Goal: Task Accomplishment & Management: Manage account settings

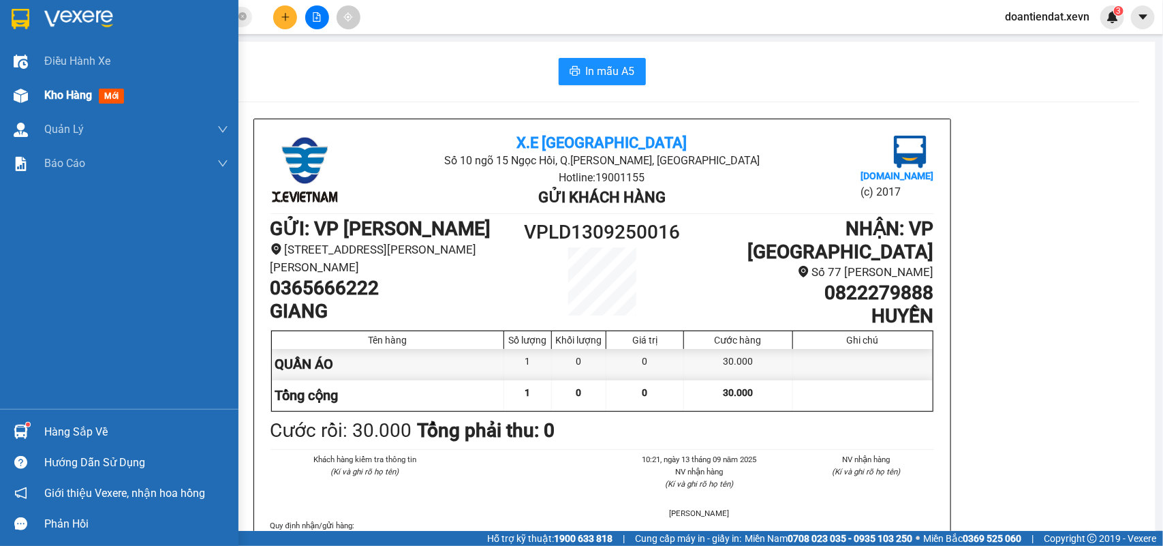
click at [32, 97] on div "Kho hàng mới" at bounding box center [119, 95] width 239 height 34
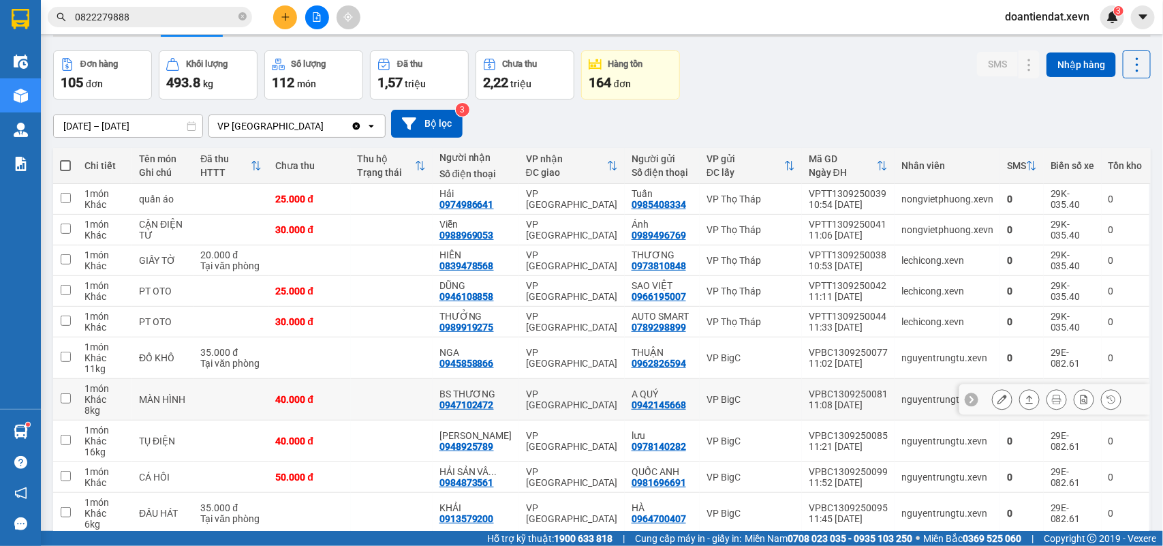
scroll to position [85, 0]
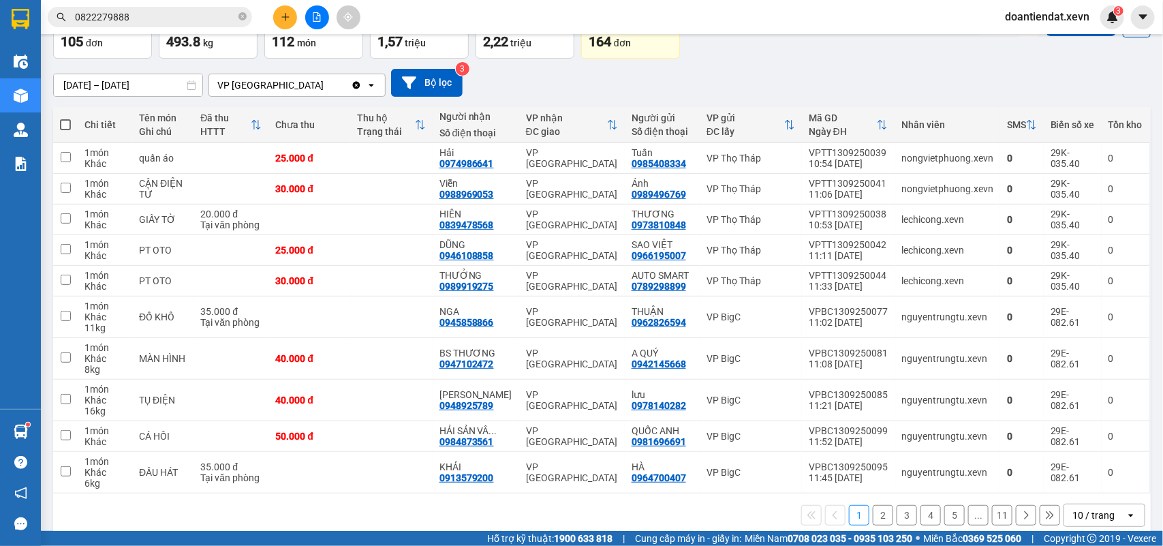
click at [65, 126] on span at bounding box center [65, 124] width 11 height 11
click at [65, 118] on input "checkbox" at bounding box center [65, 118] width 0 height 0
checkbox input "true"
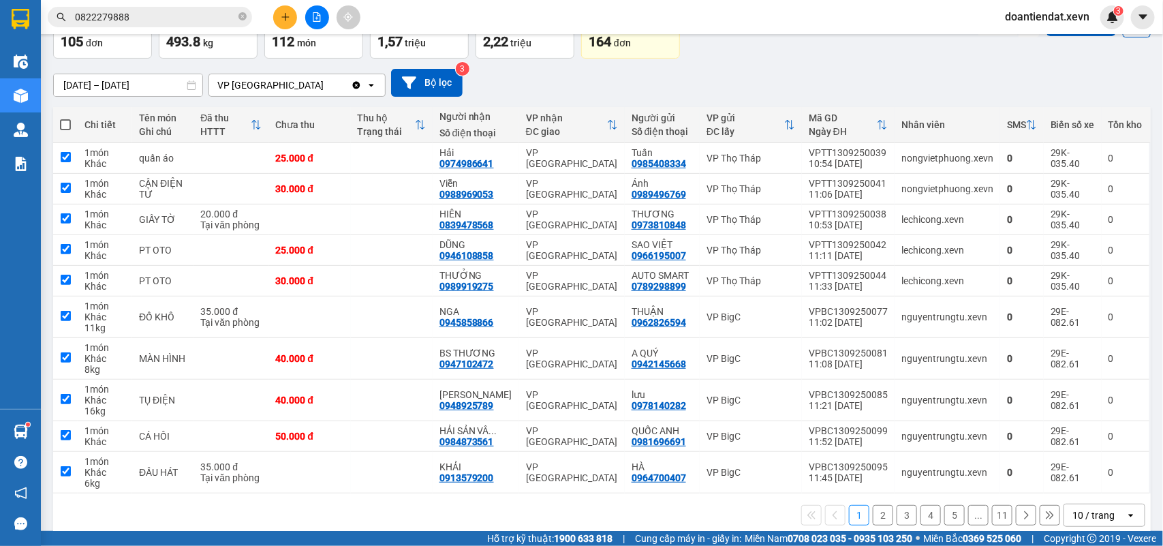
checkbox input "true"
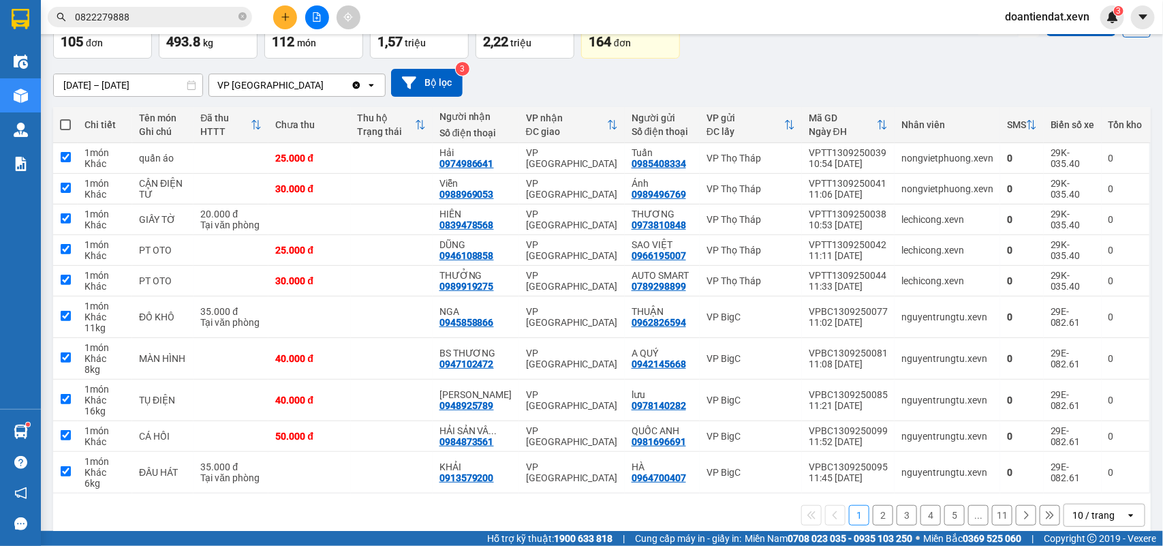
checkbox input "true"
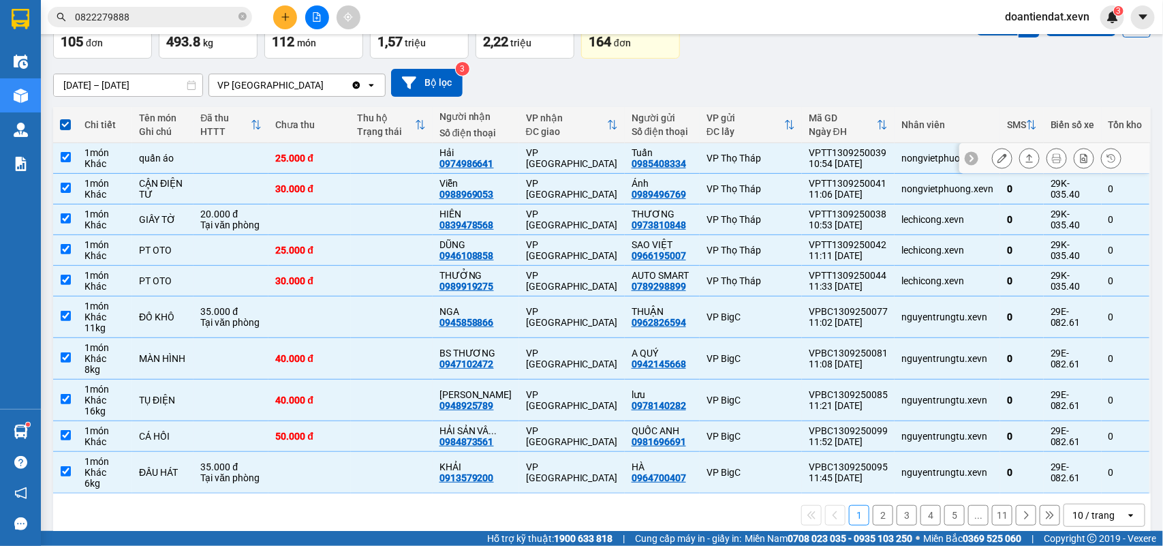
scroll to position [0, 0]
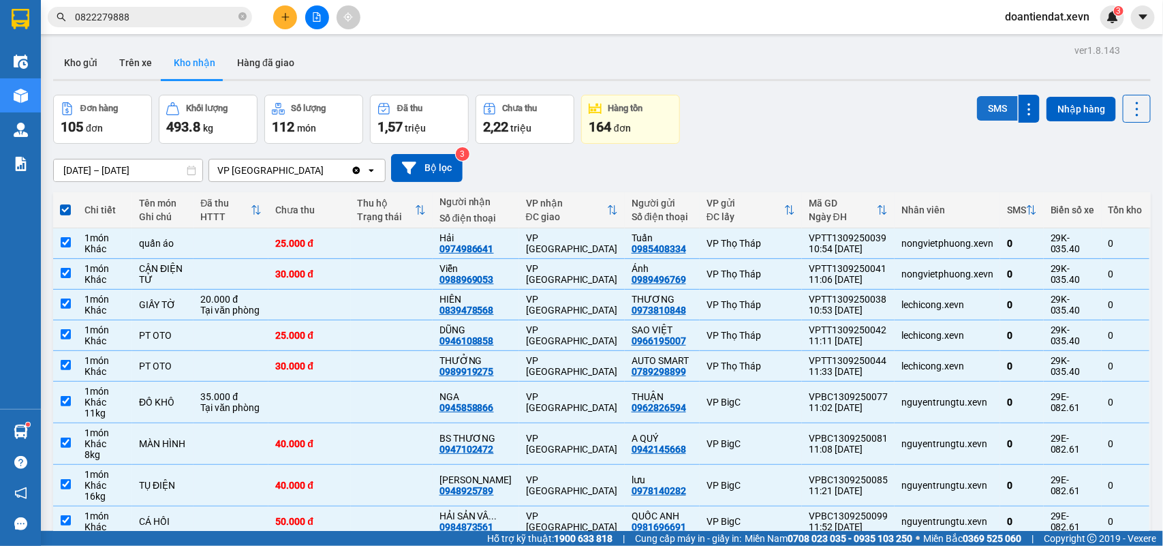
click at [988, 109] on button "SMS" at bounding box center [997, 108] width 41 height 25
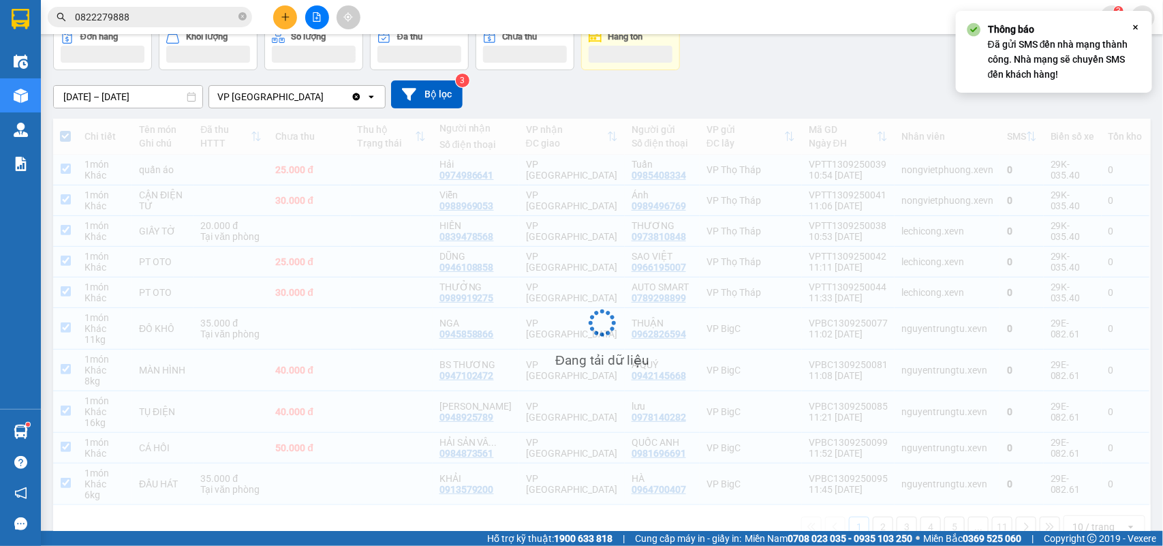
scroll to position [104, 0]
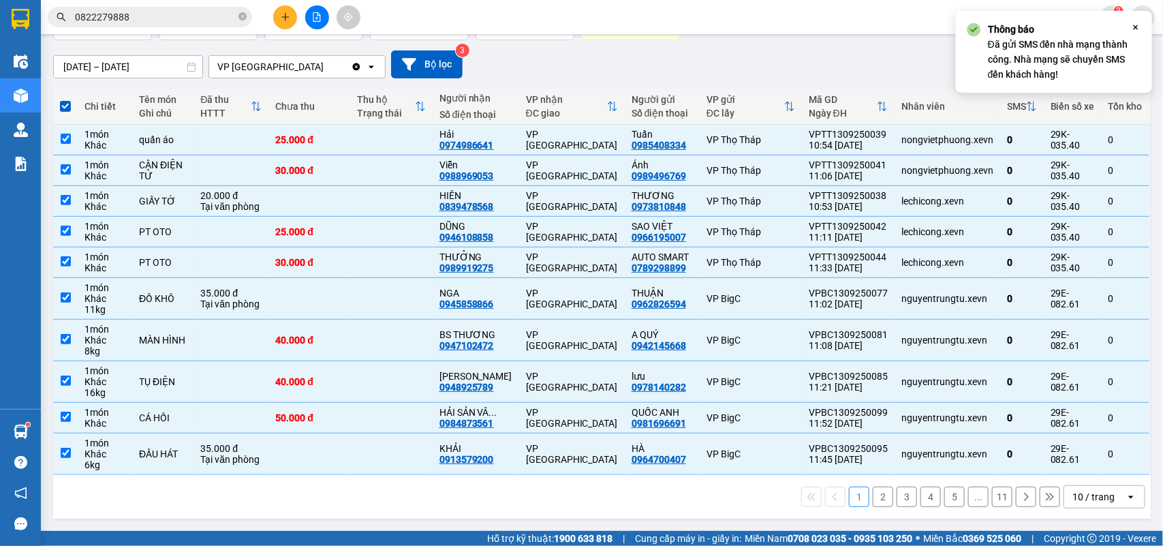
click at [873, 496] on button "2" at bounding box center [883, 497] width 20 height 20
checkbox input "false"
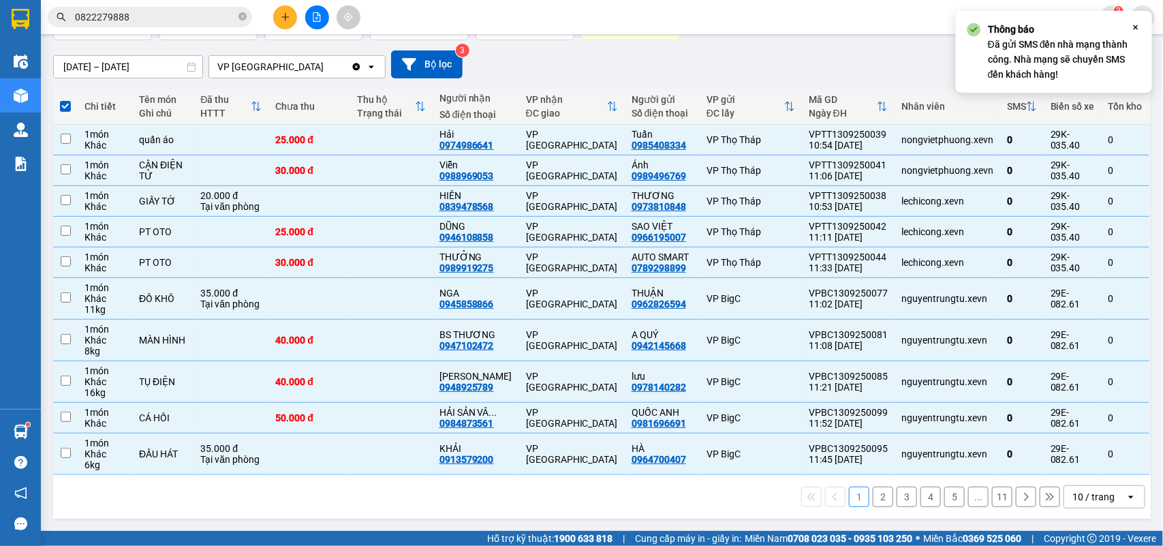
checkbox input "false"
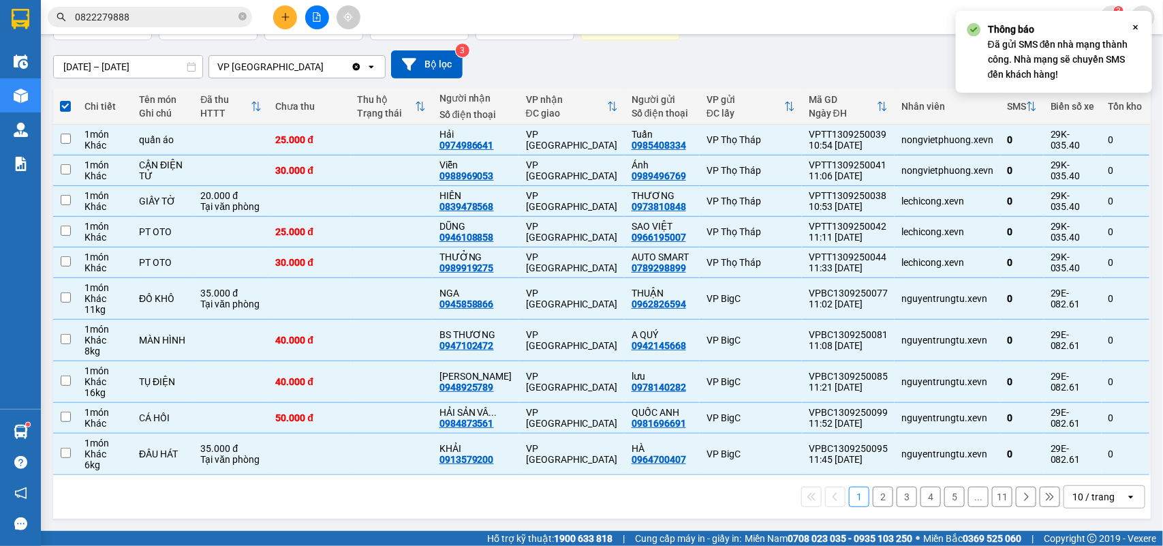
checkbox input "false"
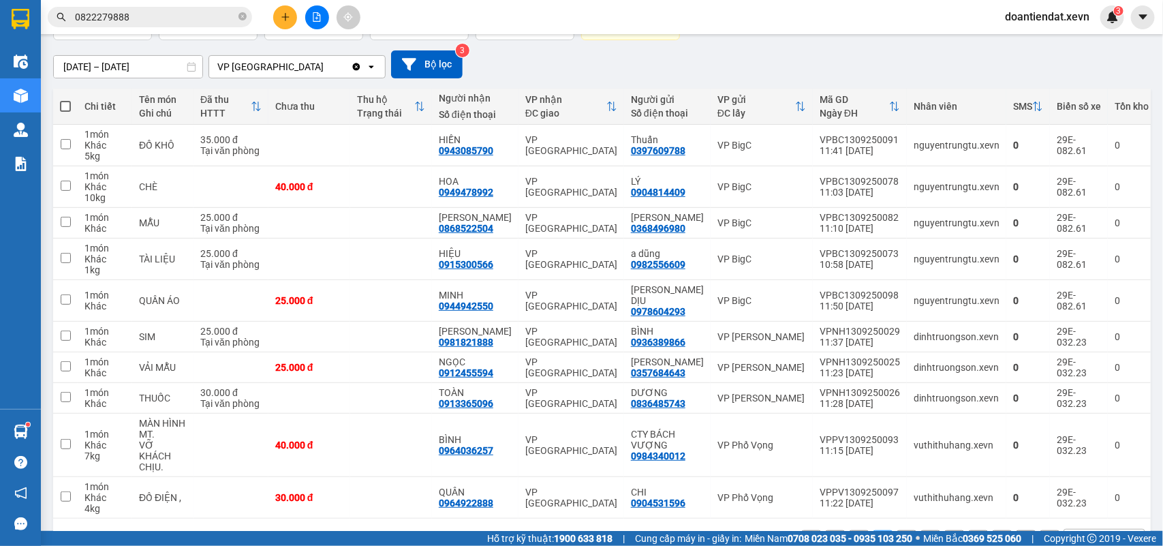
click at [63, 106] on span at bounding box center [65, 106] width 11 height 11
click at [65, 100] on input "checkbox" at bounding box center [65, 100] width 0 height 0
checkbox input "true"
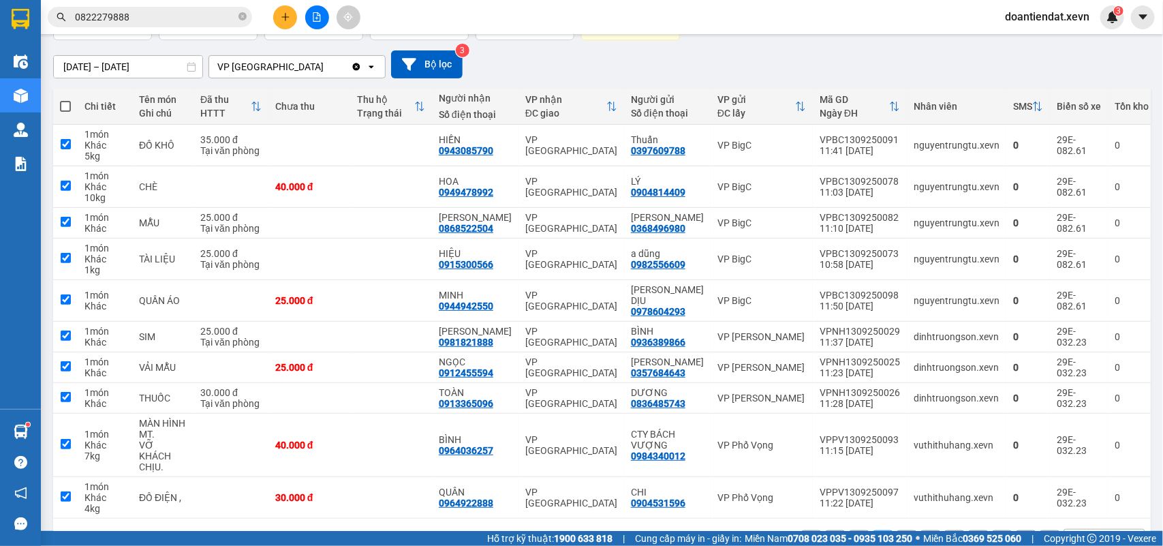
checkbox input "true"
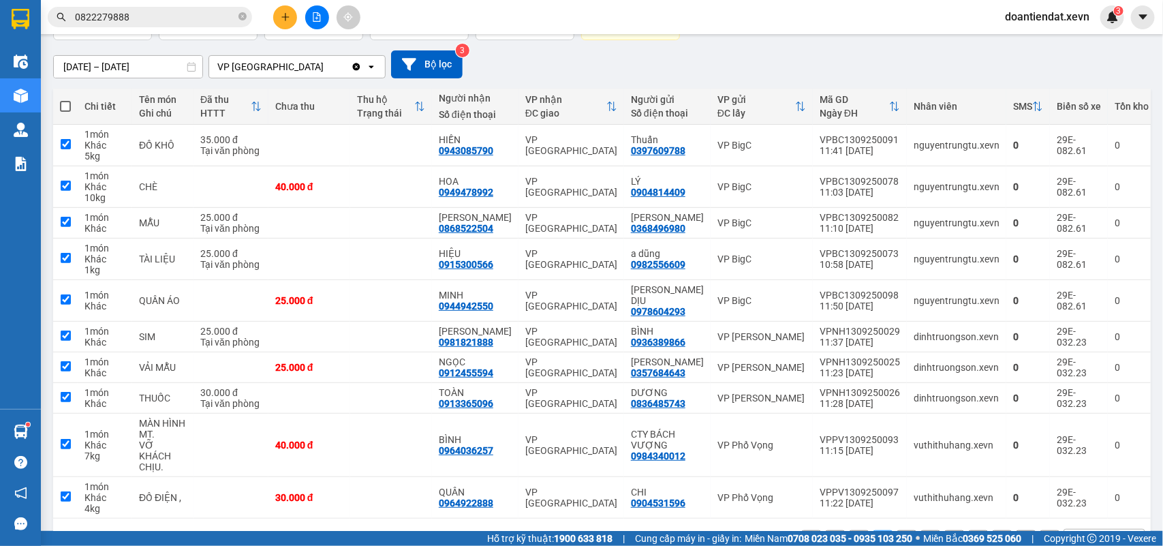
checkbox input "true"
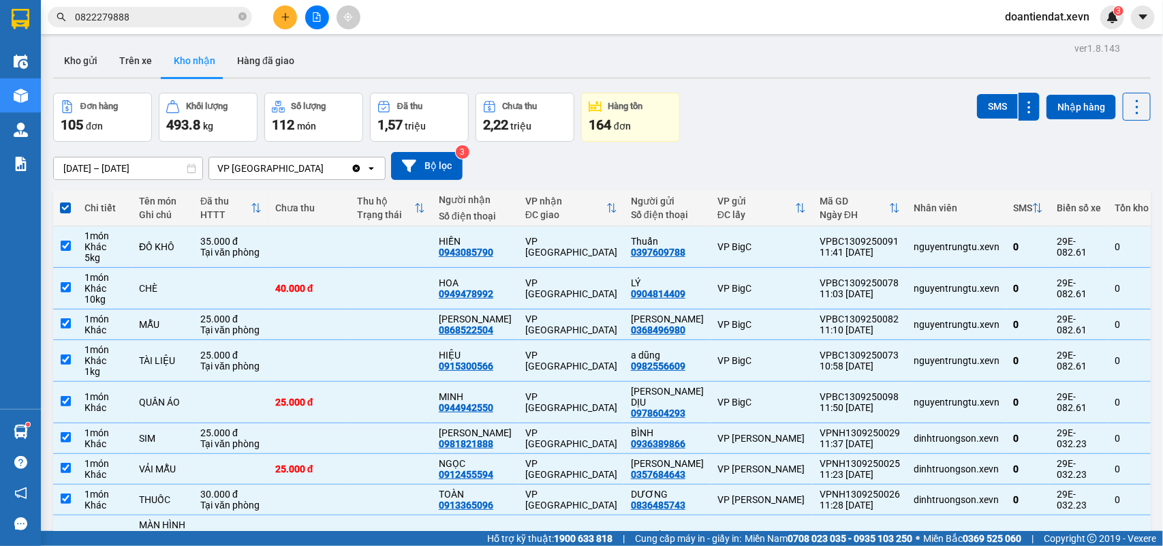
scroll to position [0, 0]
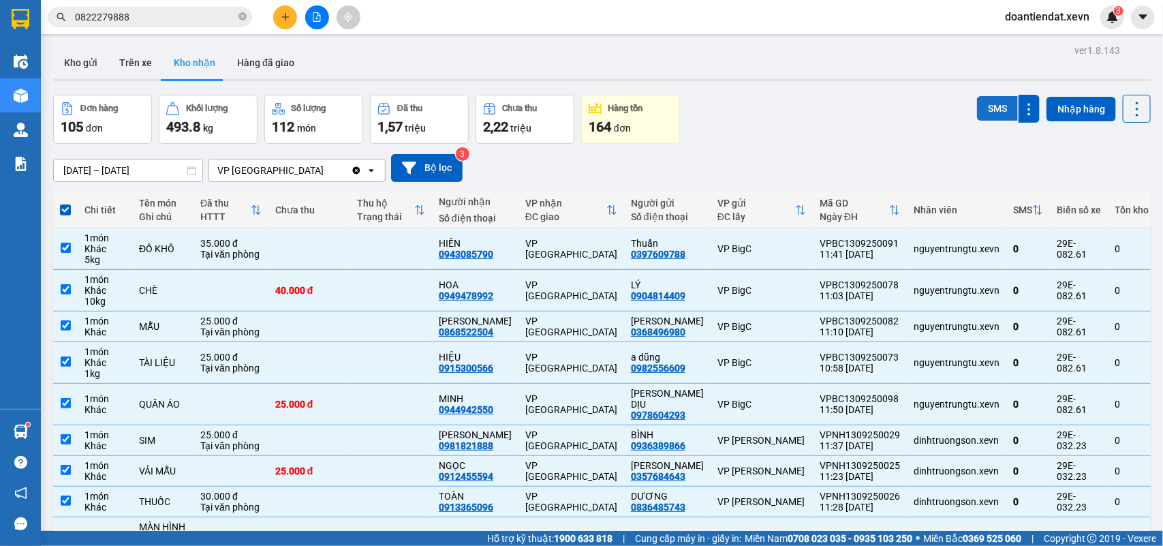
click at [993, 107] on button "SMS" at bounding box center [997, 108] width 41 height 25
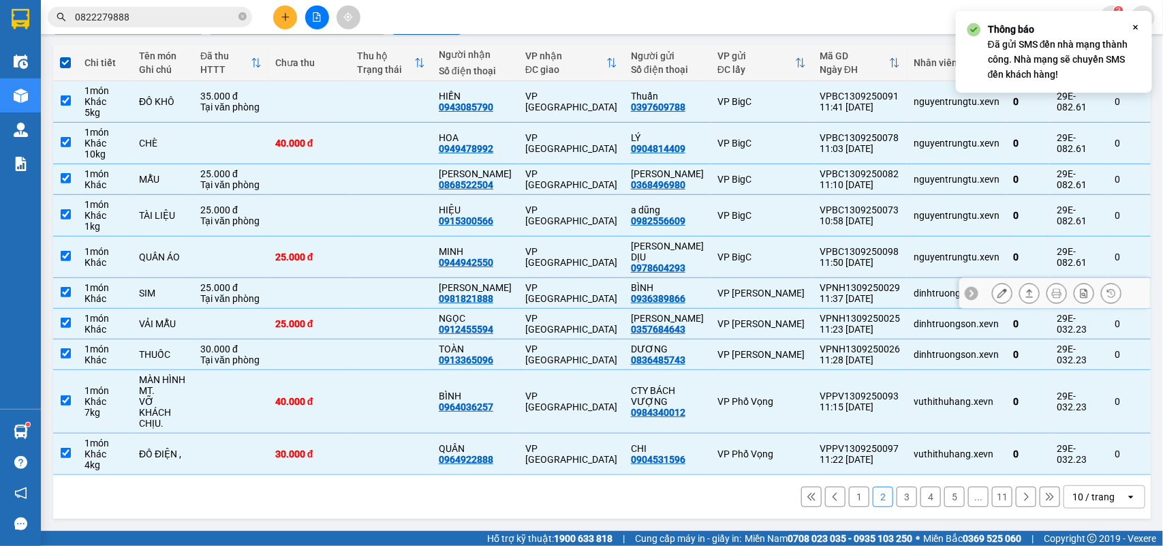
scroll to position [161, 0]
click at [897, 496] on button "3" at bounding box center [907, 497] width 20 height 20
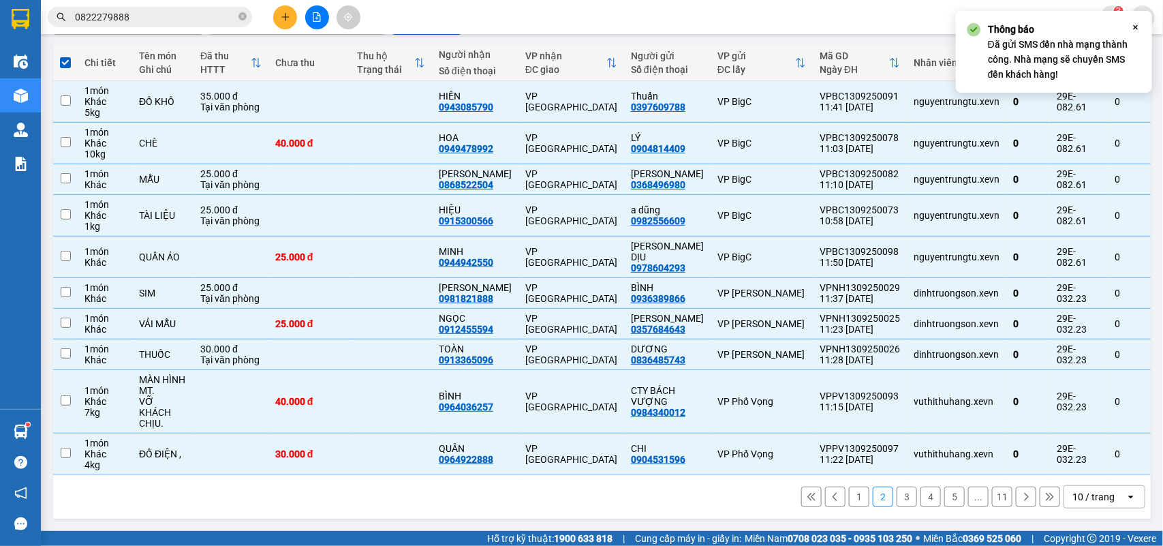
checkbox input "false"
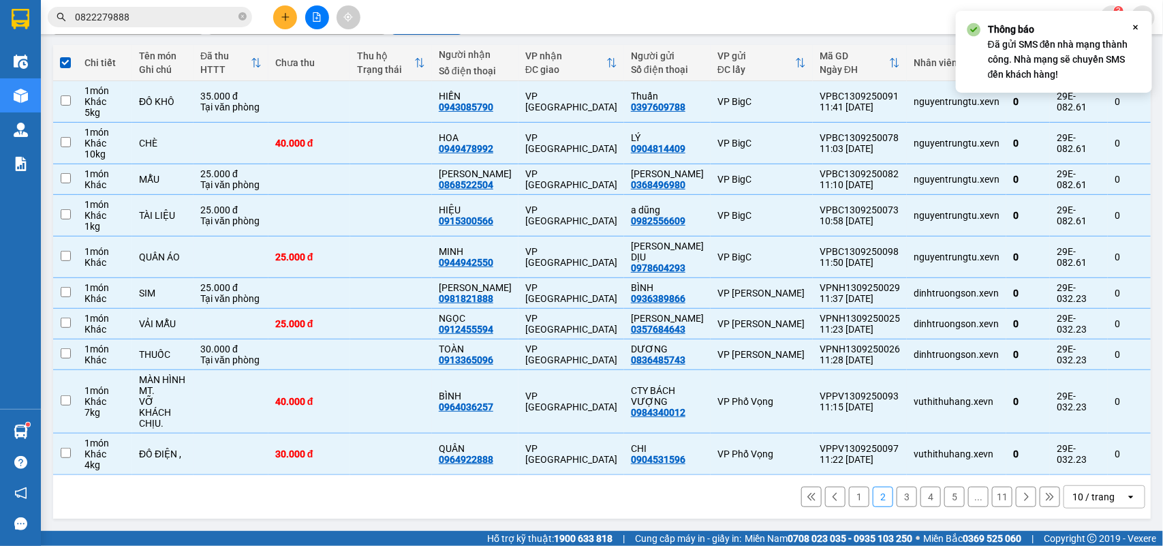
checkbox input "false"
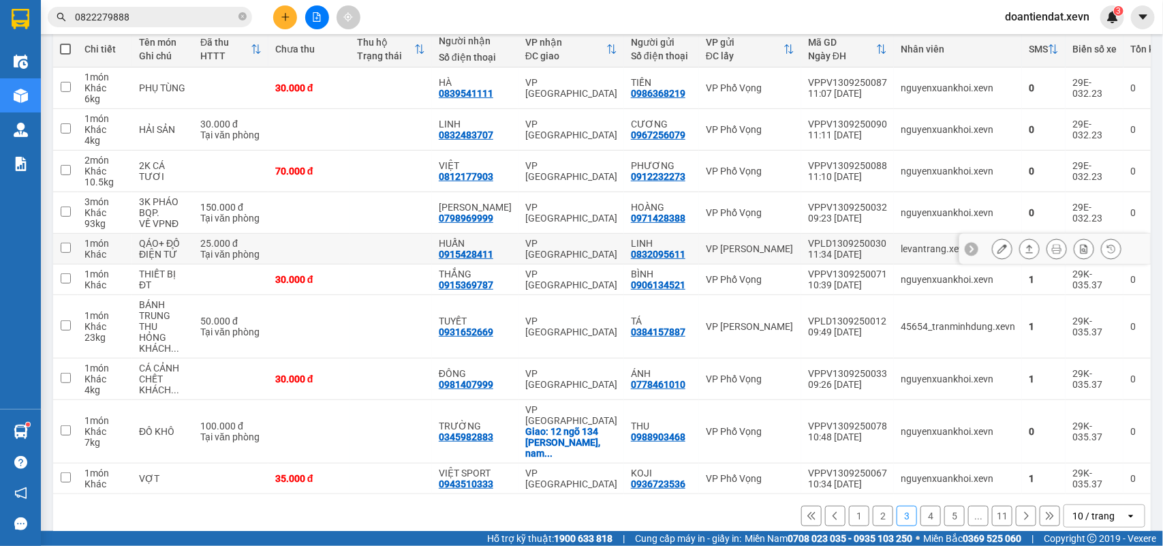
click at [339, 240] on td at bounding box center [310, 249] width 82 height 31
checkbox input "true"
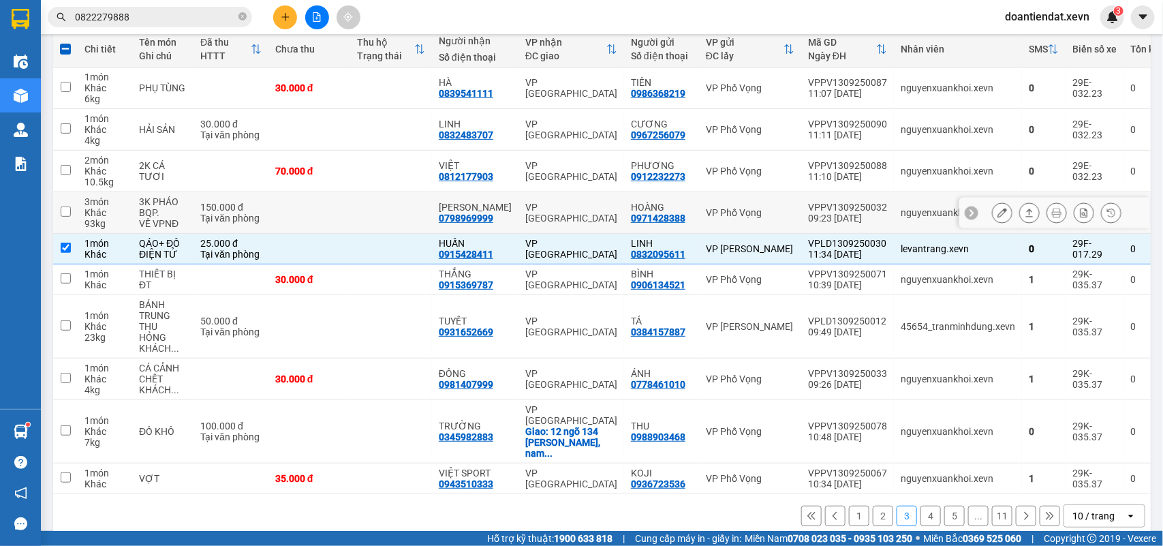
drag, startPoint x: 316, startPoint y: 219, endPoint x: 287, endPoint y: 179, distance: 48.8
click at [320, 218] on td at bounding box center [310, 213] width 82 height 42
checkbox input "true"
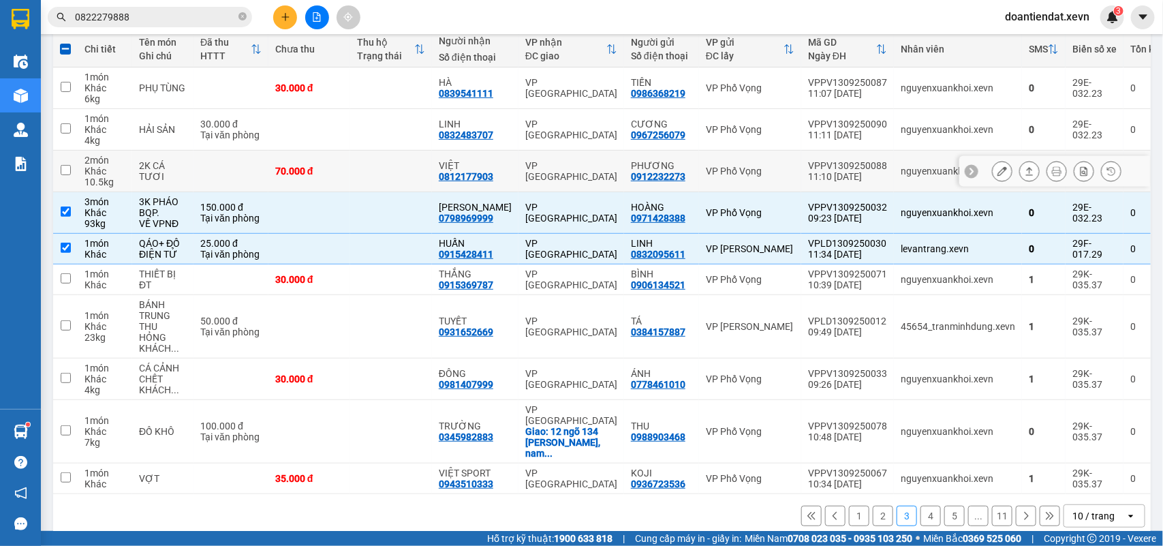
drag, startPoint x: 279, startPoint y: 178, endPoint x: 247, endPoint y: 144, distance: 46.8
click at [277, 176] on td "70.000 đ" at bounding box center [310, 172] width 82 height 42
checkbox input "true"
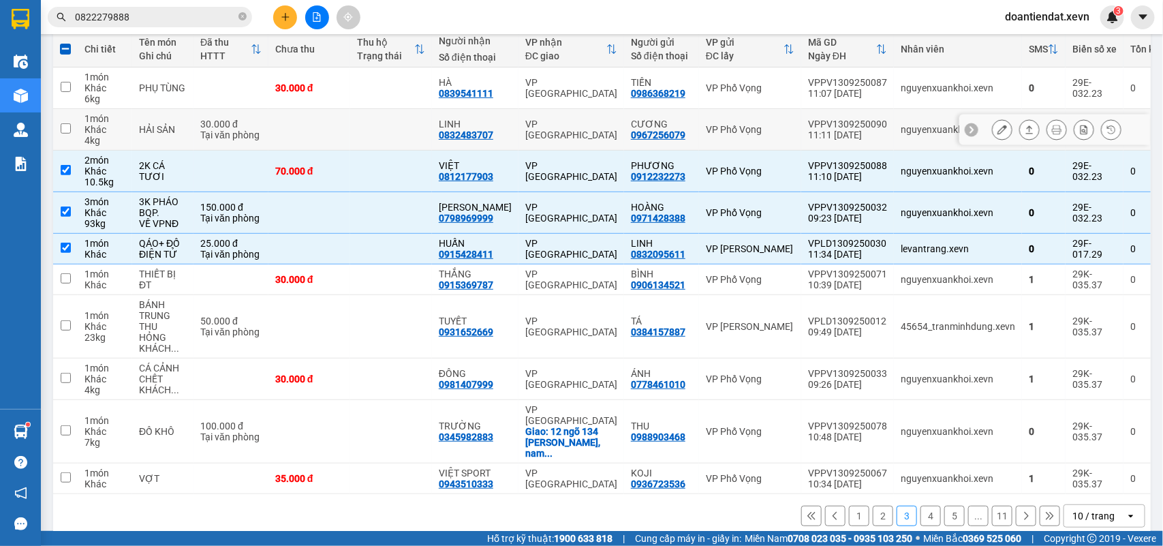
click at [226, 133] on div "Tại văn phòng" at bounding box center [230, 135] width 61 height 11
checkbox input "true"
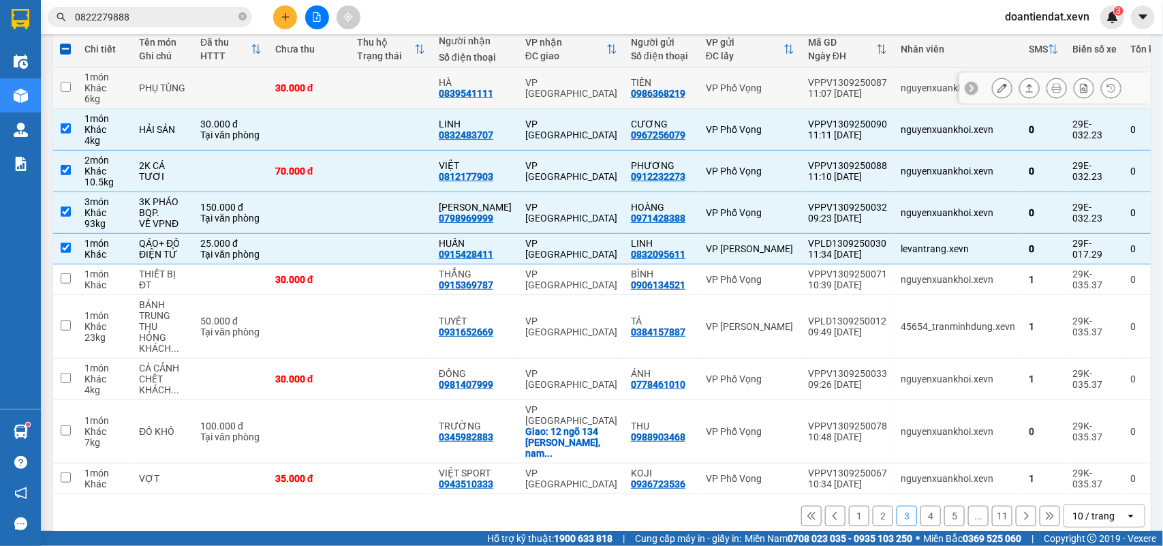
click at [241, 82] on td at bounding box center [231, 88] width 75 height 42
checkbox input "true"
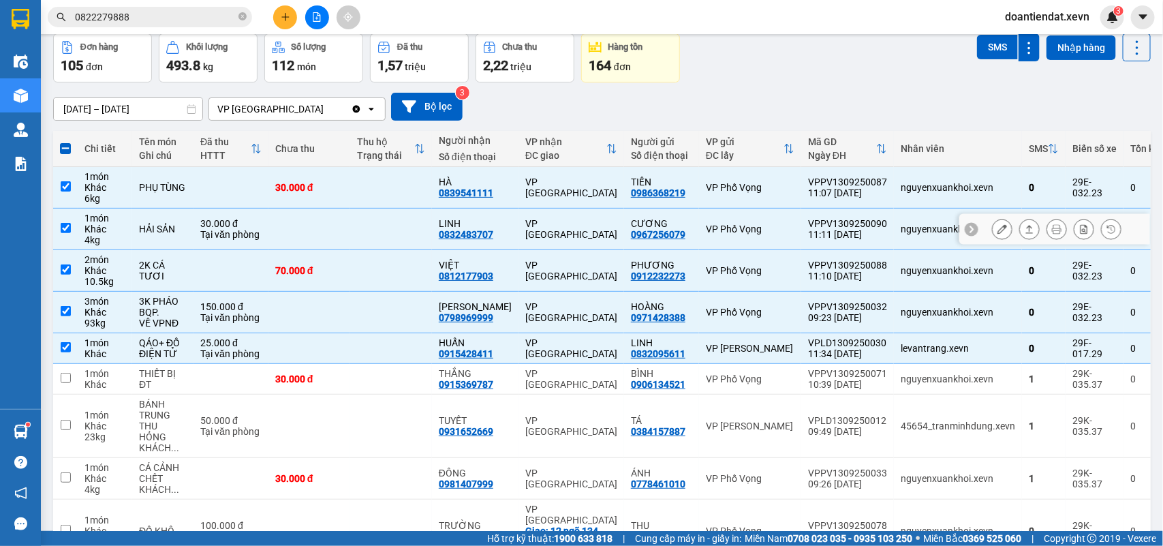
scroll to position [0, 0]
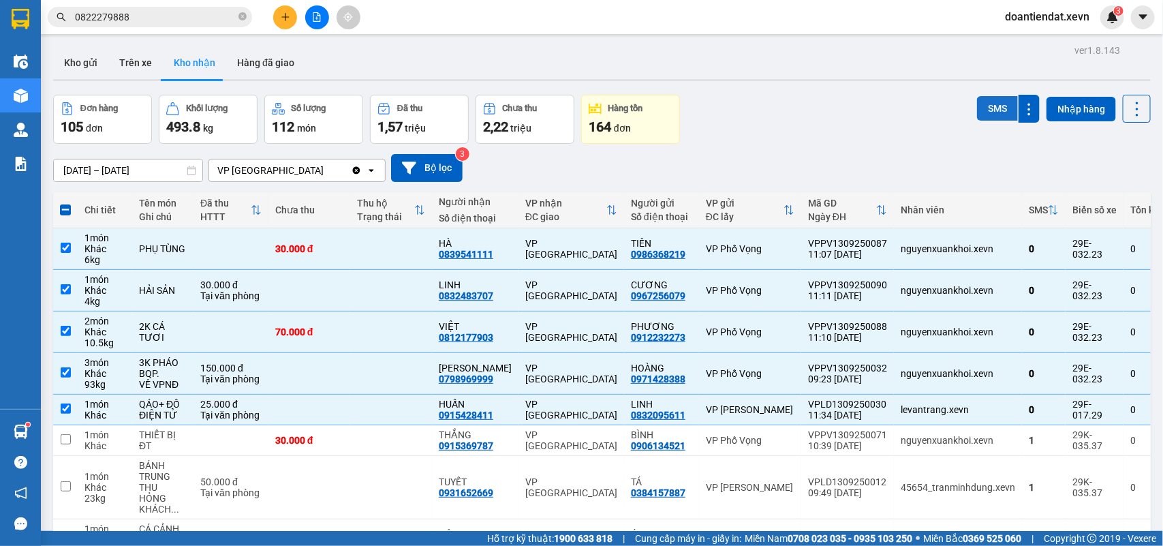
click at [992, 116] on button "SMS" at bounding box center [997, 108] width 41 height 25
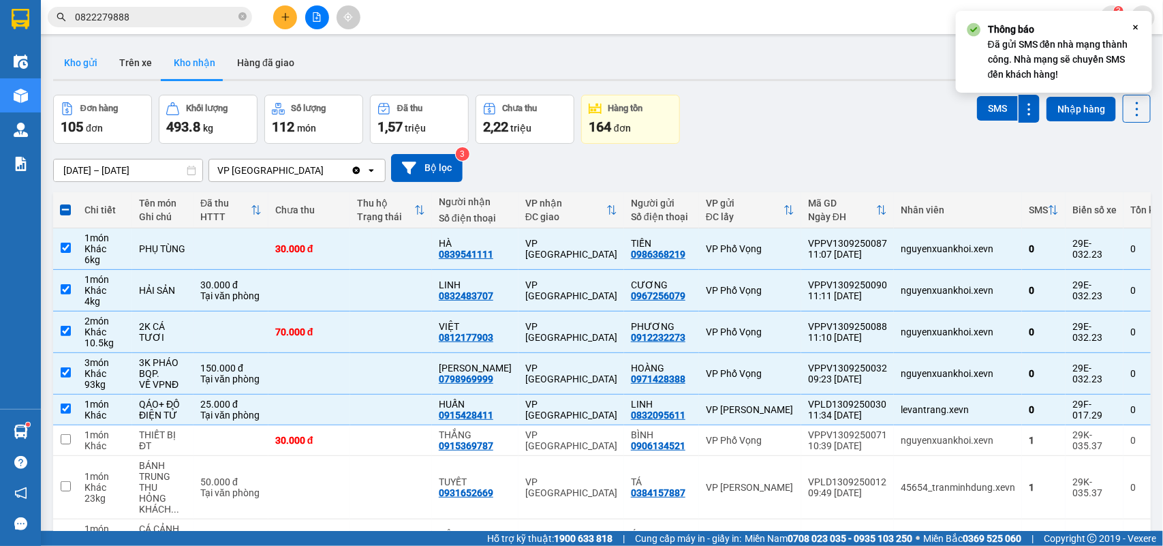
click at [66, 66] on button "Kho gửi" at bounding box center [80, 62] width 55 height 33
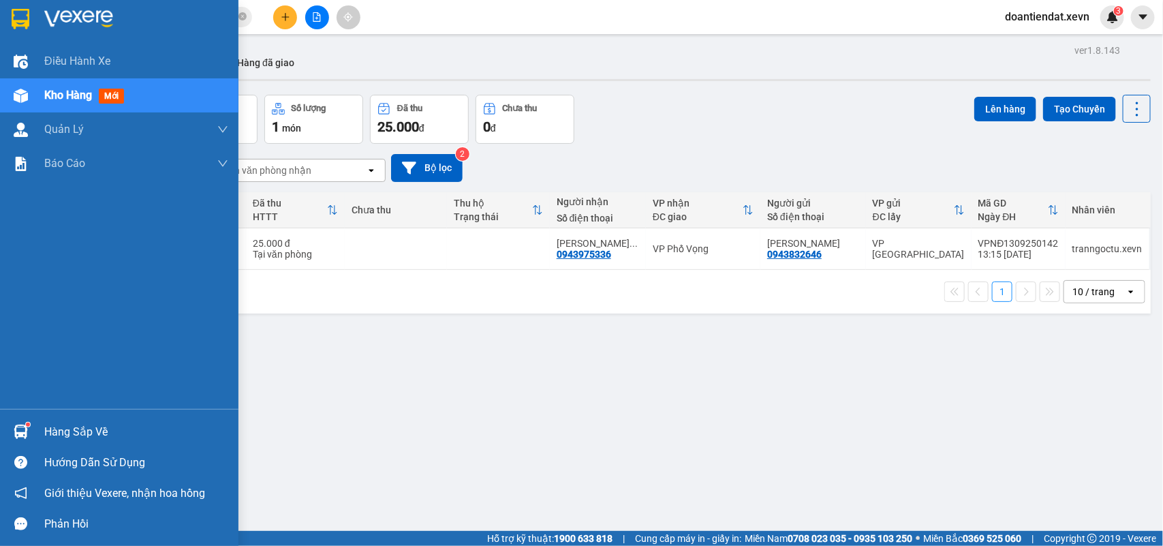
click at [26, 427] on img at bounding box center [21, 432] width 14 height 14
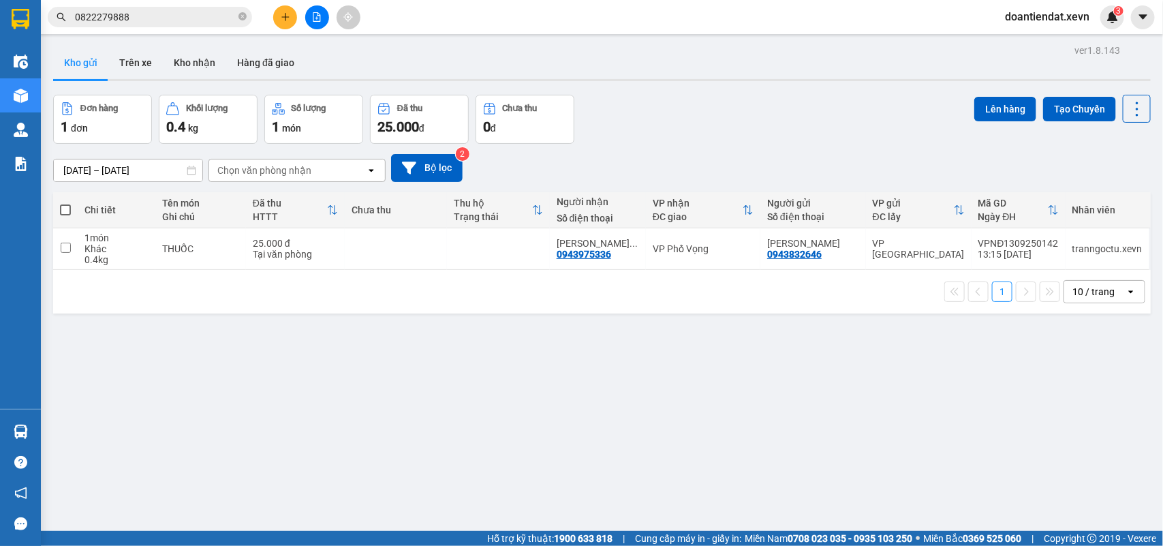
click at [771, 375] on section "Kết quả tìm kiếm ( 718 ) Bộ lọc Mã ĐH Trạng thái Món hàng Thu hộ Tổng cước Chưa…" at bounding box center [581, 273] width 1163 height 546
click at [172, 65] on button "Kho nhận" at bounding box center [194, 62] width 63 height 33
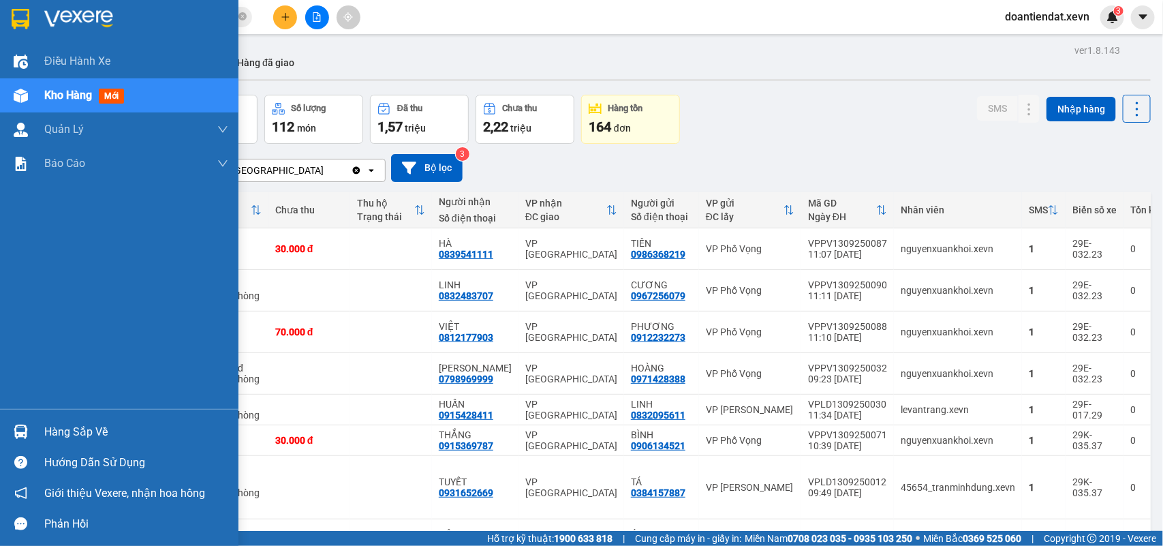
click at [24, 425] on img at bounding box center [21, 432] width 14 height 14
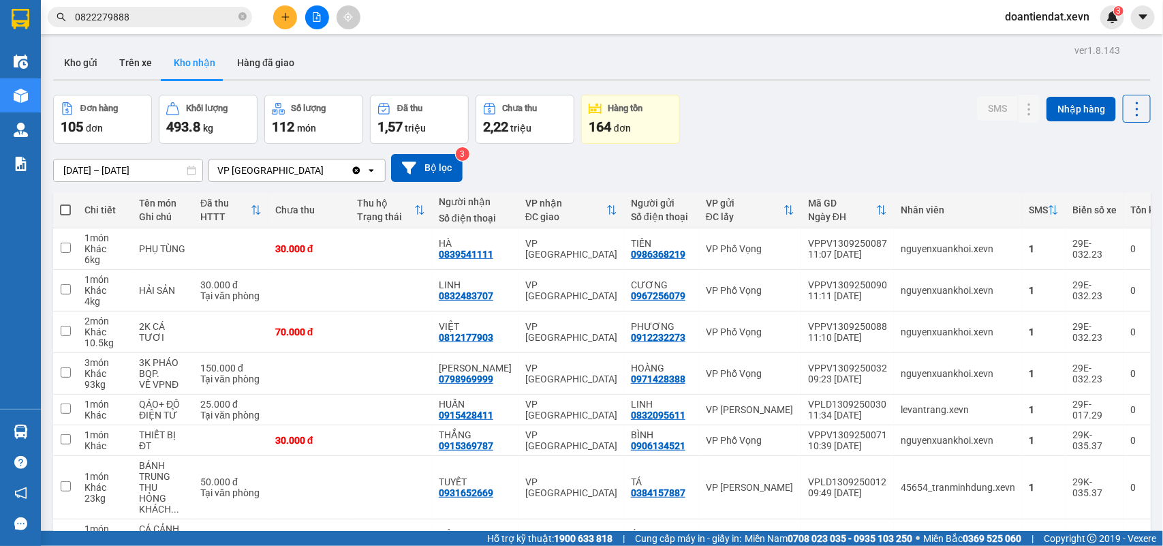
click at [847, 133] on section "Kết quả tìm kiếm ( 718 ) Bộ lọc Mã ĐH Trạng thái Món hàng Thu hộ Tổng cước Chưa…" at bounding box center [581, 273] width 1163 height 546
click at [77, 62] on button "Kho gửi" at bounding box center [80, 62] width 55 height 33
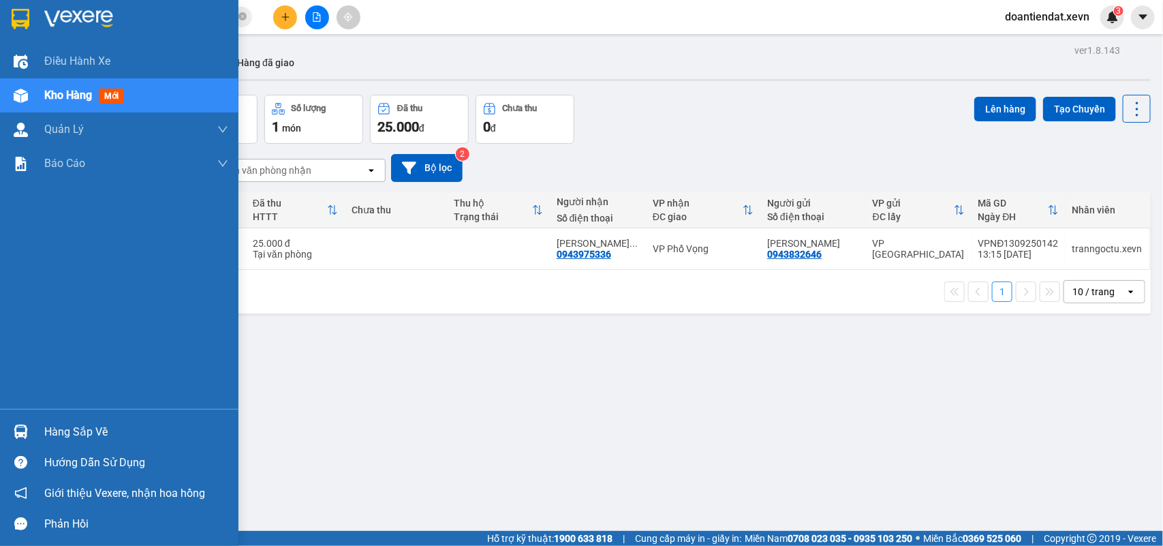
click at [24, 434] on img at bounding box center [21, 432] width 14 height 14
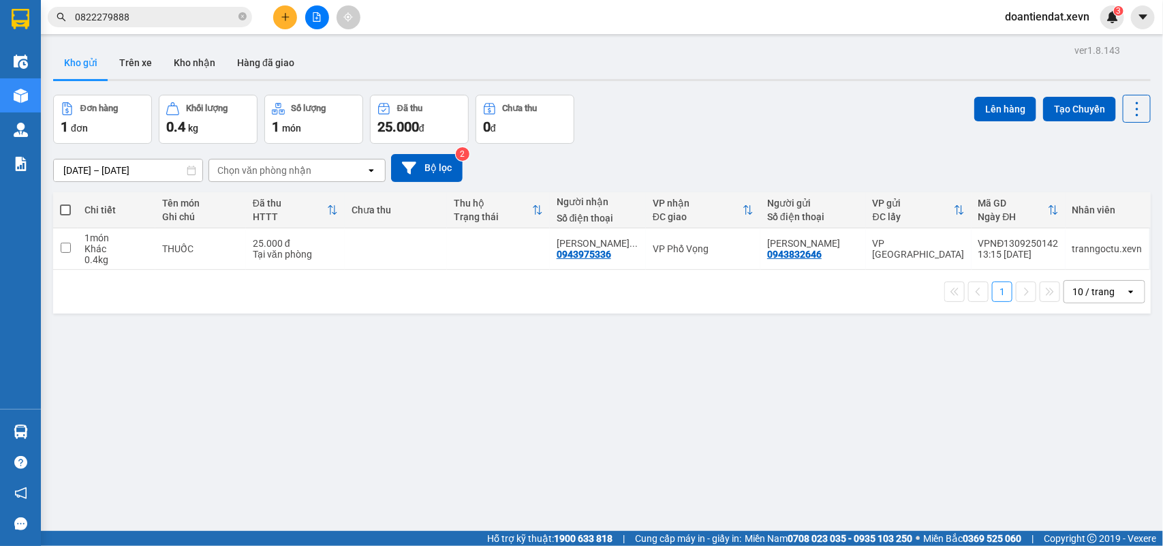
click at [852, 404] on section "Kết quả tìm kiếm ( 718 ) Bộ lọc Mã ĐH Trạng thái Món hàng Thu hộ Tổng cước Chưa…" at bounding box center [581, 273] width 1163 height 546
click at [204, 63] on button "Kho nhận" at bounding box center [194, 62] width 63 height 33
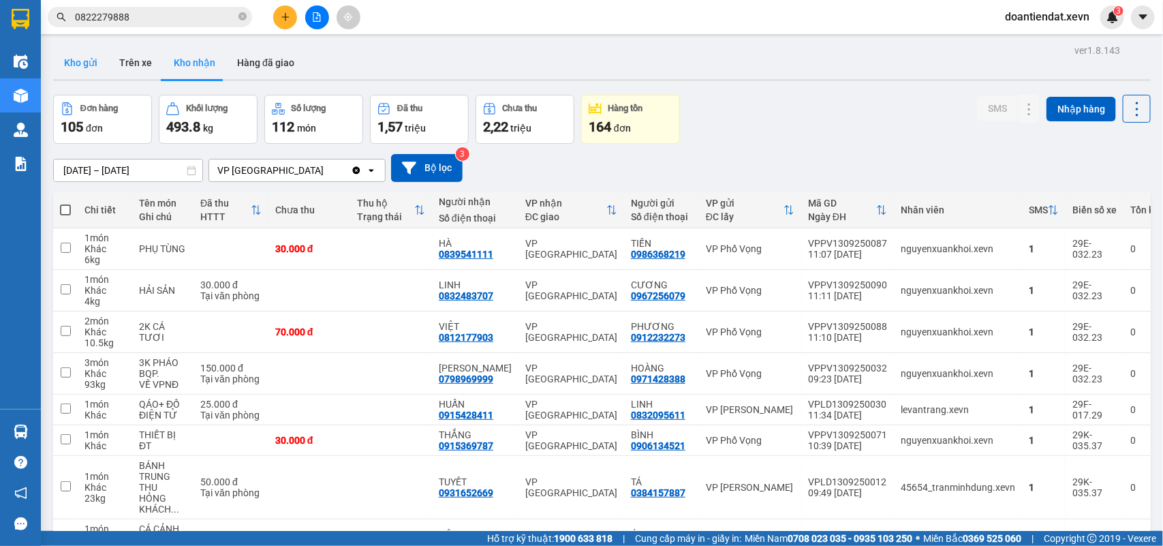
click at [68, 58] on button "Kho gửi" at bounding box center [80, 62] width 55 height 33
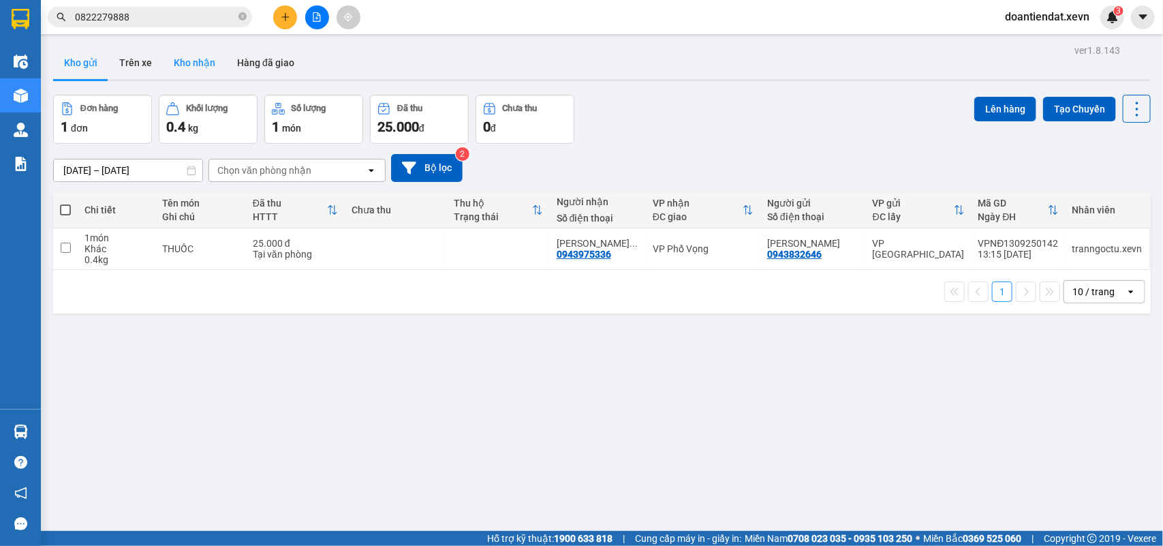
click at [195, 65] on button "Kho nhận" at bounding box center [194, 62] width 63 height 33
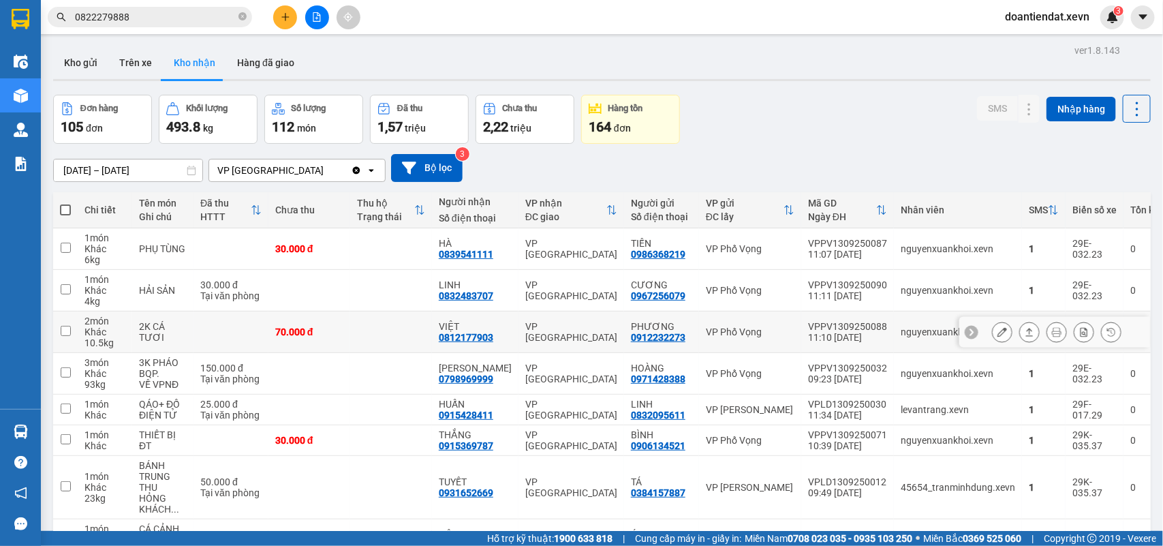
scroll to position [166, 0]
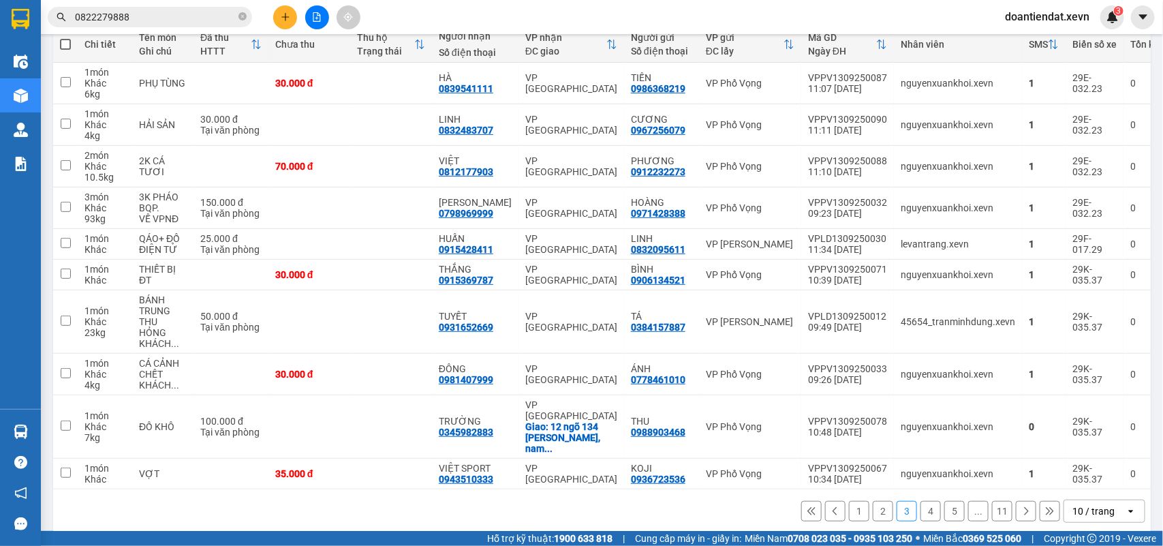
click at [849, 501] on button "1" at bounding box center [859, 511] width 20 height 20
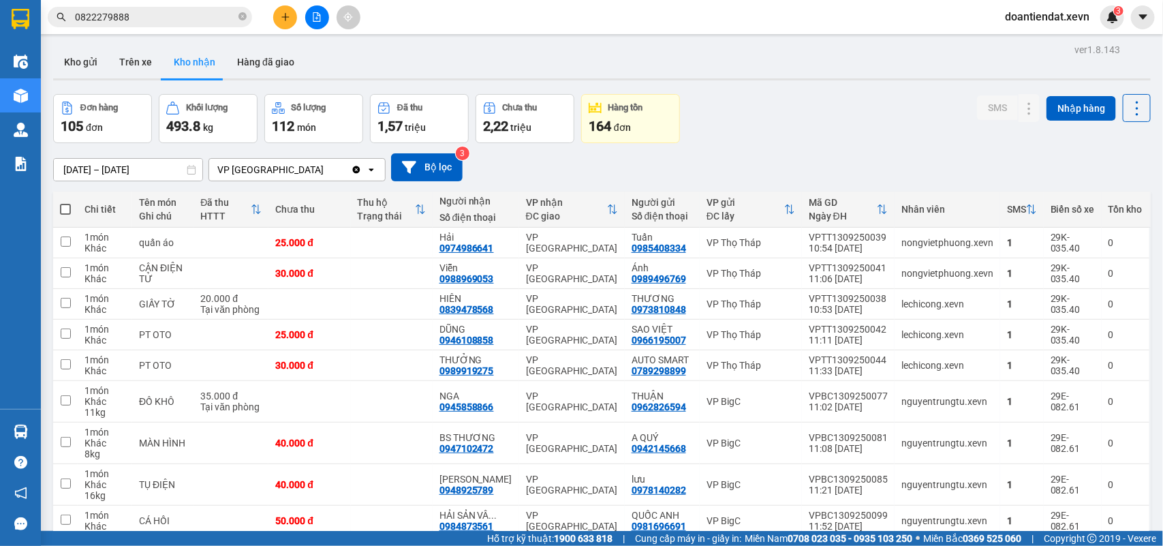
scroll to position [0, 0]
click at [72, 59] on button "Kho gửi" at bounding box center [80, 62] width 55 height 33
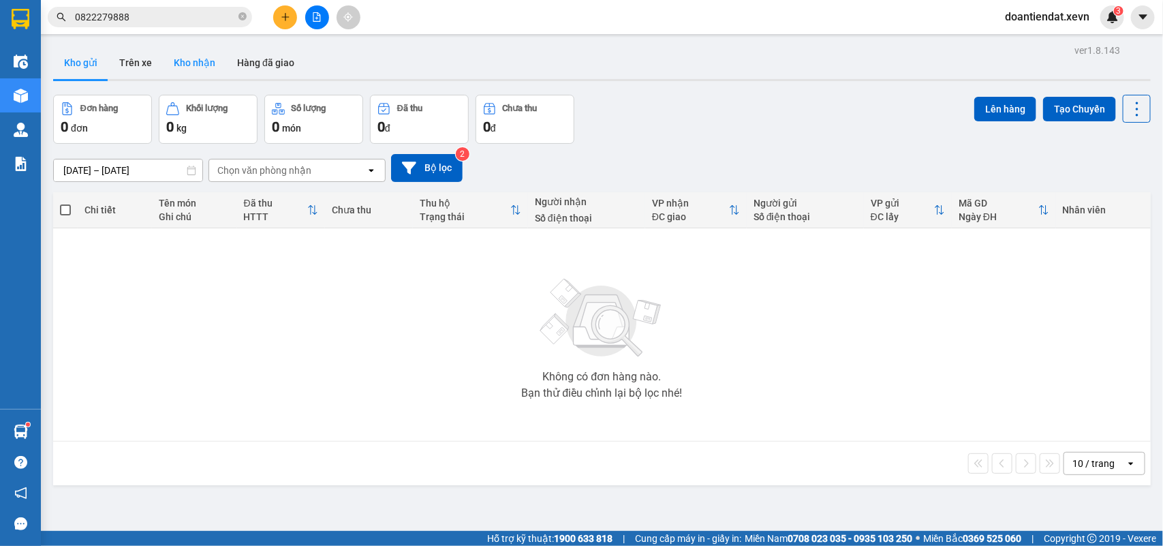
click at [196, 75] on button "Kho nhận" at bounding box center [194, 62] width 63 height 33
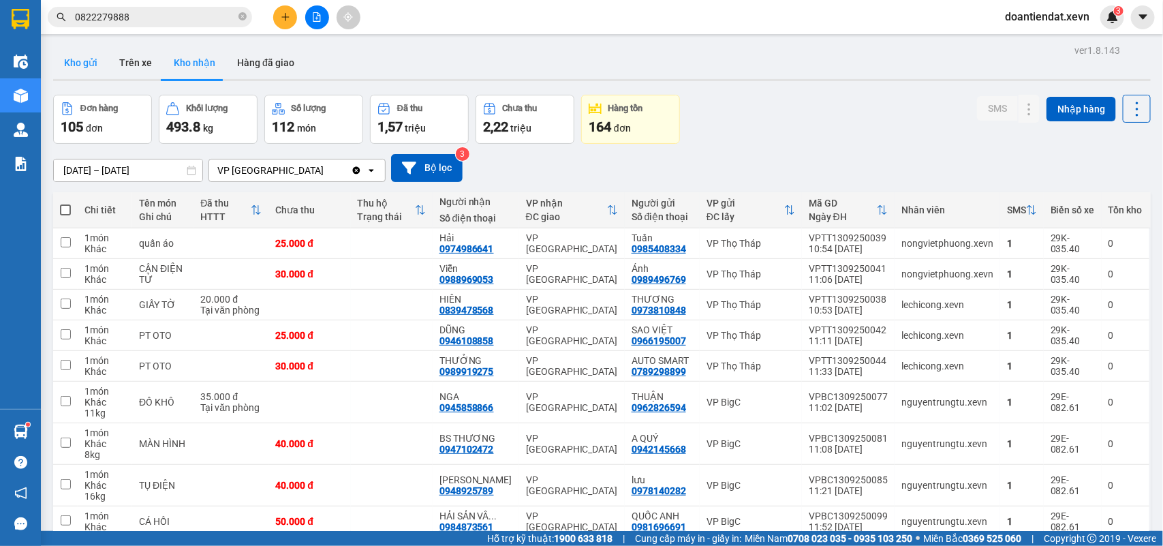
click at [87, 59] on button "Kho gửi" at bounding box center [80, 62] width 55 height 33
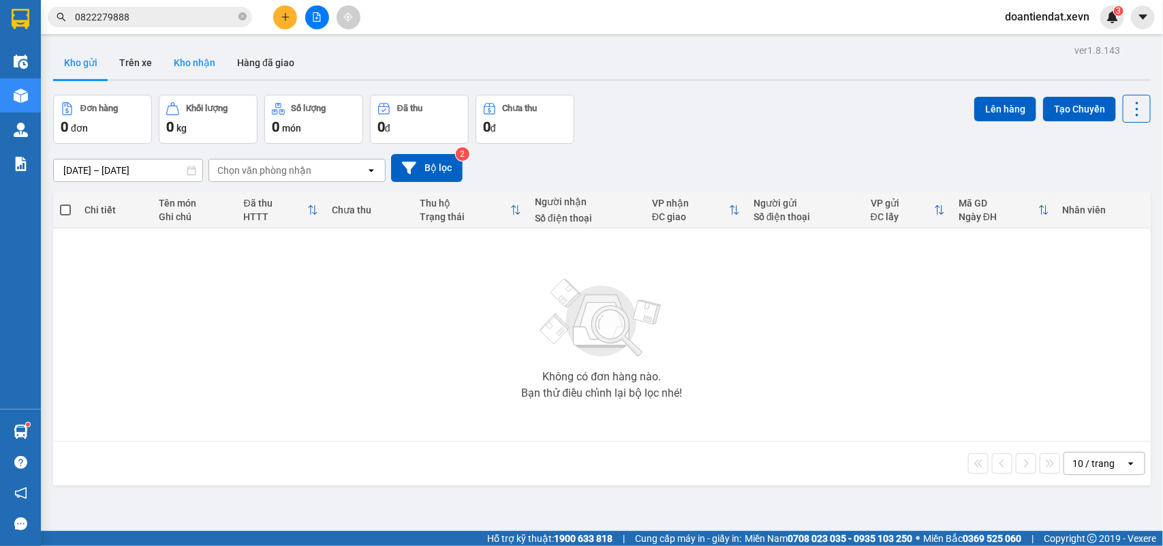
click at [195, 67] on button "Kho nhận" at bounding box center [194, 62] width 63 height 33
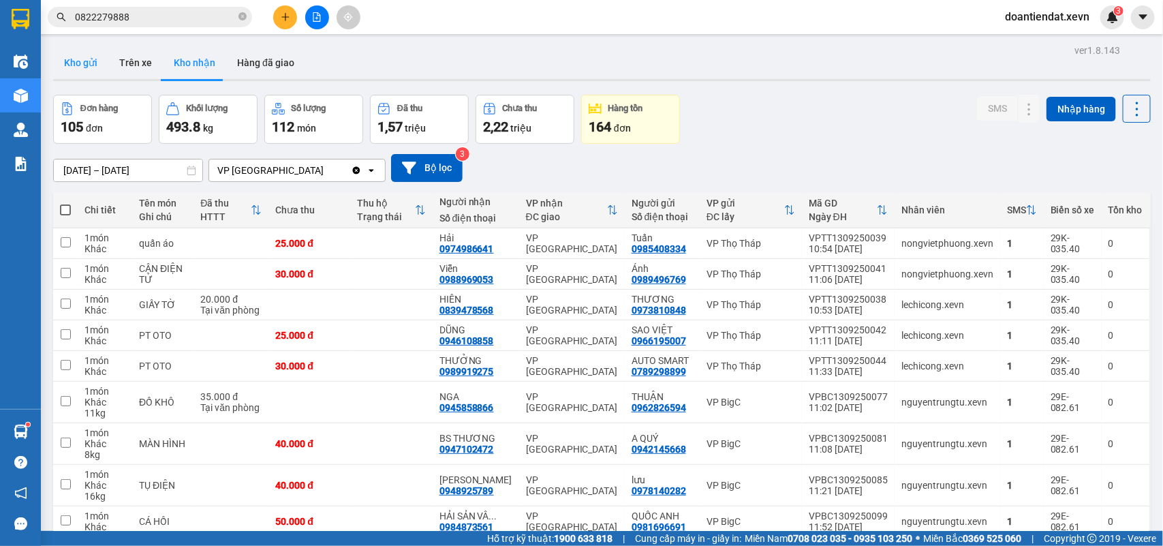
click at [104, 65] on button "Kho gửi" at bounding box center [80, 62] width 55 height 33
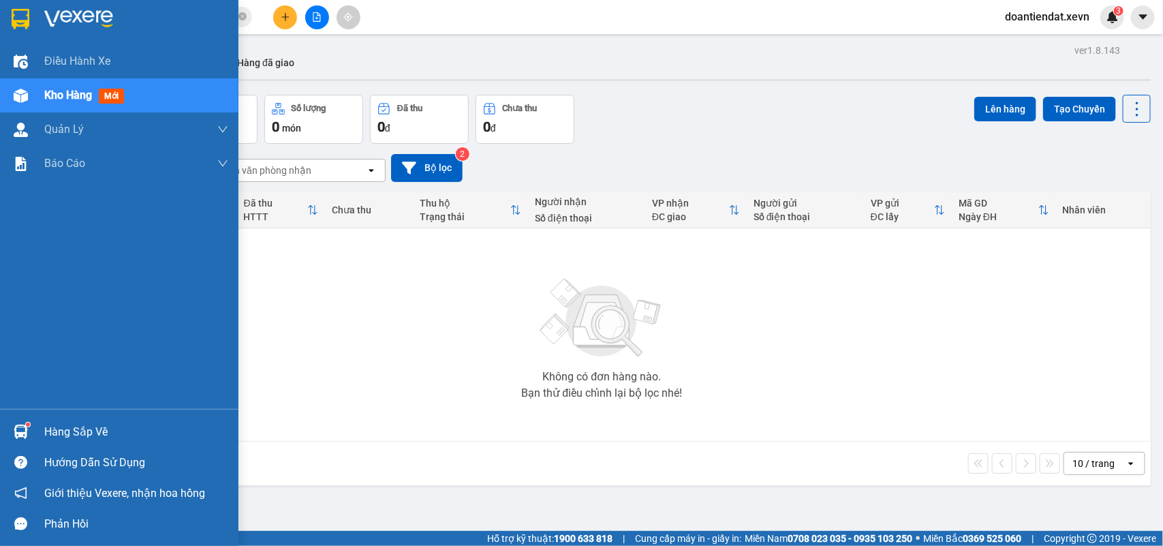
click at [20, 427] on img at bounding box center [21, 432] width 14 height 14
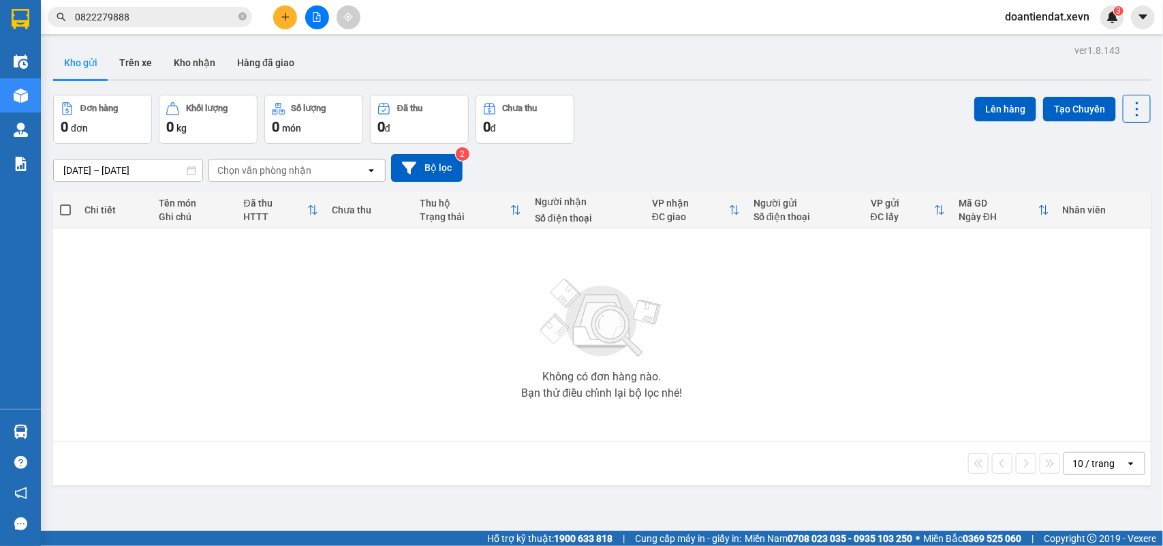
click at [670, 90] on section "Kết quả tìm kiếm ( 718 ) Bộ lọc Mã ĐH Trạng thái Món hàng Thu hộ Tổng cước Chưa…" at bounding box center [581, 273] width 1163 height 546
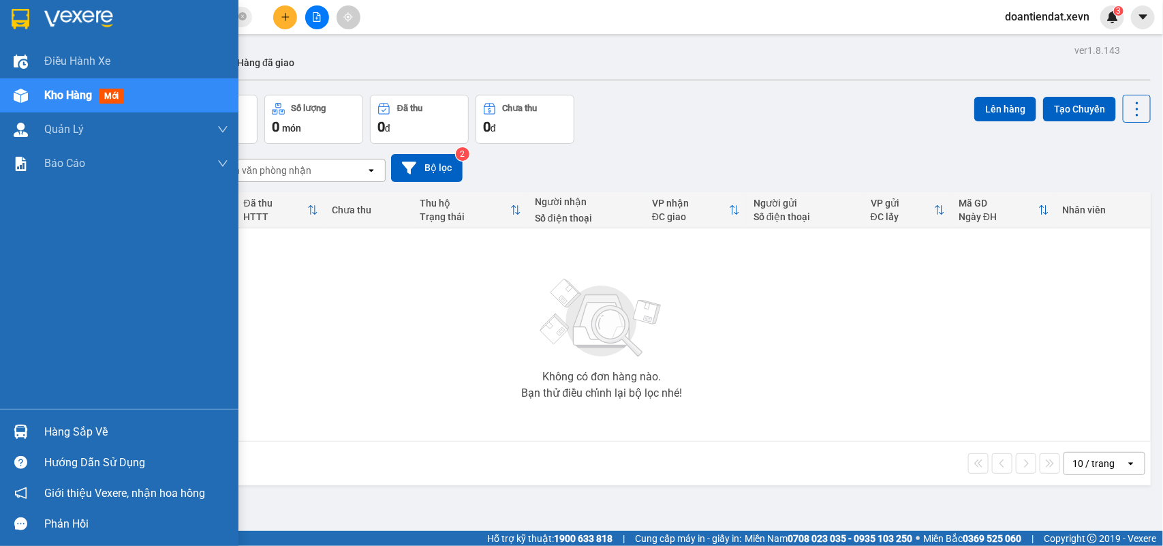
click at [22, 431] on img at bounding box center [21, 432] width 14 height 14
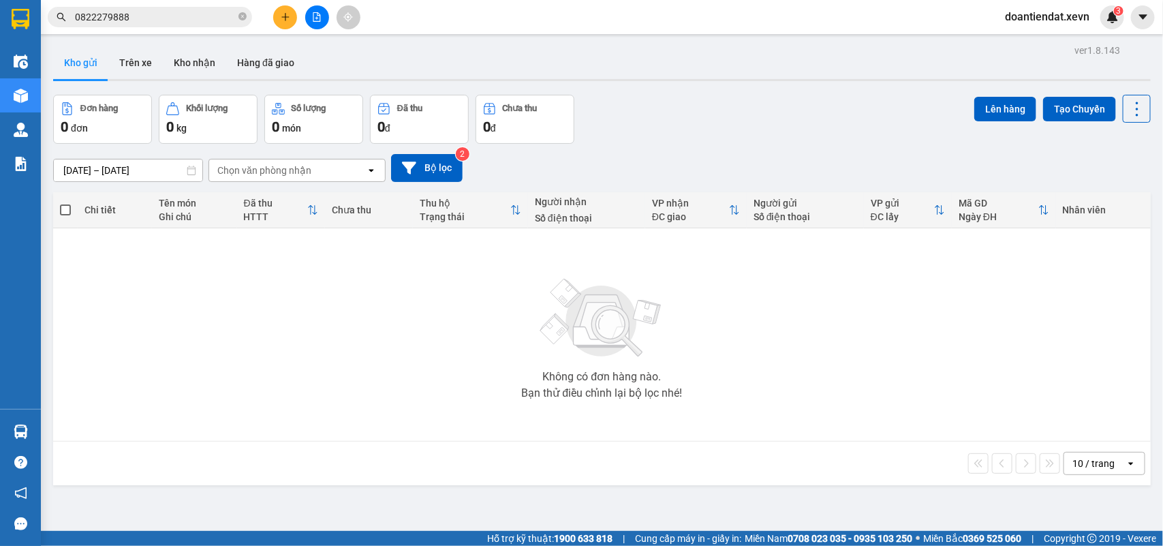
click at [185, 72] on section "Kết quả tìm kiếm ( 718 ) Bộ lọc Mã ĐH Trạng thái Món hàng Thu hộ Tổng cước Chưa…" at bounding box center [581, 273] width 1163 height 546
click at [185, 72] on button "Kho nhận" at bounding box center [194, 62] width 63 height 33
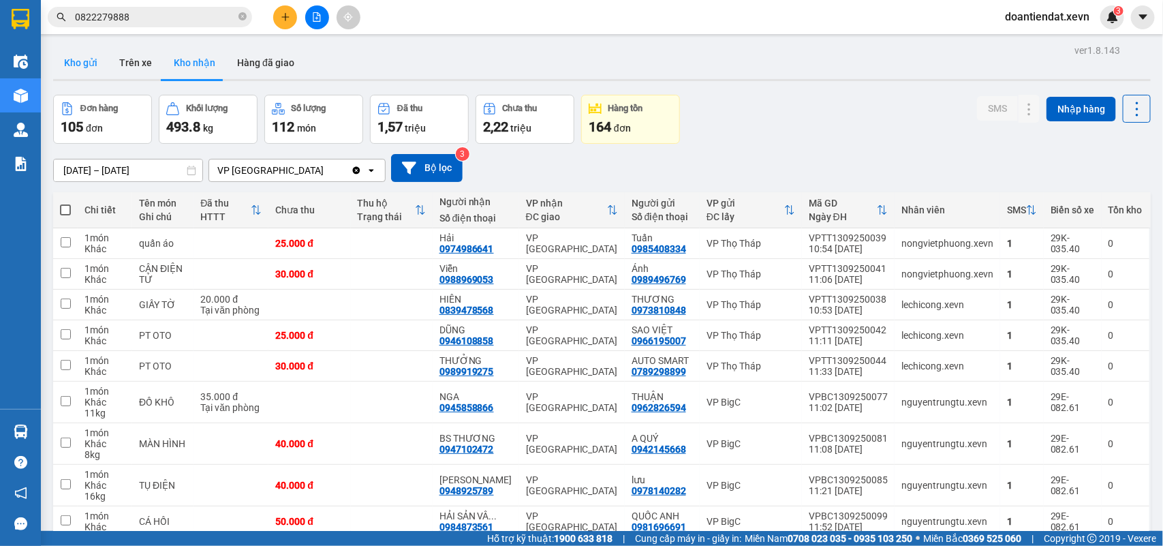
click at [76, 70] on button "Kho gửi" at bounding box center [80, 62] width 55 height 33
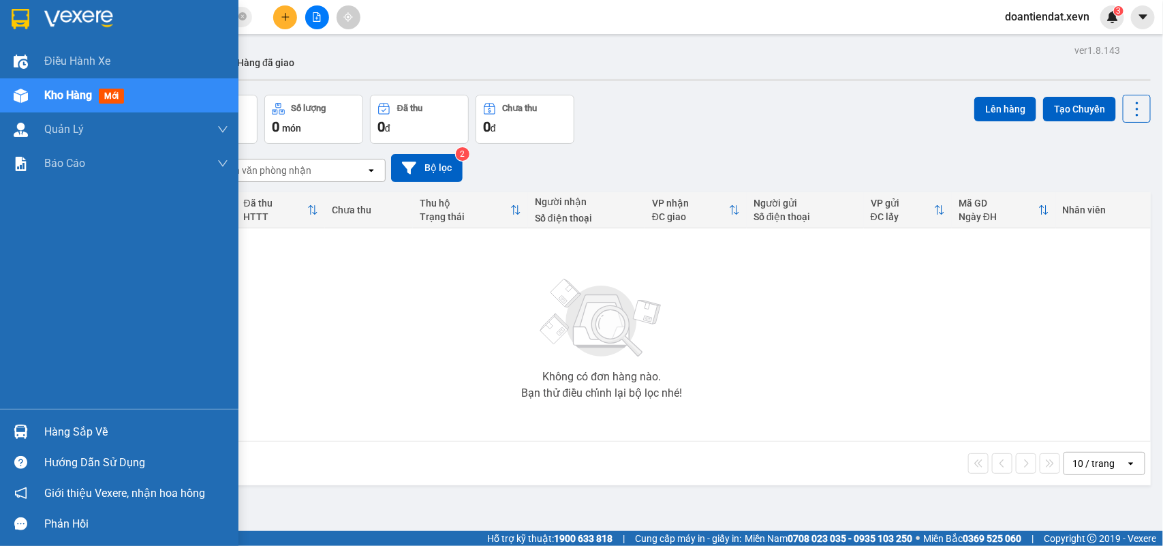
click at [25, 418] on div "Hàng sắp về" at bounding box center [119, 431] width 239 height 31
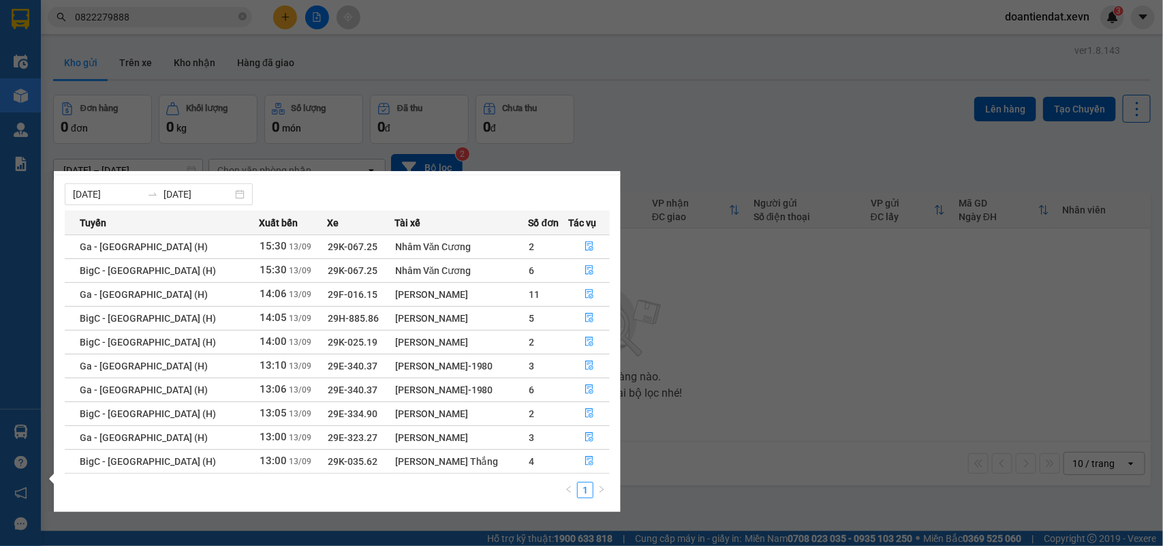
scroll to position [24, 0]
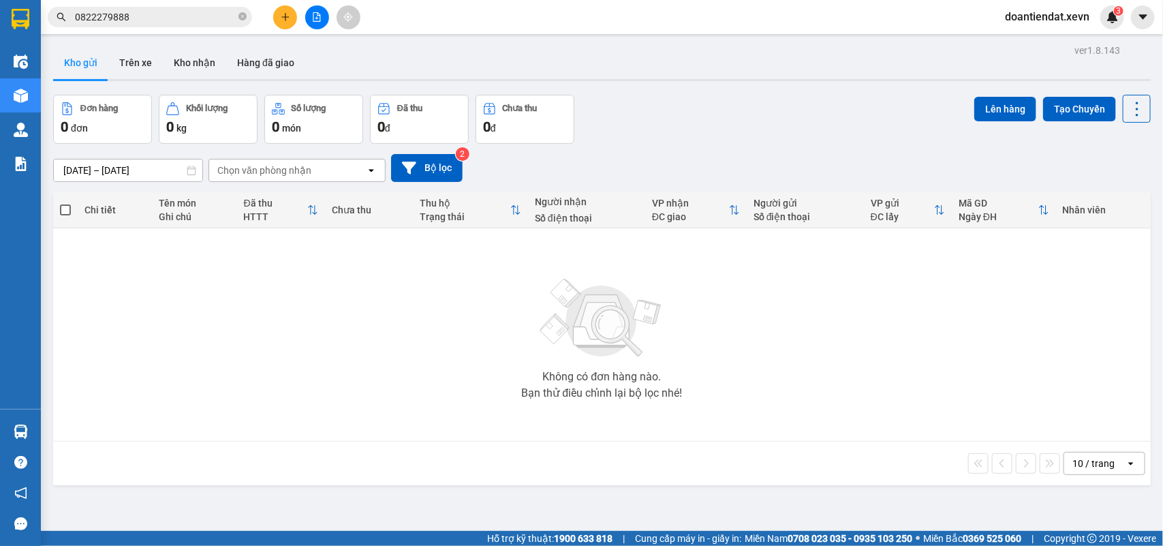
click at [806, 318] on section "Kết quả tìm kiếm ( 718 ) Bộ lọc Mã ĐH Trạng thái Món hàng Thu hộ Tổng cước Chưa…" at bounding box center [581, 273] width 1163 height 546
click at [171, 22] on input "0822279888" at bounding box center [155, 17] width 161 height 15
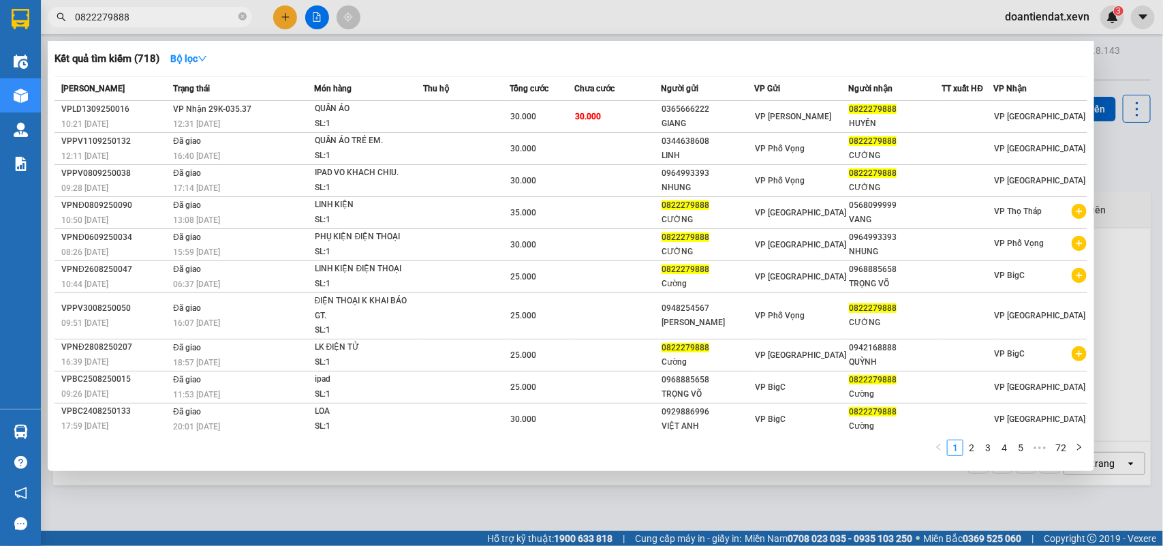
click at [172, 22] on input "0822279888" at bounding box center [155, 17] width 161 height 15
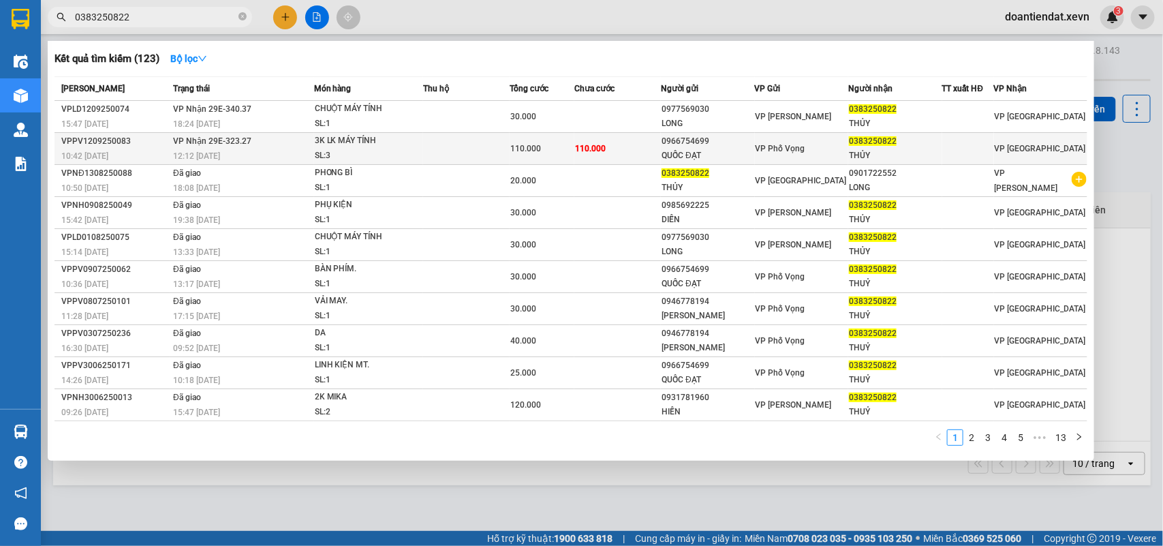
type input "0383250822"
click at [444, 145] on td at bounding box center [466, 149] width 87 height 32
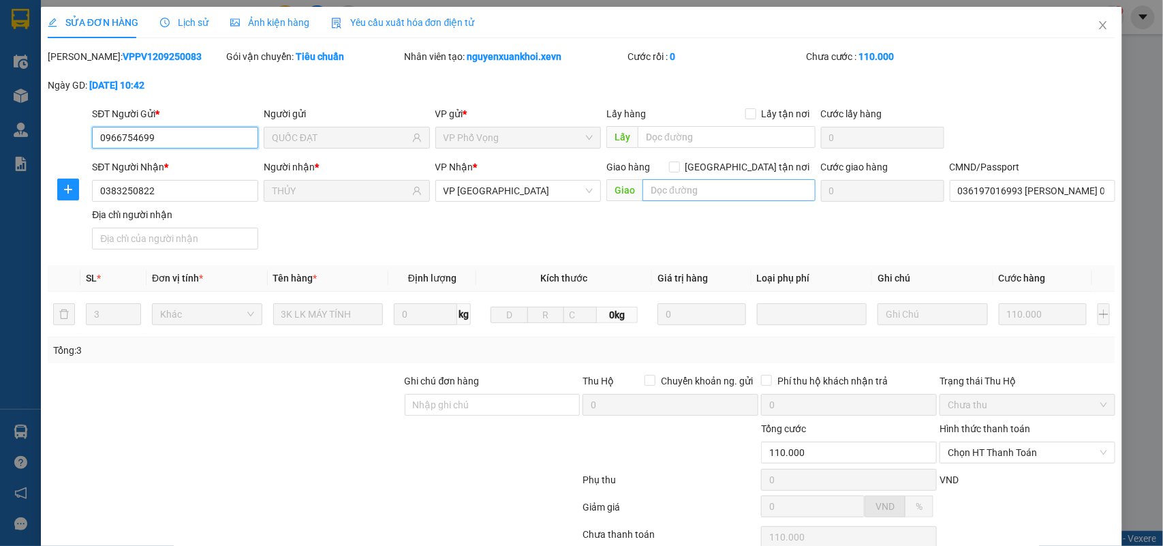
type input "0966754699"
type input "QUỐC ĐẠT"
type input "0383250822"
type input "THỦY"
type input "036197016993 TRẦN T THU THỦY 06 NAM HOA NAM TRỰC"
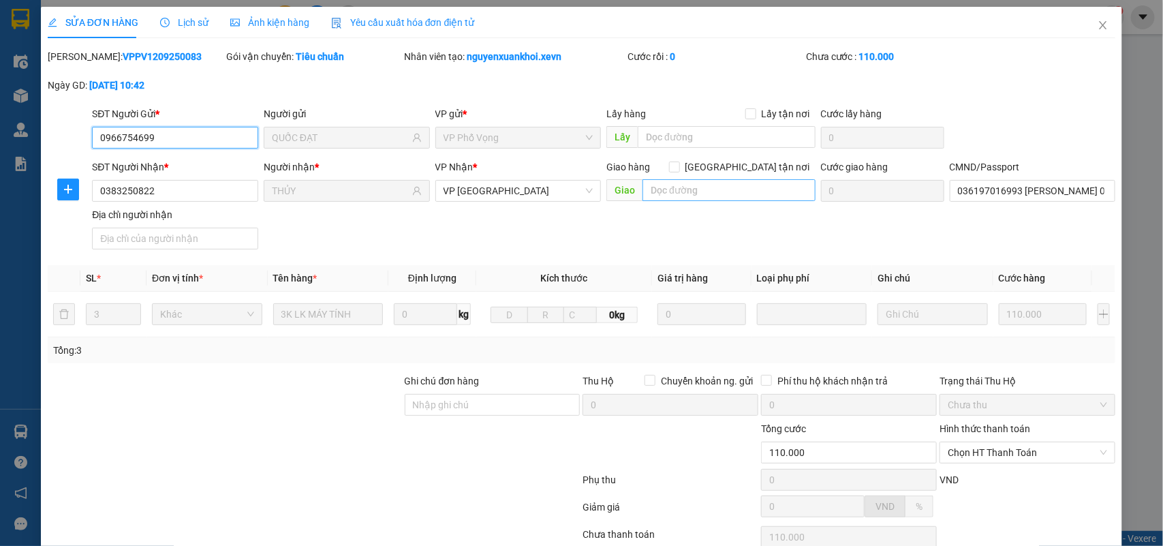
type input "110.000"
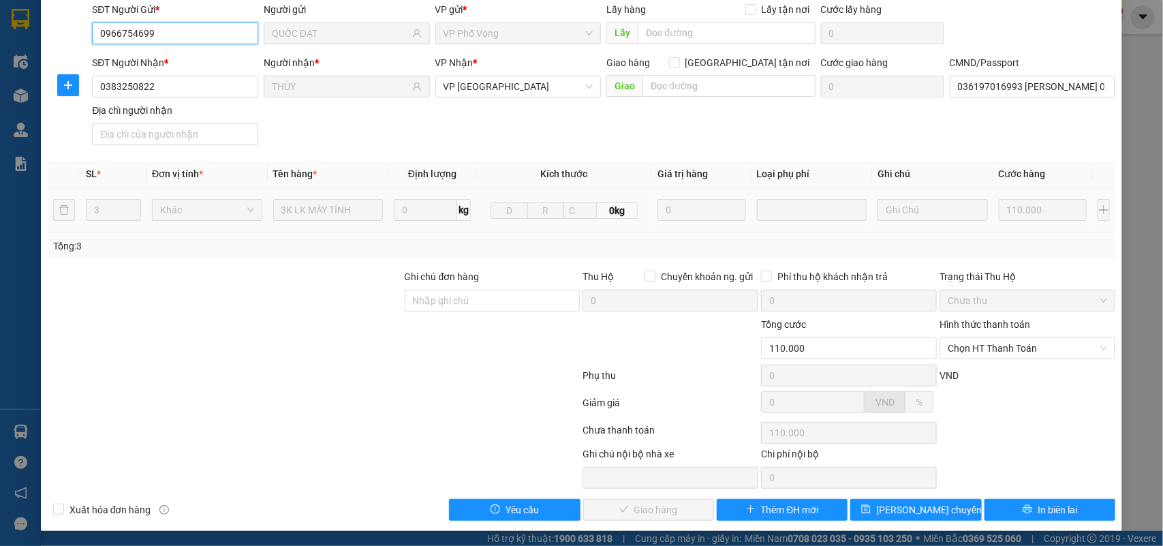
scroll to position [108, 0]
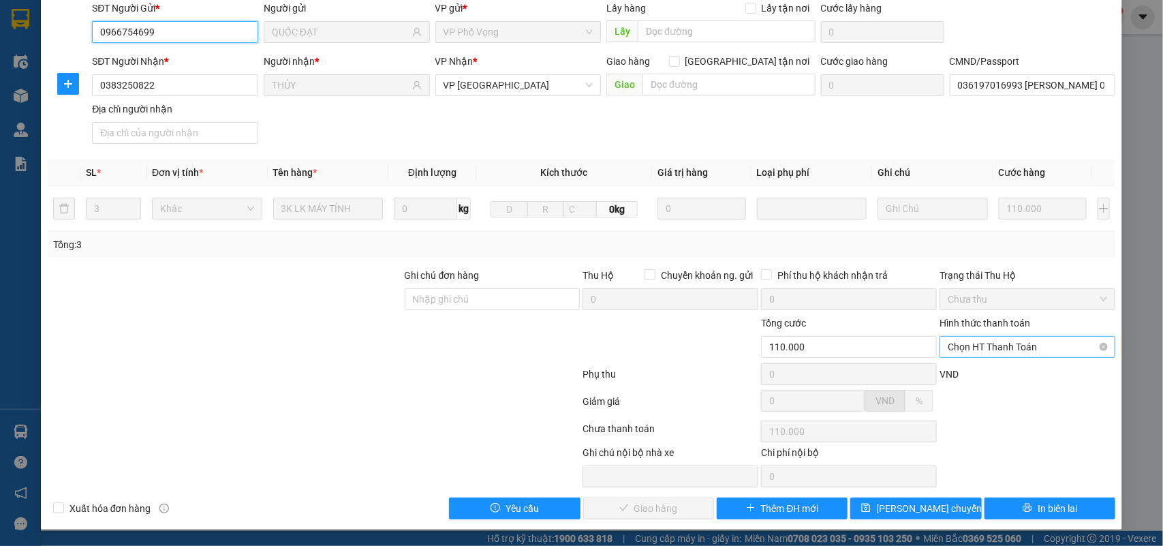
click at [1013, 348] on span "Chọn HT Thanh Toán" at bounding box center [1027, 347] width 159 height 20
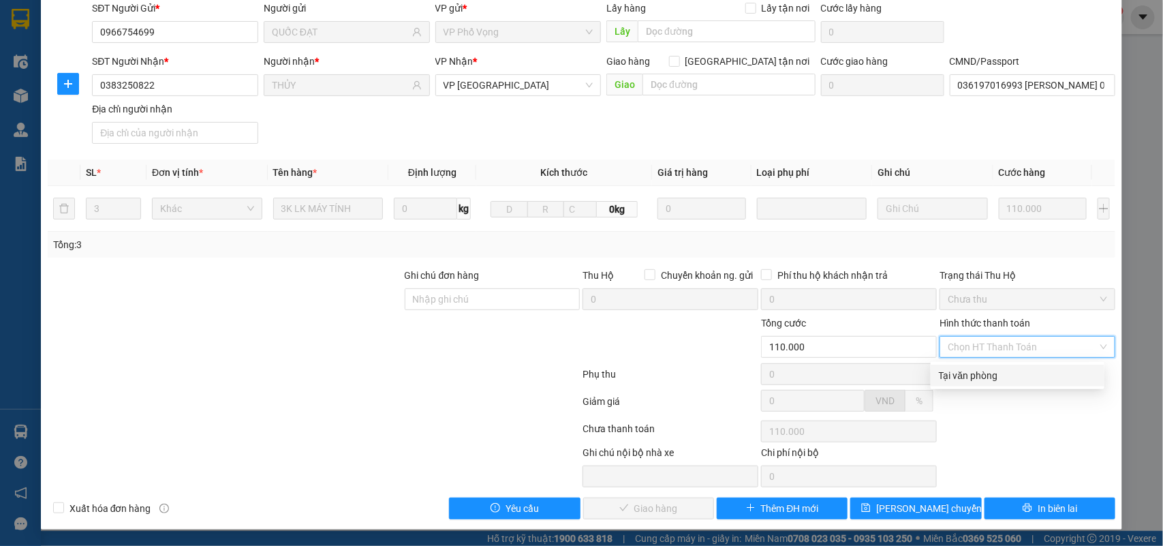
drag, startPoint x: 1009, startPoint y: 368, endPoint x: 583, endPoint y: 525, distance: 453.9
click at [1007, 368] on div "Tại văn phòng" at bounding box center [1017, 375] width 157 height 15
type input "0"
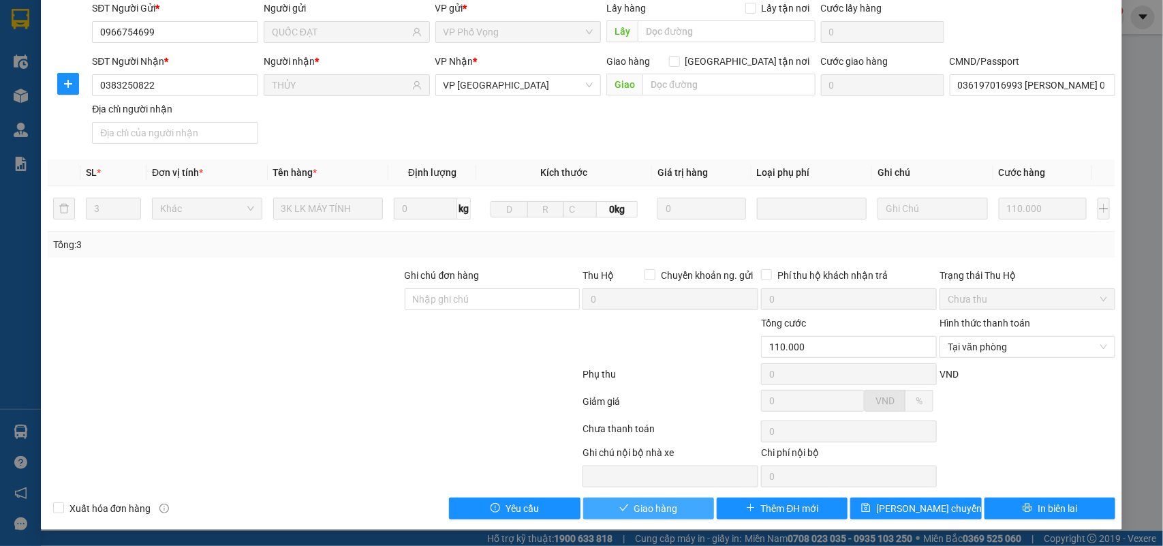
click at [624, 512] on button "Giao hàng" at bounding box center [648, 509] width 131 height 22
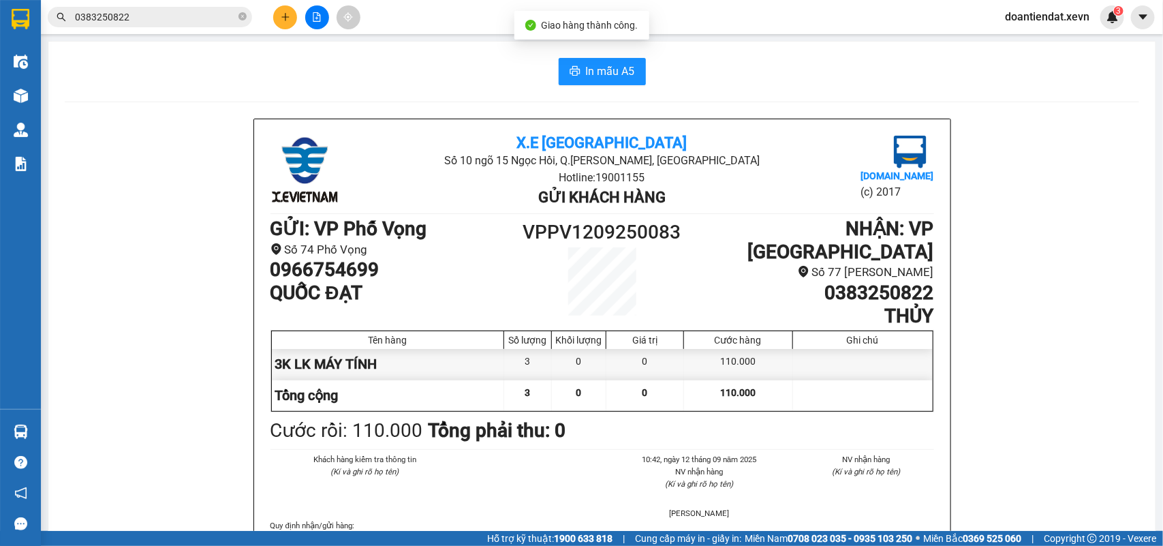
click at [188, 24] on input "0383250822" at bounding box center [155, 17] width 161 height 15
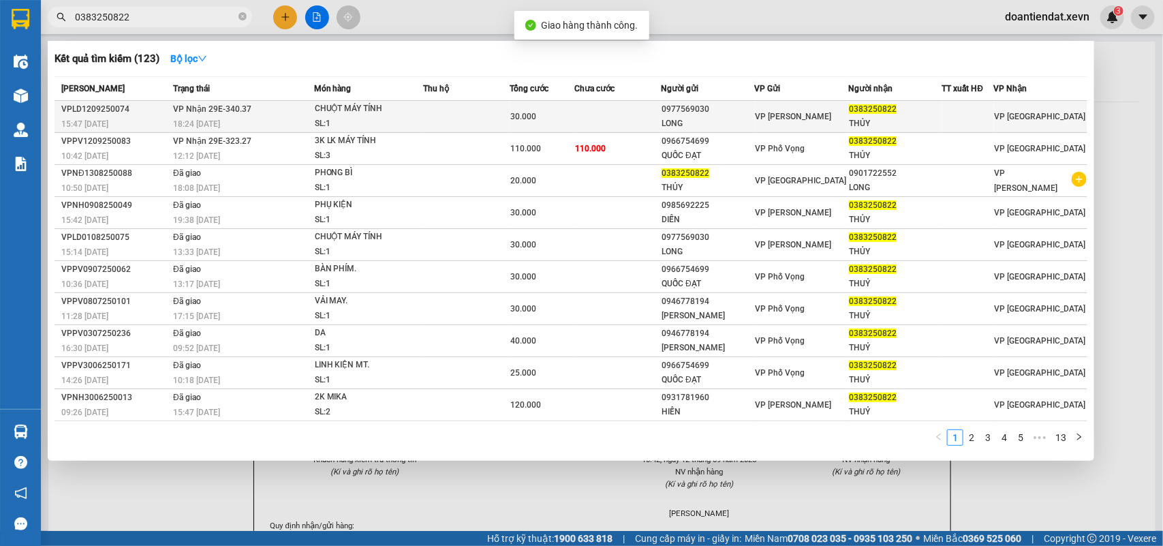
click at [395, 113] on div "CHUỘT MÁY TÍNH" at bounding box center [366, 109] width 102 height 15
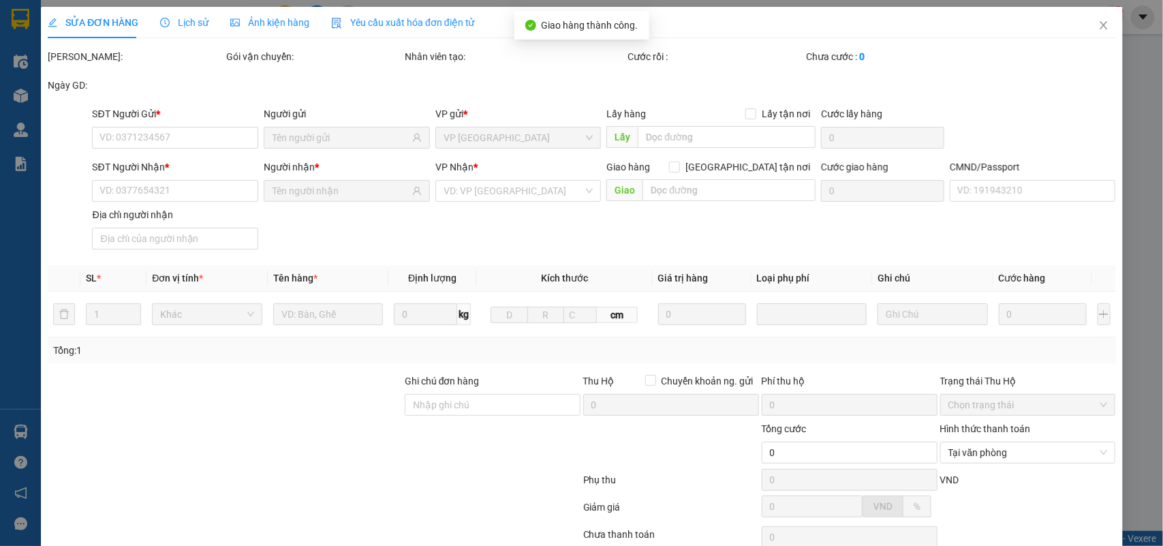
type input "0977569030"
type input "LONG"
type input "0383250822"
type input "THỦY"
type input "036197016993 TRẦN T THU THỦY 06 NAM HOA NAM TRỰC"
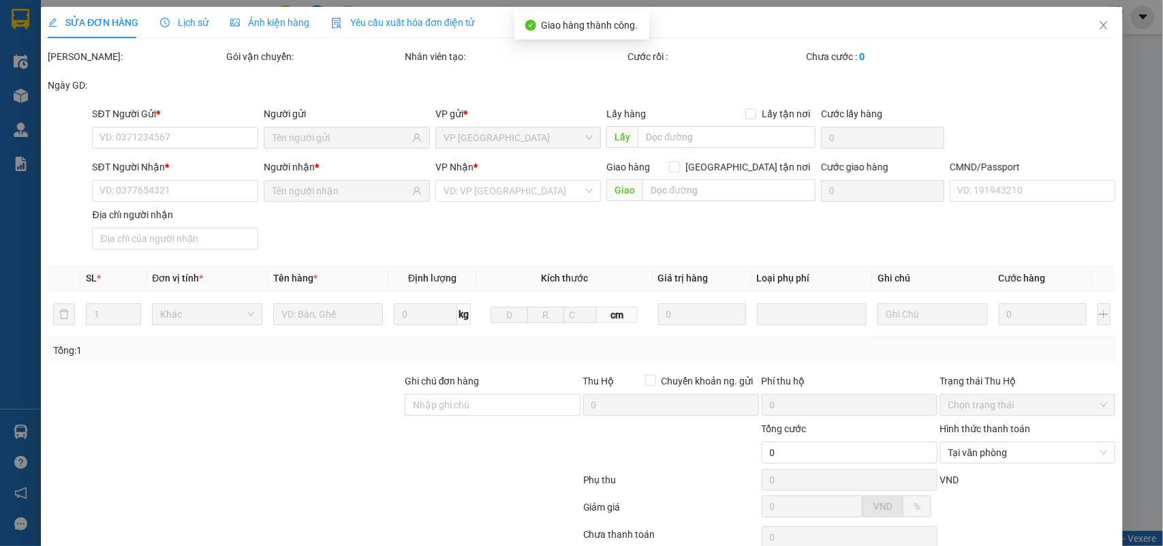
type input "30.000"
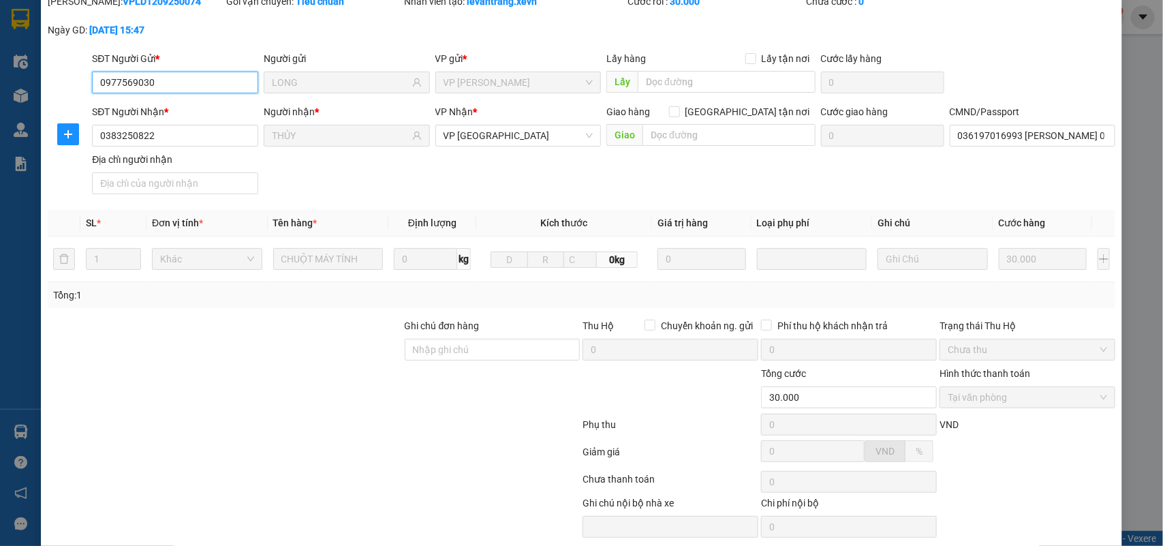
scroll to position [85, 0]
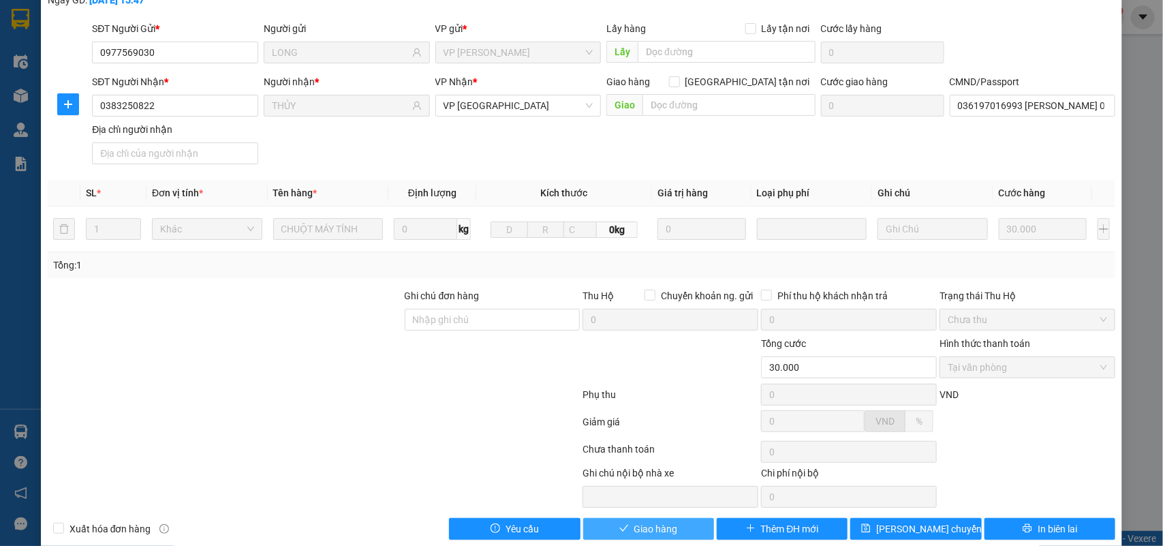
click at [622, 530] on icon "check" at bounding box center [625, 528] width 10 height 10
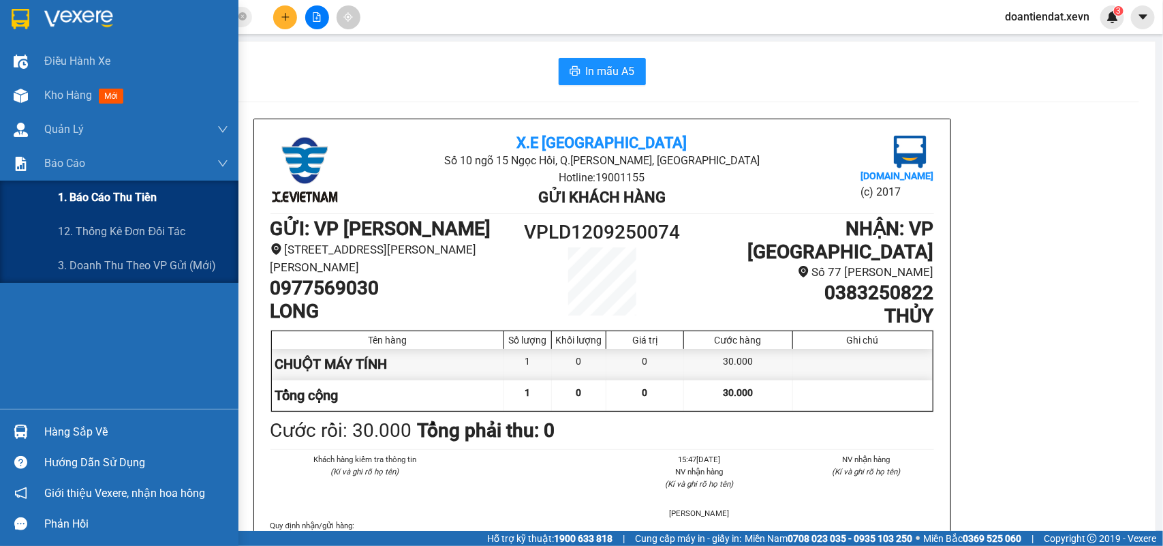
click at [90, 189] on span "1. Báo cáo thu tiền" at bounding box center [107, 197] width 99 height 17
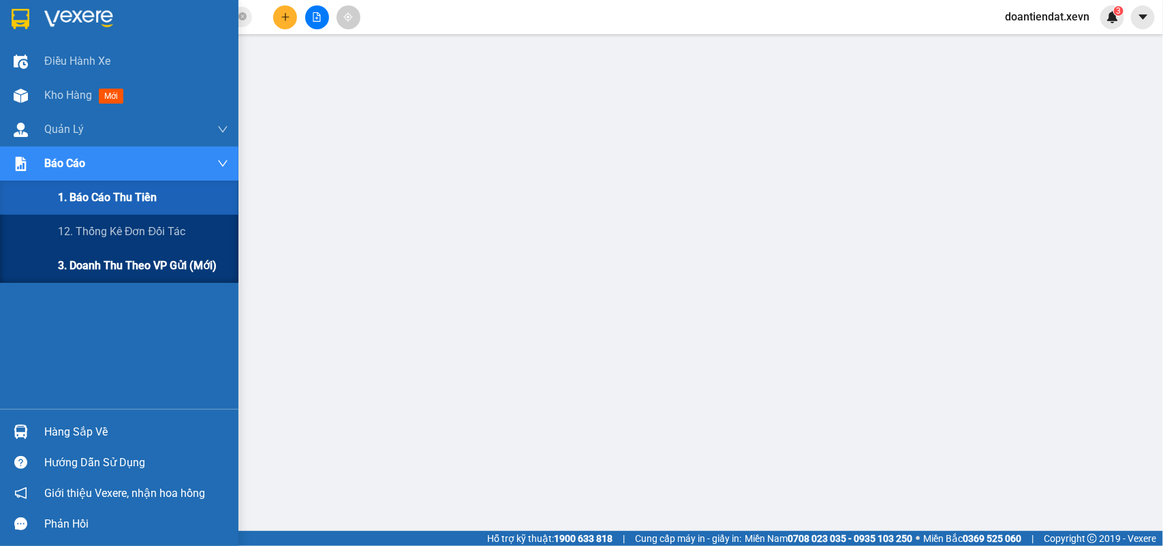
click at [127, 264] on span "3. Doanh Thu theo VP Gửi (mới)" at bounding box center [137, 265] width 159 height 17
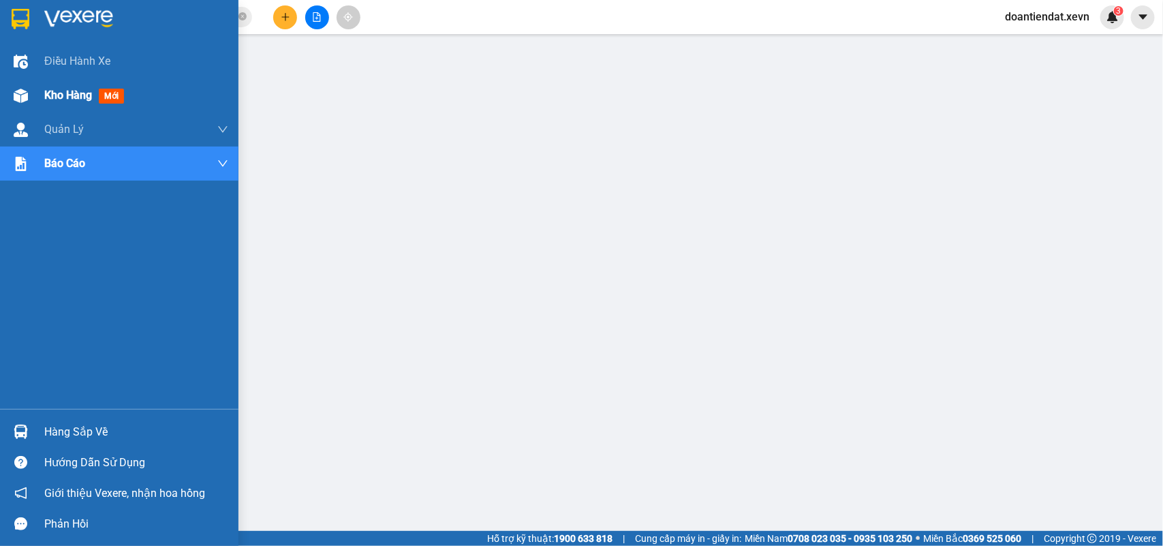
click at [25, 94] on img at bounding box center [21, 96] width 14 height 14
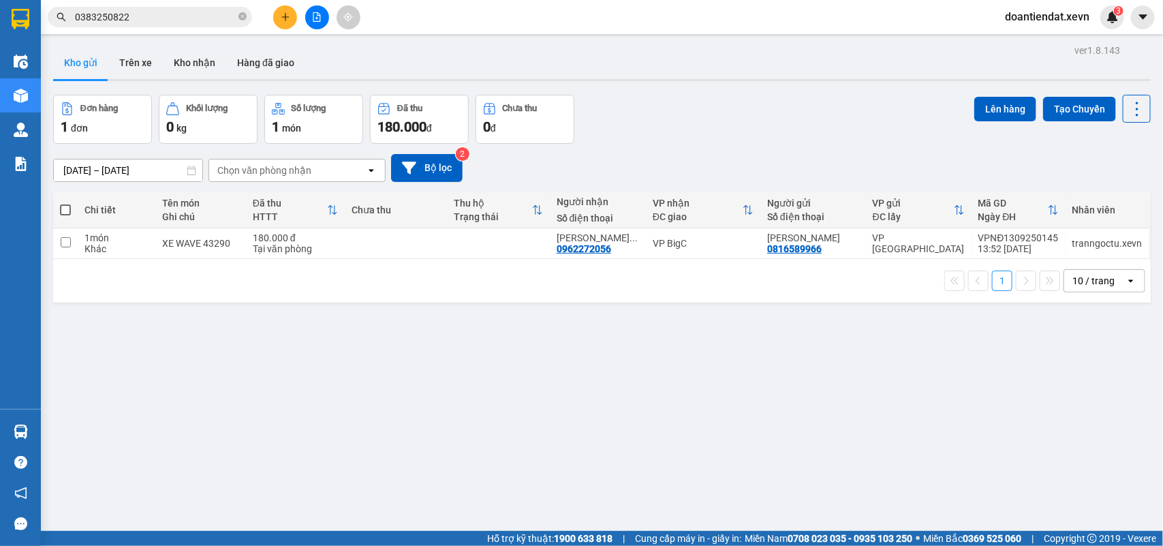
click at [754, 72] on div "Kho gửi Trên xe Kho nhận Hàng đã giao" at bounding box center [602, 64] width 1098 height 36
click at [194, 59] on button "Kho nhận" at bounding box center [194, 62] width 63 height 33
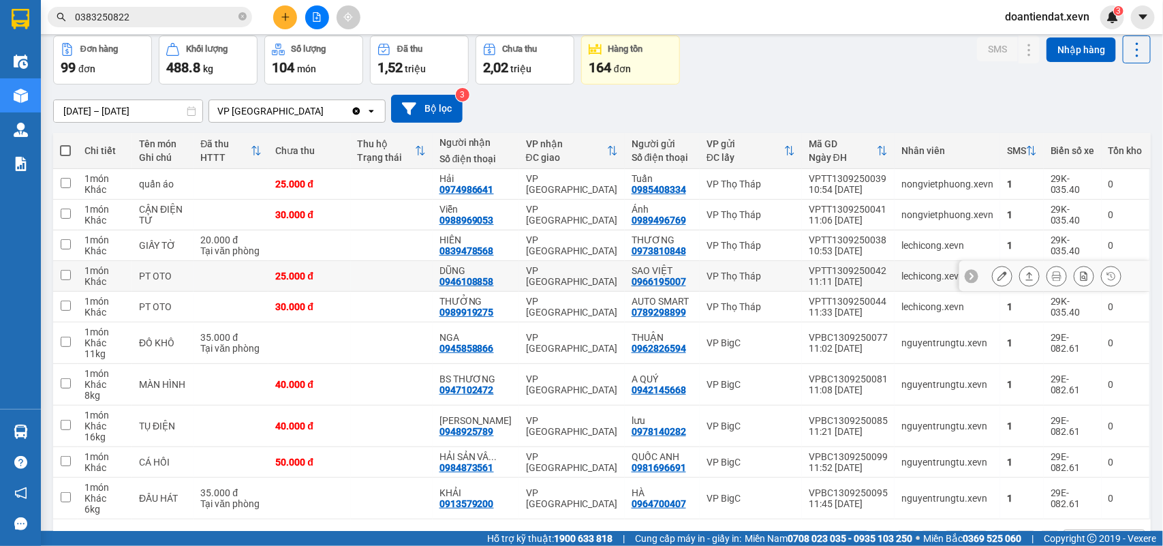
scroll to position [106, 0]
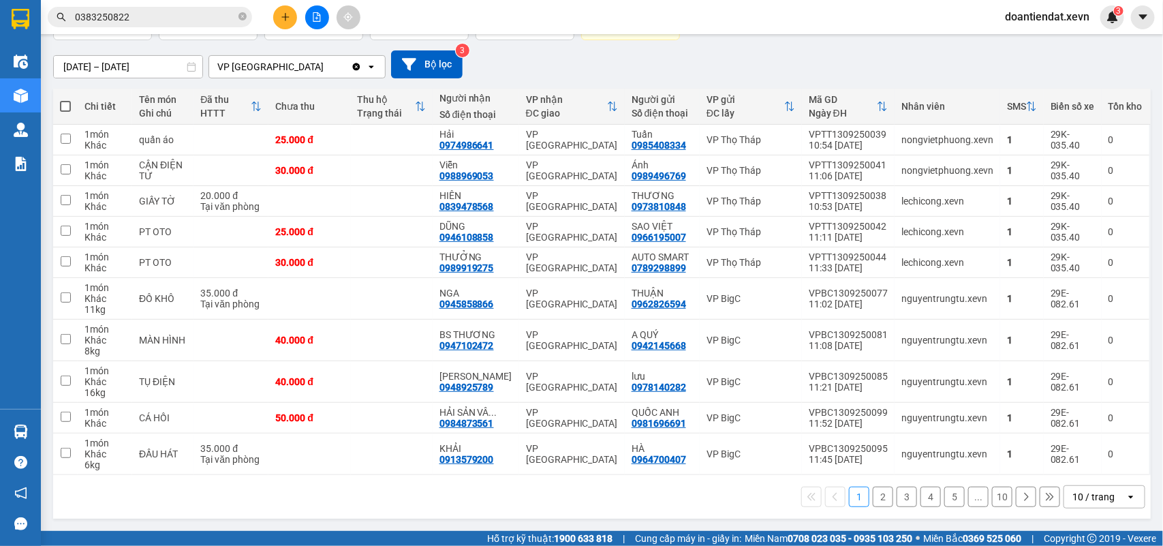
click at [182, 17] on input "0383250822" at bounding box center [155, 17] width 161 height 15
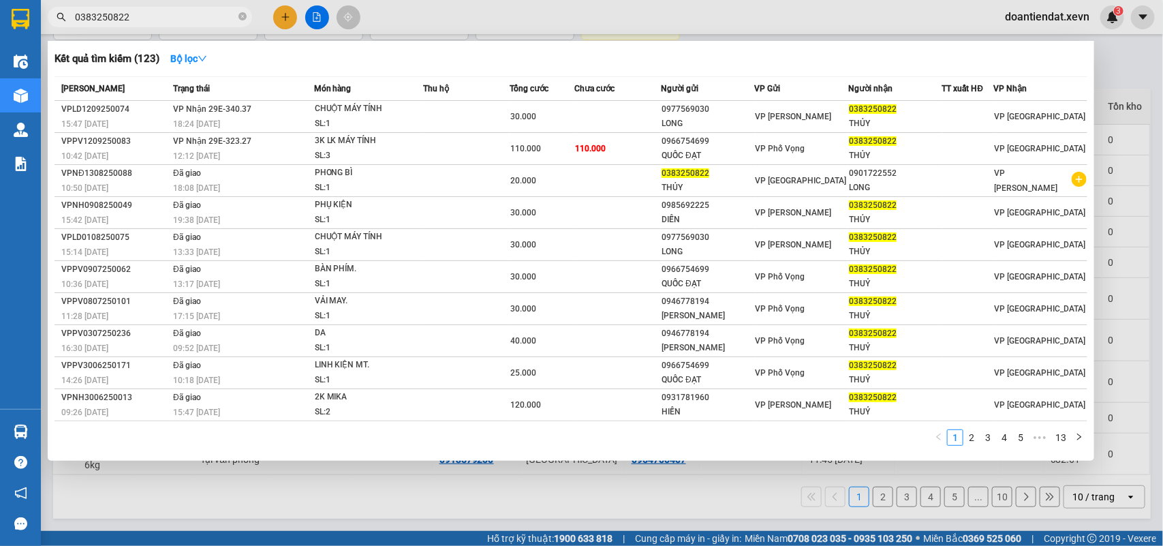
click at [182, 17] on input "0383250822" at bounding box center [155, 17] width 161 height 15
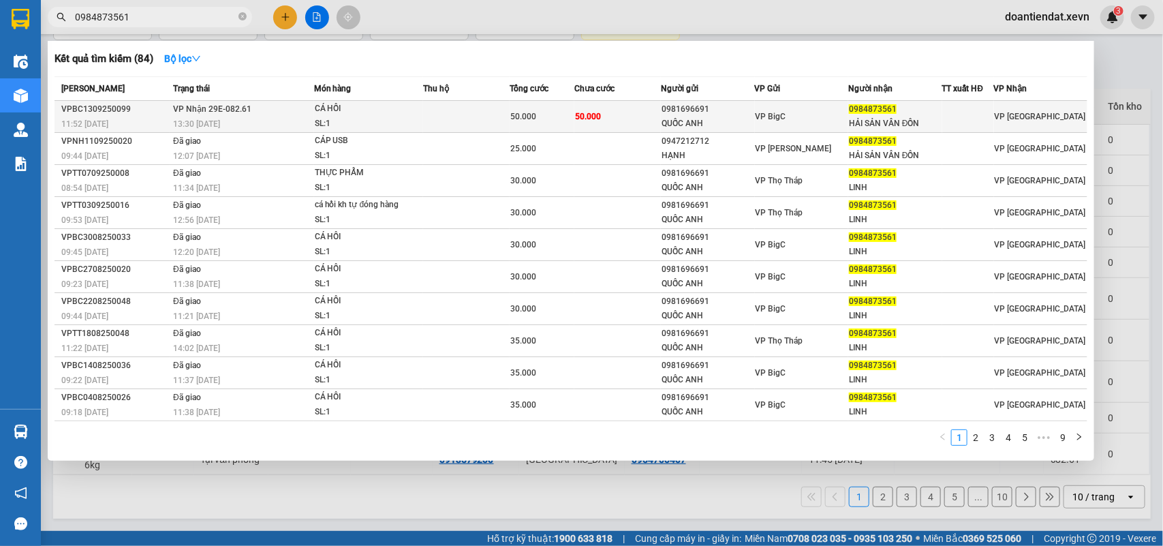
type input "0984873561"
click at [502, 115] on td at bounding box center [466, 117] width 87 height 32
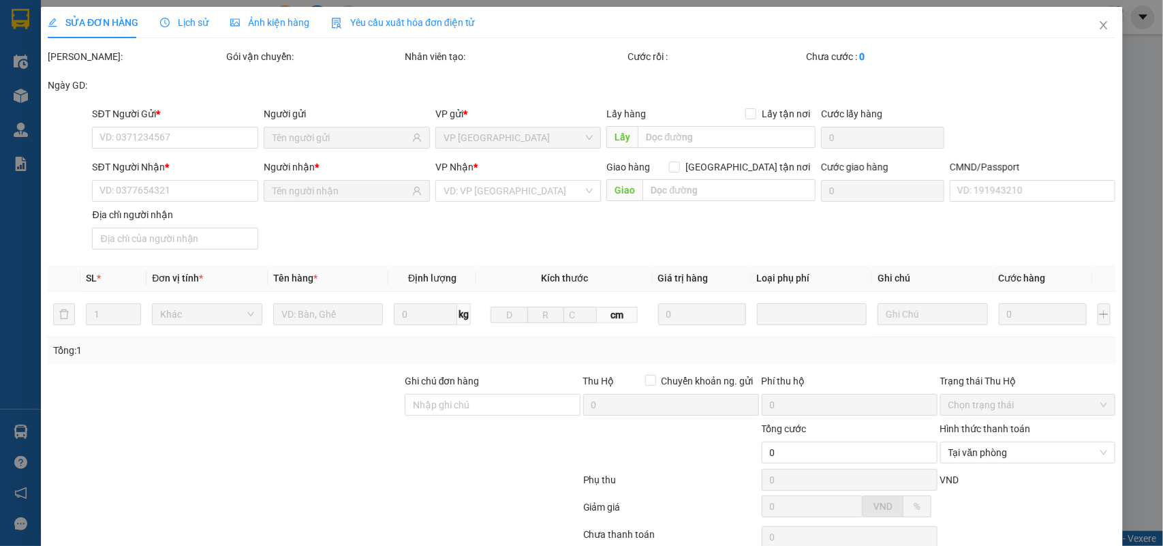
type input "0981696691"
type input "QUỐC ANH"
type input "0984873561"
type input "HẢI SẢN VÂN ĐỒN"
type input "036099005640 ĐẶNG CÔNG TOÀN TDP ĐOÀN KẾT HƯNG LỘC"
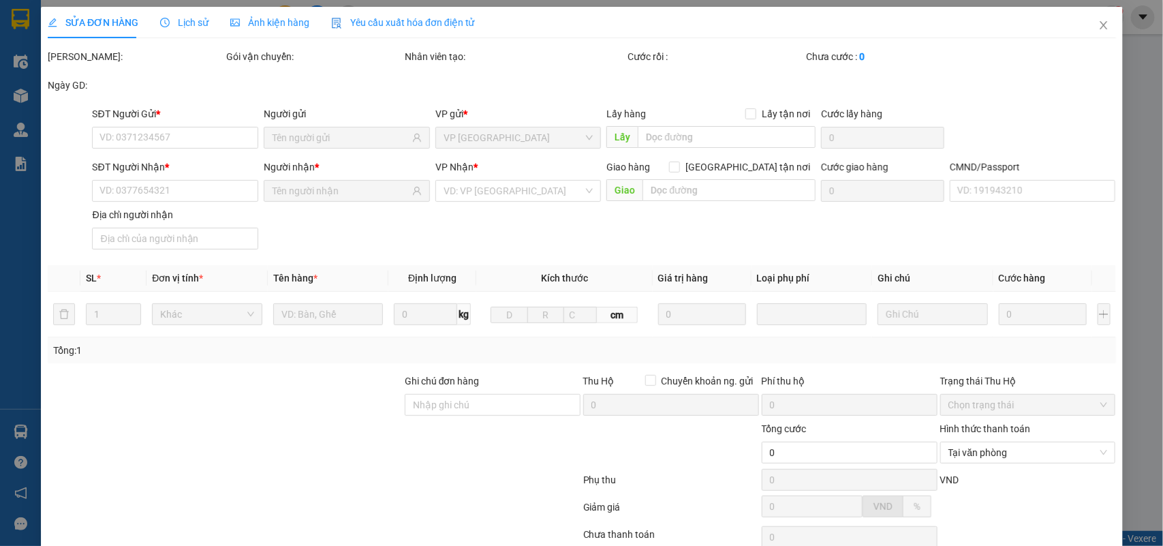
type input "50.000"
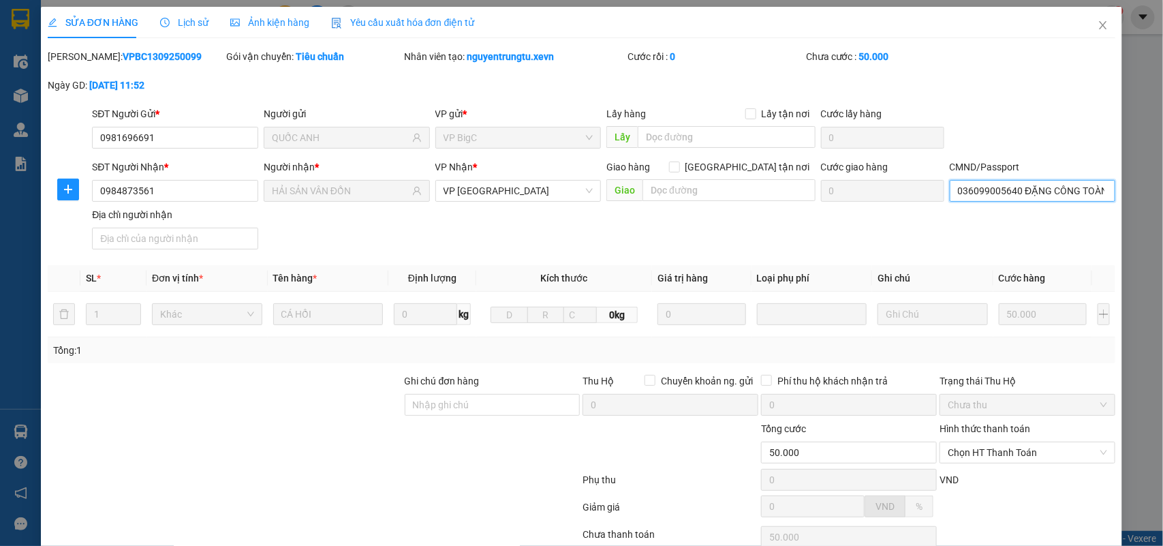
click at [1022, 194] on input "036099005640 ĐẶNG CÔNG TOÀN TDP ĐOÀN KẾT HƯNG LỘC" at bounding box center [1033, 191] width 166 height 22
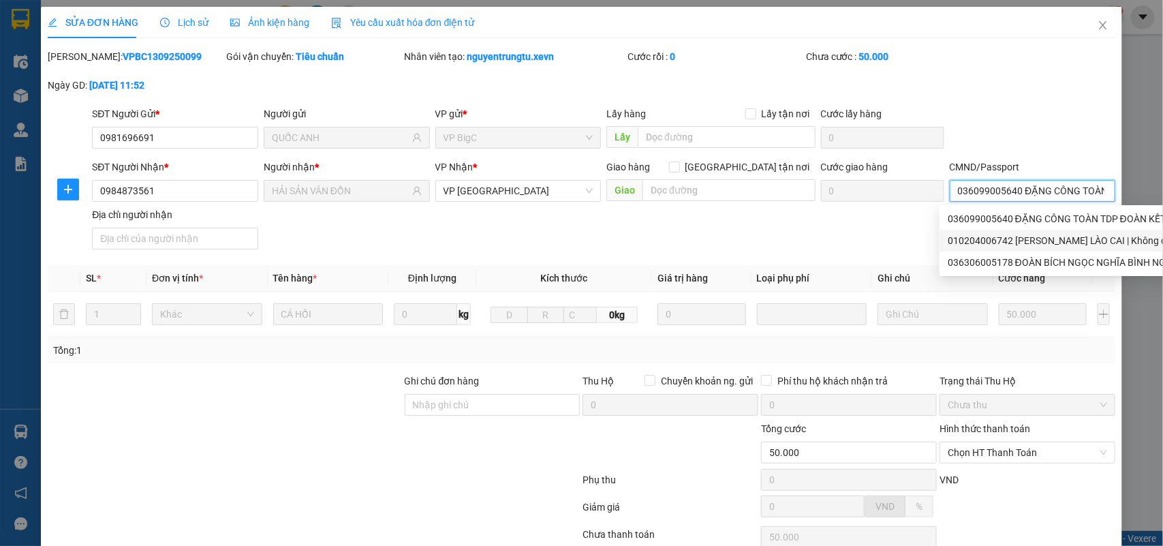
click at [1041, 237] on div "010204006742 LƯƠNG VĂN NAM LÀO CAI | Không có địa chỉ" at bounding box center [1121, 240] width 346 height 15
type input "010204006742 LƯƠNG VĂN NAM LÀO CAI"
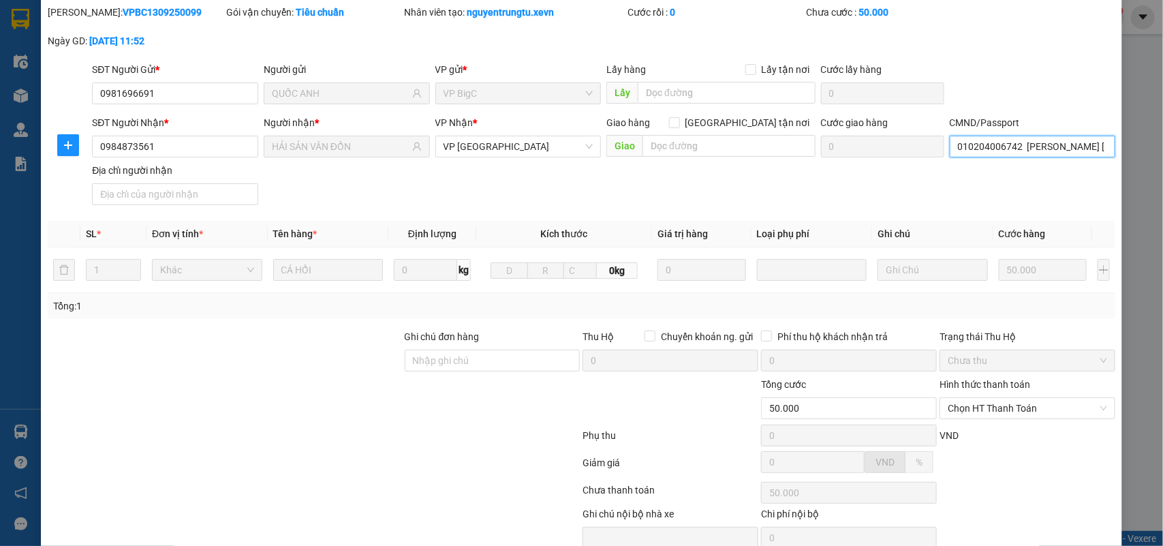
scroll to position [108, 0]
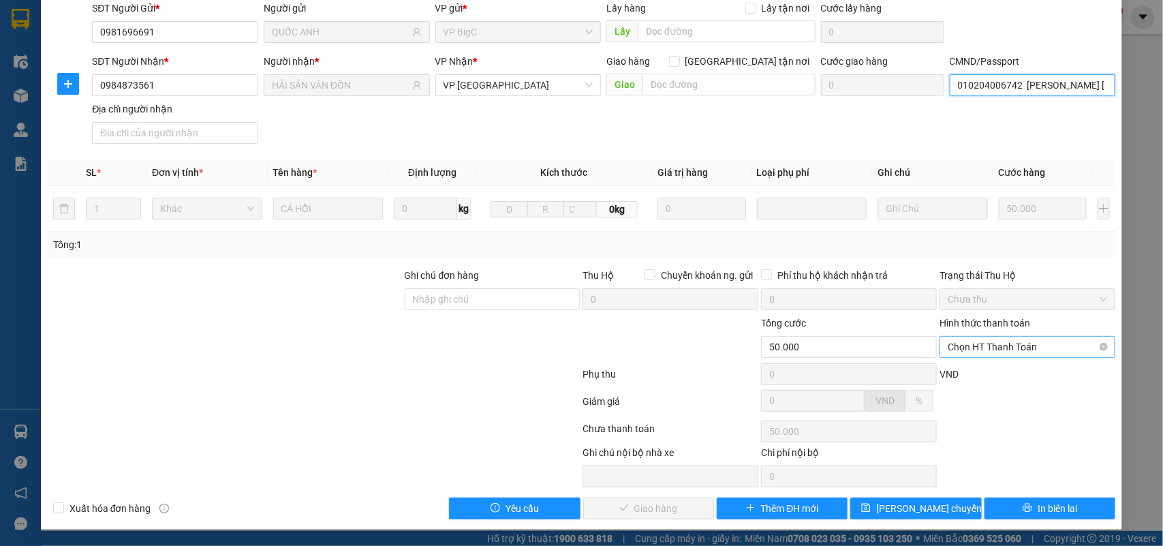
click at [1004, 343] on span "Chọn HT Thanh Toán" at bounding box center [1027, 347] width 159 height 20
click at [1003, 365] on div "Tại văn phòng" at bounding box center [1018, 376] width 174 height 22
type input "0"
click at [663, 504] on span "Giao hàng" at bounding box center [657, 508] width 44 height 15
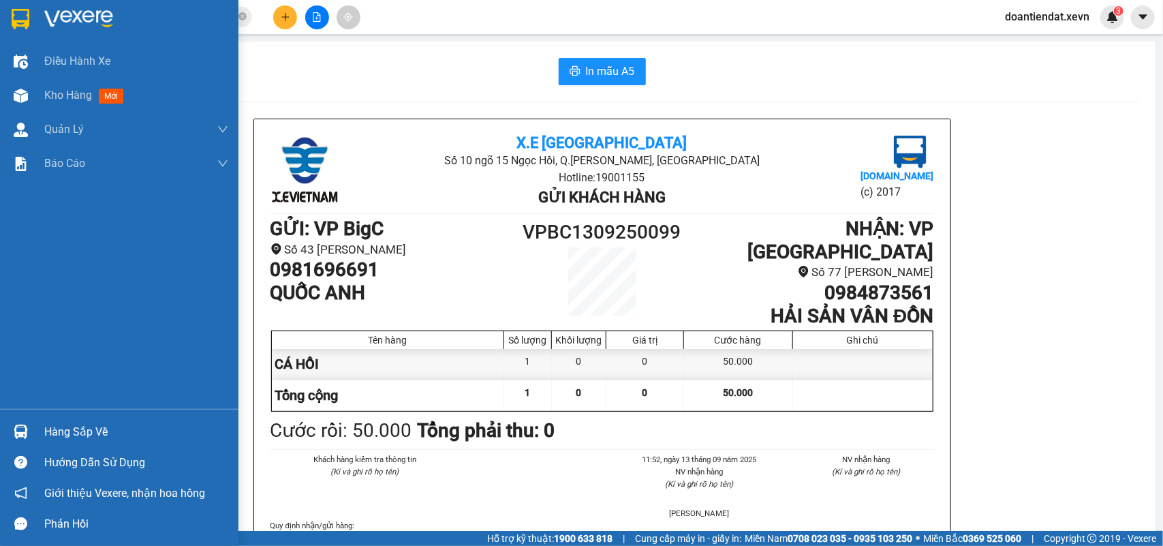
drag, startPoint x: 7, startPoint y: 420, endPoint x: 17, endPoint y: 396, distance: 26.0
click at [11, 418] on div "Hàng sắp về" at bounding box center [119, 431] width 239 height 31
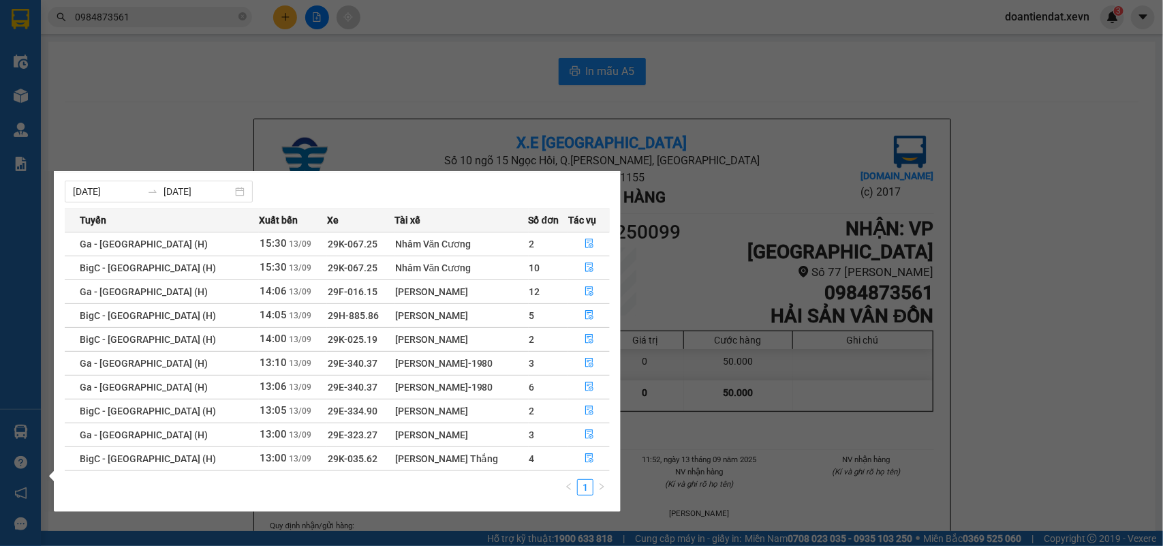
drag, startPoint x: 24, startPoint y: 356, endPoint x: 26, endPoint y: 404, distance: 47.8
click at [25, 361] on div "Điều hành xe Kho hàng mới Quản [PERSON_NAME] lý chuyến Quản lý giao nhận mới Qu…" at bounding box center [20, 273] width 41 height 546
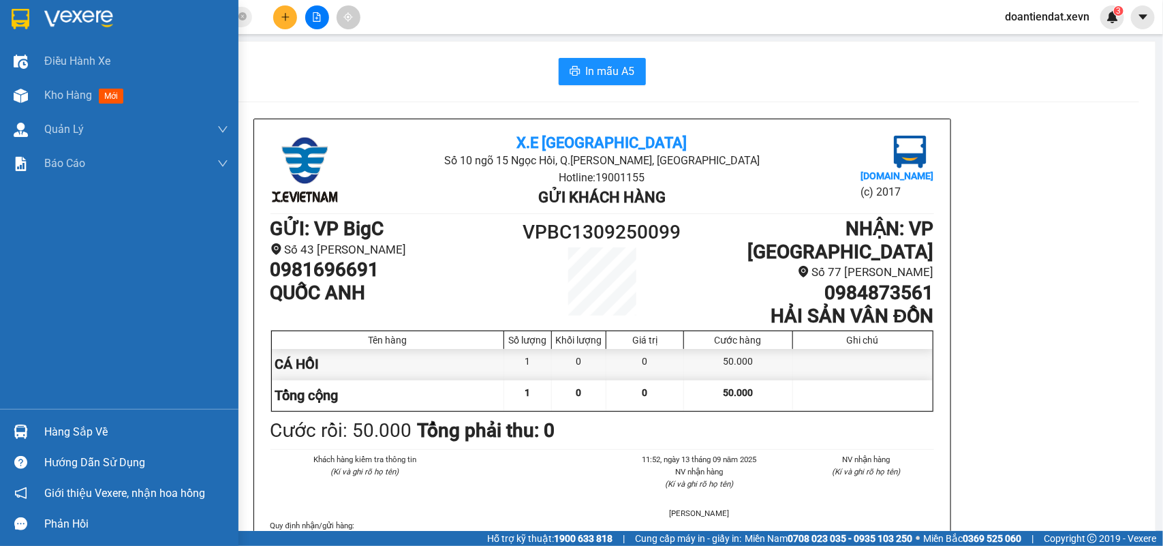
click at [17, 429] on img at bounding box center [21, 432] width 14 height 14
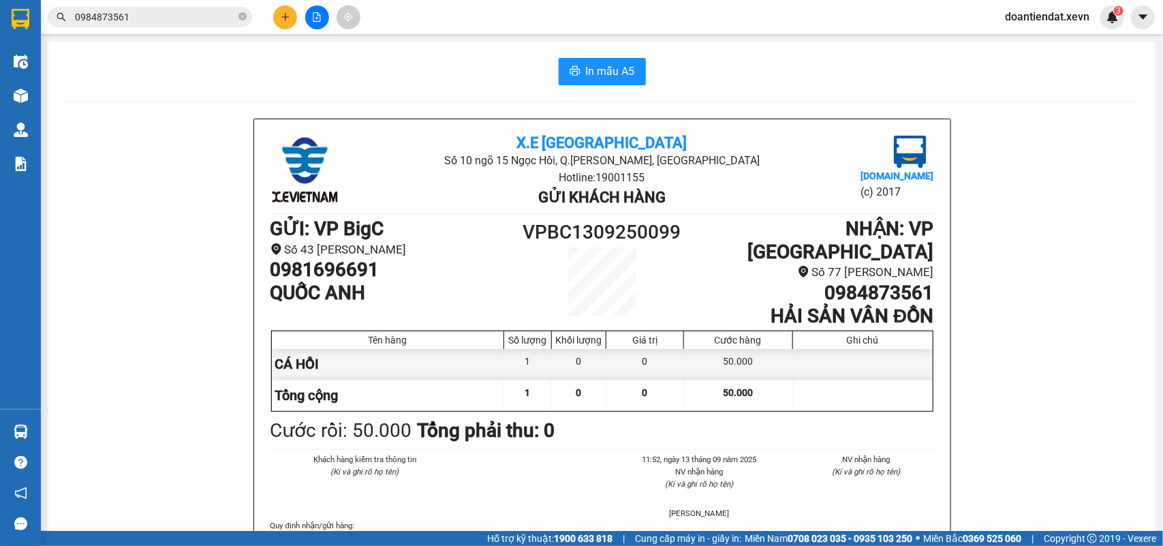
click at [288, 19] on section "Kết quả tìm kiếm ( 84 ) Bộ lọc Mã ĐH Trạng thái Món hàng Thu hộ Tổng cước Chưa …" at bounding box center [581, 273] width 1163 height 546
click at [288, 19] on icon "plus" at bounding box center [286, 17] width 10 height 10
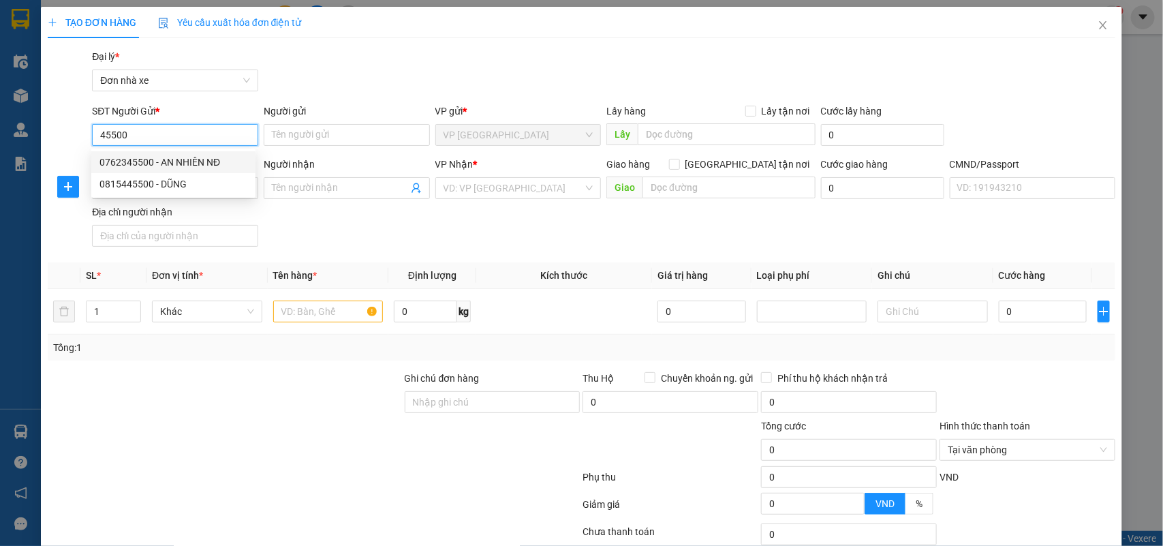
click at [184, 162] on div "0762345500 - AN NHIÊN NĐ" at bounding box center [174, 162] width 148 height 15
type input "0762345500"
type input "AN NHIÊN NĐ"
type input "0976391798"
type input "LABOSMILE GOLD"
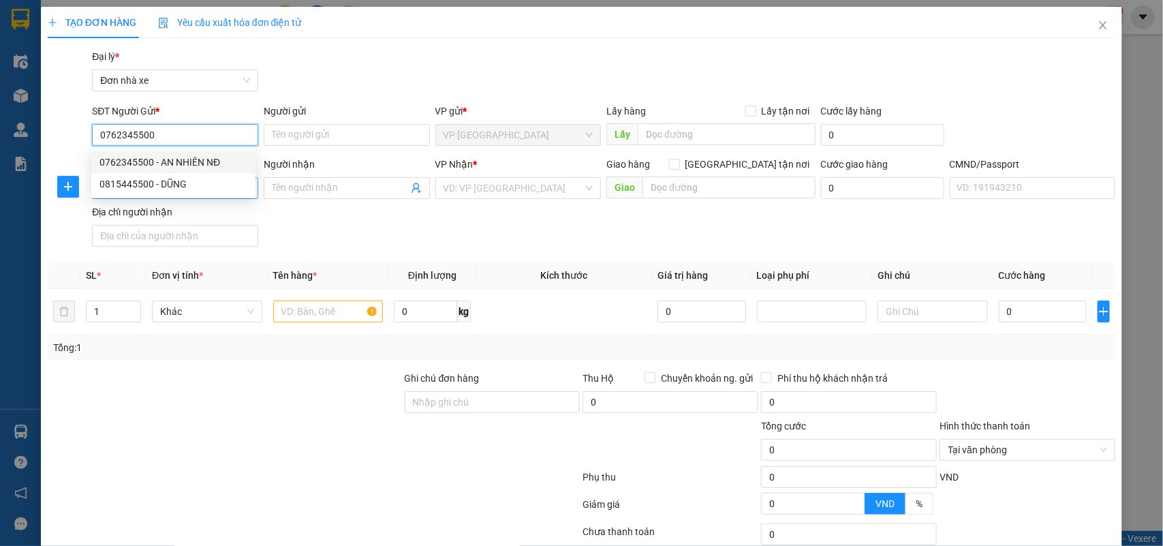
type input "NGUYỄN HẢI ĐƯỜNG"
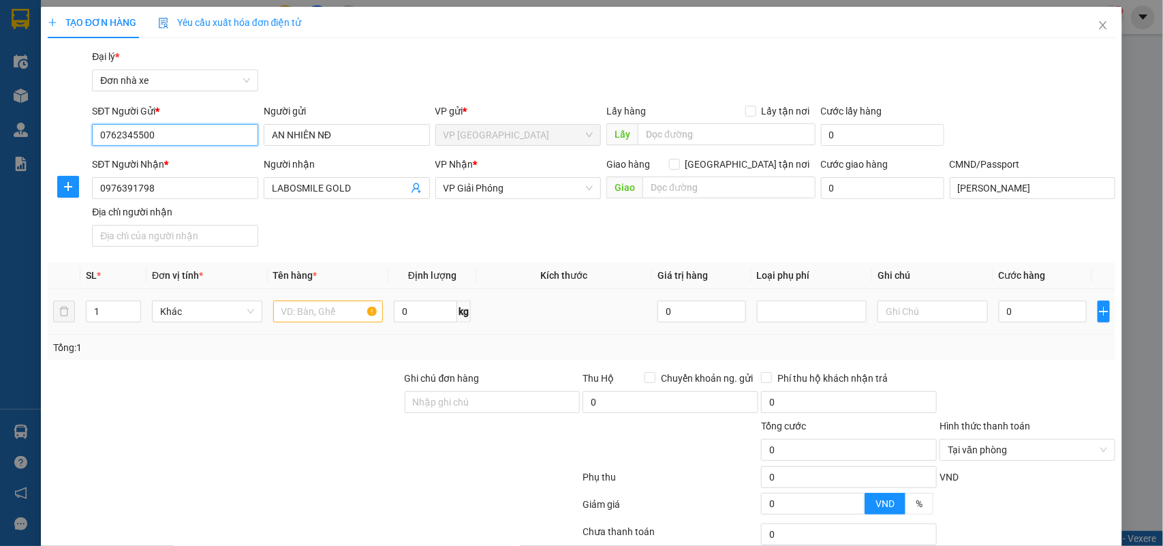
type input "0762345500"
drag, startPoint x: 318, startPoint y: 315, endPoint x: 329, endPoint y: 307, distance: 13.2
click at [319, 315] on input "text" at bounding box center [328, 312] width 110 height 22
type input "răng"
type input "0.1"
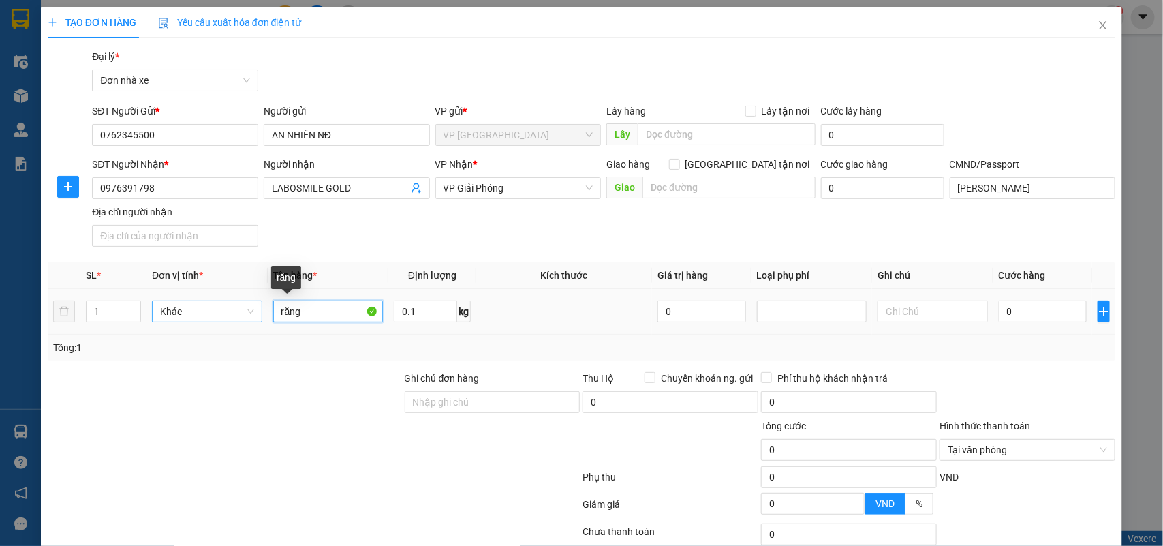
drag, startPoint x: 314, startPoint y: 315, endPoint x: 251, endPoint y: 312, distance: 63.4
click at [251, 312] on tr "1 Khác răng 0.1 kg 0 0" at bounding box center [582, 312] width 1069 height 46
type input "RĂNG"
click at [1050, 307] on input "0" at bounding box center [1043, 312] width 88 height 22
type input "2"
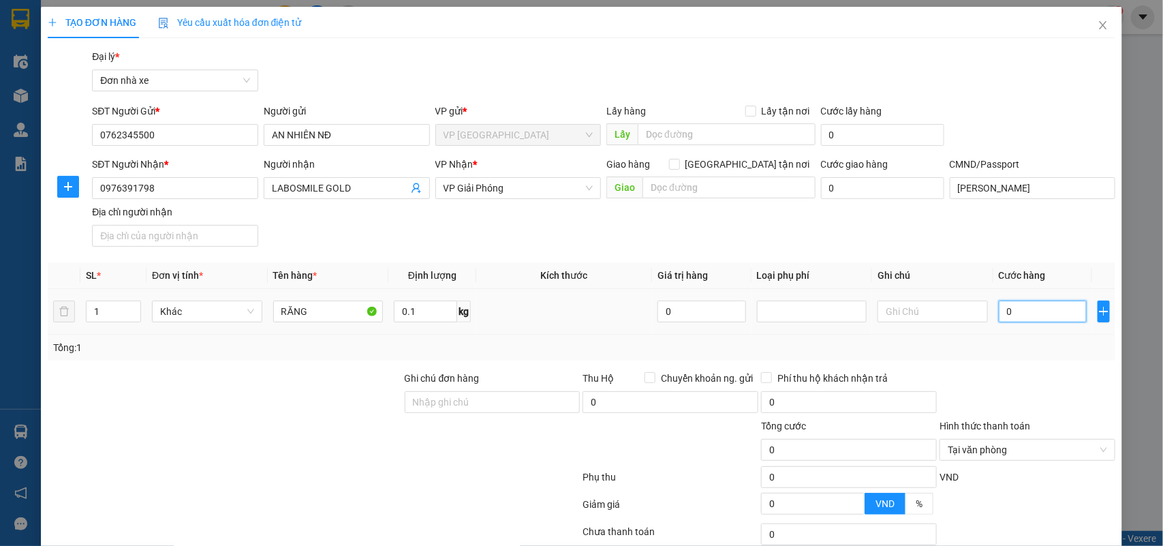
type input "2"
type input "25"
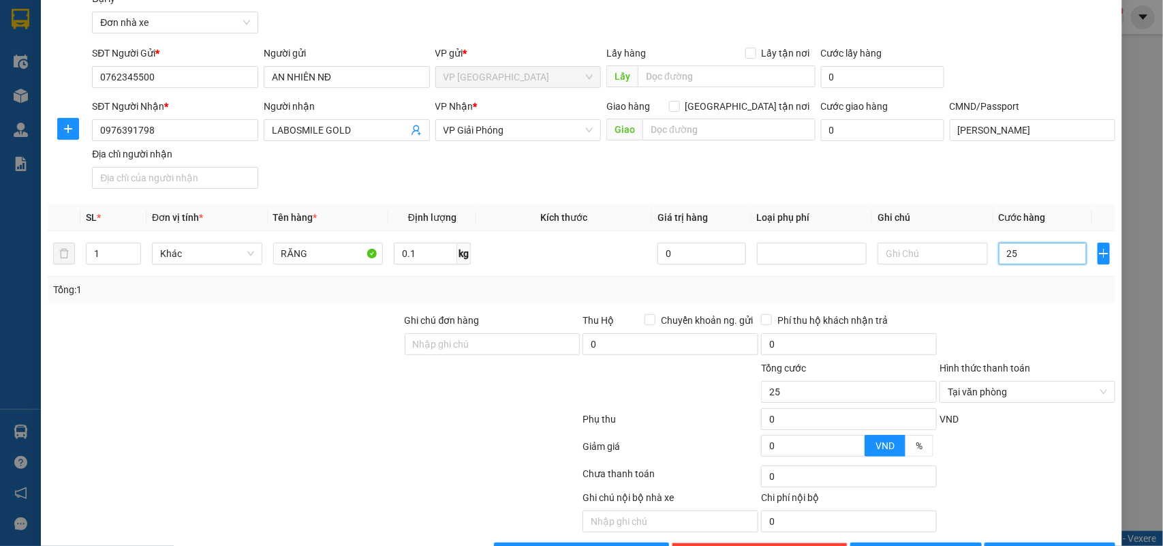
scroll to position [104, 0]
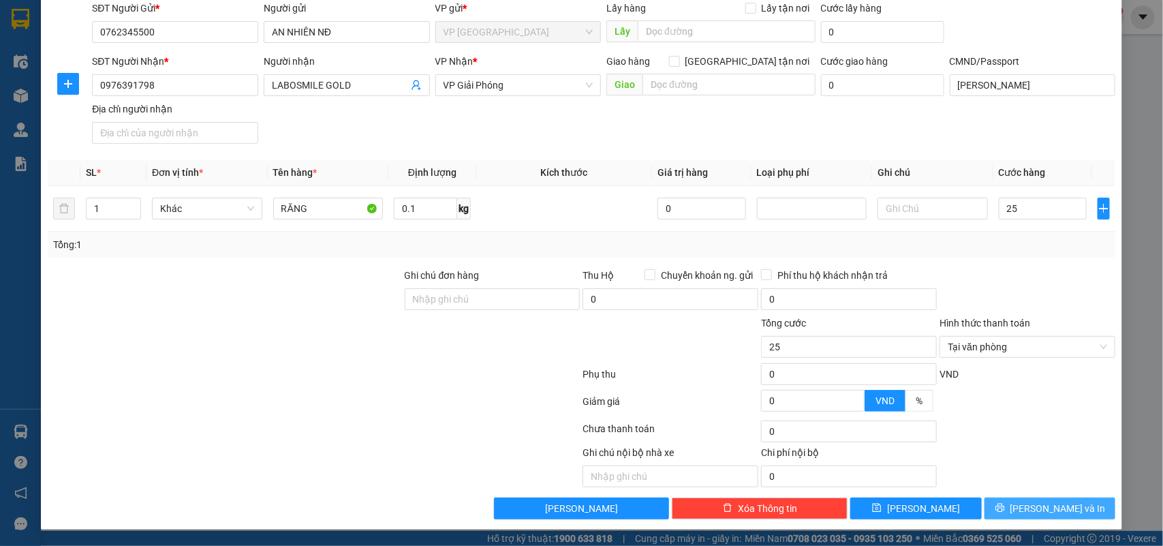
type input "25.000"
click at [1045, 498] on button "[PERSON_NAME] và In" at bounding box center [1050, 509] width 131 height 22
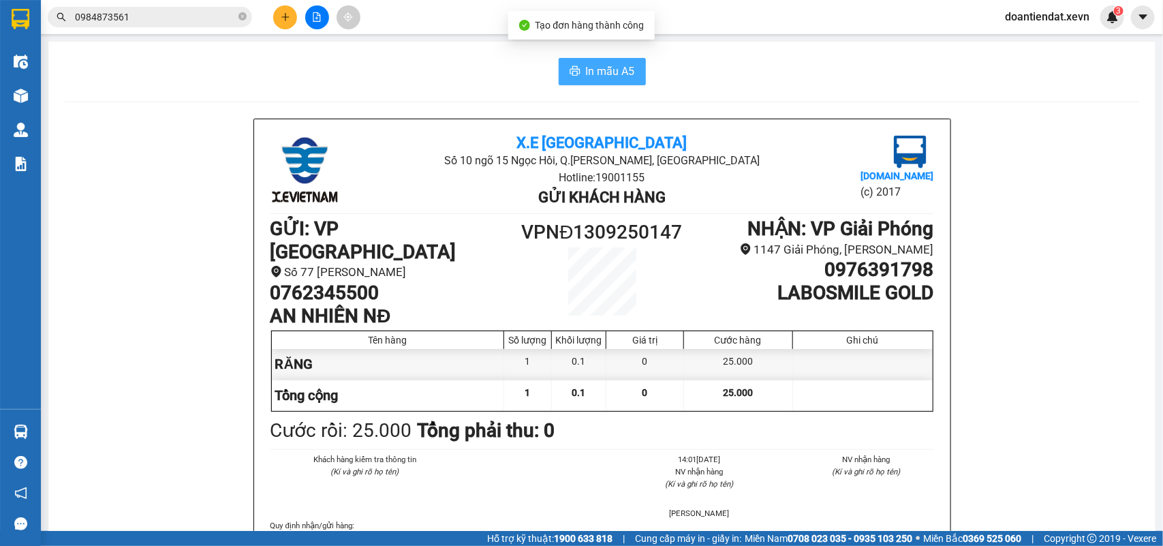
click at [615, 80] on button "In mẫu A5" at bounding box center [602, 71] width 87 height 27
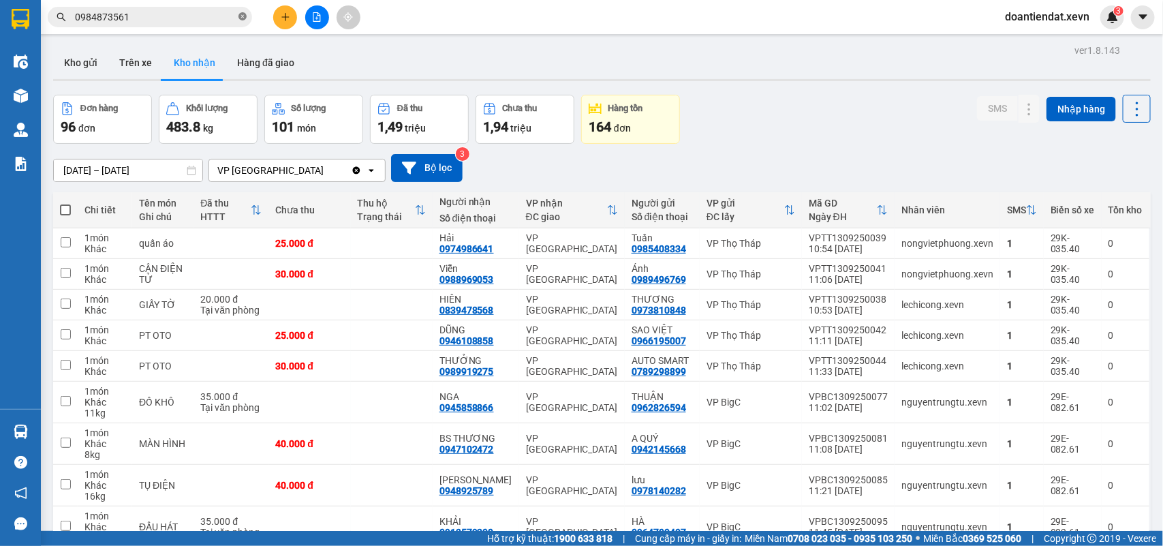
click at [242, 19] on icon "close-circle" at bounding box center [243, 16] width 8 height 8
click at [92, 53] on button "Kho gửi" at bounding box center [80, 62] width 55 height 33
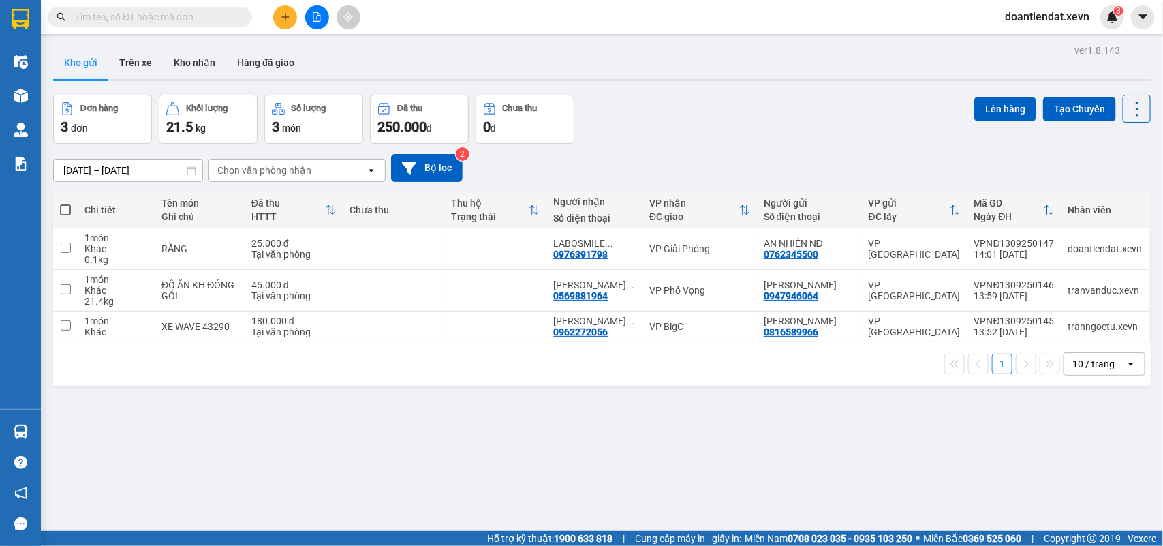
click at [279, 21] on button at bounding box center [285, 17] width 24 height 24
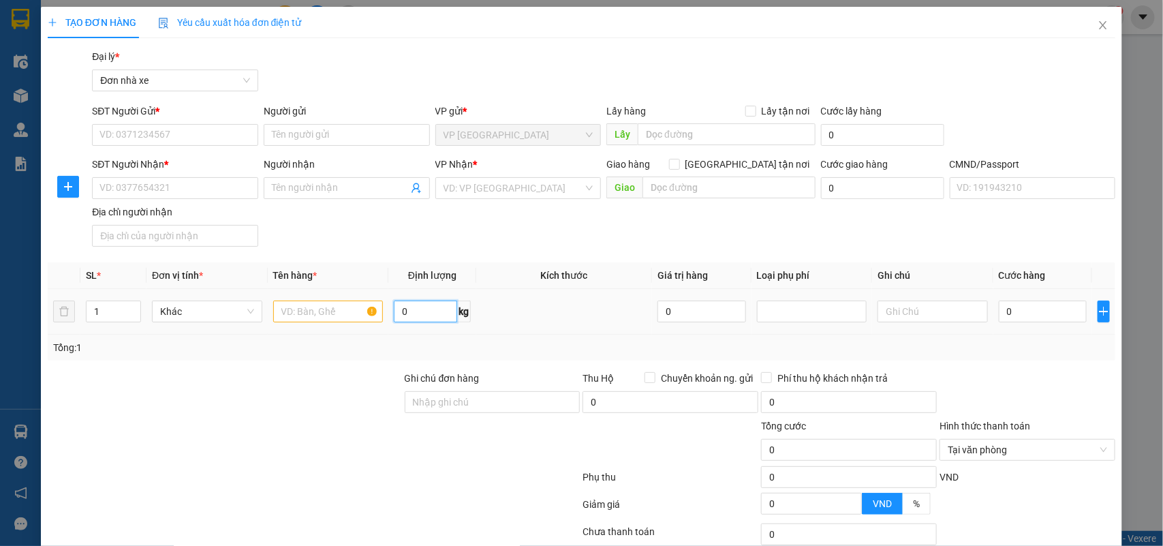
click at [440, 322] on input "0" at bounding box center [425, 312] width 63 height 22
type input "6"
click at [353, 321] on input "text" at bounding box center [328, 312] width 110 height 22
type input "D"
type input "ĐỒ ĂN"
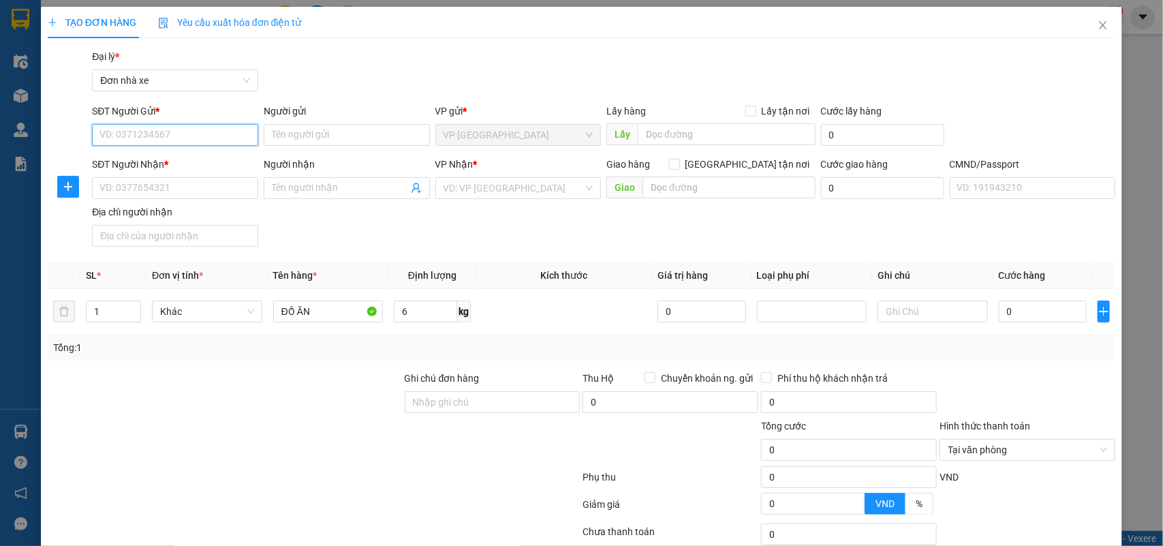
click at [212, 134] on input "SĐT Người Gửi *" at bounding box center [175, 135] width 166 height 22
type input "0329531883"
click at [176, 151] on div "0329531883 - NGUYỄN THẾ DŨNG" at bounding box center [173, 162] width 164 height 22
type input "NGUYỄN THẾ DŨNG"
type input "0852861810"
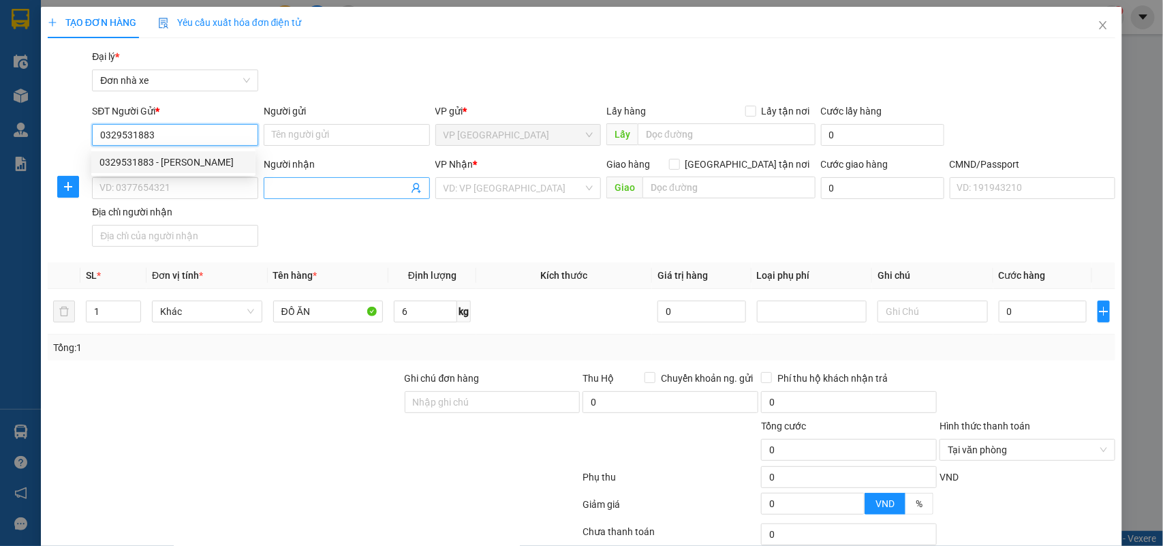
type input "DƯƠNG TRÂM ANH"
type input "1"
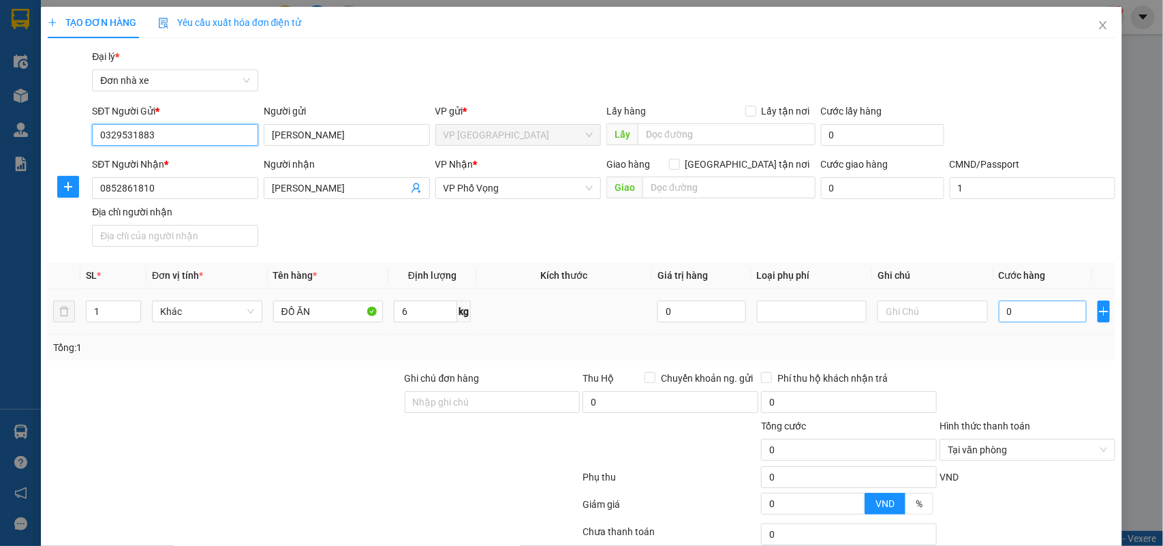
type input "0329531883"
click at [999, 302] on input "0" at bounding box center [1043, 312] width 88 height 22
type input "3"
type input "30"
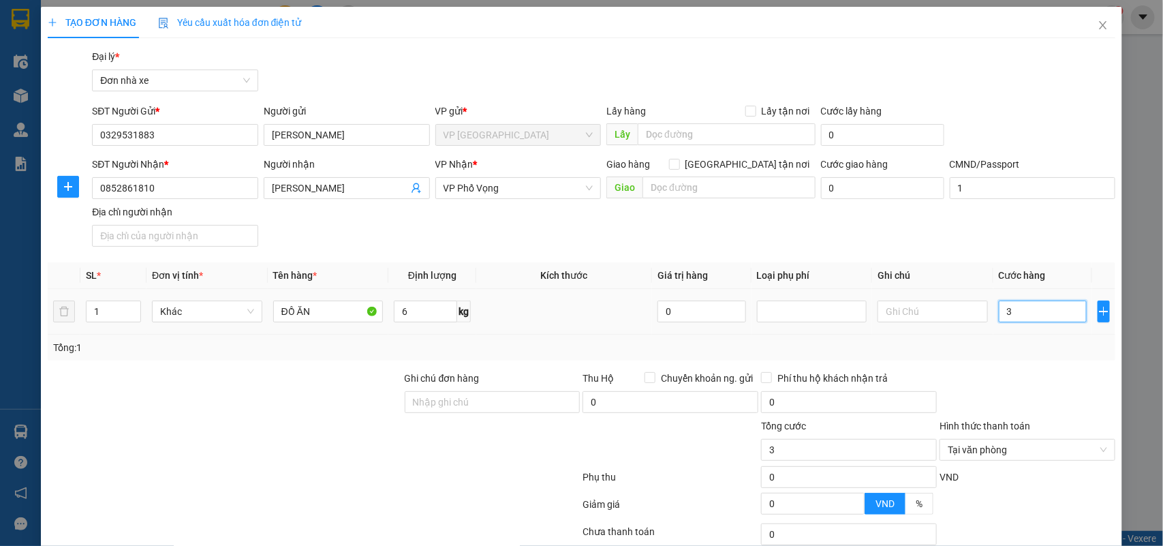
type input "30"
type input "30.000"
click at [995, 356] on div "Tổng: 1" at bounding box center [582, 348] width 1069 height 26
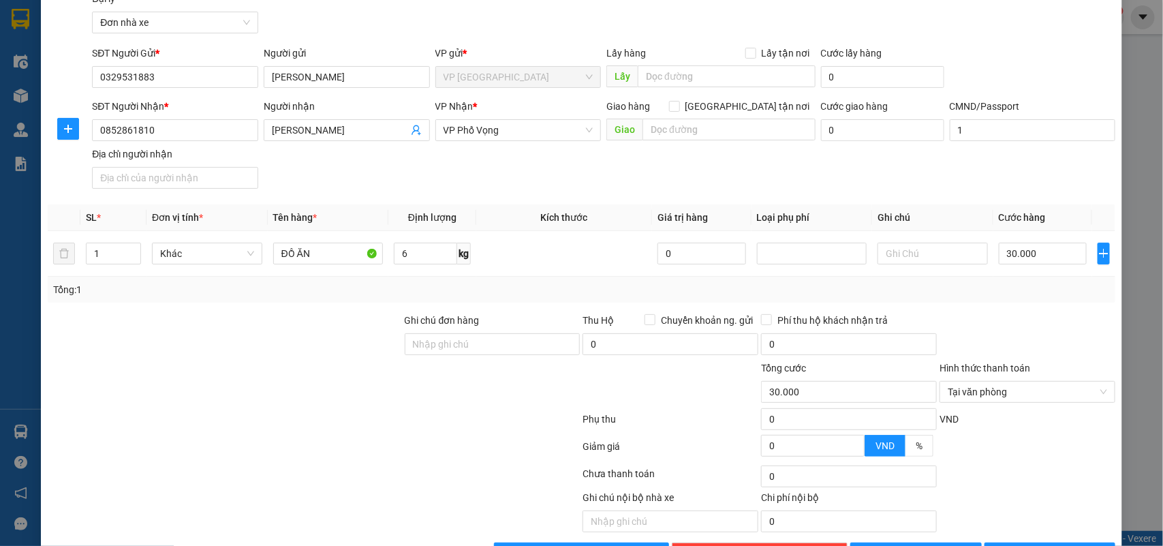
scroll to position [104, 0]
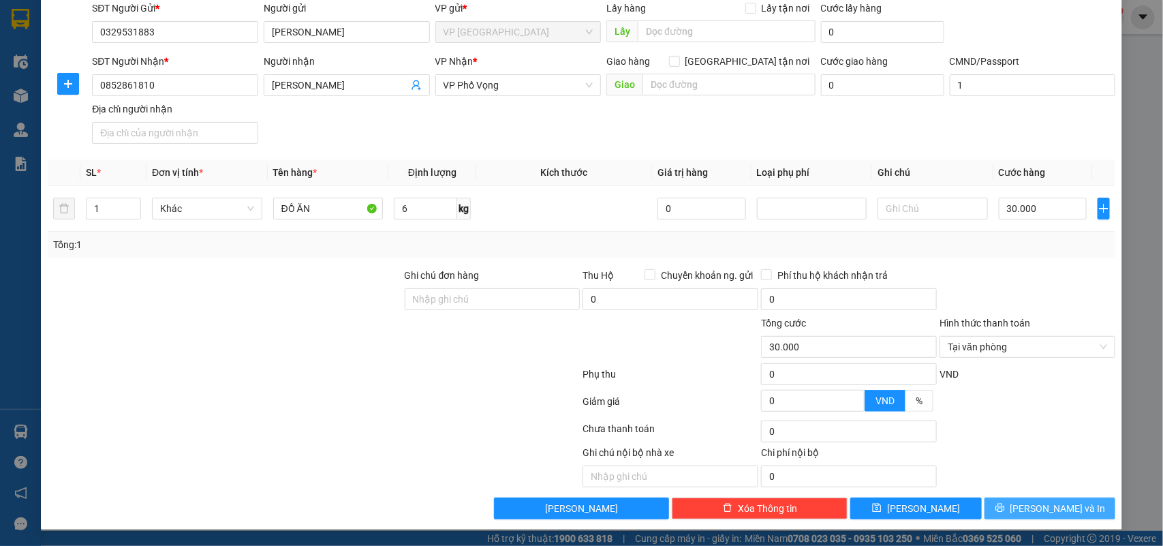
click at [1077, 505] on button "[PERSON_NAME] và In" at bounding box center [1050, 509] width 131 height 22
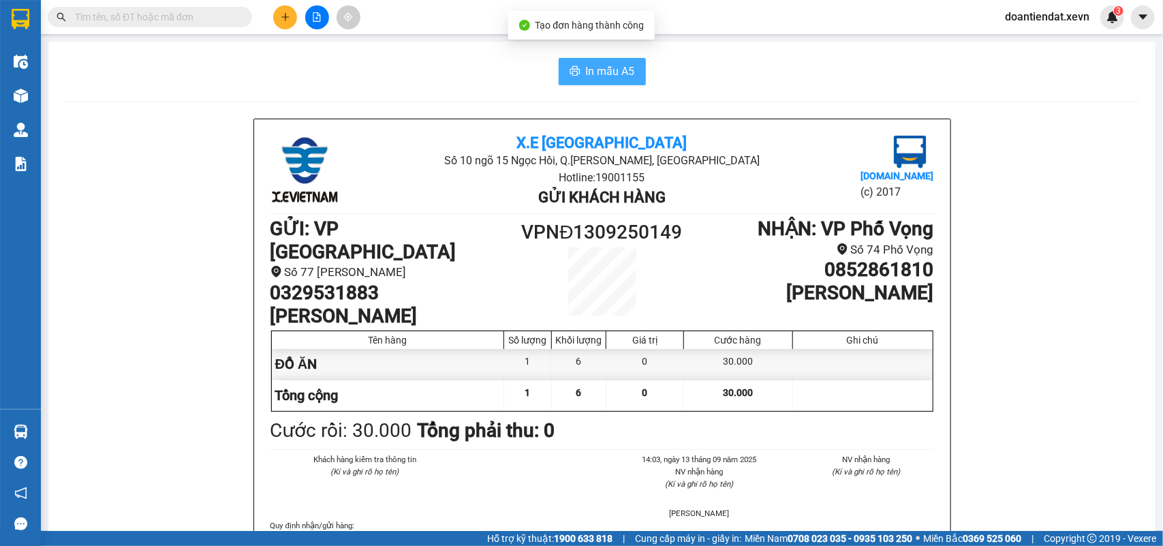
click at [618, 82] on button "In mẫu A5" at bounding box center [602, 71] width 87 height 27
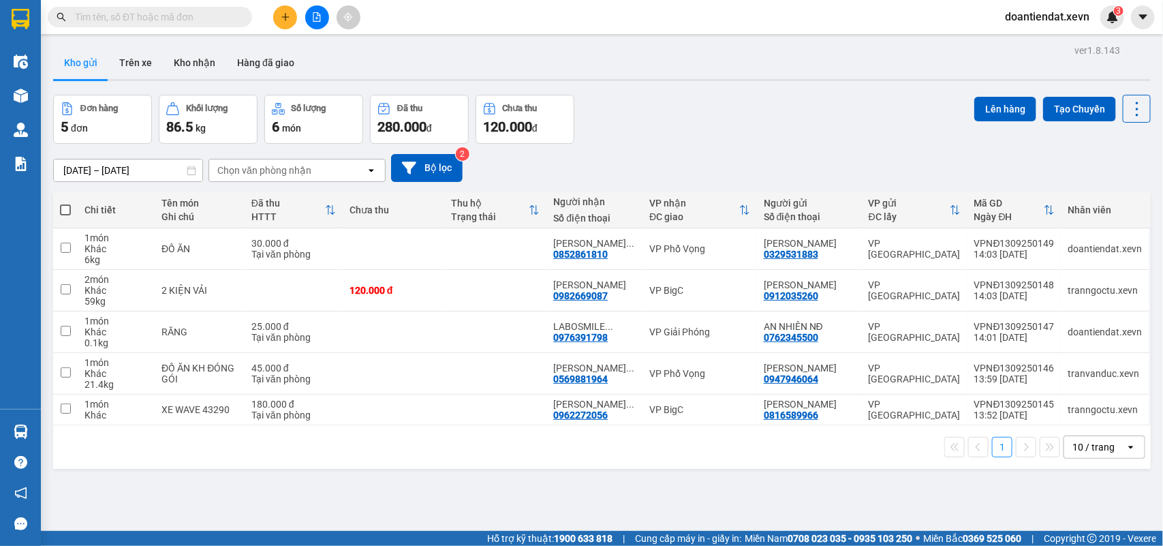
click at [228, 14] on input "text" at bounding box center [155, 17] width 161 height 15
click at [213, 17] on input "text" at bounding box center [155, 17] width 161 height 15
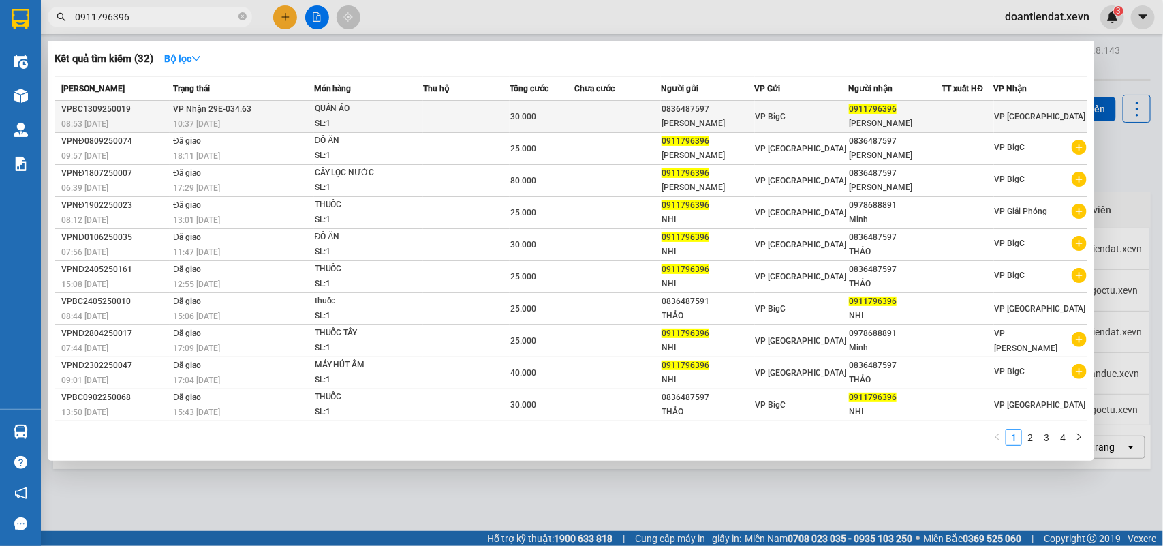
type input "0911796396"
click at [401, 109] on div "QUẤN ÁO" at bounding box center [366, 109] width 102 height 15
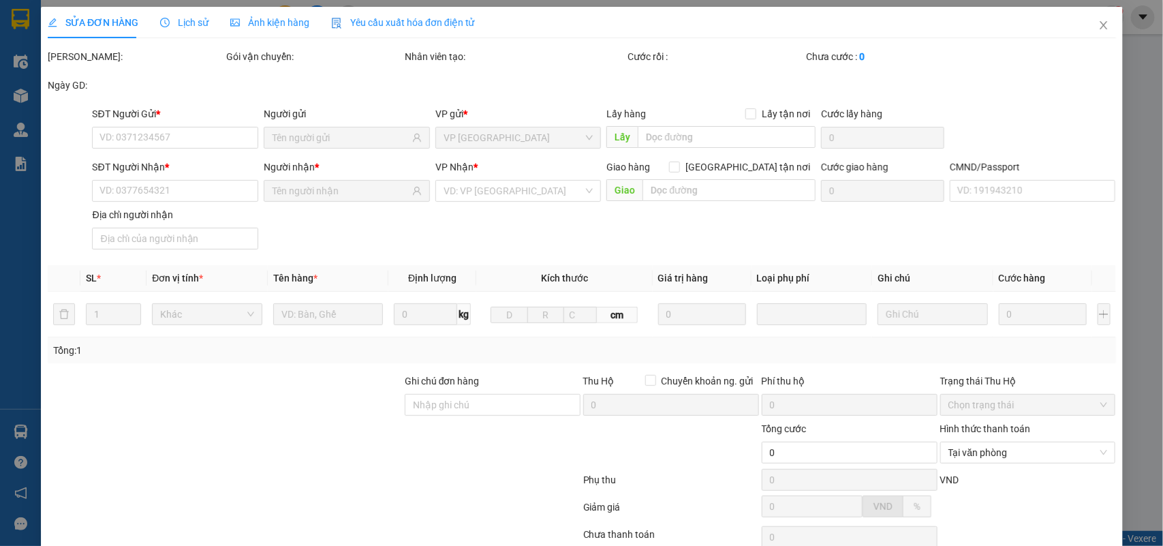
type input "0836487597"
type input "BÙI THỊ PHƯƠNG THẢO"
type input "0911796396"
type input "TRẦN THỊ TIỂU NHI"
type input "036165017253 TRẦN T TIỀU NHI XÓM 7 TÂN THÀNH VB"
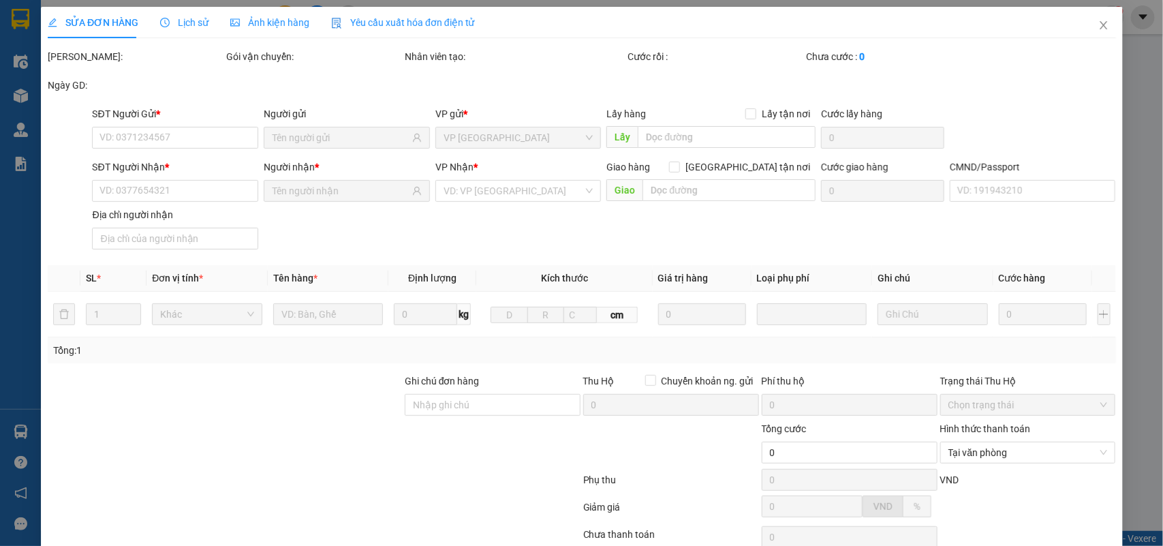
type input "30.000"
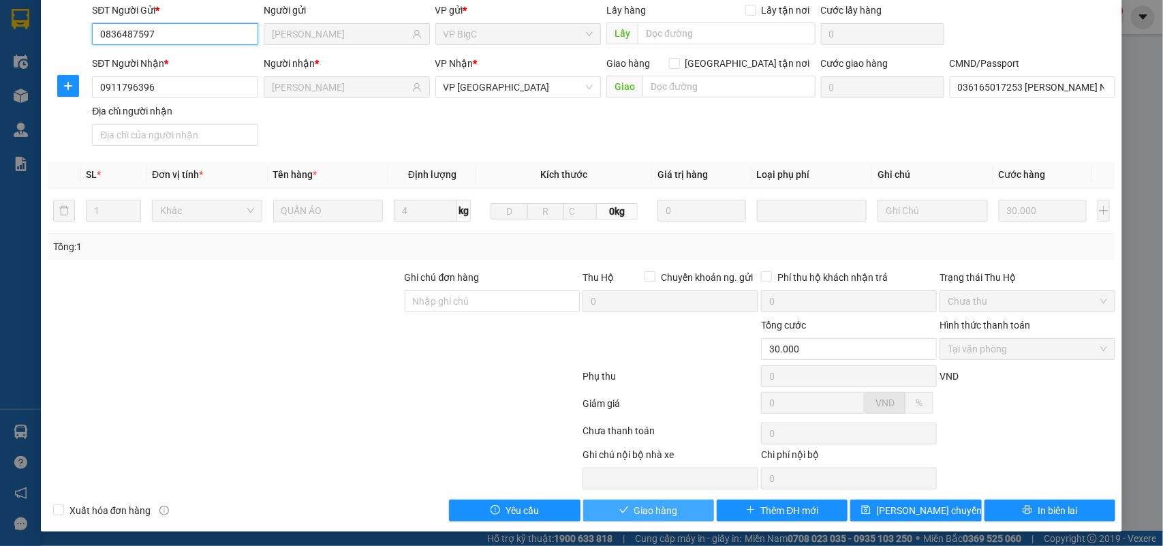
scroll to position [108, 0]
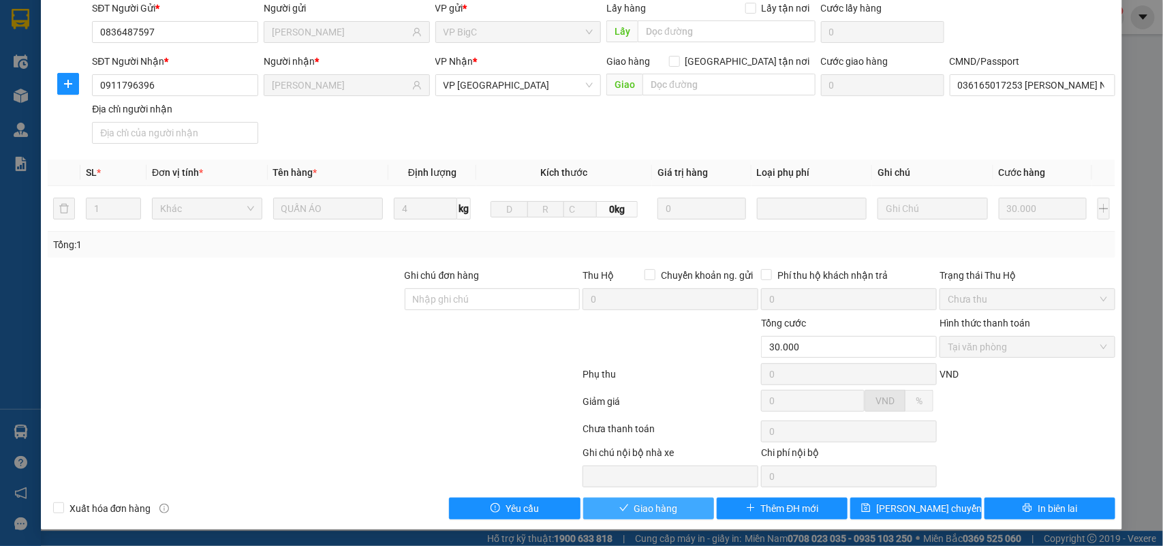
click at [636, 510] on span "Giao hàng" at bounding box center [657, 508] width 44 height 15
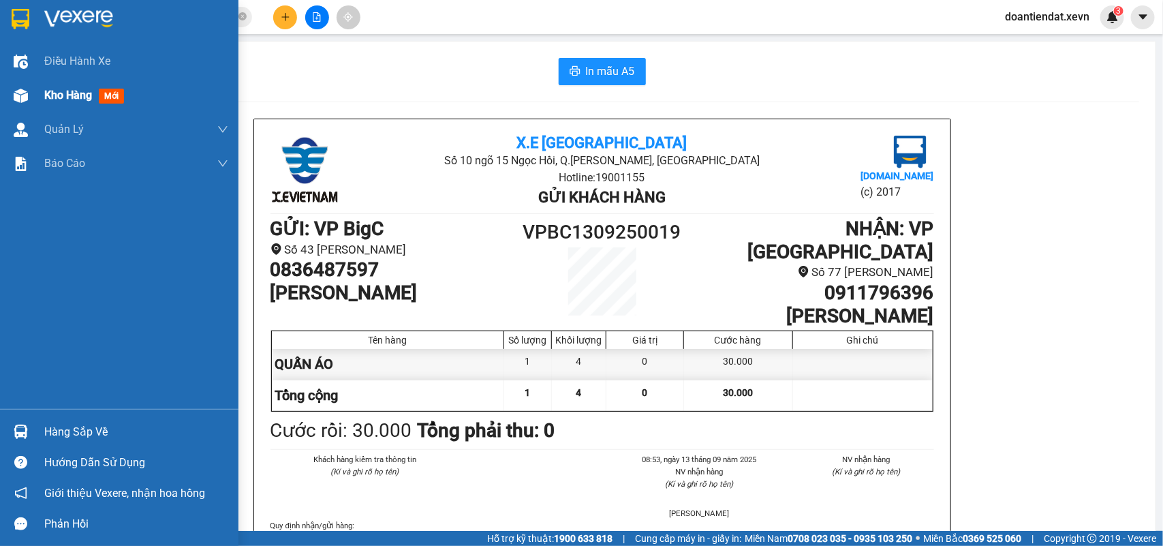
click at [17, 97] on img at bounding box center [21, 96] width 14 height 14
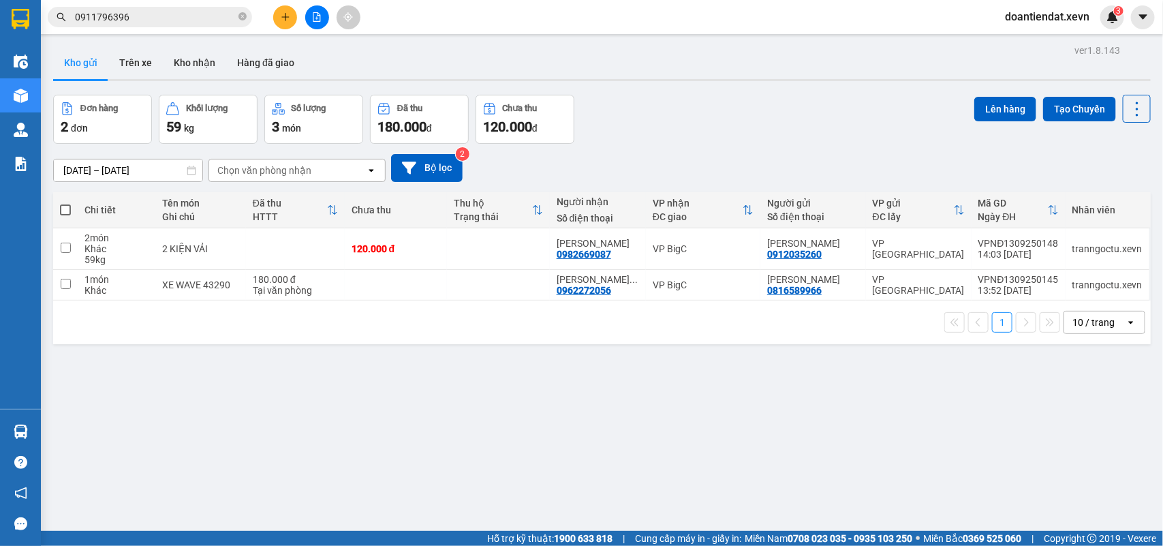
click at [703, 125] on div "Đơn hàng 2 đơn Khối lượng 59 kg Số lượng 3 món Đã thu 180.000 đ Chưa thu 120.00…" at bounding box center [602, 119] width 1098 height 49
click at [164, 68] on button "Kho nhận" at bounding box center [194, 62] width 63 height 33
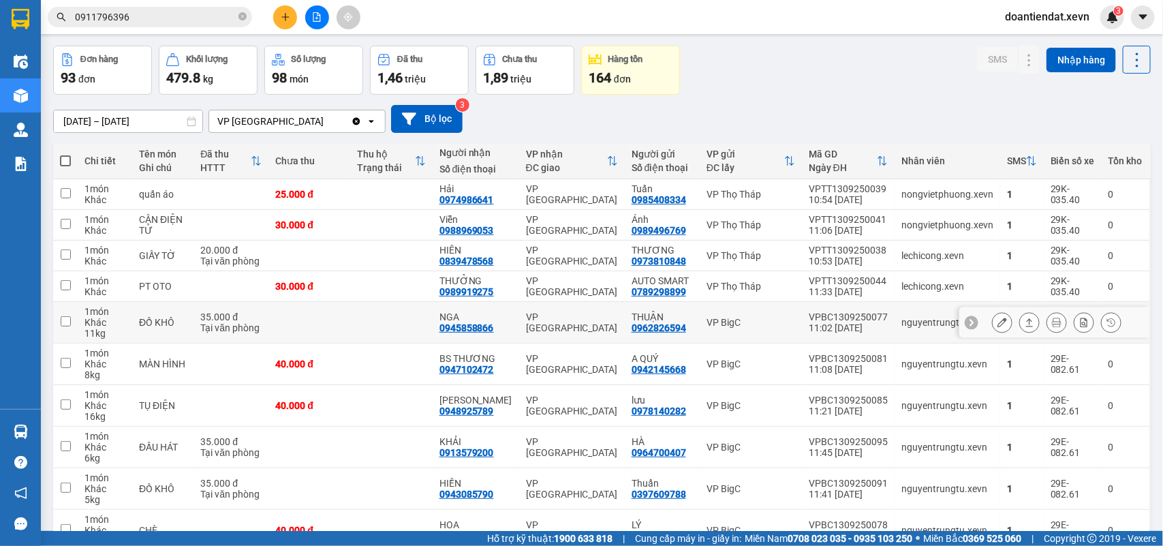
scroll to position [127, 0]
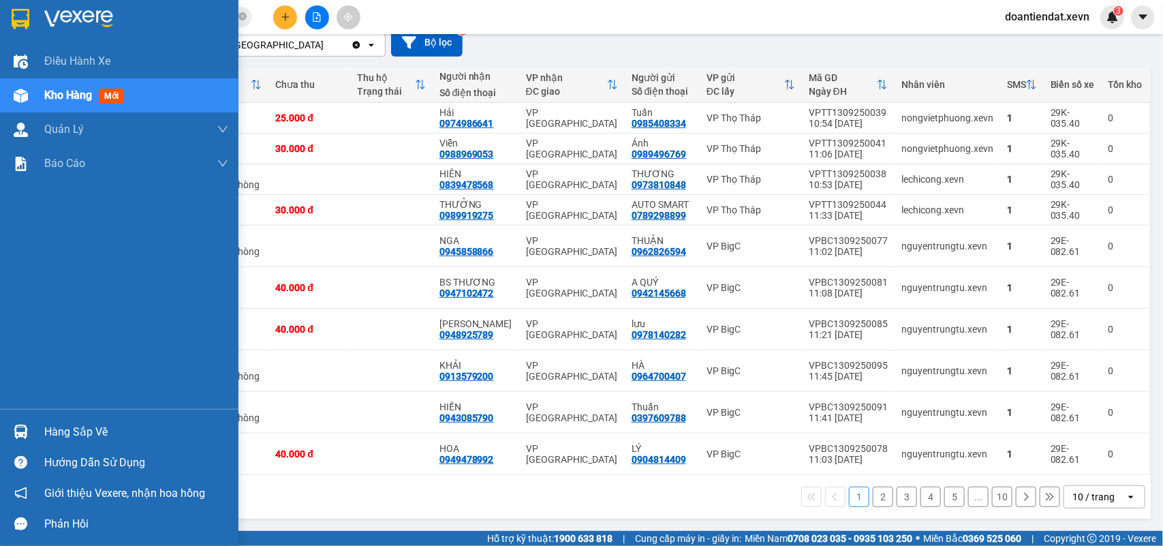
click at [16, 440] on div at bounding box center [21, 432] width 24 height 24
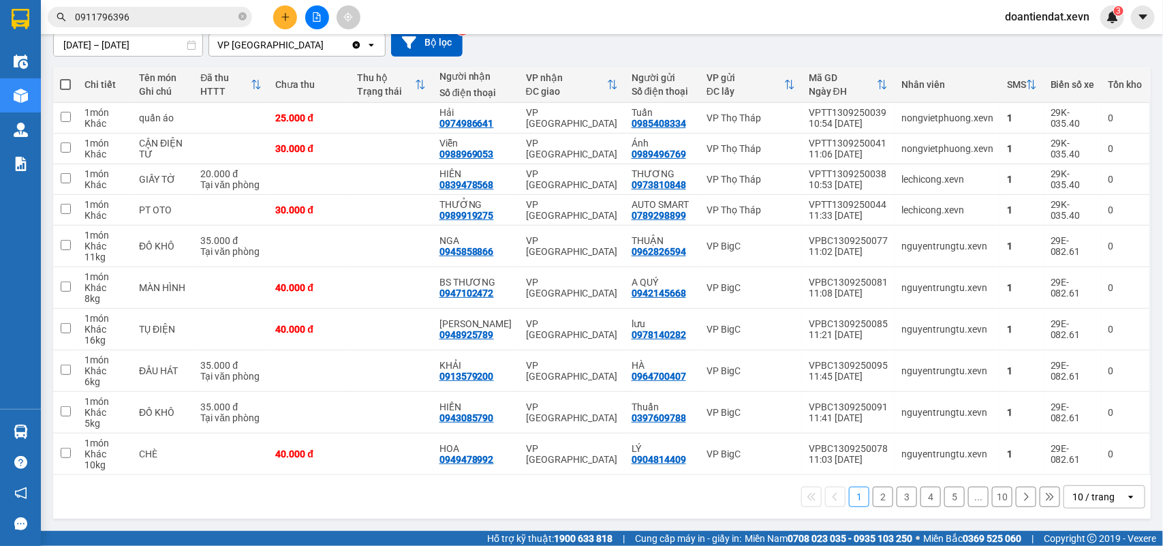
click at [892, 44] on section "Kết quả tìm kiếm ( 32 ) Bộ lọc Mã ĐH Trạng thái Món hàng Thu hộ Tổng cước Chưa …" at bounding box center [581, 273] width 1163 height 546
click at [168, 20] on input "0911796396" at bounding box center [155, 17] width 161 height 15
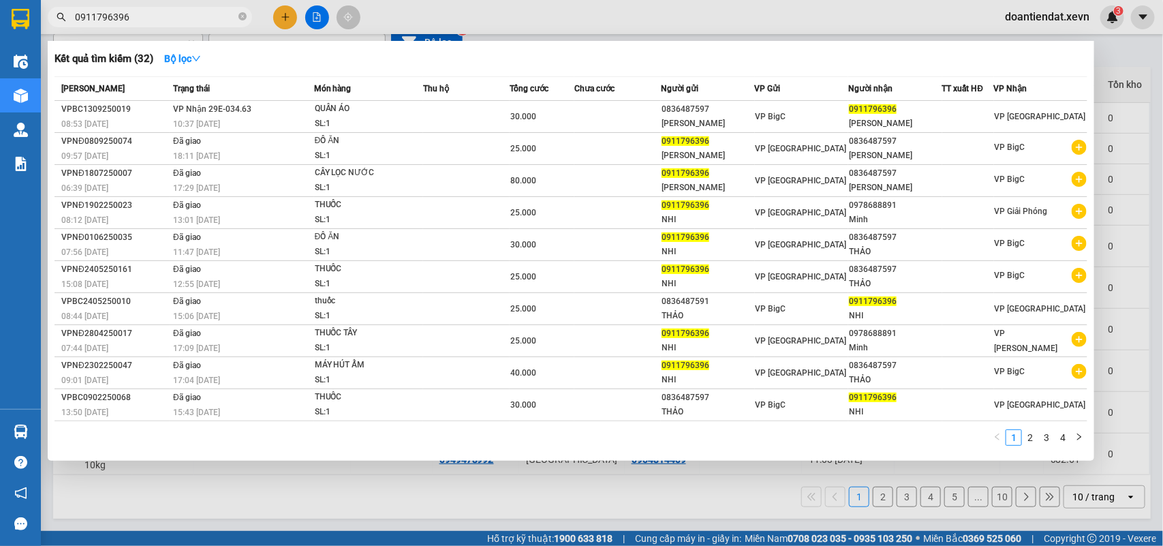
click at [168, 20] on input "0911796396" at bounding box center [155, 17] width 161 height 15
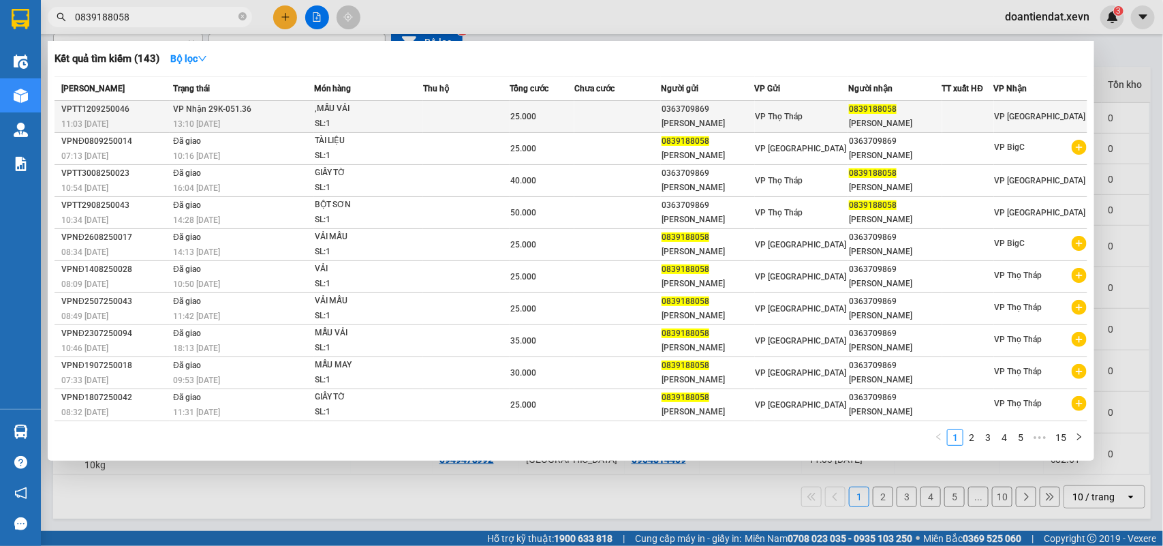
type input "0839188058"
click at [595, 120] on td at bounding box center [618, 117] width 87 height 32
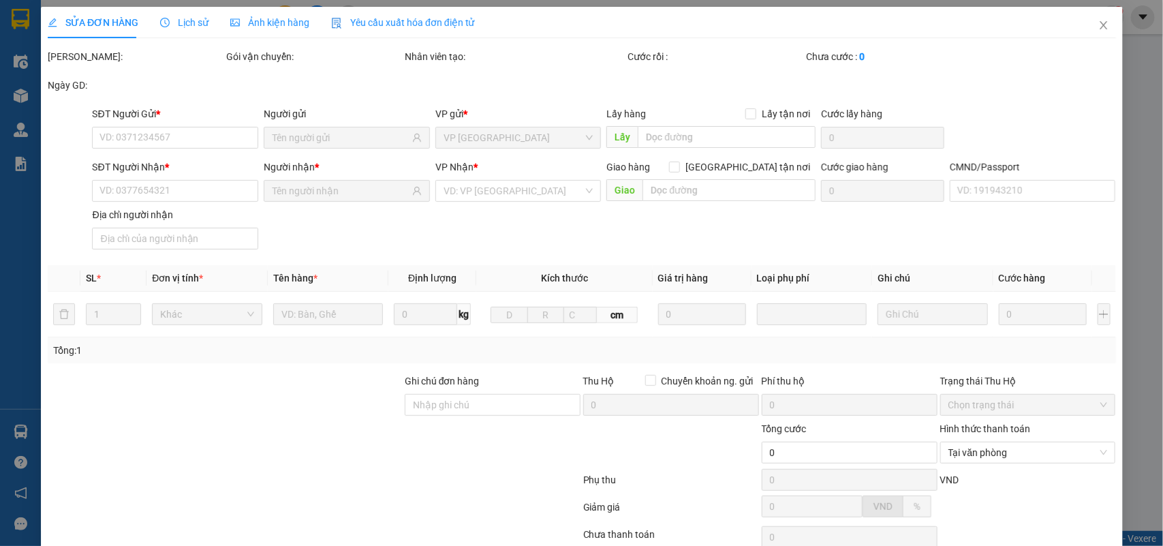
type input "0363709869"
type input "NGUYỄN QUANG HUY"
type input "0839188058"
type input "PHẠM THỊ NGÁT"
type input "03609617469 BÙI THẾ GIANG MỸ LỘC NĐ"
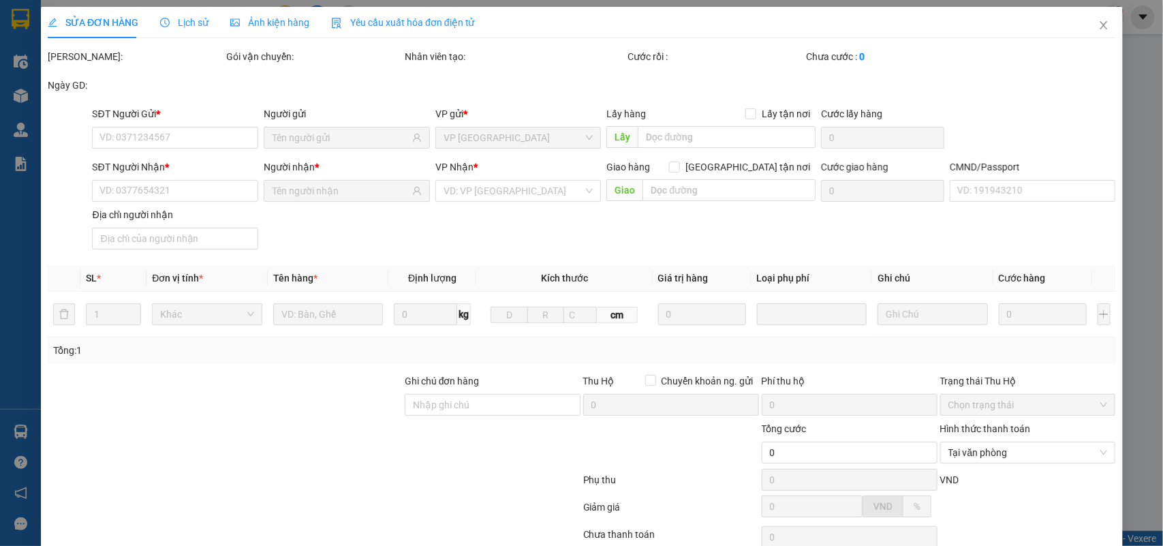
type input "25.000"
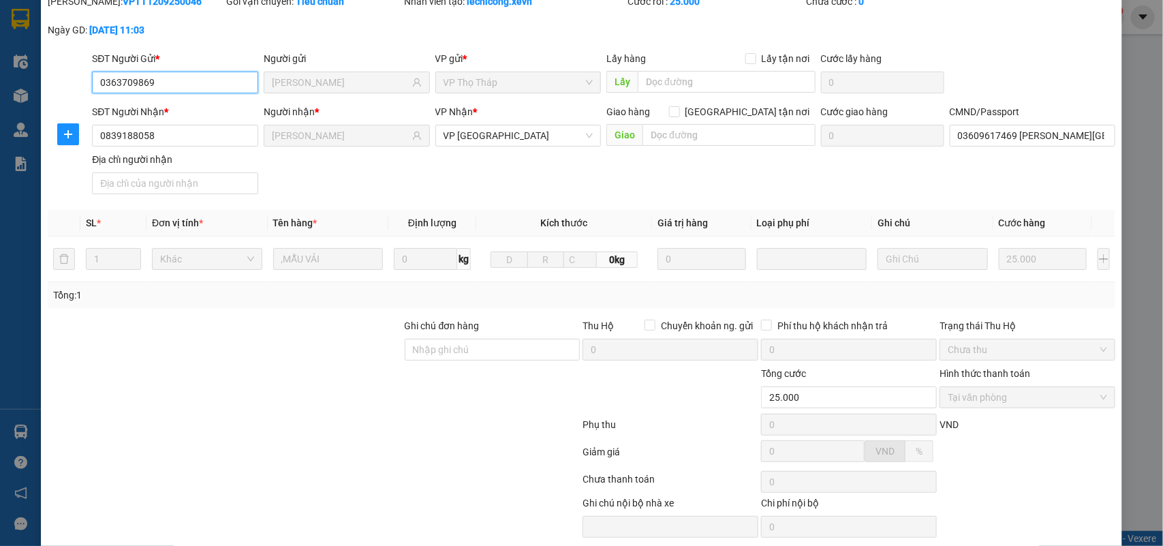
scroll to position [108, 0]
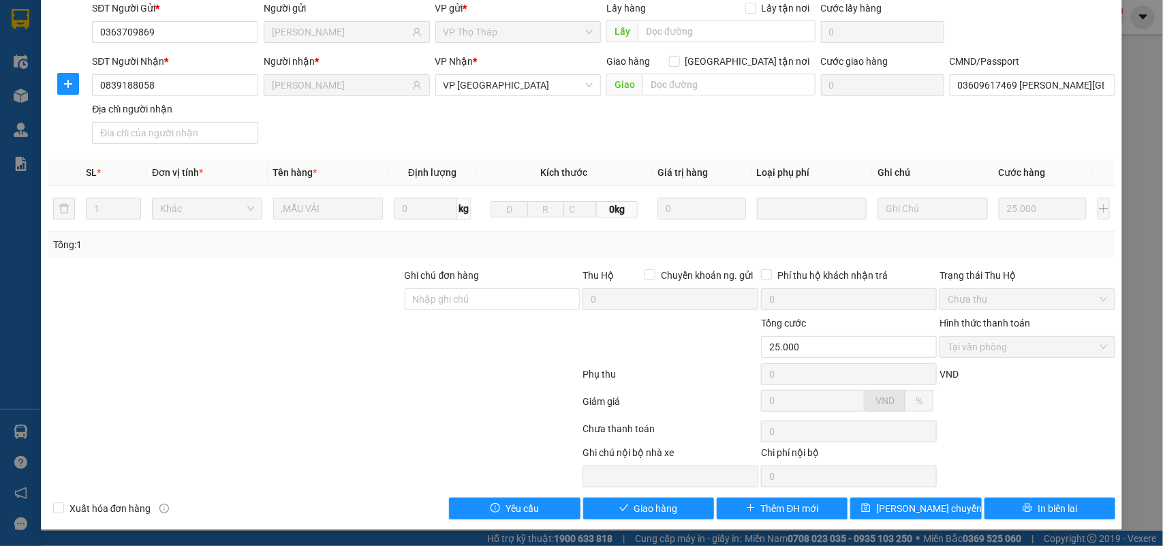
drag, startPoint x: 1065, startPoint y: 108, endPoint x: 1068, endPoint y: 94, distance: 14.1
click at [1067, 108] on div "SĐT Người Nhận * 0839188058 Người nhận * PHẠM THỊ NGÁT VP Nhận * VP Nam Định Gi…" at bounding box center [603, 101] width 1029 height 95
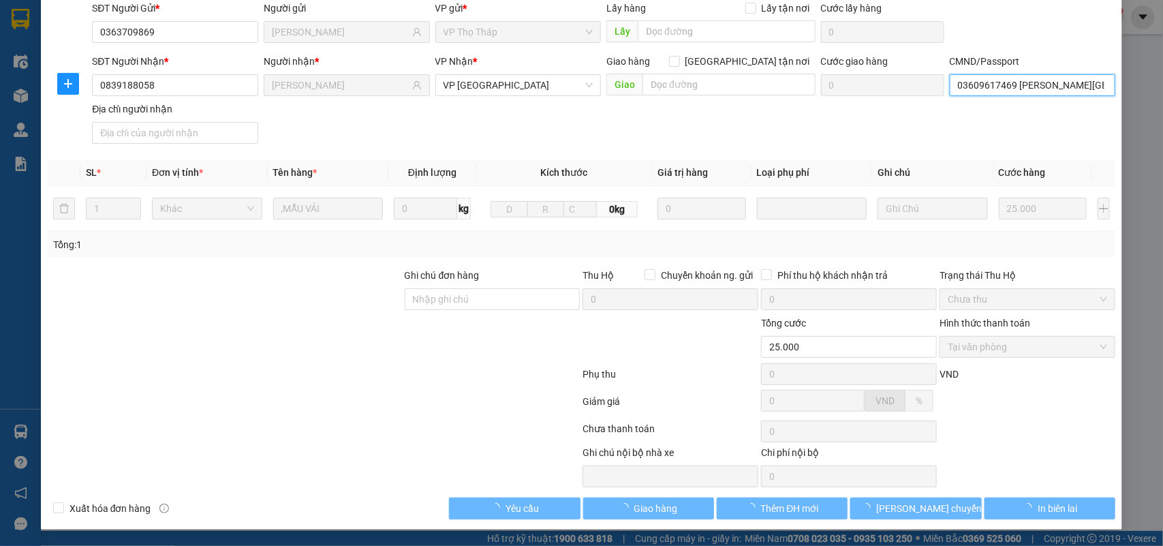
click at [1072, 85] on input "03609617469 BÙI THẾ GIANG MỸ LỘC NĐ" at bounding box center [1033, 85] width 166 height 22
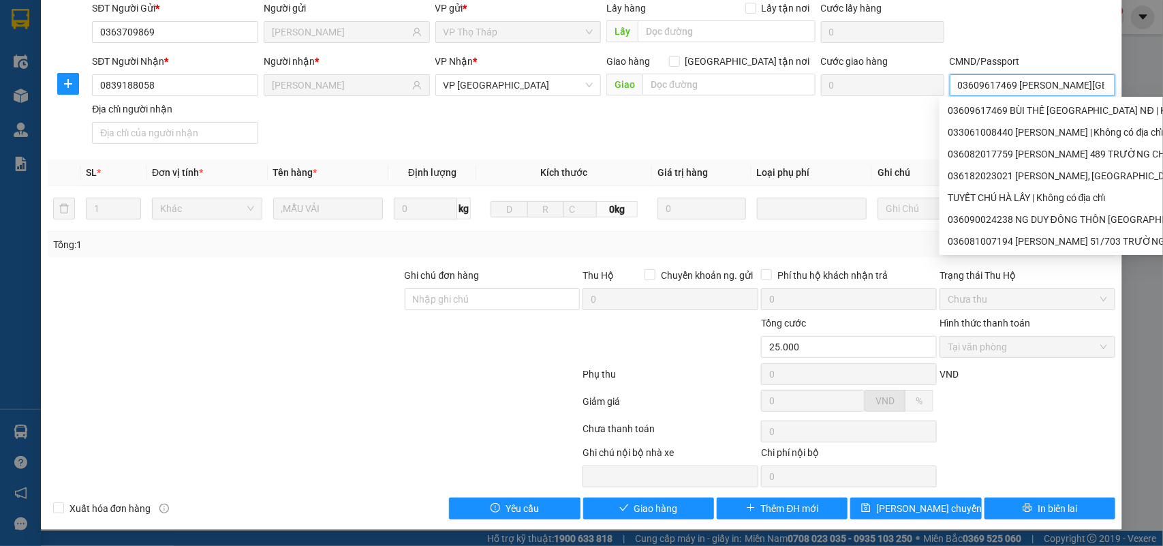
click at [1072, 85] on input "03609617469 BÙI THẾ GIANG MỸ LỘC NĐ" at bounding box center [1033, 85] width 166 height 22
drag, startPoint x: 1072, startPoint y: 85, endPoint x: 1163, endPoint y: 90, distance: 90.8
click at [1163, 90] on div "SỬA ĐƠN HÀNG Lịch sử Ảnh kiện hàng Yêu cầu xuất hóa đơn điện tử Total Paid Fee …" at bounding box center [581, 273] width 1163 height 546
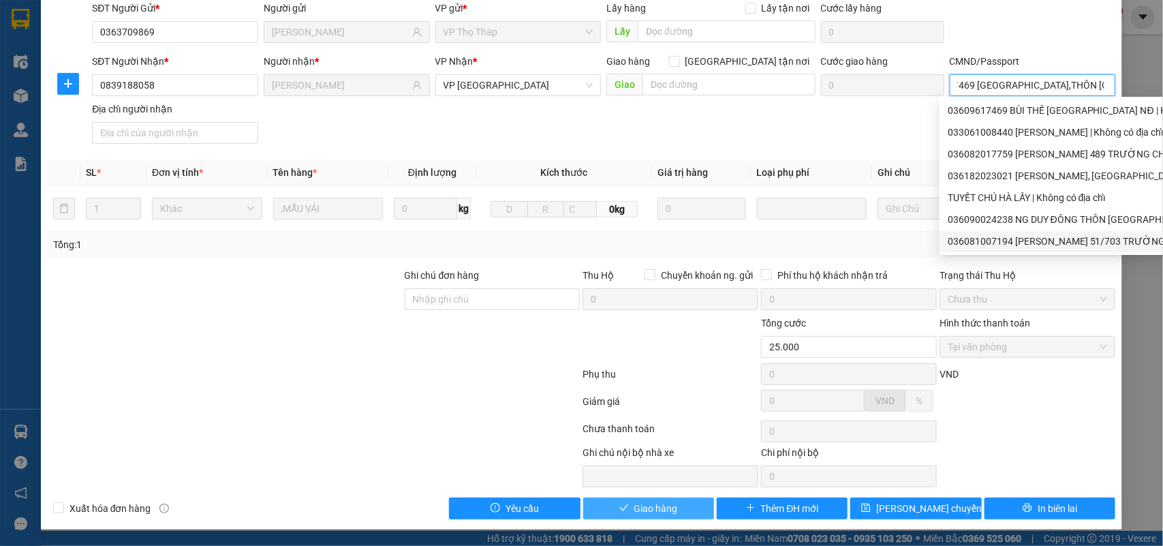
type input "03609617469 BÙI THẾ GIANG,THÔN BỒI TÂY"
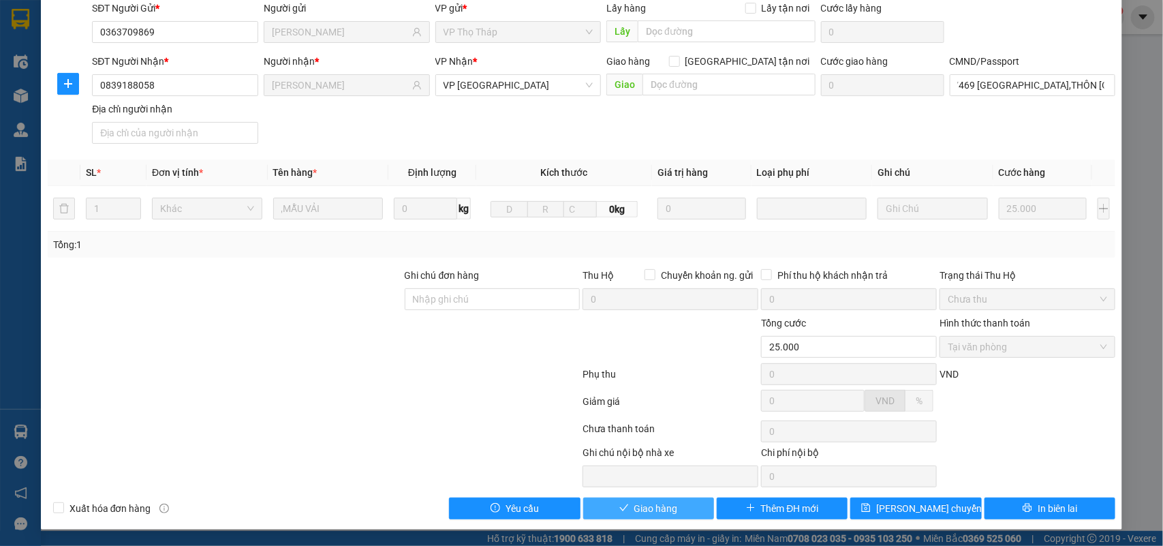
click at [655, 502] on span "Giao hàng" at bounding box center [657, 508] width 44 height 15
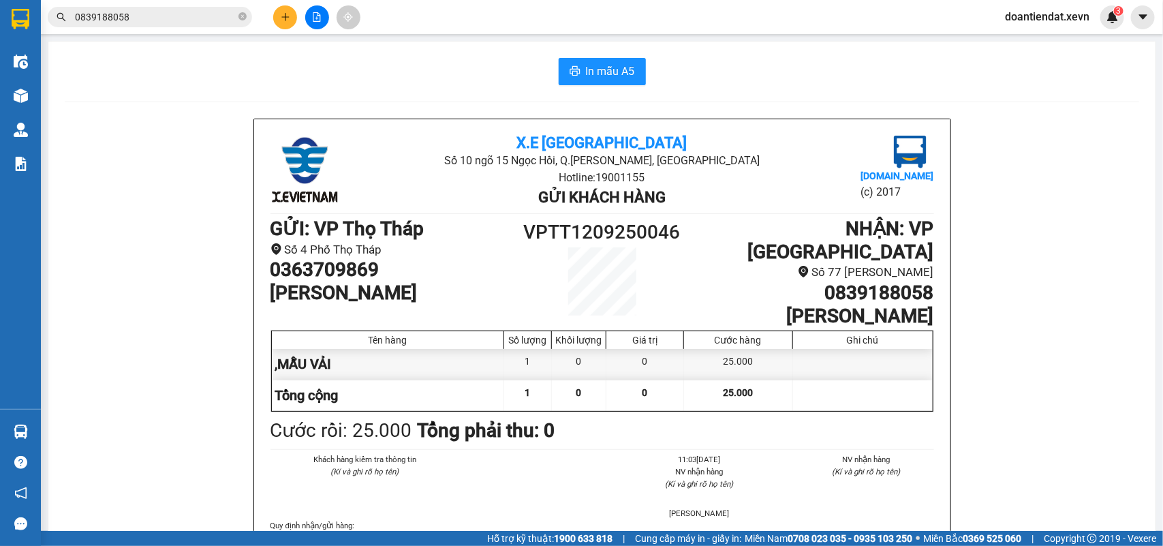
click at [199, 10] on input "0839188058" at bounding box center [155, 17] width 161 height 15
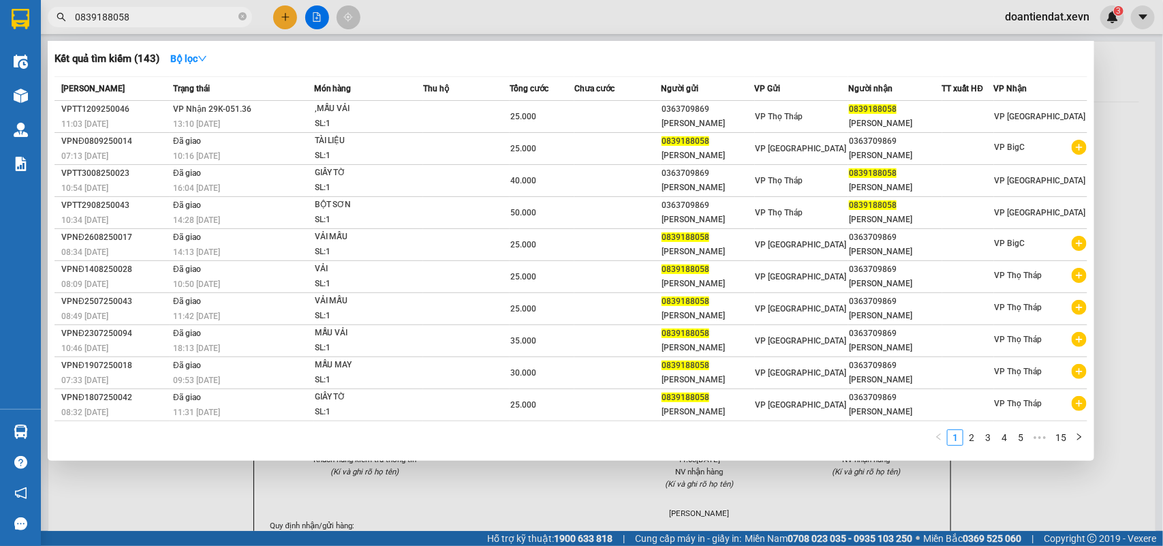
click at [199, 10] on input "0839188058" at bounding box center [155, 17] width 161 height 15
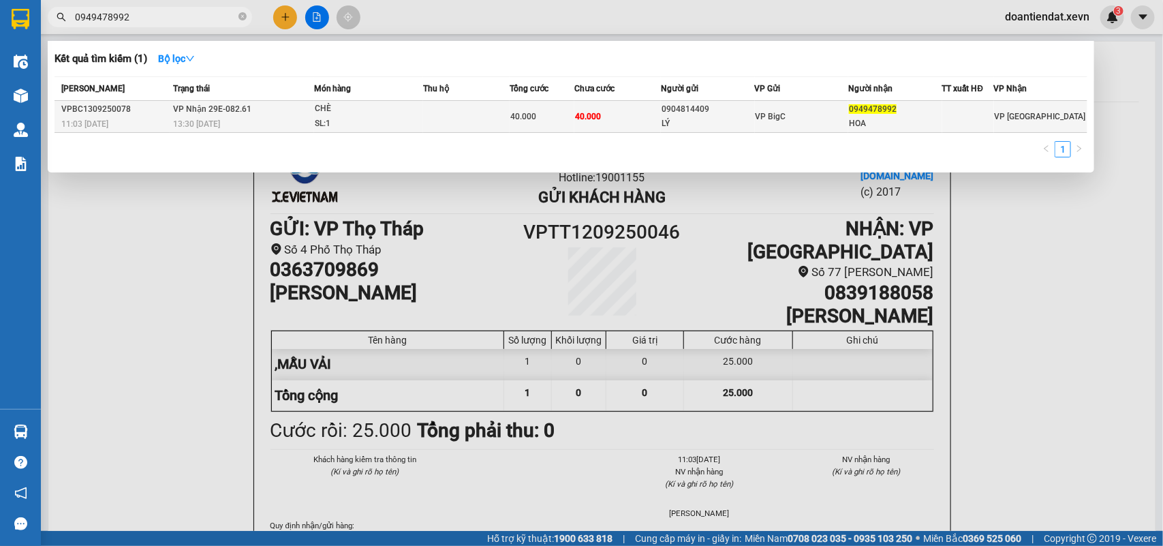
type input "0949478992"
click at [438, 117] on td at bounding box center [466, 117] width 87 height 32
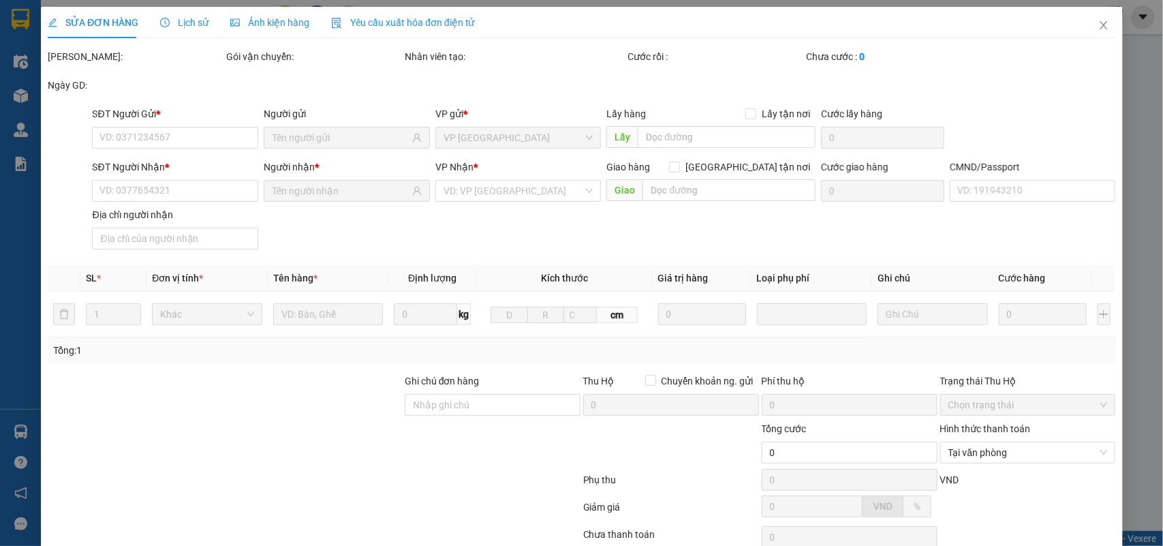
type input "0904814409"
type input "LÝ"
type input "0949478992"
type input "HOA"
type input "40.000"
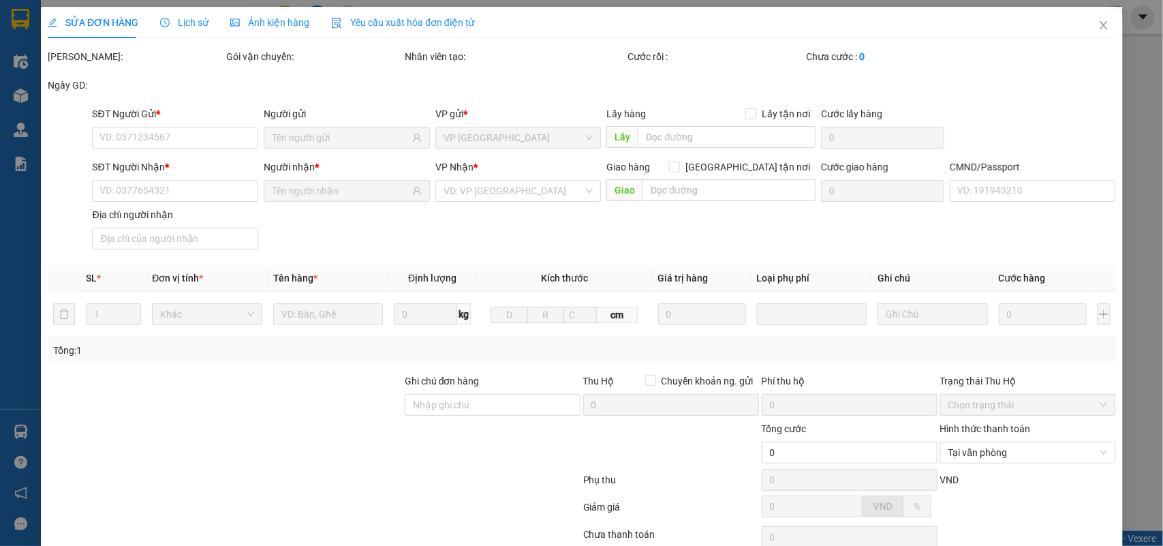
type input "40.000"
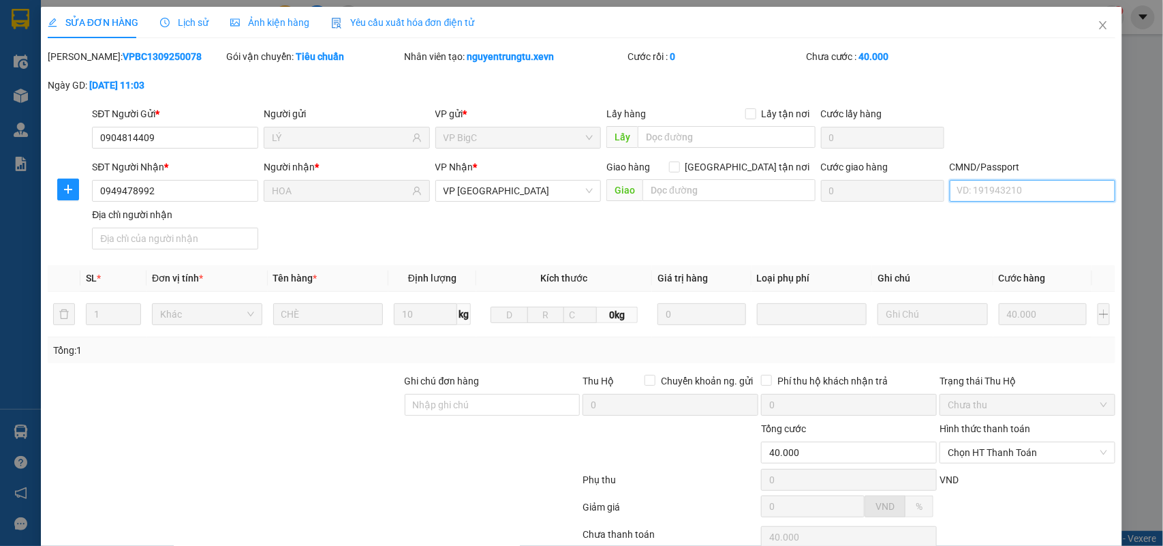
click at [1009, 186] on input "CMND/Passport" at bounding box center [1033, 191] width 166 height 22
type input "036192021333 LÊ THỊ THANH HOA, TRUNG, MAI XÁ.MỸ XÁ"
click at [1099, 18] on span "Close" at bounding box center [1103, 26] width 38 height 38
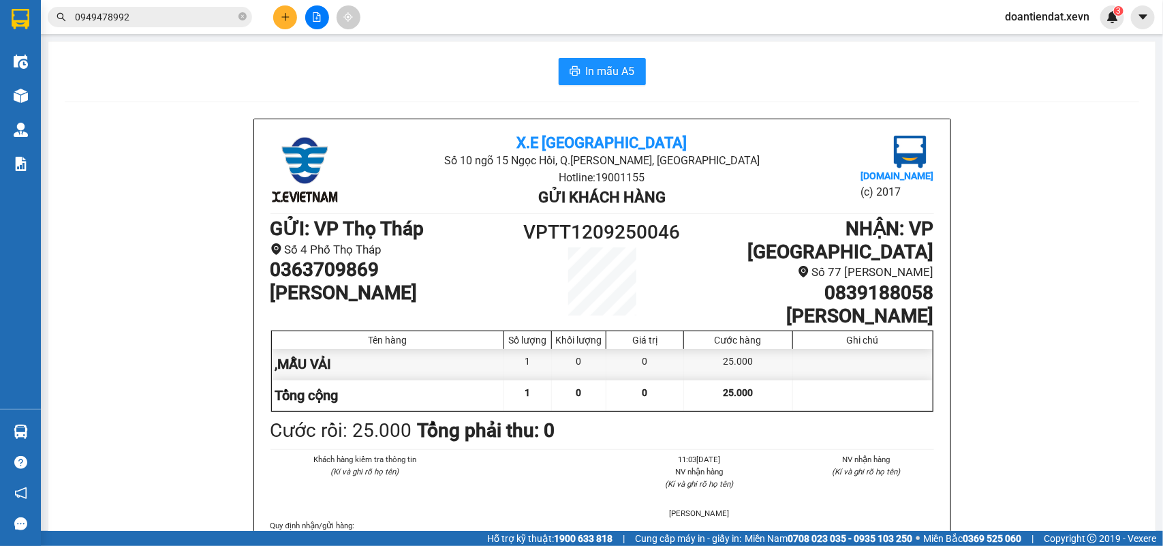
click at [177, 17] on input "0949478992" at bounding box center [155, 17] width 161 height 15
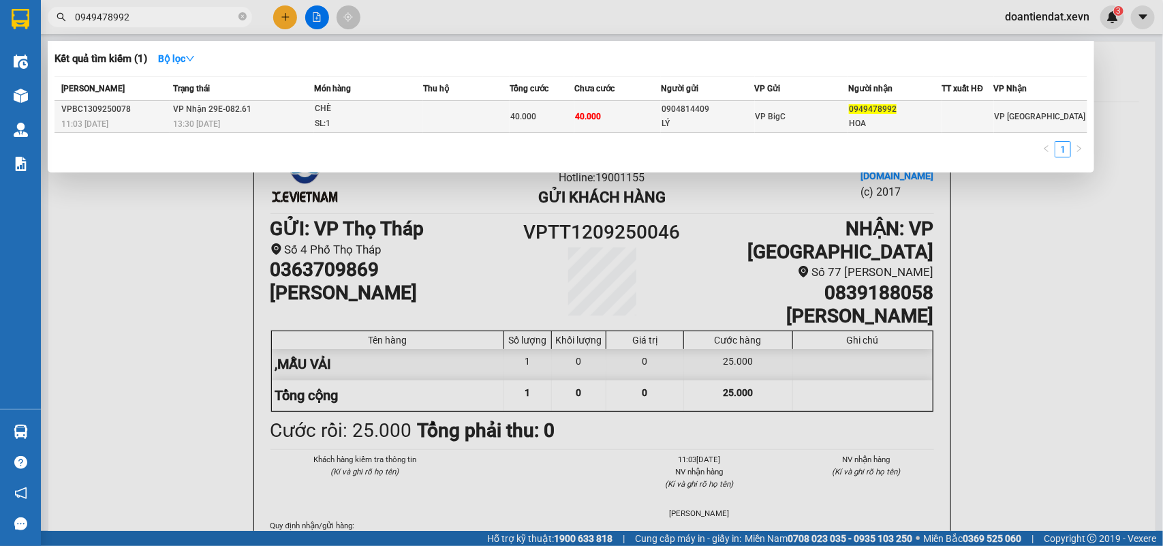
click at [288, 117] on div "13:30 - 13/09" at bounding box center [243, 124] width 140 height 15
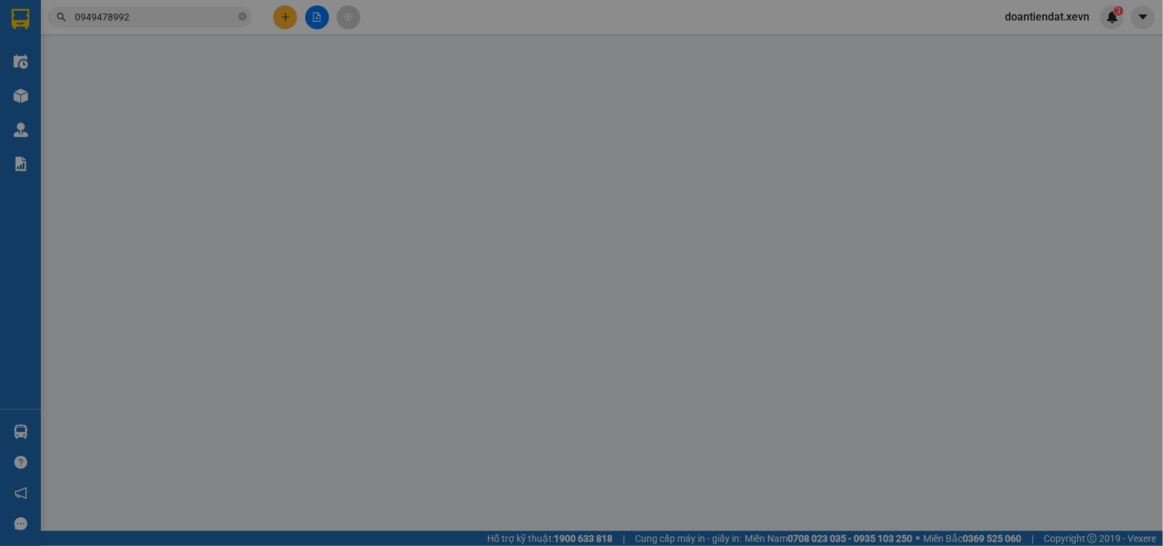
type input "0904814409"
type input "LÝ"
type input "0949478992"
type input "HOA"
type input "40.000"
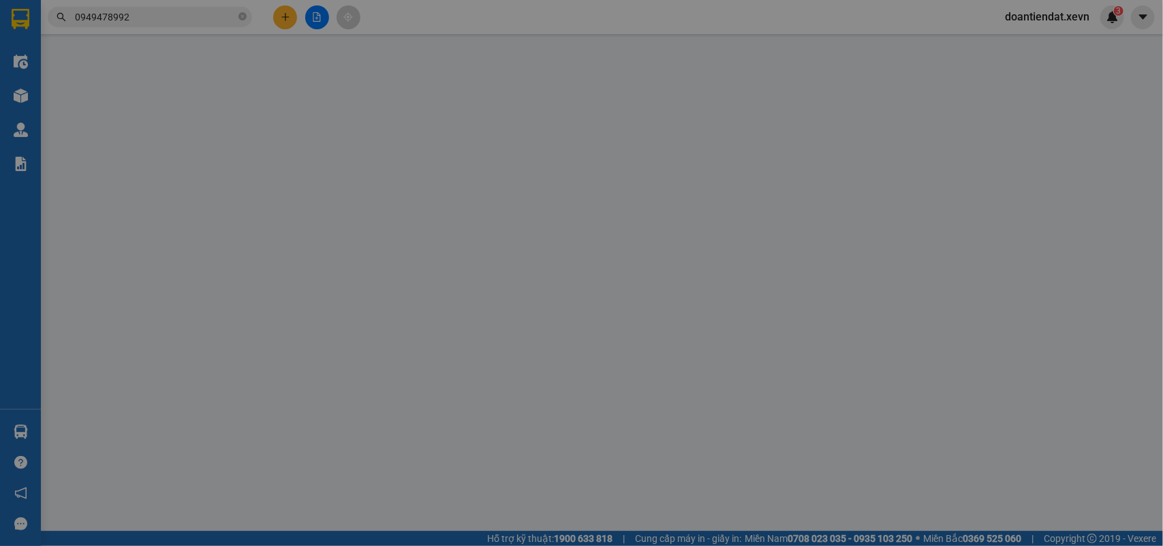
type input "40.000"
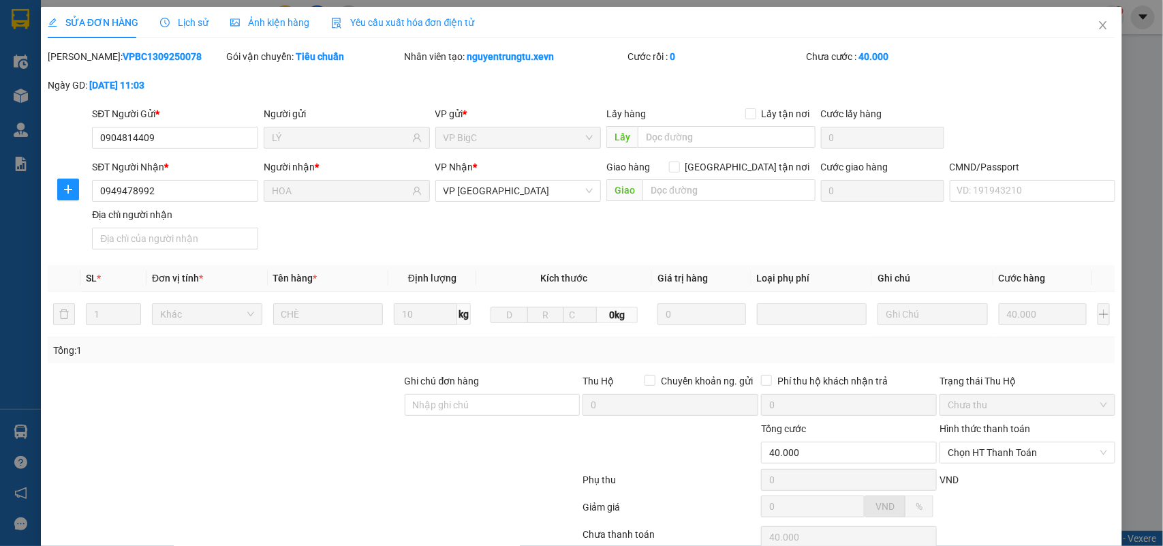
click at [174, 18] on span "Lịch sử" at bounding box center [184, 22] width 48 height 11
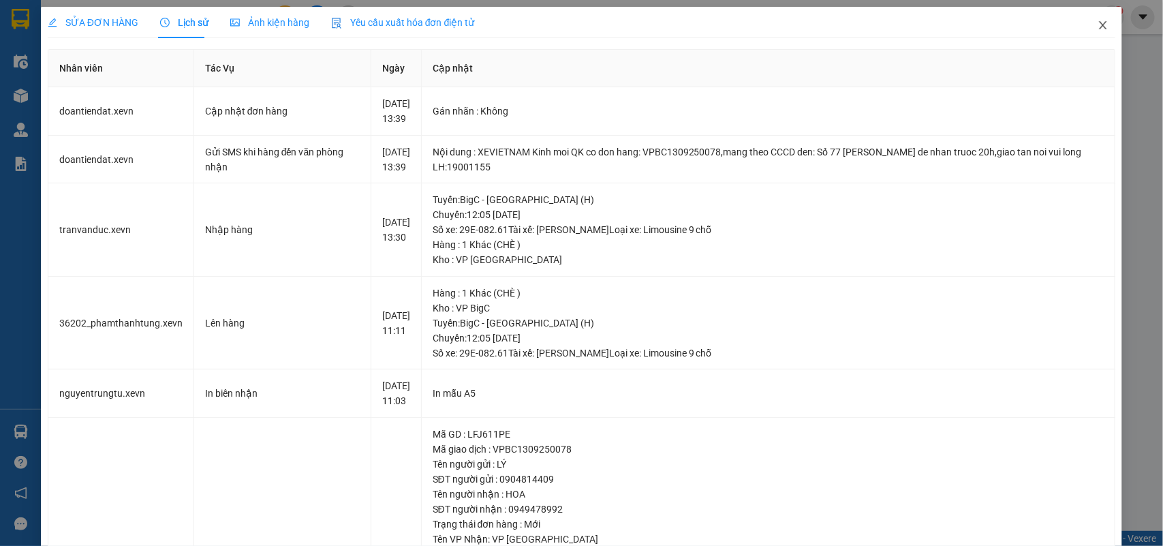
drag, startPoint x: 1095, startPoint y: 27, endPoint x: 1087, endPoint y: 38, distance: 13.2
click at [1098, 27] on icon "close" at bounding box center [1103, 25] width 11 height 11
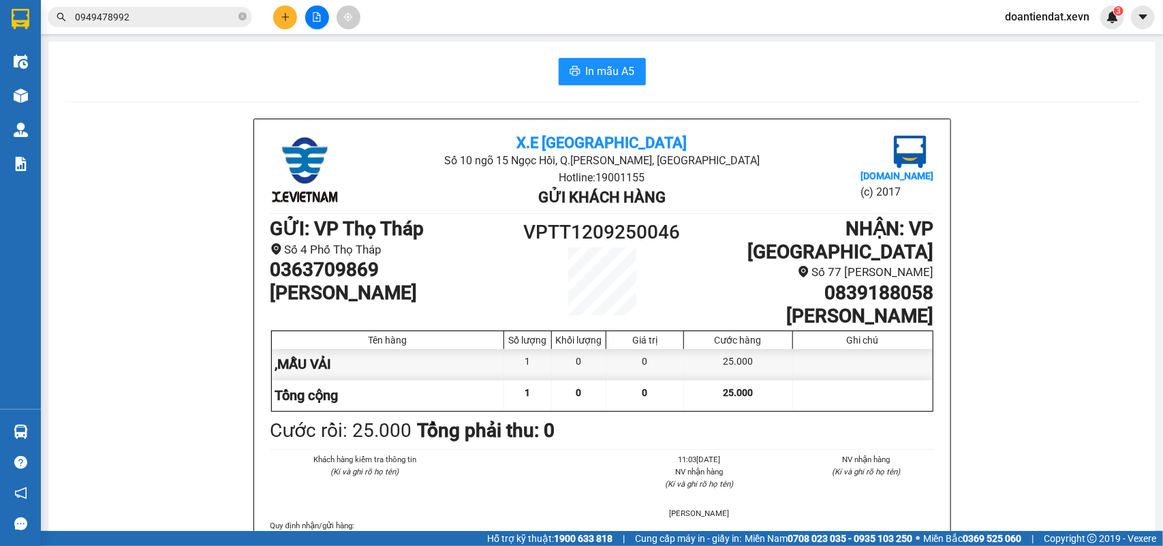
click at [159, 15] on input "0949478992" at bounding box center [155, 17] width 161 height 15
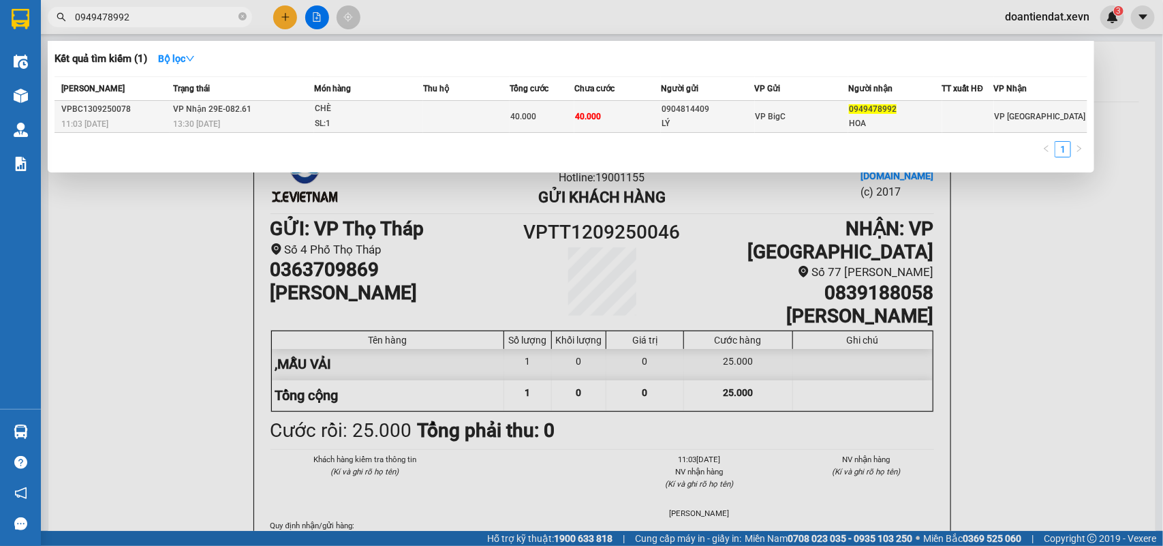
click at [237, 104] on span "VP Nhận 29E-082.61" at bounding box center [212, 109] width 78 height 10
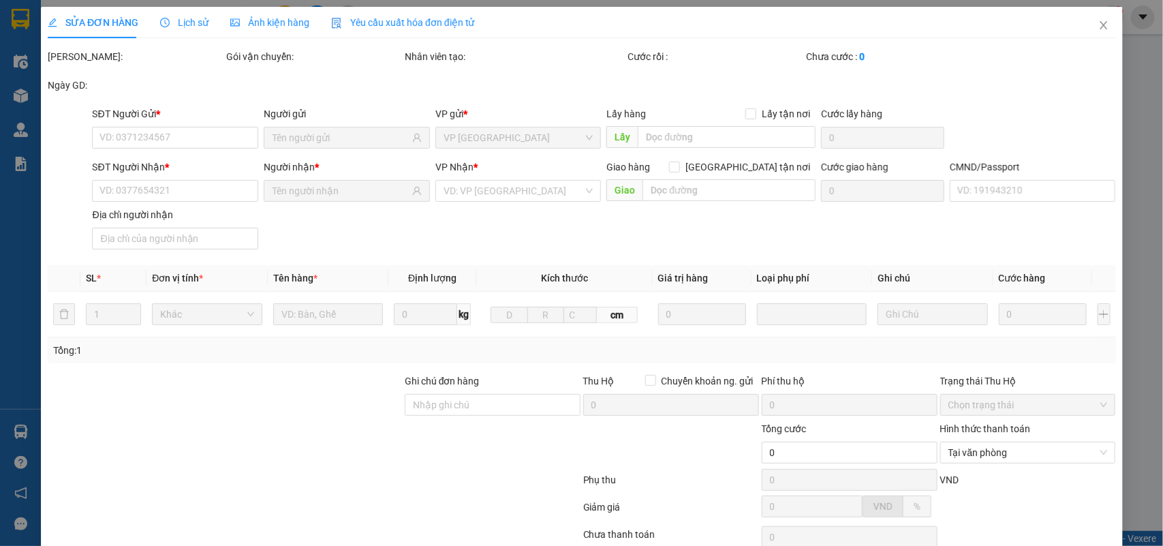
type input "0904814409"
type input "LÝ"
type input "0949478992"
type input "HOA"
type input "40.000"
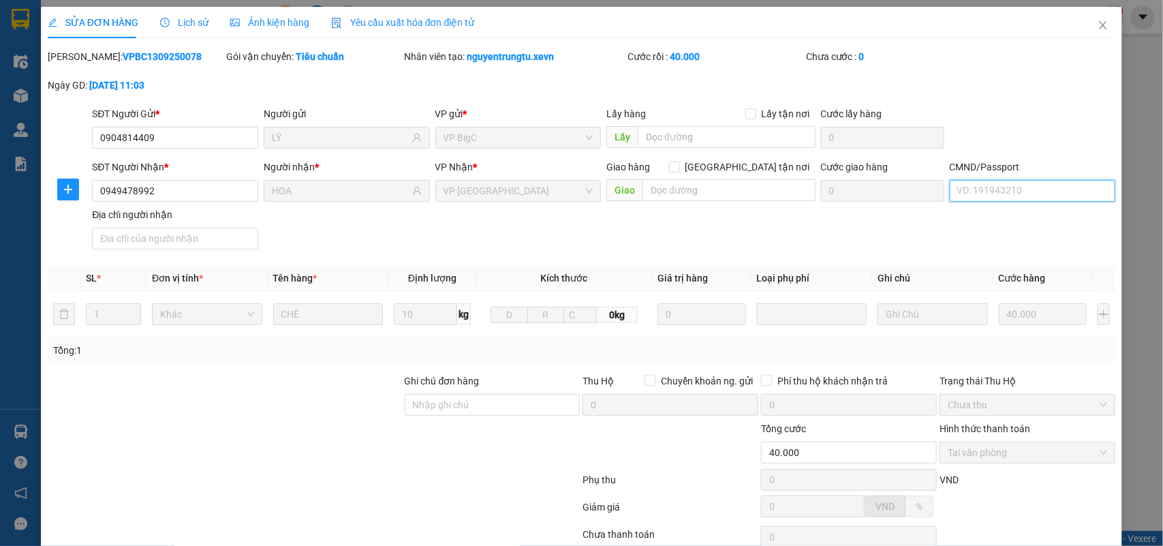
drag, startPoint x: 962, startPoint y: 191, endPoint x: 970, endPoint y: 193, distance: 7.8
click at [965, 191] on input "CMND/Passport" at bounding box center [1033, 191] width 166 height 22
paste input "036192021333 LÊ THỊ THANH HOA, TRUNG, MAI XÁ.MỸ XÁ"
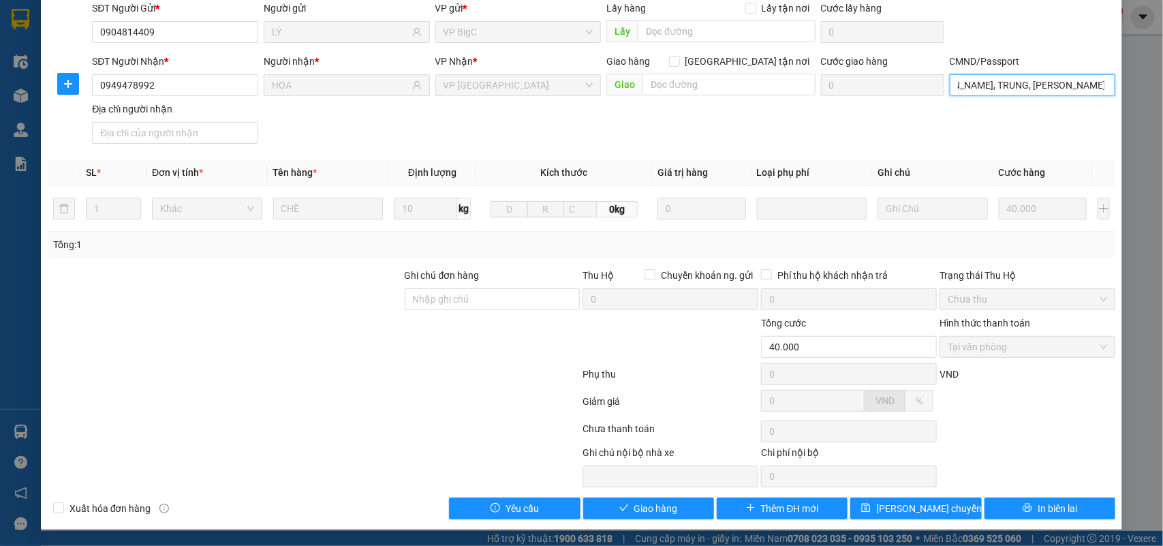
scroll to position [108, 0]
type input "036192021333 LÊ THỊ THANH HOA, TRUNG, MAI XÁ.MỸ XÁ"
click at [648, 511] on span "Giao hàng" at bounding box center [657, 508] width 44 height 15
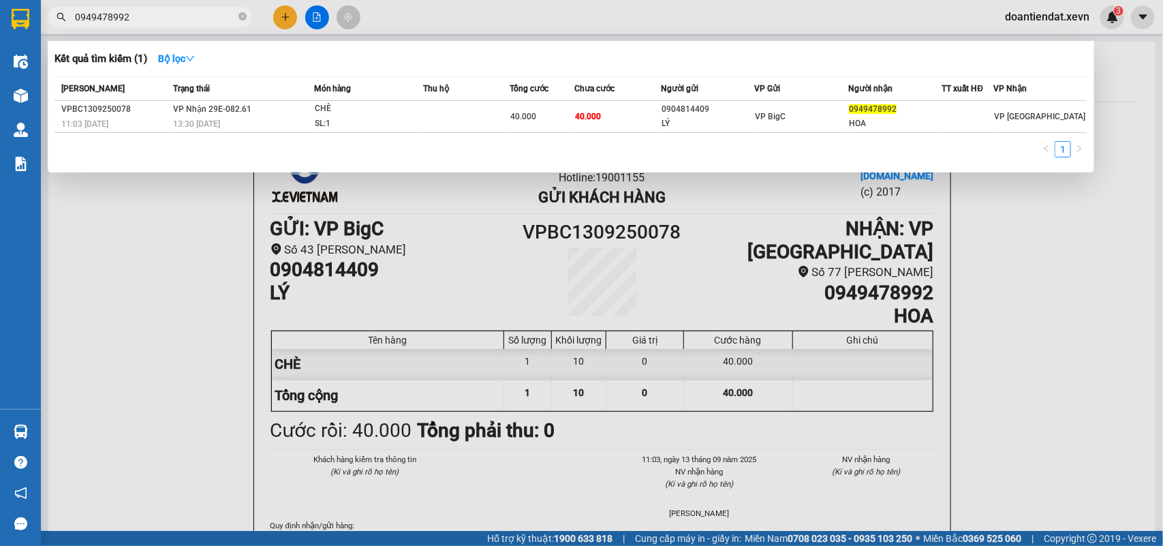
click at [213, 21] on input "0949478992" at bounding box center [155, 17] width 161 height 15
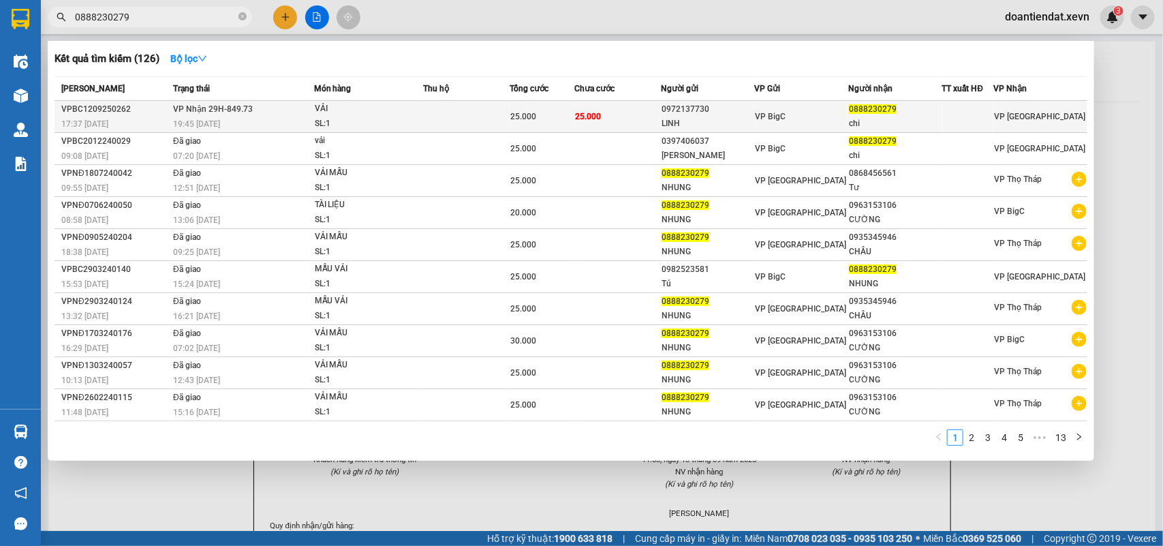
type input "0888230279"
click at [481, 114] on td at bounding box center [466, 117] width 87 height 32
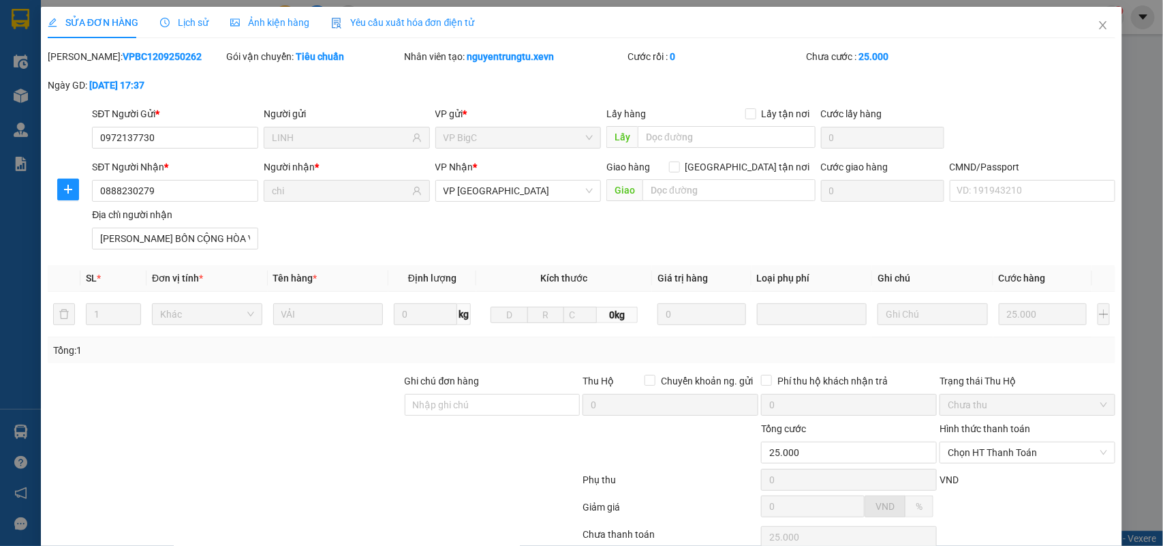
type input "0972137730"
type input "LINH"
type input "0888230279"
type input "chi"
type input "NGUYỄN HỮU BỐN CỘNG HÒA VỤ BẢN"
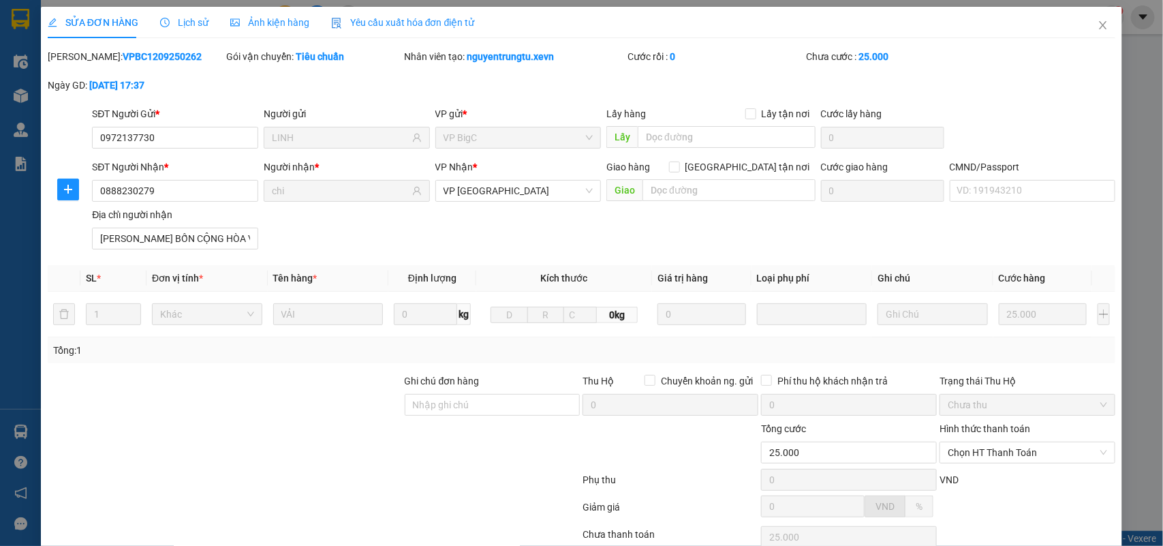
type input "25.000"
click at [973, 463] on div "Chọn HT Thanh Toán" at bounding box center [1028, 453] width 176 height 22
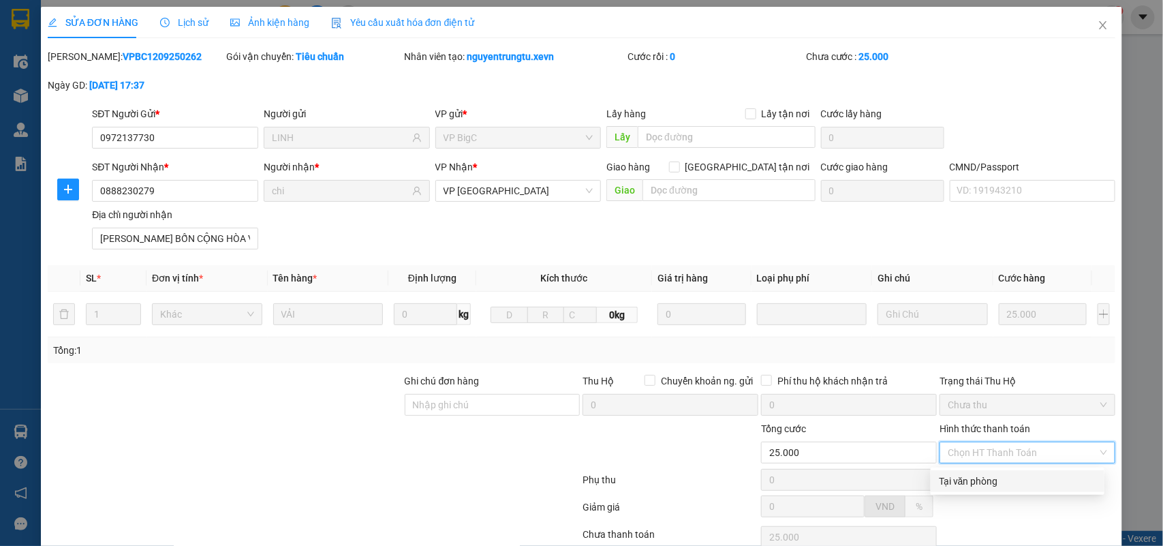
click at [969, 485] on div "Tại văn phòng" at bounding box center [1017, 481] width 157 height 15
type input "0"
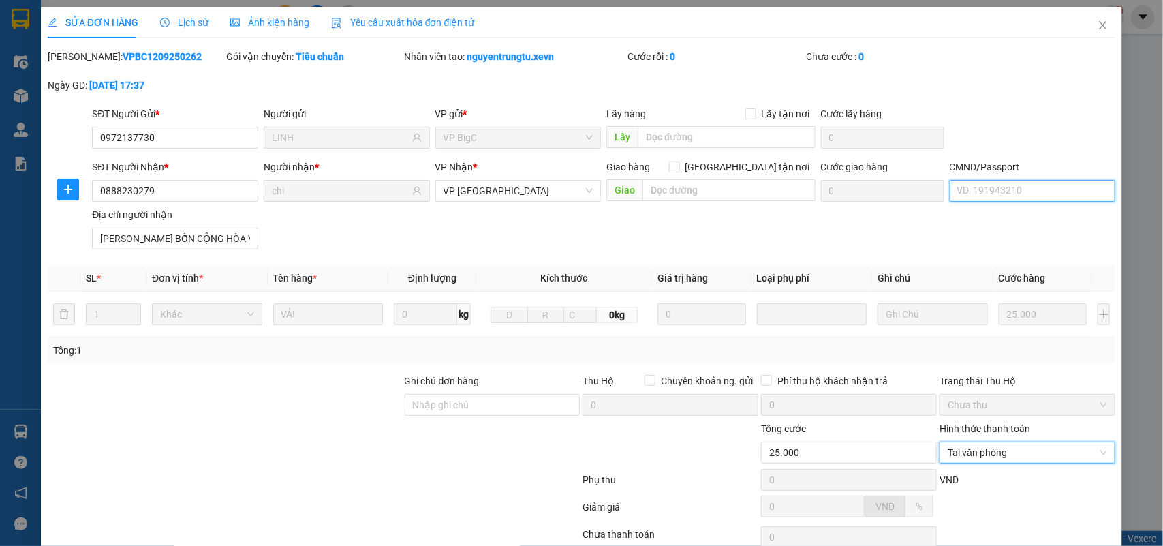
click at [1003, 188] on input "CMND/Passport" at bounding box center [1033, 191] width 166 height 22
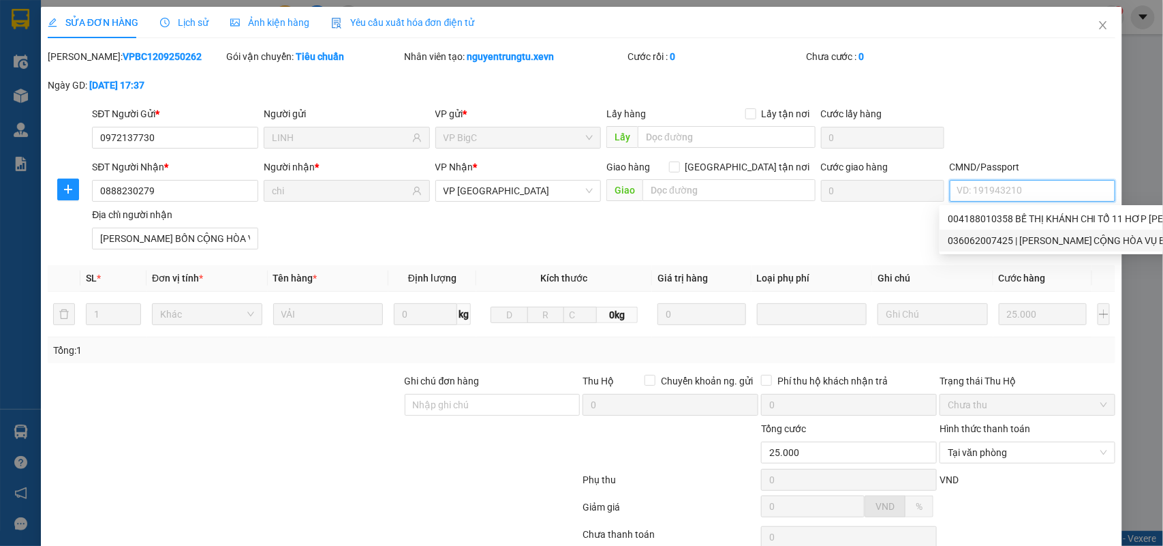
click at [986, 237] on div "036062007425 | NGUYỄN HỮU BỐN CỘNG HÒA VỤ BẢN" at bounding box center [1168, 240] width 440 height 15
type input "036062007425"
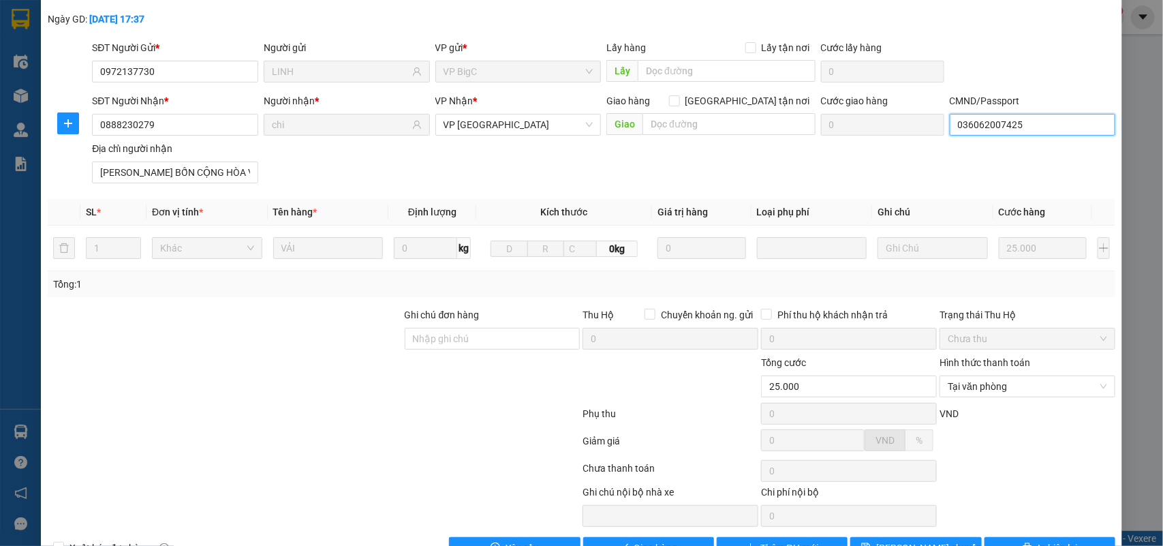
scroll to position [108, 0]
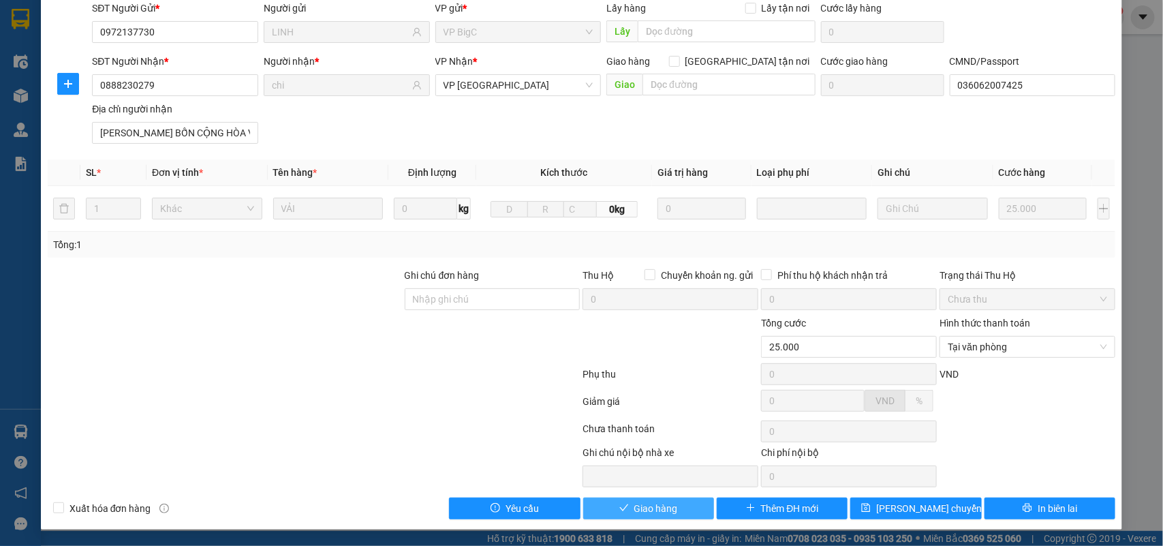
click at [680, 516] on button "Giao hàng" at bounding box center [648, 509] width 131 height 22
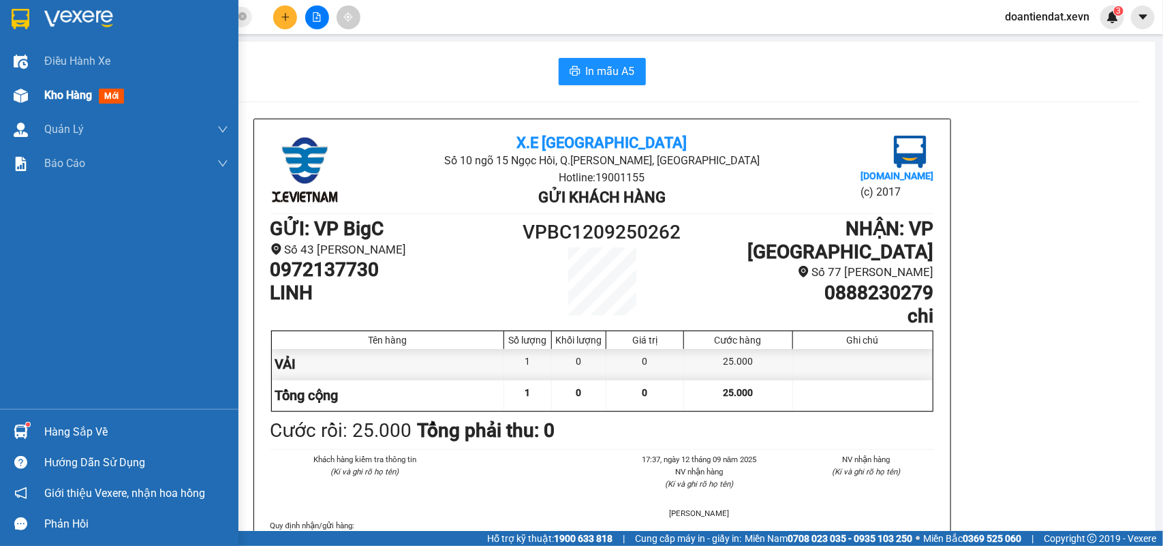
click at [29, 94] on div at bounding box center [21, 96] width 24 height 24
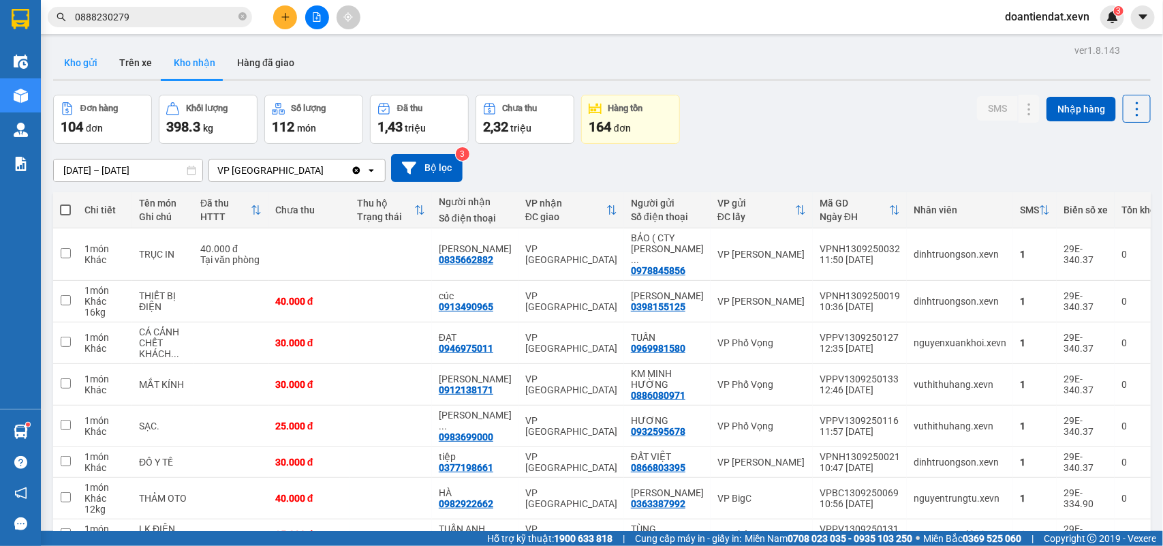
click at [76, 59] on button "Kho gửi" at bounding box center [80, 62] width 55 height 33
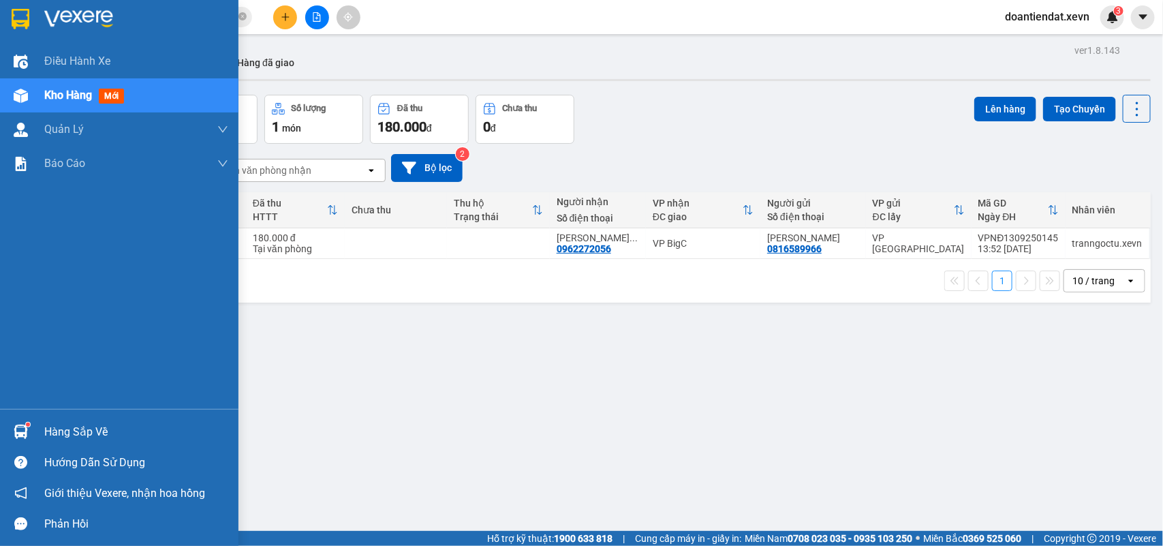
click at [24, 430] on img at bounding box center [21, 432] width 14 height 14
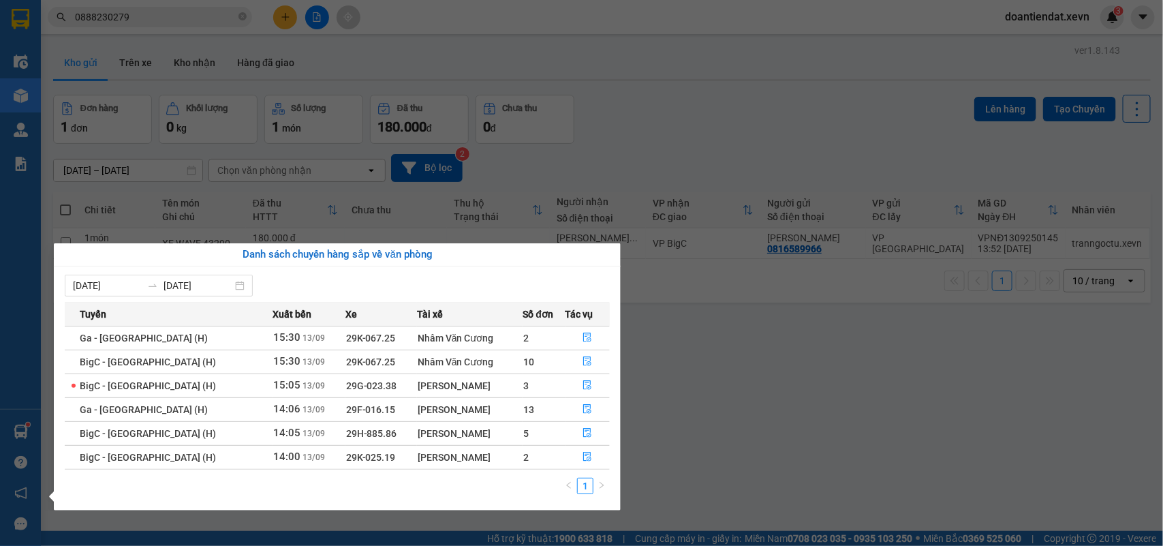
drag, startPoint x: 774, startPoint y: 117, endPoint x: 658, endPoint y: 104, distance: 116.5
click at [771, 116] on section "Kết quả tìm kiếm ( 126 ) Bộ lọc Mã ĐH Trạng thái Món hàng Thu hộ Tổng cước Chưa…" at bounding box center [581, 273] width 1163 height 546
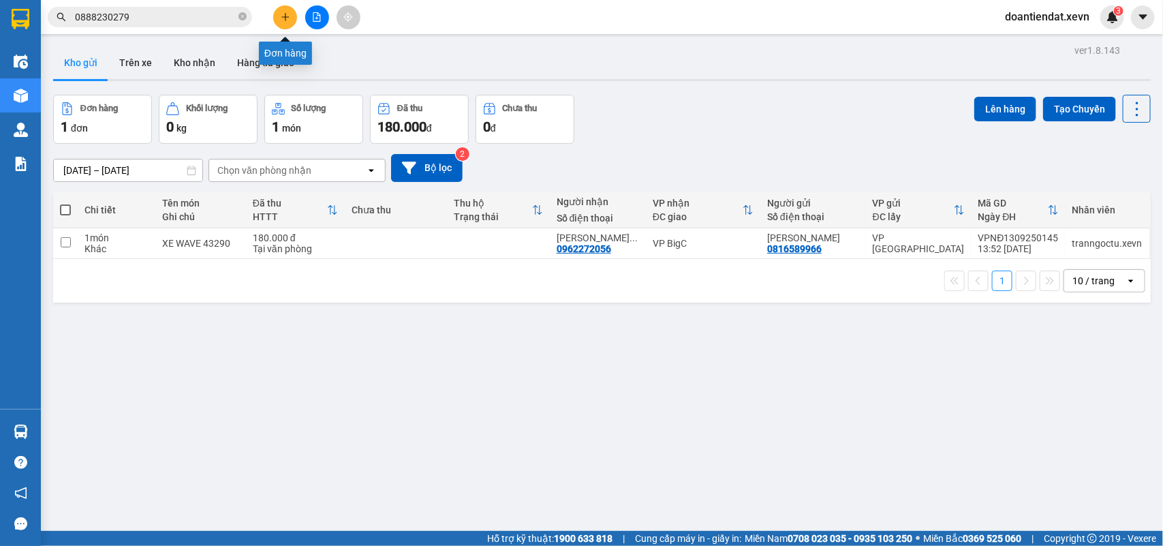
click at [290, 21] on icon "plus" at bounding box center [286, 17] width 10 height 10
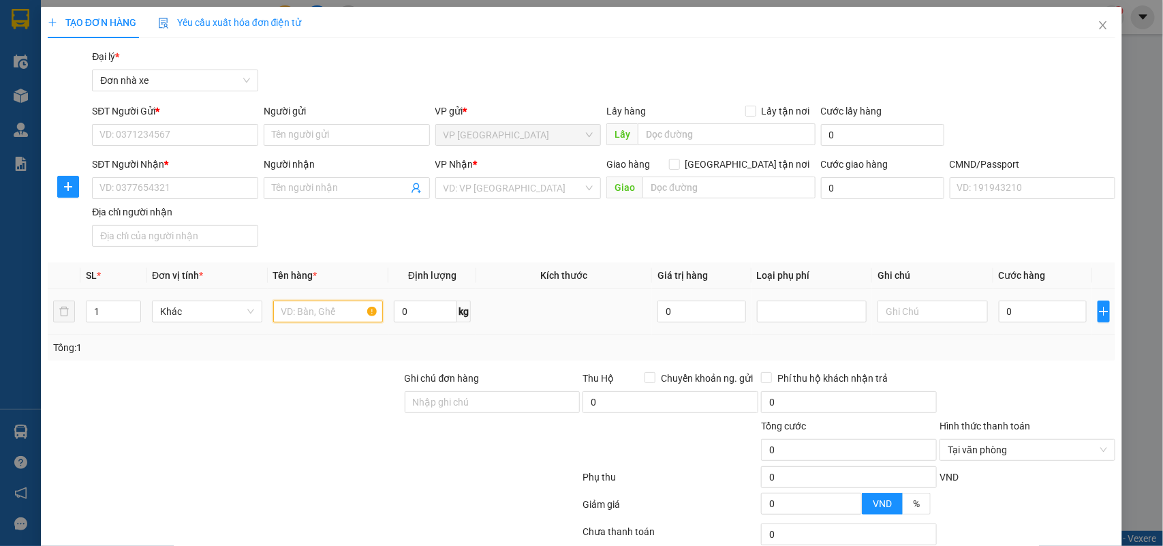
click at [291, 316] on input "text" at bounding box center [328, 312] width 110 height 22
type input "D"
type input "ĐỒ ĂN"
type input "4"
click at [1013, 318] on input "0" at bounding box center [1043, 312] width 88 height 22
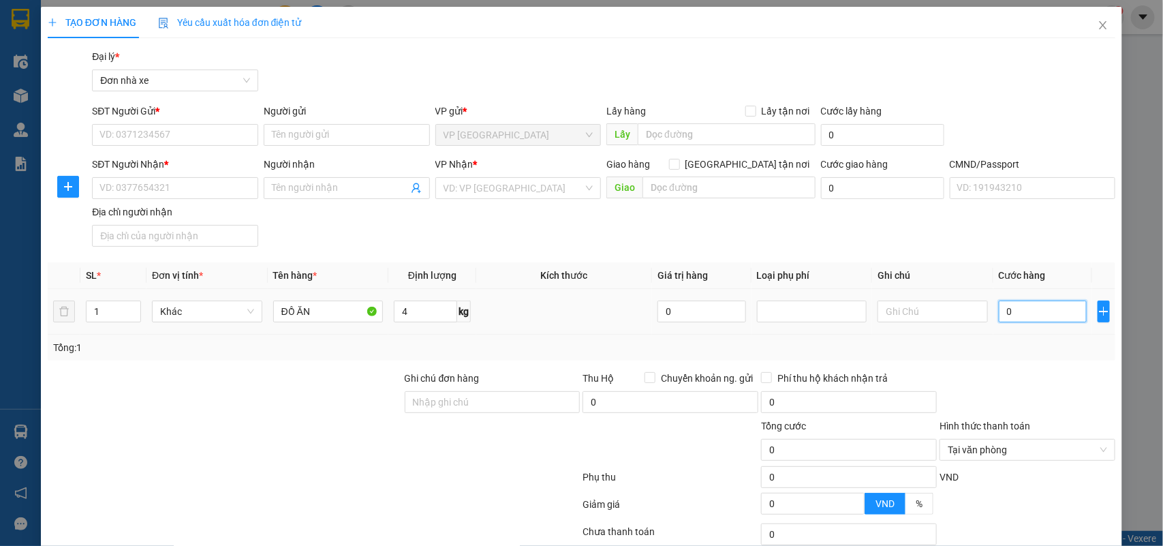
type input "3"
type input "30"
type input "30.000"
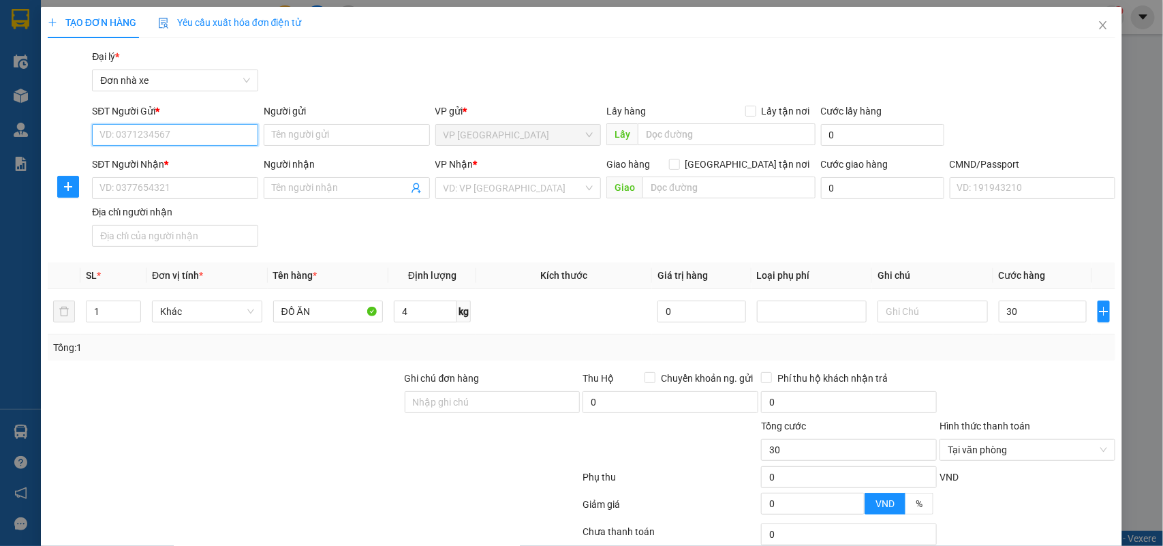
type input "30.000"
click at [160, 133] on input "SĐT Người Gửi *" at bounding box center [175, 135] width 166 height 22
type input "0913382617"
click at [162, 161] on div "0913382617 - Lân" at bounding box center [174, 162] width 148 height 15
type input "Lân"
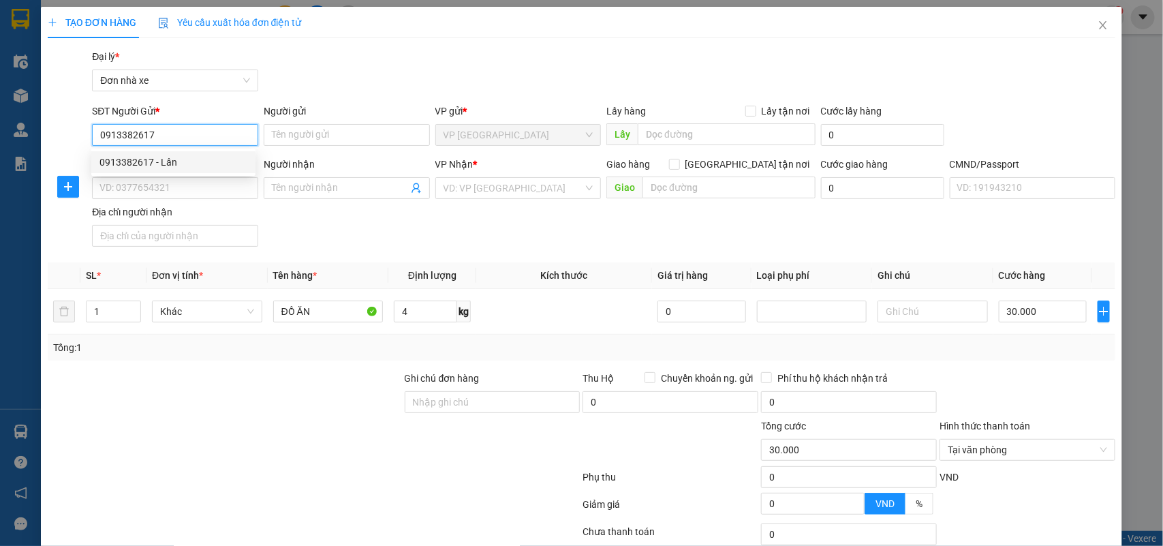
type input "0924898668"
type input "Linh"
checkbox input "true"
type input "445 Nguyễn Trãi, Thanh Xuân Nam, Thanh Xuân, Hà Nội 100000, Việt Nam"
type input "LÊ HOÀNG LINH"
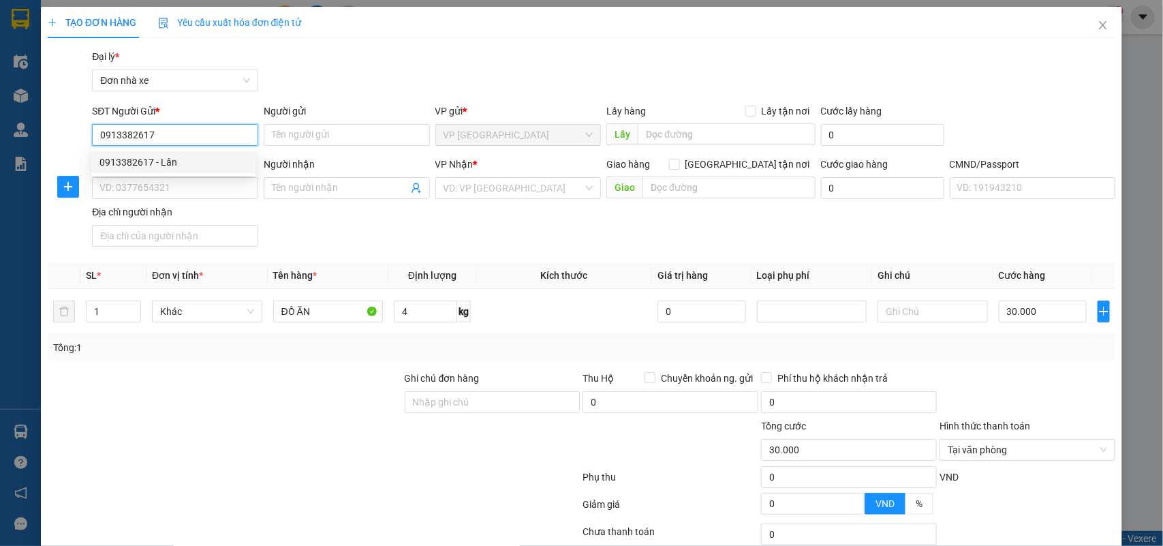
type input "80.000"
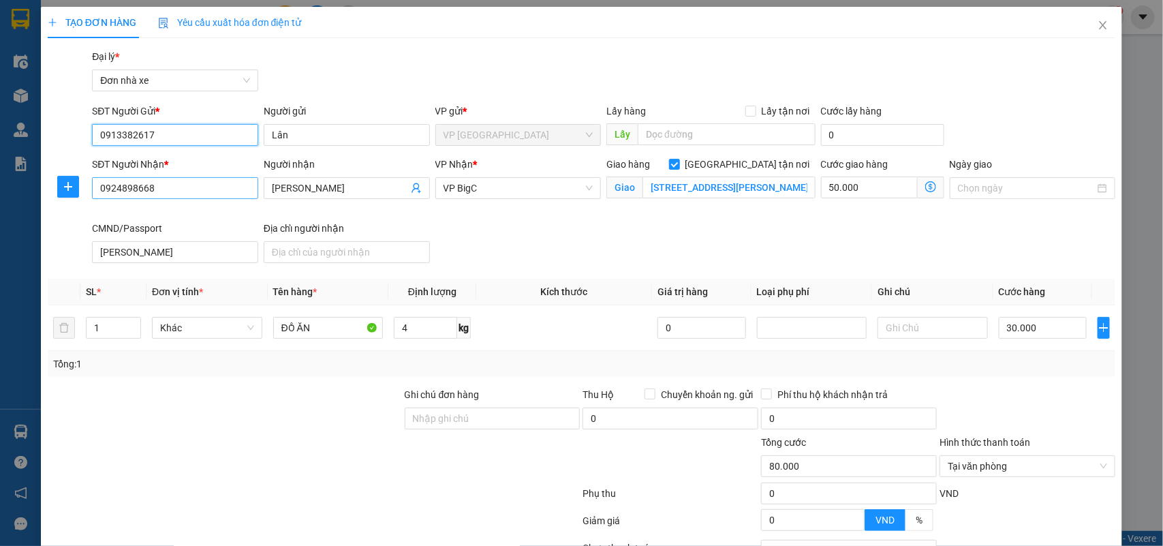
type input "0913382617"
click at [198, 191] on input "0924898668" at bounding box center [175, 188] width 166 height 22
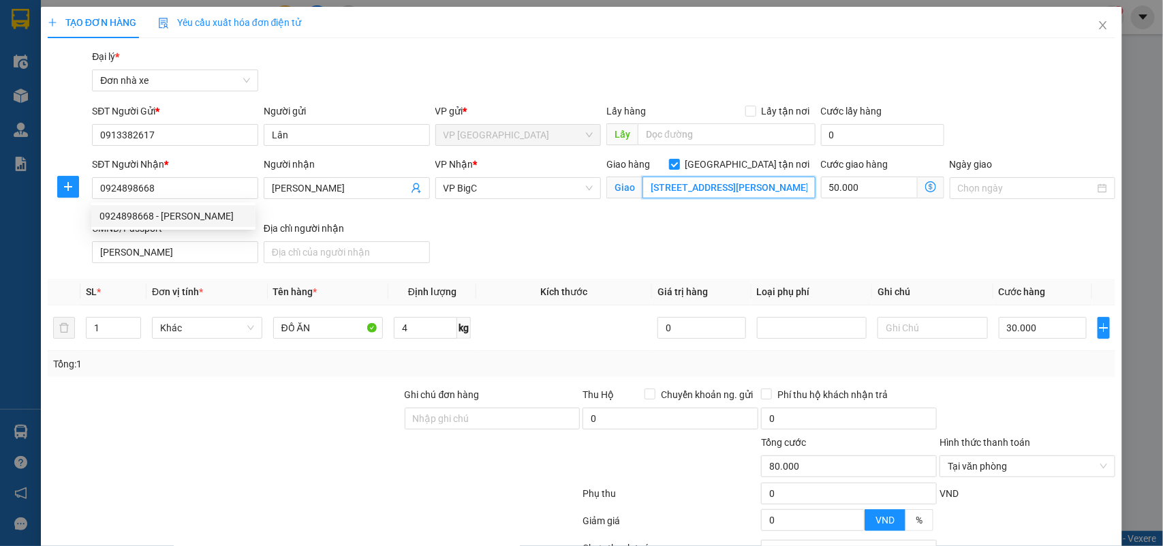
click at [737, 188] on input "445 Nguyễn Trãi, Thanh Xuân Nam, Thanh Xuân, Hà Nội 100000, Việt Nam" at bounding box center [729, 188] width 173 height 22
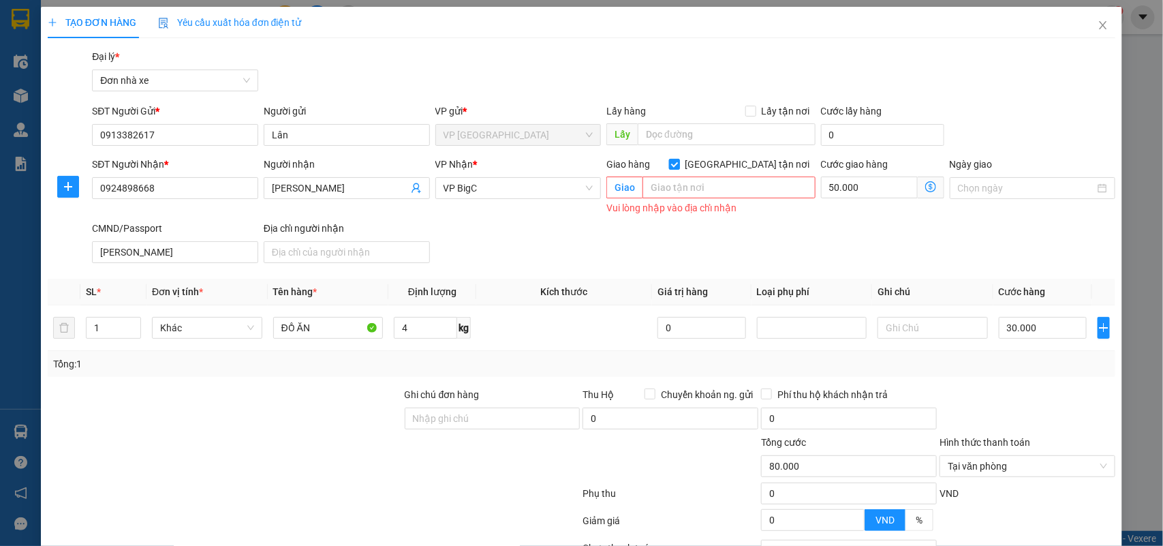
click at [765, 160] on span "[GEOGRAPHIC_DATA] tận nơi" at bounding box center [748, 164] width 136 height 15
click at [679, 160] on input "[GEOGRAPHIC_DATA] tận nơi" at bounding box center [674, 164] width 10 height 10
checkbox input "false"
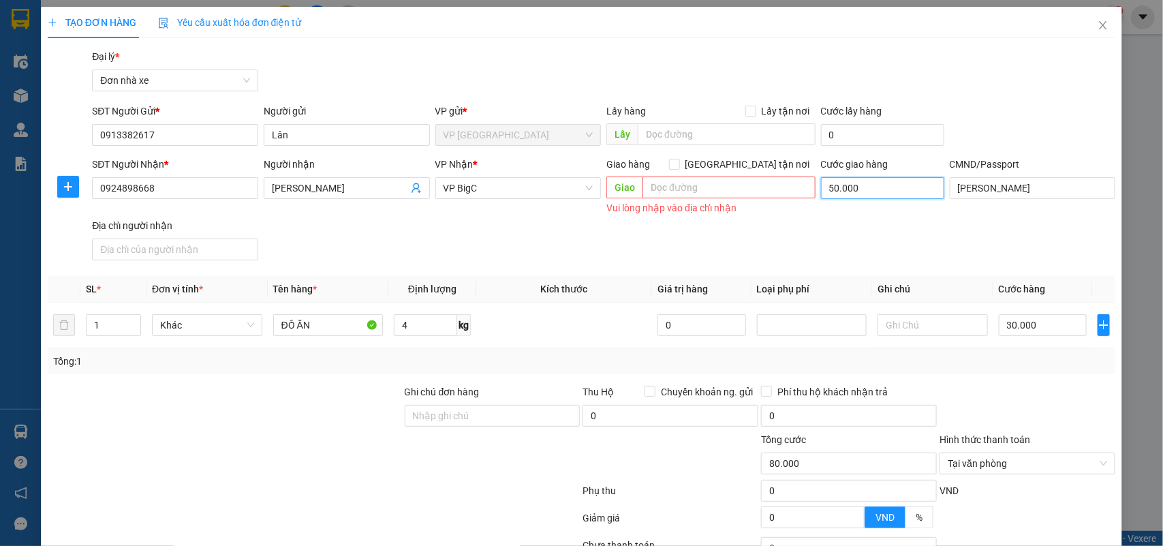
click at [864, 198] on input "50.000" at bounding box center [882, 188] width 123 height 22
type input "30.000"
type input "0"
click at [992, 189] on input "LÊ HOÀNG LINH" at bounding box center [1033, 188] width 166 height 22
drag, startPoint x: 1036, startPoint y: 382, endPoint x: 1050, endPoint y: 383, distance: 13.7
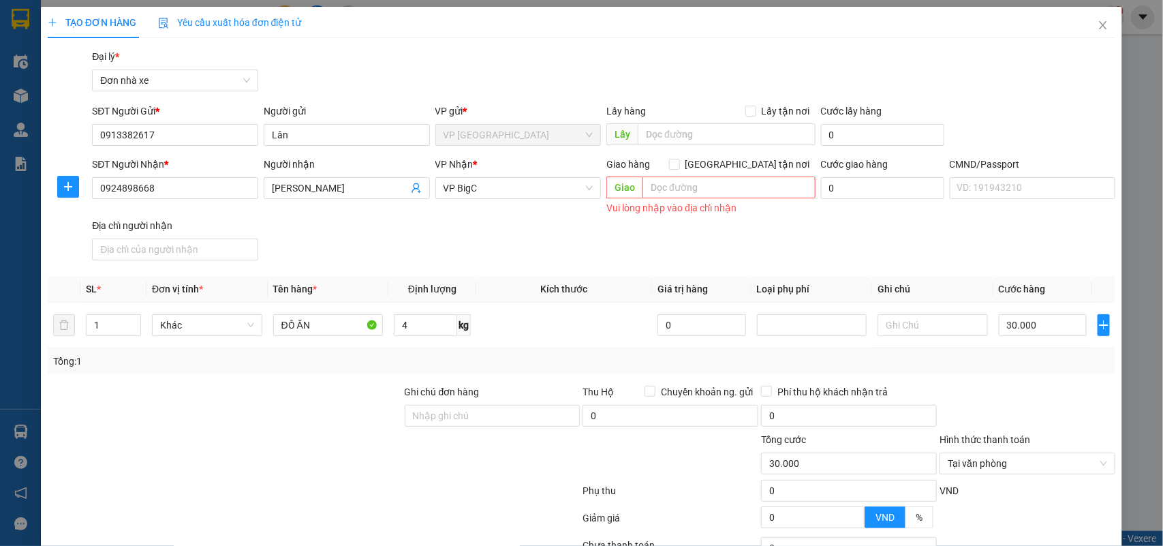
click at [1039, 385] on div "Transit Pickup Surcharge Ids Transit Deliver Surcharge Ids Transit Deliver Surc…" at bounding box center [582, 342] width 1069 height 587
click at [986, 378] on div "Transit Pickup Surcharge Ids Transit Deliver Surcharge Ids Transit Deliver Surc…" at bounding box center [582, 342] width 1069 height 587
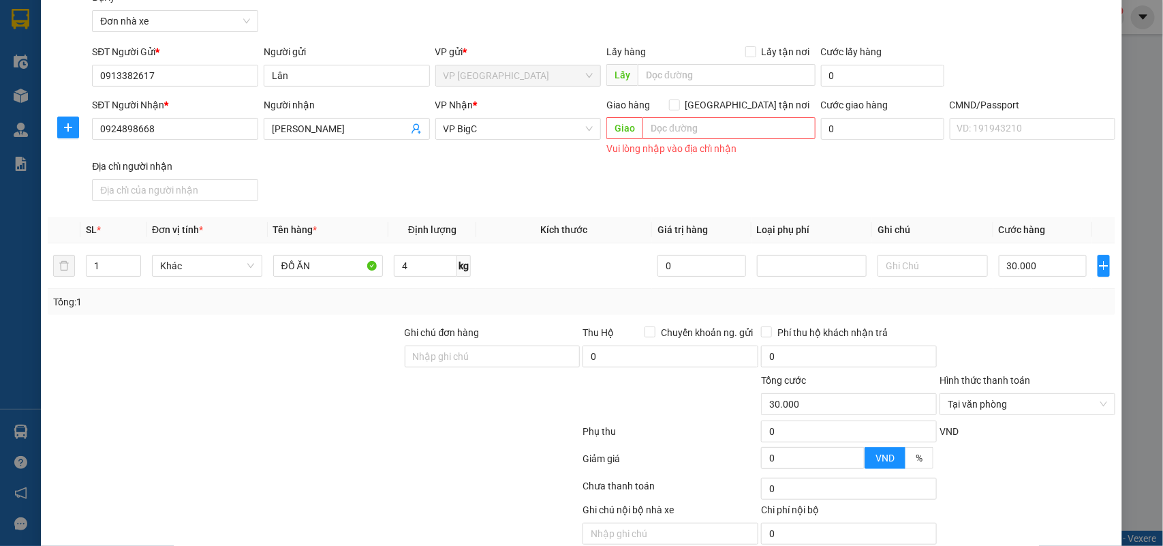
scroll to position [118, 0]
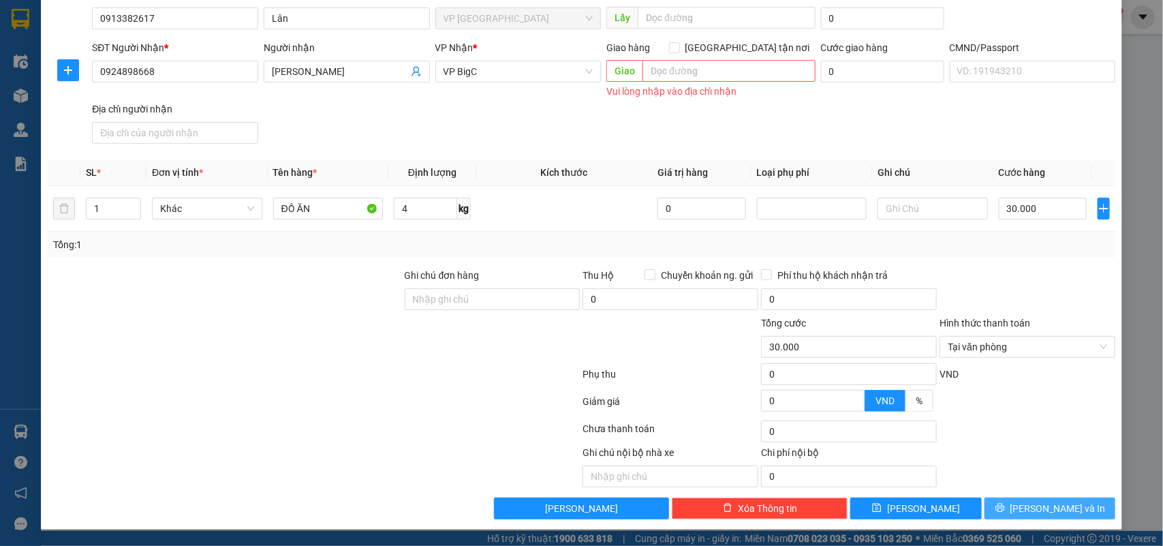
click at [1022, 500] on button "[PERSON_NAME] và In" at bounding box center [1050, 509] width 131 height 22
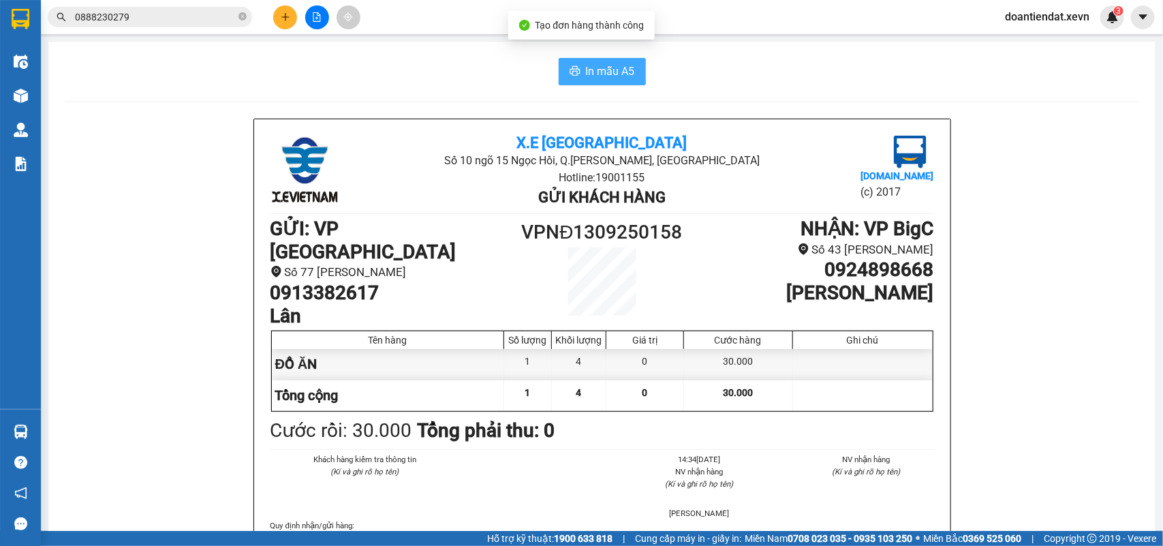
click at [625, 70] on span "In mẫu A5" at bounding box center [610, 71] width 49 height 17
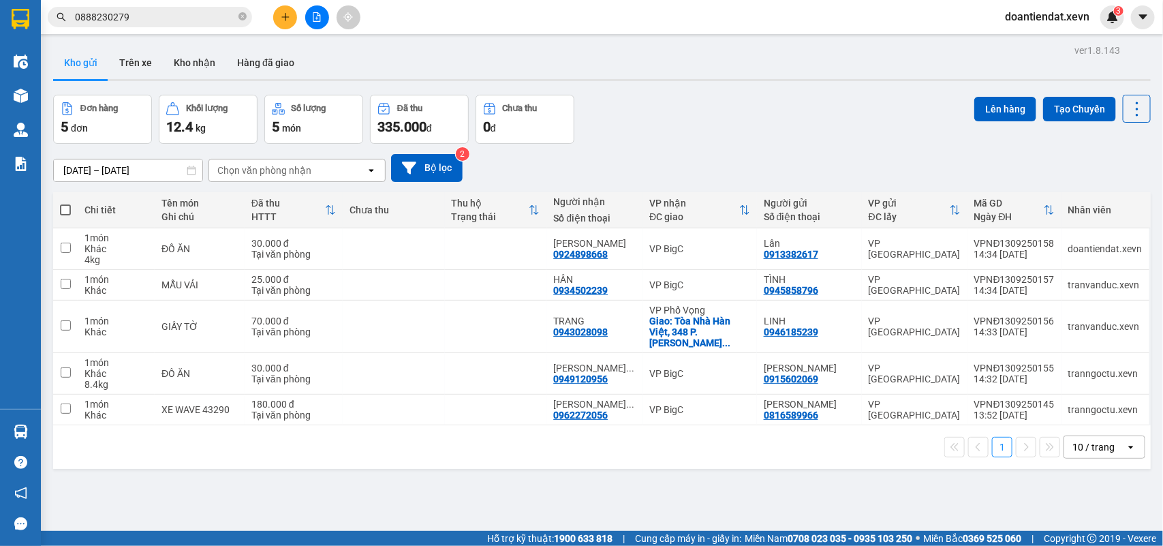
click at [693, 83] on div "ver 1.8.143 Kho gửi Trên xe Kho nhận Hàng đã giao Đơn hàng 5 đơn Khối lượng 12.…" at bounding box center [602, 314] width 1109 height 546
click at [183, 18] on input "0888230279" at bounding box center [155, 17] width 161 height 15
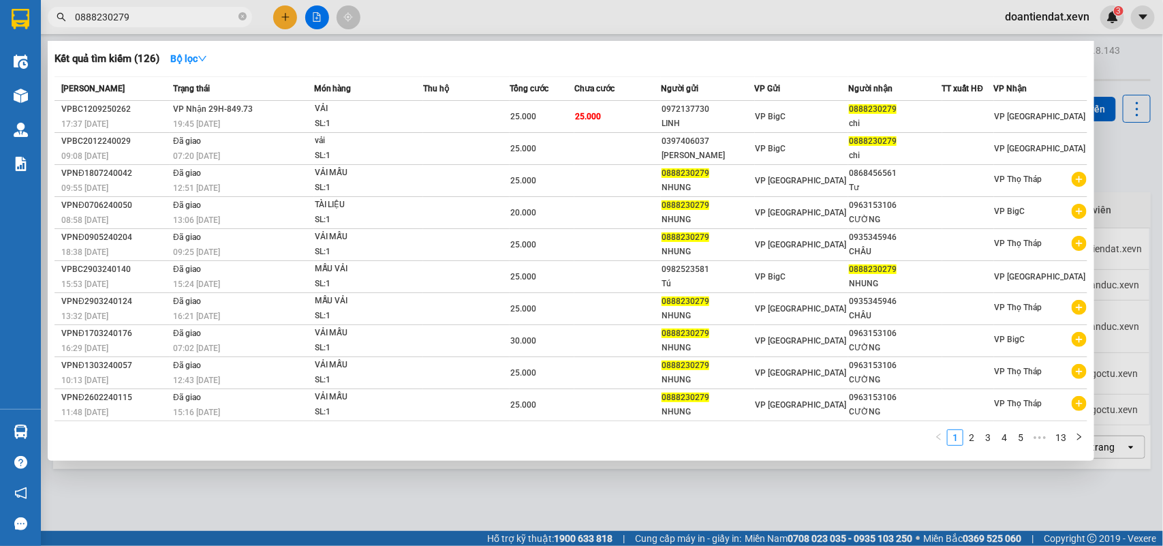
click at [183, 18] on input "0888230279" at bounding box center [155, 17] width 161 height 15
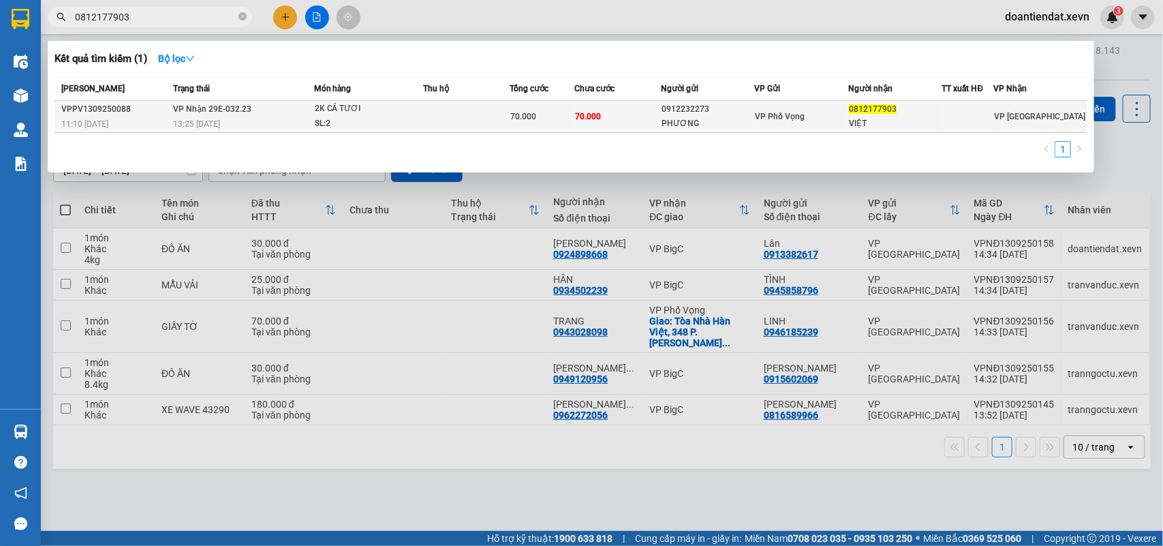
type input "0812177903"
click at [305, 125] on div "13:25 - 13/09" at bounding box center [243, 124] width 140 height 15
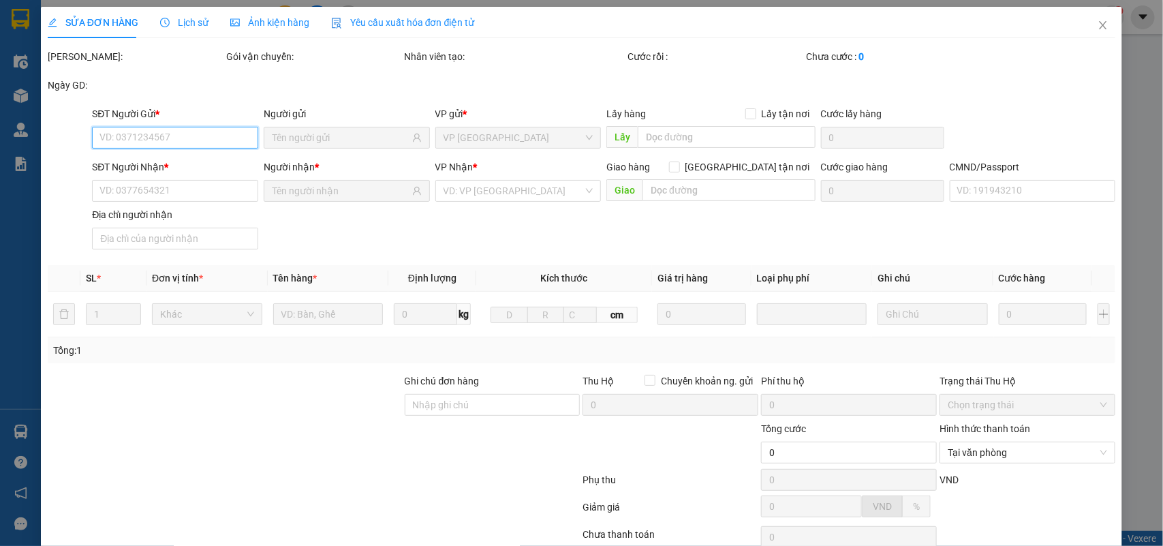
type input "0912232273"
type input "PHƯƠNG"
type input "0812177903"
type input "VIỆT"
type input "70.000"
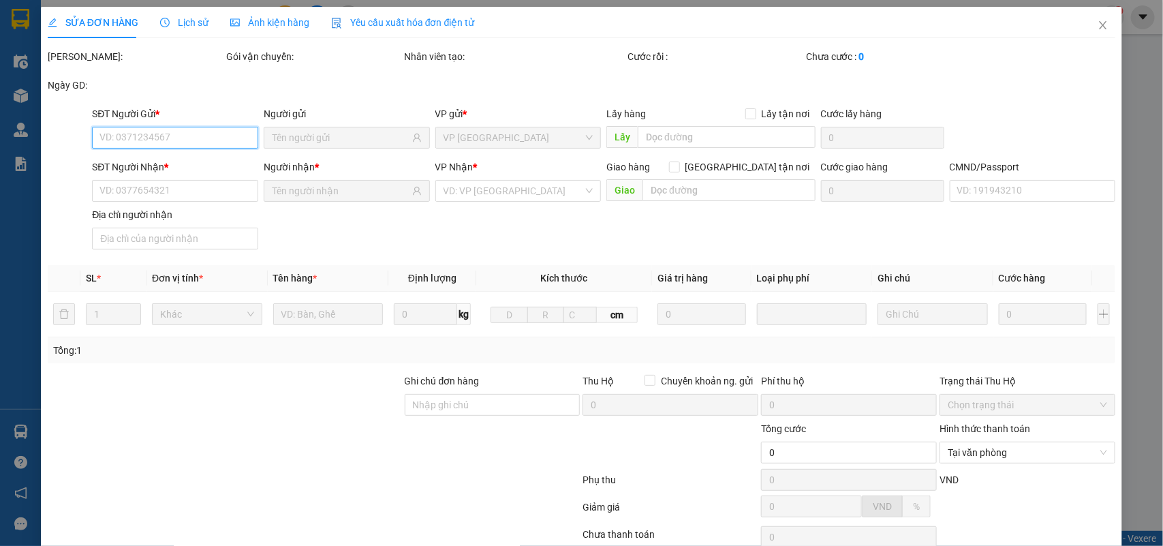
type input "70.000"
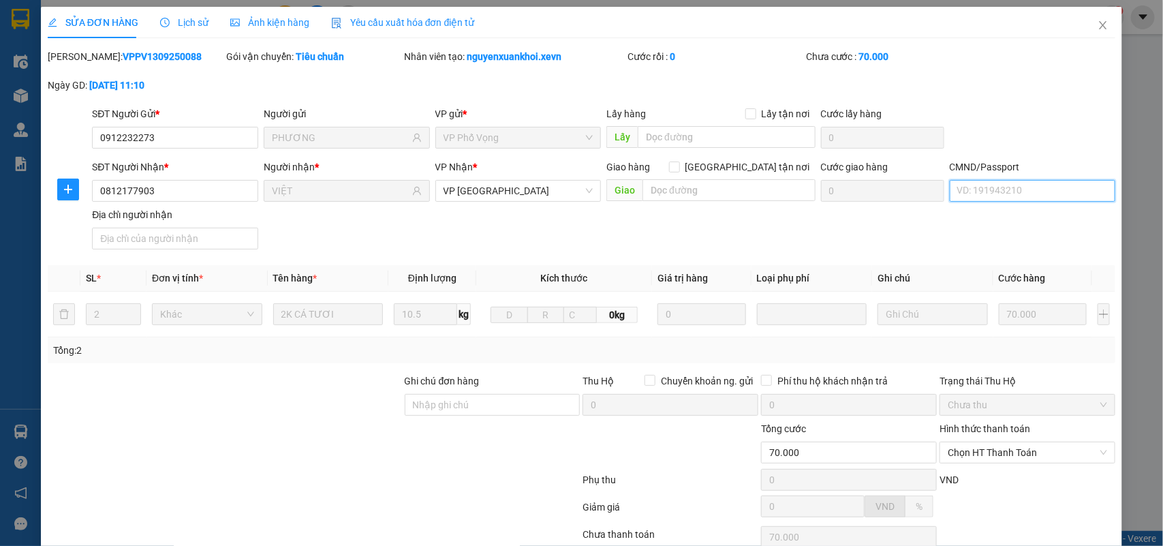
click at [978, 192] on input "CMND/Passport" at bounding box center [1033, 191] width 166 height 22
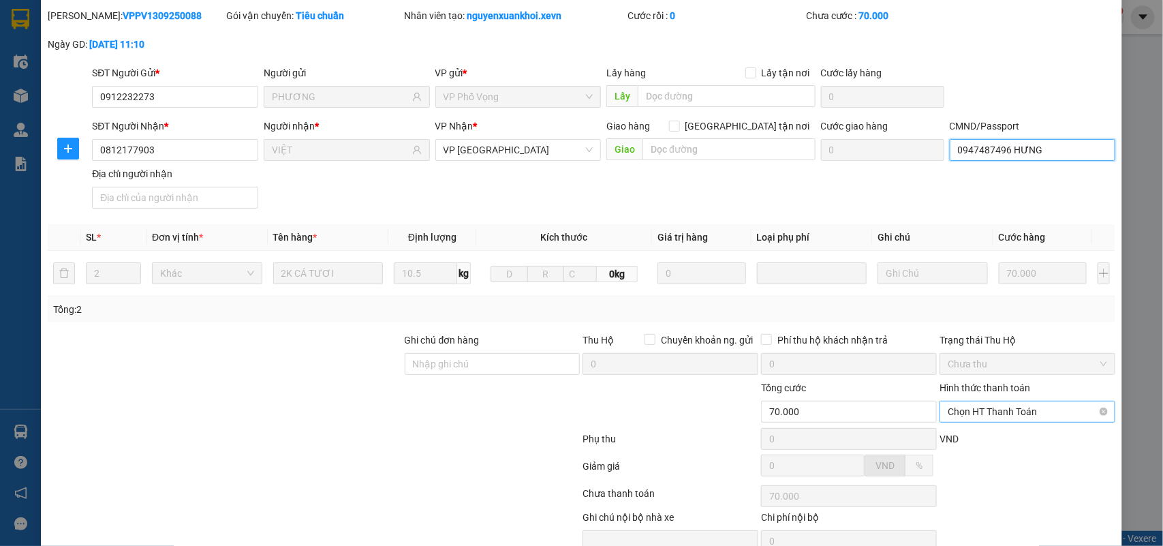
scroll to position [108, 0]
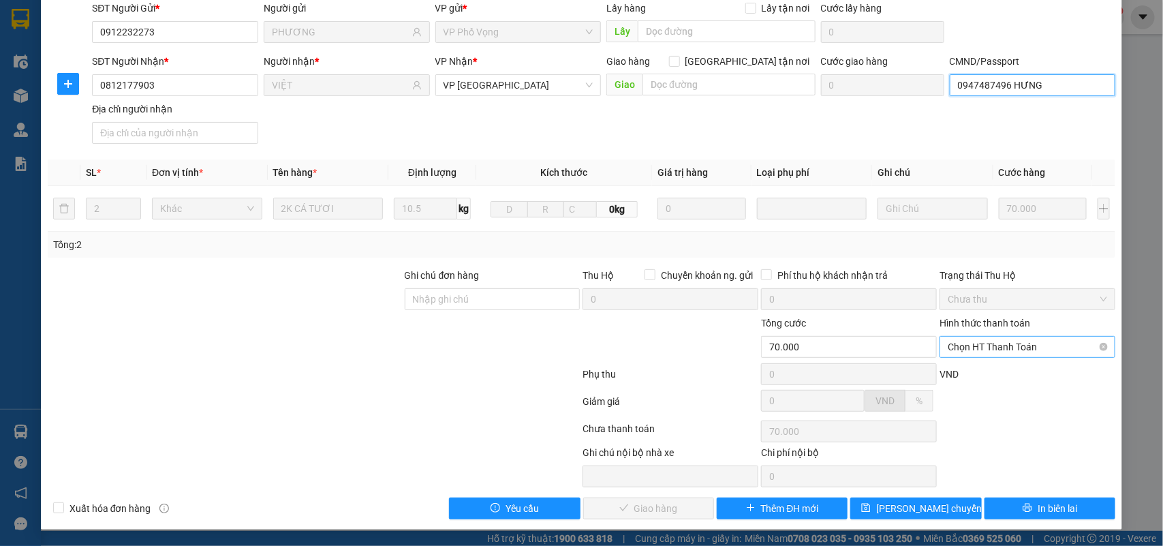
click at [1020, 344] on span "Chọn HT Thanh Toán" at bounding box center [1027, 347] width 159 height 20
type input "0947487496 HƯNG"
drag, startPoint x: 969, startPoint y: 372, endPoint x: 819, endPoint y: 448, distance: 168.0
click at [968, 372] on div "Tại văn phòng" at bounding box center [1017, 375] width 157 height 15
type input "0"
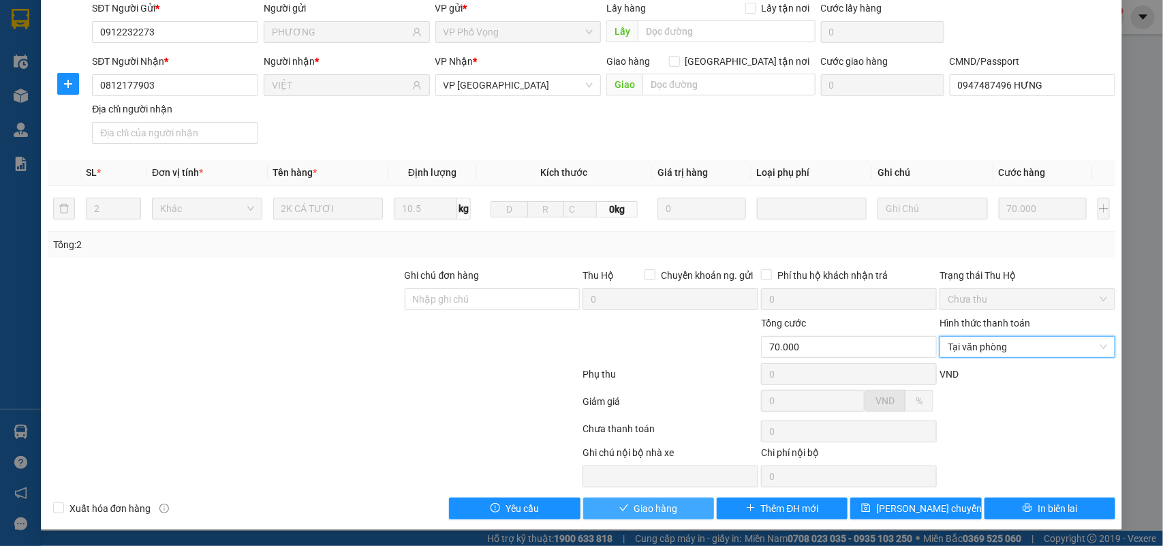
click at [665, 502] on span "Giao hàng" at bounding box center [657, 508] width 44 height 15
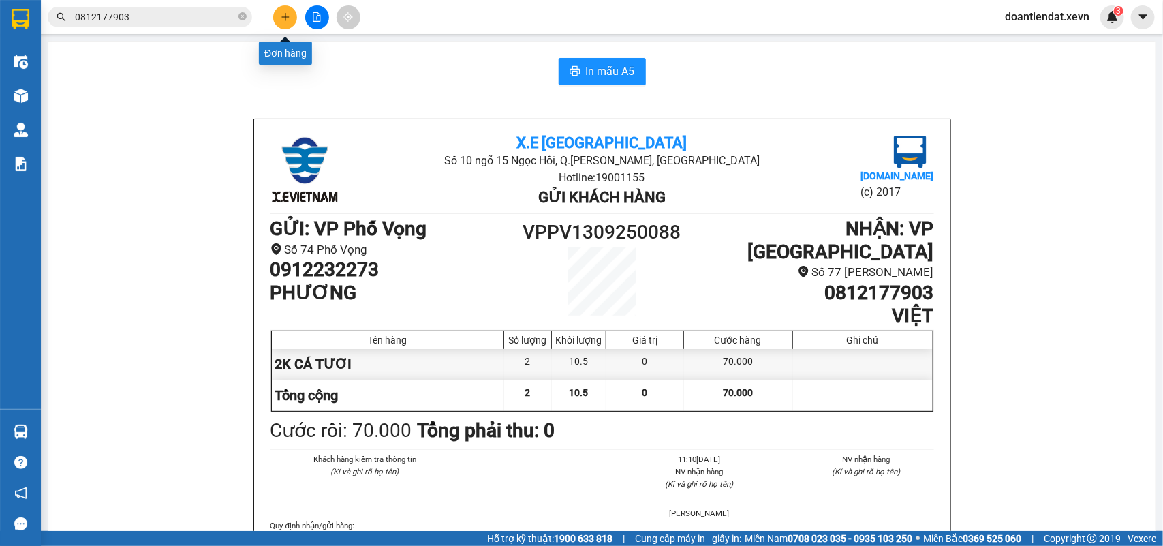
click at [278, 25] on button at bounding box center [285, 17] width 24 height 24
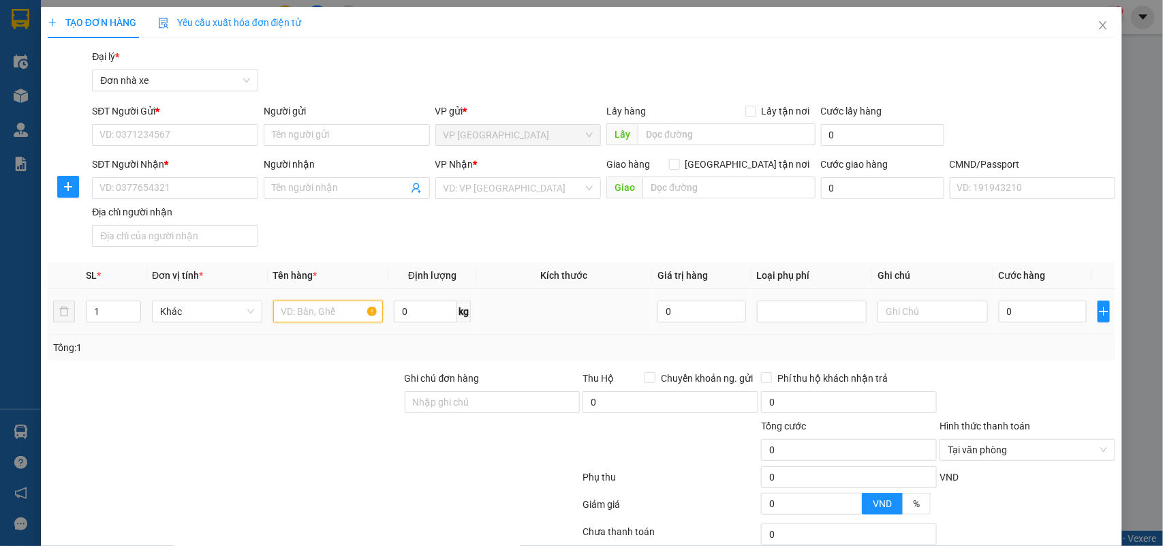
click at [310, 307] on input "text" at bounding box center [328, 312] width 110 height 22
type input "D"
type input "ĐỒ ĂN"
type input "15"
click at [1010, 305] on input "0" at bounding box center [1043, 312] width 88 height 22
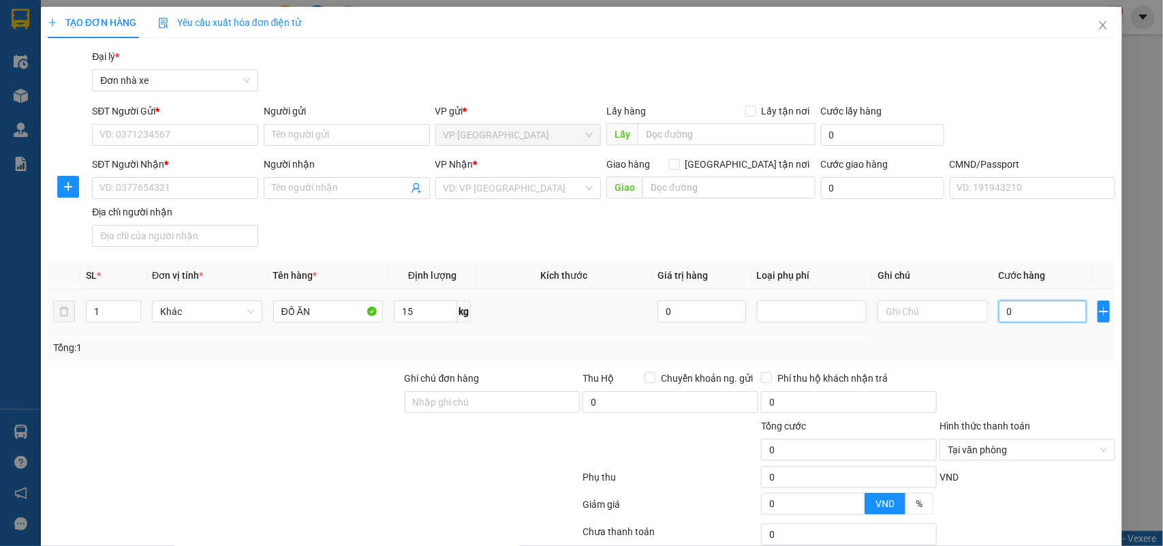
type input "3"
type input "35"
type input "35.000"
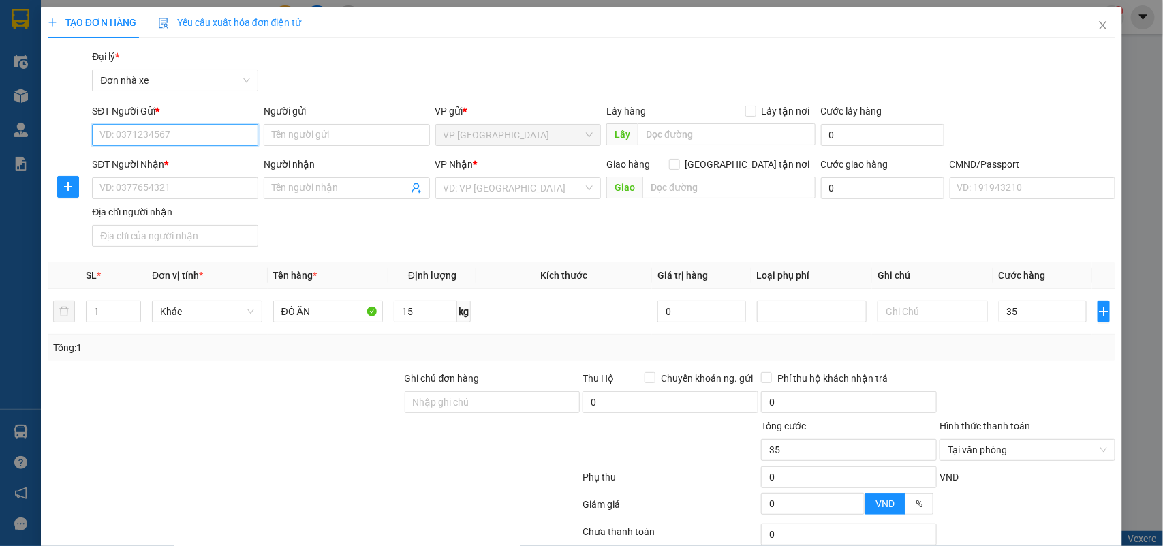
type input "35.000"
click at [243, 143] on input "SĐT Người Gửi *" at bounding box center [175, 135] width 166 height 22
type input "0912208198"
click at [209, 164] on div "0912208198 - PHẠM XUÂN HIỂU" at bounding box center [174, 162] width 148 height 15
type input "PHẠM XUÂN HIỂU"
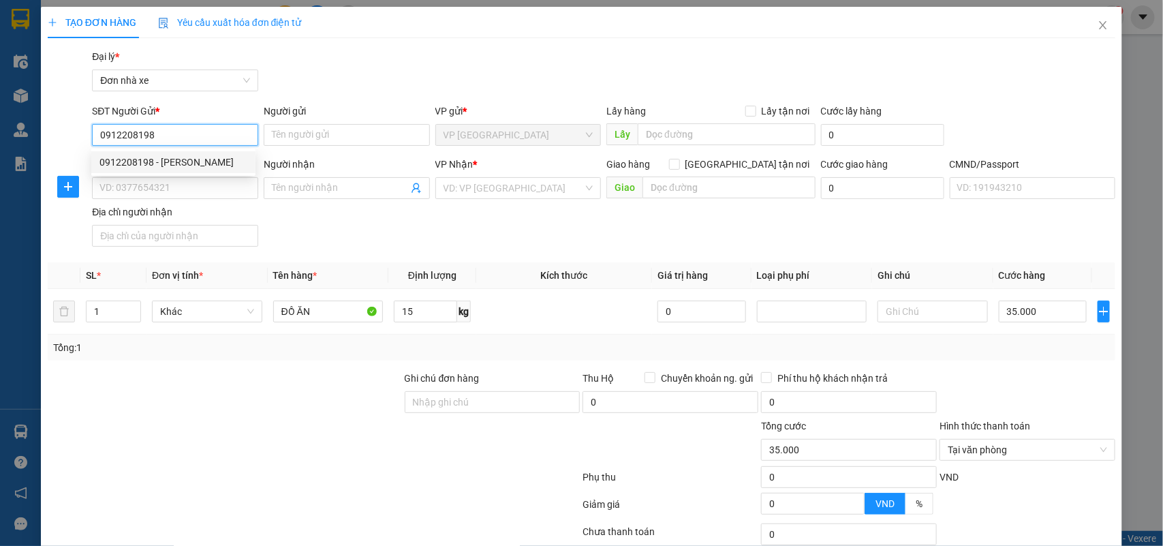
type input "0914868629"
type input "PHẠM NGỌC THÀNH"
type input "036082001197 PHẠM NGỌC THÀNH"
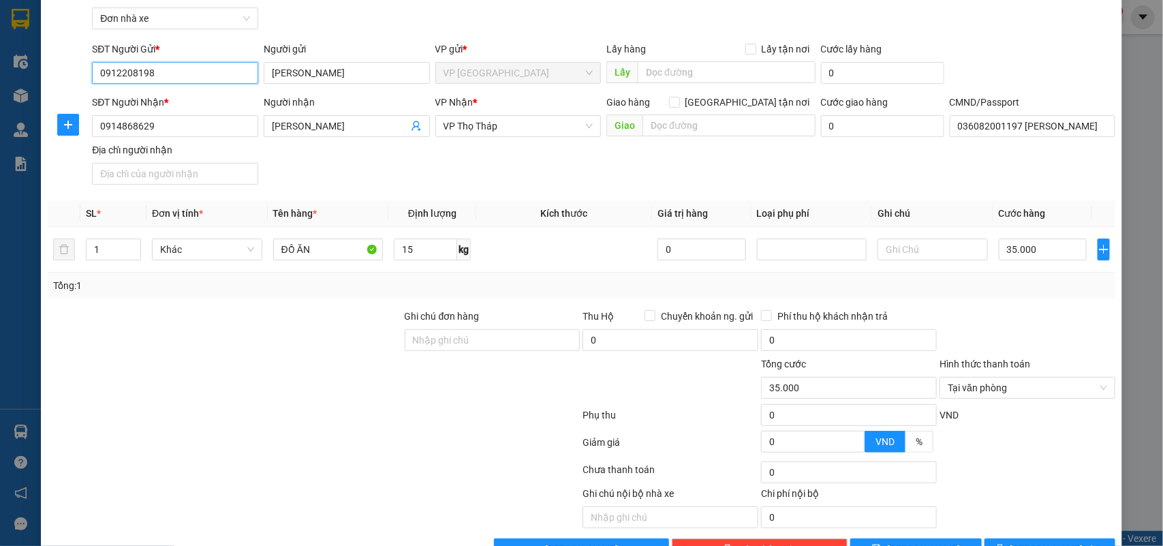
scroll to position [104, 0]
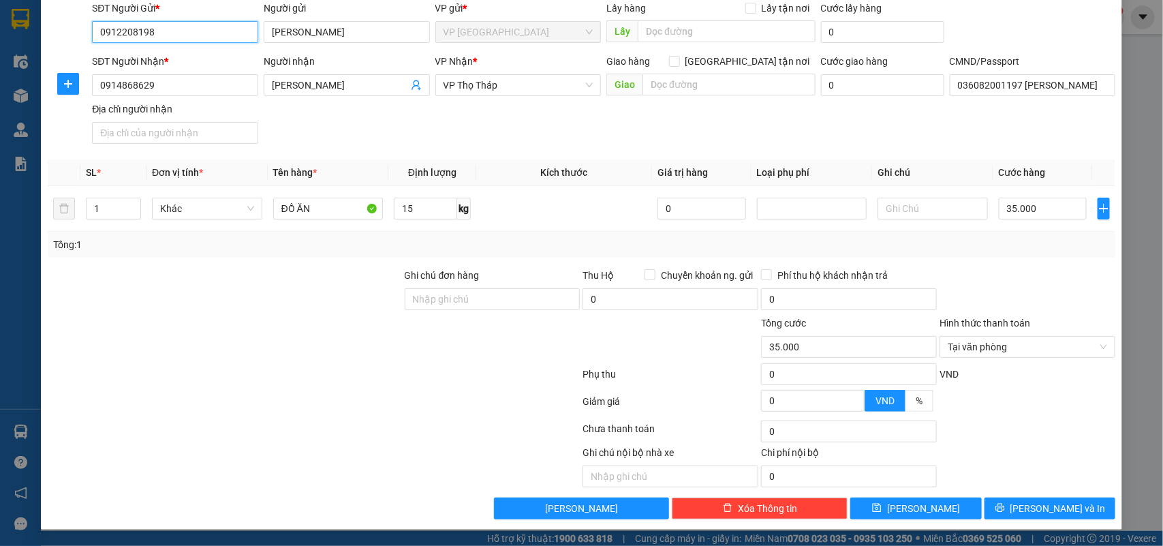
type input "0912208198"
click at [1003, 427] on div "Chọn HT Thanh Toán" at bounding box center [1028, 431] width 179 height 27
click at [1027, 505] on span "[PERSON_NAME] và In" at bounding box center [1058, 508] width 95 height 15
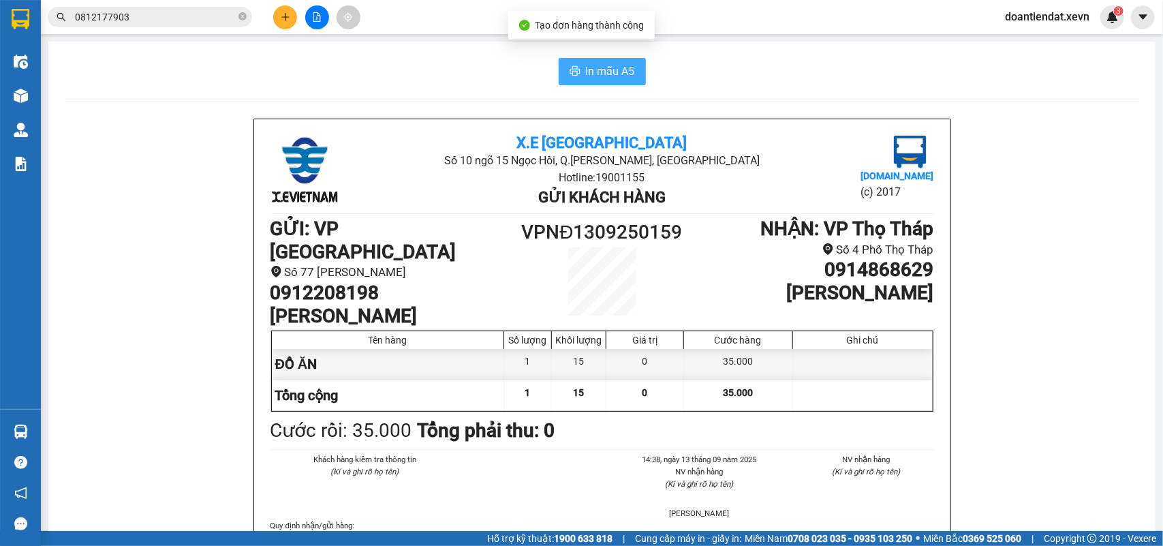
drag, startPoint x: 556, startPoint y: 50, endPoint x: 566, endPoint y: 75, distance: 27.0
click at [570, 75] on icon "printer" at bounding box center [575, 71] width 10 height 10
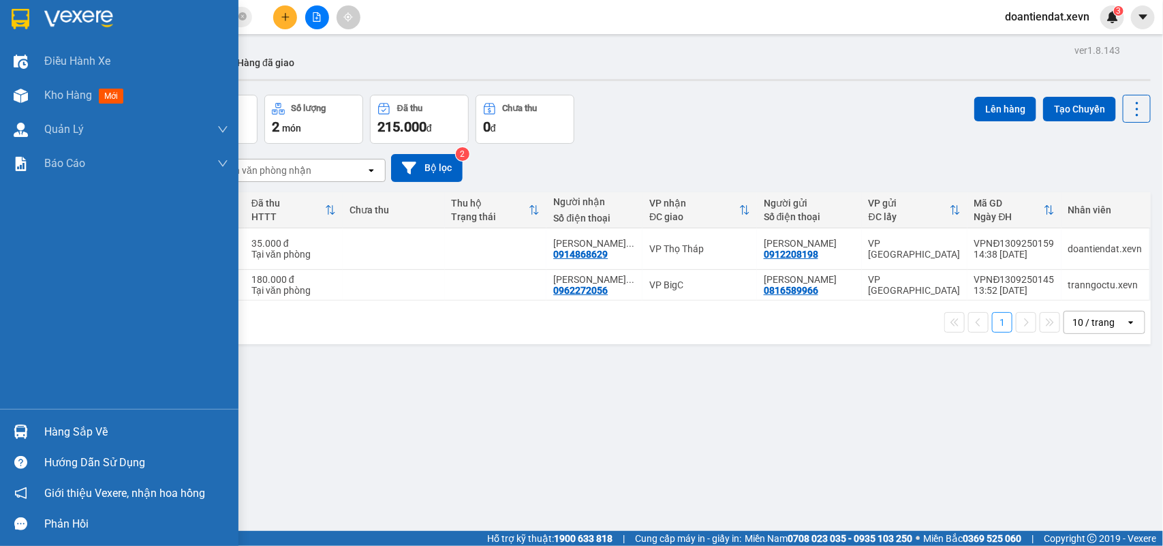
click at [7, 435] on div "Hàng sắp về" at bounding box center [119, 431] width 239 height 31
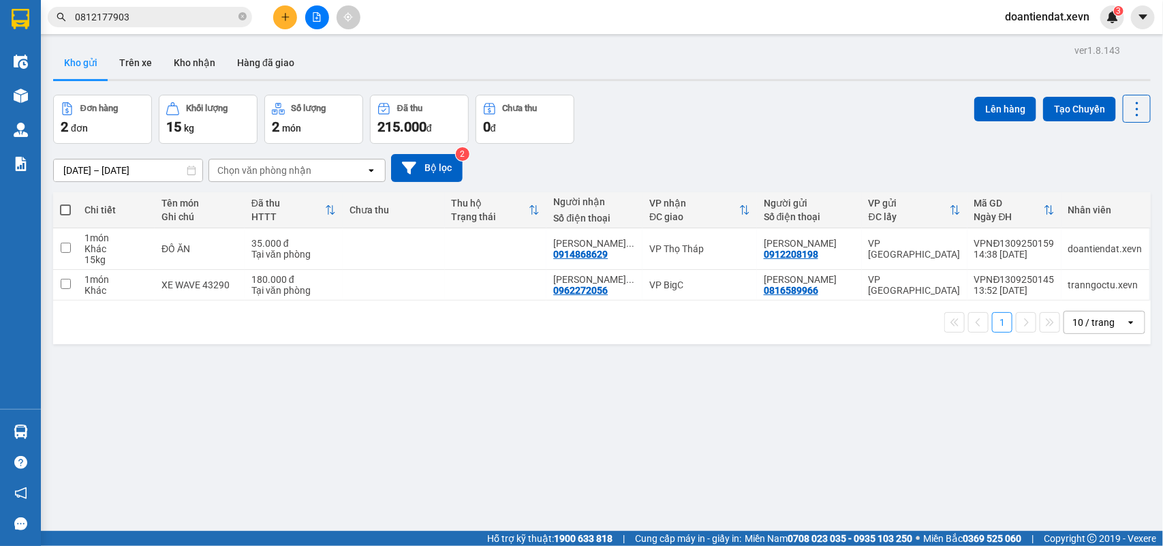
click at [279, 15] on section "Kết quả tìm kiếm ( 1 ) Bộ lọc Mã ĐH Trạng thái Món hàng Thu hộ Tổng cước Chưa c…" at bounding box center [581, 273] width 1163 height 546
click at [279, 15] on button at bounding box center [285, 17] width 24 height 24
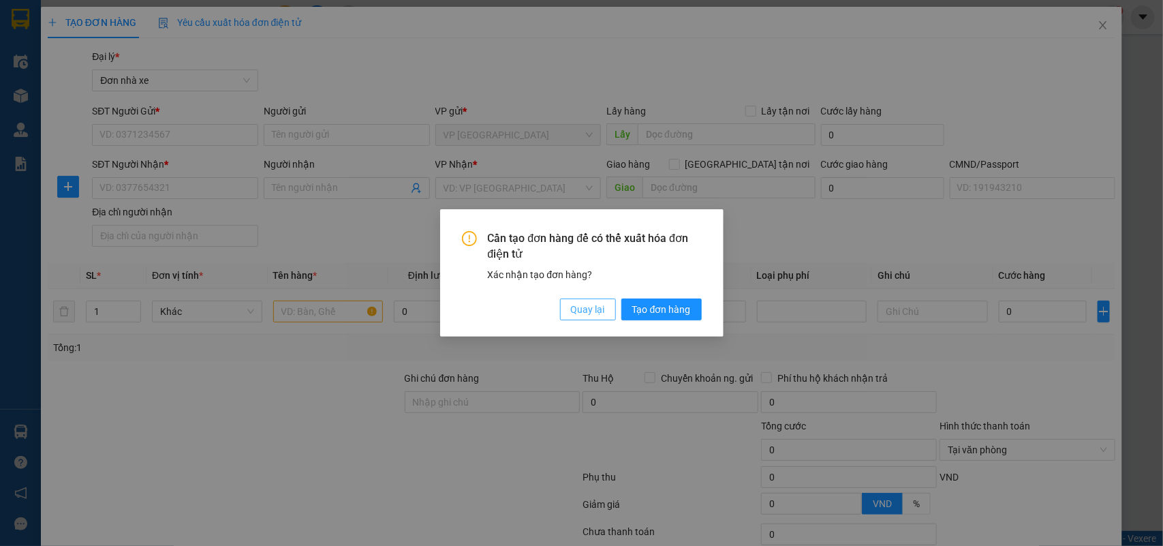
click at [595, 308] on span "Quay lại" at bounding box center [588, 309] width 34 height 15
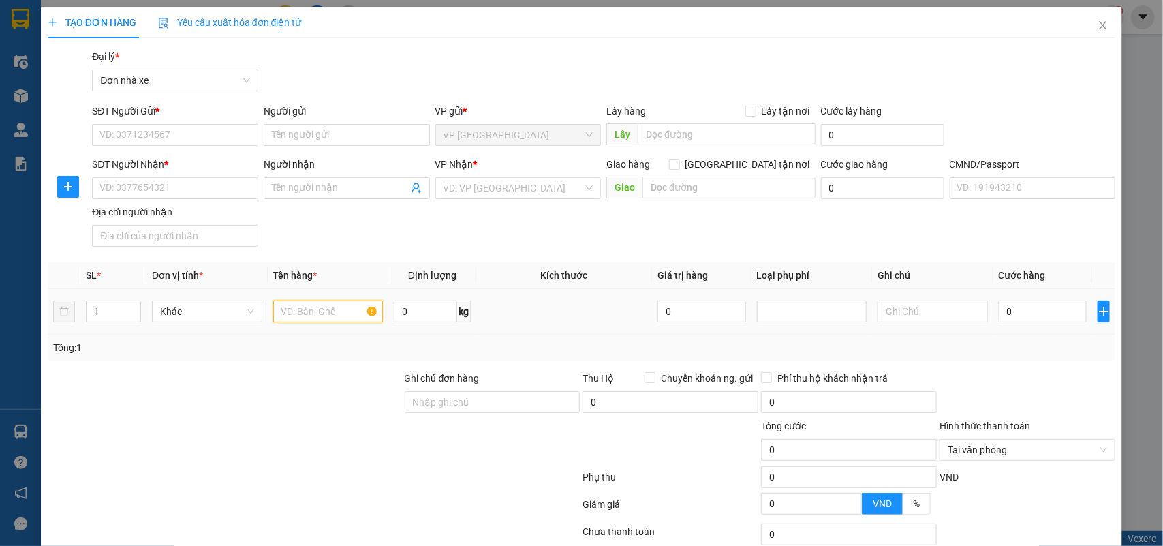
click at [314, 307] on input "text" at bounding box center [328, 312] width 110 height 22
type input "D"
type input "ĐỒ ĂN, TRỨNG"
click at [174, 145] on input "SĐT Người Gửi *" at bounding box center [175, 135] width 166 height 22
click at [171, 138] on input "SĐT Người Gửi *" at bounding box center [175, 135] width 166 height 22
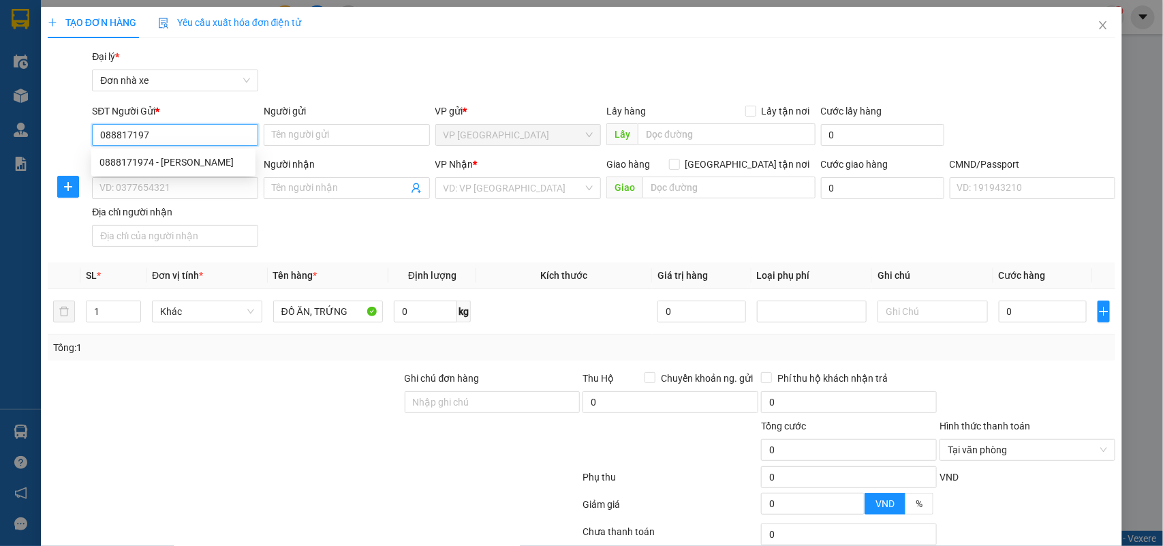
type input "0888171974"
click at [203, 155] on div "0888171974 - NGUYỄN TẤT THANH" at bounding box center [174, 162] width 148 height 15
type input "NGUYỄN TẤT THANH"
type input "0833901099"
type input "TRÂM ANH"
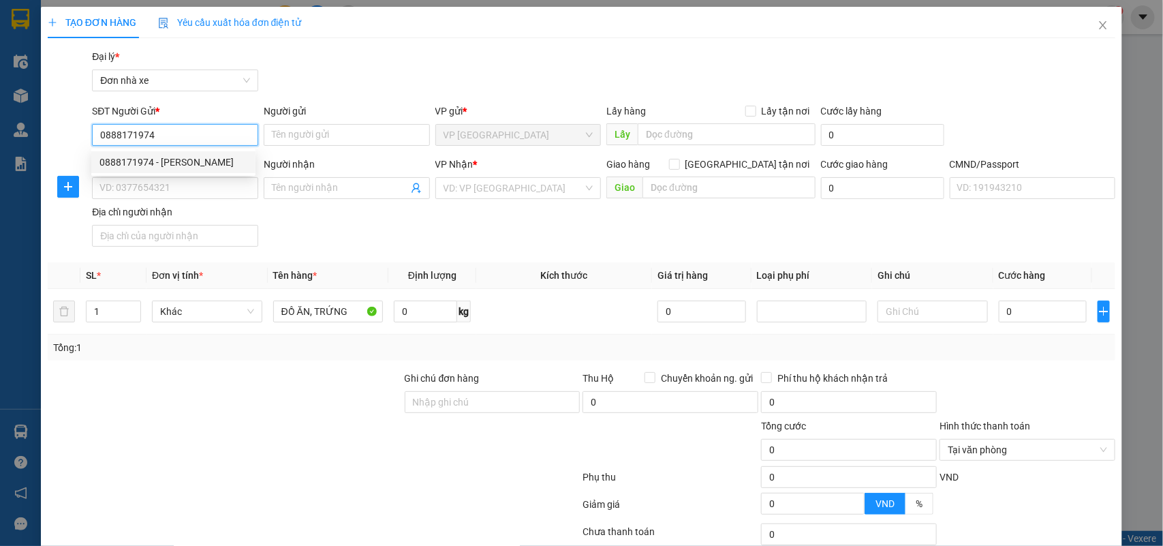
type input "TRÂM ANH"
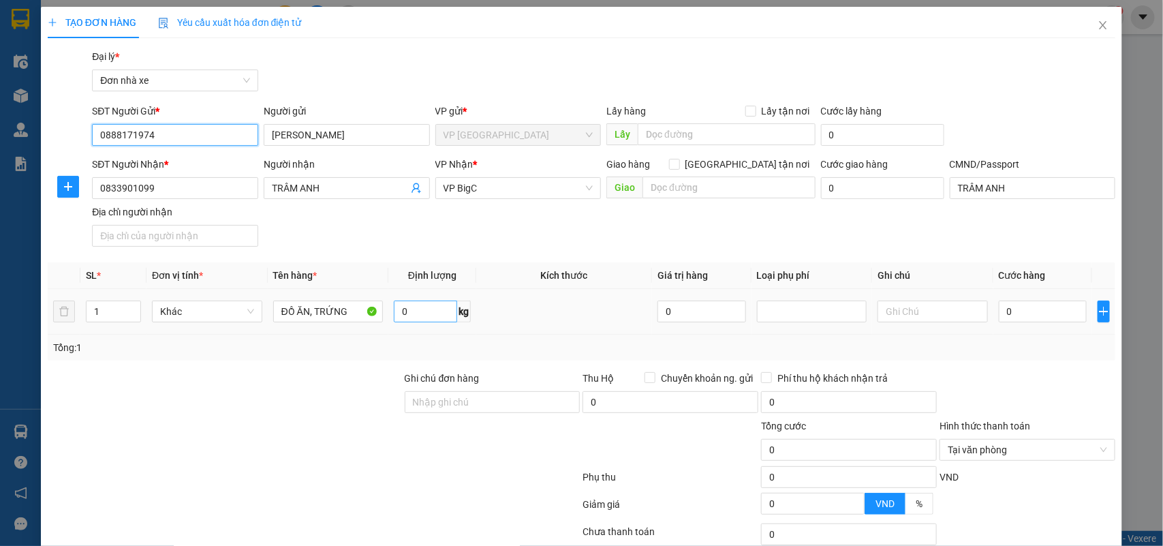
type input "0888171974"
click at [421, 314] on input "0" at bounding box center [425, 312] width 63 height 22
click at [1017, 320] on input "0" at bounding box center [1043, 312] width 88 height 22
click at [981, 369] on div "Transit Pickup Surcharge Ids Transit Deliver Surcharge Ids Transit Deliver Surc…" at bounding box center [582, 335] width 1069 height 573
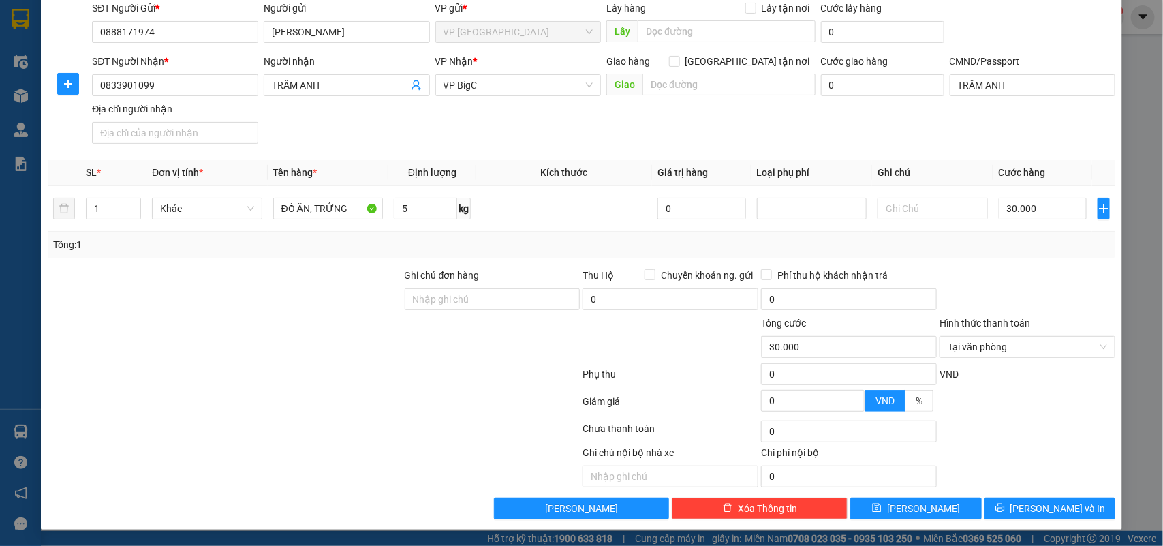
click at [1055, 394] on div at bounding box center [1028, 406] width 179 height 24
click at [1059, 511] on span "[PERSON_NAME] và In" at bounding box center [1058, 508] width 95 height 15
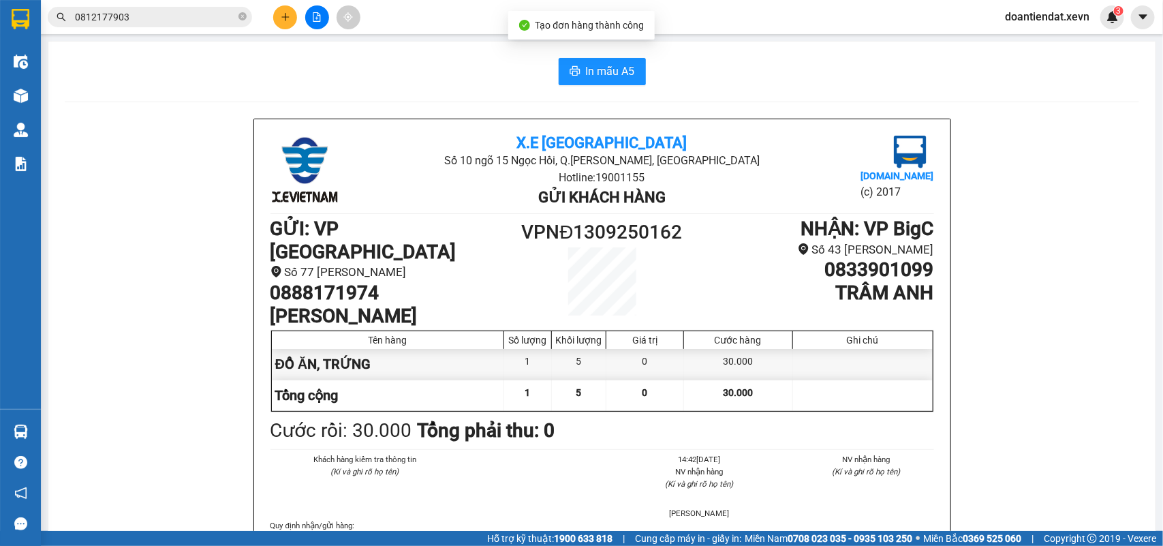
click at [601, 65] on span "In mẫu A5" at bounding box center [610, 71] width 49 height 17
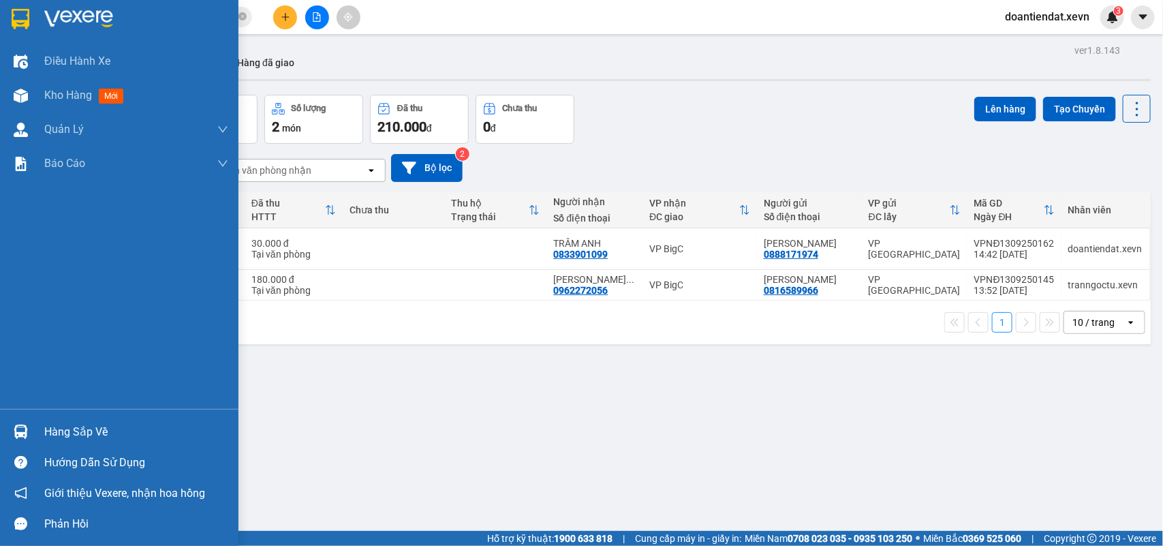
click at [22, 436] on img at bounding box center [21, 432] width 14 height 14
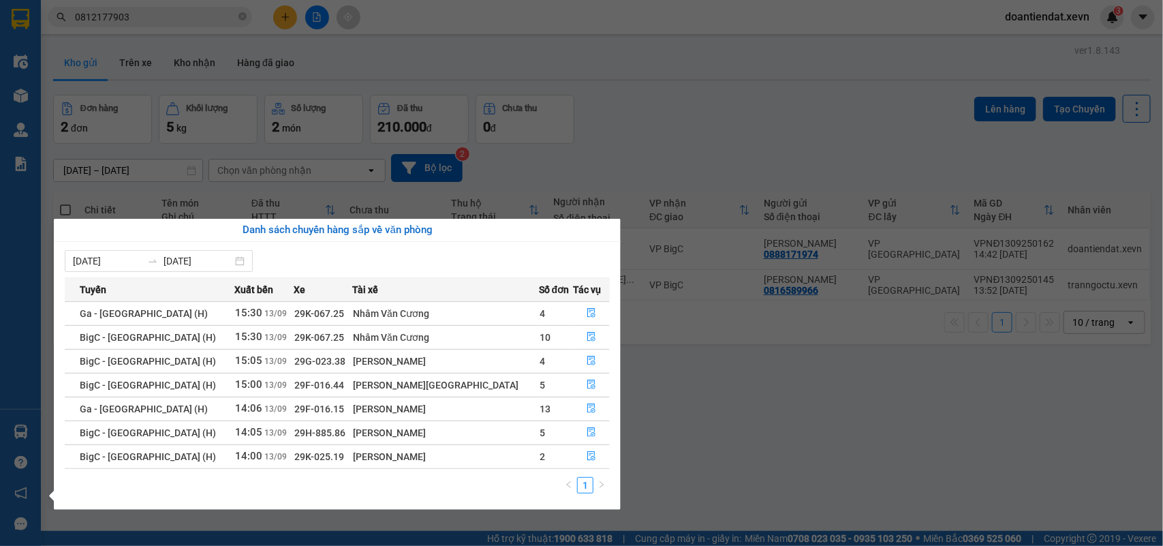
click at [162, 16] on section "Kết quả tìm kiếm ( 1 ) Bộ lọc Mã ĐH Trạng thái Món hàng Thu hộ Tổng cước Chưa c…" at bounding box center [581, 273] width 1163 height 546
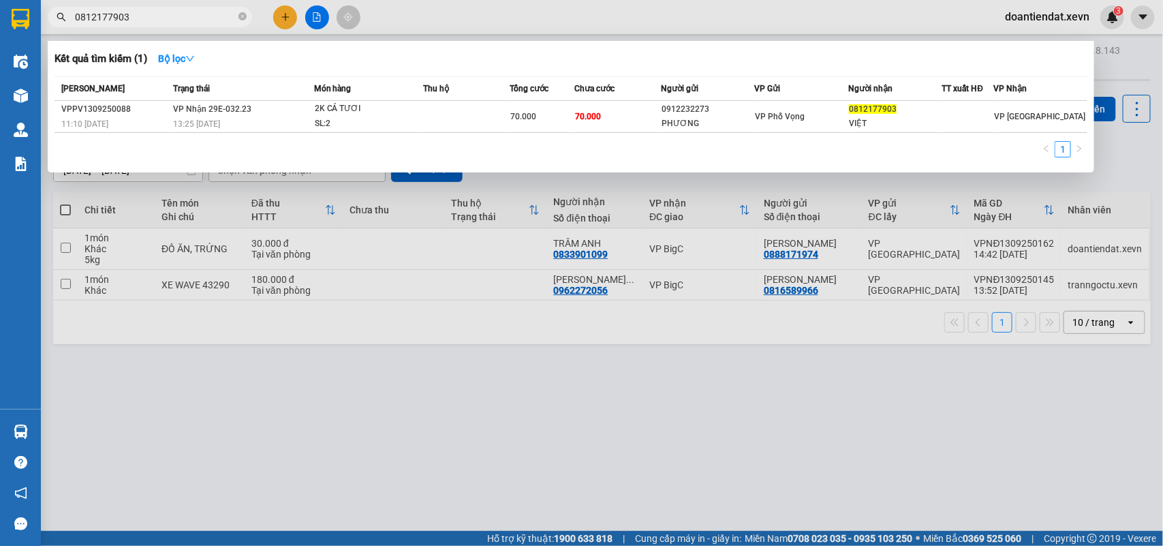
click at [162, 16] on input "0812177903" at bounding box center [155, 17] width 161 height 15
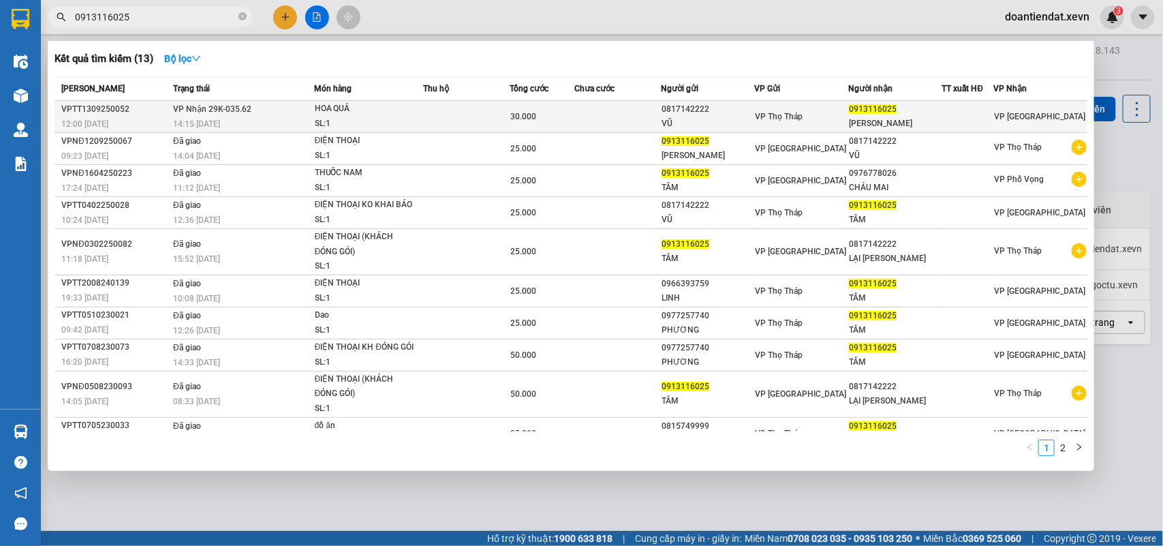
click at [485, 104] on td at bounding box center [466, 117] width 87 height 32
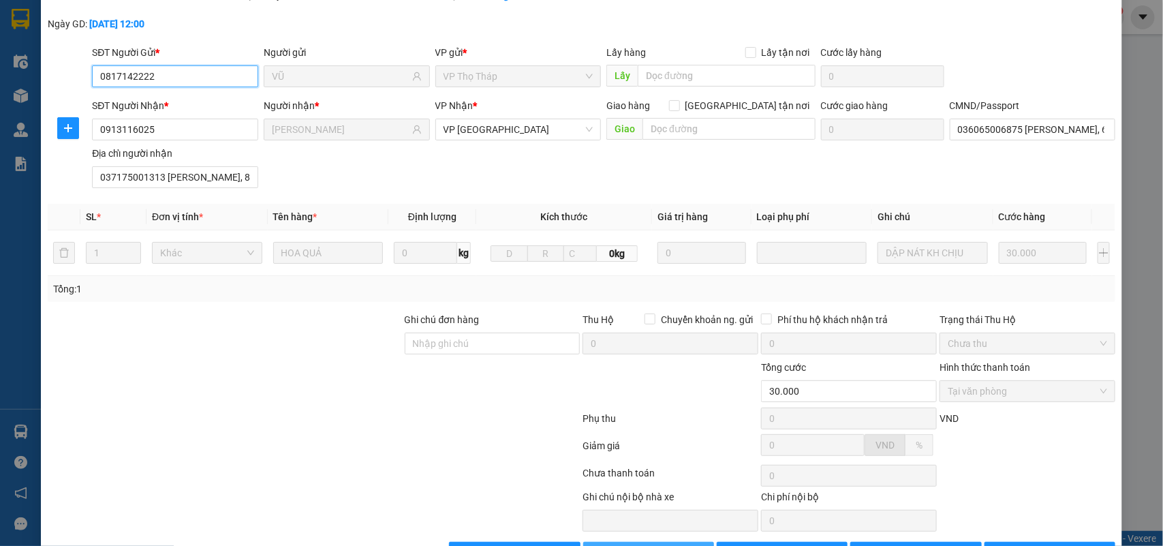
scroll to position [108, 0]
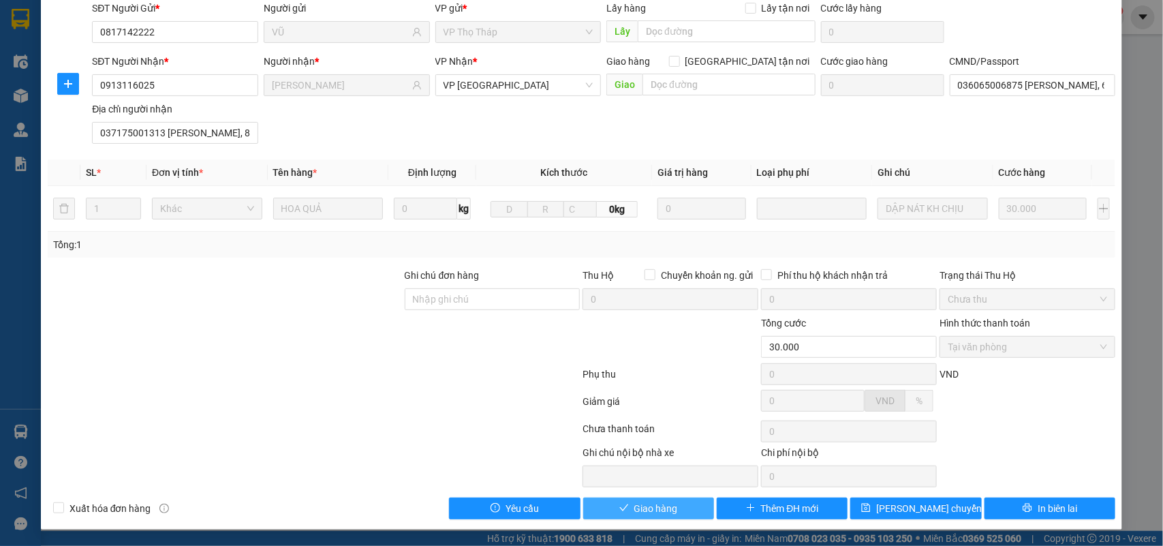
drag, startPoint x: 673, startPoint y: 506, endPoint x: 665, endPoint y: 543, distance: 37.9
click at [673, 506] on button "Giao hàng" at bounding box center [648, 509] width 131 height 22
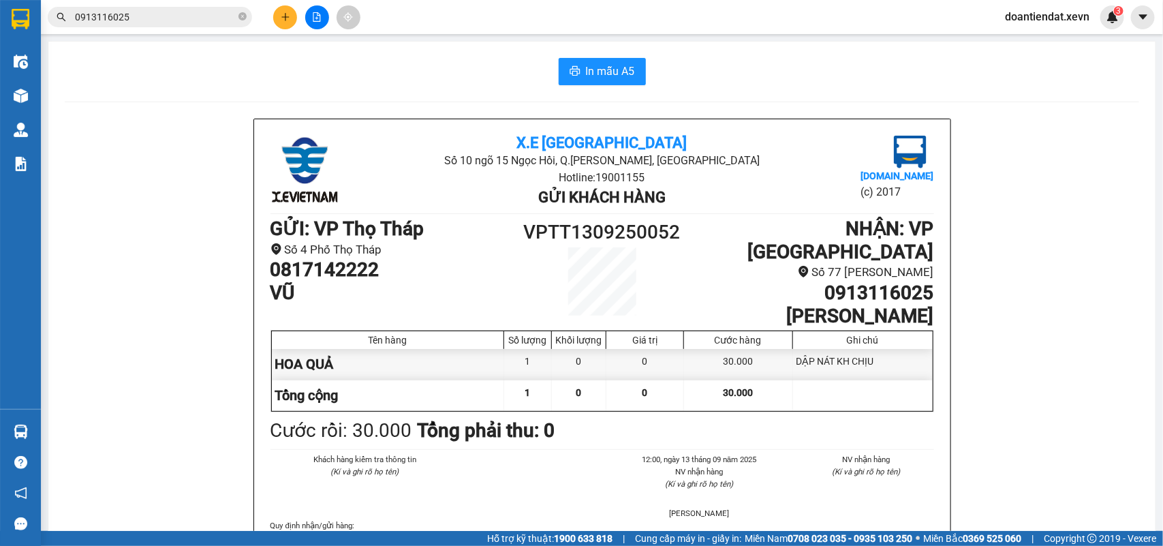
click at [284, 19] on icon "plus" at bounding box center [286, 17] width 10 height 10
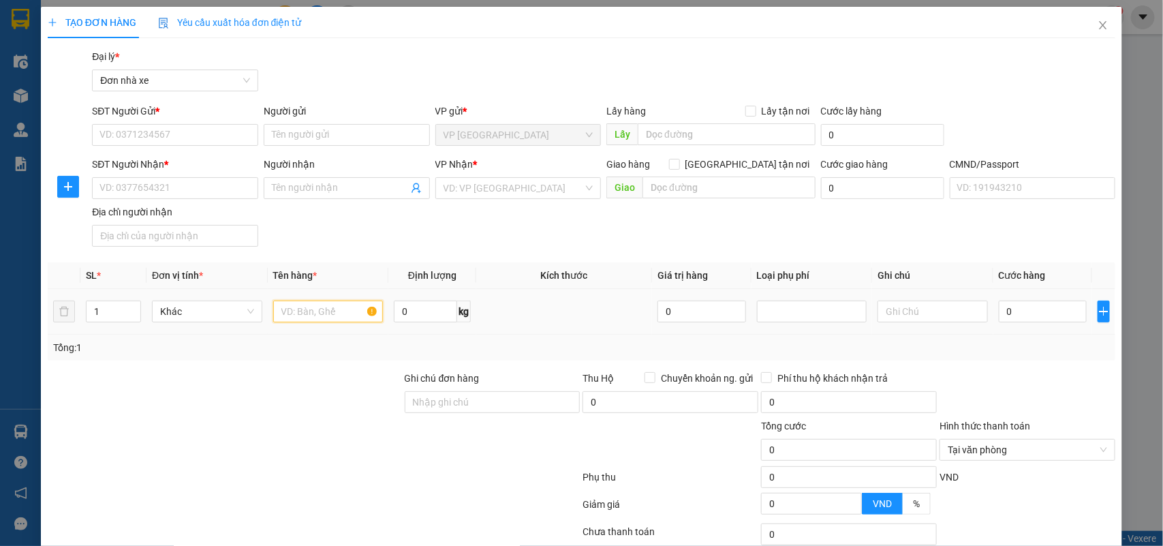
drag, startPoint x: 324, startPoint y: 305, endPoint x: 336, endPoint y: 294, distance: 16.4
click at [334, 296] on td at bounding box center [328, 312] width 121 height 46
click at [155, 130] on input "SĐT Người Gửi *" at bounding box center [175, 135] width 166 height 22
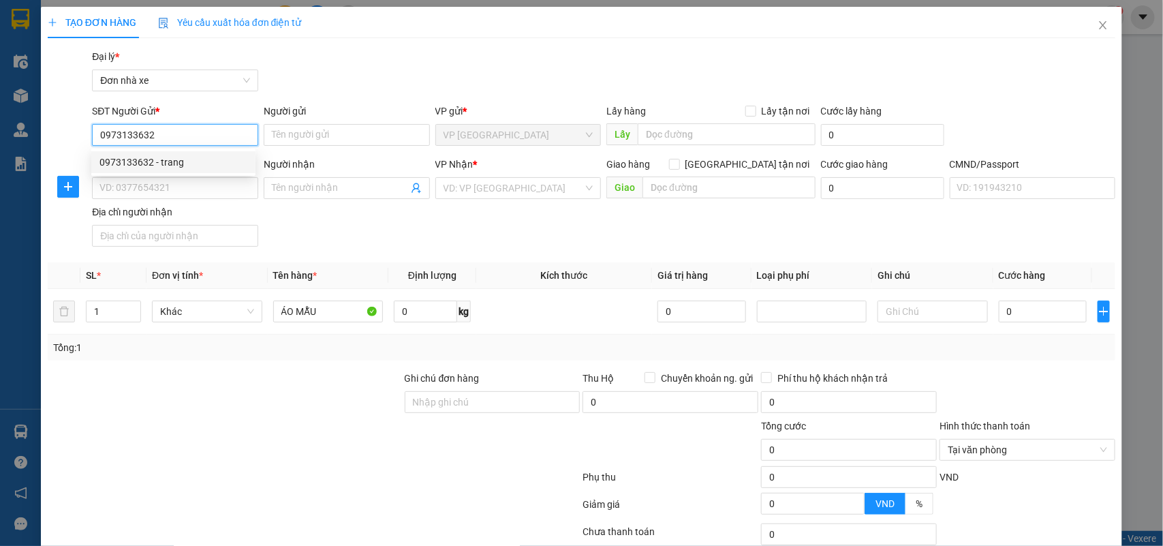
drag, startPoint x: 185, startPoint y: 159, endPoint x: 198, endPoint y: 155, distance: 14.1
click at [185, 158] on div "0973133632 - trang" at bounding box center [174, 162] width 148 height 15
click at [317, 138] on input "trang" at bounding box center [347, 135] width 166 height 22
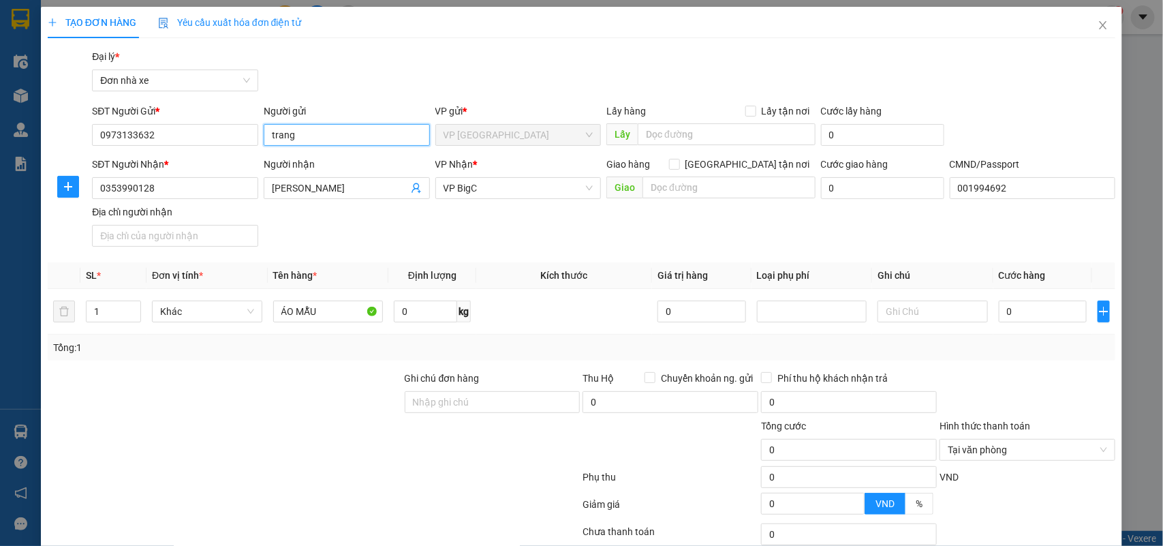
click at [317, 137] on input "trang" at bounding box center [347, 135] width 166 height 22
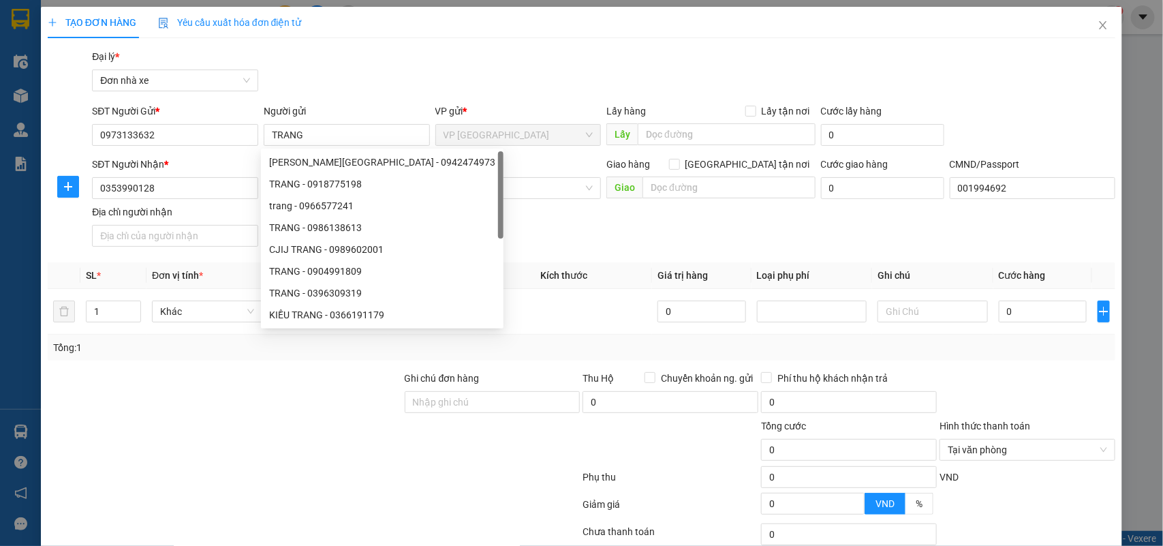
click at [495, 57] on div "Gói vận chuyển * Tiêu chuẩn Đại lý * Đơn nhà xe" at bounding box center [603, 73] width 1029 height 48
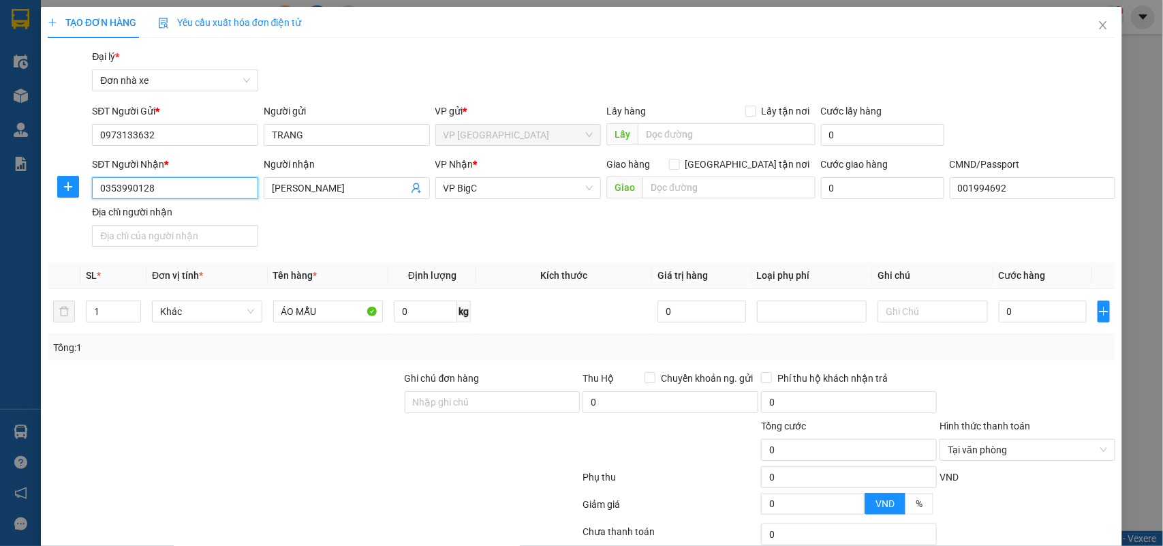
click at [172, 193] on input "0353990128" at bounding box center [175, 188] width 166 height 22
click at [174, 193] on input "0353990128" at bounding box center [175, 188] width 166 height 22
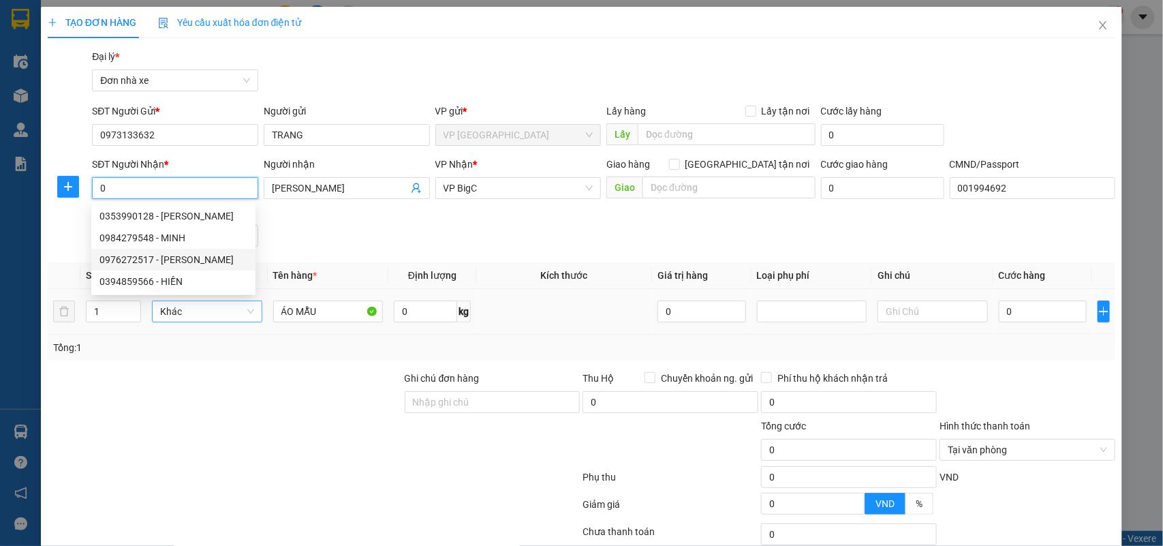
drag, startPoint x: 164, startPoint y: 262, endPoint x: 252, endPoint y: 303, distance: 97.6
click at [164, 262] on div "0976272517 - TRẦN THỊ TÂM ANH" at bounding box center [174, 259] width 148 height 15
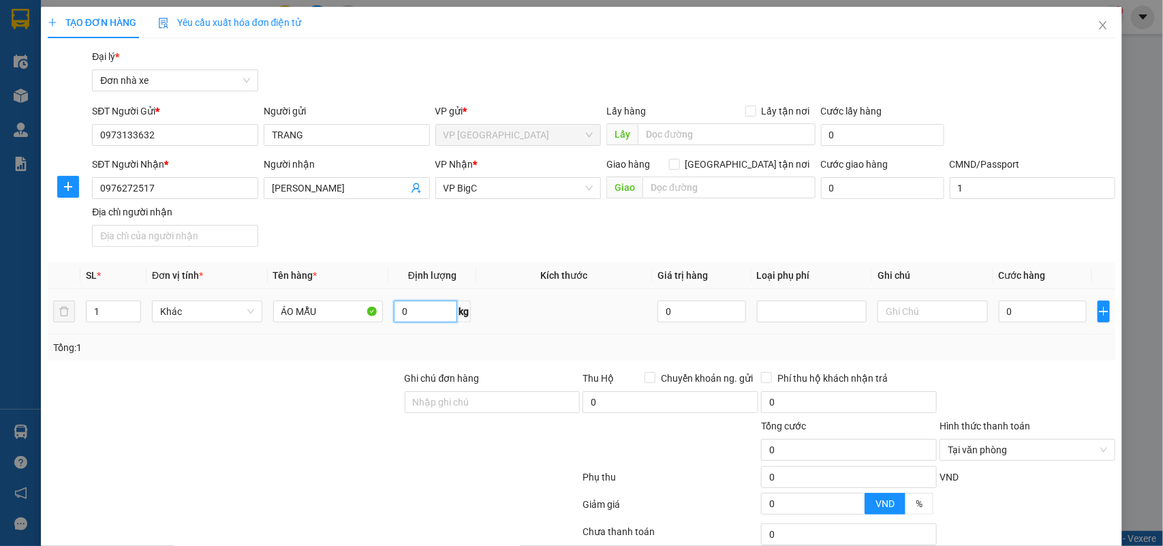
click at [394, 303] on input "0" at bounding box center [425, 312] width 63 height 22
click at [134, 307] on icon "up" at bounding box center [134, 308] width 5 height 5
click at [279, 318] on input "ÁO MẪU" at bounding box center [328, 312] width 110 height 22
click at [528, 322] on td at bounding box center [564, 312] width 176 height 46
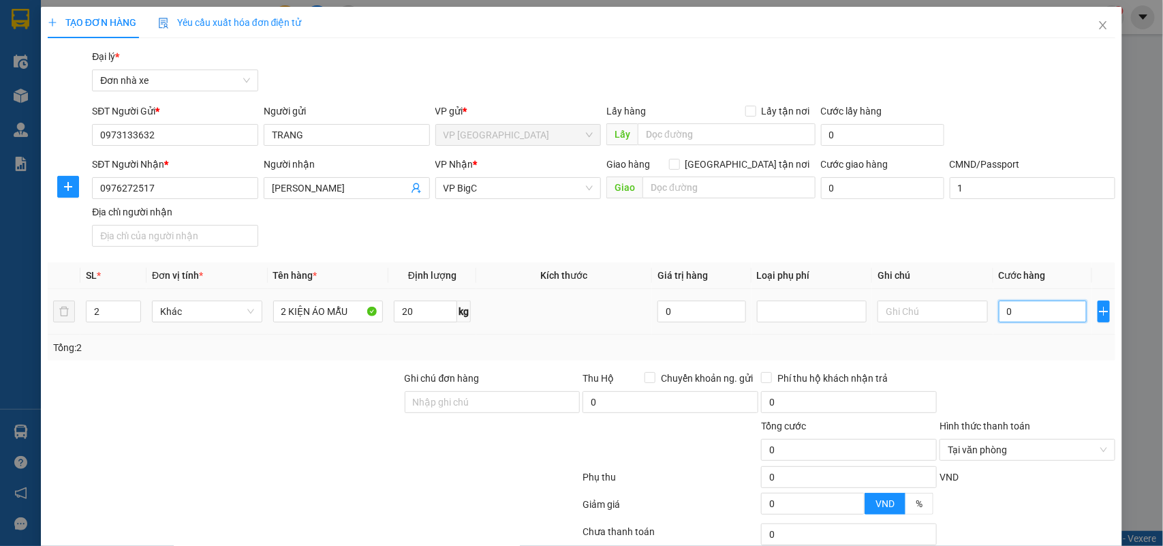
click at [1026, 311] on input "0" at bounding box center [1043, 312] width 88 height 22
click at [975, 346] on div "Tổng: 2" at bounding box center [582, 347] width 1058 height 15
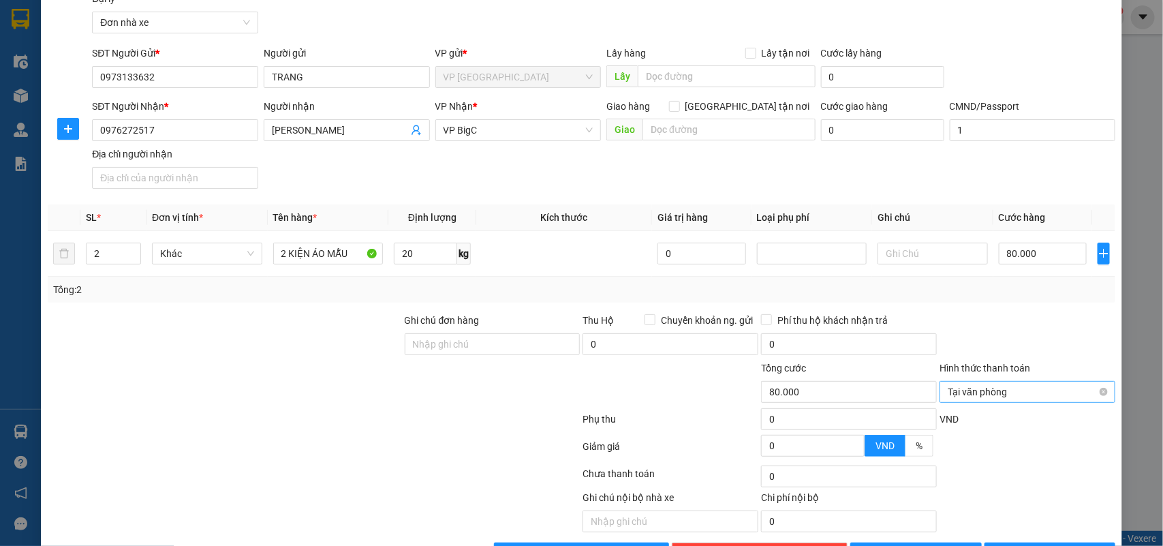
scroll to position [104, 0]
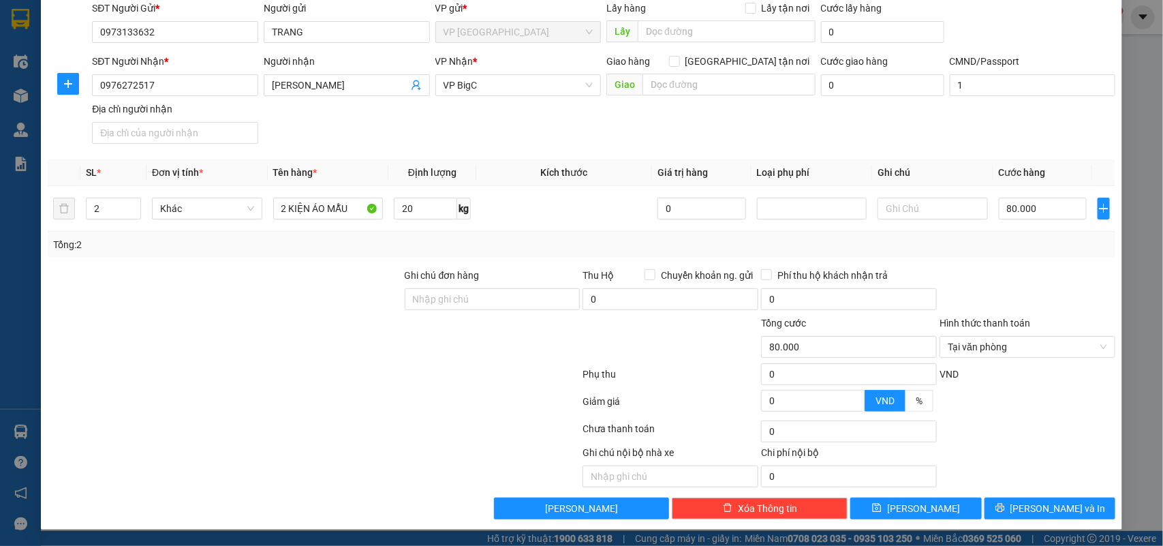
drag, startPoint x: 1035, startPoint y: 396, endPoint x: 1026, endPoint y: 475, distance: 79.6
click at [1033, 403] on div at bounding box center [1028, 406] width 179 height 24
click at [1037, 424] on div "Chọn HT Thanh Toán" at bounding box center [1028, 431] width 179 height 27
click at [1007, 503] on button "[PERSON_NAME] và In" at bounding box center [1050, 509] width 131 height 22
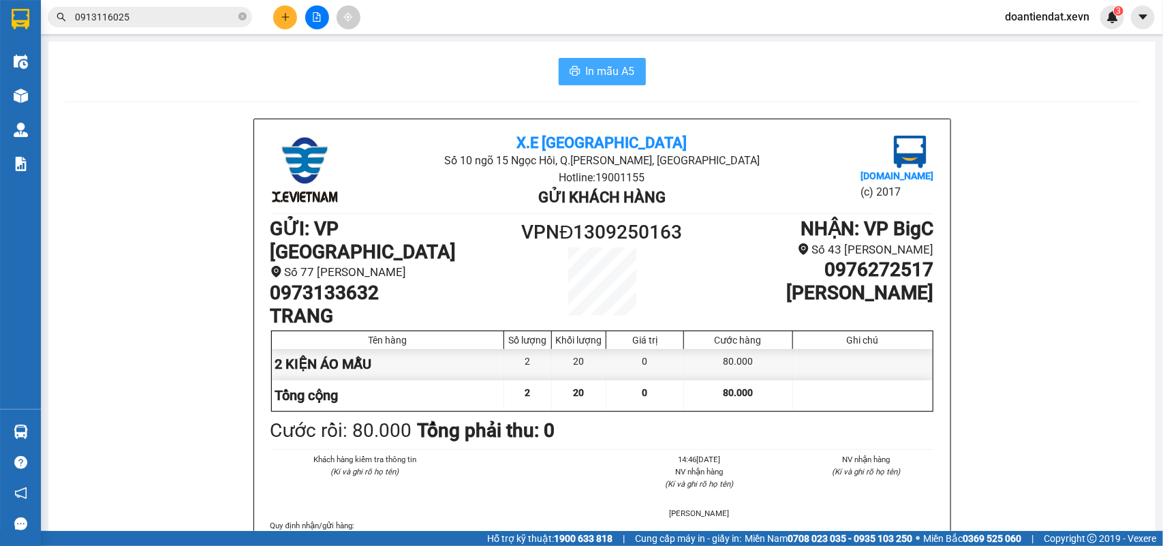
click at [635, 65] on button "In mẫu A5" at bounding box center [602, 71] width 87 height 27
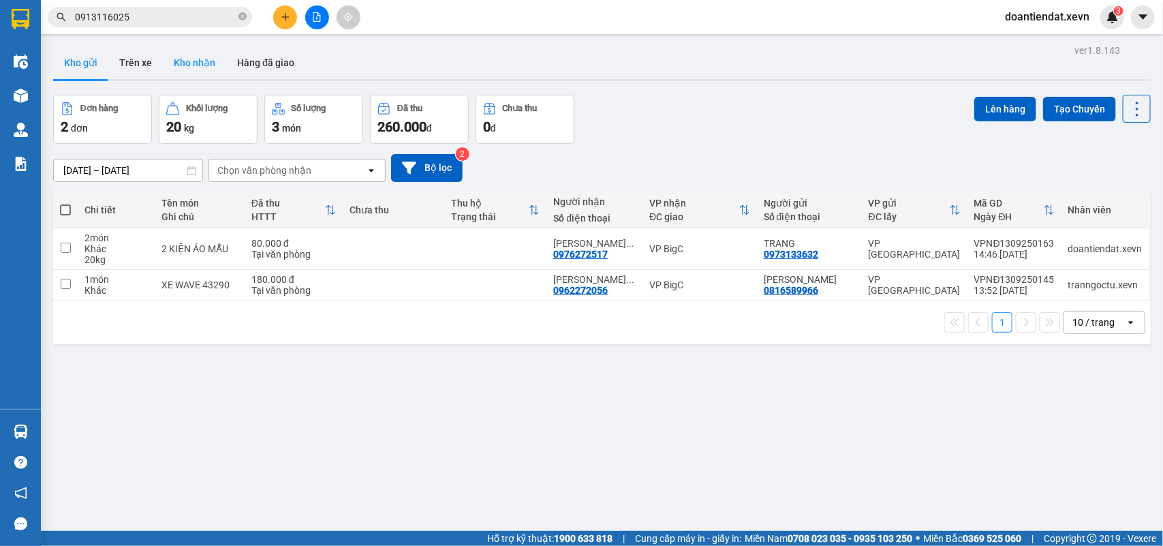
click at [195, 68] on button "Kho nhận" at bounding box center [194, 62] width 63 height 33
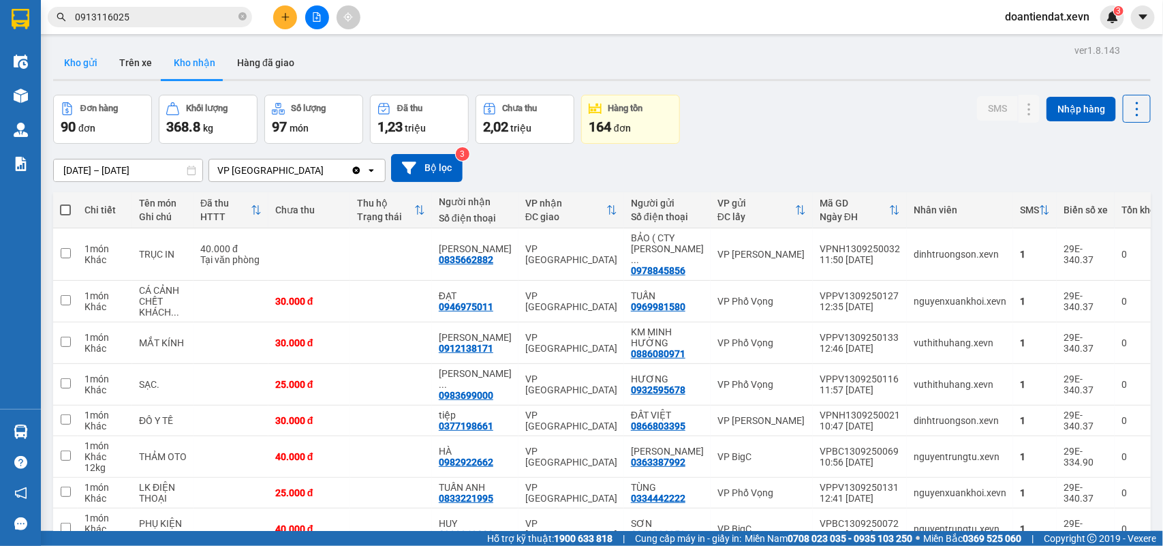
click at [82, 62] on button "Kho gửi" at bounding box center [80, 62] width 55 height 33
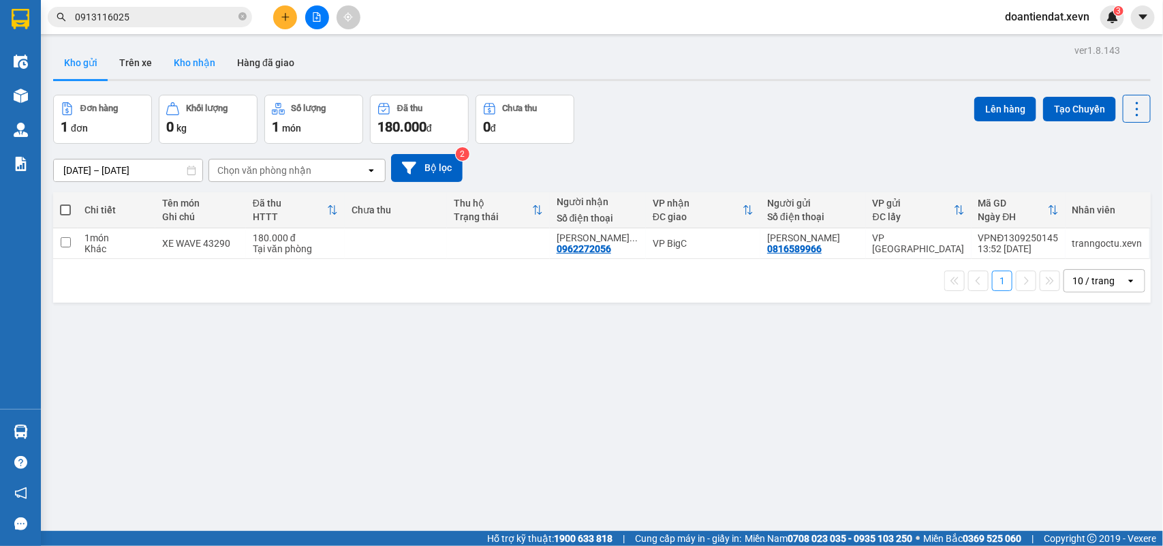
click at [184, 57] on button "Kho nhận" at bounding box center [194, 62] width 63 height 33
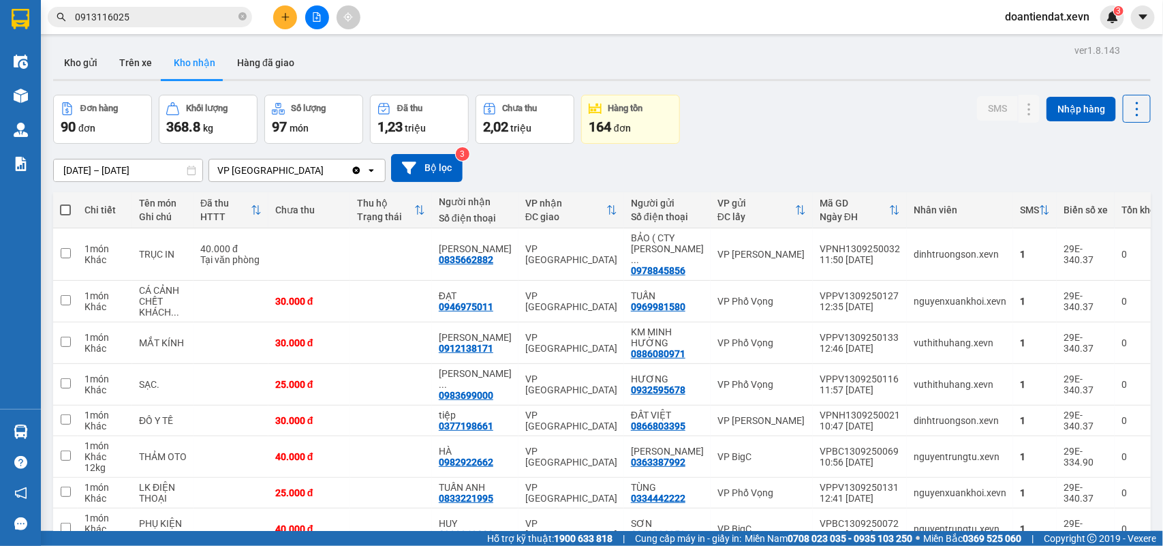
click at [155, 16] on input "0913116025" at bounding box center [155, 17] width 161 height 15
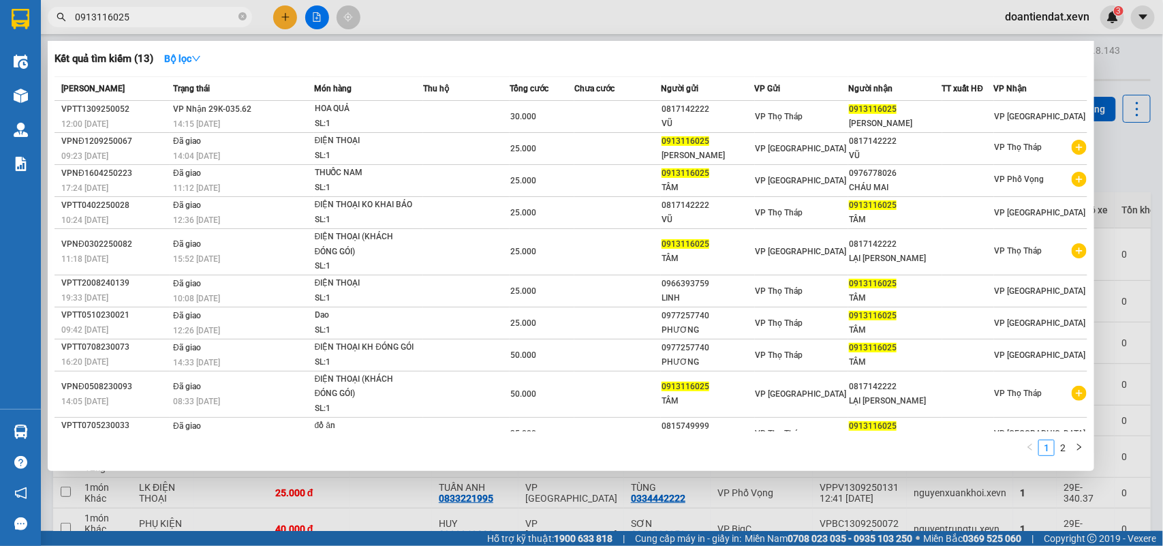
click at [155, 16] on input "0913116025" at bounding box center [155, 17] width 161 height 15
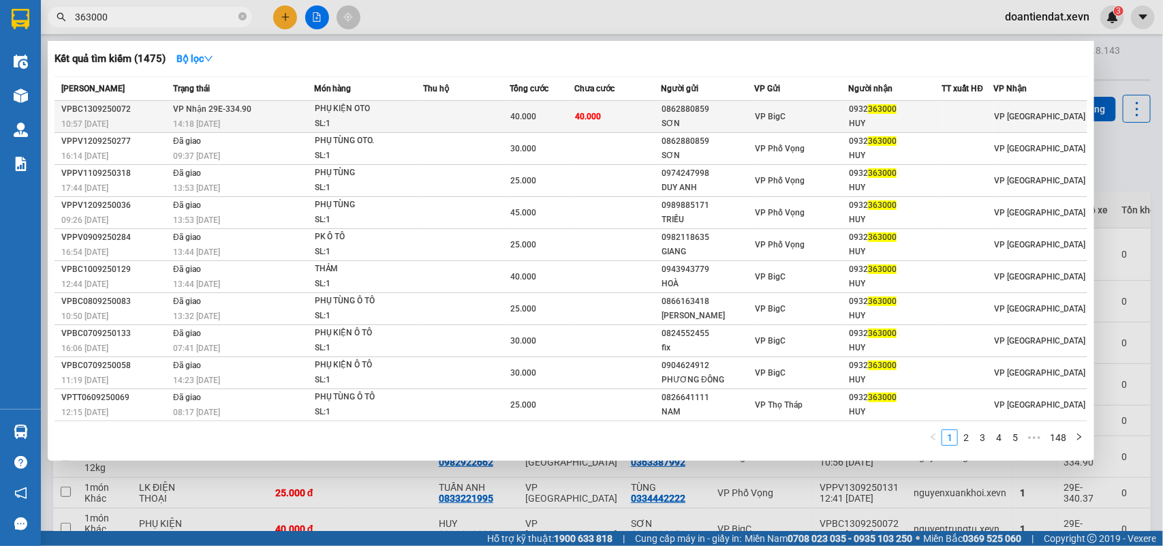
click at [457, 114] on td at bounding box center [466, 117] width 87 height 32
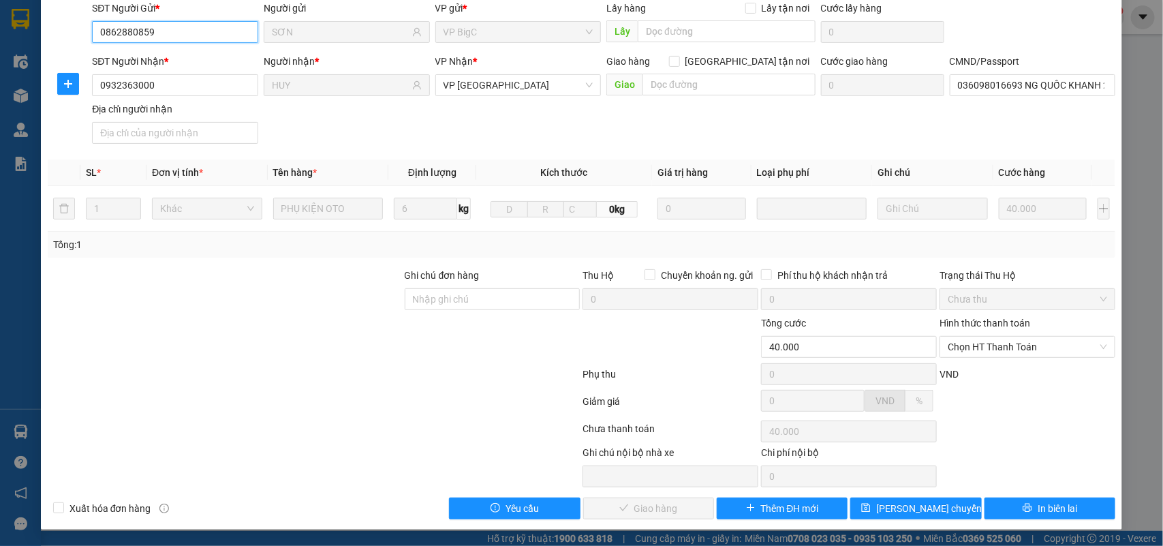
scroll to position [108, 0]
click at [1018, 337] on span "Chọn HT Thanh Toán" at bounding box center [1027, 347] width 159 height 20
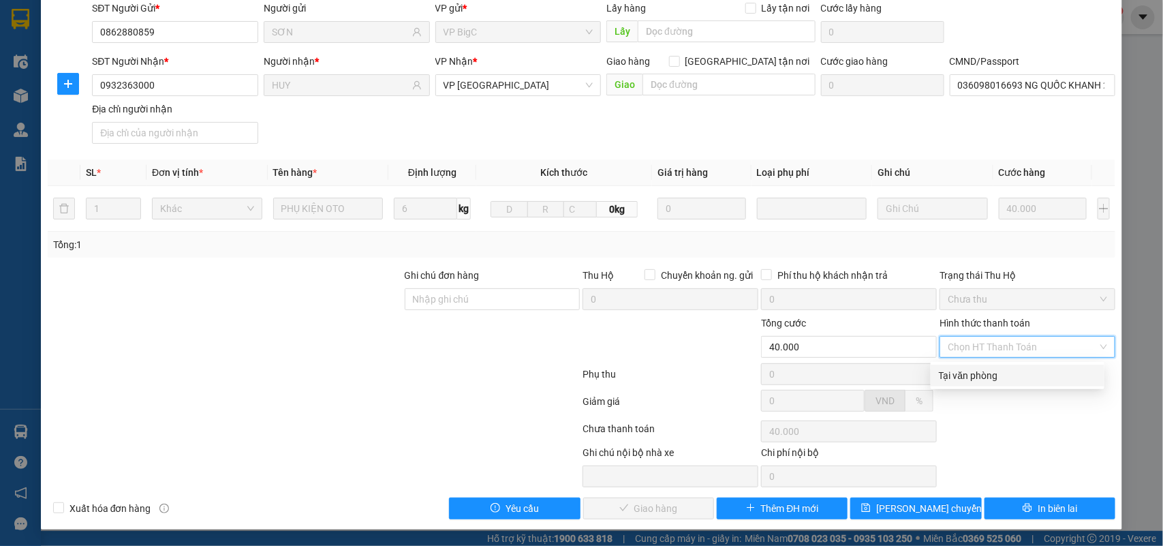
click at [978, 376] on div "Tại văn phòng" at bounding box center [1017, 375] width 157 height 15
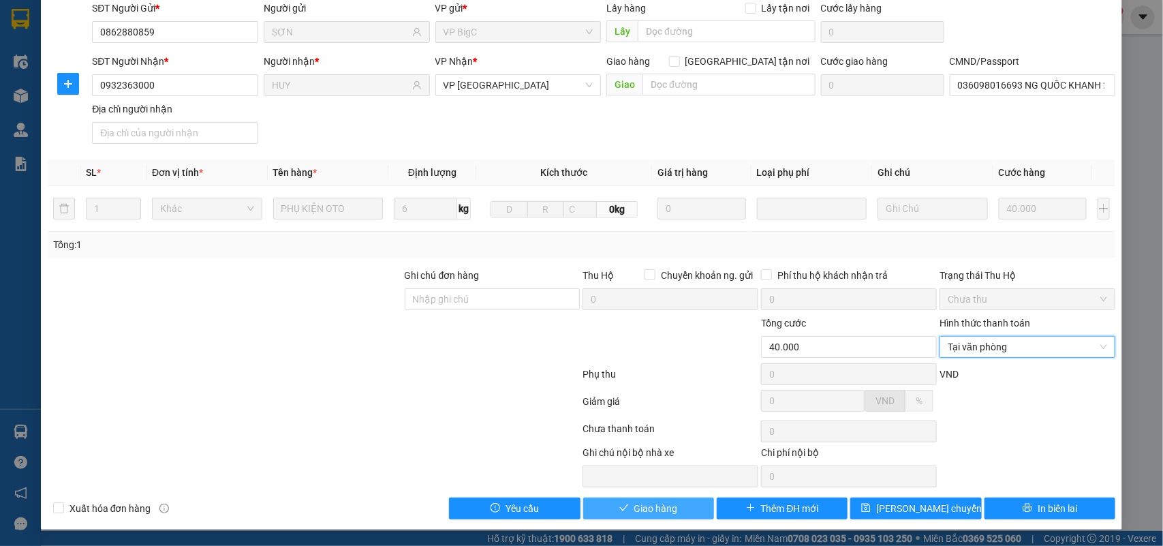
click at [621, 513] on span "check" at bounding box center [625, 508] width 10 height 11
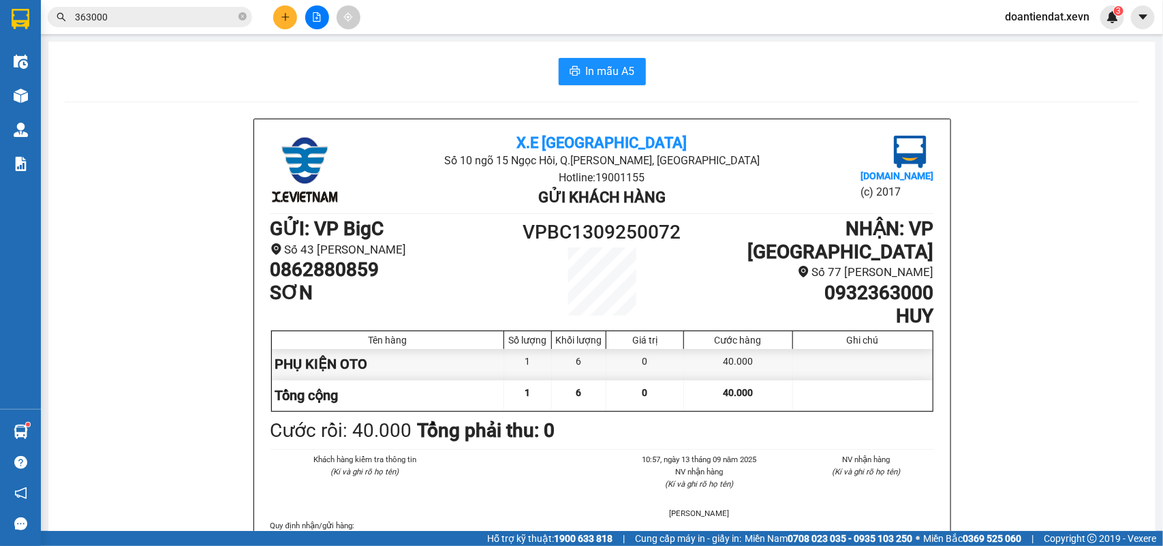
click at [215, 15] on input "363000" at bounding box center [155, 17] width 161 height 15
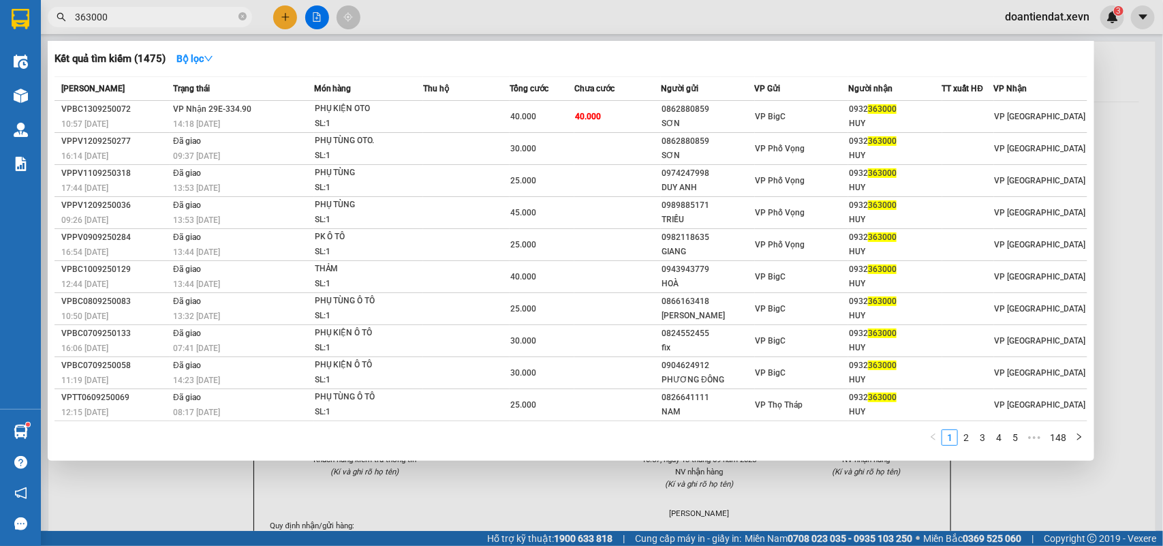
click at [215, 15] on input "363000" at bounding box center [155, 17] width 161 height 15
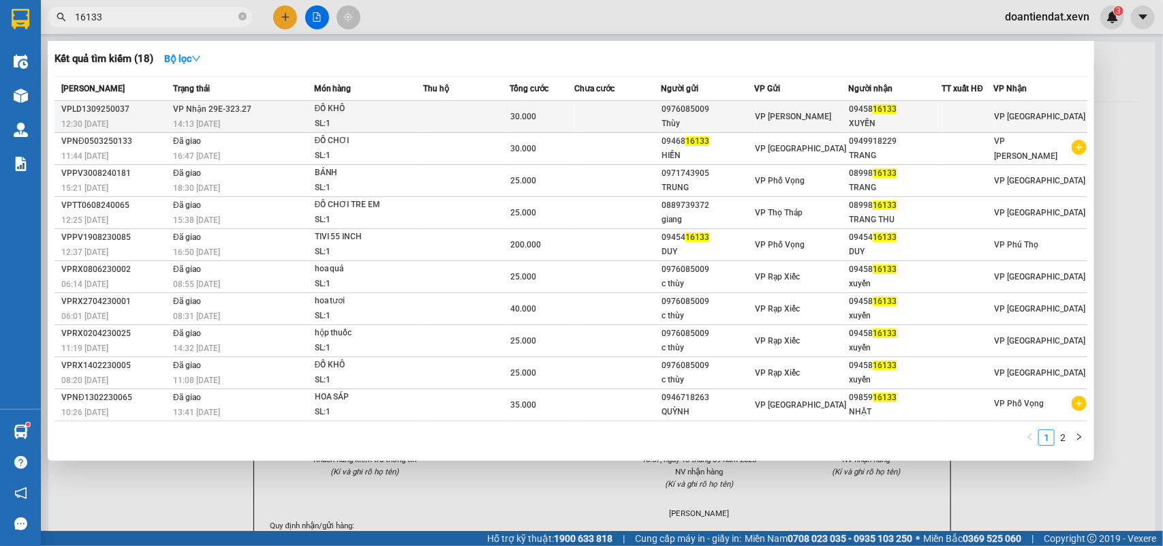
click at [436, 119] on td at bounding box center [466, 117] width 87 height 32
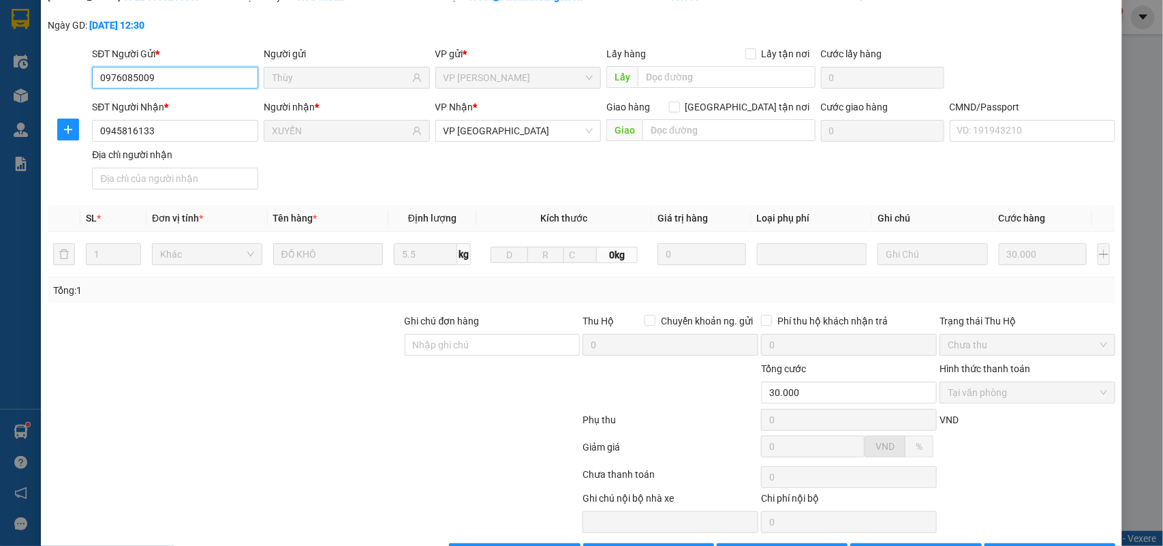
scroll to position [108, 0]
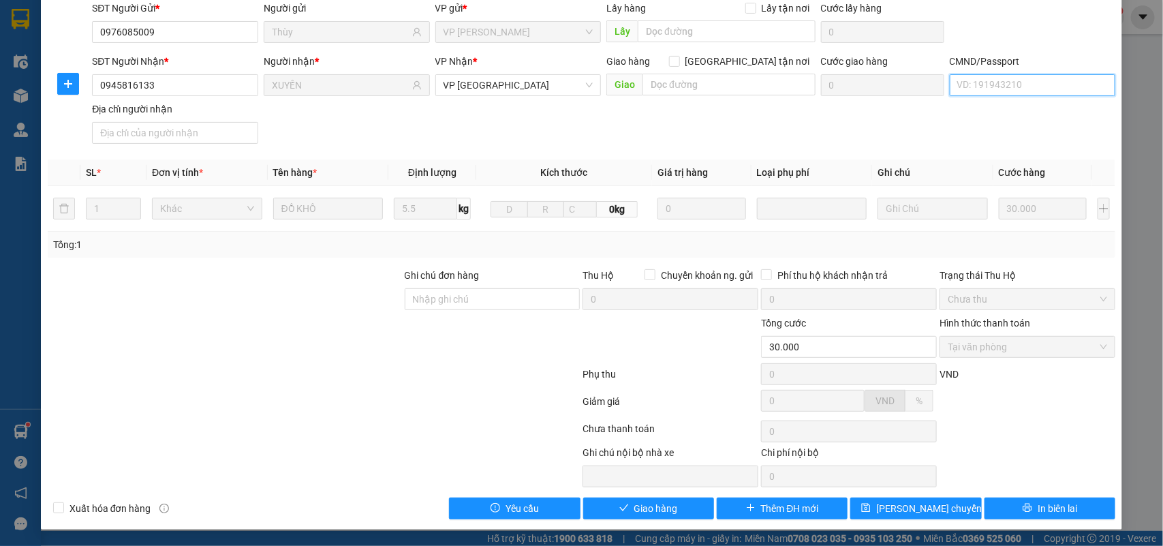
click at [954, 74] on input "CMND/Passport" at bounding box center [1033, 85] width 166 height 22
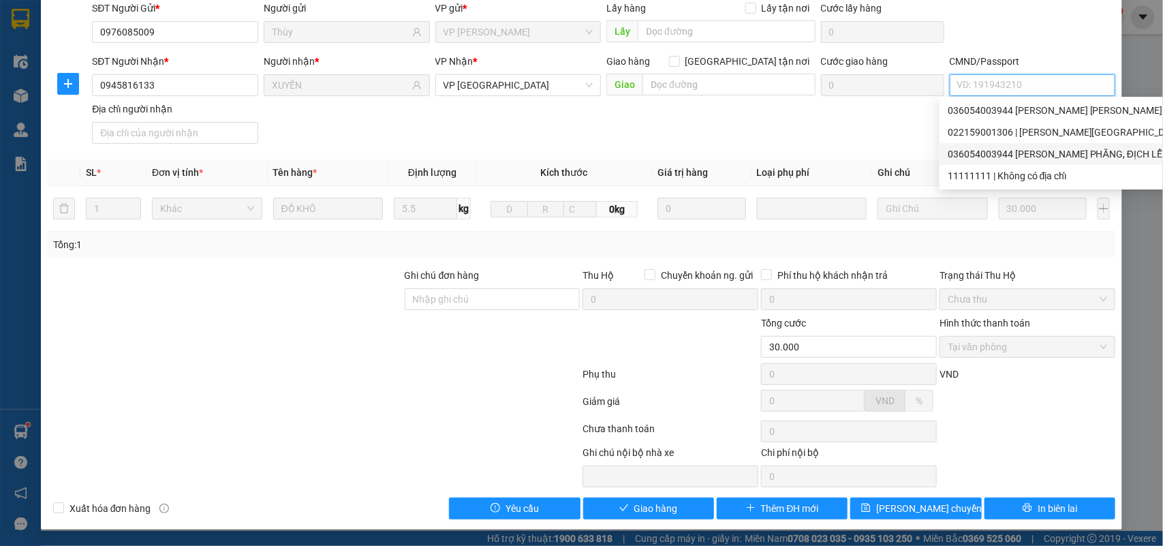
click at [1026, 154] on div "036054003944 VŨ XUÂN PHĂNG, ĐỊCH LỄ A | Không có địa chỉ" at bounding box center [1137, 154] width 378 height 15
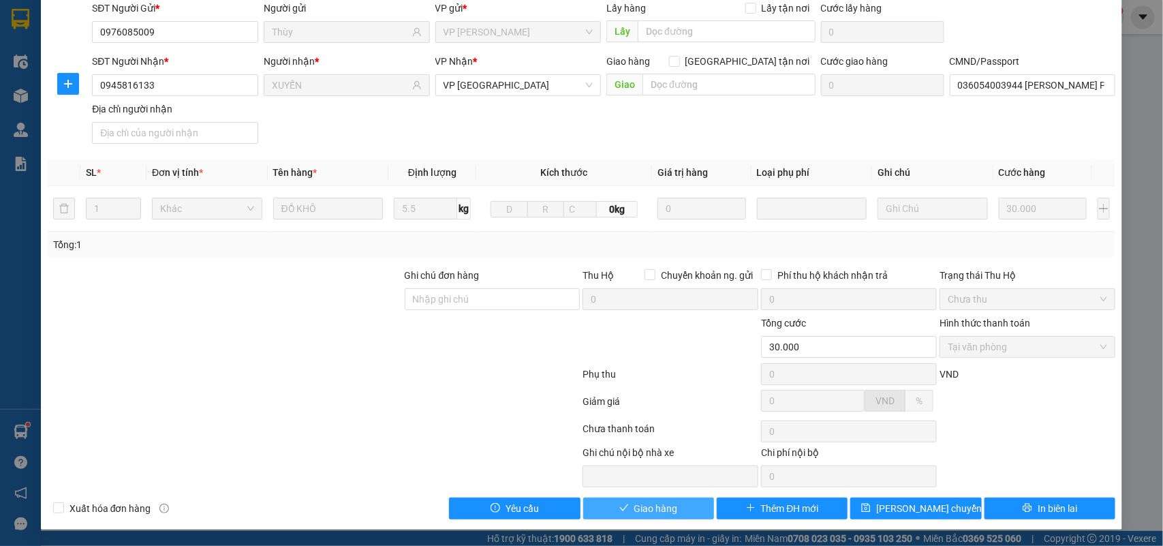
click at [670, 502] on span "Giao hàng" at bounding box center [657, 508] width 44 height 15
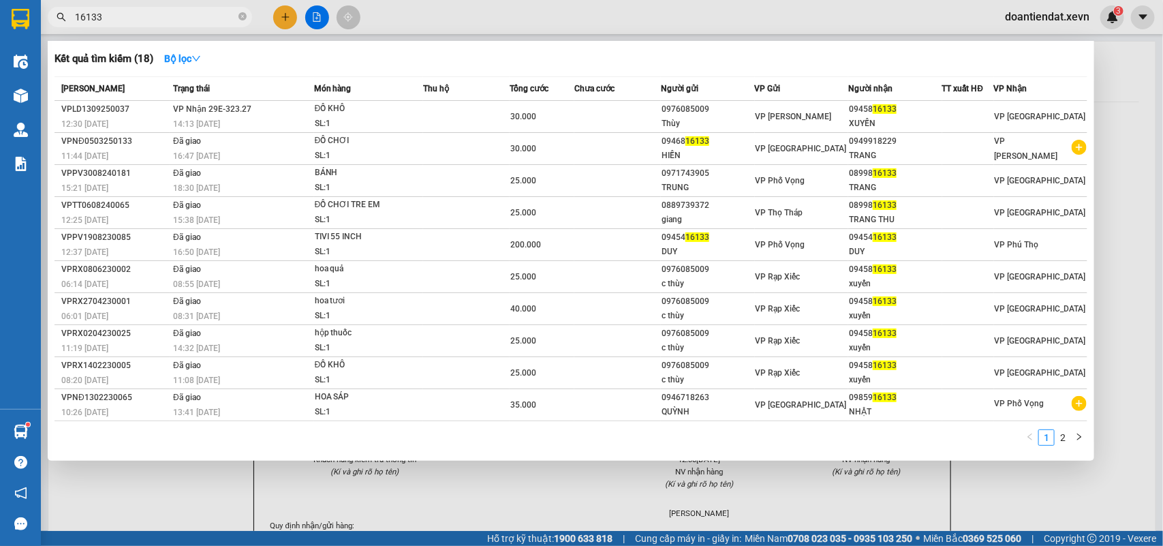
click at [210, 15] on input "16133" at bounding box center [155, 17] width 161 height 15
click at [211, 17] on input "16133" at bounding box center [155, 17] width 161 height 15
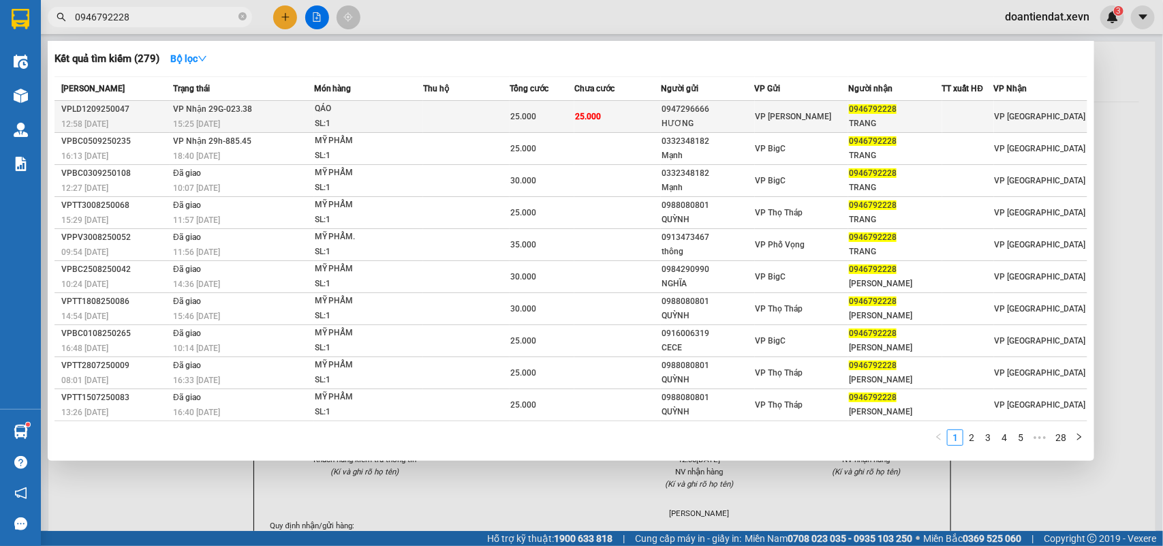
click at [457, 115] on td at bounding box center [466, 117] width 87 height 32
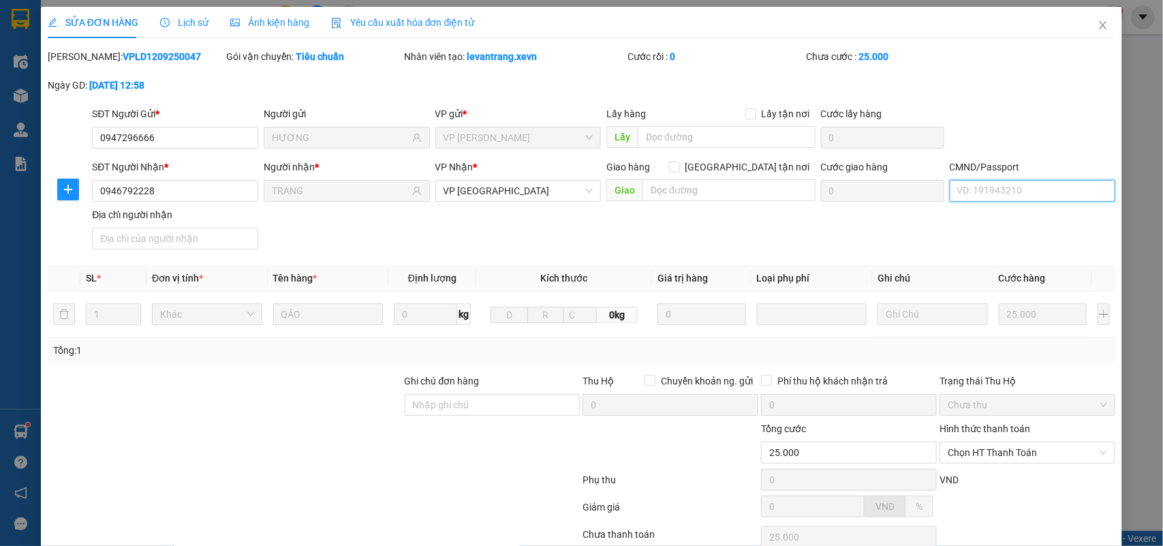
click at [968, 184] on input "CMND/Passport" at bounding box center [1033, 191] width 166 height 22
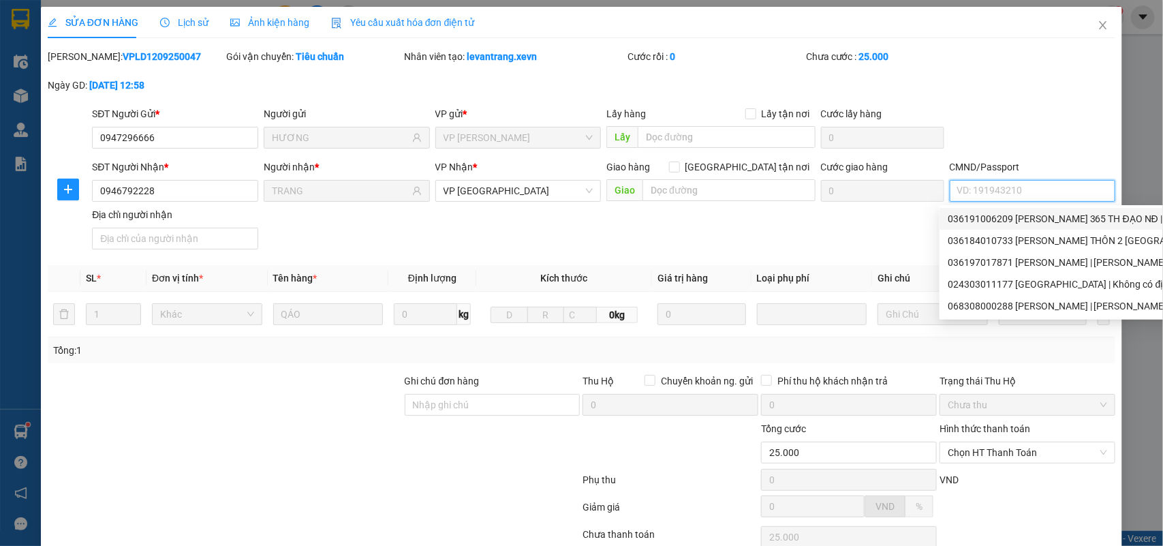
click at [1023, 220] on div "036191006209 NGUYỄN MINH TRANG 365 TH ĐẠO NĐ | Không có địa chỉ" at bounding box center [1121, 218] width 346 height 15
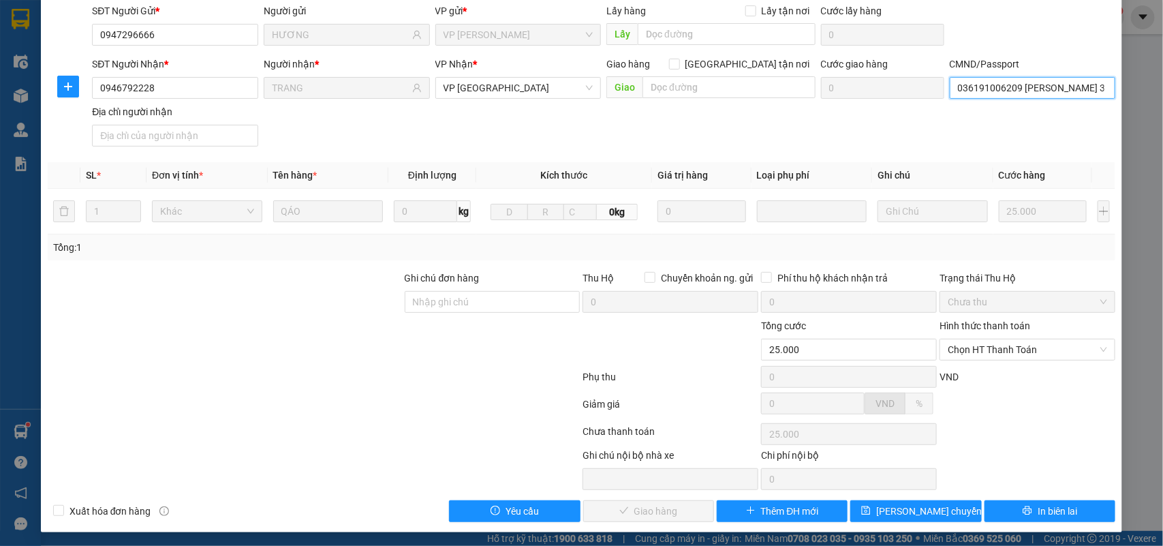
scroll to position [108, 0]
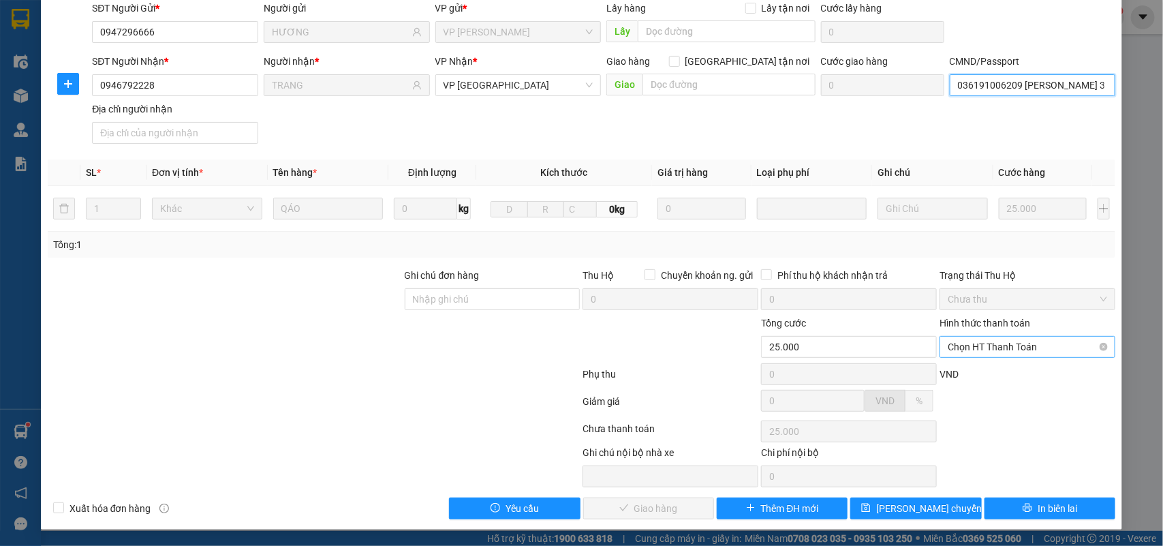
click at [970, 348] on span "Chọn HT Thanh Toán" at bounding box center [1027, 347] width 159 height 20
drag, startPoint x: 976, startPoint y: 373, endPoint x: 731, endPoint y: 458, distance: 259.1
click at [975, 373] on div "Tại văn phòng" at bounding box center [1017, 375] width 157 height 15
click at [669, 501] on span "Giao hàng" at bounding box center [657, 508] width 44 height 15
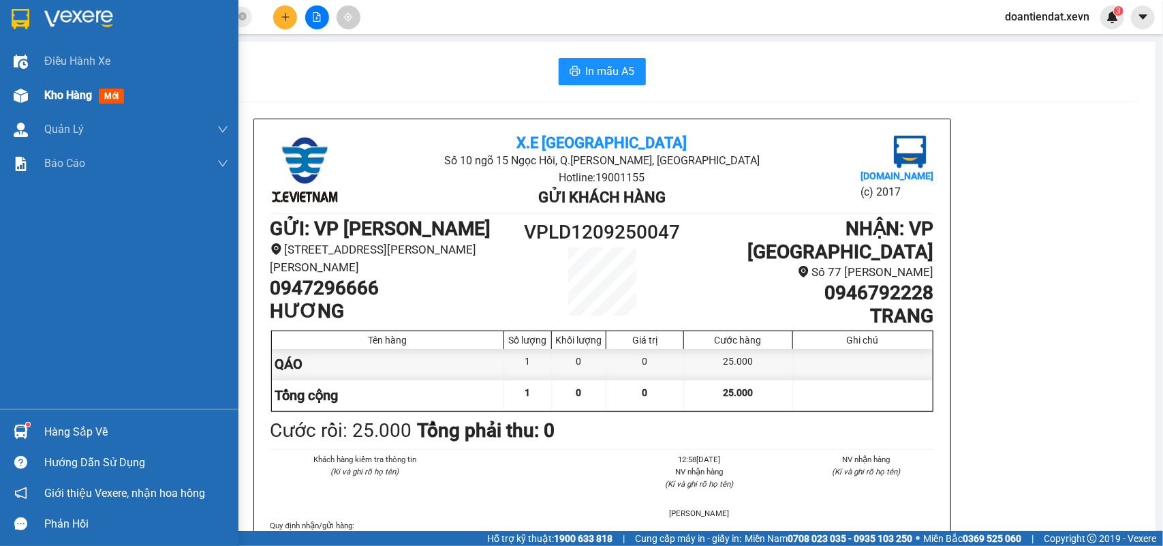
click at [22, 90] on img at bounding box center [21, 96] width 14 height 14
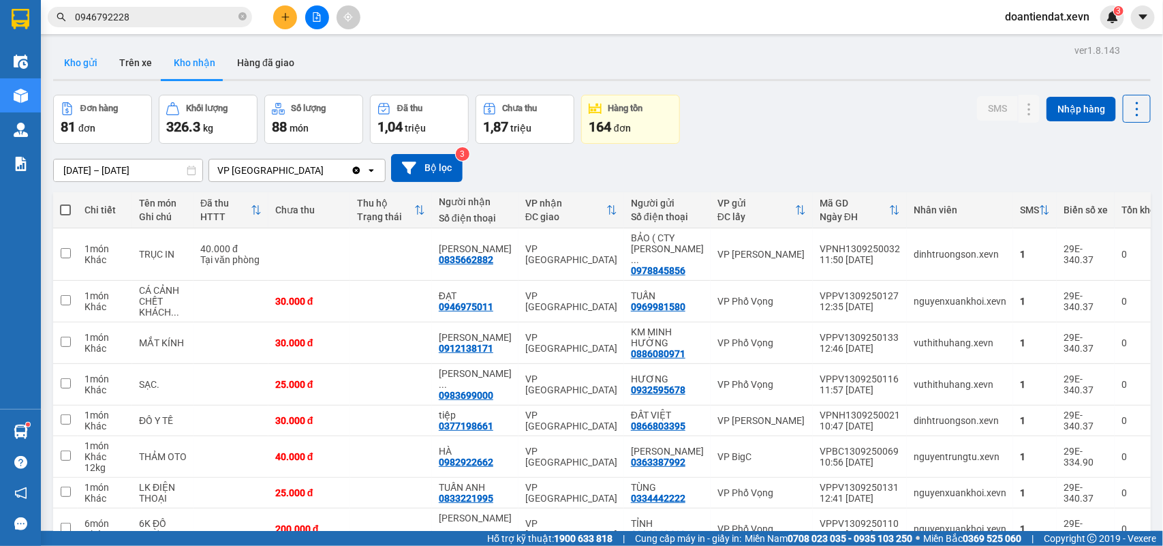
click at [82, 55] on button "Kho gửi" at bounding box center [80, 62] width 55 height 33
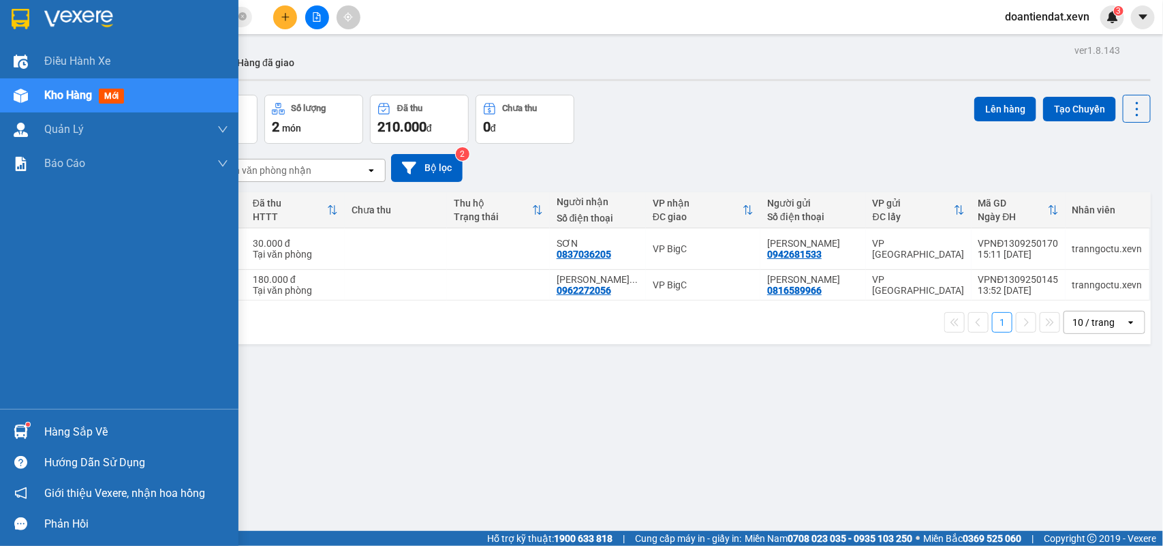
click at [15, 431] on img at bounding box center [21, 432] width 14 height 14
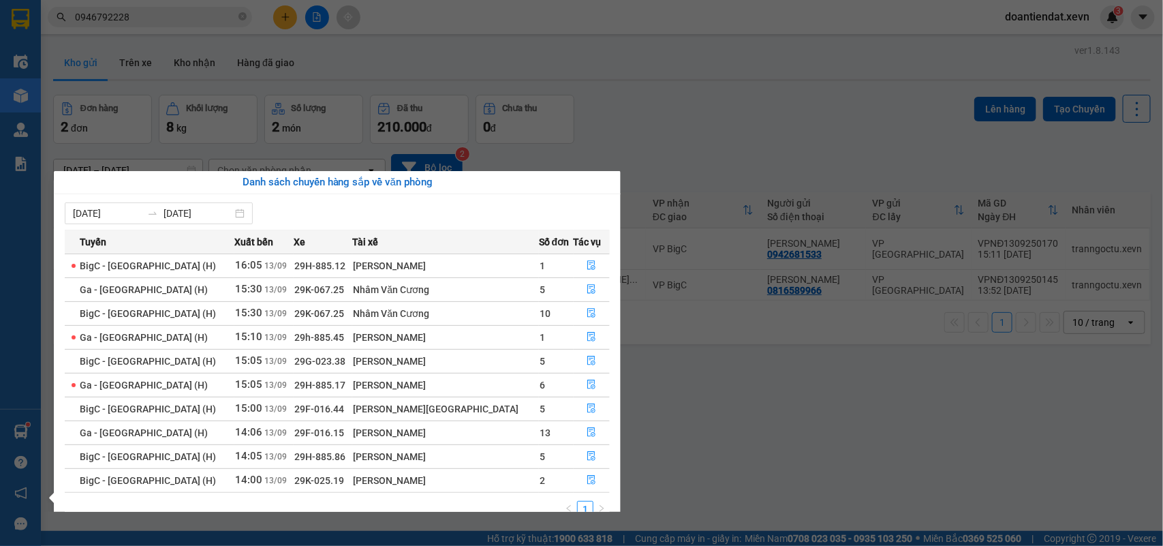
click at [284, 26] on section "Kết quả tìm kiếm ( 279 ) Bộ lọc Mã ĐH Trạng thái Món hàng Thu hộ Tổng cước Chưa…" at bounding box center [581, 273] width 1163 height 546
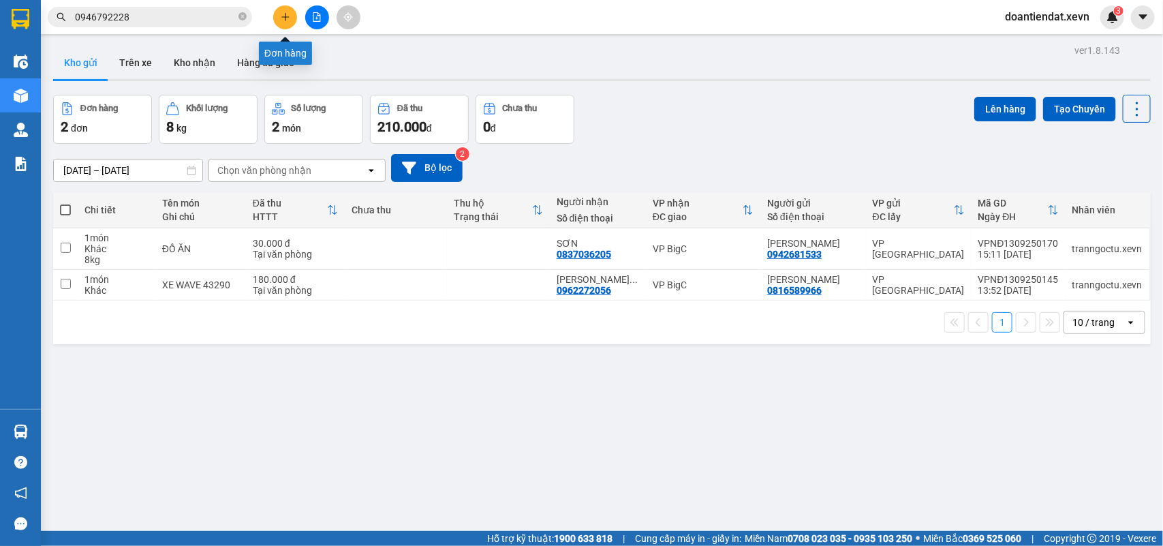
click at [284, 22] on button at bounding box center [285, 17] width 24 height 24
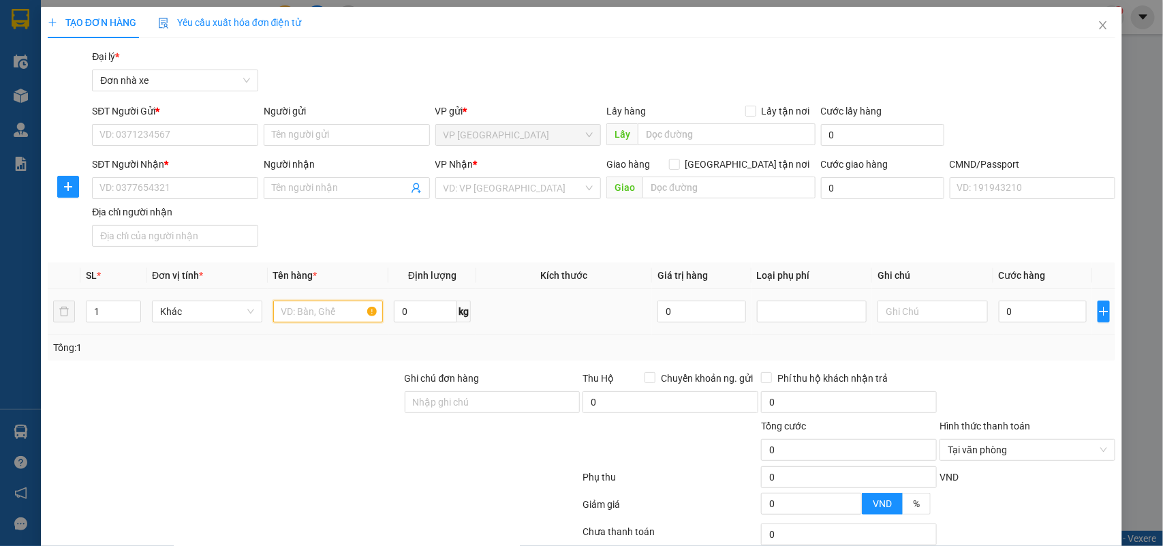
click at [295, 311] on input "text" at bounding box center [328, 312] width 110 height 22
click at [1017, 311] on input "0" at bounding box center [1043, 312] width 88 height 22
click at [147, 132] on input "SĐT Người Gửi *" at bounding box center [175, 135] width 166 height 22
click at [288, 138] on input "Người gửi" at bounding box center [347, 135] width 166 height 22
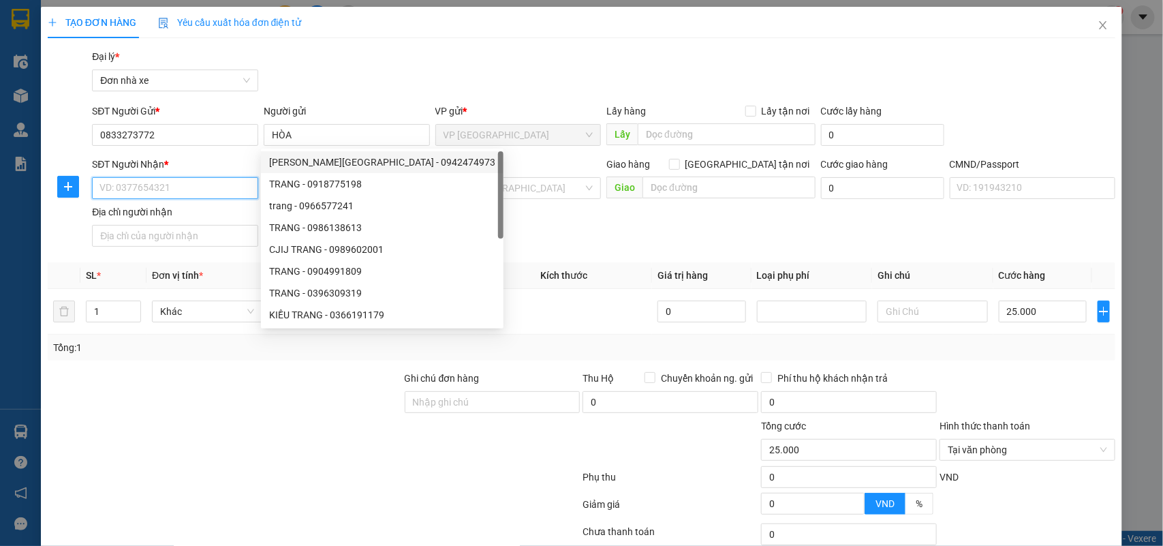
click at [211, 187] on input "SĐT Người Nhận *" at bounding box center [175, 188] width 166 height 22
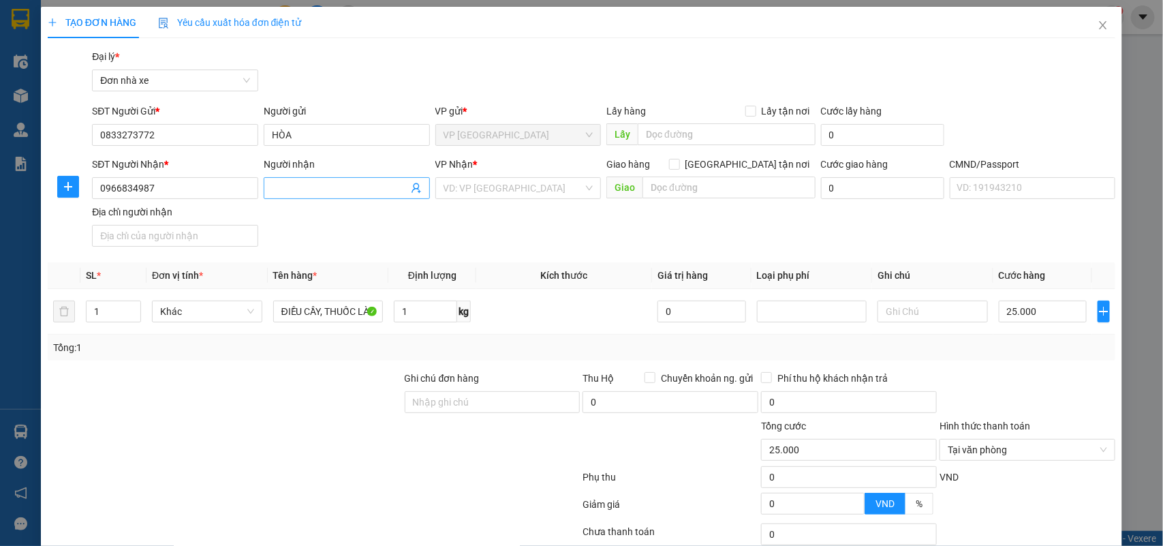
click at [284, 181] on input "Người nhận" at bounding box center [340, 188] width 136 height 15
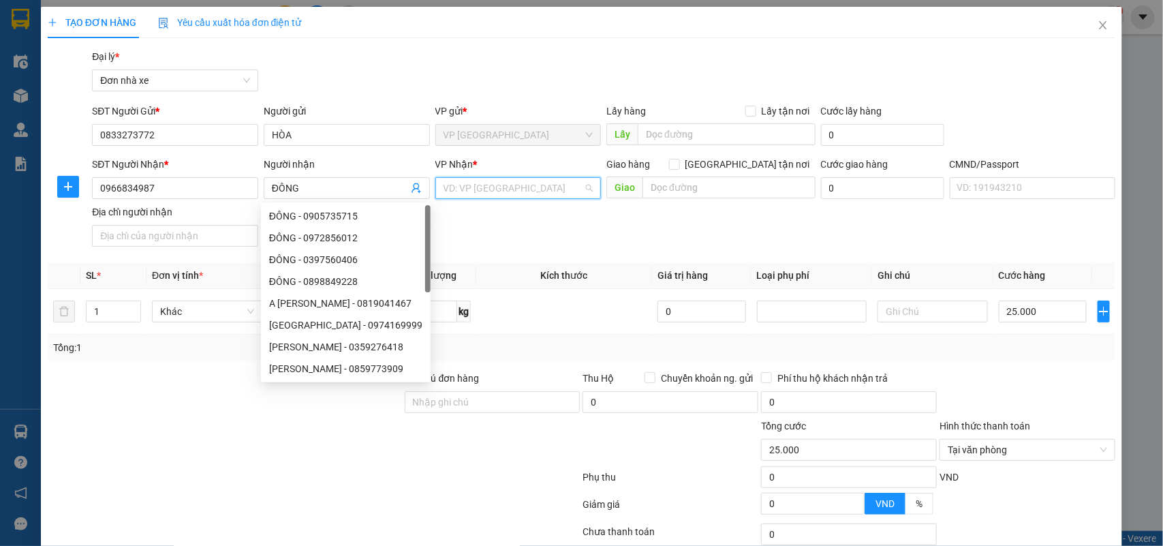
click at [466, 198] on input "search" at bounding box center [514, 188] width 140 height 20
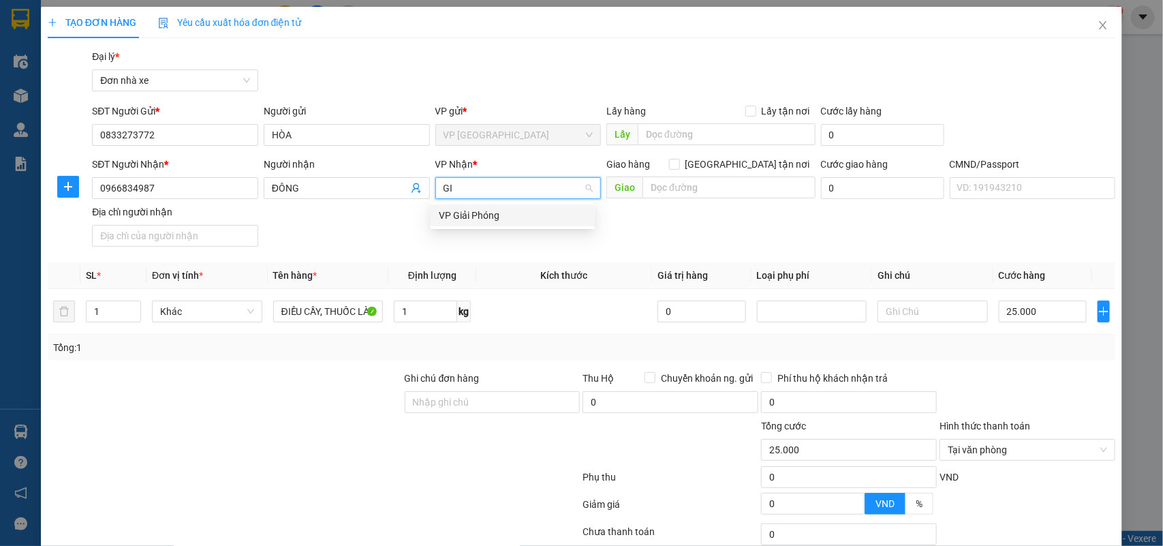
click at [461, 209] on div "VP Giải Phóng" at bounding box center [513, 215] width 148 height 15
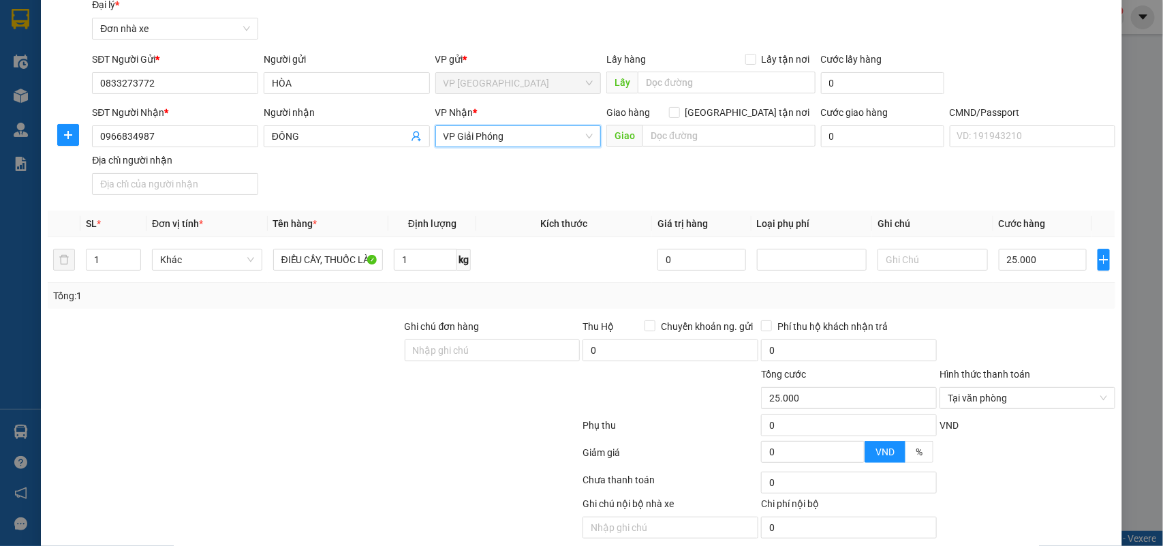
scroll to position [104, 0]
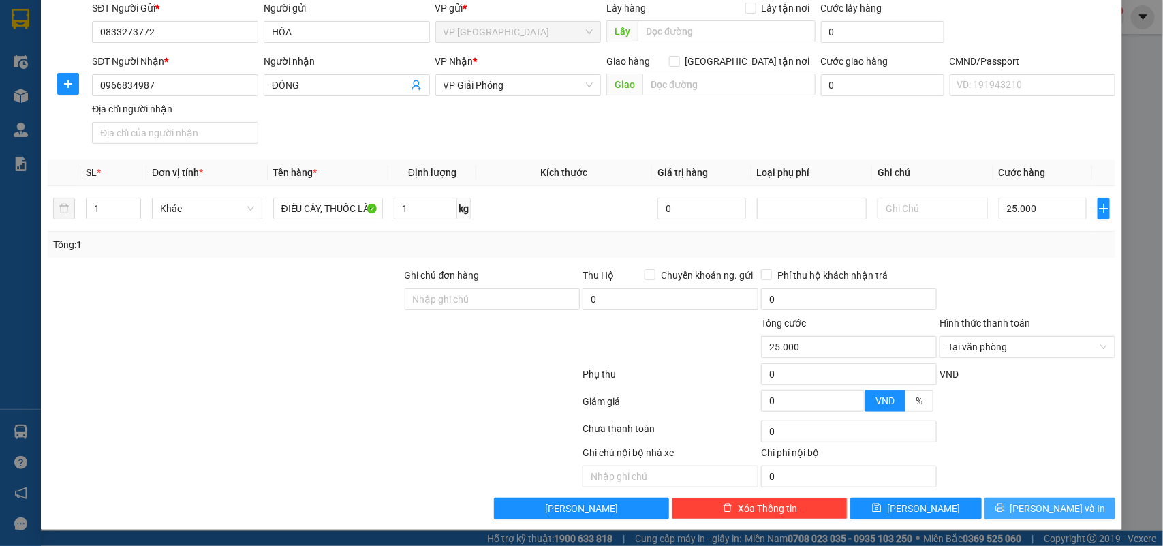
click at [1046, 508] on span "[PERSON_NAME] và In" at bounding box center [1058, 508] width 95 height 15
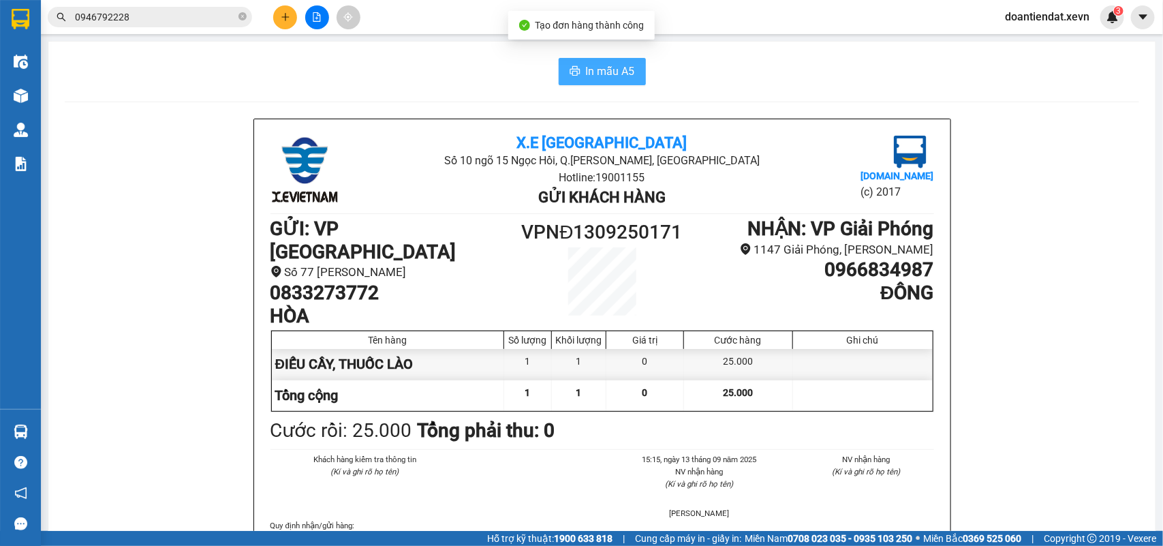
click at [588, 72] on span "In mẫu A5" at bounding box center [610, 71] width 49 height 17
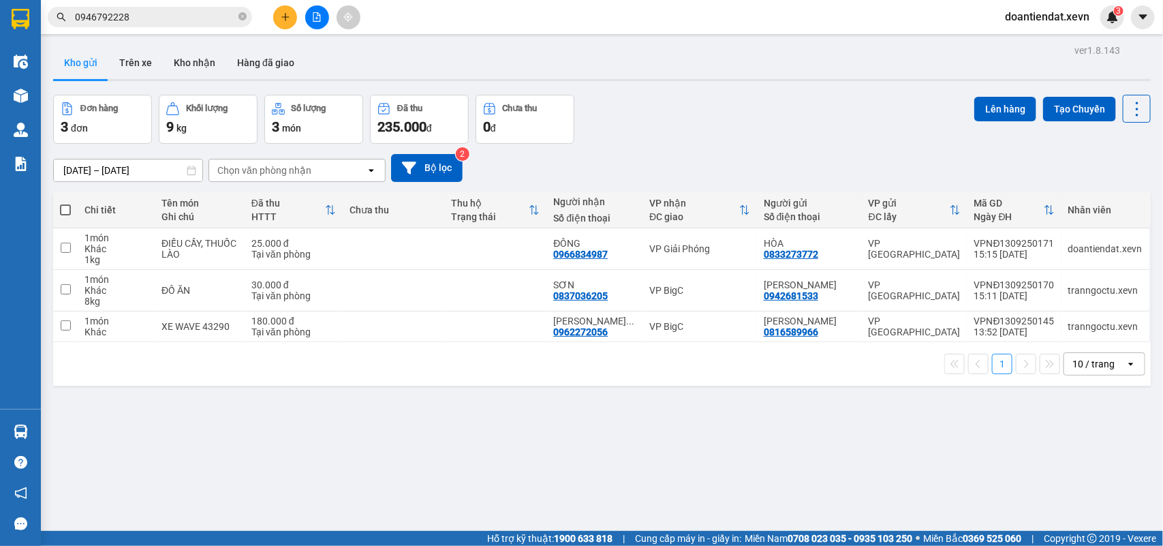
click at [653, 114] on div "Đơn hàng 3 đơn Khối lượng 9 kg Số lượng 3 món Đã thu 235.000 đ Chưa thu 0 đ Lên…" at bounding box center [602, 119] width 1098 height 49
click at [204, 63] on button "Kho nhận" at bounding box center [194, 62] width 63 height 33
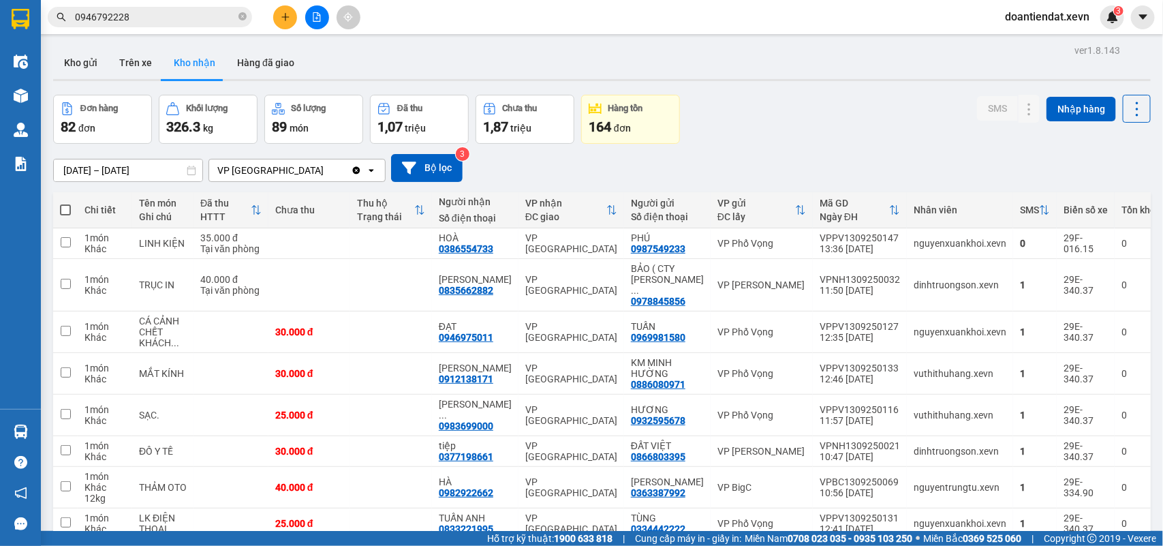
drag, startPoint x: 85, startPoint y: 62, endPoint x: 164, endPoint y: 2, distance: 98.7
click at [85, 60] on button "Kho gửi" at bounding box center [80, 62] width 55 height 33
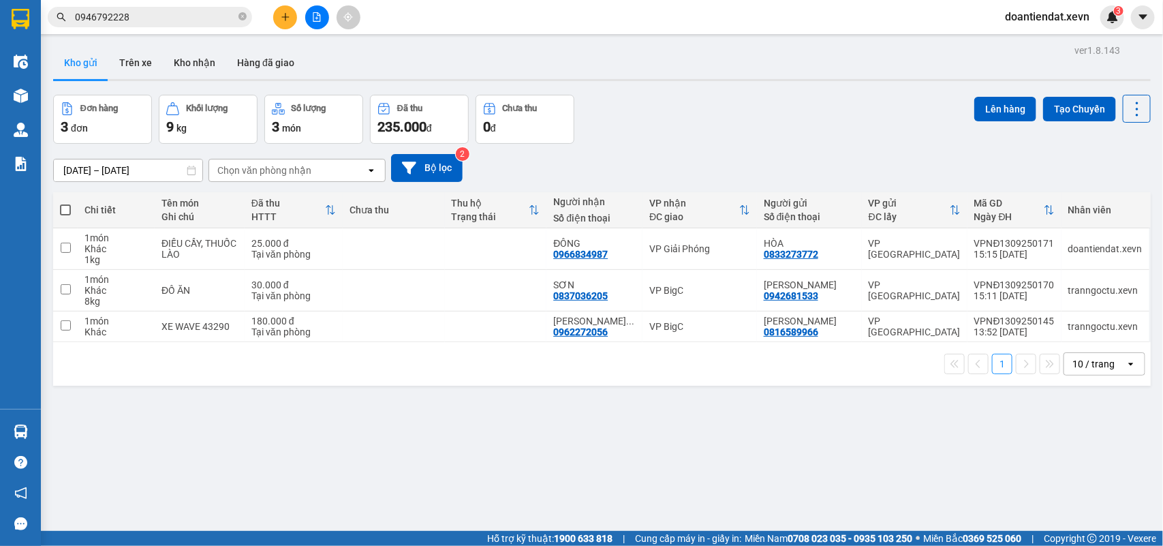
click at [144, 12] on input "0946792228" at bounding box center [155, 17] width 161 height 15
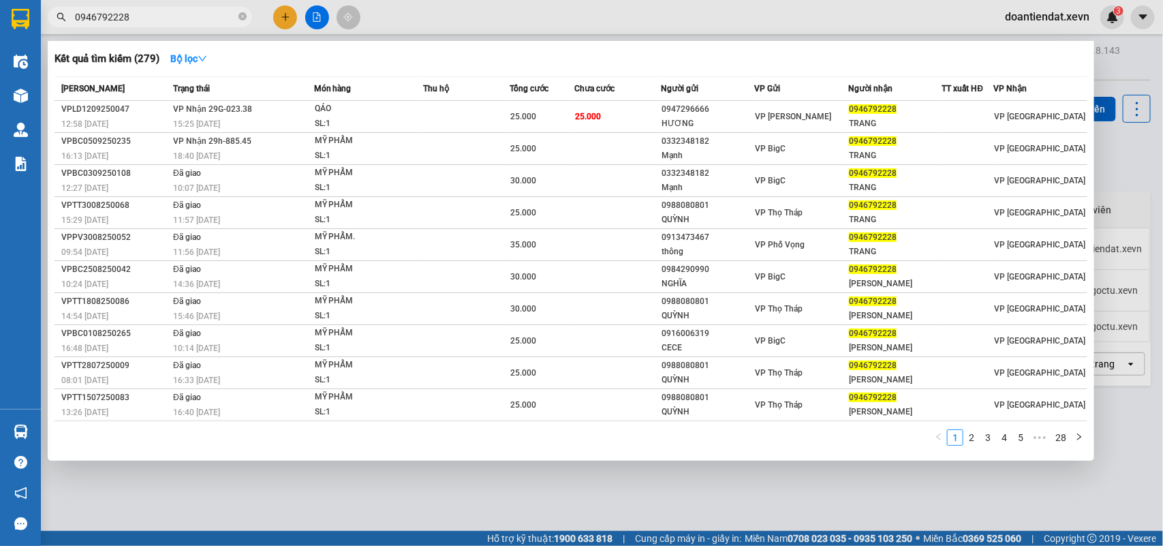
drag, startPoint x: 144, startPoint y: 12, endPoint x: 1163, endPoint y: 8, distance: 1018.3
click at [196, 12] on input "0946792228" at bounding box center [155, 17] width 161 height 15
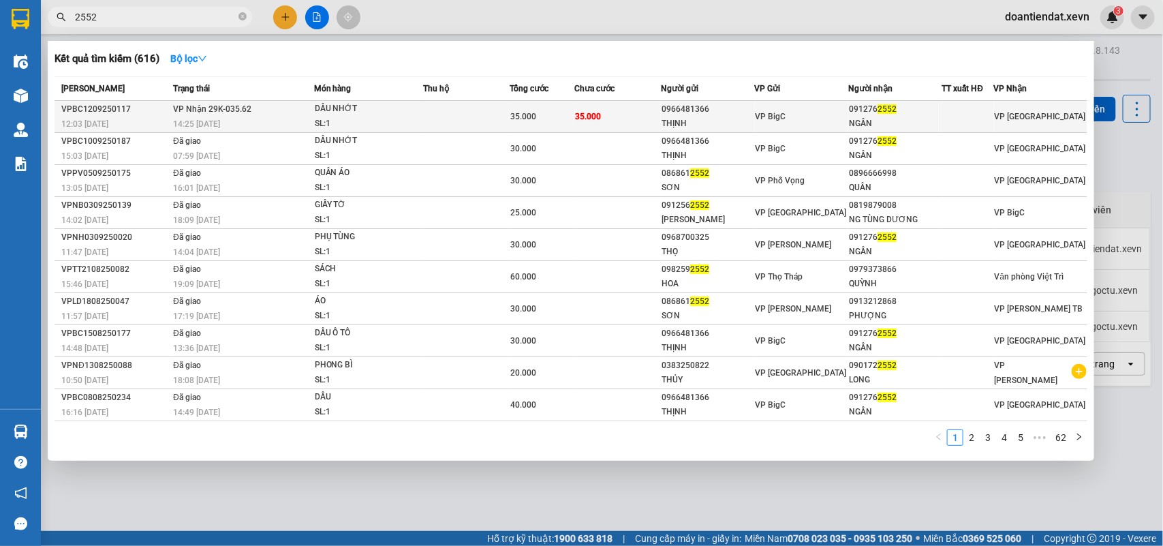
click at [369, 111] on div "DẦU NHỚT" at bounding box center [366, 109] width 102 height 15
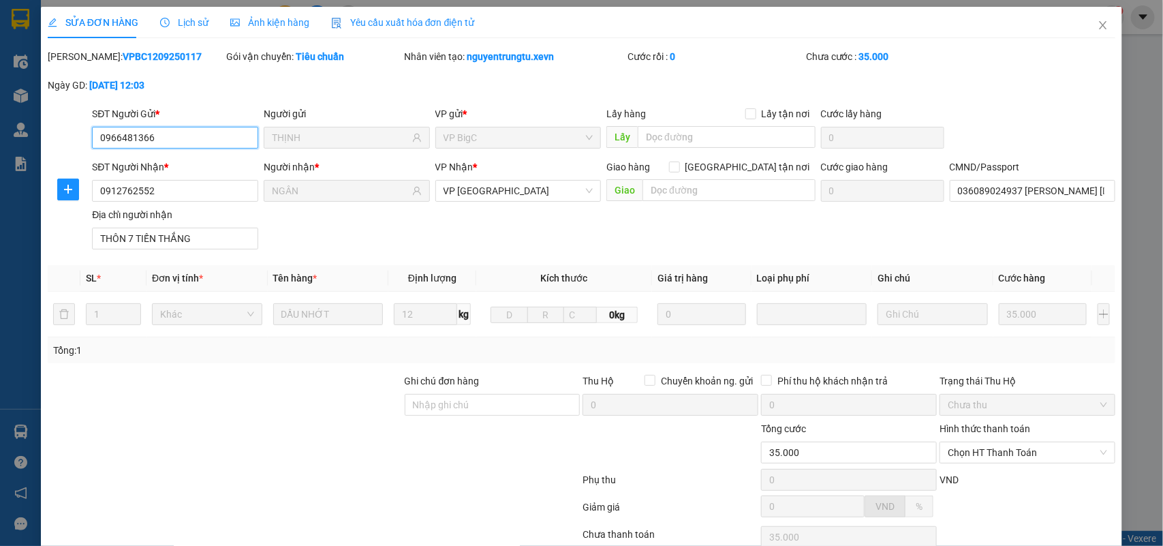
scroll to position [108, 0]
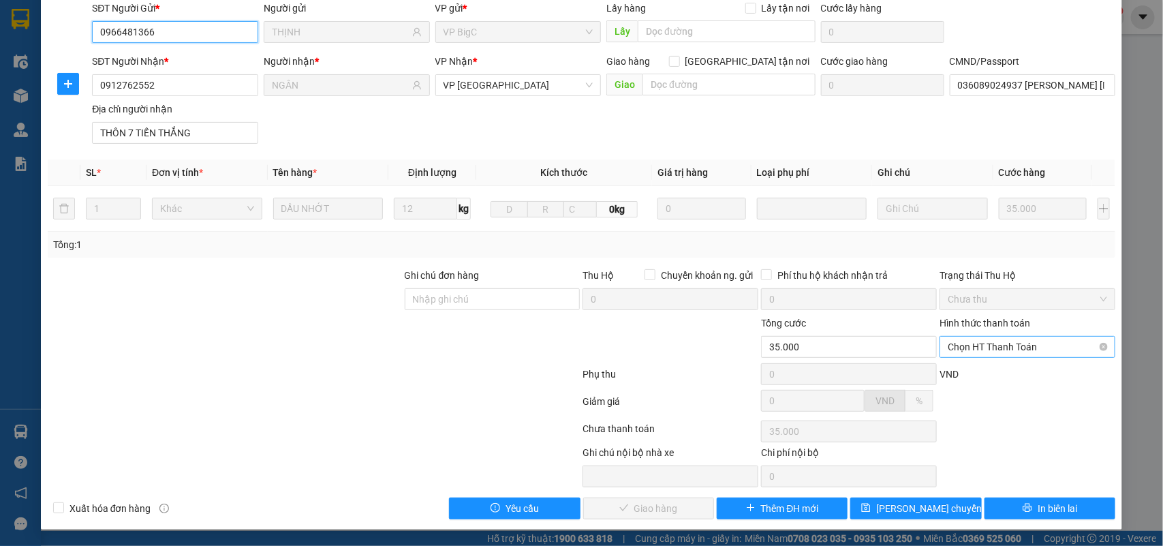
click at [965, 350] on span "Chọn HT Thanh Toán" at bounding box center [1027, 347] width 159 height 20
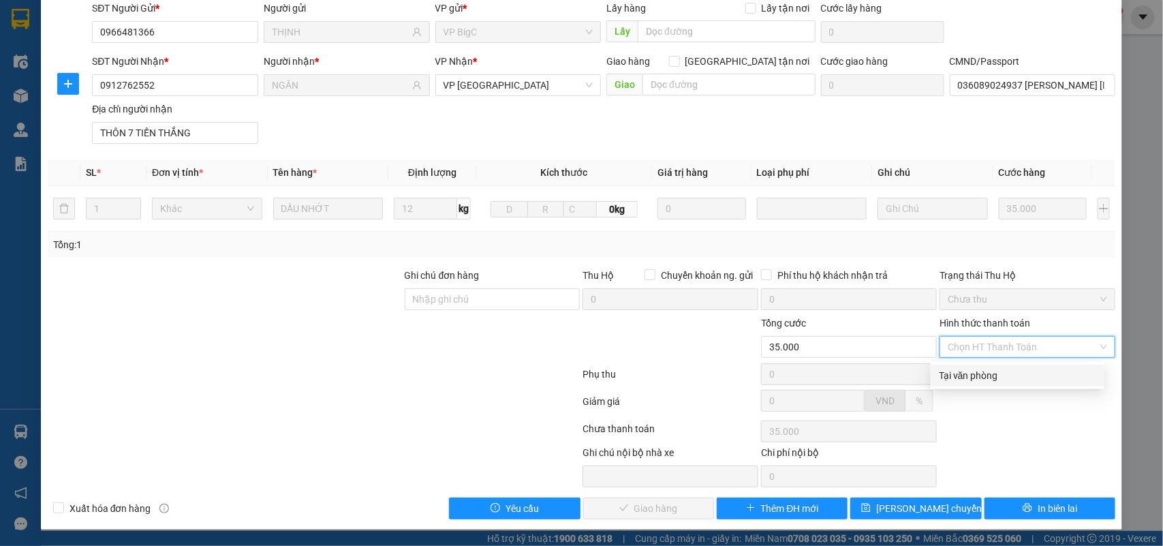
click at [966, 368] on div "Tại văn phòng" at bounding box center [1017, 375] width 157 height 15
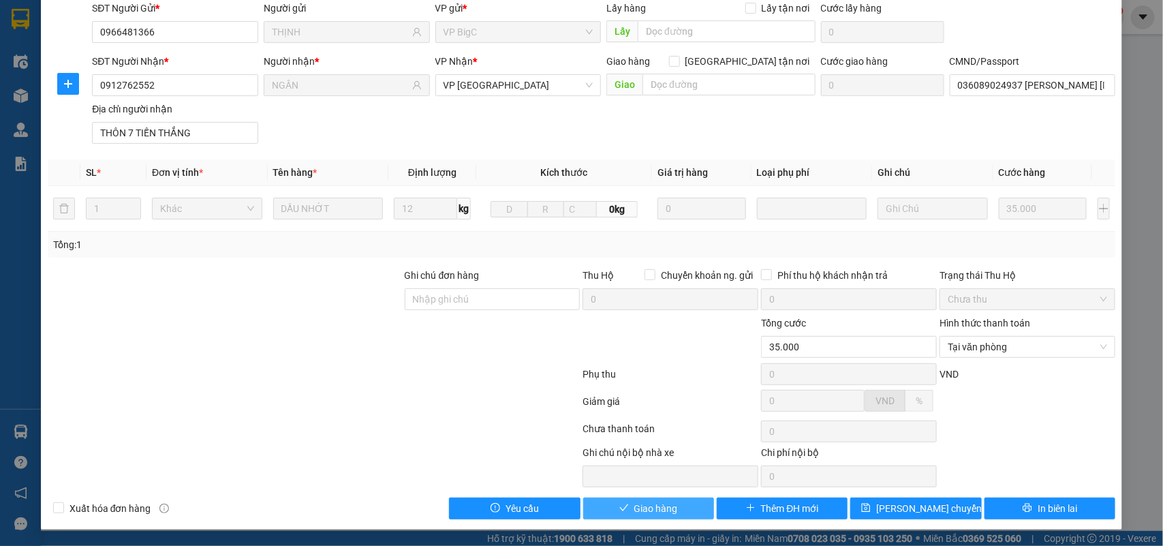
click at [650, 504] on span "Giao hàng" at bounding box center [657, 508] width 44 height 15
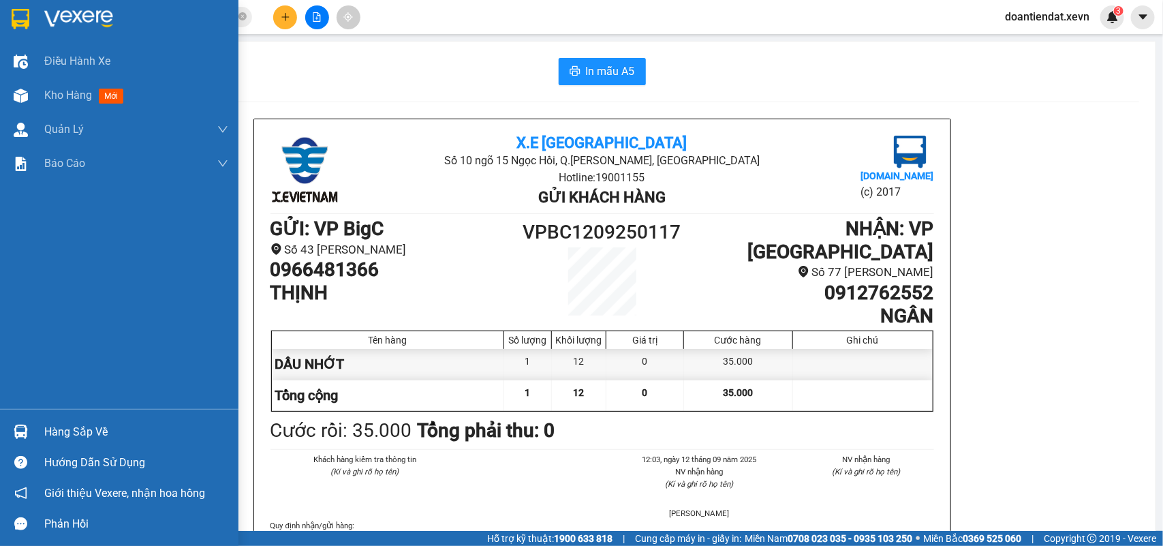
click at [35, 420] on div "Hàng sắp về" at bounding box center [119, 431] width 239 height 31
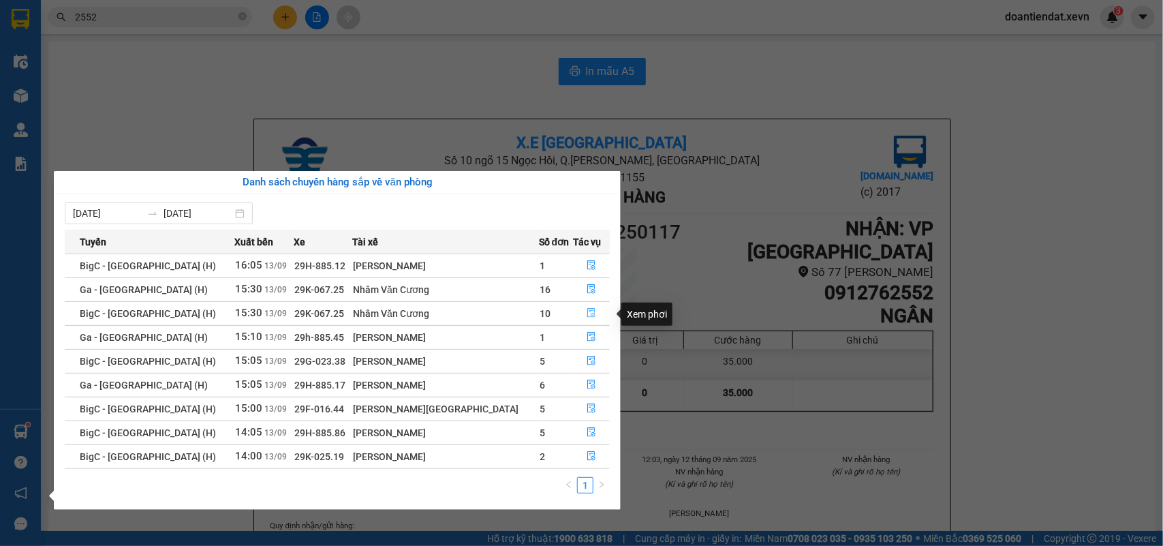
click at [587, 312] on icon "file-done" at bounding box center [592, 313] width 10 height 10
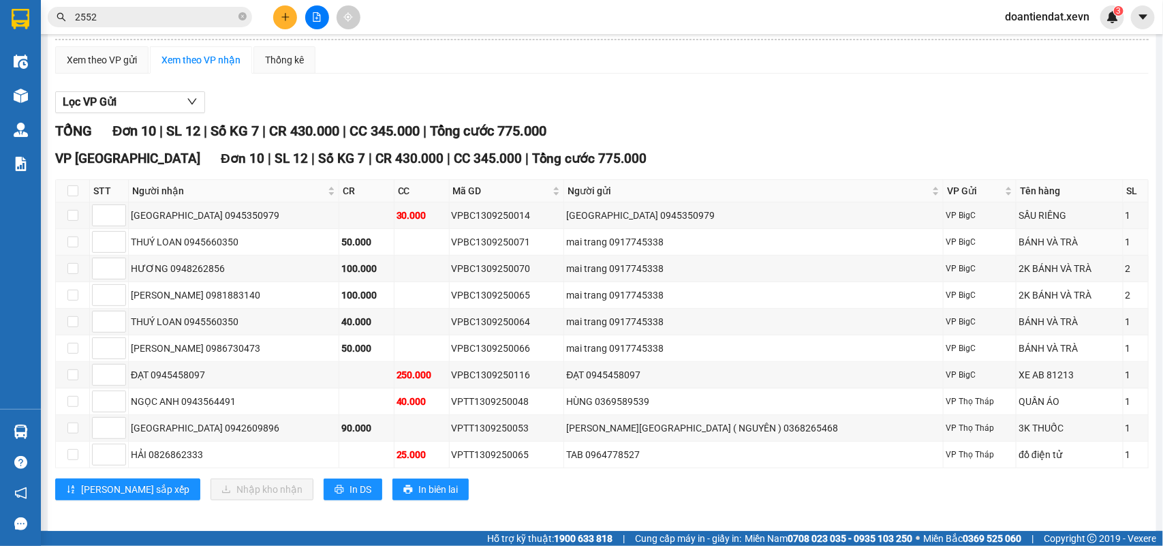
scroll to position [119, 0]
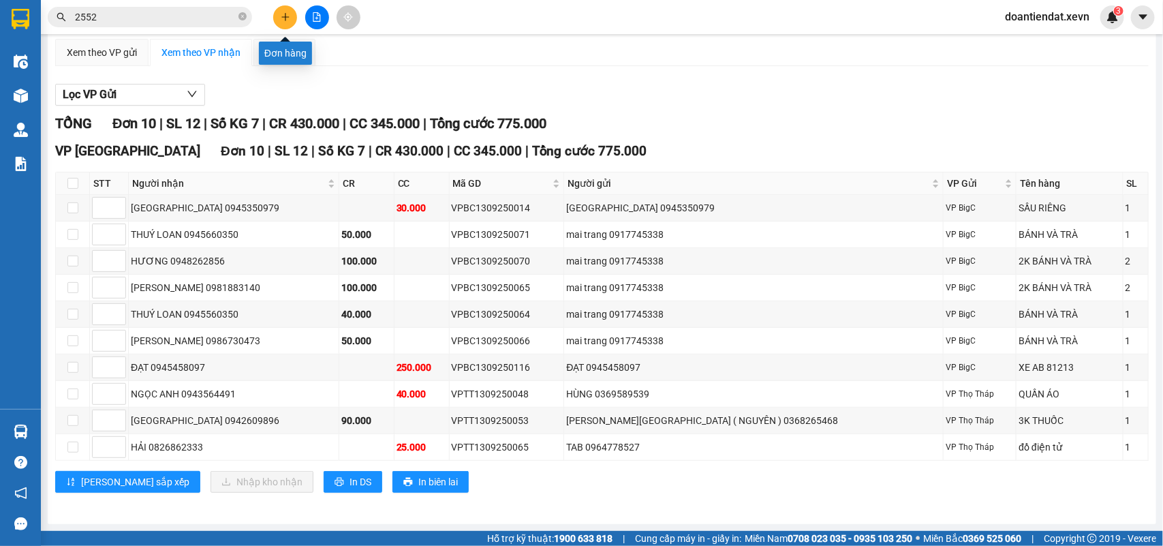
click at [277, 19] on button at bounding box center [285, 17] width 24 height 24
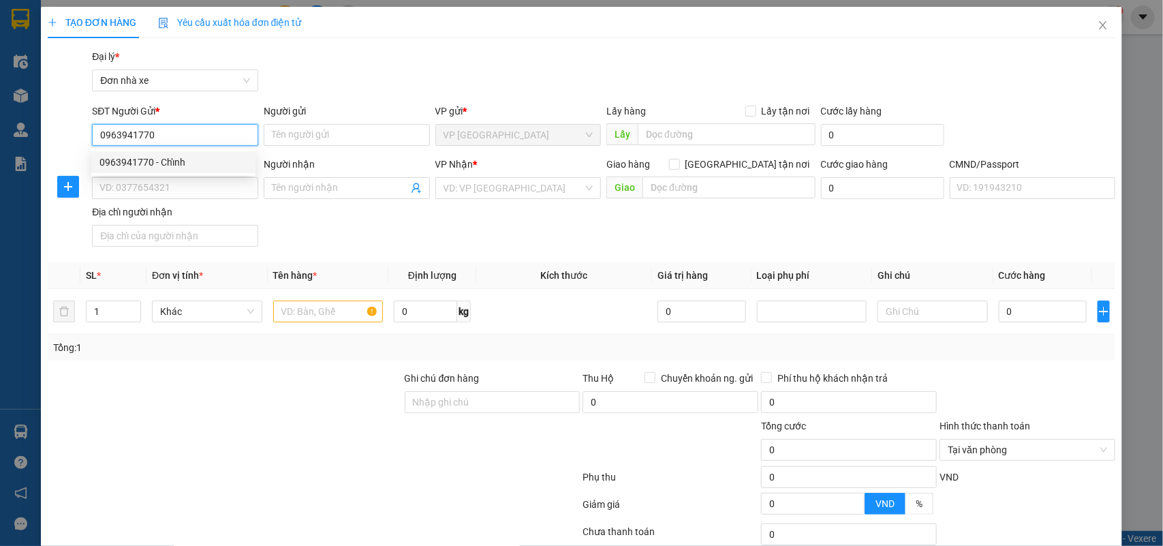
click at [195, 165] on div "0963941770 - Chỉnh" at bounding box center [174, 162] width 148 height 15
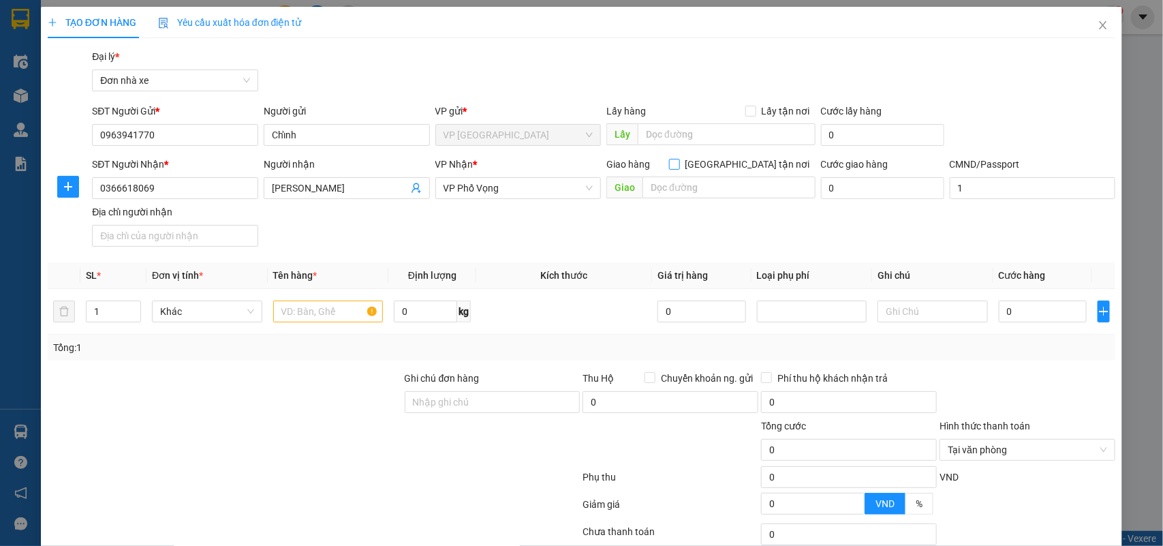
click at [744, 165] on span "[GEOGRAPHIC_DATA] tận nơi" at bounding box center [748, 164] width 136 height 15
click at [679, 165] on input "[GEOGRAPHIC_DATA] tận nơi" at bounding box center [674, 164] width 10 height 10
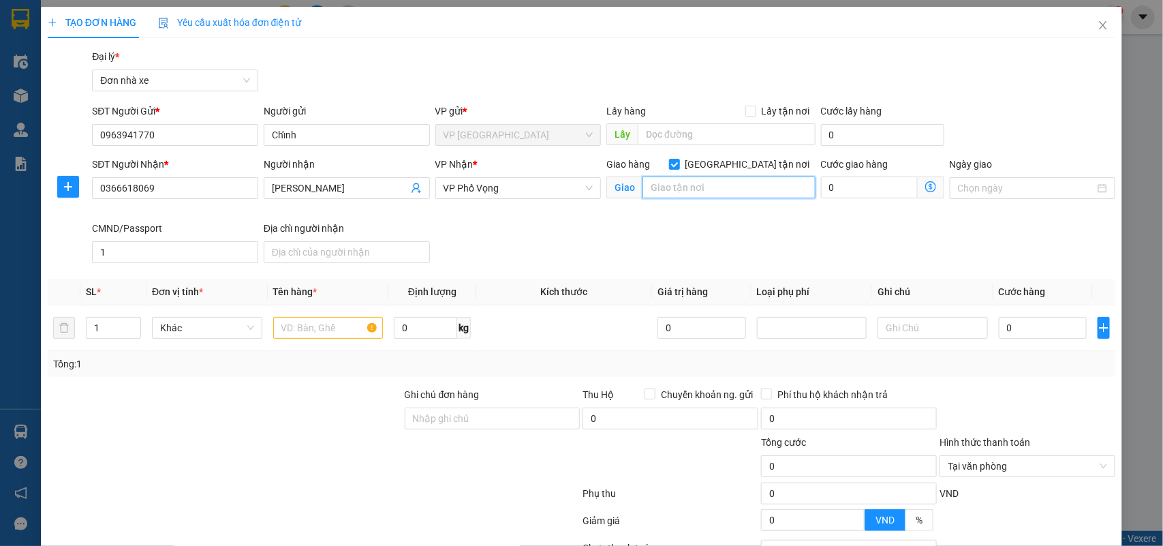
click at [742, 192] on input "text" at bounding box center [729, 188] width 173 height 22
paste input "31 Ng. 158 Đ. Trương Định, Trương Định, Hai Bà Trưng, Hà Nội, Việt Nam"
click at [652, 186] on input "31 Ng. 158 Đ. Trương Định, Trương Định, Hai Bà Trưng, Hà Nội, Việt Nam" at bounding box center [729, 188] width 173 height 22
click at [654, 186] on input "31 Ng. 158 Đ. Trương Định, Trương Định, Hai Bà Trưng, Hà Nội, Việt Nam" at bounding box center [729, 188] width 173 height 22
drag, startPoint x: 852, startPoint y: 185, endPoint x: 898, endPoint y: 189, distance: 46.5
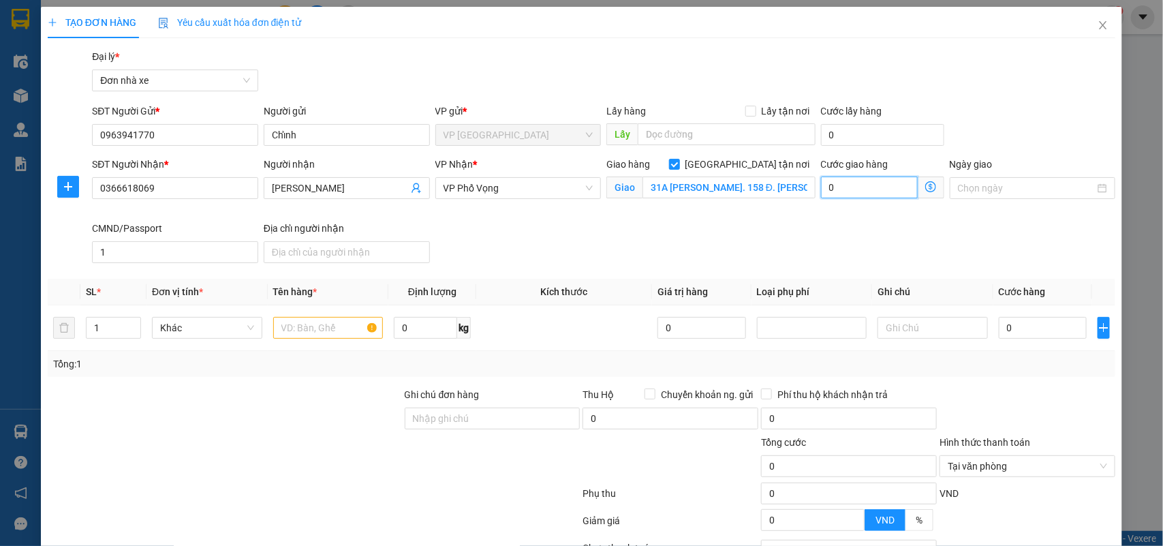
click at [853, 183] on input "0" at bounding box center [869, 188] width 97 height 22
click at [973, 187] on input "Ngày giao" at bounding box center [1027, 188] width 138 height 15
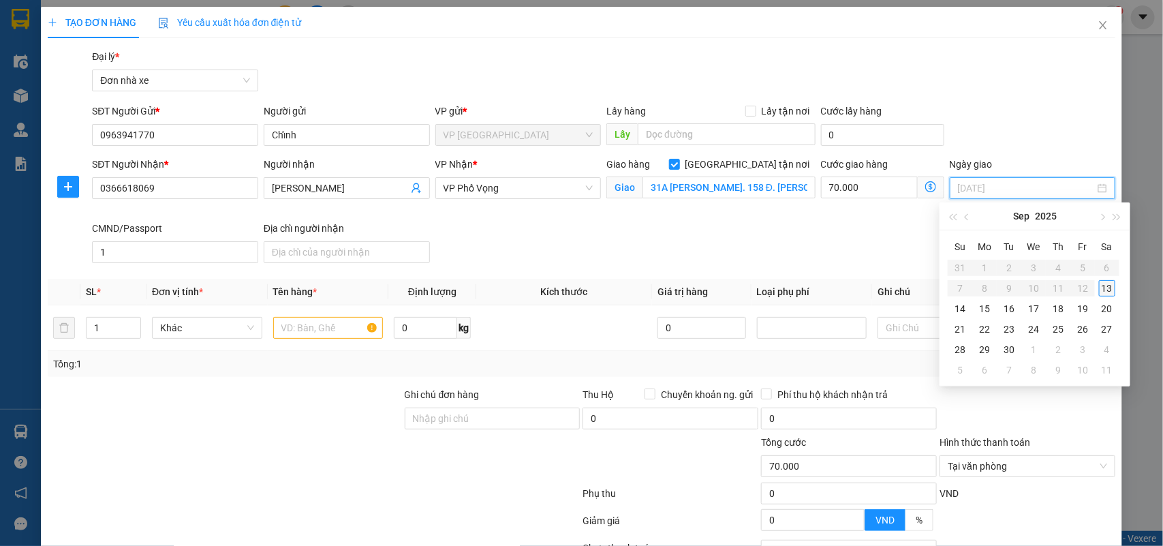
click at [1114, 285] on div "13" at bounding box center [1107, 288] width 16 height 16
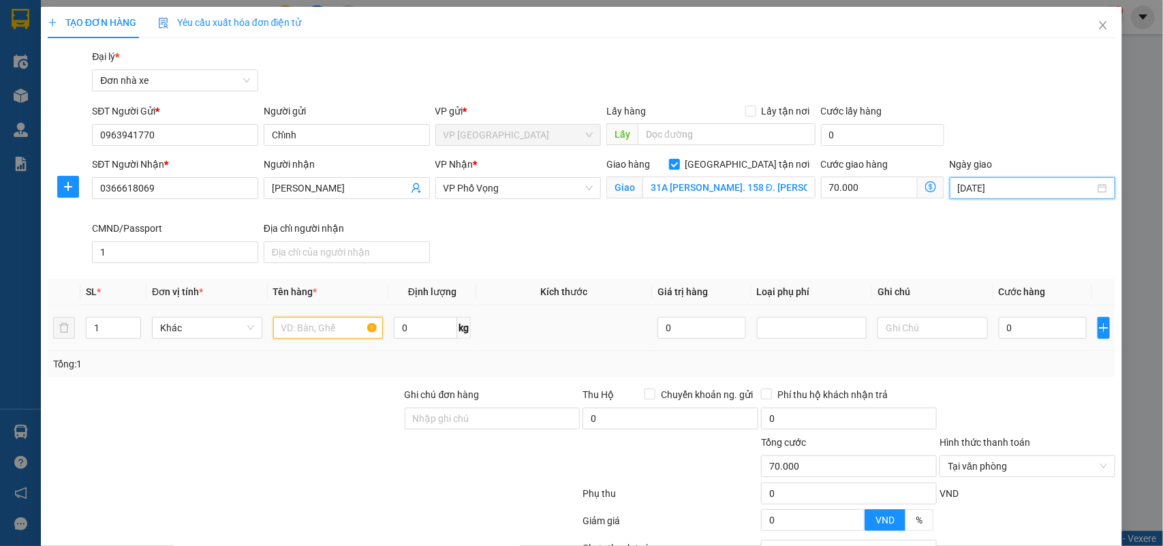
click at [327, 328] on input "text" at bounding box center [328, 328] width 110 height 22
click at [1017, 332] on input "0" at bounding box center [1043, 328] width 88 height 22
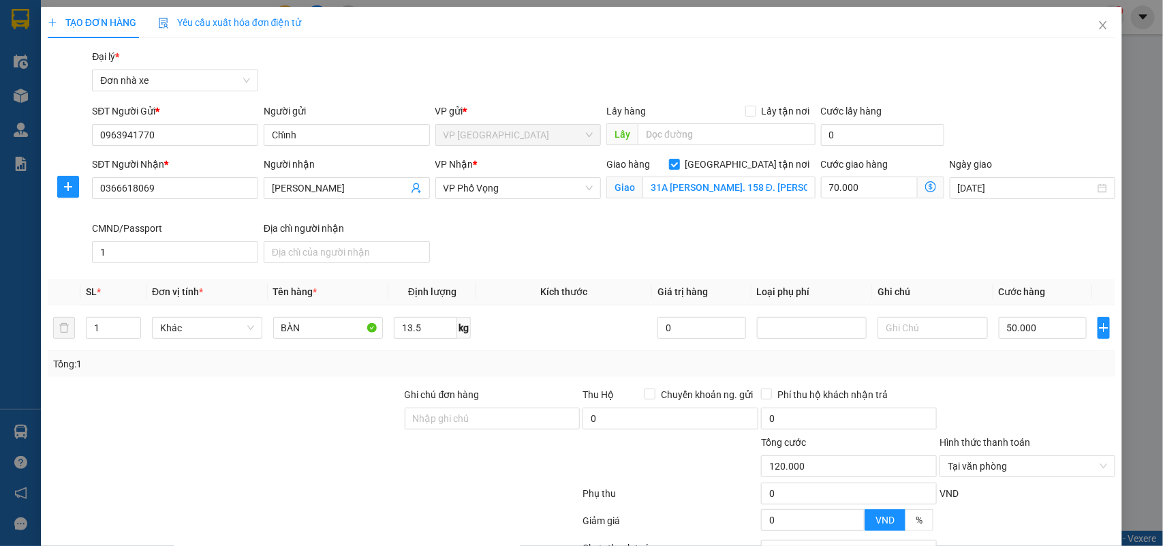
click at [689, 237] on div "SĐT Người Nhận * 0366618069 Người nhận NGUYỄN QUỐC VIỆT VP Nhận * VP Phố Vọng G…" at bounding box center [603, 213] width 1029 height 112
click at [667, 234] on div "SĐT Người Nhận * 0366618069 Người nhận NGUYỄN QUỐC VIỆT VP Nhận * VP Phố Vọng G…" at bounding box center [603, 213] width 1029 height 112
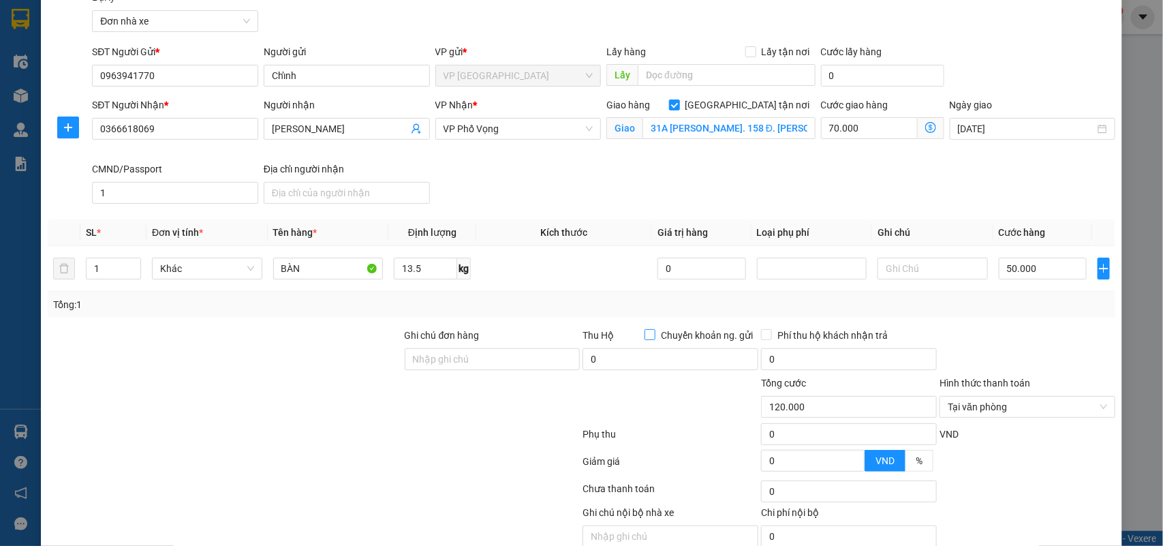
scroll to position [121, 0]
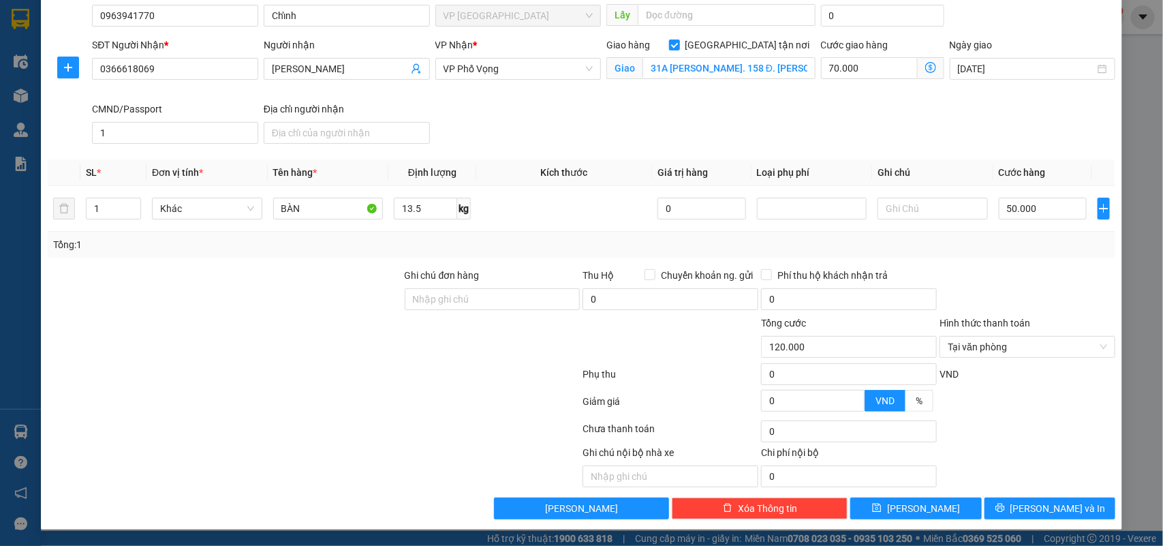
click at [1064, 441] on div "Chọn HT Thanh Toán" at bounding box center [1028, 431] width 179 height 27
click at [1055, 508] on span "Lưu và In" at bounding box center [1058, 508] width 95 height 15
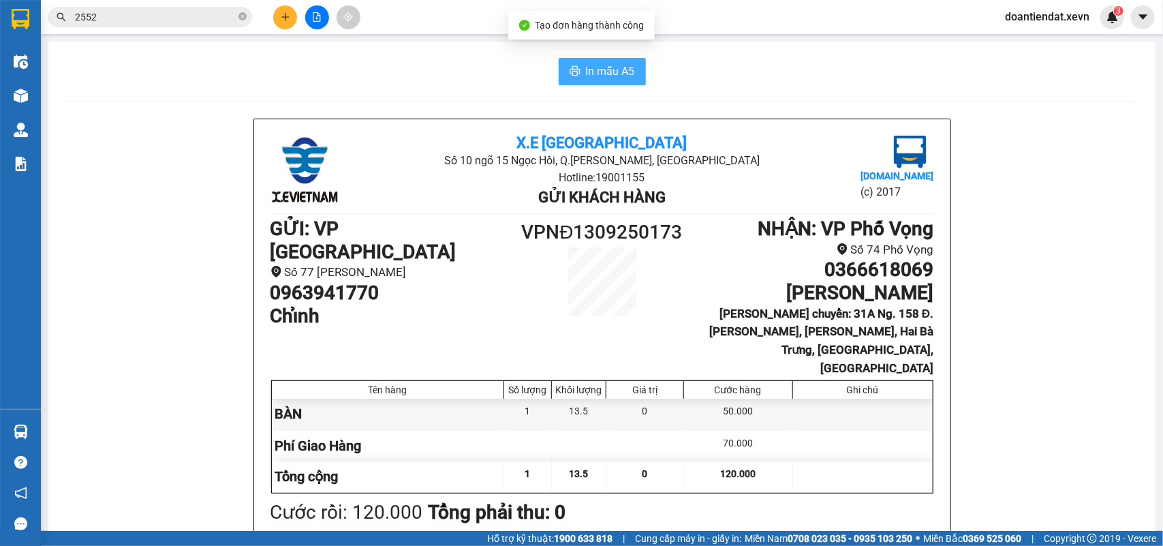
click at [600, 65] on span "In mẫu A5" at bounding box center [610, 71] width 49 height 17
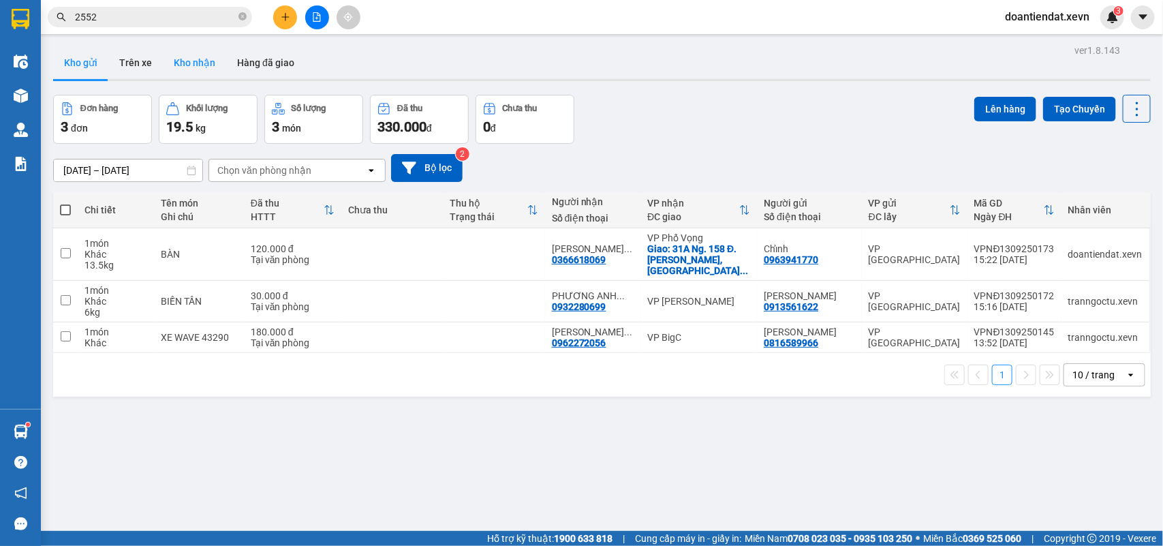
click at [189, 65] on button "Kho nhận" at bounding box center [194, 62] width 63 height 33
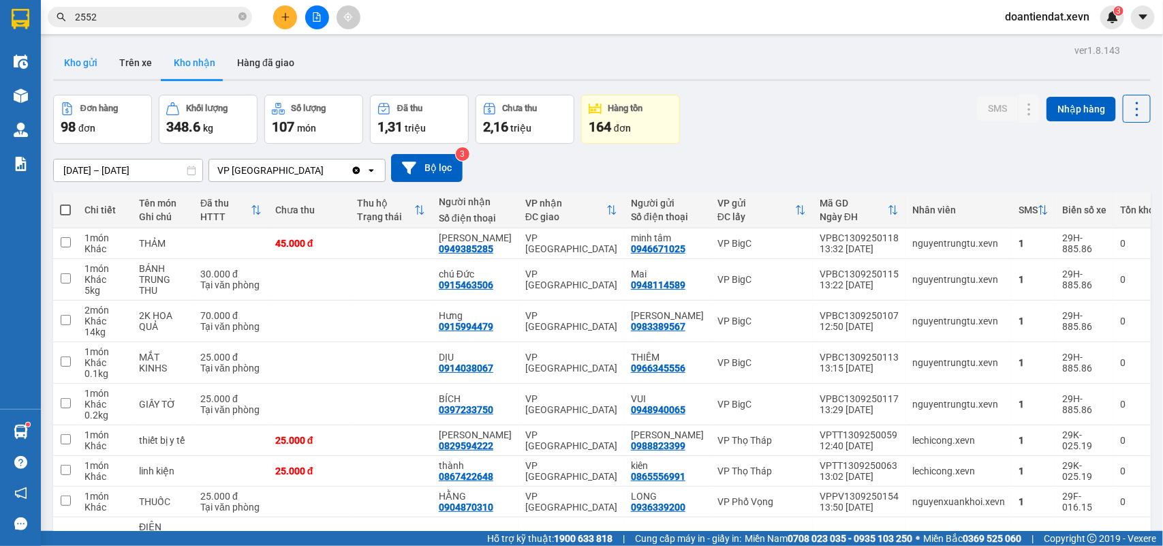
click at [82, 57] on button "Kho gửi" at bounding box center [80, 62] width 55 height 33
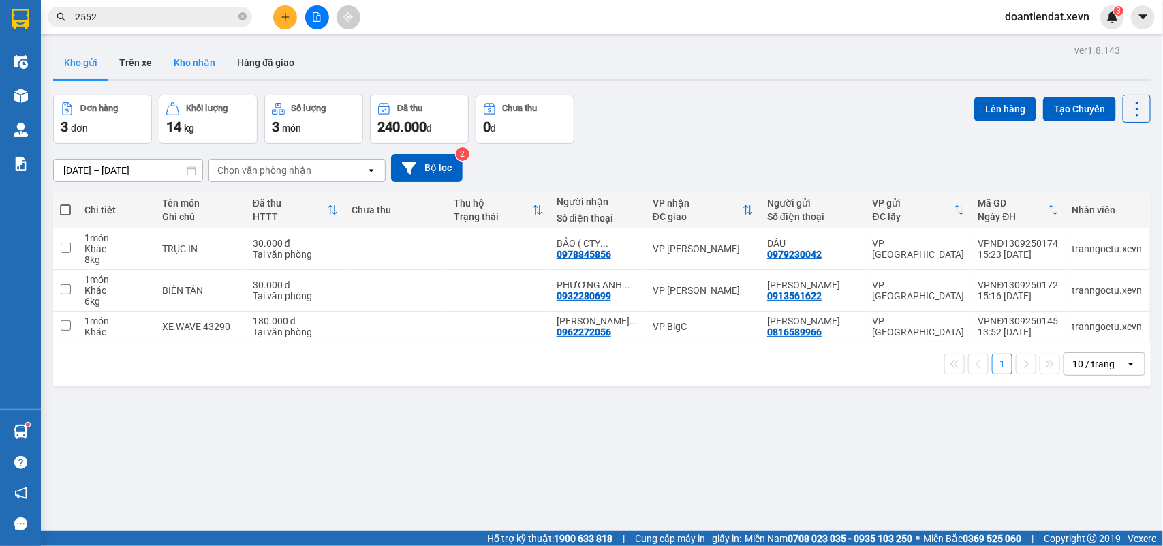
click at [181, 59] on button "Kho nhận" at bounding box center [194, 62] width 63 height 33
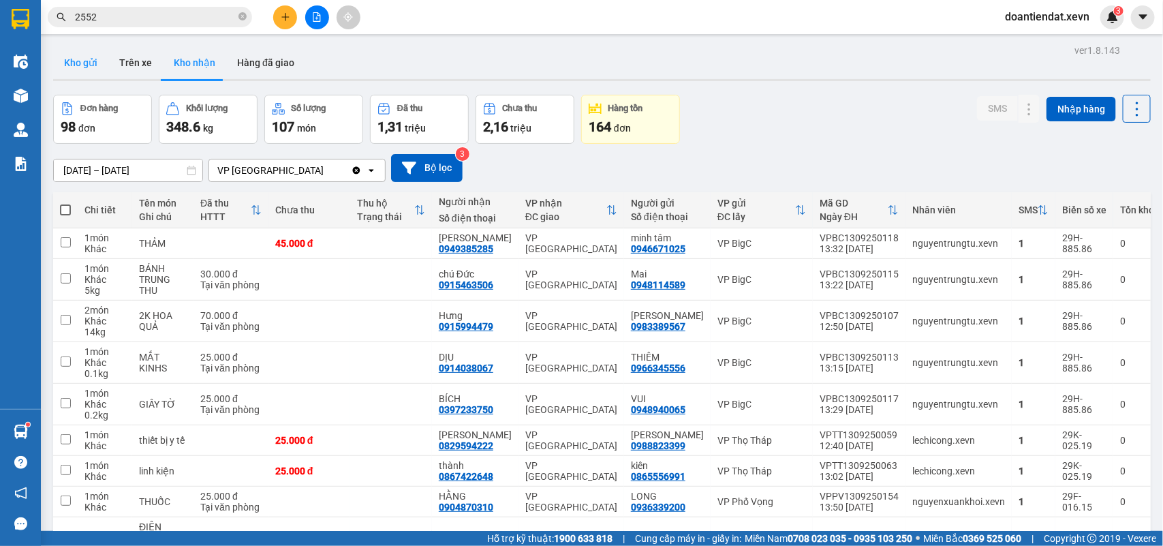
click at [76, 65] on button "Kho gửi" at bounding box center [80, 62] width 55 height 33
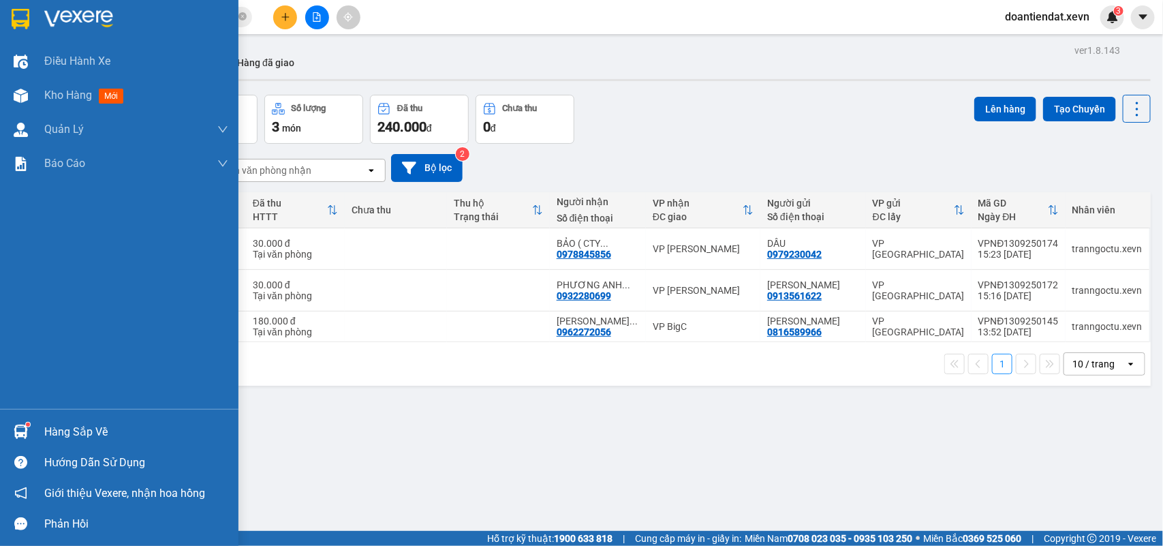
click at [4, 436] on div "Hàng sắp về" at bounding box center [119, 431] width 239 height 31
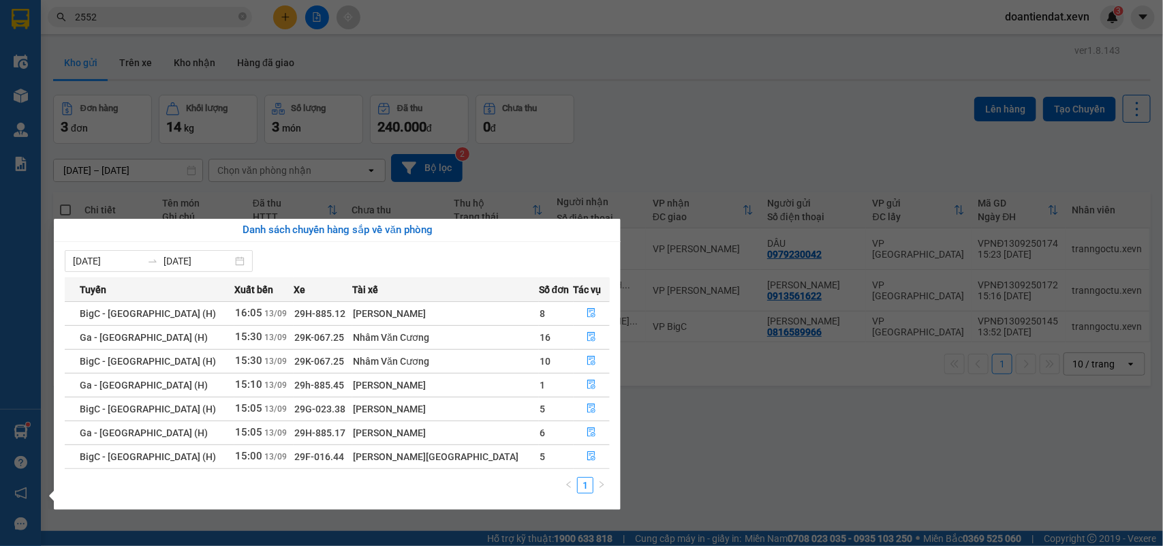
click at [757, 427] on section "Kết quả tìm kiếm ( 616 ) Bộ lọc Mã ĐH Trạng thái Món hàng Thu hộ Tổng cước Chưa…" at bounding box center [581, 273] width 1163 height 546
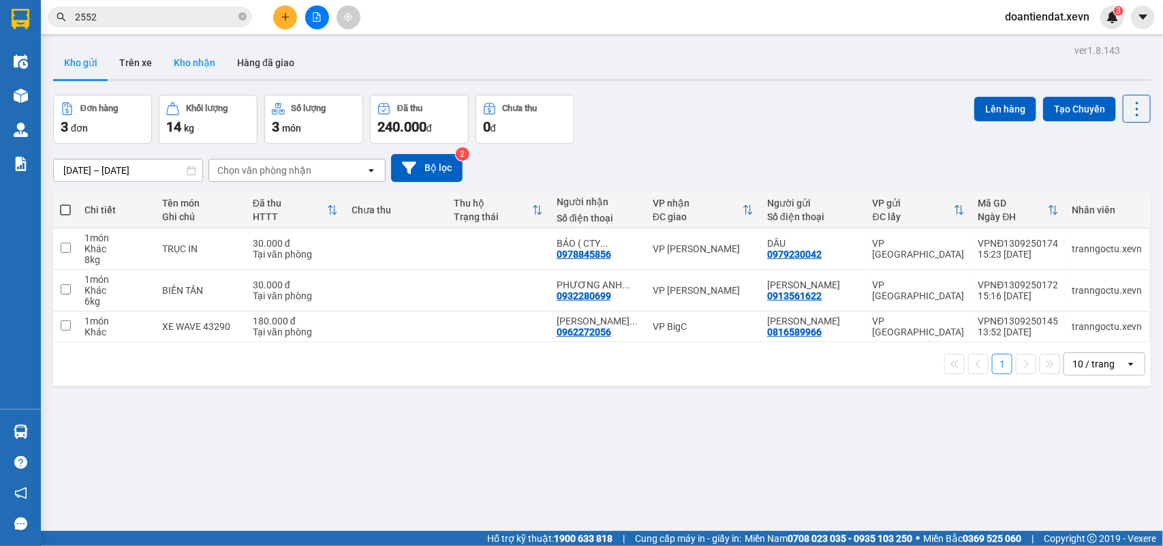
click at [215, 63] on button "Kho nhận" at bounding box center [194, 62] width 63 height 33
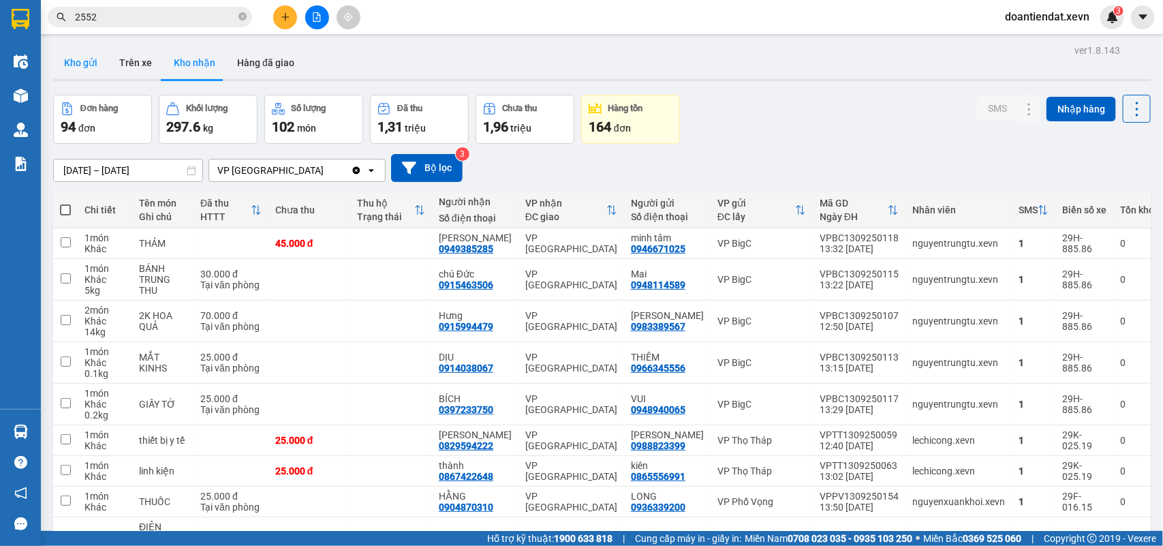
click at [70, 70] on button "Kho gửi" at bounding box center [80, 62] width 55 height 33
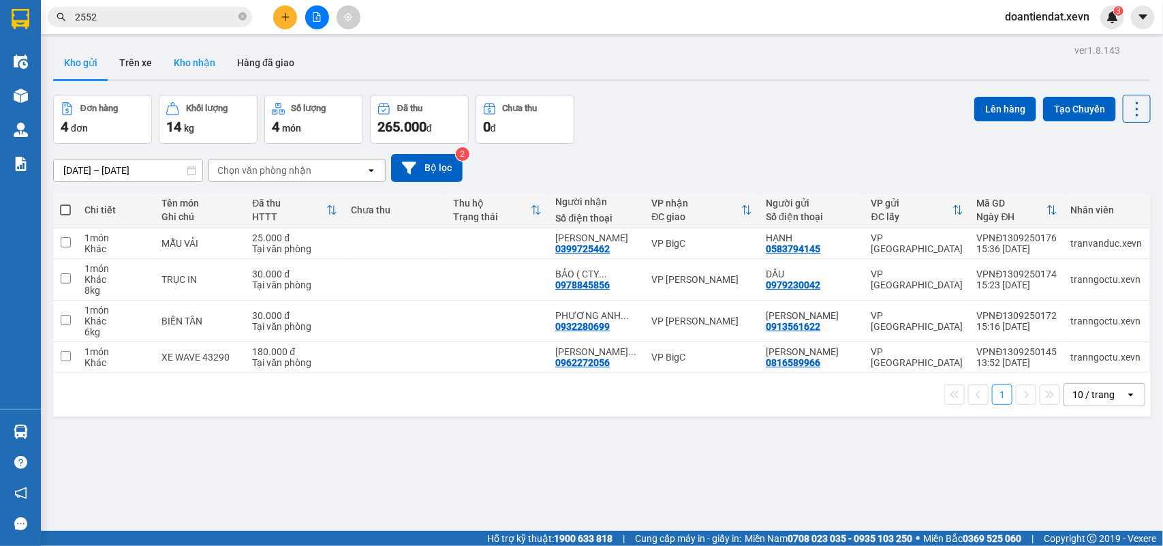
click at [177, 55] on button "Kho nhận" at bounding box center [194, 62] width 63 height 33
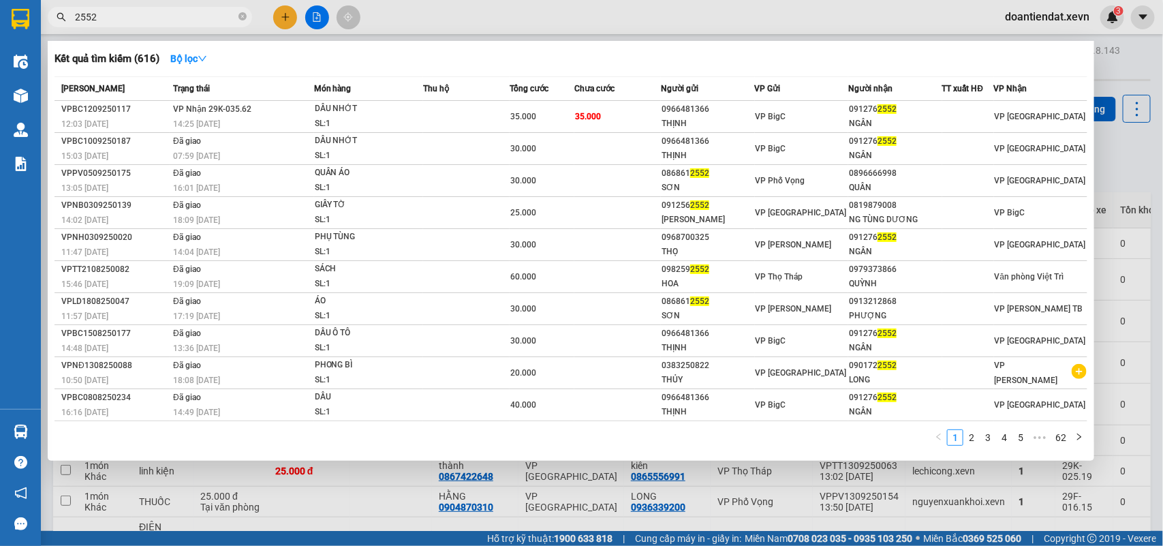
click at [209, 12] on input "2552" at bounding box center [155, 17] width 161 height 15
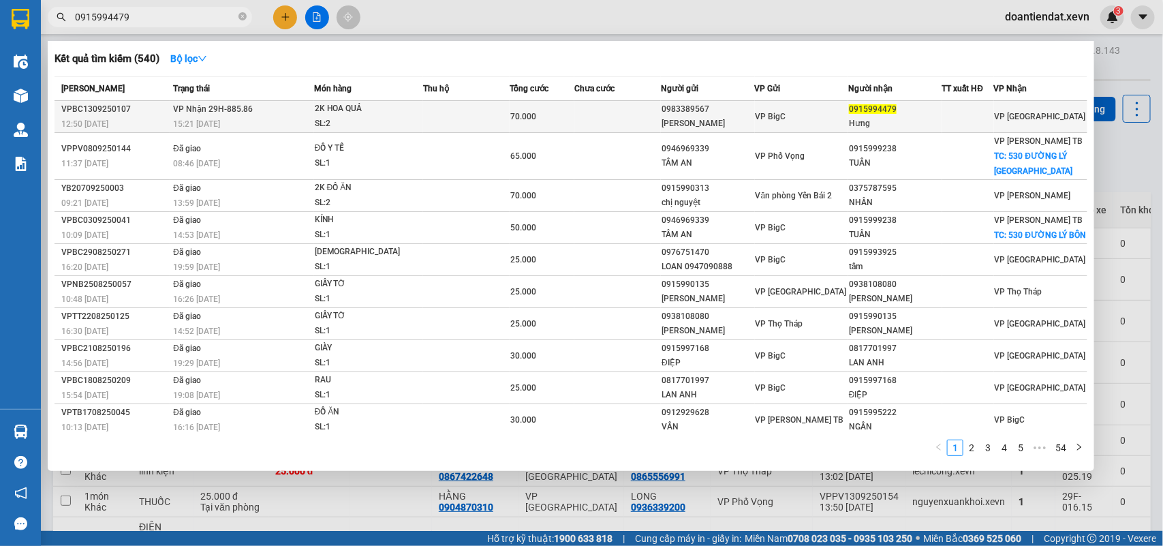
click at [412, 117] on div "SL: 2" at bounding box center [366, 124] width 102 height 15
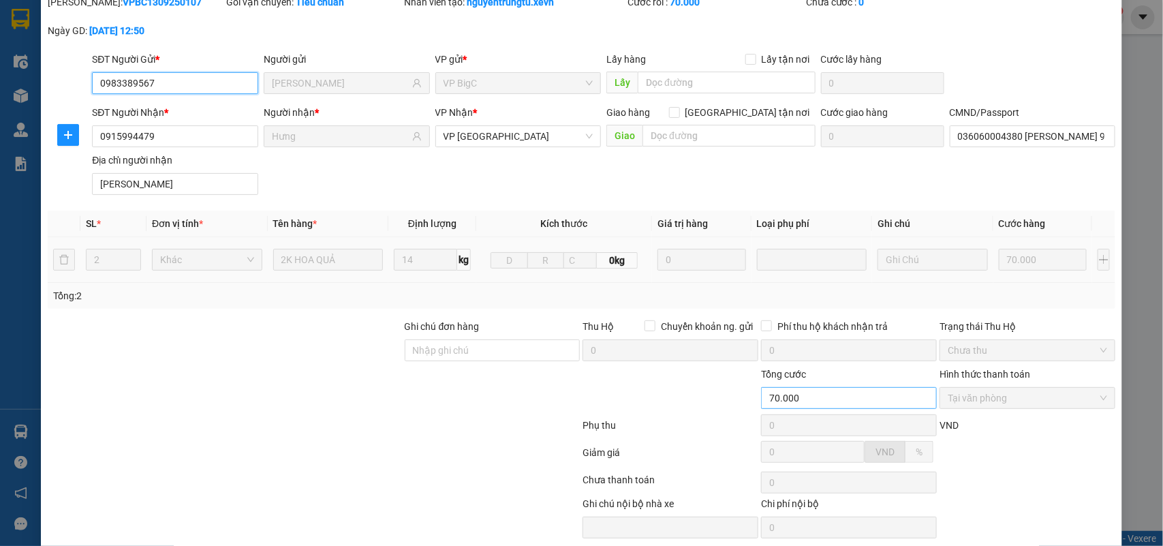
scroll to position [108, 0]
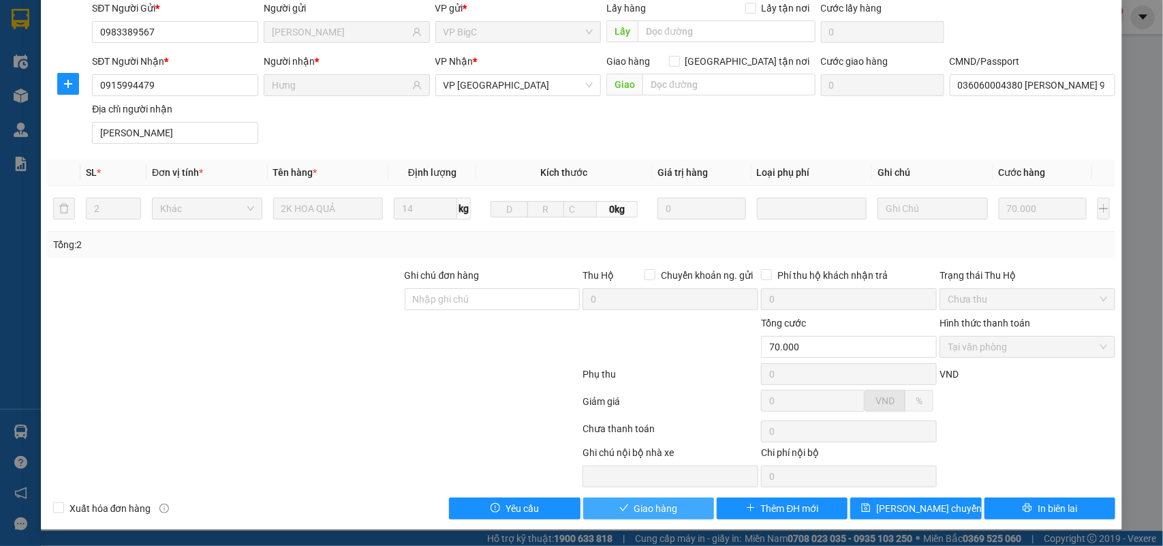
click at [635, 504] on span "Giao hàng" at bounding box center [657, 508] width 44 height 15
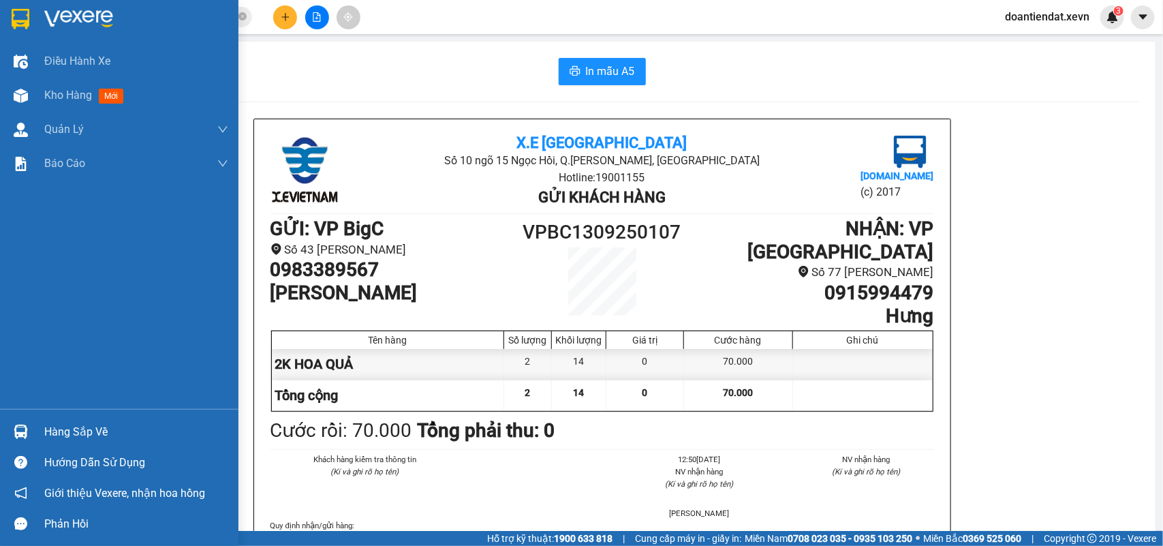
click at [25, 428] on img at bounding box center [21, 432] width 14 height 14
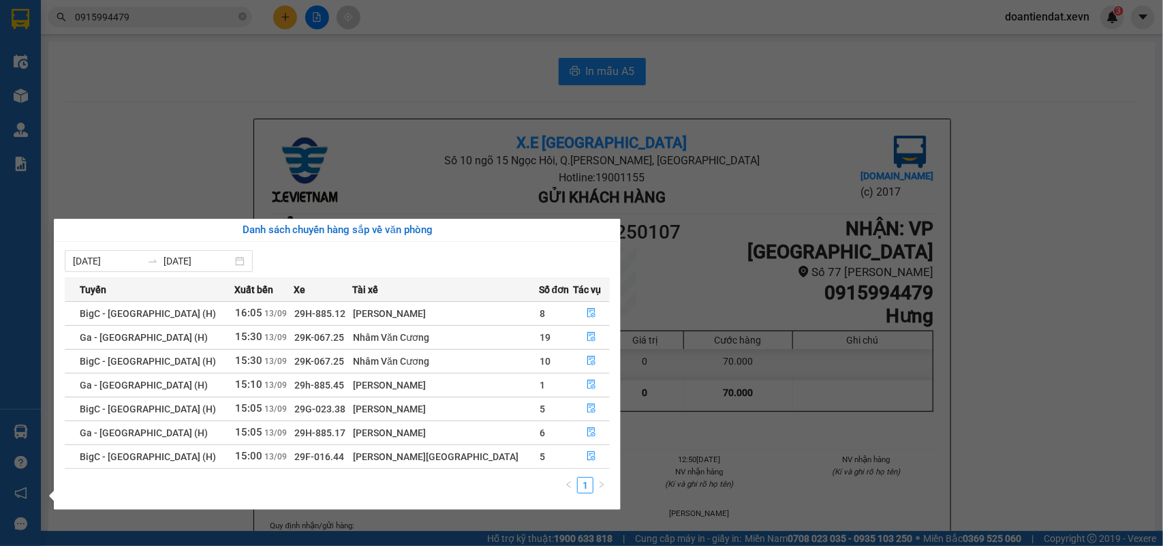
click at [300, 17] on section "Kết quả tìm kiếm ( 540 ) Bộ lọc Mã ĐH Trạng thái Món hàng Thu hộ Tổng cước Chưa…" at bounding box center [581, 273] width 1163 height 546
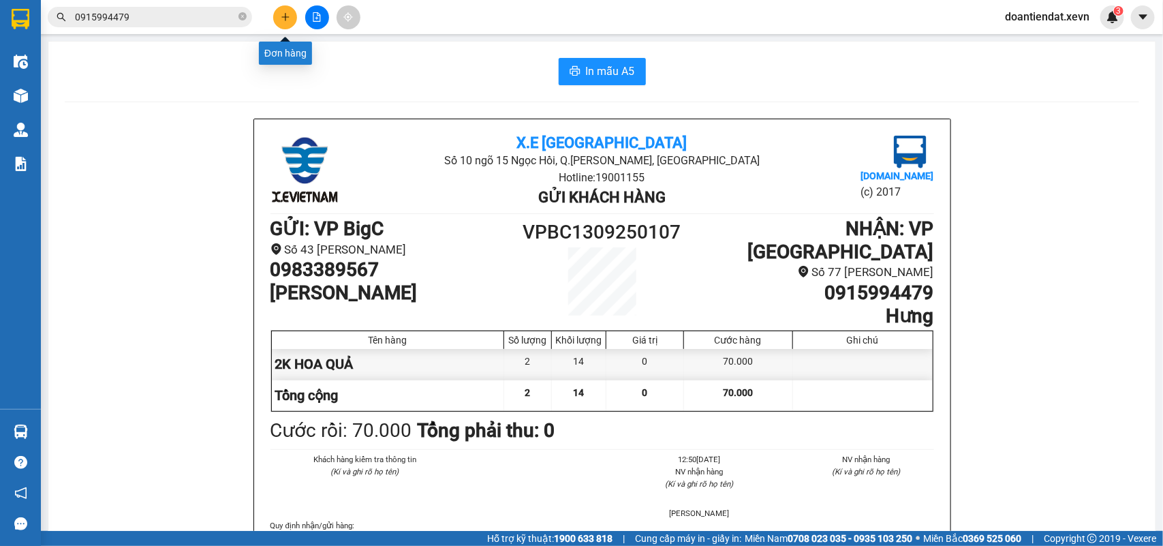
click at [286, 18] on icon "plus" at bounding box center [286, 17] width 10 height 10
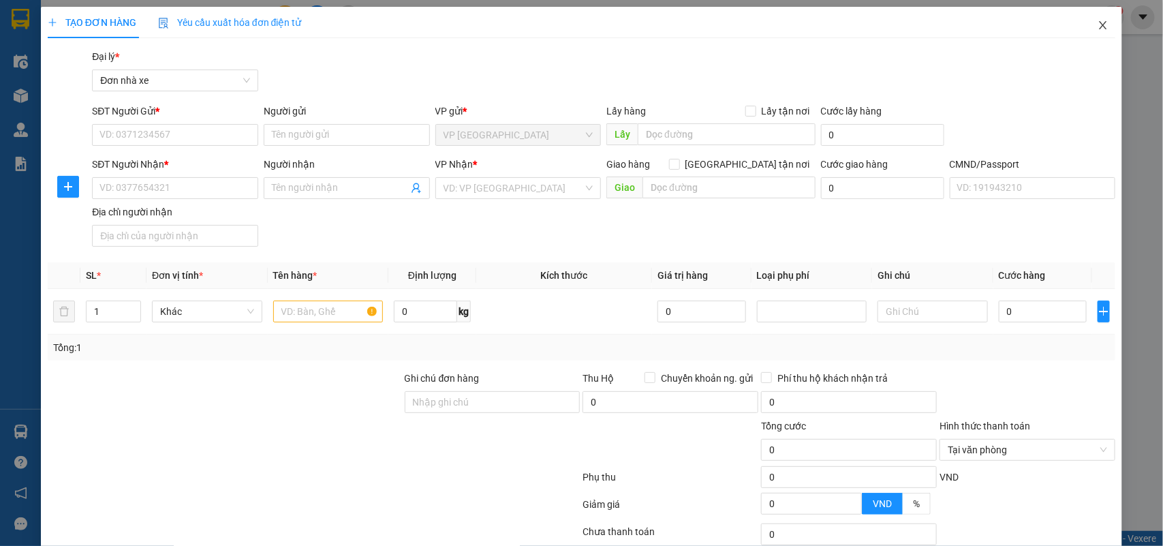
click at [1098, 26] on icon "close" at bounding box center [1103, 25] width 11 height 11
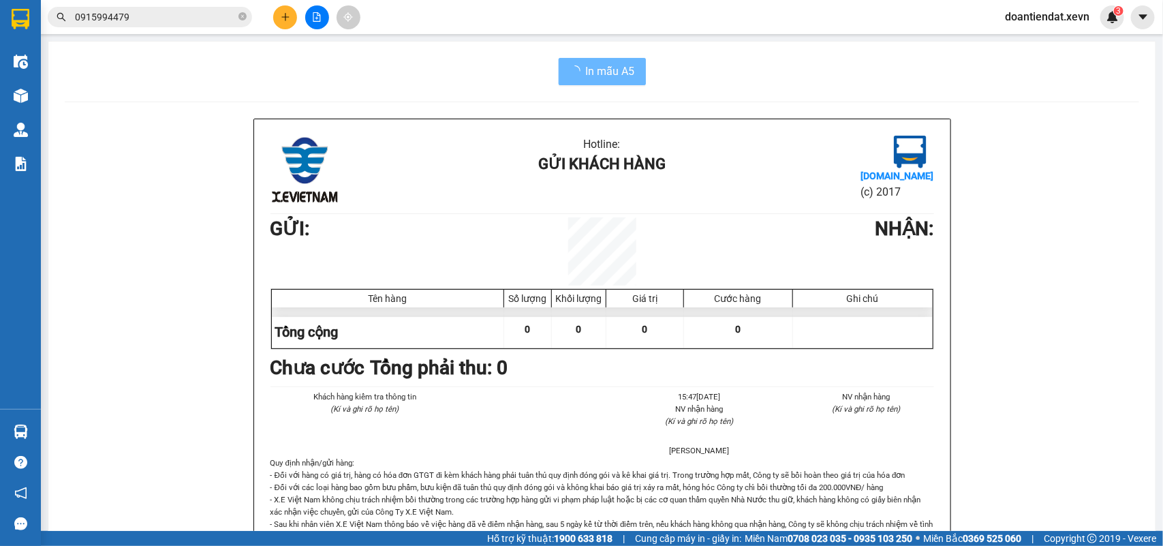
click at [196, 19] on input "0915994479" at bounding box center [155, 17] width 161 height 15
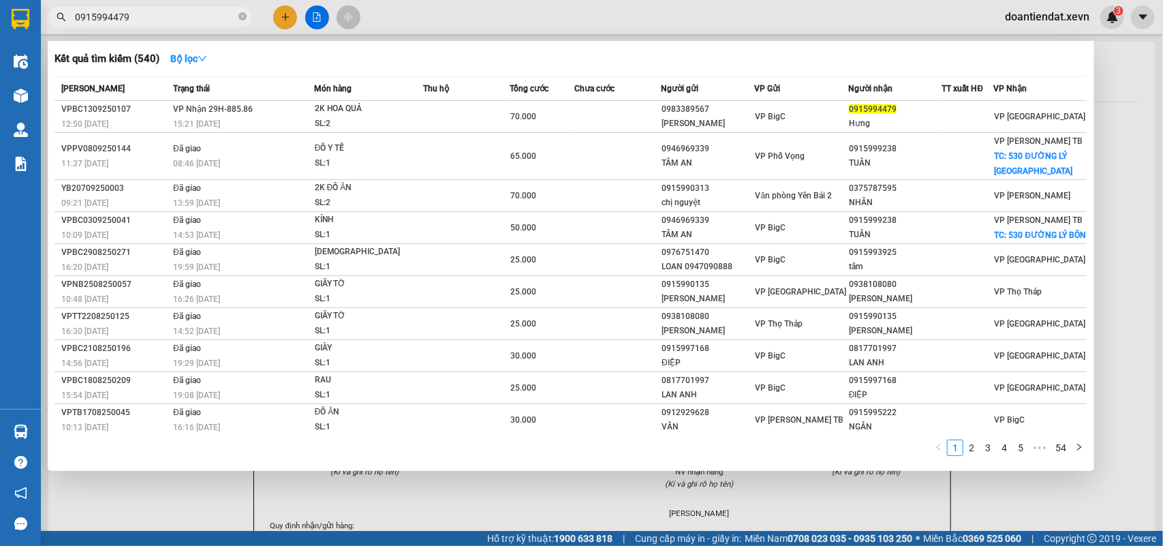
click at [196, 19] on input "0915994479" at bounding box center [155, 17] width 161 height 15
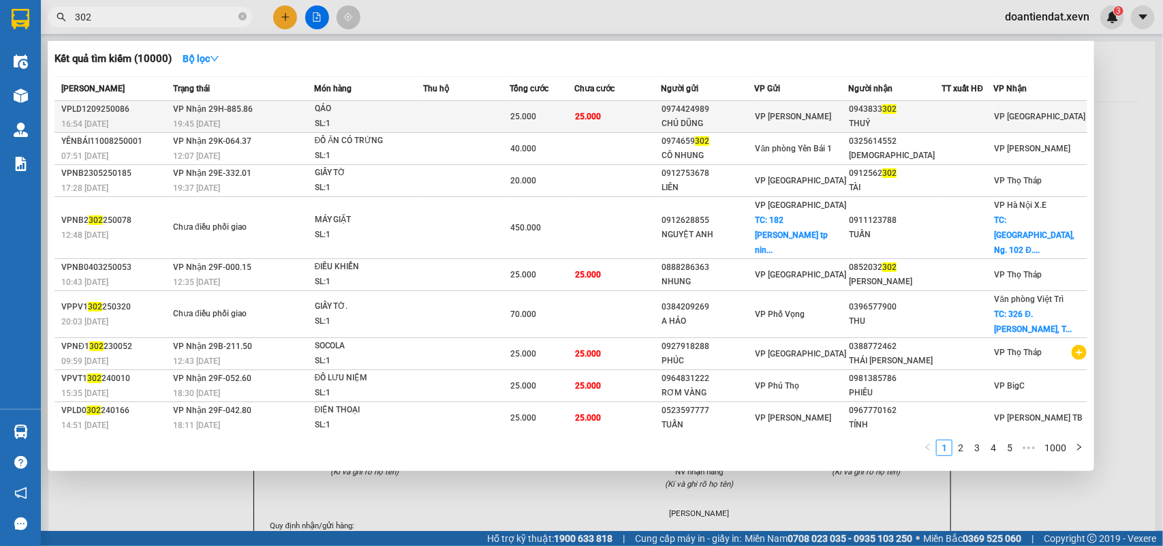
click at [500, 109] on td at bounding box center [466, 117] width 87 height 32
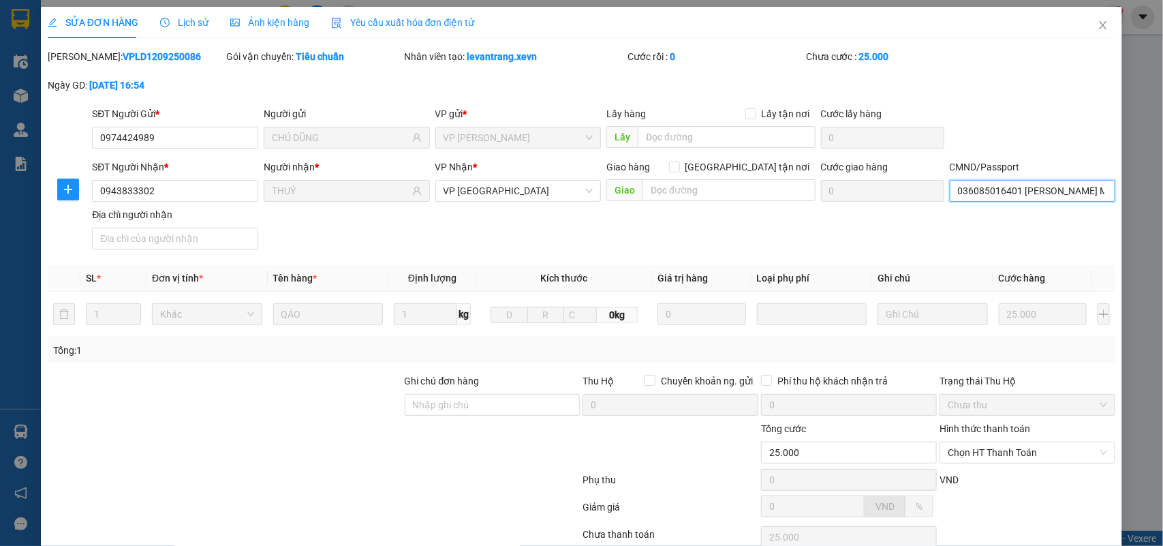
click at [989, 192] on input "036085016401 PHẠM TUẤN MỸ 8/11/157 TRÂN ĐĂNG NINH" at bounding box center [1033, 191] width 166 height 22
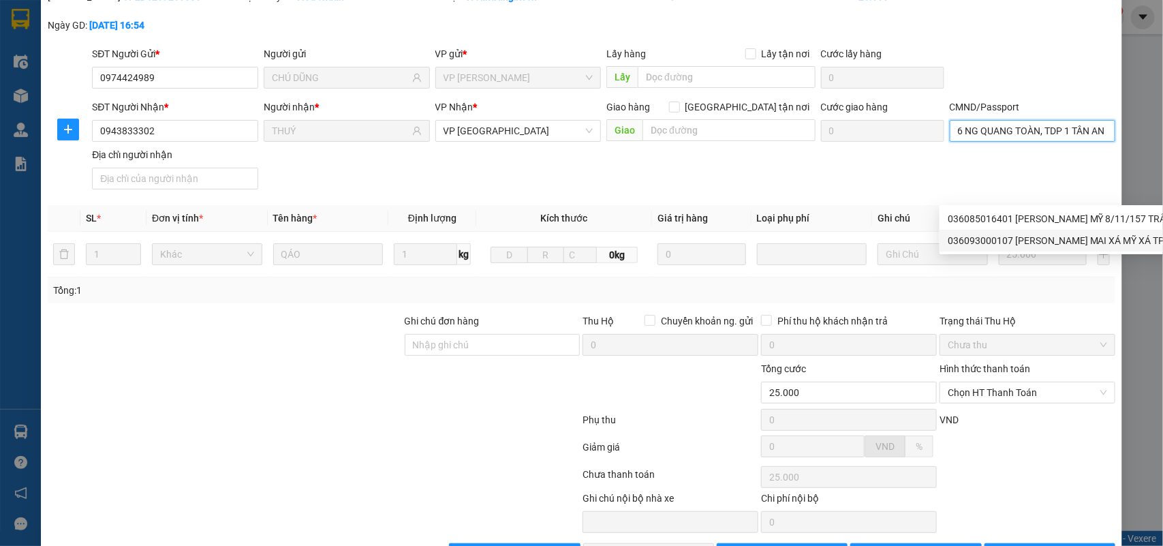
scroll to position [108, 0]
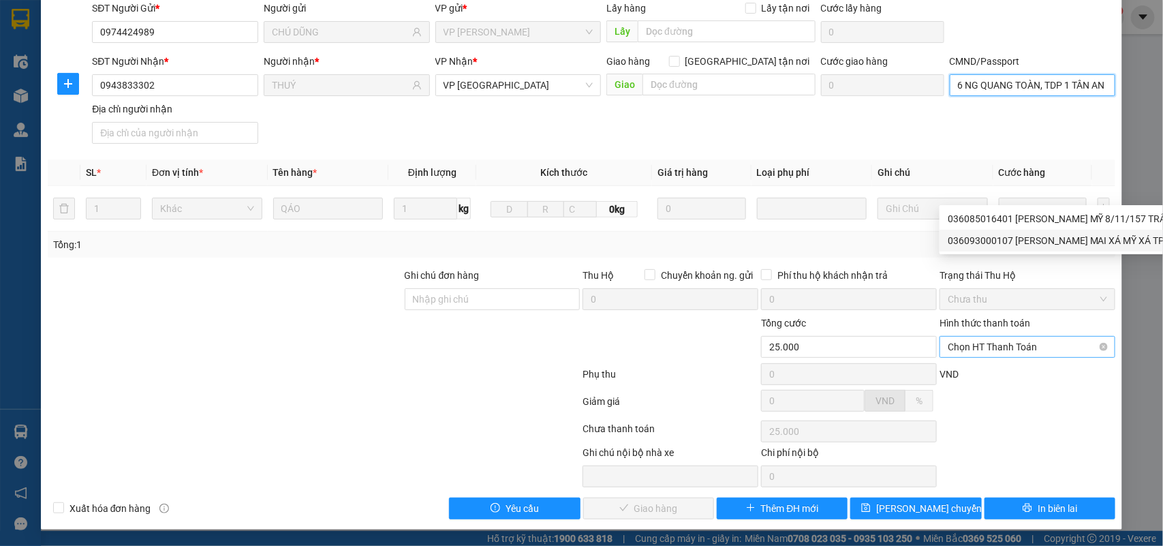
click at [1010, 350] on span "Chọn HT Thanh Toán" at bounding box center [1027, 347] width 159 height 20
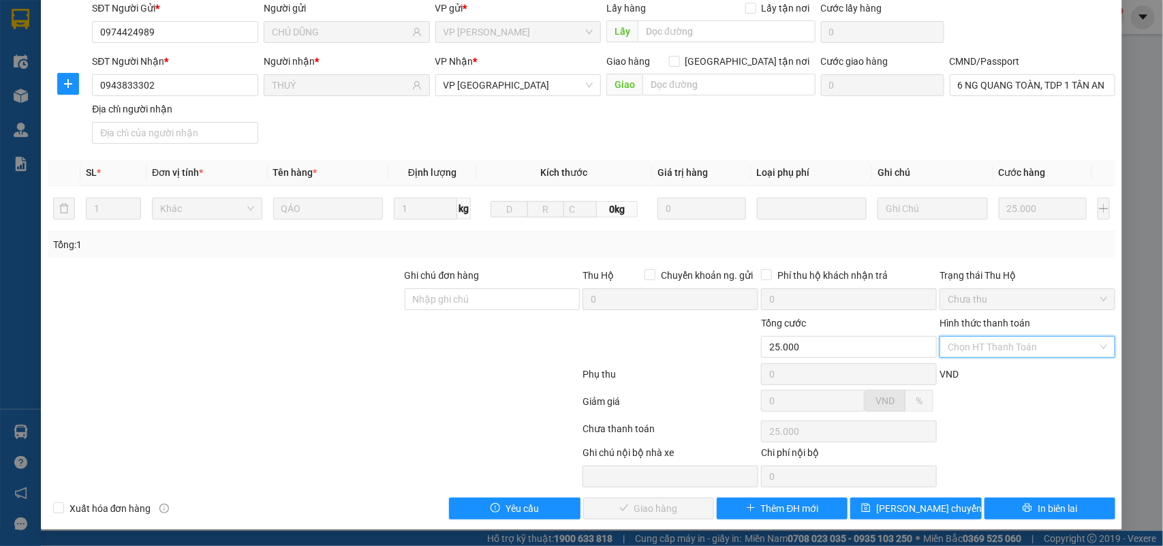
scroll to position [0, 0]
click at [995, 370] on div "Tại văn phòng" at bounding box center [1017, 375] width 157 height 15
click at [609, 510] on button "Giao hàng" at bounding box center [648, 509] width 131 height 22
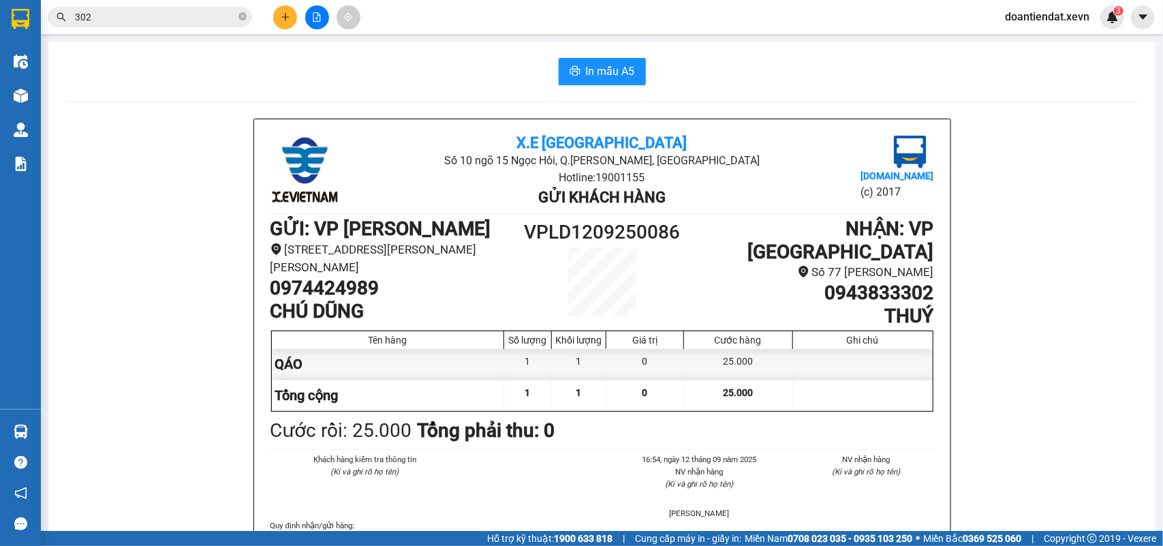
click at [280, 22] on button at bounding box center [285, 17] width 24 height 24
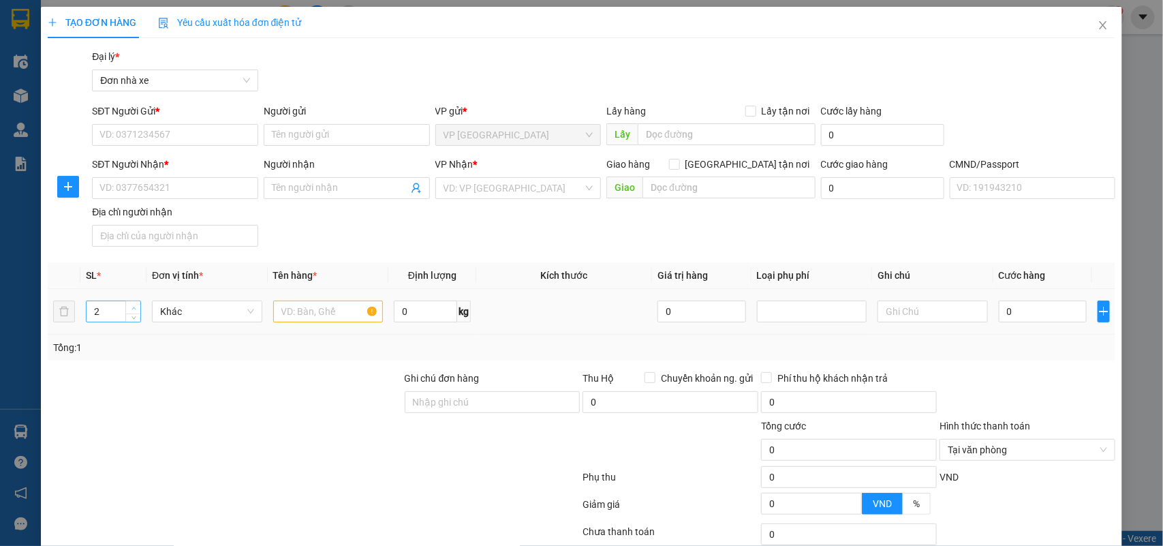
click at [134, 307] on icon "up" at bounding box center [134, 308] width 5 height 5
click at [309, 311] on input "text" at bounding box center [328, 312] width 110 height 22
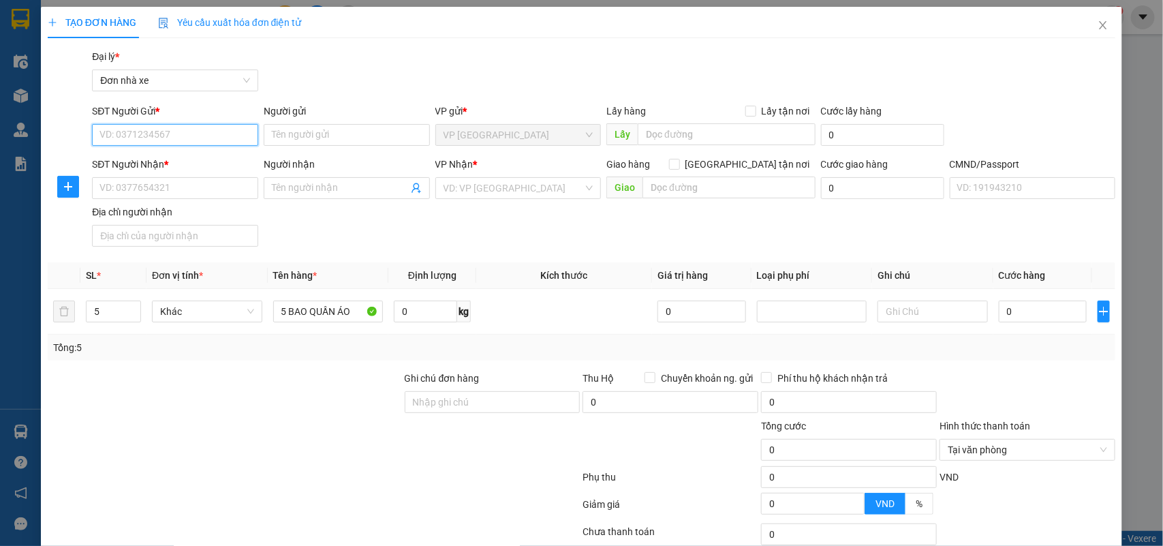
click at [172, 142] on input "SĐT Người Gửi *" at bounding box center [175, 135] width 166 height 22
click at [225, 157] on div "0941959889 - TRẦN KHƯƠNG DUY" at bounding box center [174, 162] width 148 height 15
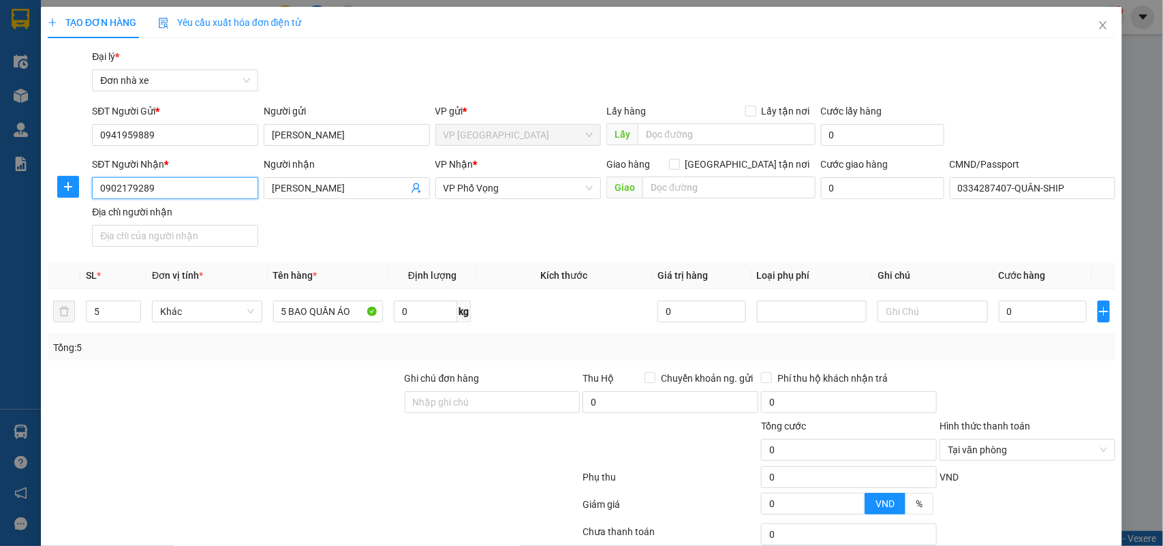
click at [202, 183] on input "0902179289" at bounding box center [175, 188] width 166 height 22
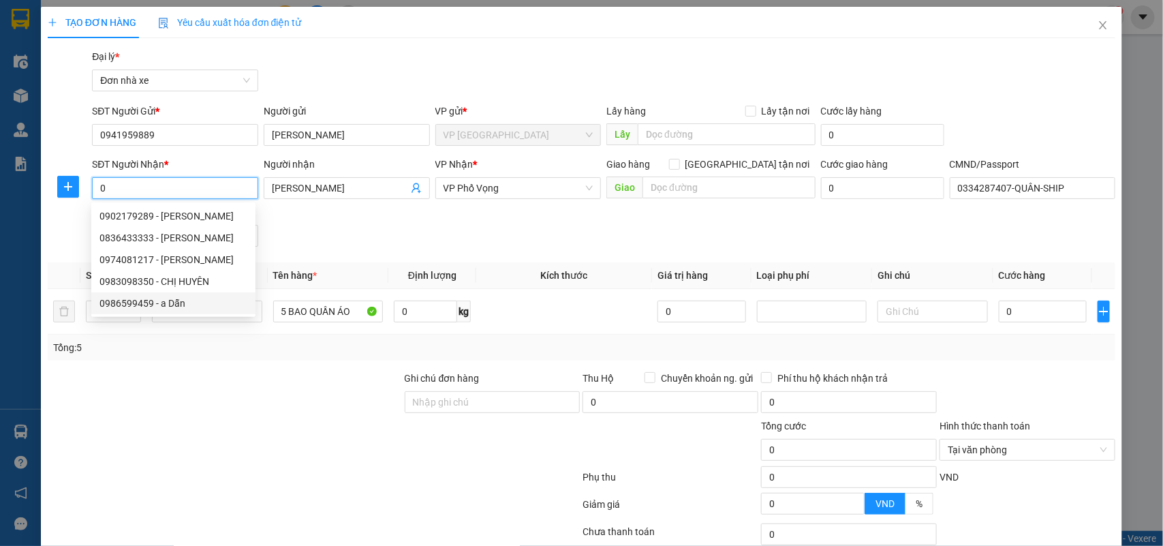
click at [192, 300] on div "0986599459 - a Dẫn" at bounding box center [174, 303] width 148 height 15
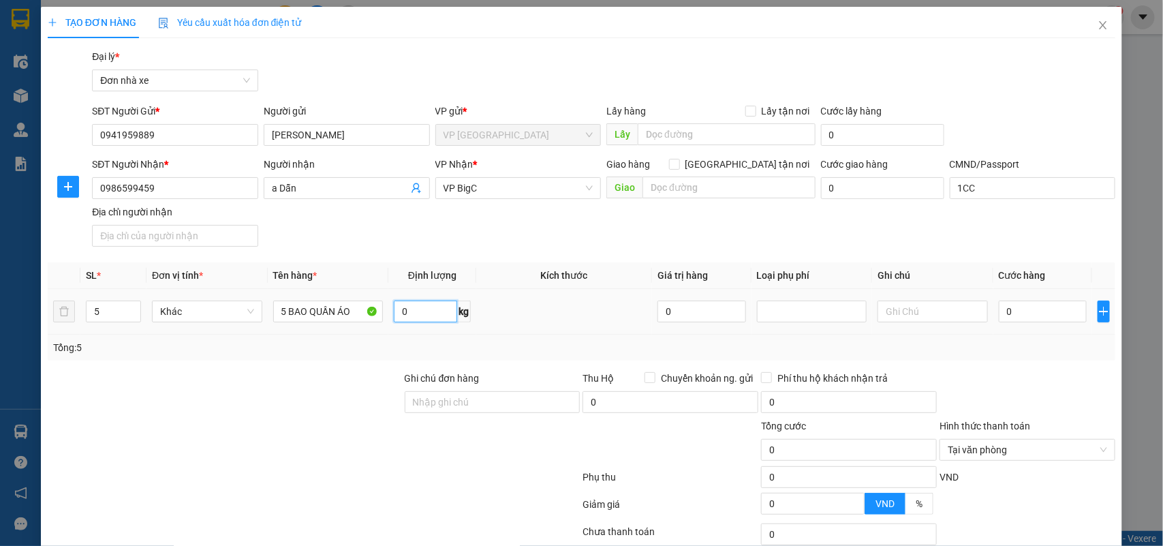
click at [416, 320] on input "0" at bounding box center [425, 312] width 63 height 22
drag, startPoint x: 741, startPoint y: 162, endPoint x: 724, endPoint y: 188, distance: 31.0
click at [679, 164] on input "Giao tận nơi" at bounding box center [674, 164] width 10 height 10
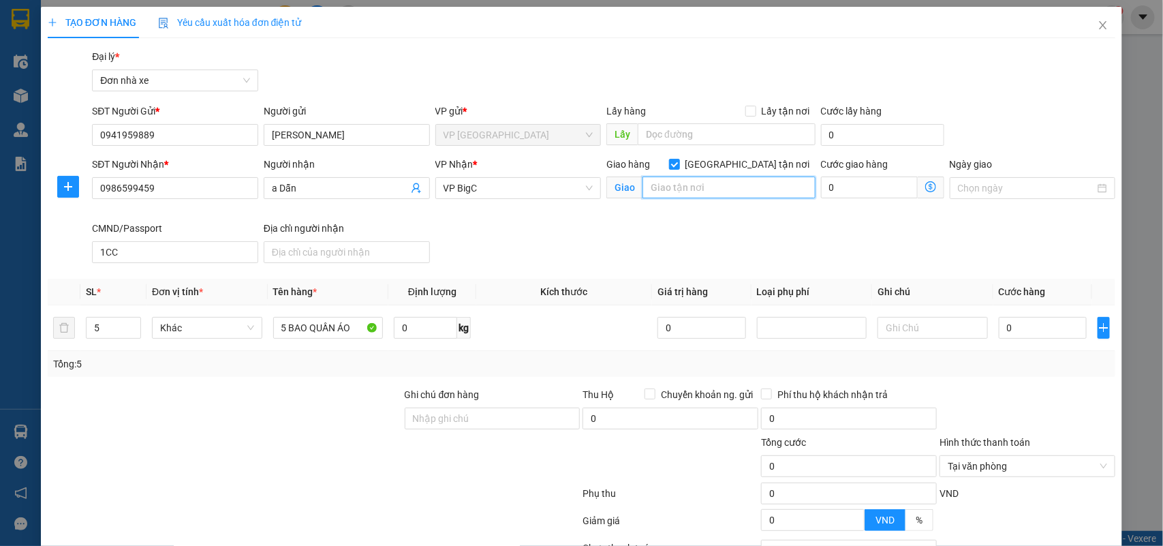
click at [716, 187] on input "text" at bounding box center [729, 188] width 173 height 22
paste input "117 P. Trung Kính, Trung Hoà, Cầu Giấy, Hà Nội 100000, Việt Nam"
click at [501, 186] on span "VP BigC" at bounding box center [519, 188] width 150 height 20
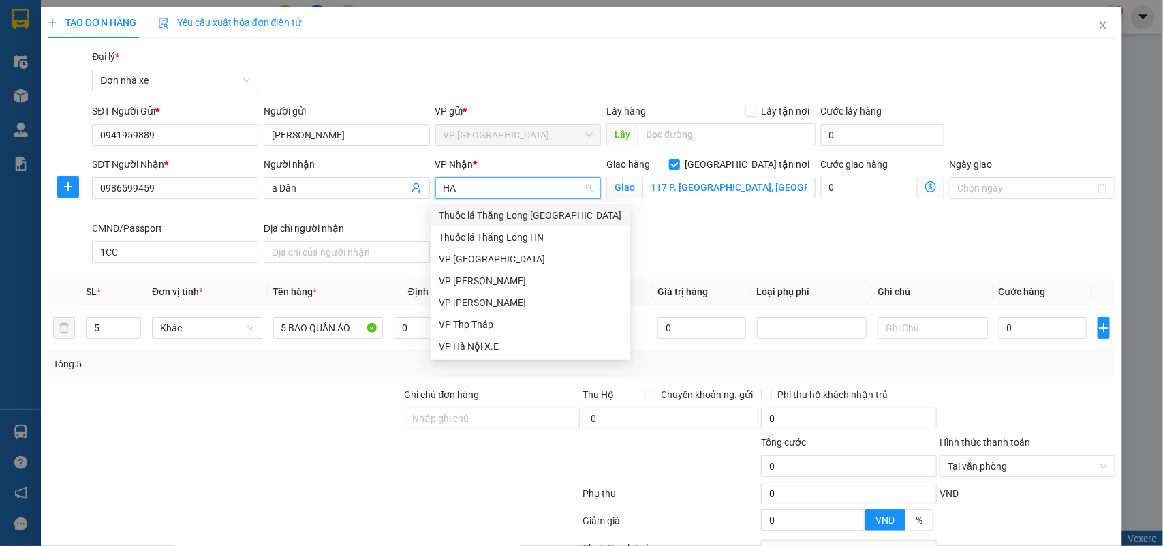
scroll to position [0, 0]
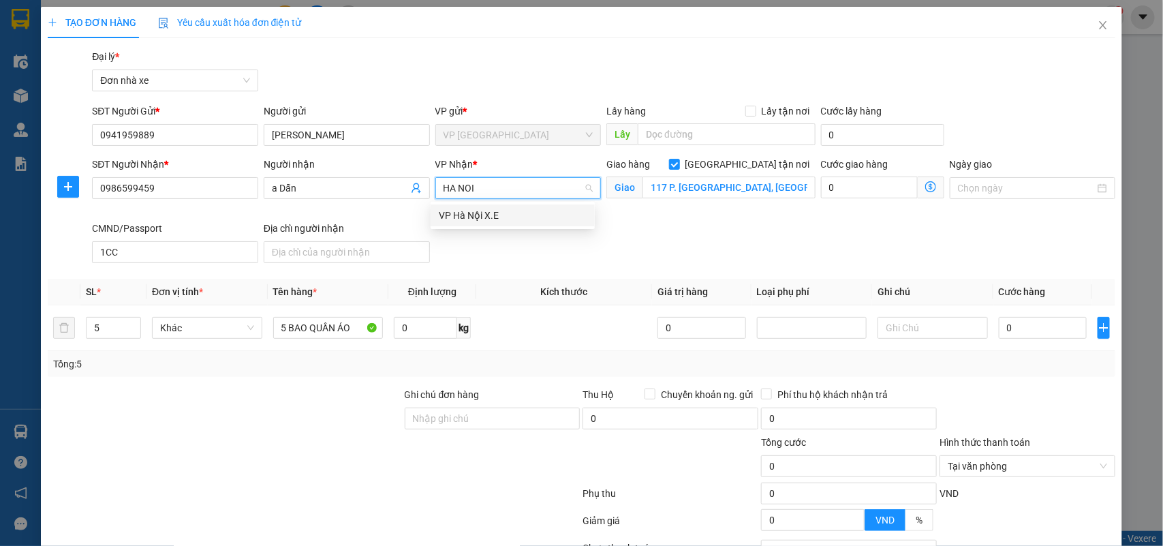
click at [481, 209] on div "VP Hà Nội X.E" at bounding box center [513, 215] width 148 height 15
click at [421, 333] on input "0" at bounding box center [425, 328] width 63 height 22
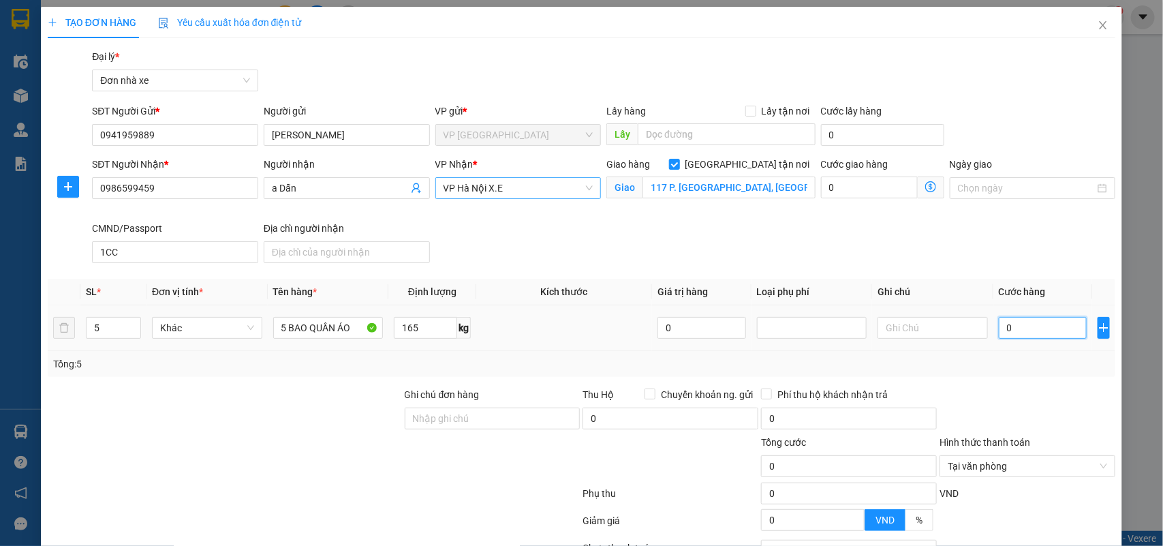
click at [1041, 329] on input "0" at bounding box center [1043, 328] width 88 height 22
click at [428, 331] on input "165" at bounding box center [425, 328] width 63 height 22
click at [1027, 337] on input "0" at bounding box center [1043, 328] width 88 height 22
click at [969, 189] on input "Ngày giao" at bounding box center [1027, 188] width 138 height 15
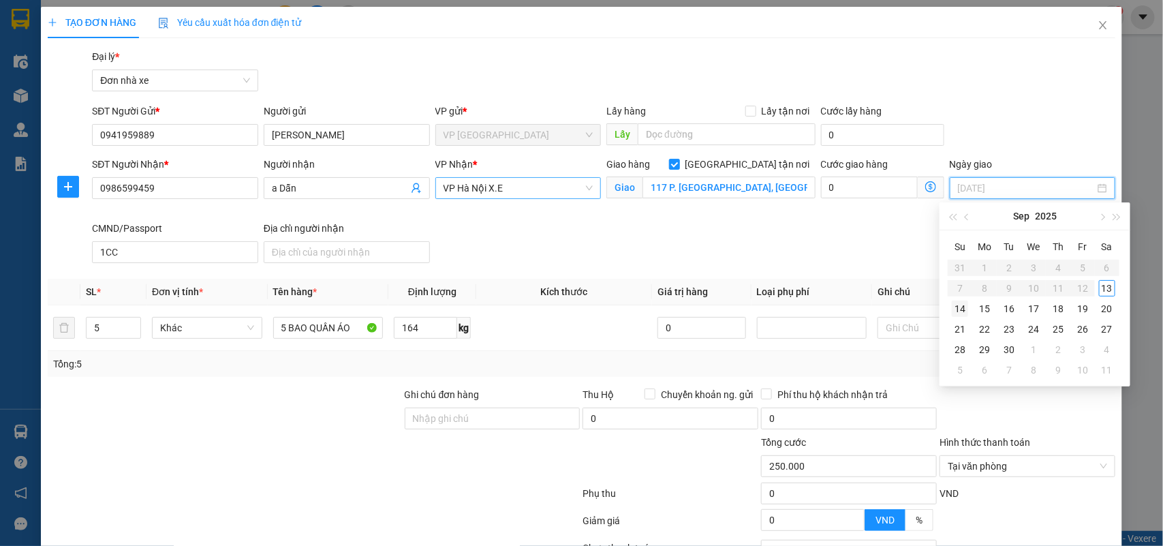
click at [962, 311] on div "14" at bounding box center [960, 309] width 16 height 16
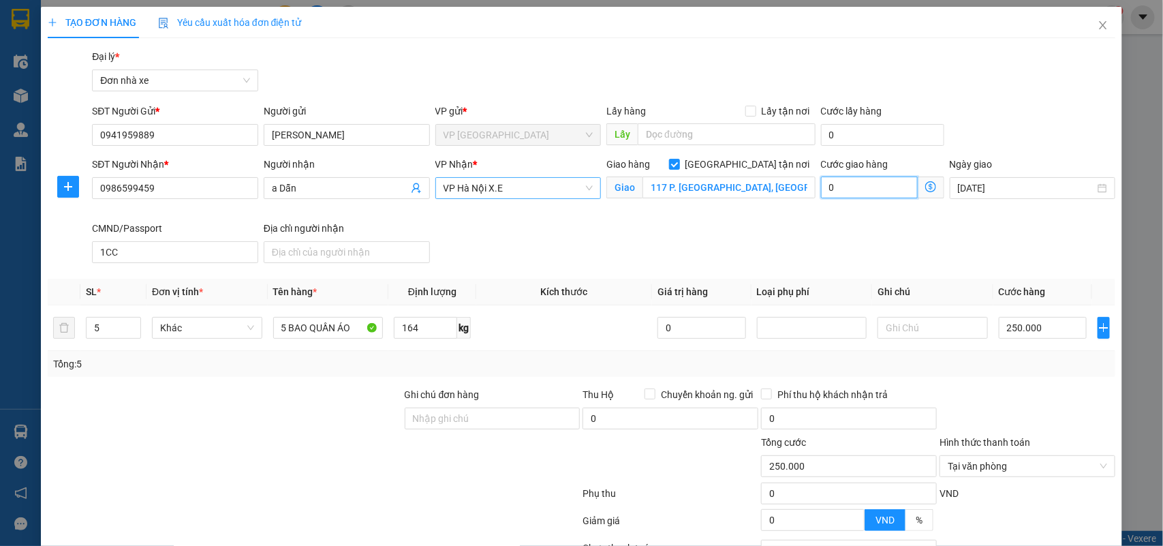
click at [864, 188] on input "0" at bounding box center [869, 188] width 97 height 22
click at [716, 232] on div "SĐT Người Nhận * 0986599459 Người nhận a Dẫn VP Nhận * VP Hà Nội X.E Giao hàng …" at bounding box center [603, 213] width 1029 height 112
click at [748, 250] on div "SĐT Người Nhận * 0986599459 Người nhận a Dẫn VP Nhận * VP Hà Nội X.E Giao hàng …" at bounding box center [603, 213] width 1029 height 112
drag, startPoint x: 980, startPoint y: 400, endPoint x: 960, endPoint y: 429, distance: 35.7
click at [980, 401] on div at bounding box center [1028, 411] width 179 height 48
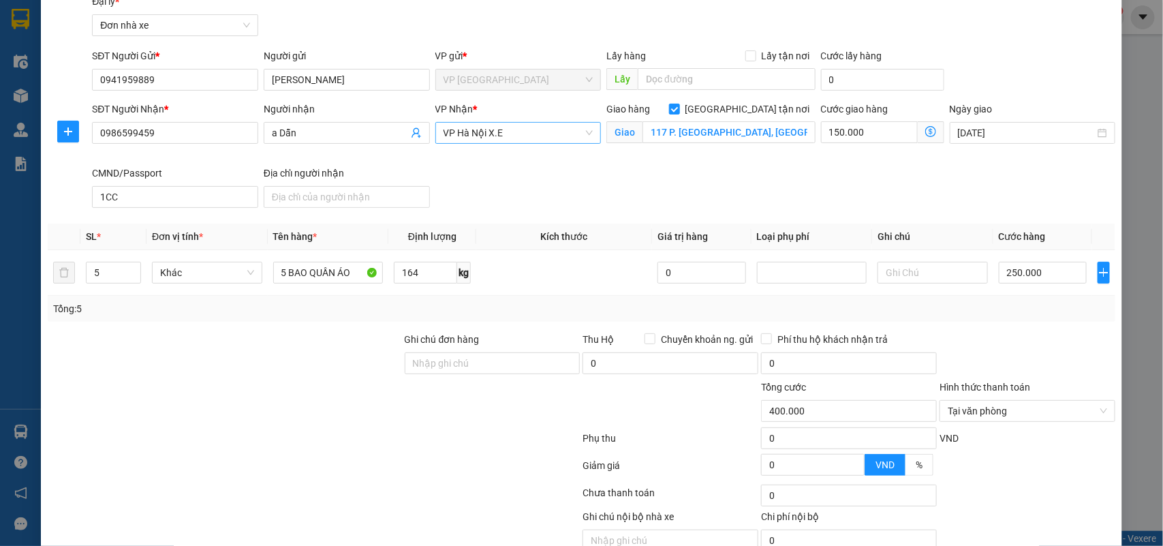
scroll to position [85, 0]
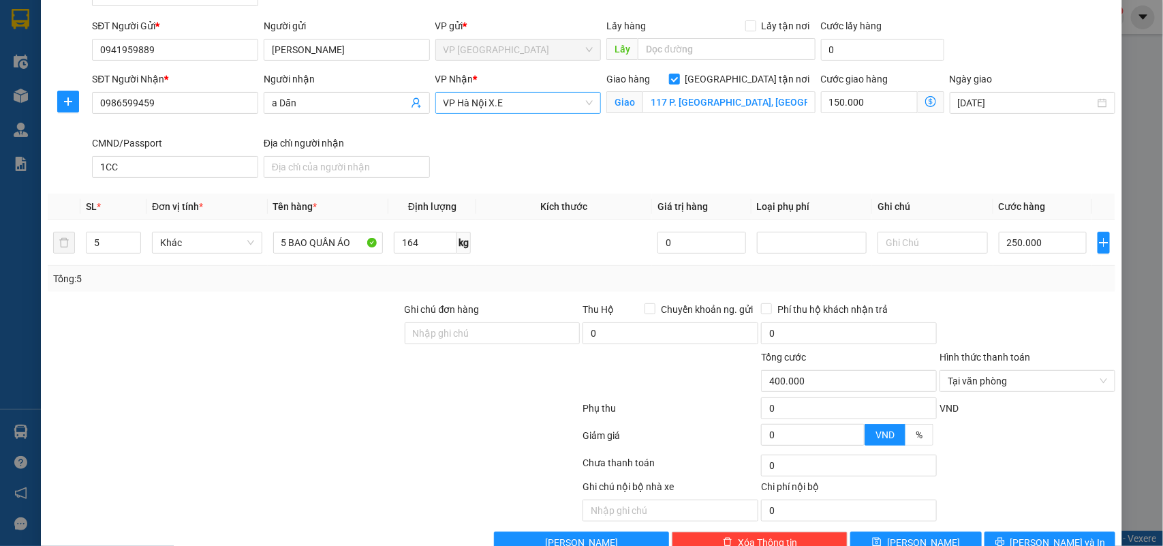
drag, startPoint x: 1041, startPoint y: 335, endPoint x: 1065, endPoint y: 349, distance: 27.5
click at [1044, 335] on div at bounding box center [1028, 326] width 179 height 48
click at [1057, 318] on div at bounding box center [1028, 326] width 179 height 48
click at [1044, 252] on input "250.000" at bounding box center [1043, 243] width 88 height 22
click at [1001, 318] on div at bounding box center [1028, 326] width 179 height 48
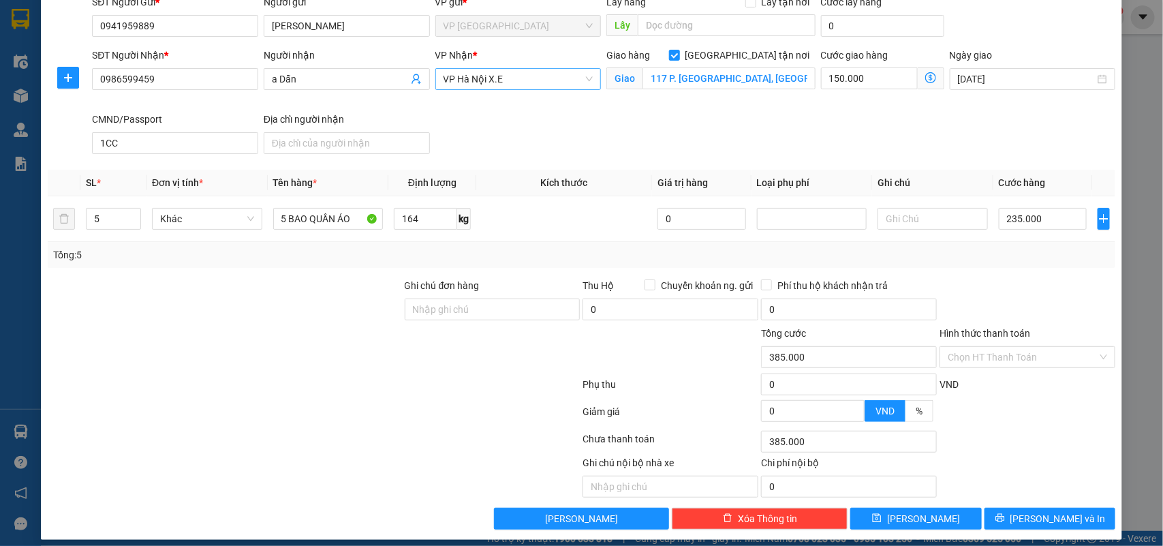
scroll to position [121, 0]
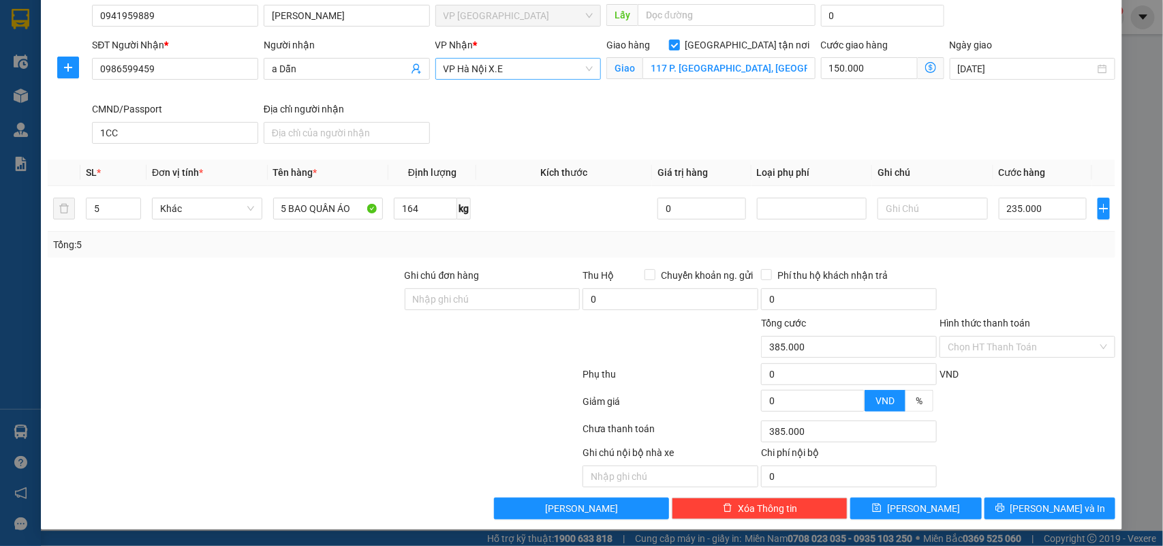
drag, startPoint x: 1057, startPoint y: 389, endPoint x: 1065, endPoint y: 379, distance: 12.1
click at [1058, 389] on div "VND" at bounding box center [1028, 379] width 179 height 24
click at [1065, 440] on div at bounding box center [1028, 431] width 179 height 27
click at [1038, 504] on span "Lưu và In" at bounding box center [1058, 508] width 95 height 15
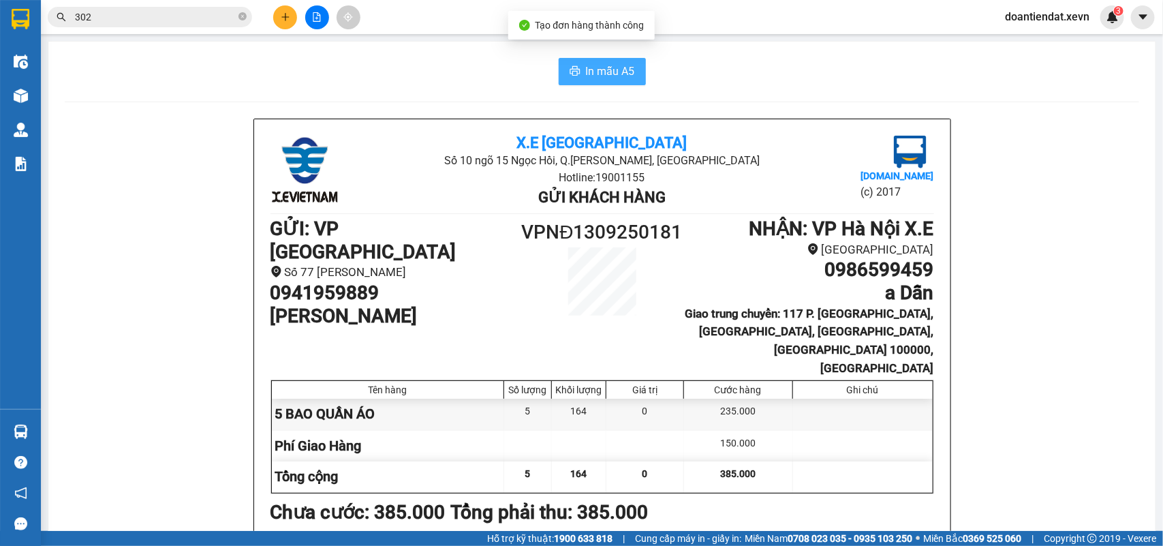
click at [610, 59] on button "In mẫu A5" at bounding box center [602, 71] width 87 height 27
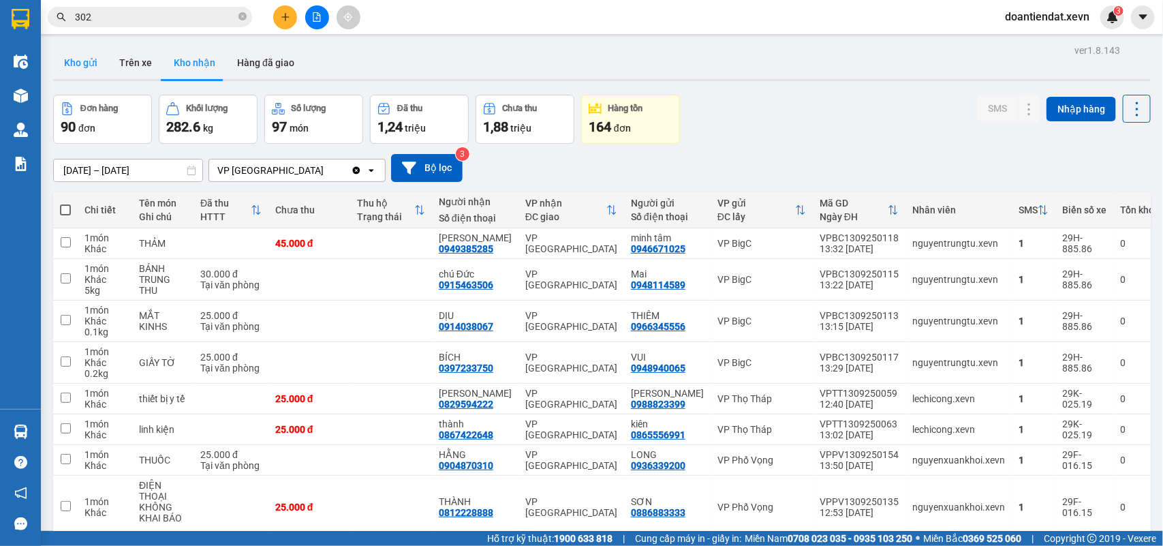
drag, startPoint x: 77, startPoint y: 61, endPoint x: 203, endPoint y: 55, distance: 126.3
click at [77, 60] on button "Kho gửi" at bounding box center [80, 62] width 55 height 33
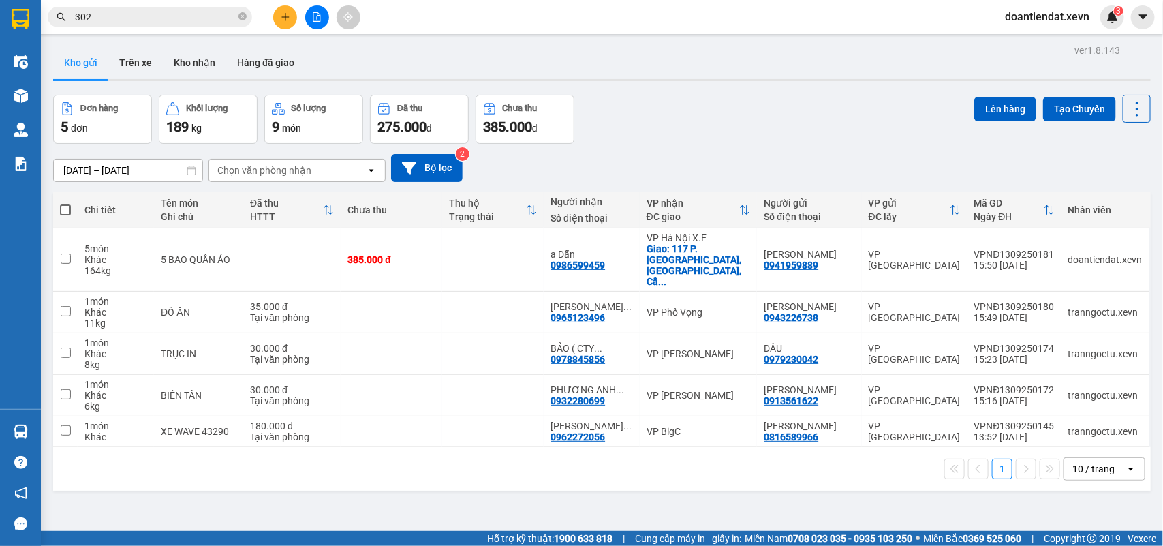
click at [274, 20] on button at bounding box center [285, 17] width 24 height 24
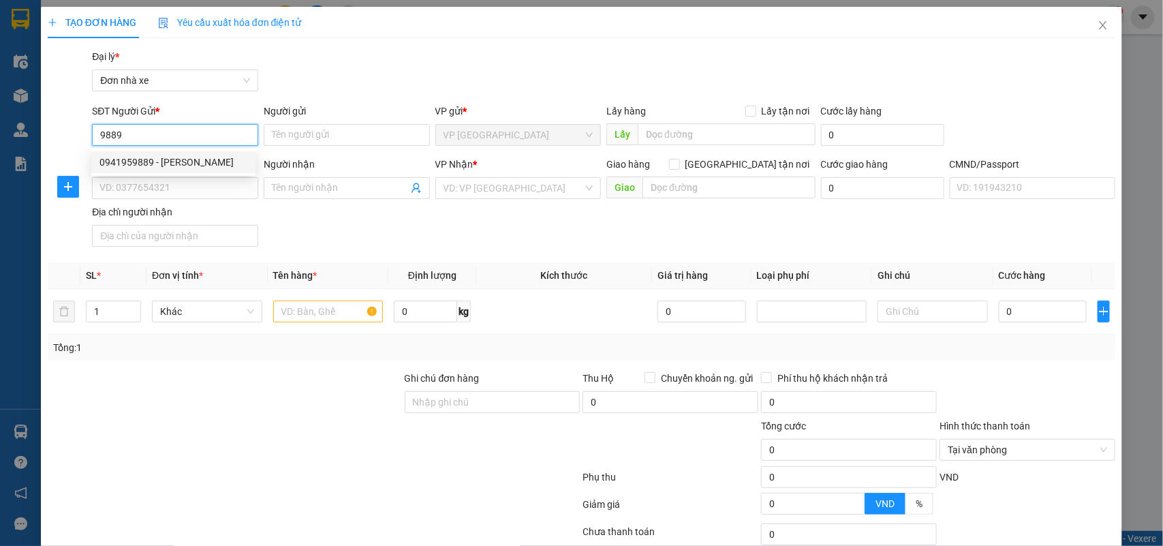
click at [189, 162] on div "0941959889 - TRẦN KHƯƠNG DUY" at bounding box center [174, 162] width 148 height 15
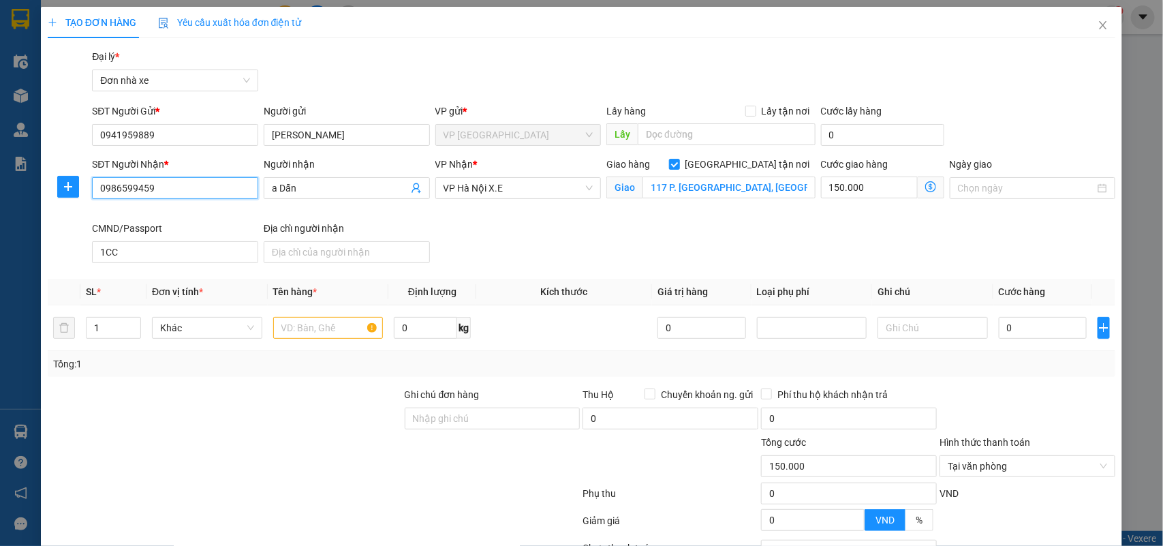
click at [213, 188] on input "0986599459" at bounding box center [175, 188] width 166 height 22
click at [196, 219] on div "0902179289 - VŨ THỊ HẠNH" at bounding box center [174, 216] width 148 height 15
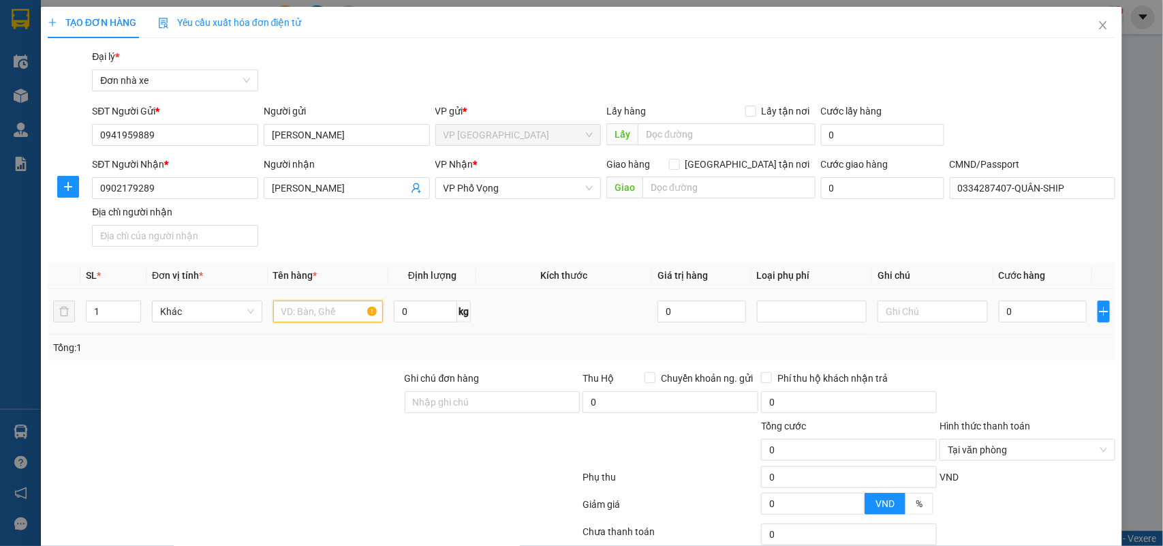
click at [320, 312] on input "text" at bounding box center [328, 312] width 110 height 22
type input "BAO QUẦN ÁO"
click at [1038, 314] on input "0" at bounding box center [1043, 312] width 88 height 22
type input "5"
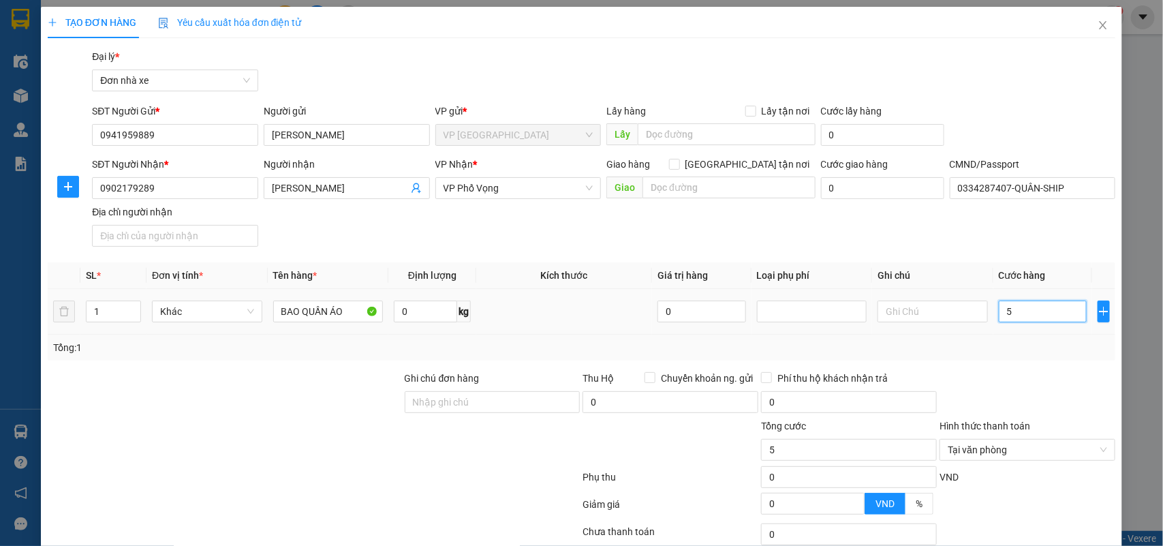
type input "50"
type input "50.000"
click at [410, 318] on input "0" at bounding box center [425, 312] width 63 height 22
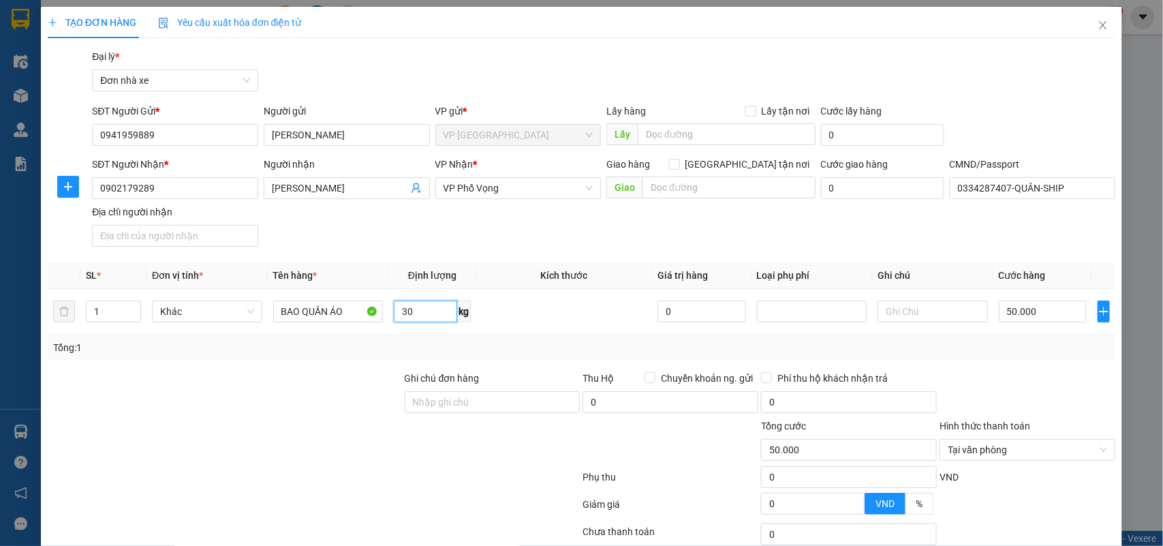
type input "30"
click at [1029, 362] on div "Transit Pickup Surcharge Ids Transit Deliver Surcharge Ids Transit Deliver Surc…" at bounding box center [582, 335] width 1069 height 573
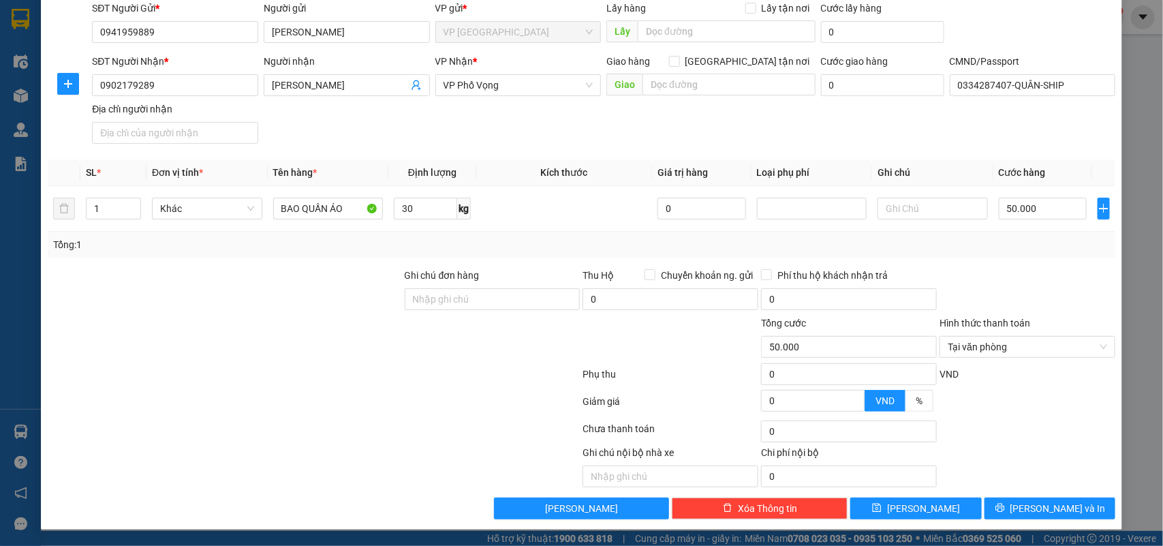
scroll to position [104, 0]
type input "50.000"
drag, startPoint x: 1093, startPoint y: 344, endPoint x: 1068, endPoint y: 406, distance: 66.1
drag, startPoint x: 1061, startPoint y: 503, endPoint x: 1068, endPoint y: 404, distance: 99.1
click at [1060, 504] on span "[PERSON_NAME] và In" at bounding box center [1058, 508] width 95 height 15
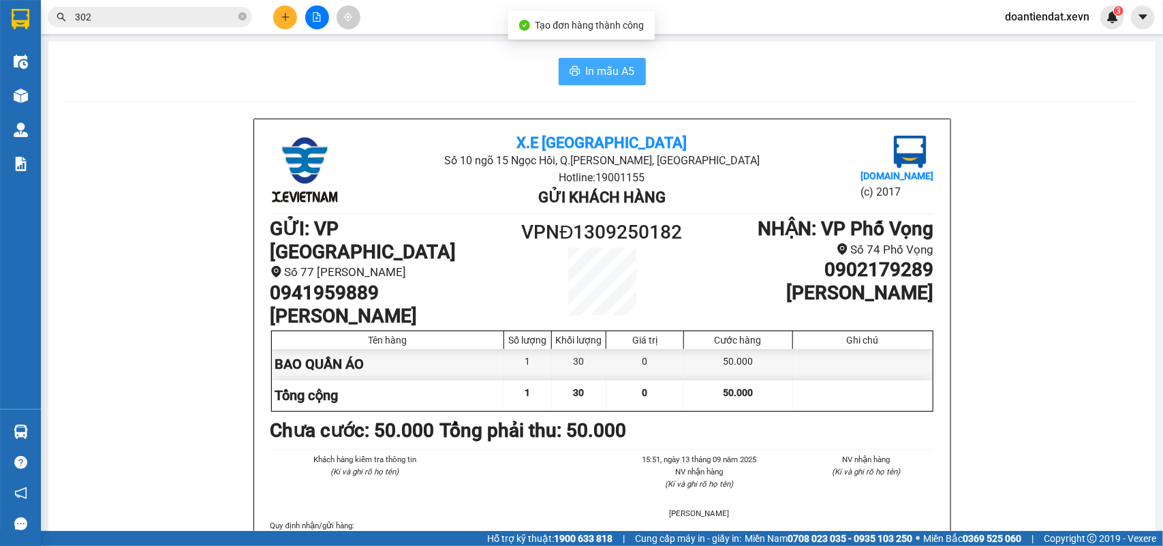
click at [570, 70] on icon "printer" at bounding box center [575, 70] width 11 height 11
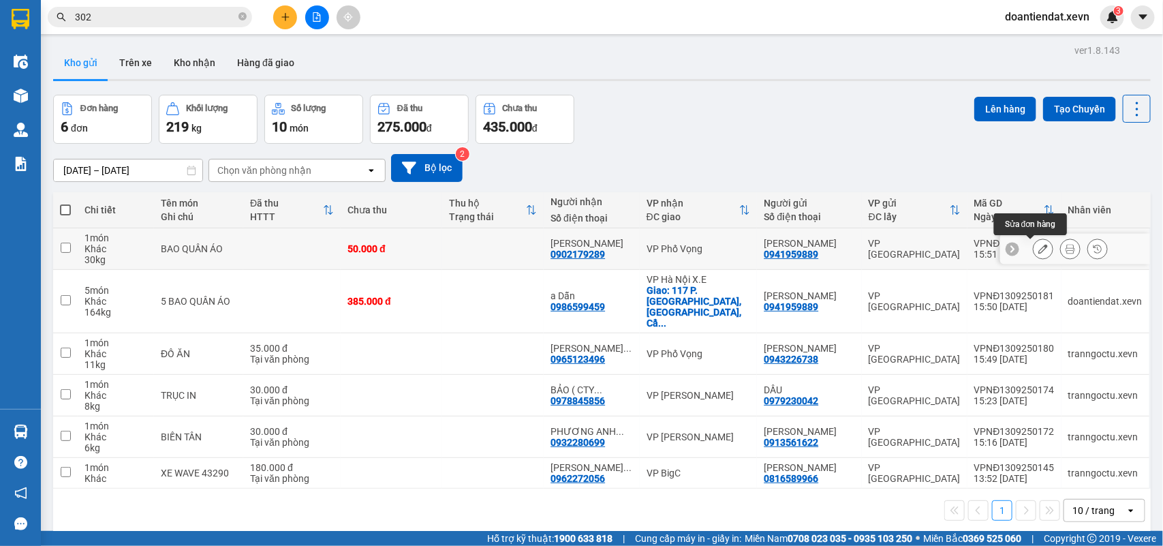
click at [1039, 246] on icon at bounding box center [1044, 249] width 10 height 10
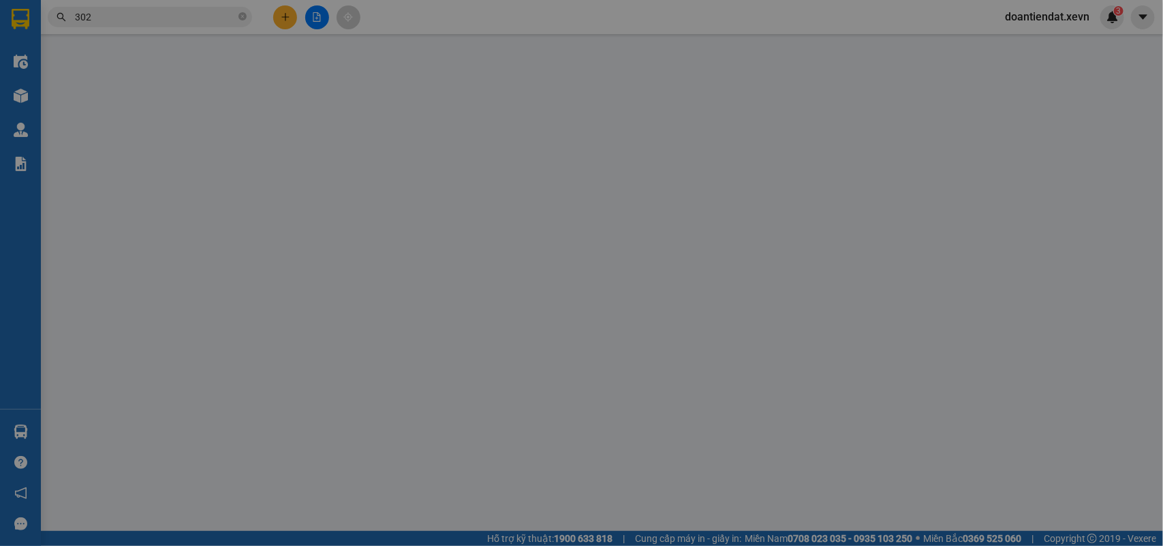
type input "0941959889"
type input "0902179289"
type input "0334287407-QUÂN-SHIP"
type input "50.000"
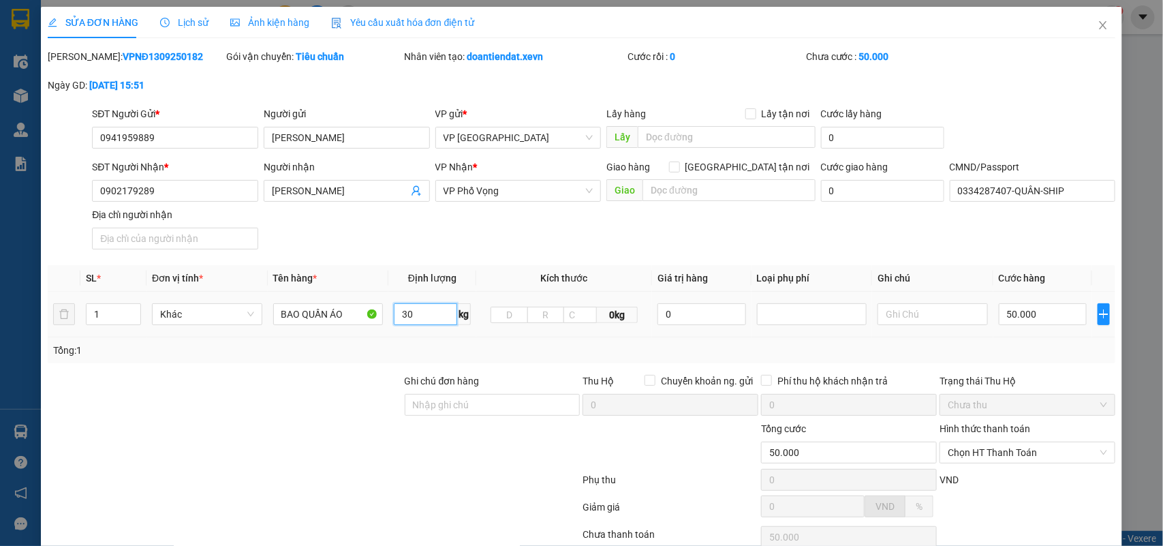
click at [426, 311] on input "30" at bounding box center [425, 314] width 63 height 22
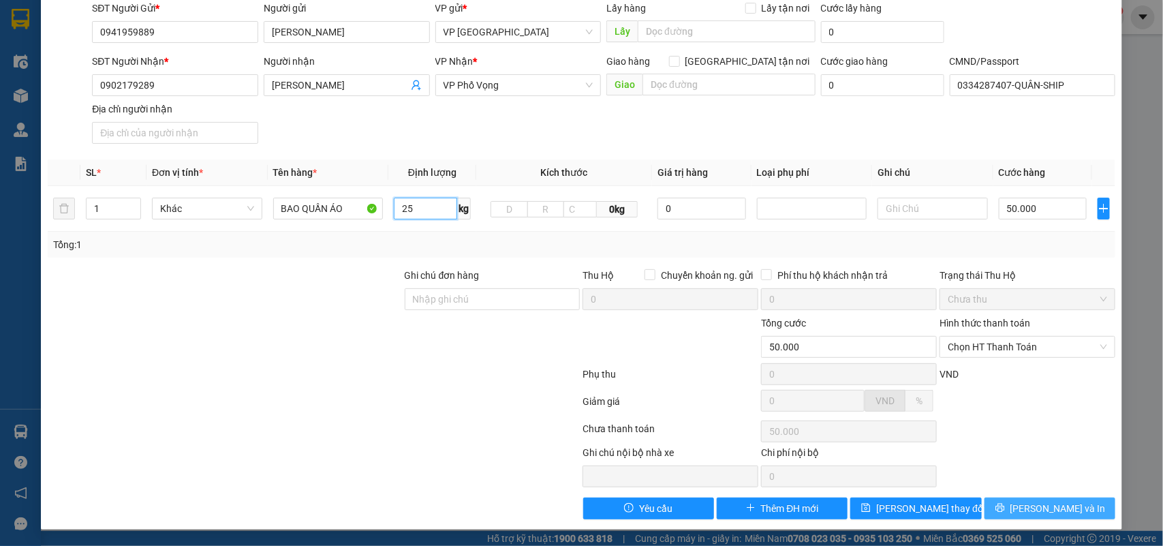
type input "25"
click at [1034, 501] on span "[PERSON_NAME] và In" at bounding box center [1058, 508] width 95 height 15
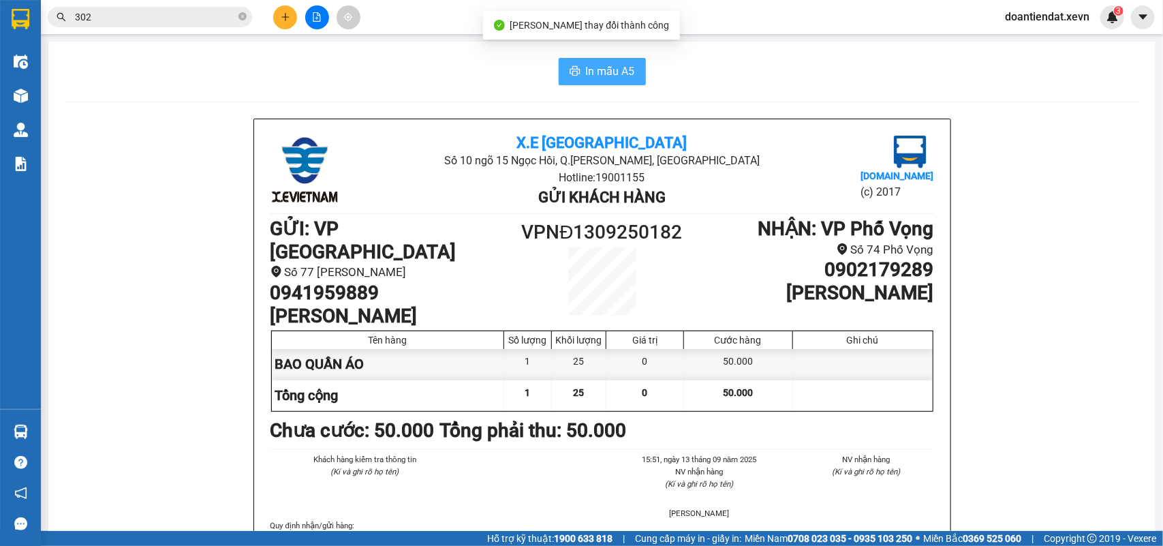
click at [586, 73] on span "In mẫu A5" at bounding box center [610, 71] width 49 height 17
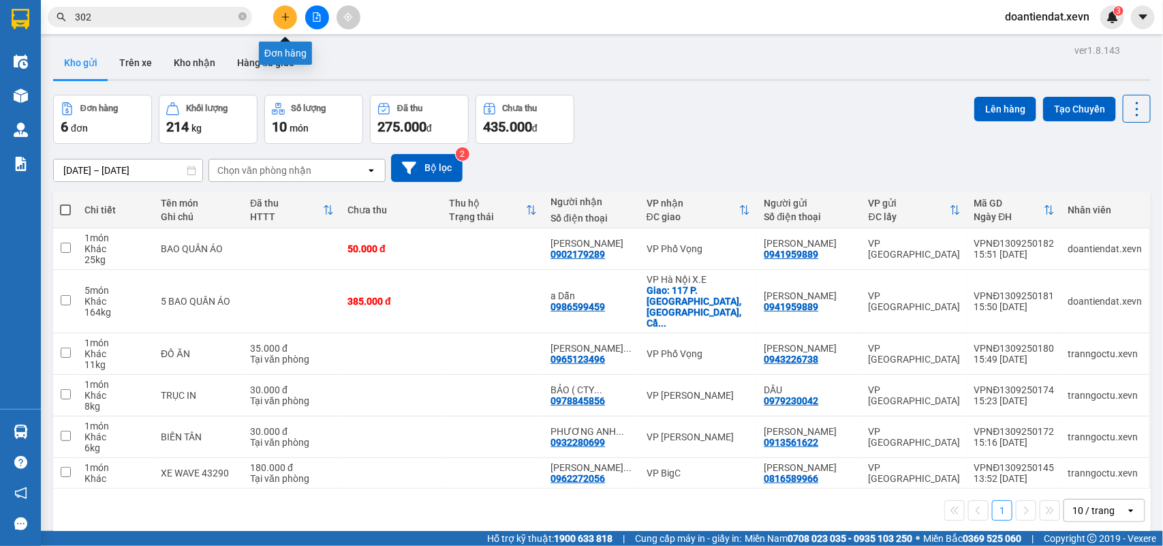
click at [288, 17] on icon "plus" at bounding box center [284, 16] width 7 height 1
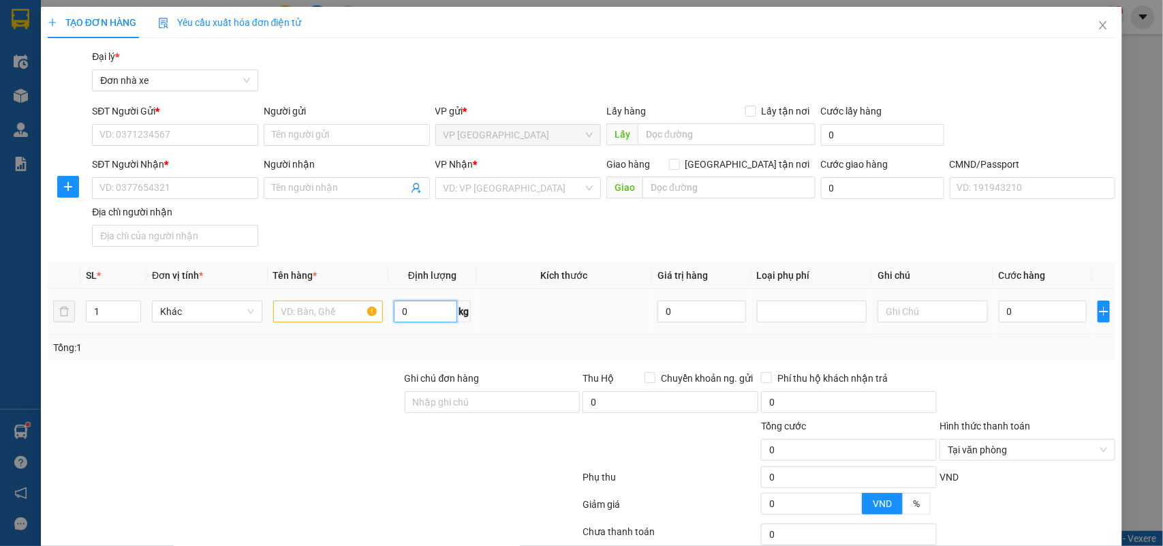
click at [418, 314] on input "0" at bounding box center [425, 312] width 63 height 22
drag, startPoint x: 418, startPoint y: 314, endPoint x: 1038, endPoint y: 304, distance: 620.3
click at [419, 314] on input "0" at bounding box center [425, 312] width 63 height 22
type input "5.5"
click at [283, 314] on input "text" at bounding box center [328, 312] width 110 height 22
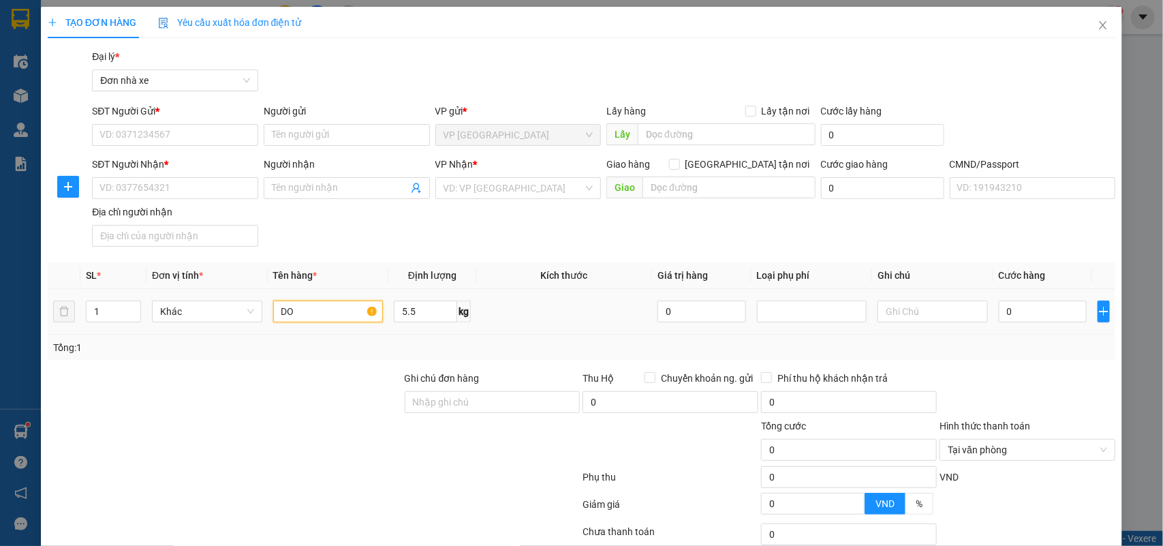
type input "D"
type input "ĐỒ ĂN"
drag, startPoint x: 193, startPoint y: 140, endPoint x: 232, endPoint y: 136, distance: 39.7
click at [194, 140] on input "SĐT Người Gửi *" at bounding box center [175, 135] width 166 height 22
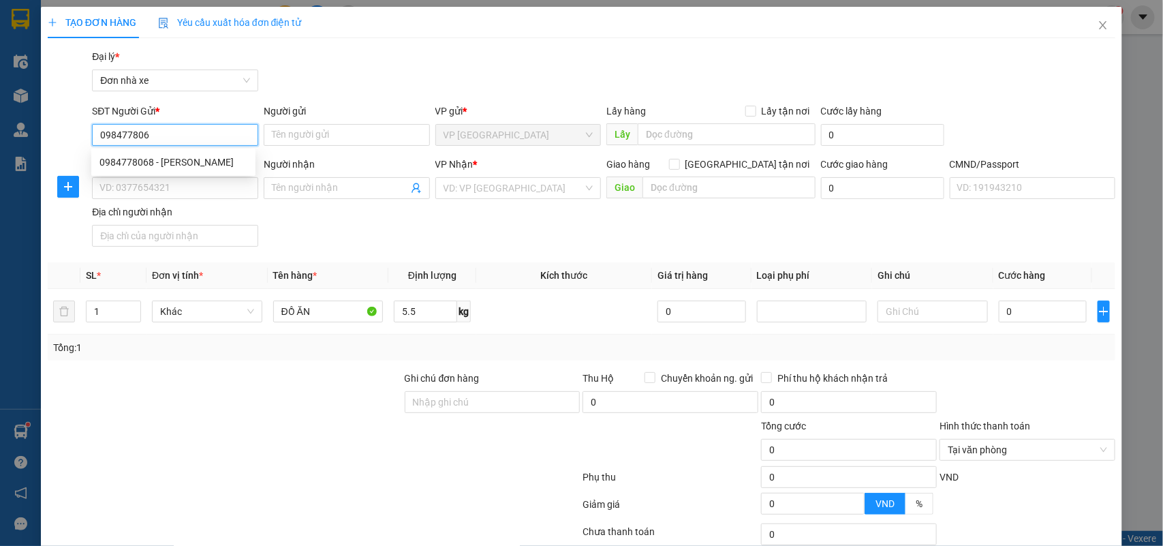
type input "0984778068"
click at [179, 151] on div "0984778068 - ĐINH TỐ QUỲNH" at bounding box center [173, 162] width 164 height 22
type input "ĐINH TỐ QUỲNH"
type input "0916165912"
type input "HÀ QUỲNH ANH"
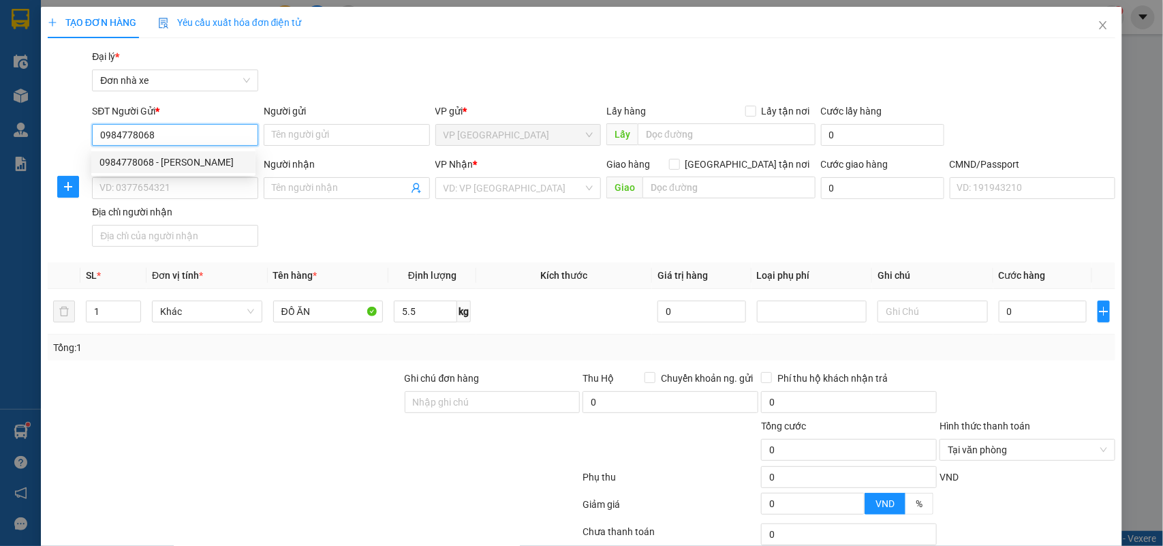
type input "036302008160 HÀ QUỲNH ANH"
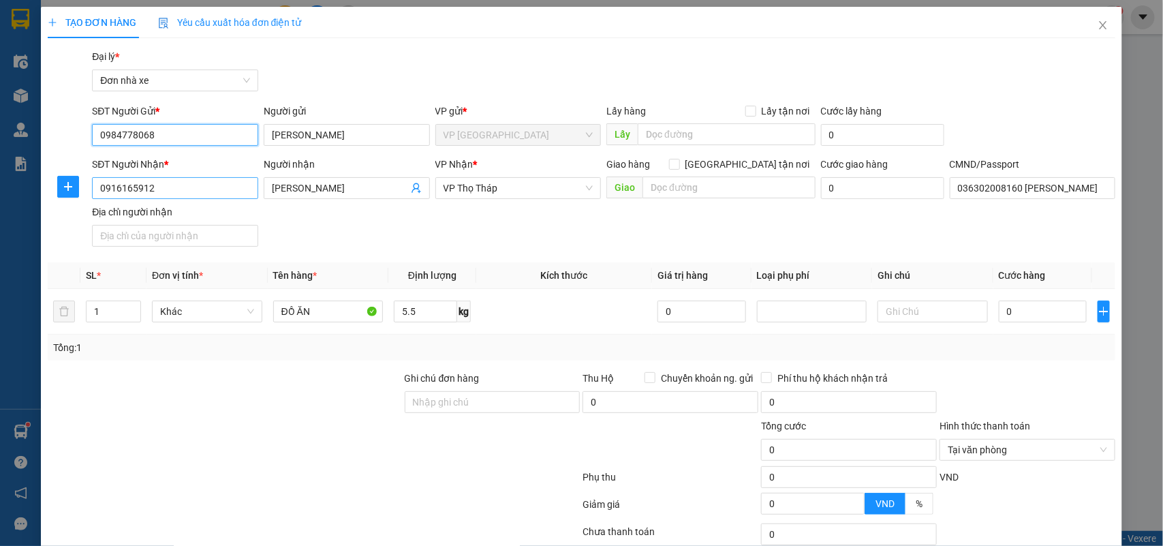
type input "0984778068"
click at [196, 189] on input "0916165912" at bounding box center [175, 188] width 166 height 22
click at [1020, 358] on div "Tổng: 1" at bounding box center [582, 348] width 1069 height 26
click at [999, 305] on input "0" at bounding box center [1043, 312] width 88 height 22
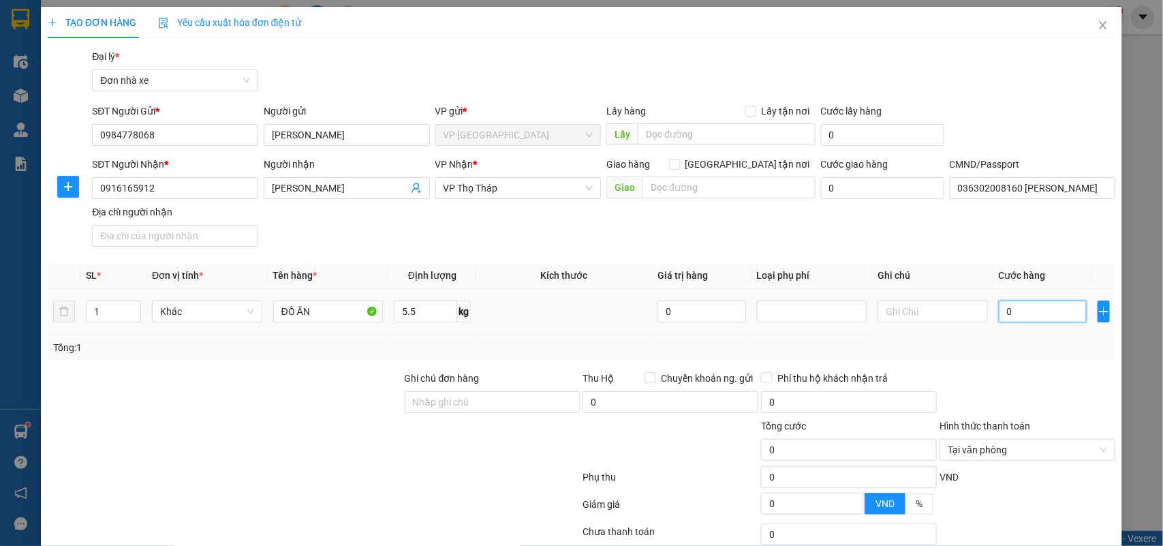
type input "3"
type input "30"
type input "30.000"
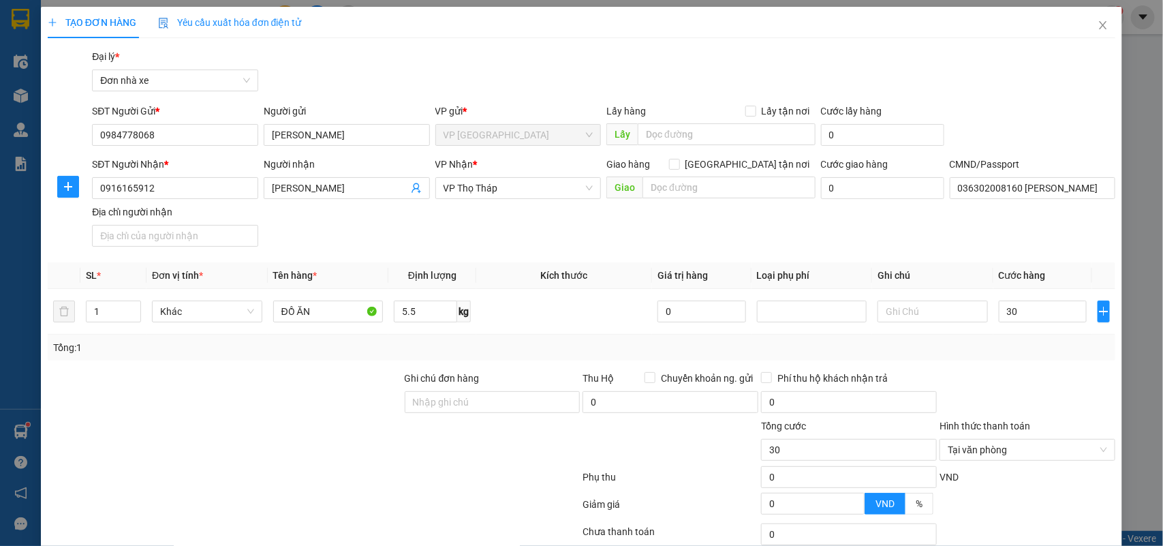
type input "30.000"
click at [1027, 370] on div "Transit Pickup Surcharge Ids Transit Deliver Surcharge Ids Transit Deliver Surc…" at bounding box center [582, 335] width 1069 height 573
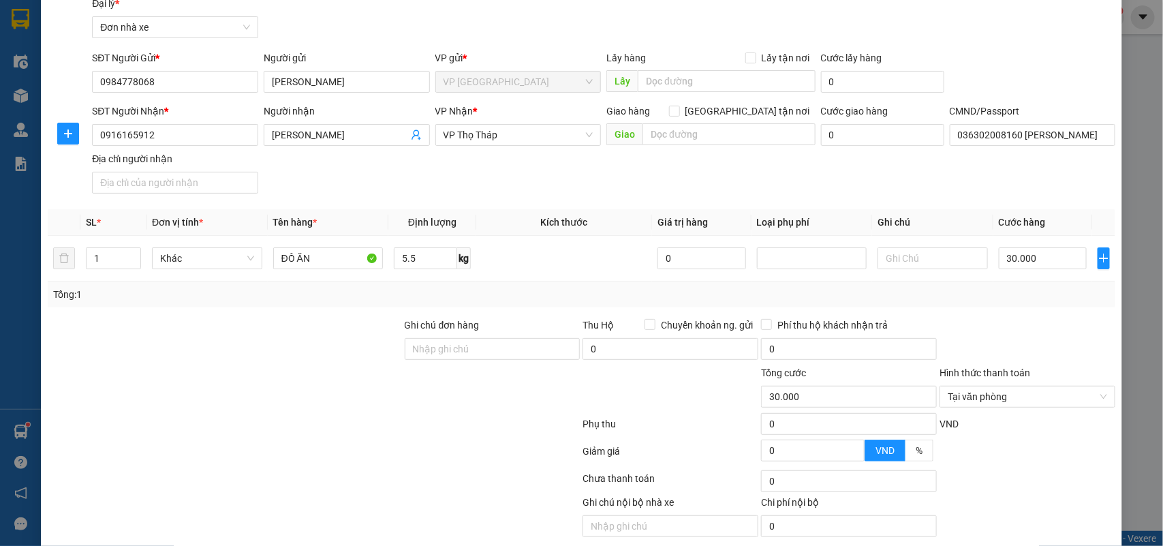
scroll to position [104, 0]
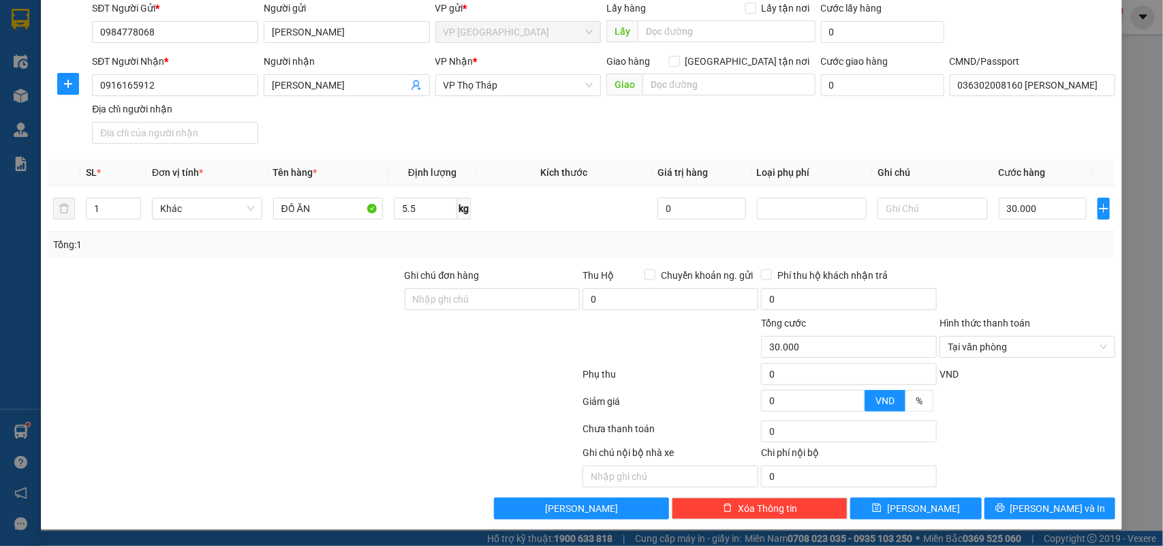
click at [975, 399] on div at bounding box center [1028, 406] width 179 height 24
click at [1009, 498] on button "[PERSON_NAME] và In" at bounding box center [1050, 509] width 131 height 22
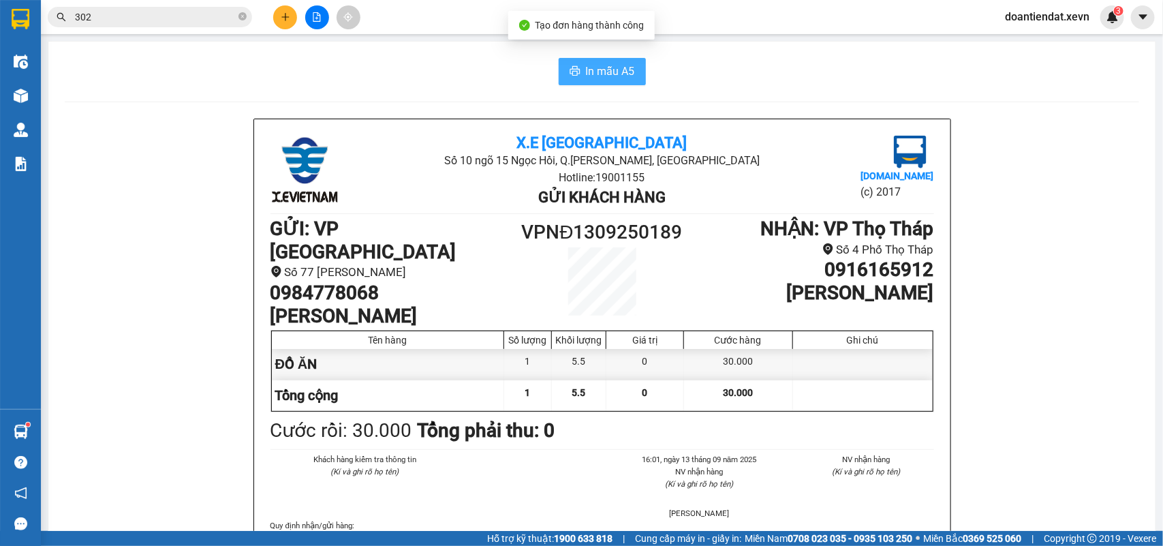
click at [595, 65] on span "In mẫu A5" at bounding box center [610, 71] width 49 height 17
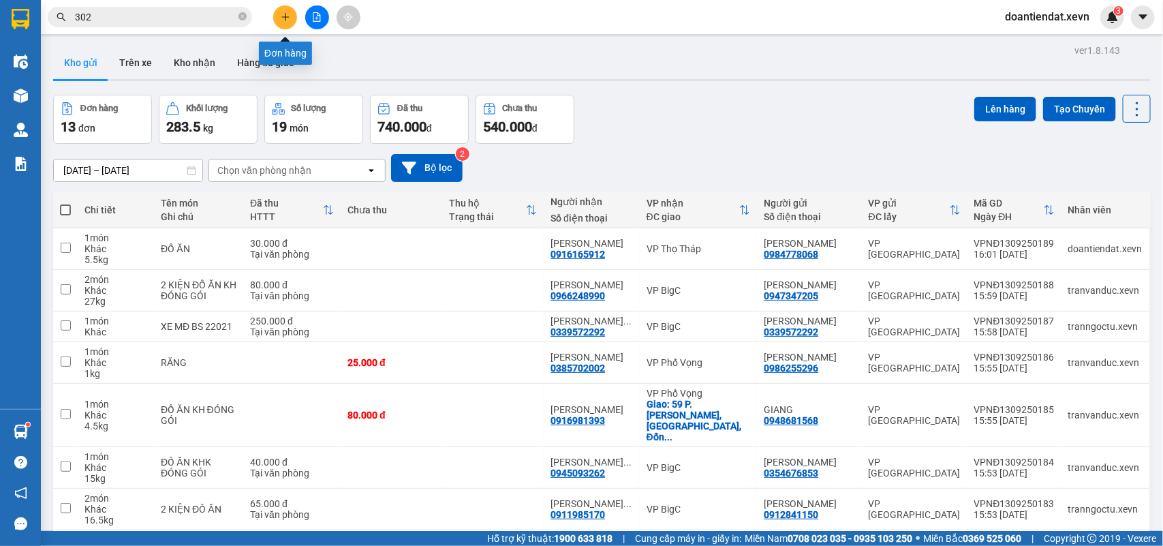
click at [284, 12] on icon "plus" at bounding box center [286, 17] width 10 height 10
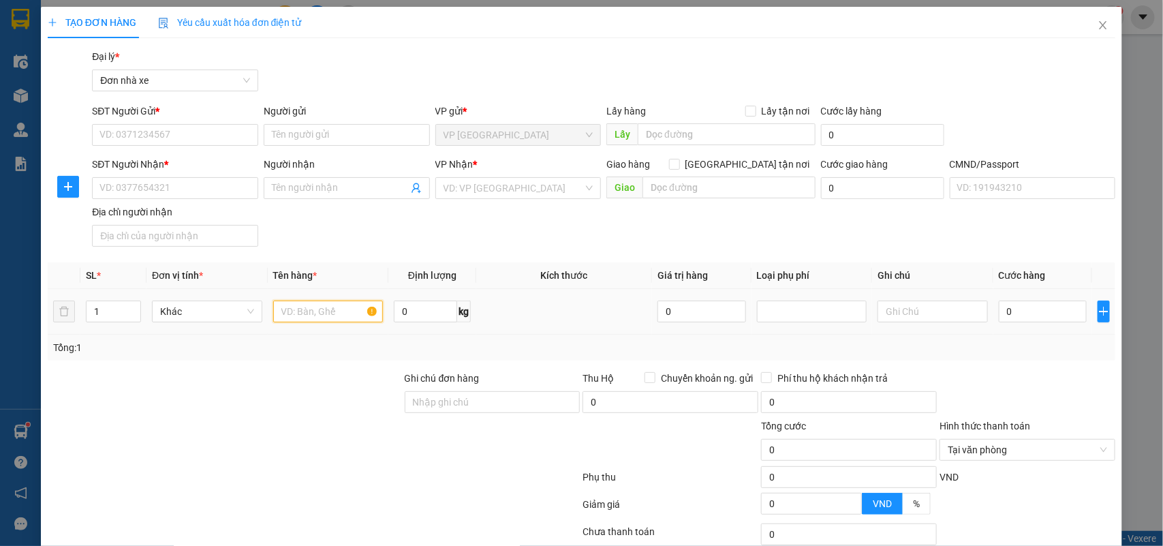
click at [345, 307] on input "text" at bounding box center [328, 312] width 110 height 22
type input "D"
type input "ĐỒ ĂN"
click at [408, 314] on input "0" at bounding box center [425, 312] width 63 height 22
type input "12"
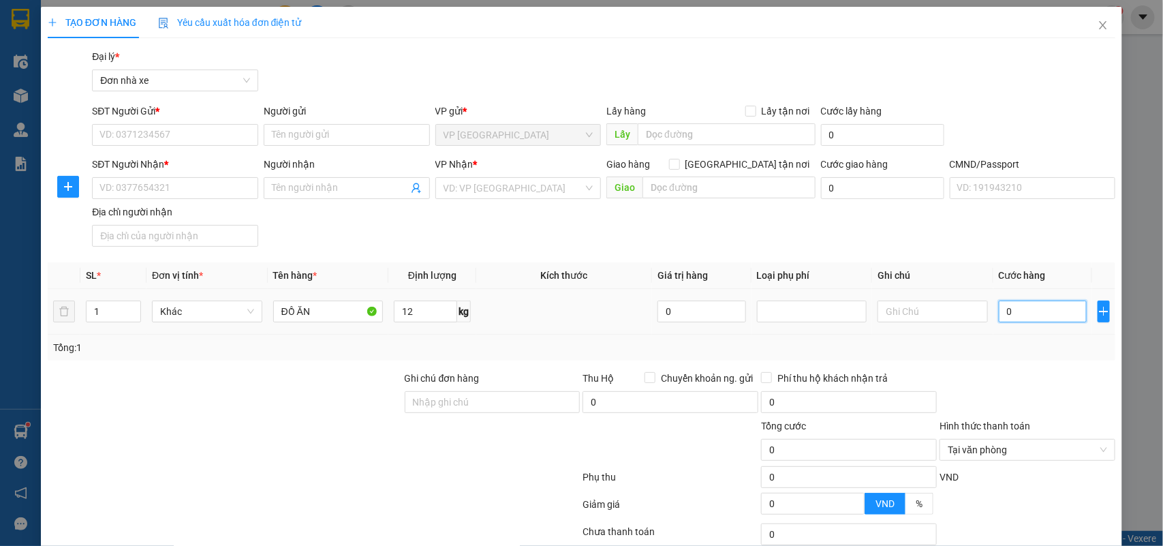
click at [1029, 316] on input "0" at bounding box center [1043, 312] width 88 height 22
type input "3"
type input "35"
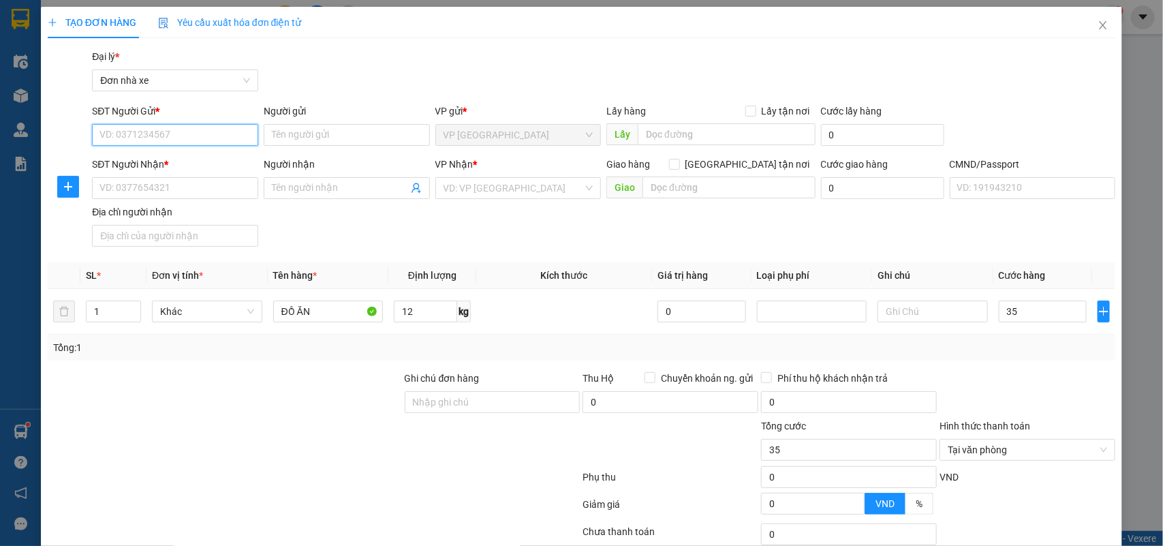
type input "35.000"
click at [215, 138] on input "SĐT Người Gửi *" at bounding box center [175, 135] width 166 height 22
type input "0973090253"
drag, startPoint x: 200, startPoint y: 164, endPoint x: 269, endPoint y: 135, distance: 75.4
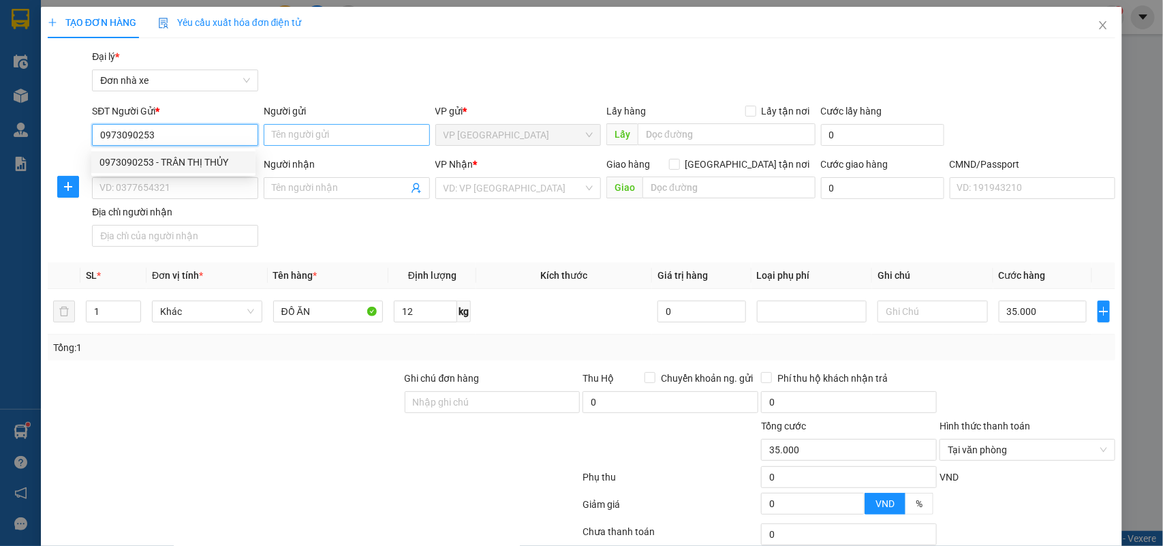
click at [201, 164] on div "0973090253 - TRÂN THỊ THỦY" at bounding box center [174, 162] width 148 height 15
type input "TRÂN THỊ THỦY"
type input "0942516146"
type input "NGUYỄN PHƯƠNG THẢO"
type input "1CC"
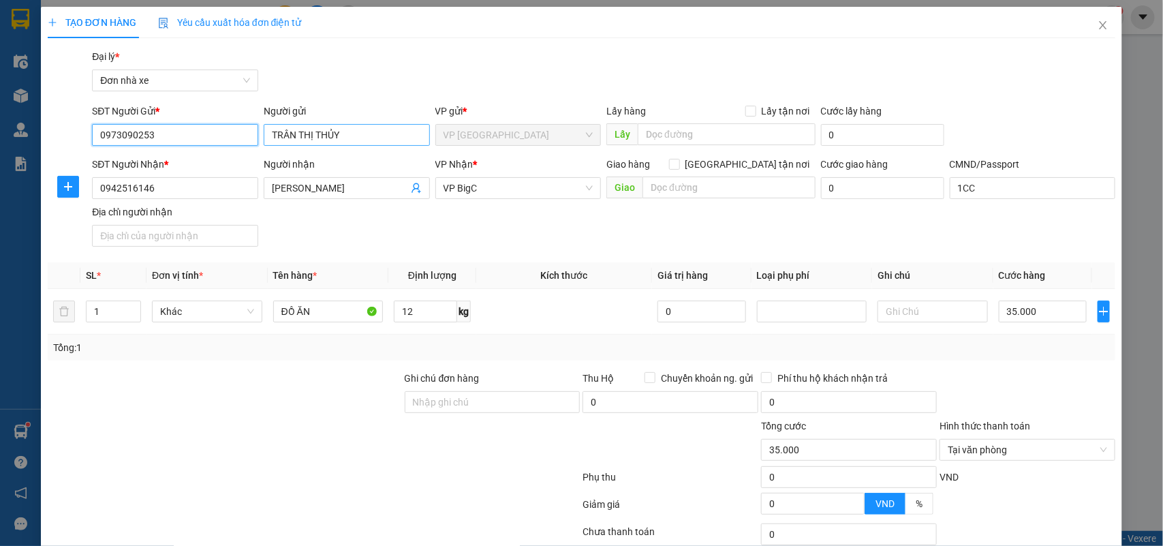
type input "0973090253"
click at [293, 140] on input "TRÂN THỊ THỦY" at bounding box center [347, 135] width 166 height 22
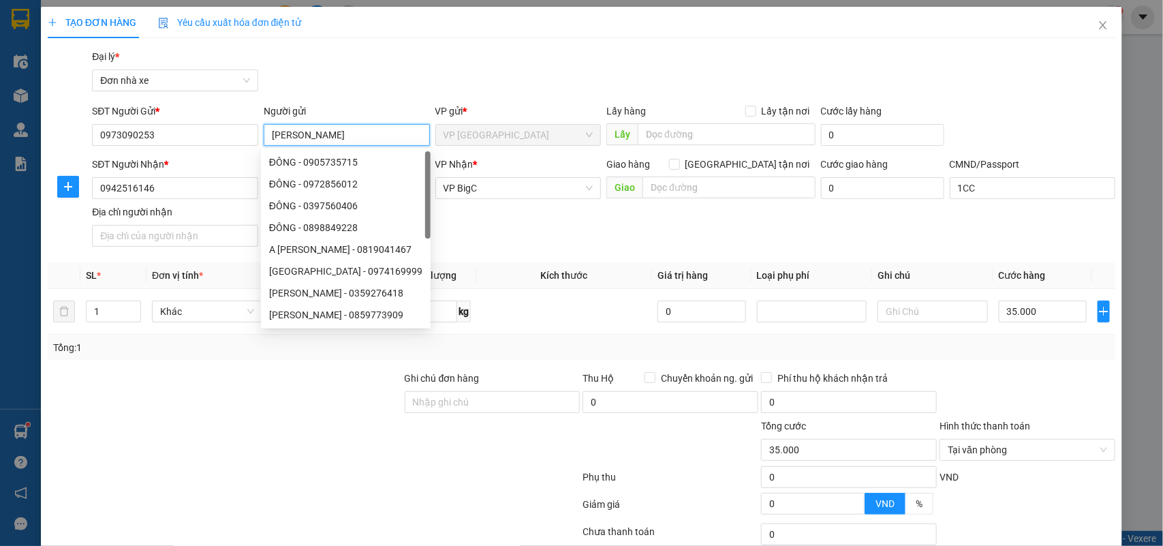
type input "TRẦN THỊ THỦY"
click at [588, 69] on div "Gói vận chuyển * Tiêu chuẩn Đại lý * Đơn nhà xe" at bounding box center [603, 73] width 1029 height 48
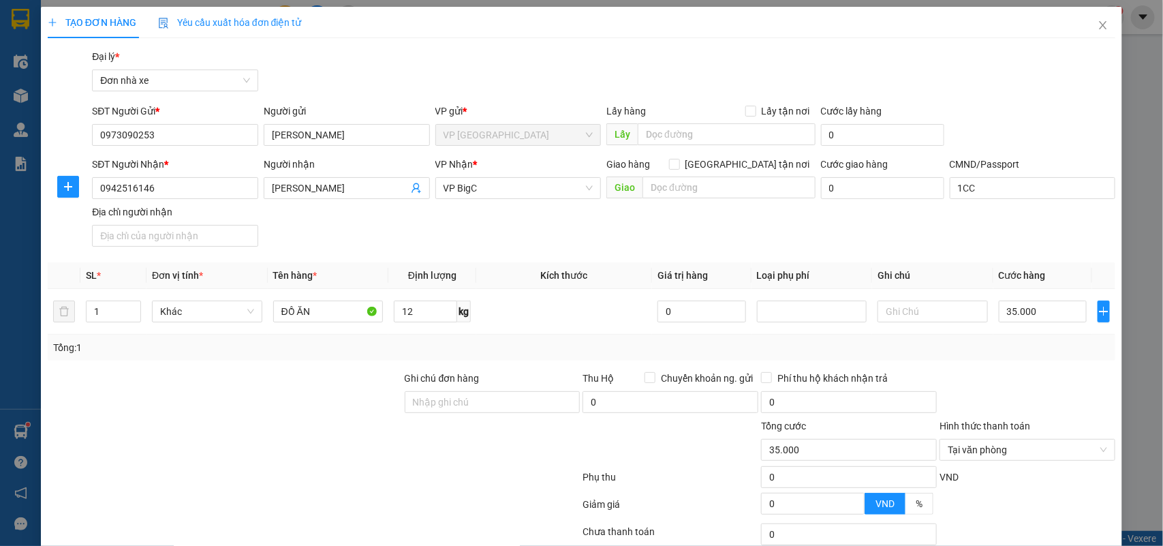
click at [999, 365] on div "Transit Pickup Surcharge Ids Transit Deliver Surcharge Ids Transit Deliver Surc…" at bounding box center [582, 335] width 1069 height 573
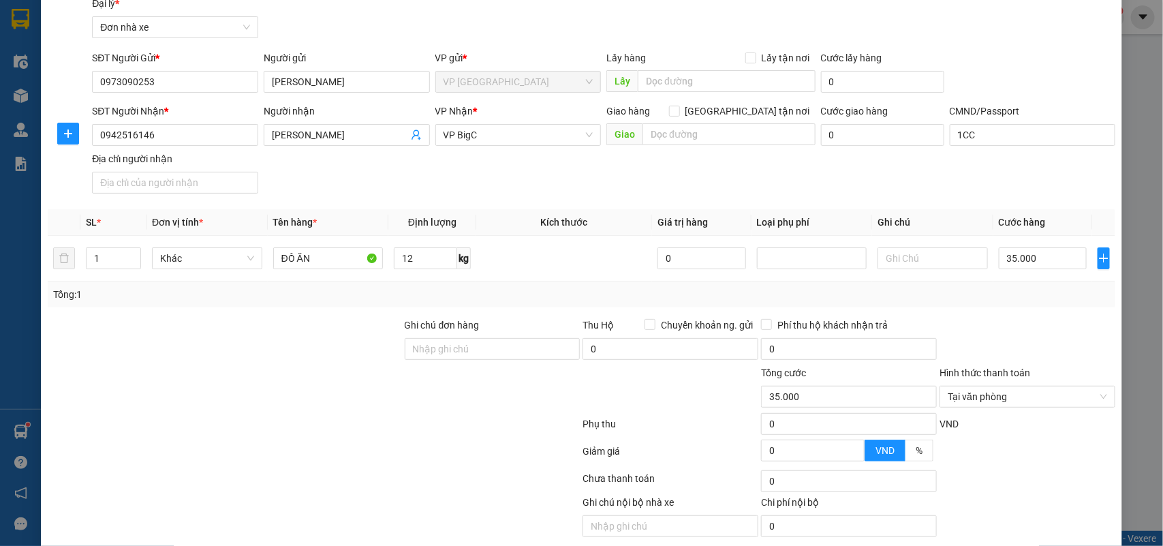
scroll to position [104, 0]
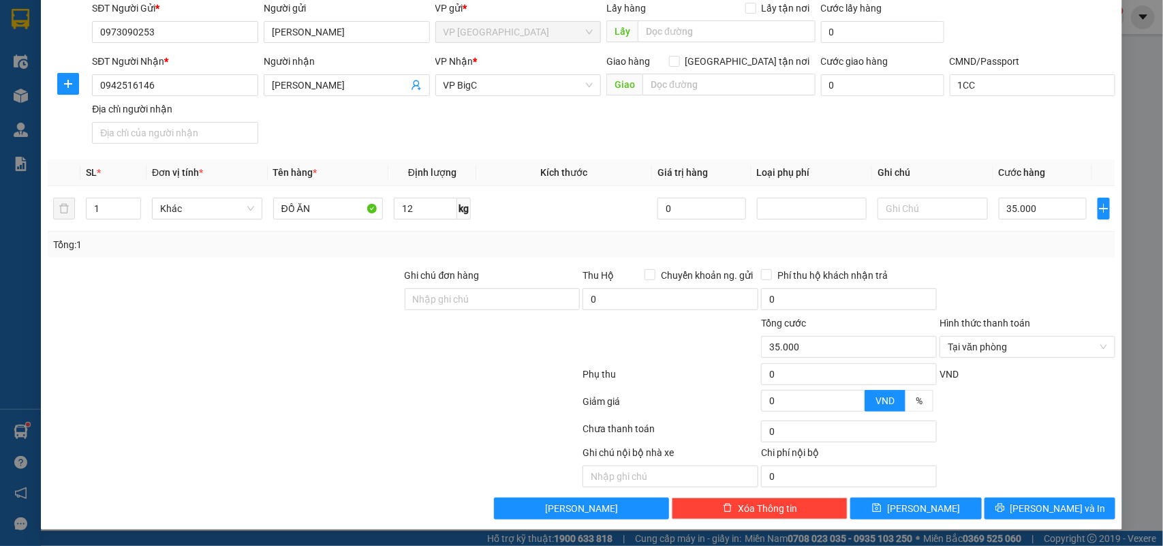
click at [1069, 380] on div "VND" at bounding box center [1028, 379] width 179 height 24
click at [1044, 511] on span "[PERSON_NAME] và In" at bounding box center [1058, 508] width 95 height 15
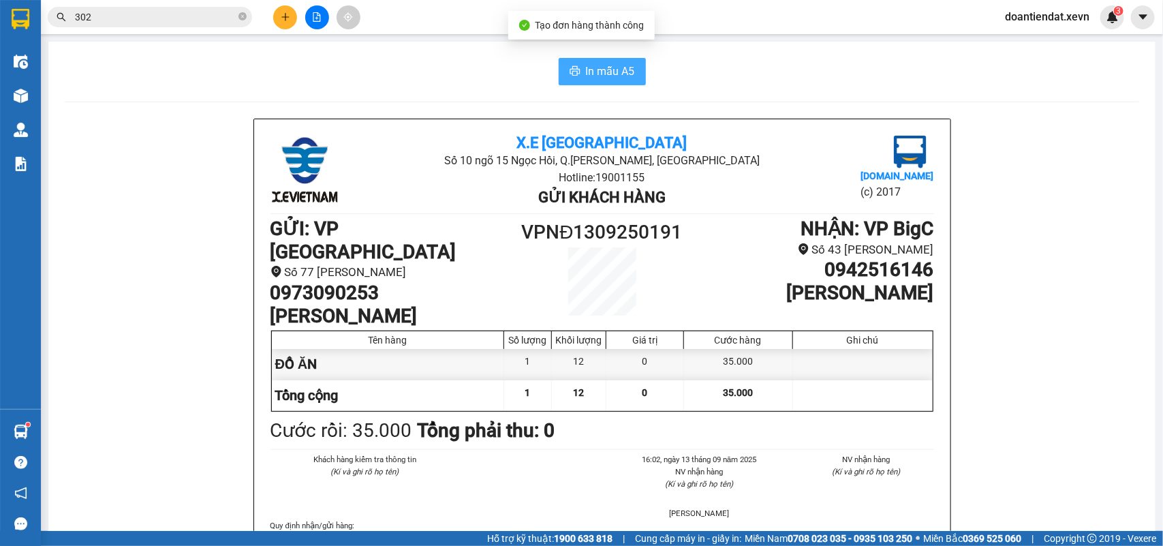
click at [604, 66] on span "In mẫu A5" at bounding box center [610, 71] width 49 height 17
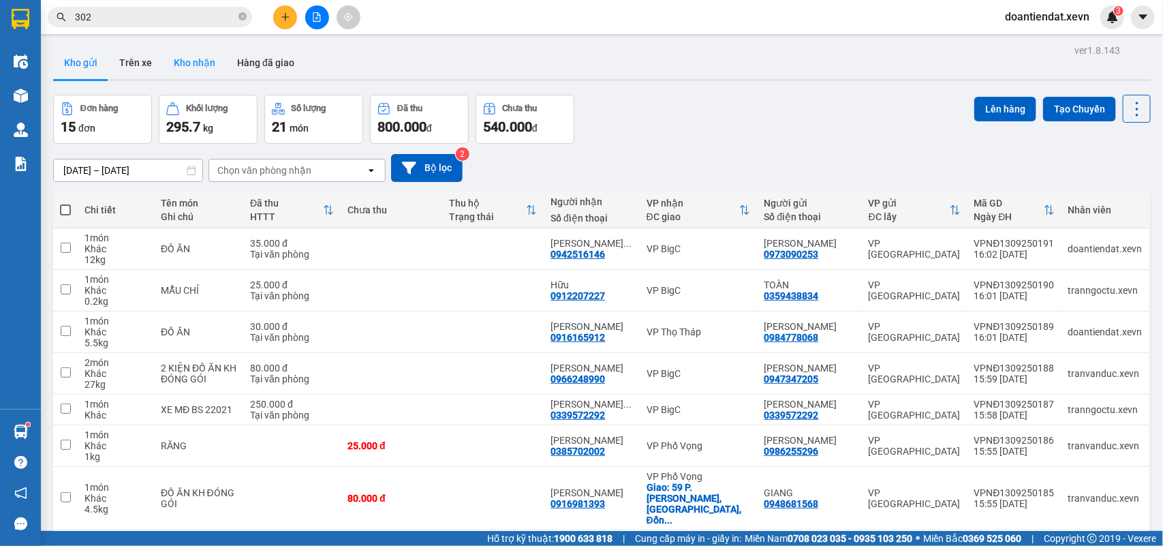
click at [192, 70] on button "Kho nhận" at bounding box center [194, 62] width 63 height 33
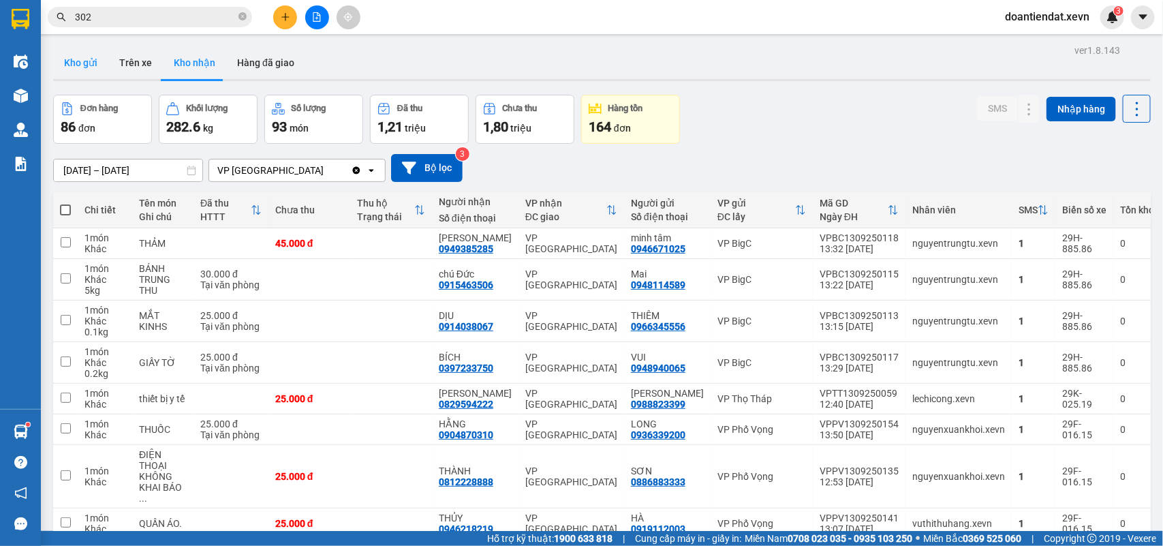
click at [89, 61] on button "Kho gửi" at bounding box center [80, 62] width 55 height 33
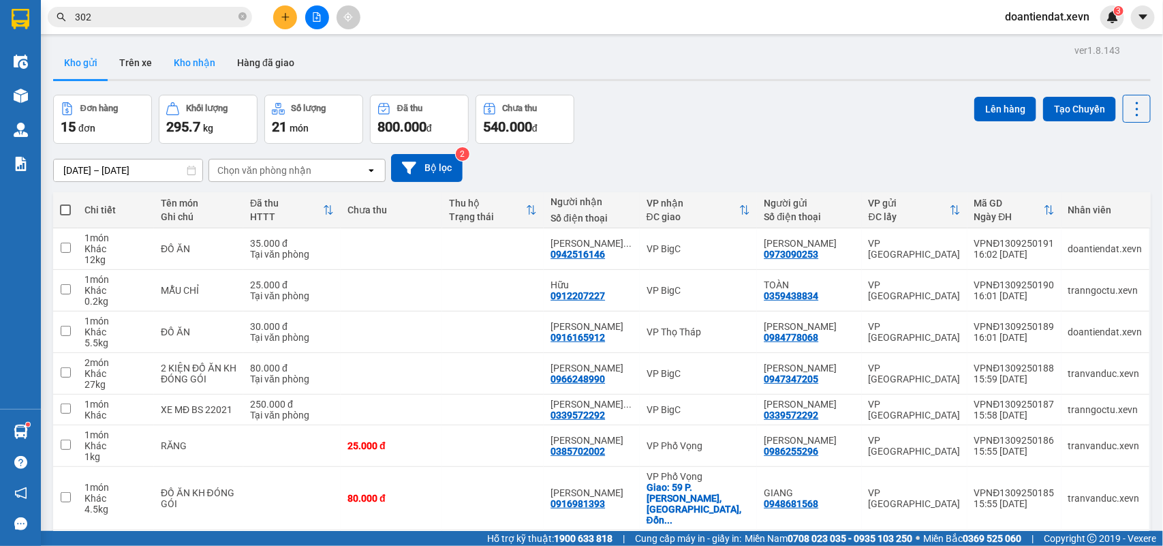
click at [179, 60] on button "Kho nhận" at bounding box center [194, 62] width 63 height 33
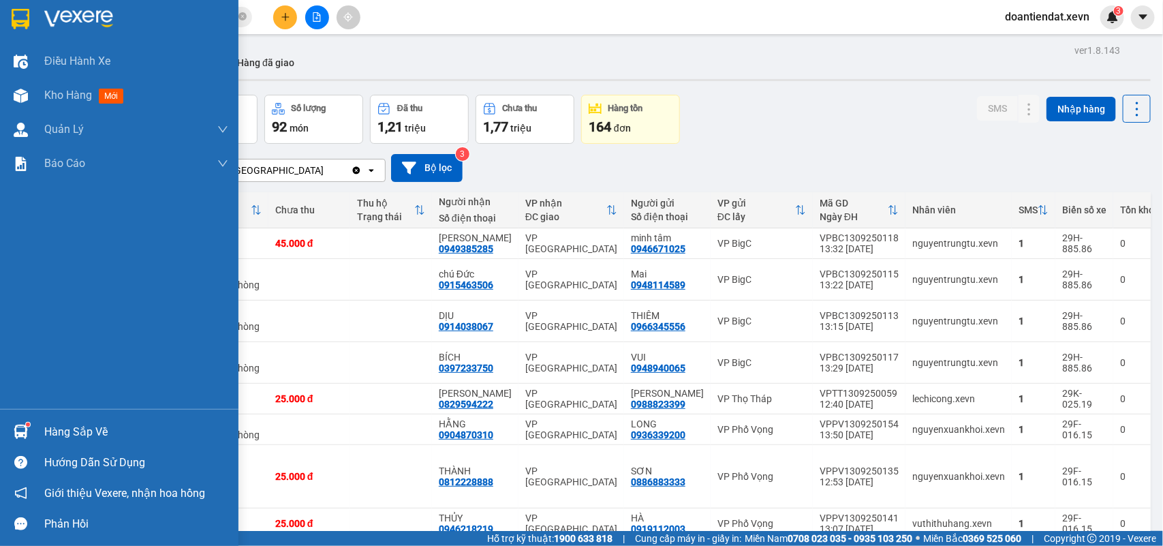
click at [22, 425] on img at bounding box center [21, 432] width 14 height 14
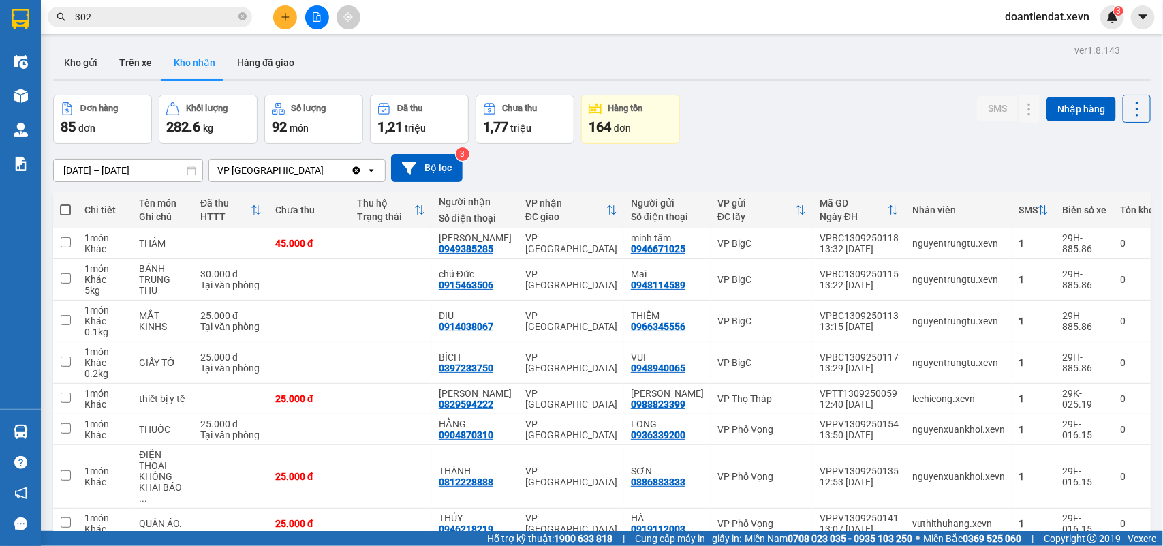
drag, startPoint x: 836, startPoint y: 162, endPoint x: 155, endPoint y: 121, distance: 682.1
click at [836, 161] on section "Kết quả tìm kiếm ( 10000 ) Bộ lọc Mã ĐH Trạng thái Món hàng Thu hộ Tổng cước Ch…" at bounding box center [581, 273] width 1163 height 546
click at [77, 58] on button "Kho gửi" at bounding box center [80, 62] width 55 height 33
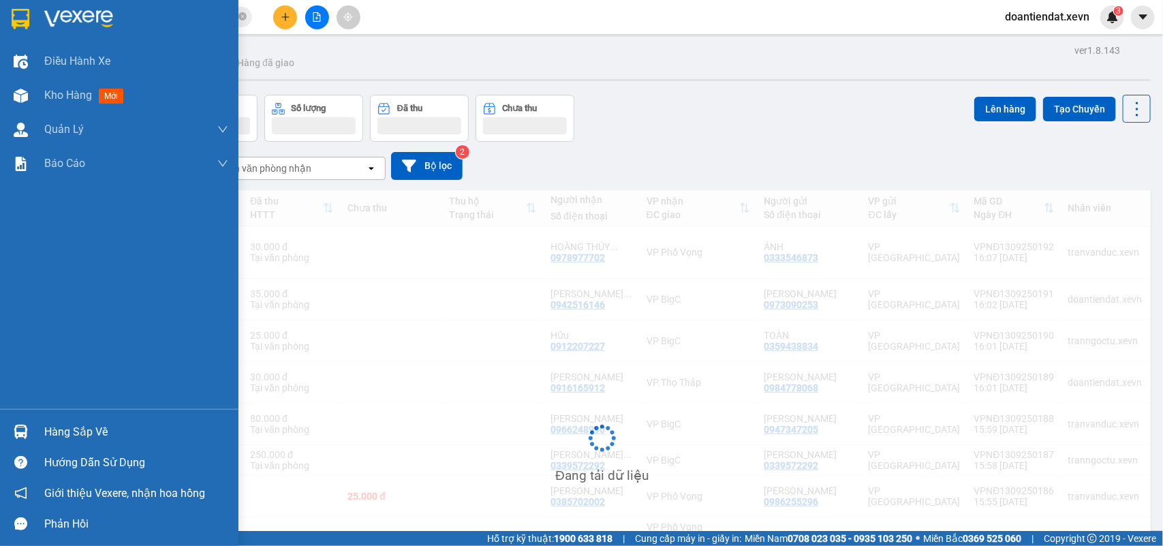
click at [9, 423] on div at bounding box center [21, 432] width 24 height 24
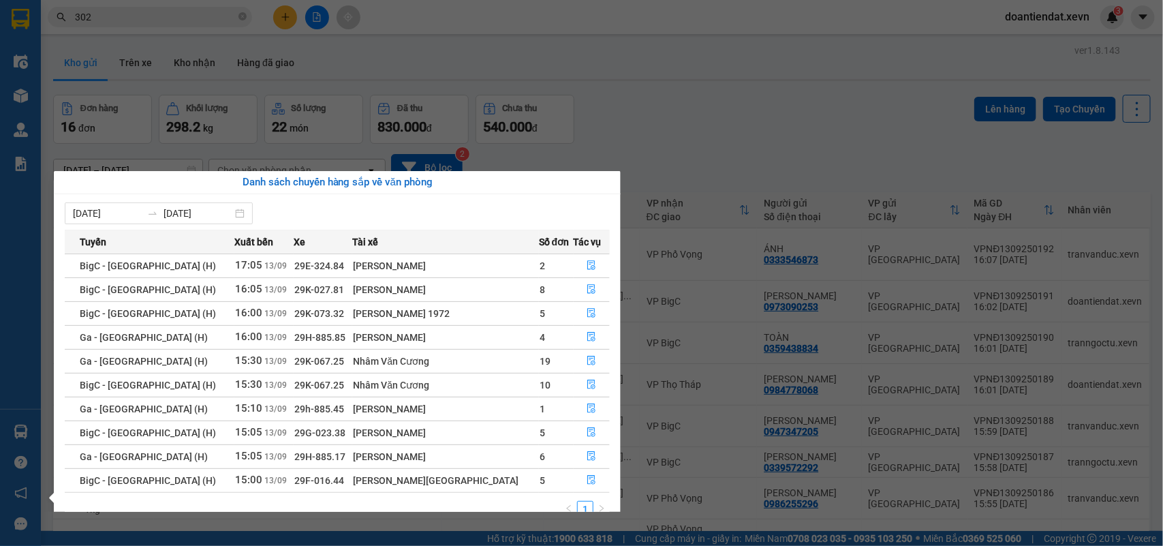
click at [855, 152] on section "Kết quả tìm kiếm ( 10000 ) Bộ lọc Mã ĐH Trạng thái Món hàng Thu hộ Tổng cước Ch…" at bounding box center [581, 273] width 1163 height 546
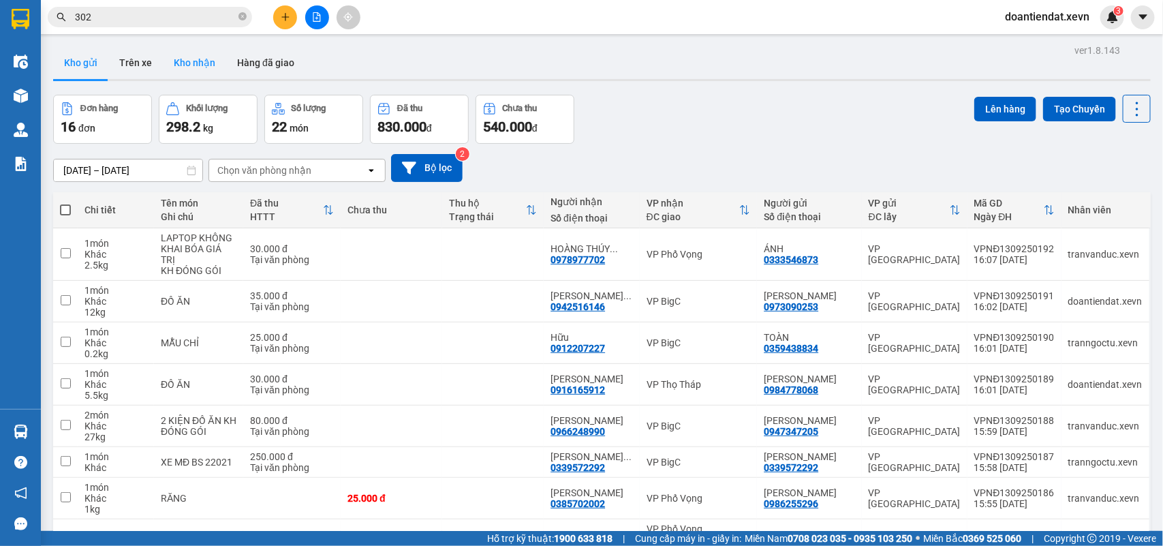
click at [181, 53] on button "Kho nhận" at bounding box center [194, 62] width 63 height 33
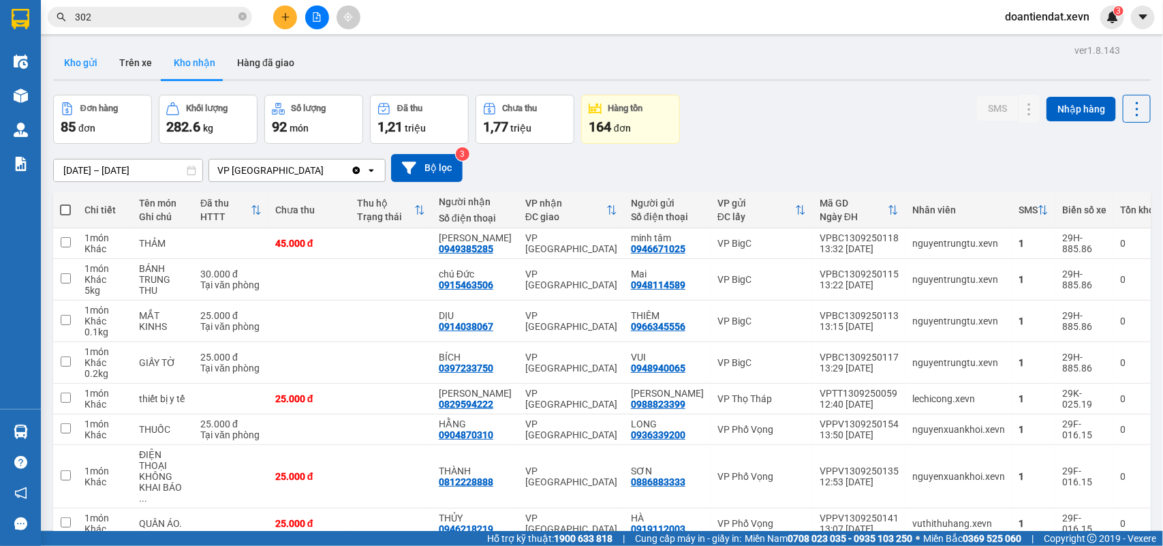
click at [82, 59] on button "Kho gửi" at bounding box center [80, 62] width 55 height 33
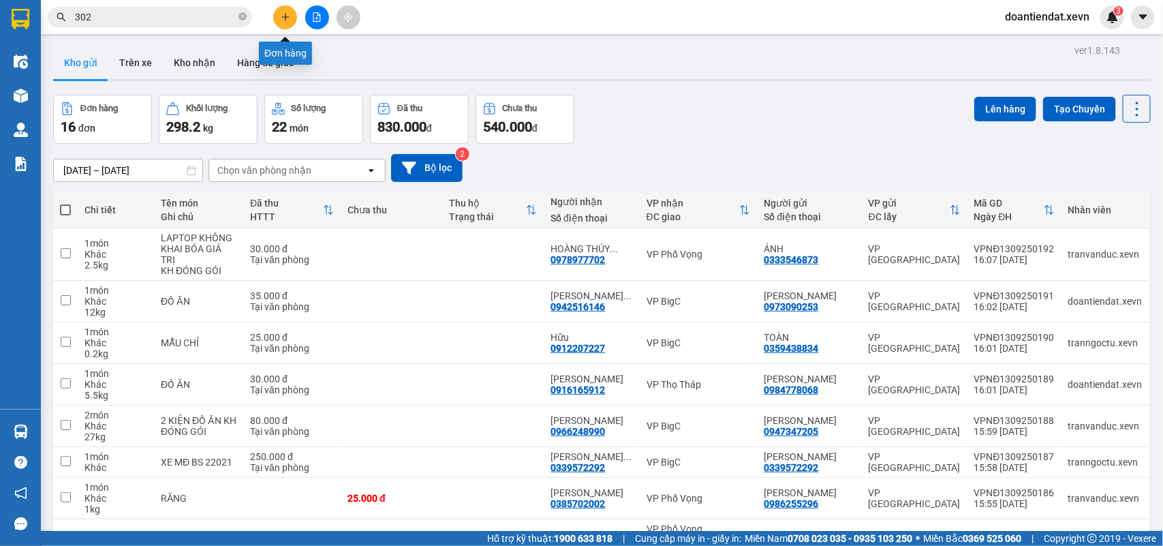
click at [283, 19] on icon "plus" at bounding box center [286, 17] width 10 height 10
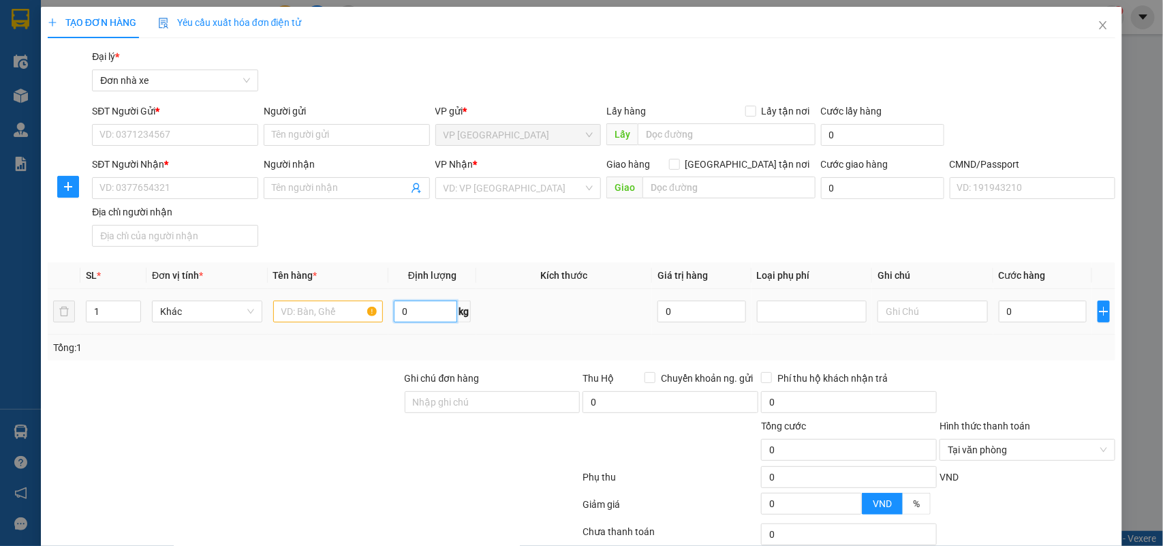
click at [404, 311] on input "0" at bounding box center [425, 312] width 63 height 22
type input "4.5"
click at [1011, 322] on input "0" at bounding box center [1043, 312] width 88 height 22
type input "3"
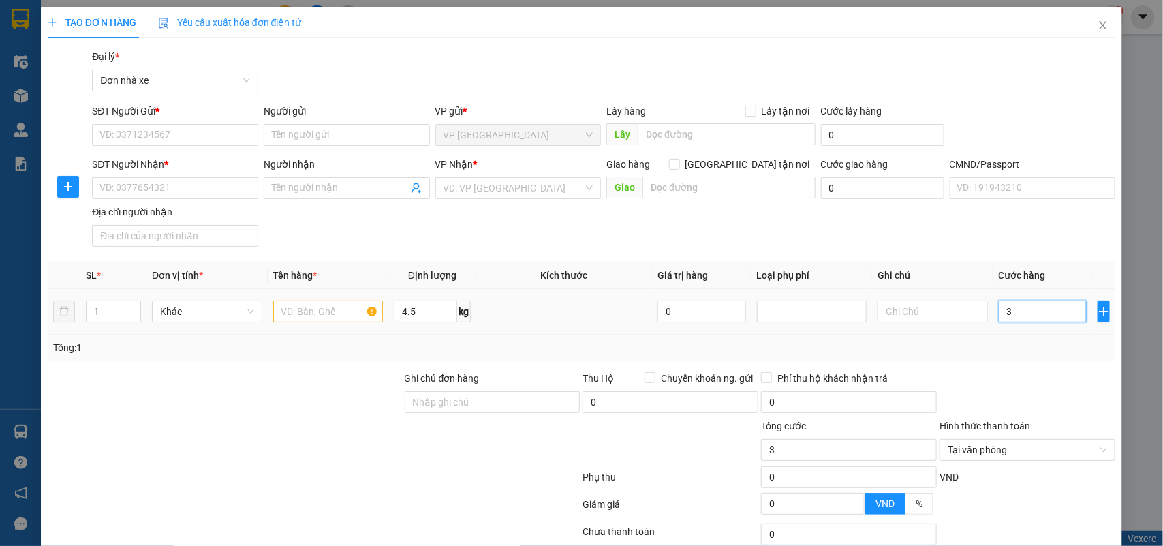
type input "30"
type input "30.000"
click at [288, 311] on input "text" at bounding box center [328, 312] width 110 height 22
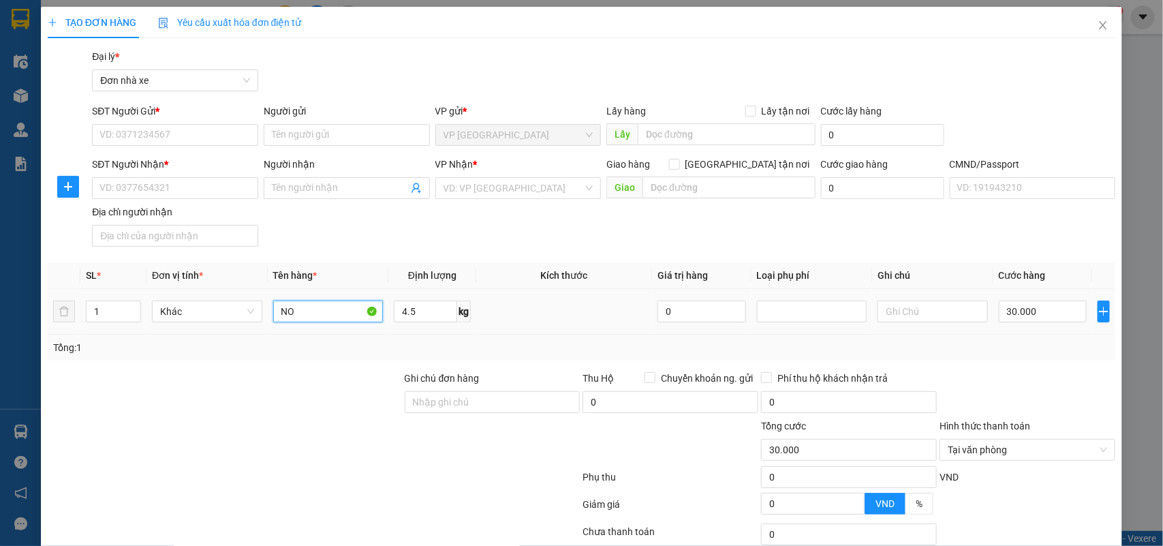
type input "N"
type input "NỒI"
click at [170, 144] on input "SĐT Người Gửi *" at bounding box center [175, 135] width 166 height 22
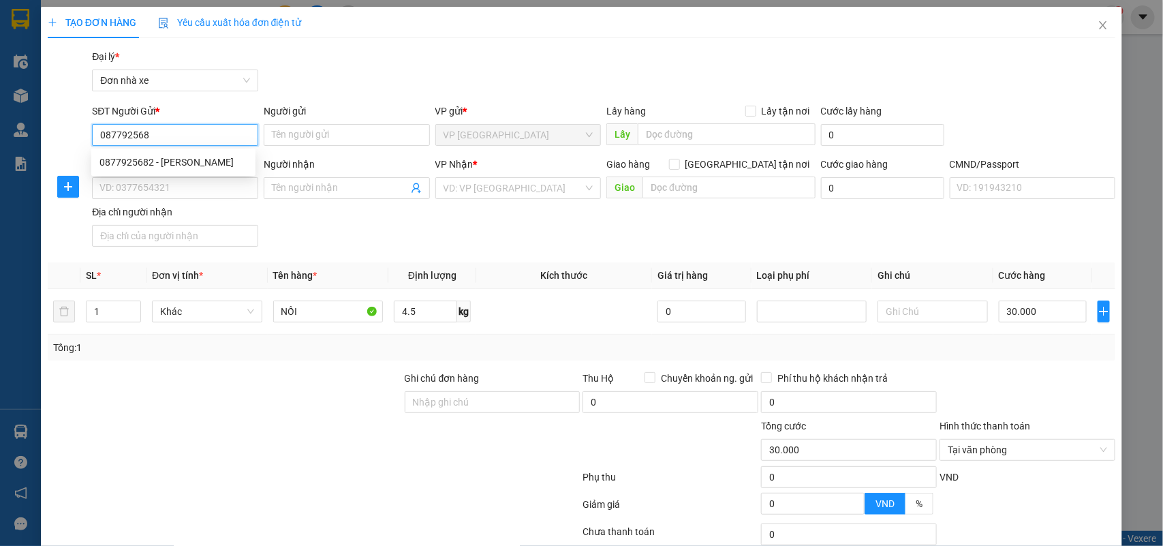
type input "0877925682"
click at [205, 158] on div "0877925682 - NGUYỄN THỊ HƯƠNG" at bounding box center [174, 162] width 148 height 15
type input "NGUYỄN THỊ HƯƠNG"
type input "0946391220"
type input "VŨ QUỐC CHUNG"
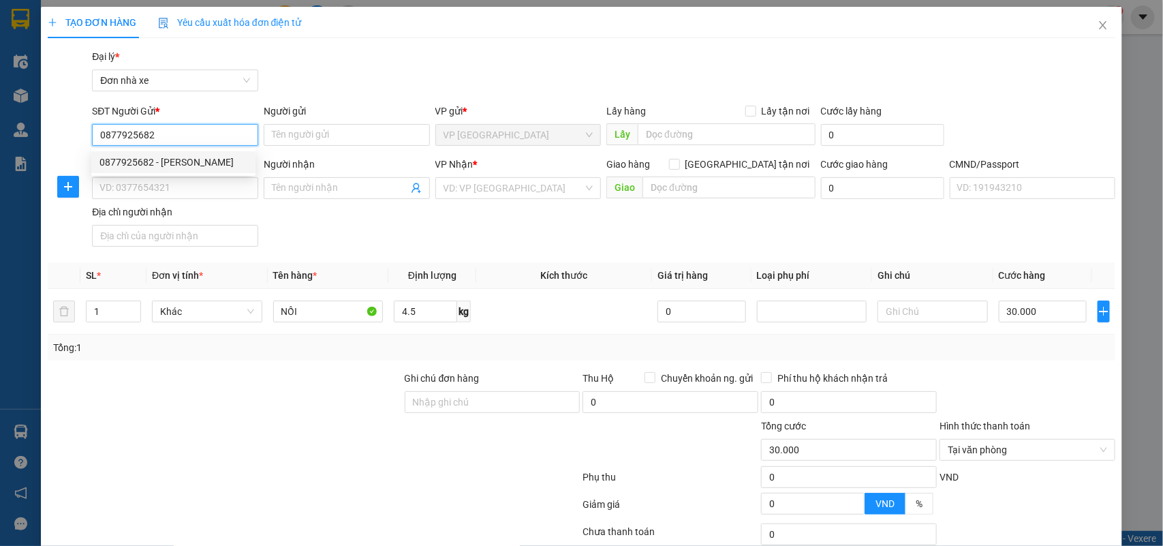
type input "036204003604"
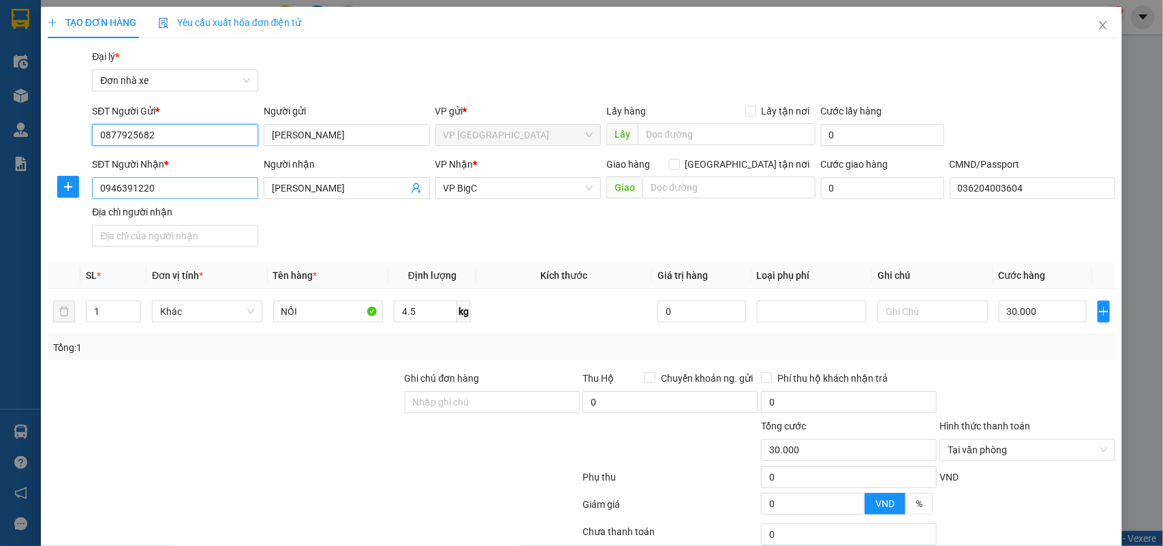
type input "0877925682"
click at [215, 191] on input "0946391220" at bounding box center [175, 188] width 166 height 22
click at [886, 230] on div "SĐT Người Nhận * 0946391220 Người nhận VŨ QUỐC CHUNG VP Nhận * VP BigC Giao hàn…" at bounding box center [603, 204] width 1029 height 95
click at [573, 232] on div "SĐT Người Nhận * 0946391220 Người nhận VŨ QUỐC CHUNG VP Nhận * VP BigC Giao hàn…" at bounding box center [603, 204] width 1029 height 95
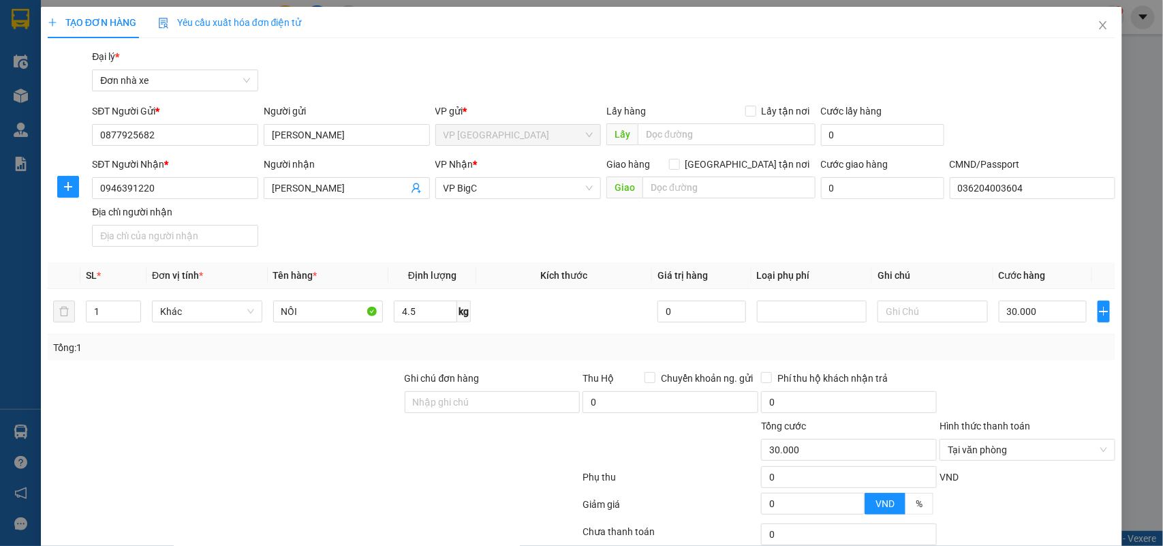
click at [805, 227] on div "SĐT Người Nhận * 0946391220 Người nhận VŨ QUỐC CHUNG VP Nhận * VP BigC Giao hàn…" at bounding box center [603, 204] width 1029 height 95
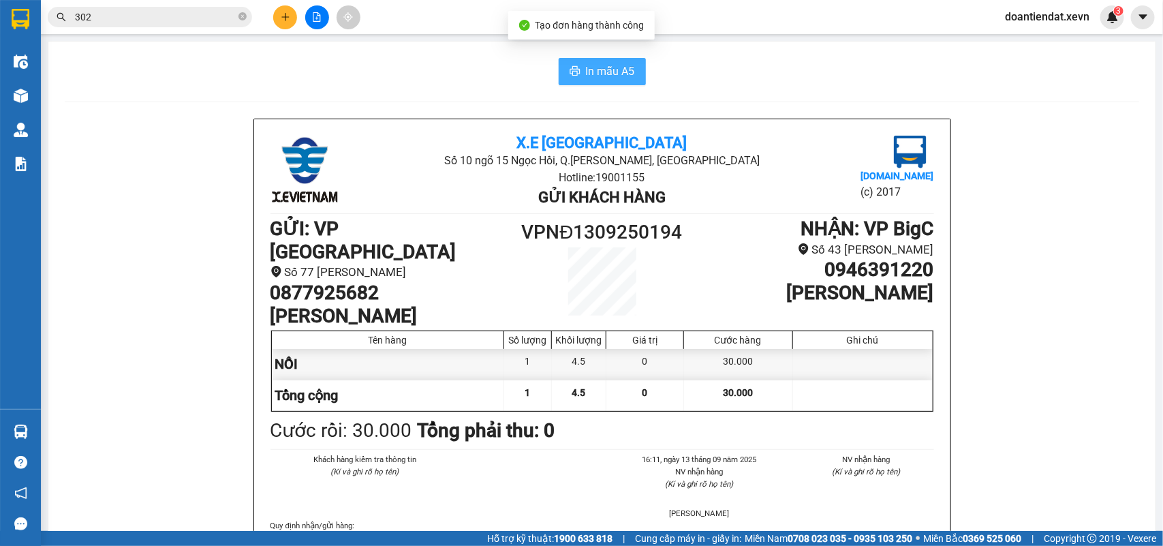
click at [620, 65] on span "In mẫu A5" at bounding box center [610, 71] width 49 height 17
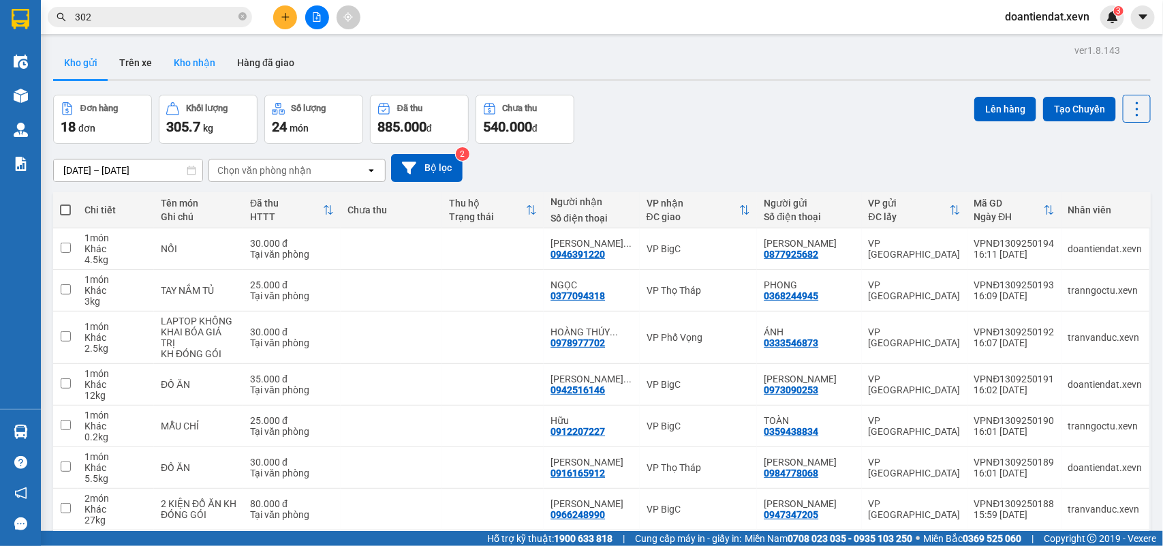
click at [212, 57] on button "Kho nhận" at bounding box center [194, 62] width 63 height 33
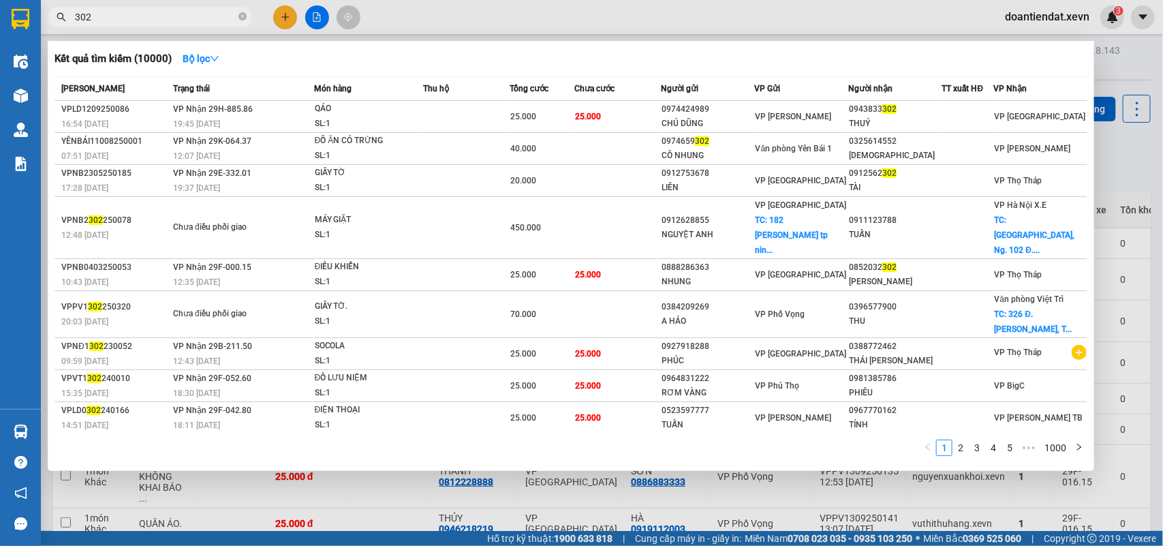
click at [209, 15] on input "302" at bounding box center [155, 17] width 161 height 15
click at [615, 26] on div at bounding box center [581, 273] width 1163 height 546
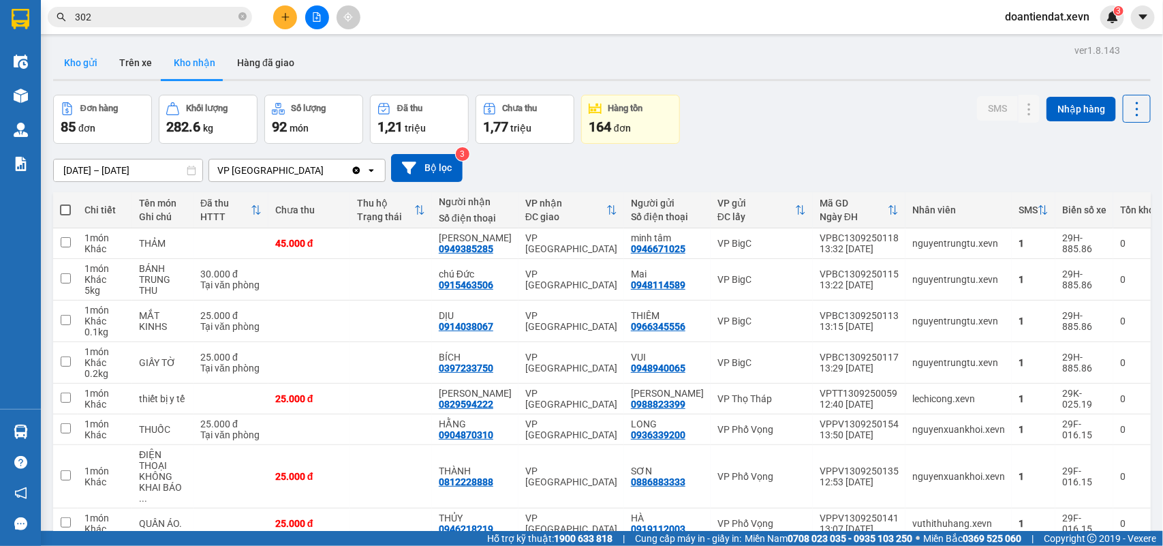
click at [79, 59] on button "Kho gửi" at bounding box center [80, 62] width 55 height 33
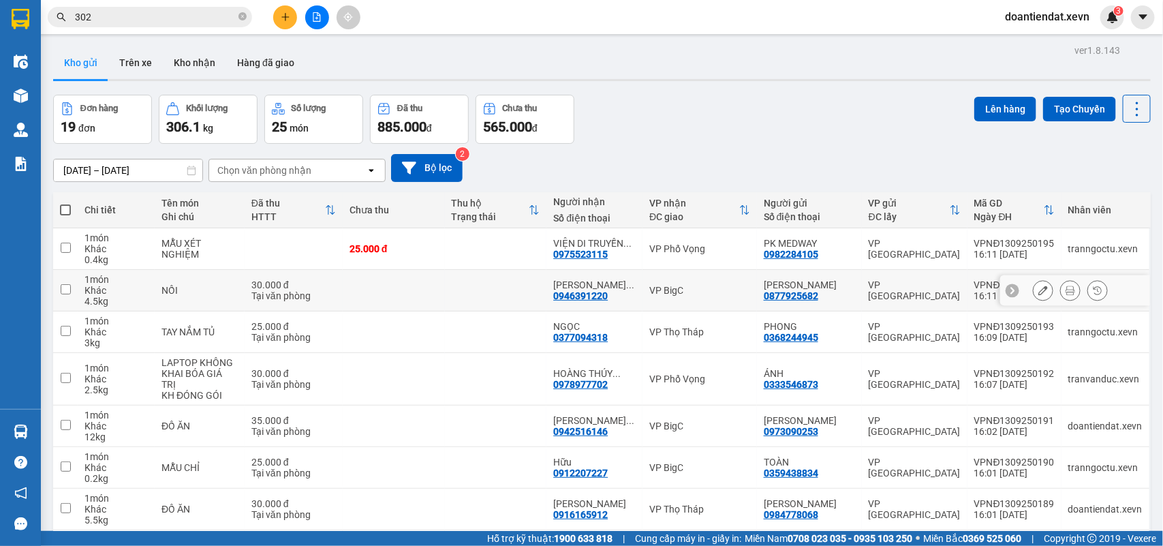
click at [1039, 287] on icon at bounding box center [1044, 291] width 10 height 10
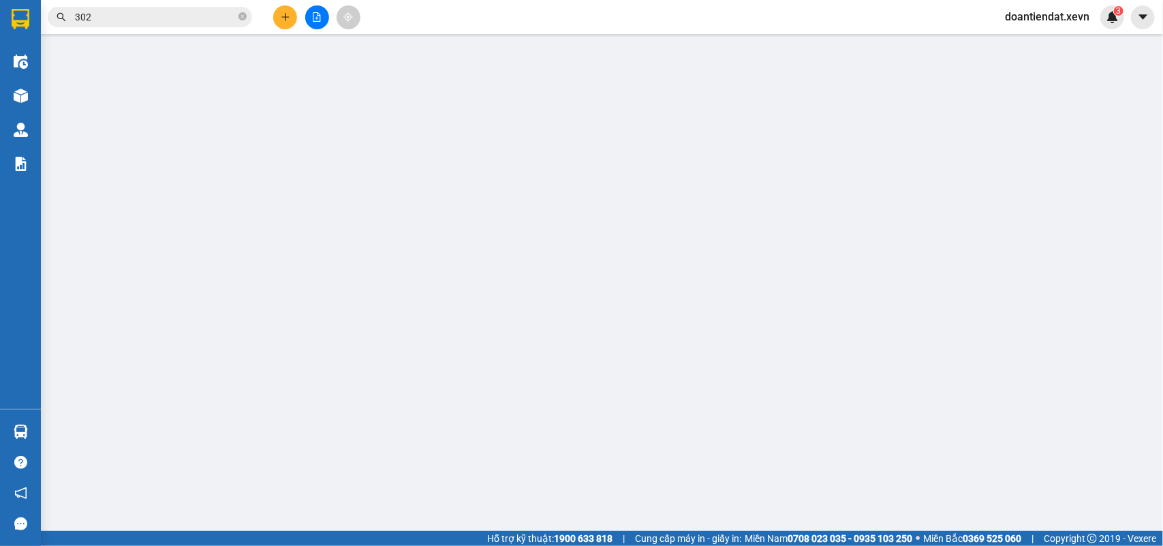
type input "0877925682"
type input "0946391220"
type input "036204003604"
type input "30.000"
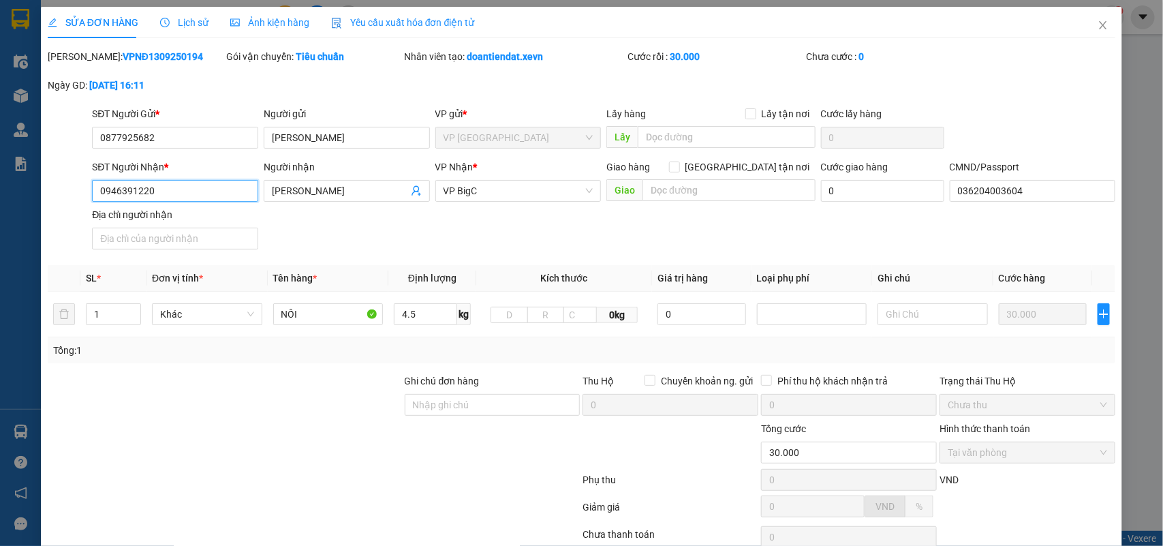
click at [184, 189] on input "0946391220" at bounding box center [175, 191] width 166 height 22
type input "0926373629"
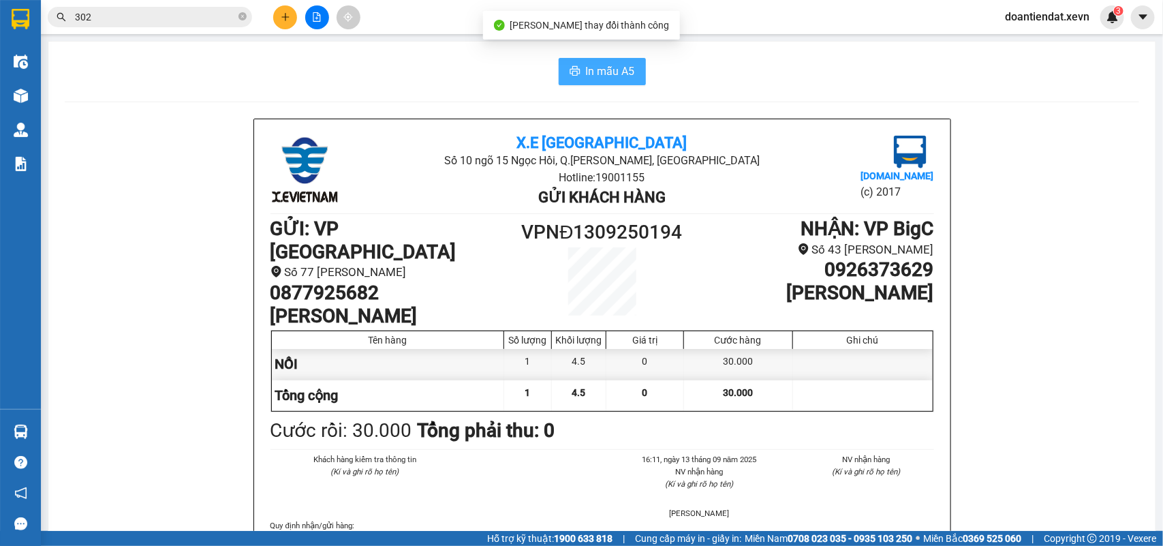
click at [605, 65] on span "In mẫu A5" at bounding box center [610, 71] width 49 height 17
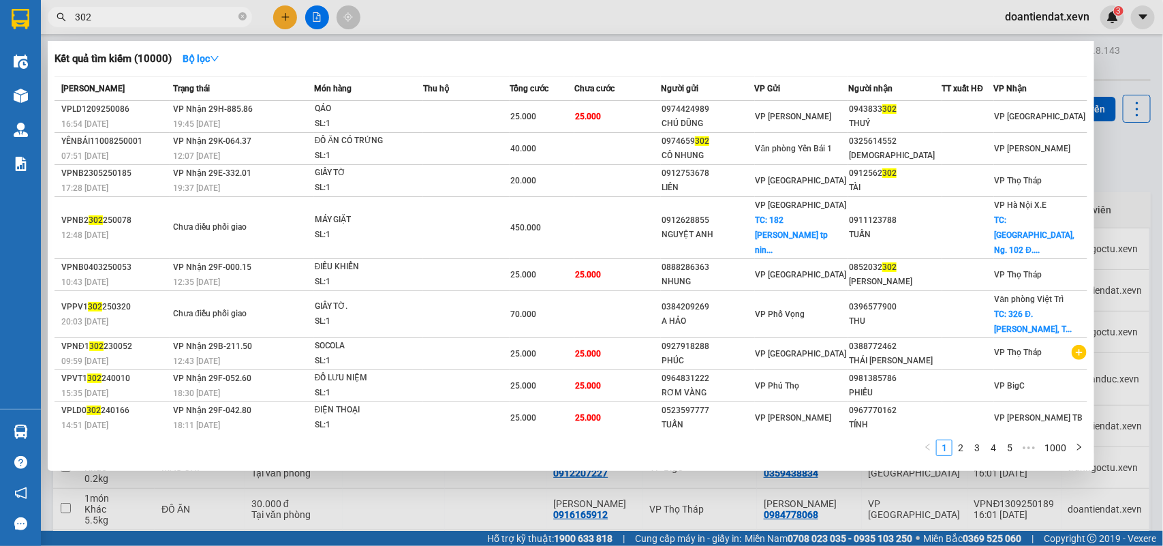
click at [157, 21] on input "302" at bounding box center [155, 17] width 161 height 15
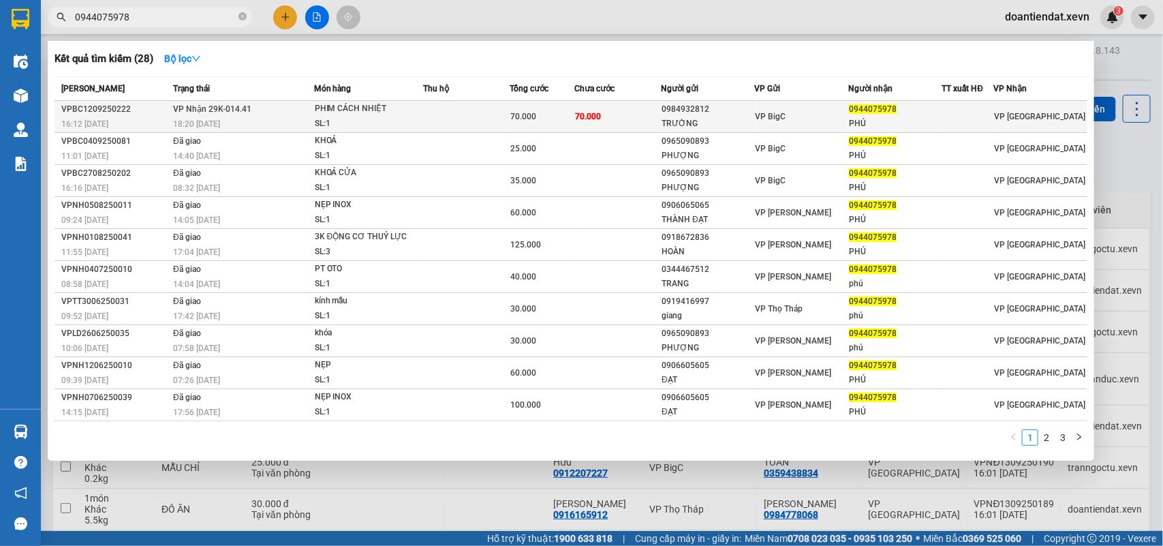
type input "0944075978"
click at [496, 107] on td at bounding box center [466, 117] width 87 height 32
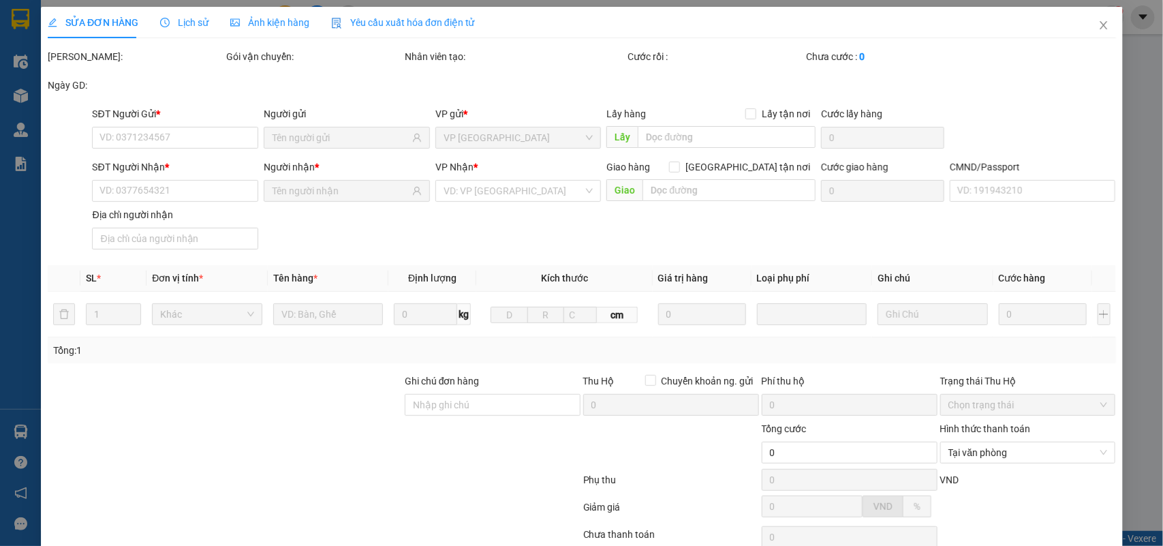
type input "0984932812"
type input "TRƯỜNG"
type input "0944075978"
type input "PHÚ"
type input "036090014503 TRẦN VĂN PHÚ, THÔN TAM ĐOÀI. MỸ PHÚC"
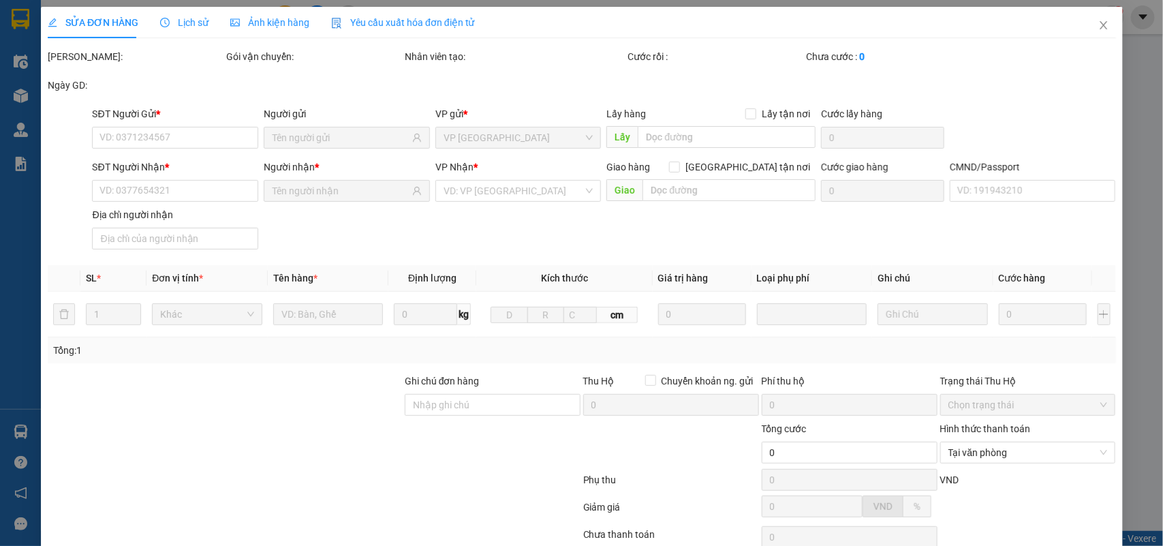
type input "70.000"
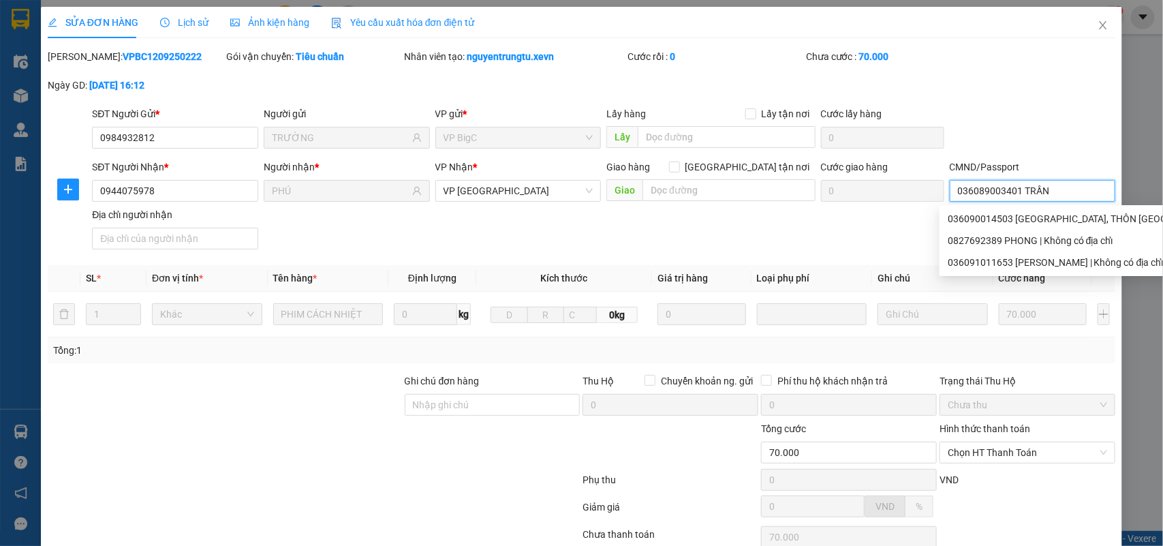
type input "036089003401 TRẦN"
click at [976, 442] on span "Chọn HT Thanh Toán" at bounding box center [1027, 452] width 159 height 20
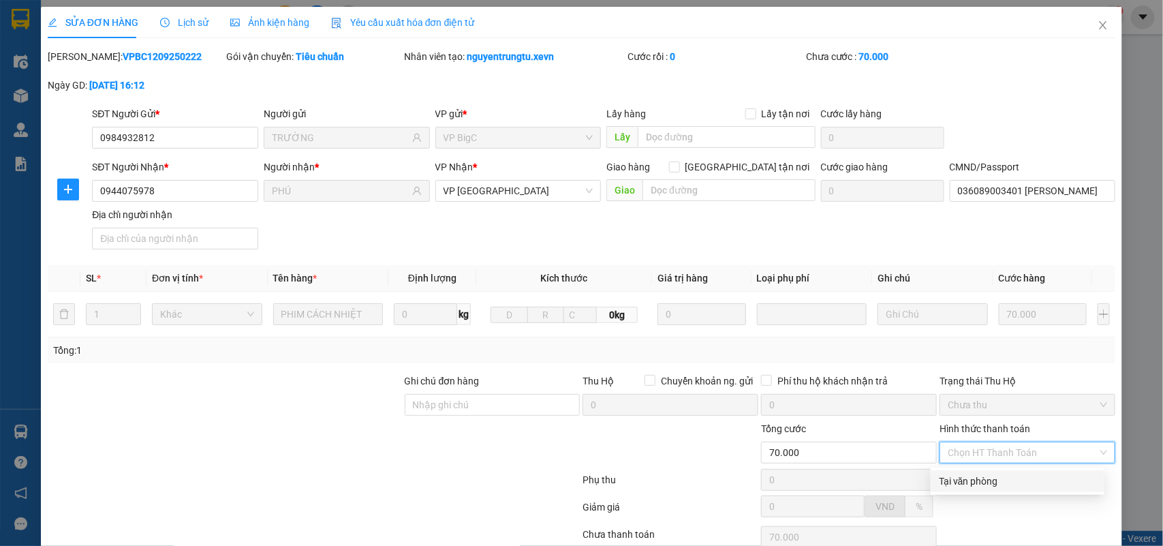
drag, startPoint x: 980, startPoint y: 365, endPoint x: 919, endPoint y: 393, distance: 67.1
click at [979, 474] on div "Tại văn phòng" at bounding box center [1017, 481] width 157 height 15
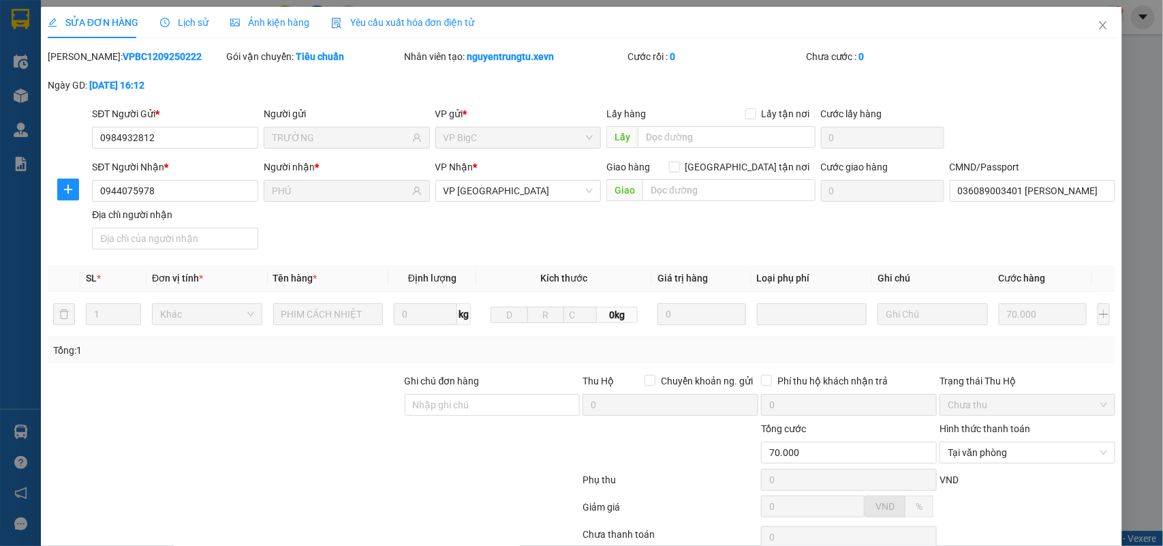
drag, startPoint x: 686, startPoint y: 510, endPoint x: 667, endPoint y: 466, distance: 48.2
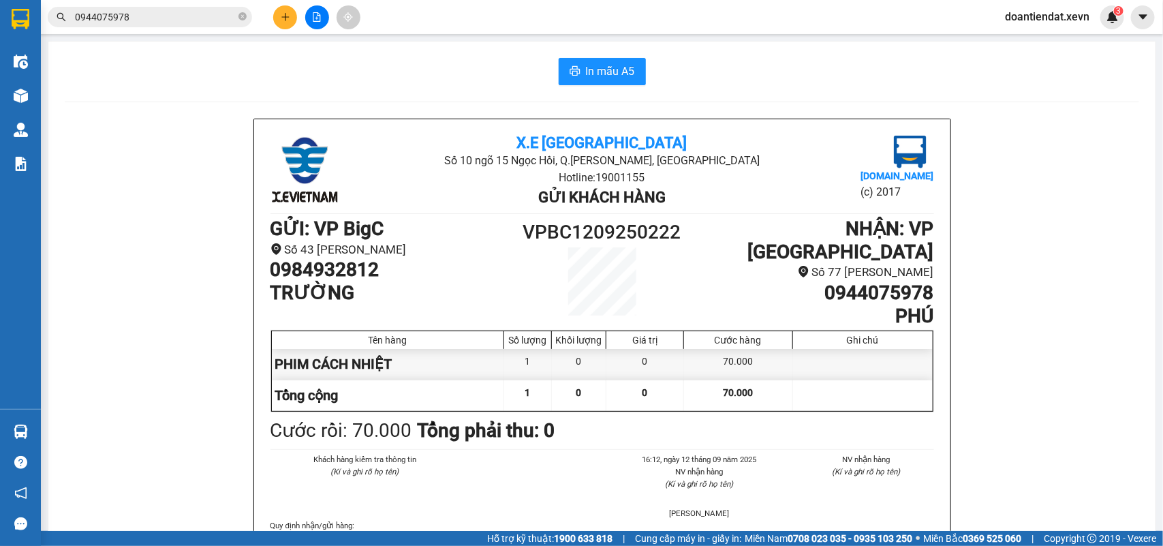
click at [192, 11] on input "0944075978" at bounding box center [155, 17] width 161 height 15
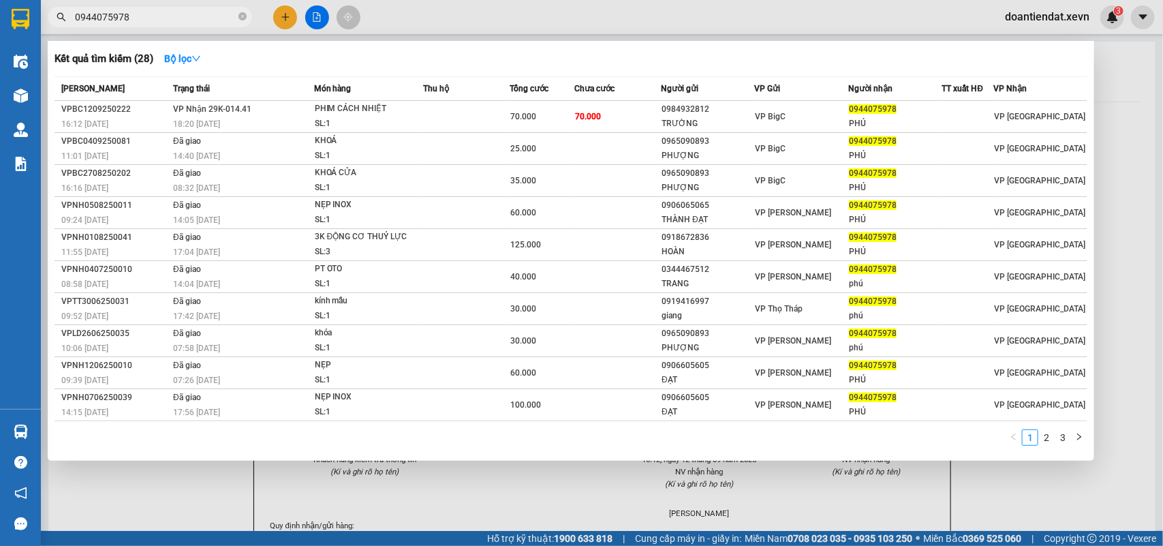
drag, startPoint x: 192, startPoint y: 11, endPoint x: 945, endPoint y: 80, distance: 756.3
click at [192, 12] on input "0944075978" at bounding box center [155, 17] width 161 height 15
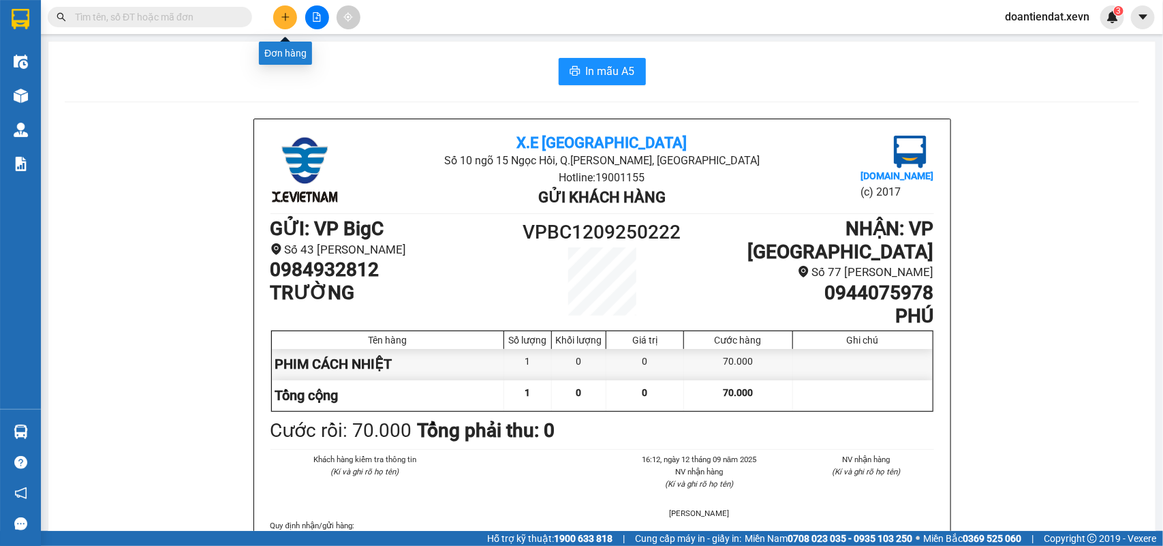
click at [284, 16] on icon "plus" at bounding box center [286, 17] width 10 height 10
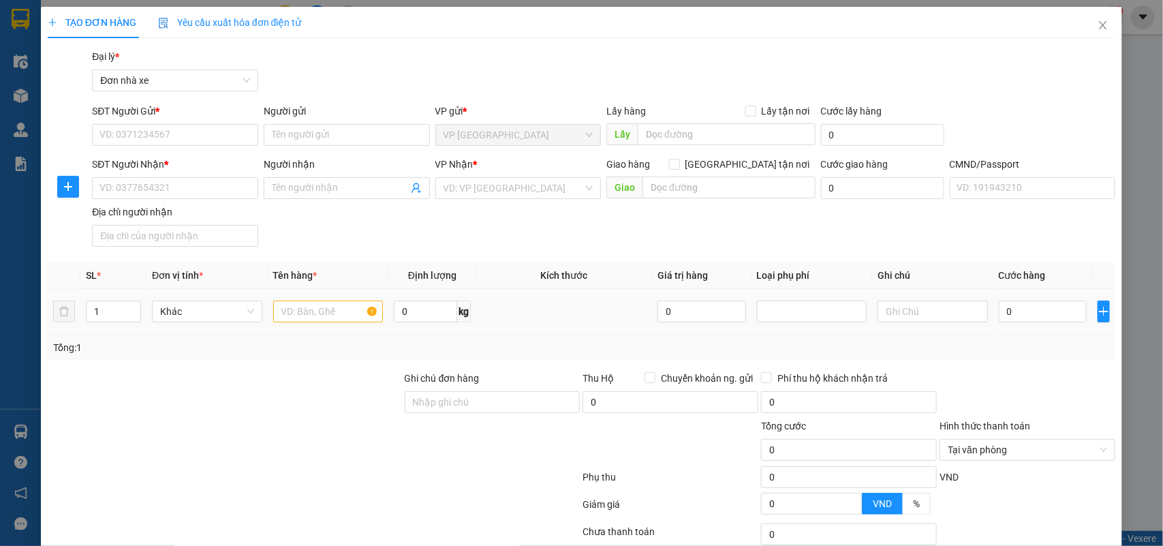
click at [419, 324] on div "0 kg" at bounding box center [432, 311] width 77 height 27
click at [423, 317] on input "0" at bounding box center [425, 312] width 63 height 22
type input "29.5"
click at [1035, 315] on input "0" at bounding box center [1043, 312] width 88 height 22
type input "45"
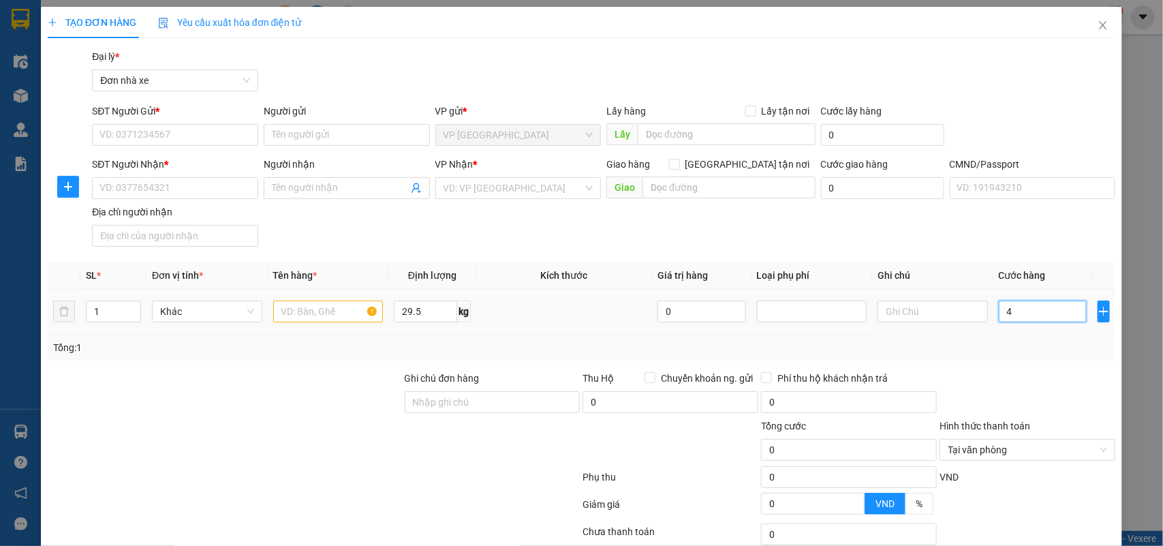
type input "45"
type input "45.000"
click at [233, 137] on input "SĐT Người Gửi *" at bounding box center [175, 135] width 166 height 22
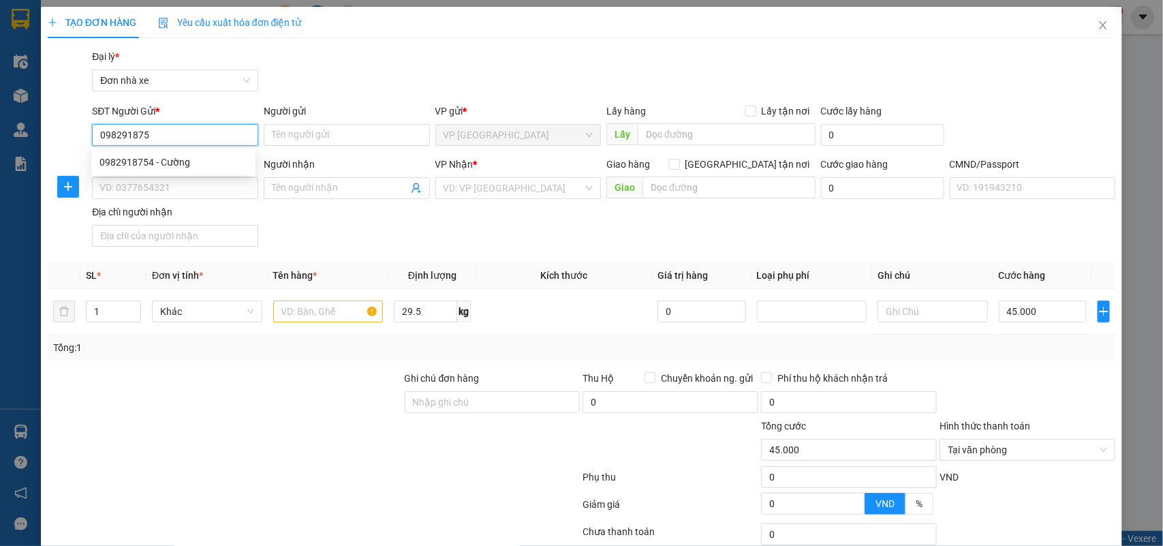
type input "0982918754"
click at [168, 167] on div "0982918754 - Cường" at bounding box center [174, 162] width 148 height 15
type input "Cường"
type input "0839116924"
type input "DUYÊN"
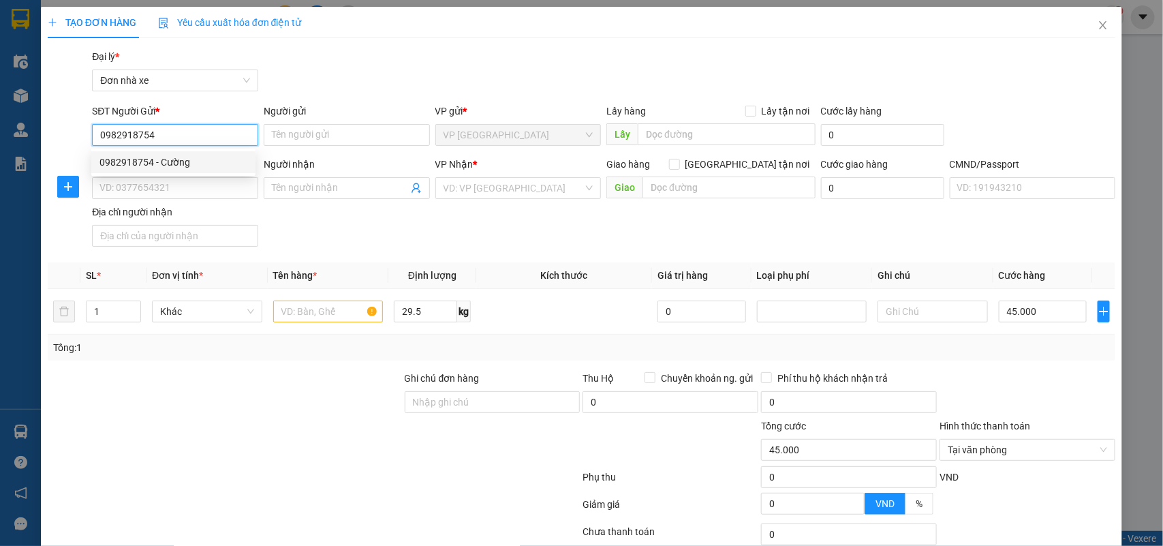
type input "0975346257 TOÀN KH TỰ ĐẶT SHIP"
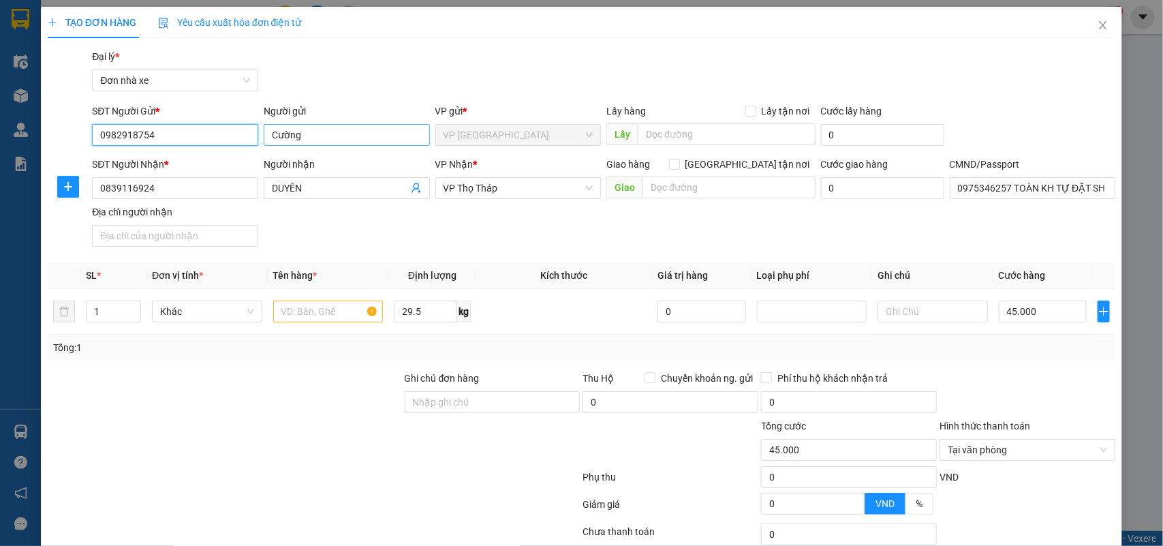
type input "0982918754"
click at [288, 130] on input "Cường" at bounding box center [347, 135] width 166 height 22
type input "TRẦN XUÂN CƯỜNG"
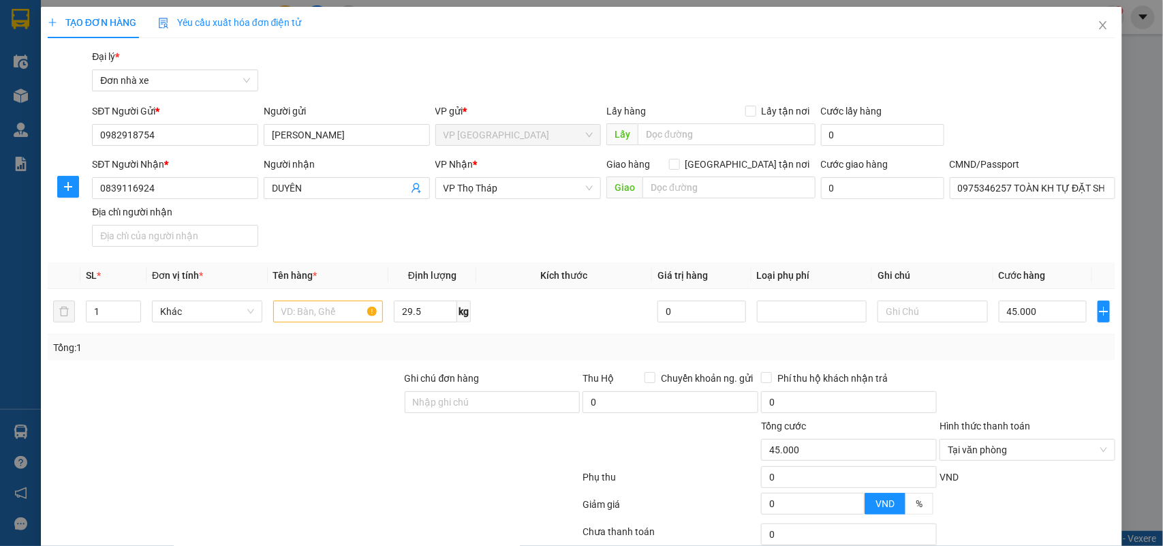
drag, startPoint x: 536, startPoint y: 60, endPoint x: 513, endPoint y: 110, distance: 55.2
click at [538, 60] on div "Gói vận chuyển * Tiêu chuẩn Đại lý * Đơn nhà xe" at bounding box center [603, 73] width 1029 height 48
click at [181, 191] on input "0839116924" at bounding box center [175, 188] width 166 height 22
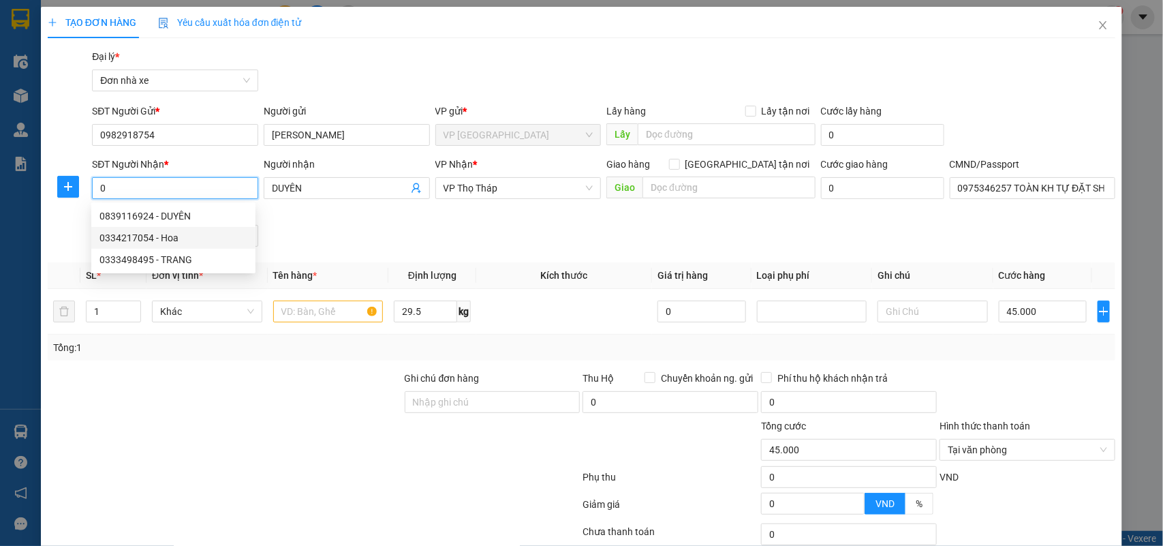
drag, startPoint x: 135, startPoint y: 239, endPoint x: 143, endPoint y: 236, distance: 8.9
click at [135, 237] on div "0334217054 - Hoa" at bounding box center [174, 237] width 148 height 15
type input "0334217054"
type input "Hoa"
type input "1"
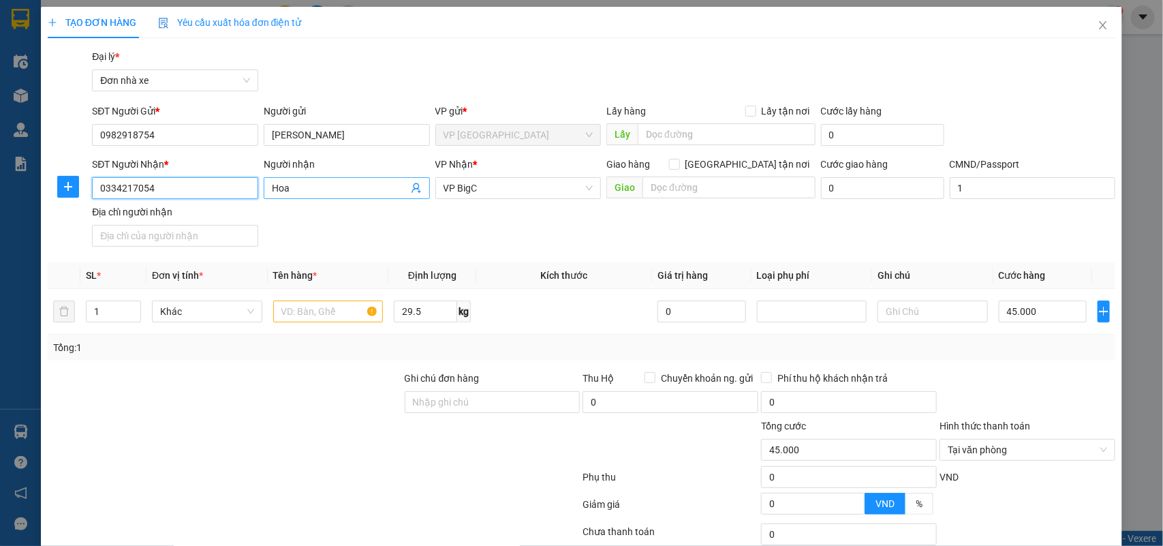
type input "0334217054"
click at [305, 192] on input "Hoa" at bounding box center [340, 188] width 136 height 15
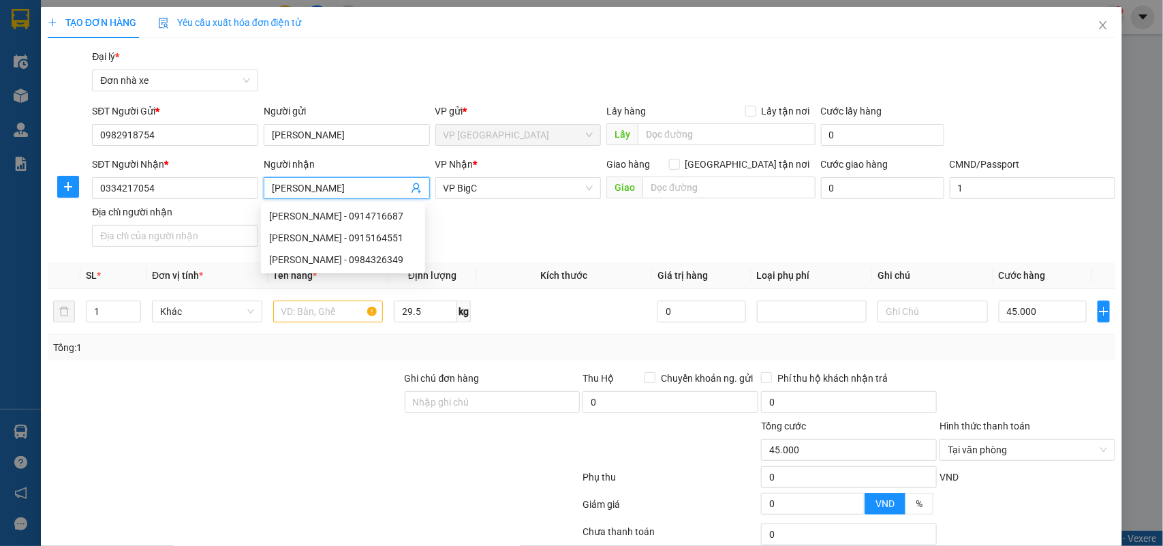
type input "TRẦN THỊ THANH HOA"
drag, startPoint x: 339, startPoint y: 475, endPoint x: 331, endPoint y: 421, distance: 55.2
click at [339, 469] on div at bounding box center [314, 479] width 536 height 27
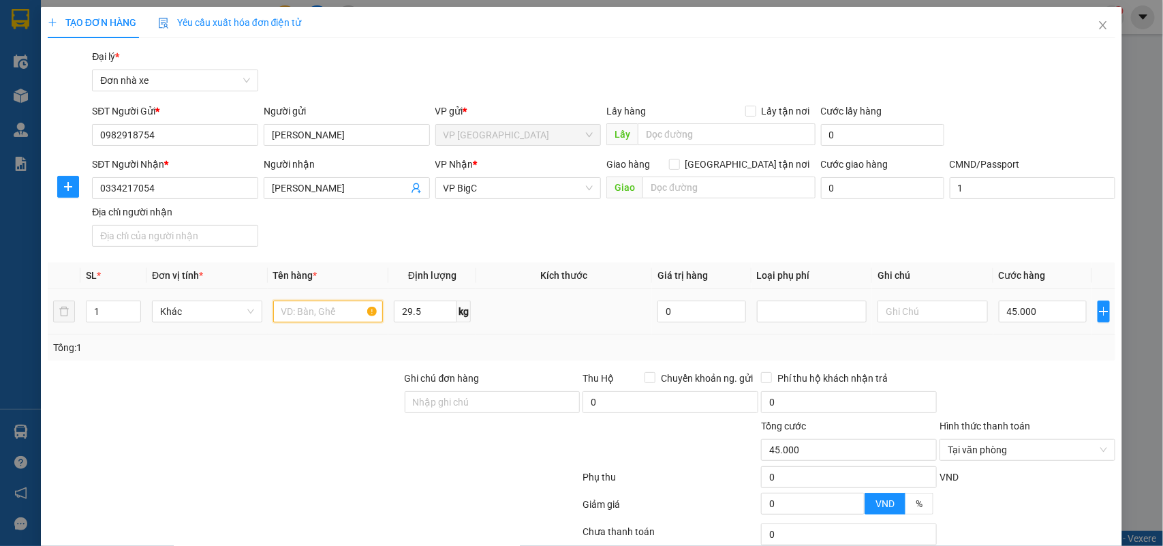
click at [305, 310] on input "text" at bounding box center [328, 312] width 110 height 22
type input "D"
click at [464, 195] on span "VP BigC" at bounding box center [519, 188] width 150 height 20
type input "ĐỒ ĂN, HOA QUẢ"
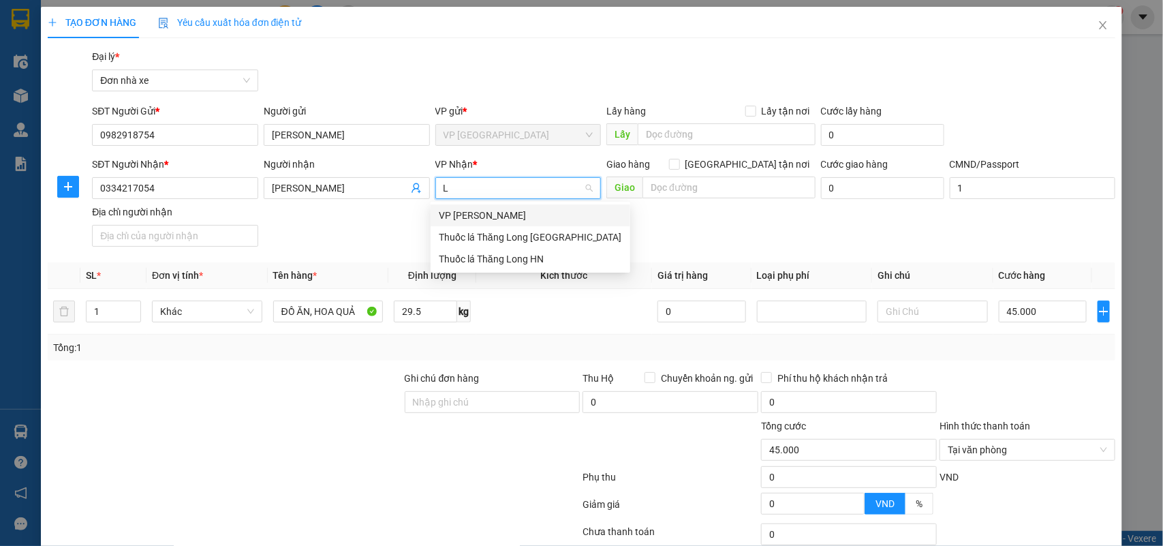
type input "LE"
click at [485, 218] on div "VP [PERSON_NAME]" at bounding box center [513, 215] width 148 height 15
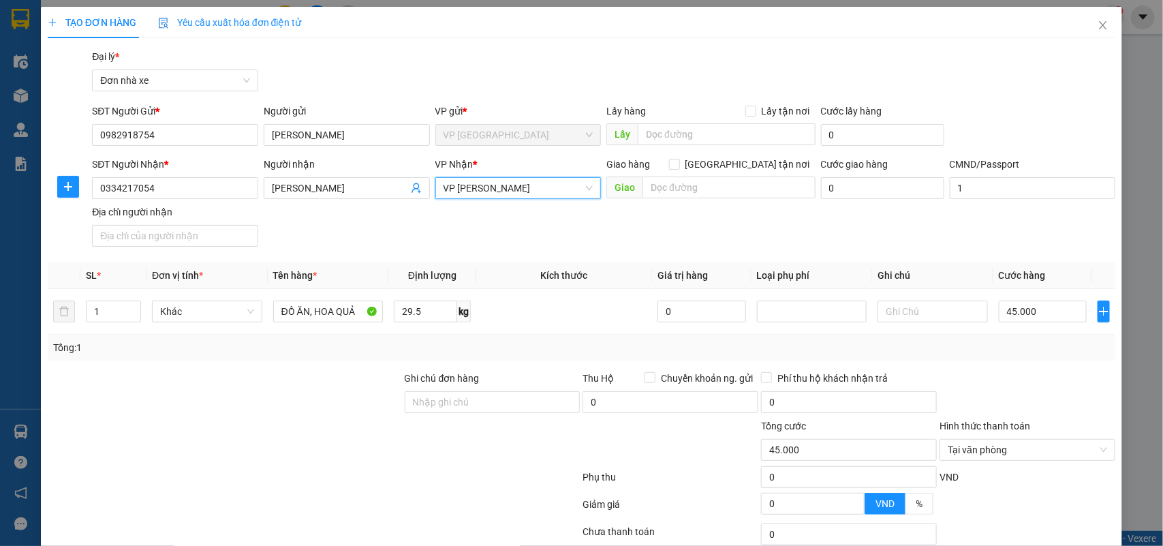
click at [881, 242] on div "SĐT Người Nhận * 0334217054 Người nhận TRẦN THỊ THANH HOA VP Nhận * VP Lê Duẩn …" at bounding box center [603, 204] width 1029 height 95
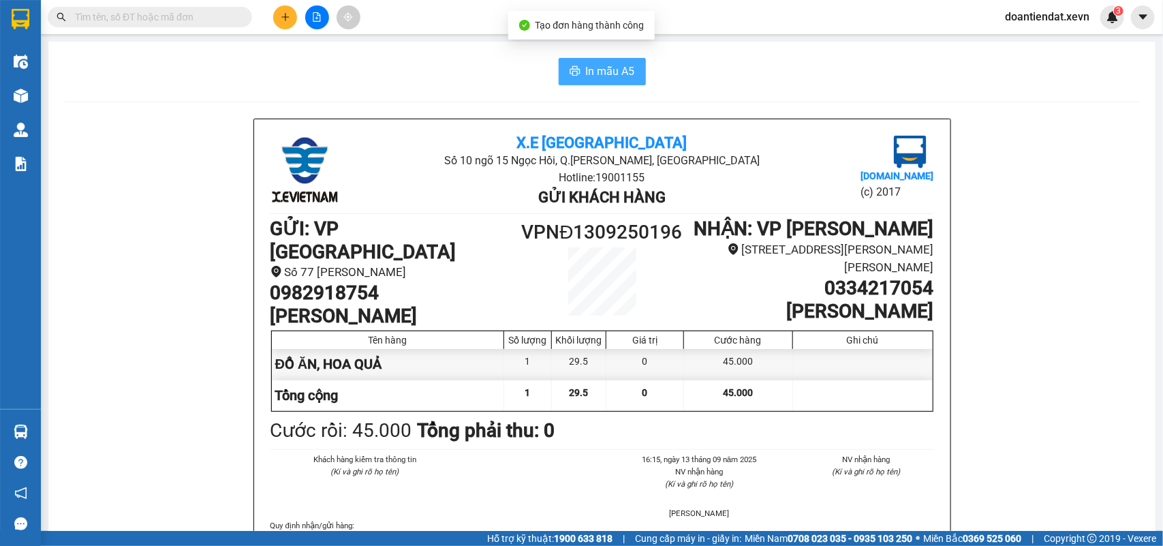
click at [622, 75] on span "In mẫu A5" at bounding box center [610, 71] width 49 height 17
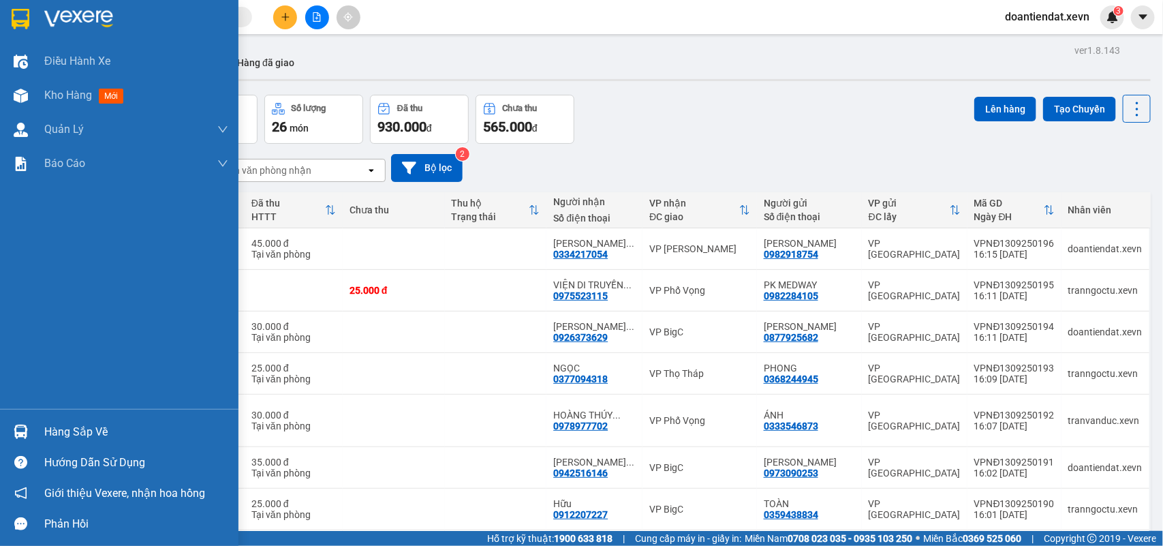
click at [11, 427] on div at bounding box center [21, 432] width 24 height 24
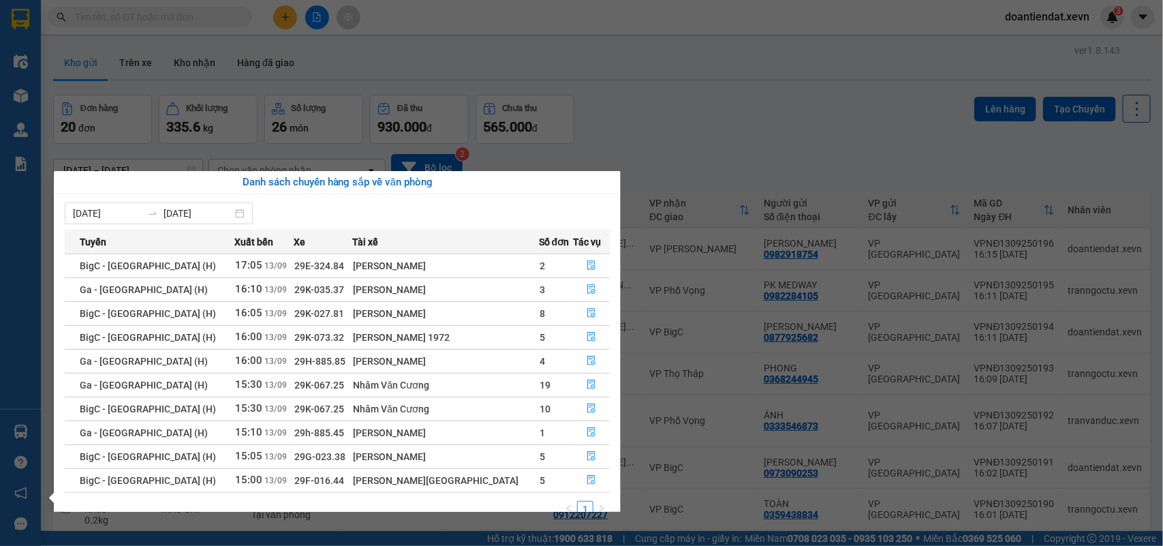
click at [213, 14] on section "Kết quả tìm kiếm ( 28 ) Bộ lọc Mã ĐH Trạng thái Món hàng Thu hộ Tổng cước Chưa …" at bounding box center [581, 273] width 1163 height 546
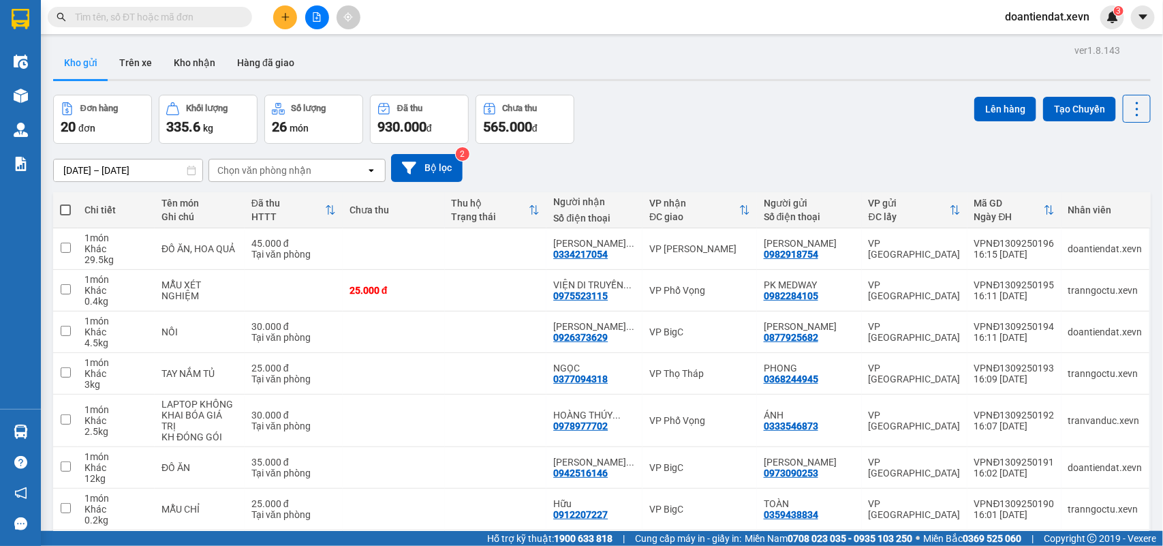
click at [213, 14] on input "text" at bounding box center [155, 17] width 161 height 15
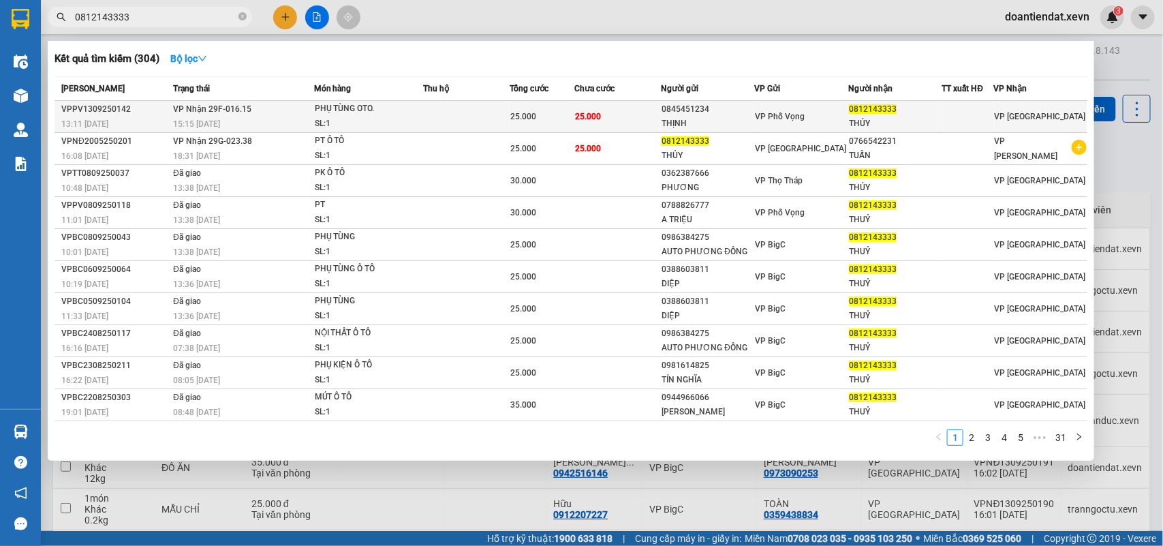
type input "0812143333"
click at [643, 117] on td "25.000" at bounding box center [618, 117] width 87 height 32
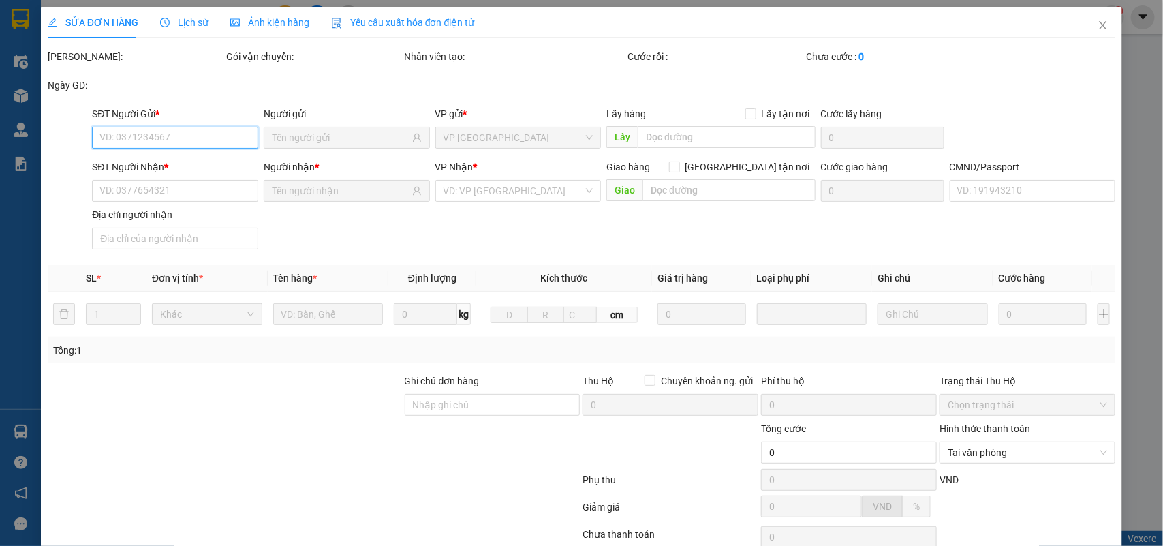
type input "0845451234"
type input "THỊNH"
type input "0812143333"
type input "THỦY"
type input "036203006578 VŨ CÔNG TOÀN 31 PHẠM TUẤN TÀI TPNĐ"
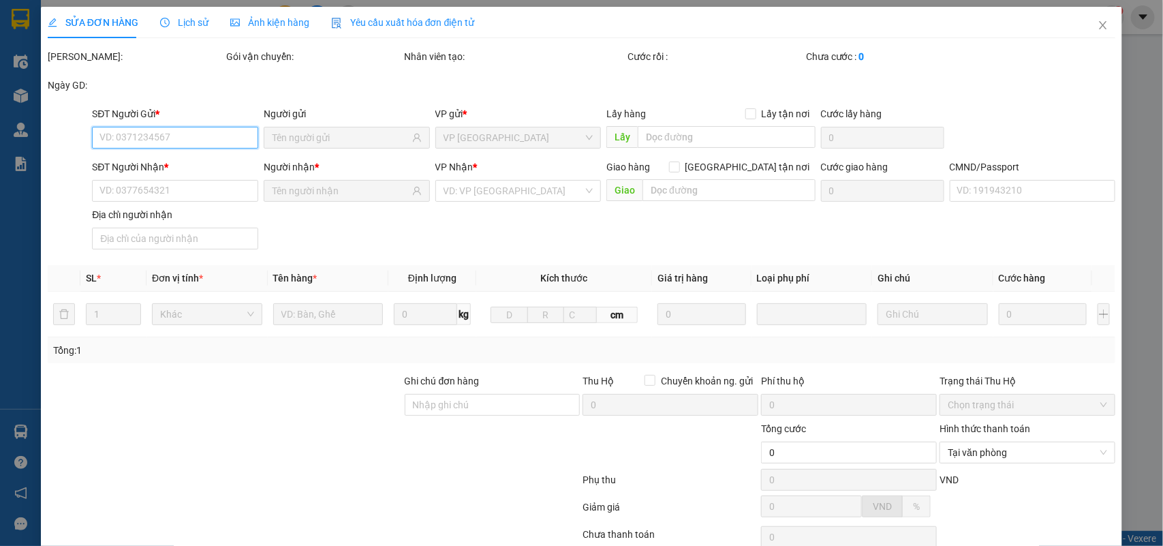
type input "25.000"
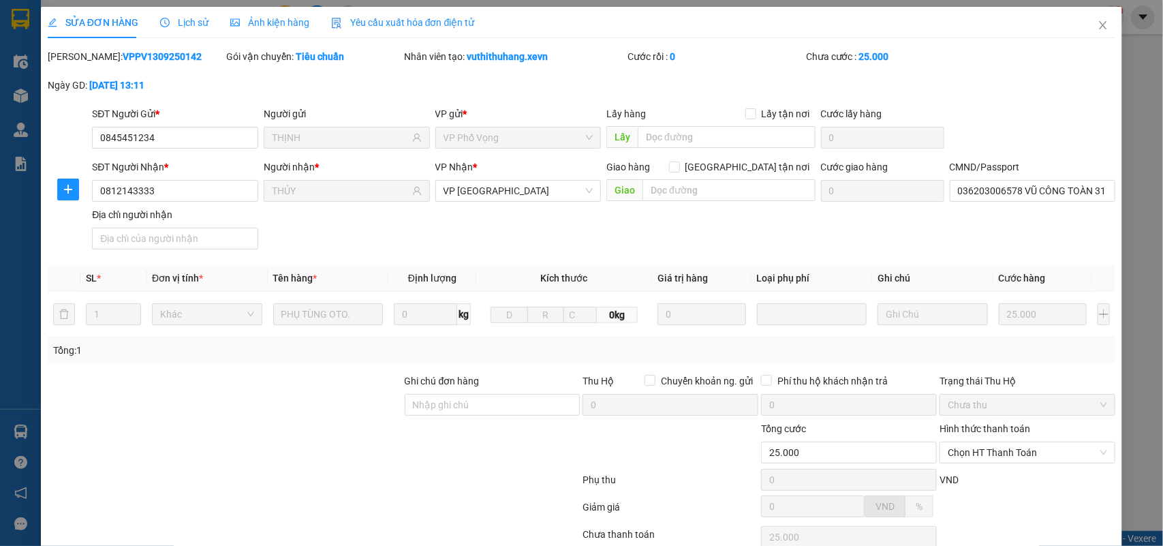
click at [986, 421] on div "Hình thức thanh toán Chọn HT Thanh Toán" at bounding box center [1028, 445] width 176 height 48
click at [978, 442] on span "Chọn HT Thanh Toán" at bounding box center [1027, 452] width 159 height 20
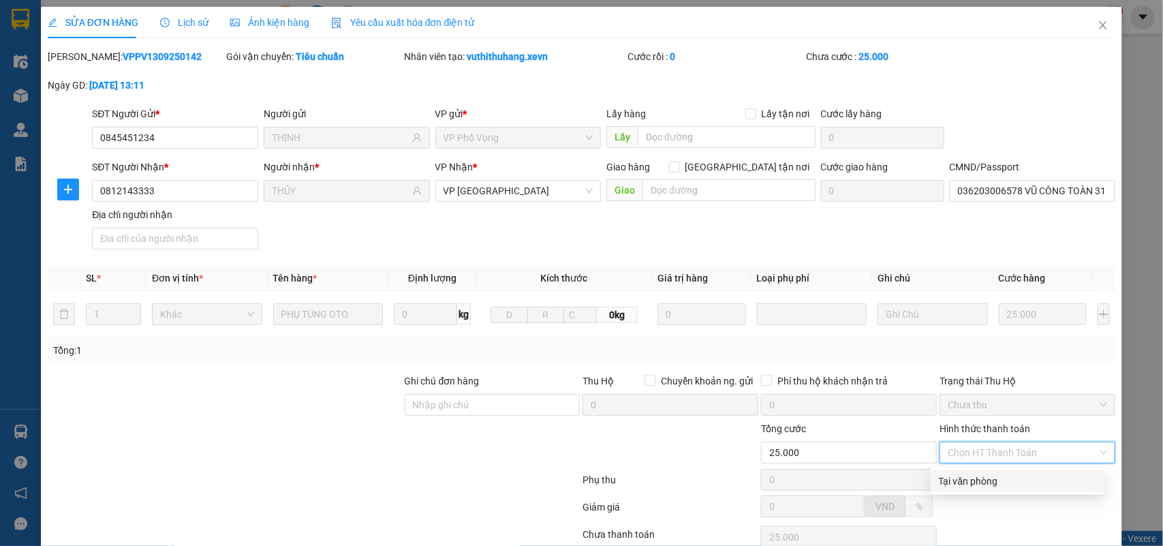
drag, startPoint x: 973, startPoint y: 365, endPoint x: 594, endPoint y: 540, distance: 417.5
click at [969, 474] on div "Tại văn phòng" at bounding box center [1017, 481] width 157 height 15
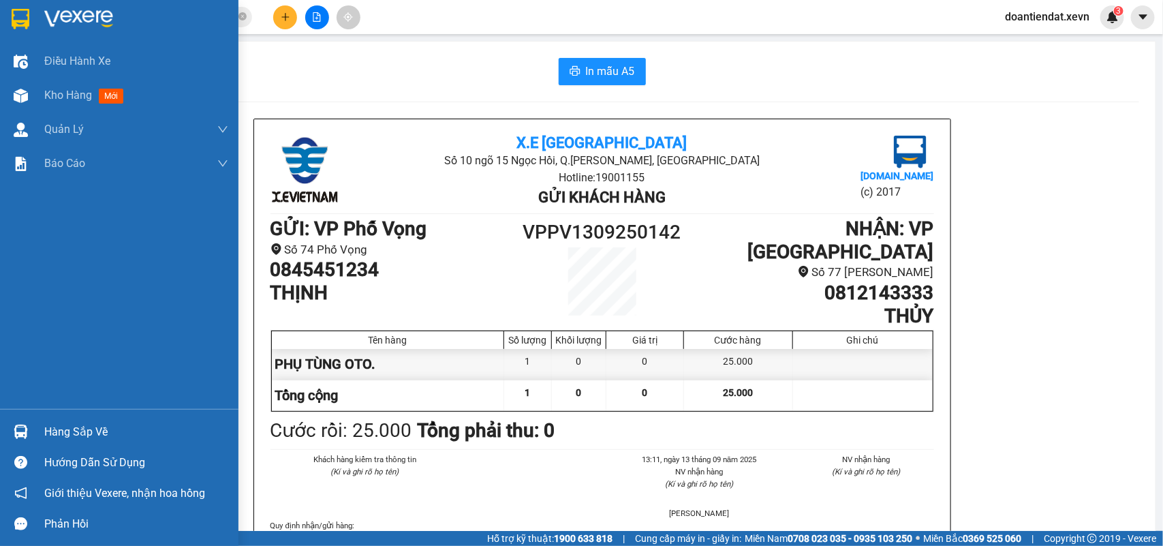
click at [16, 438] on img at bounding box center [21, 432] width 14 height 14
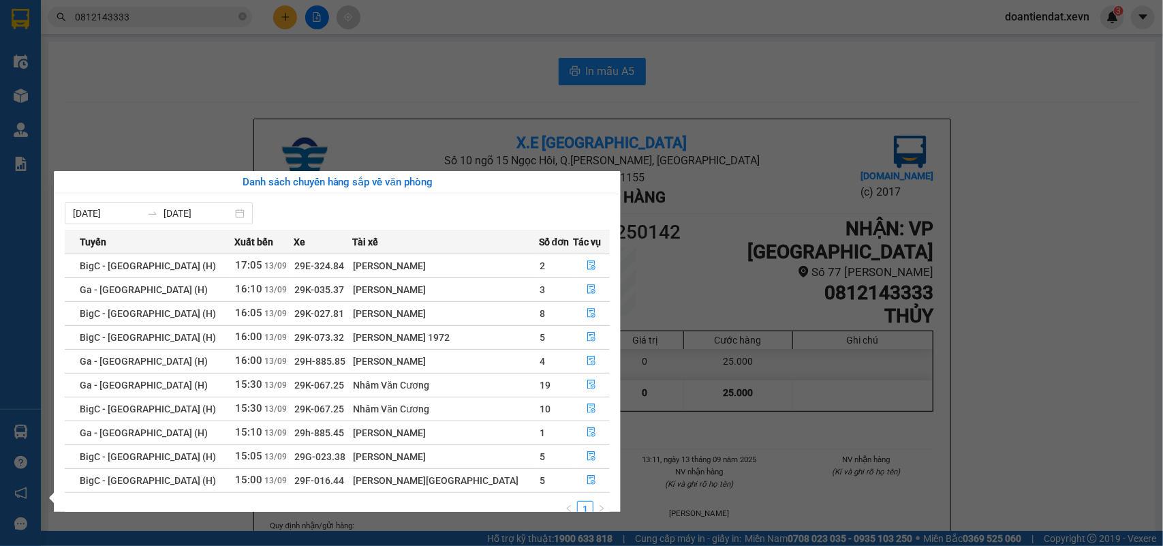
click at [308, 89] on section "Kết quả tìm kiếm ( 304 ) Bộ lọc Mã ĐH Trạng thái Món hàng Thu hộ Tổng cước Chưa…" at bounding box center [581, 273] width 1163 height 546
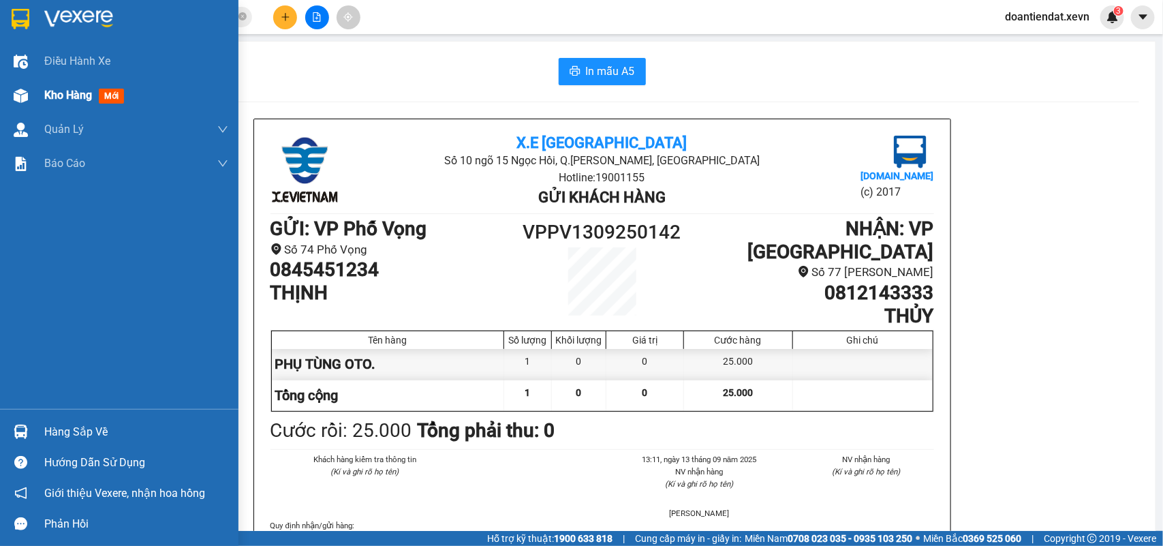
click at [19, 84] on div at bounding box center [21, 96] width 24 height 24
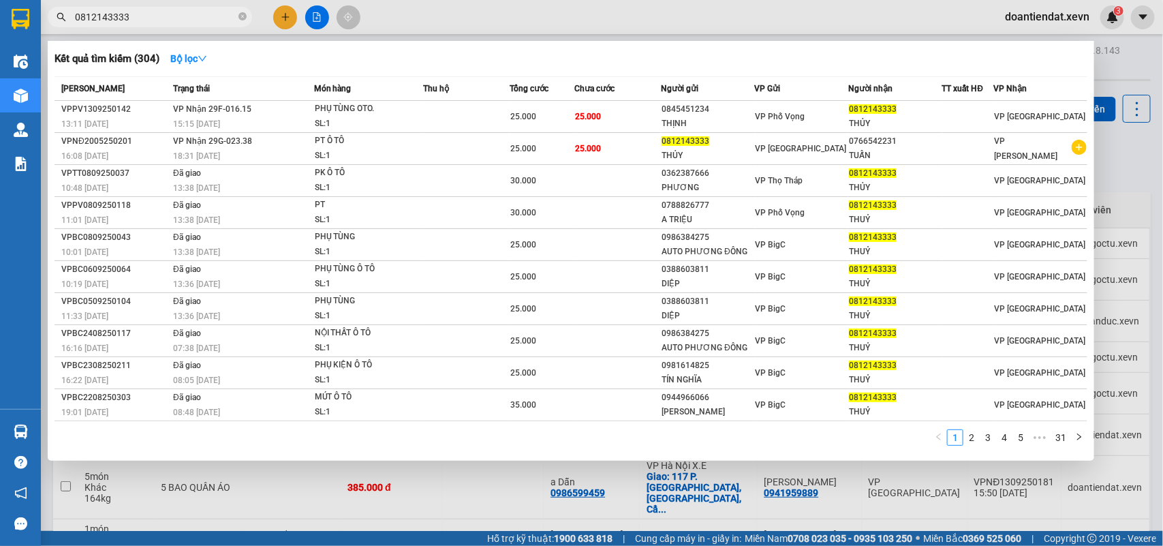
click at [228, 18] on input "0812143333" at bounding box center [155, 17] width 161 height 15
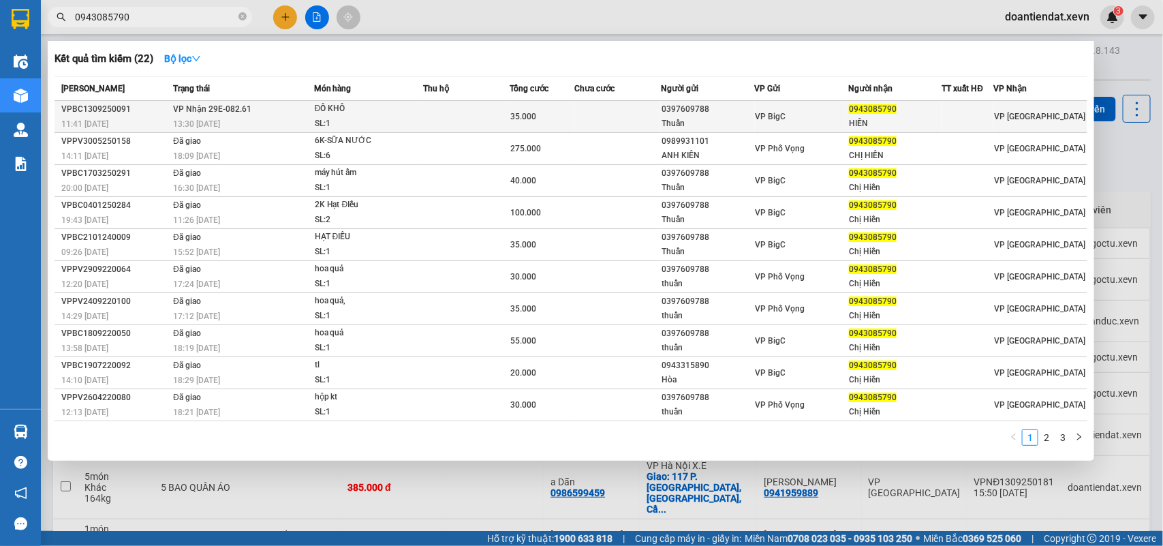
type input "0943085790"
click at [393, 109] on div "ĐỒ KHÔ" at bounding box center [366, 109] width 102 height 15
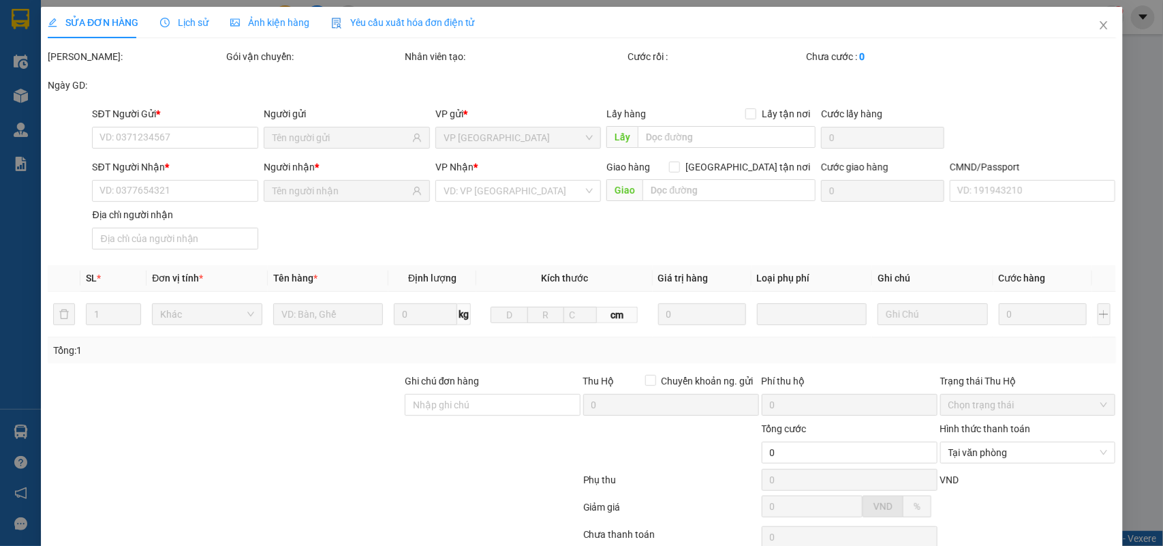
type input "0397609788"
type input "Thuẩn"
type input "0943085790"
type input "HIỀN"
type input "35.000"
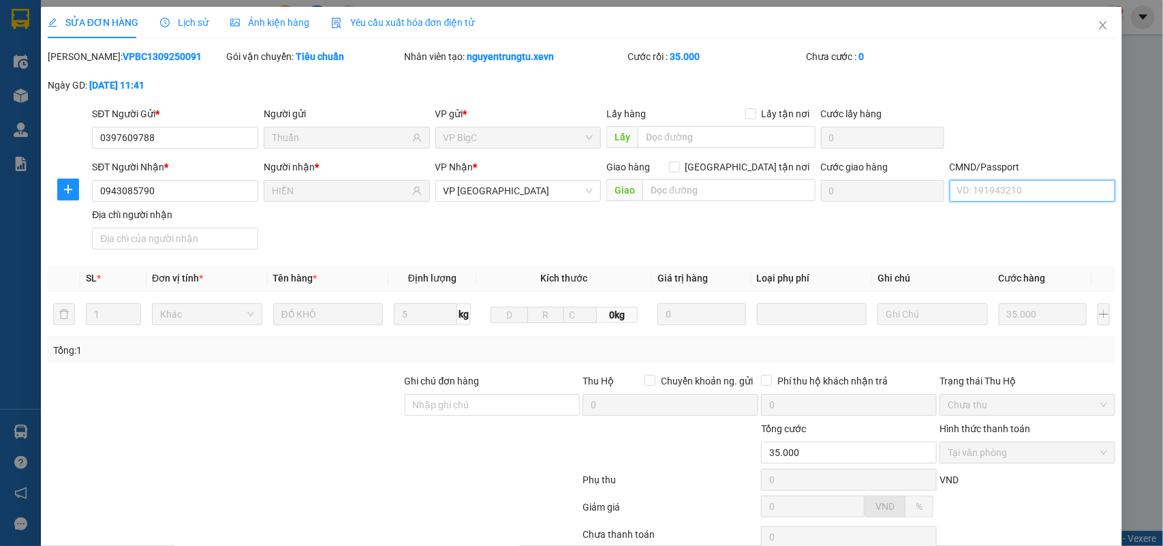
click at [950, 186] on input "CMND/Passport" at bounding box center [1033, 191] width 166 height 22
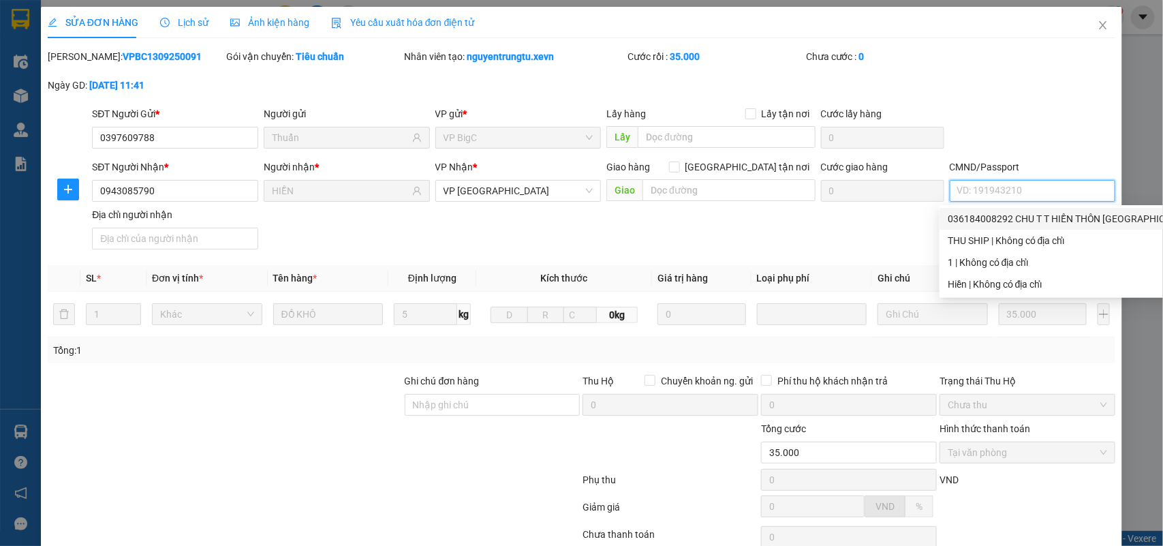
click at [1011, 222] on div "036184008292 CHU T T HIỀN THÔN PHỤ LONG MỸ TÂN | Không có địa chỉ" at bounding box center [1109, 218] width 323 height 15
type input "036184008292 CHU T T HIỀN THÔN PHỤ LONG MỸ TÂN"
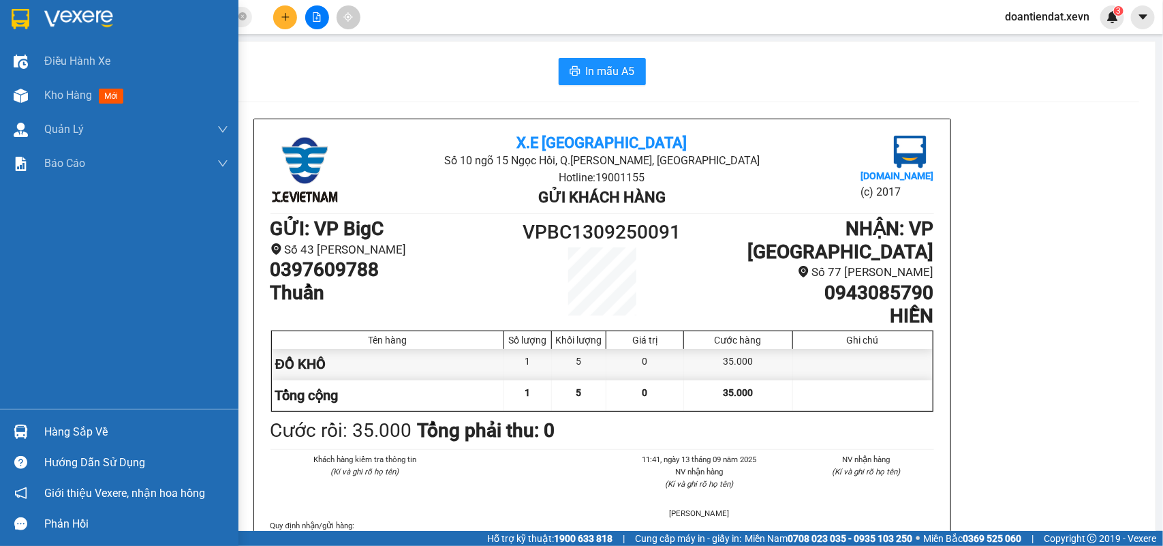
click at [25, 427] on img at bounding box center [21, 432] width 14 height 14
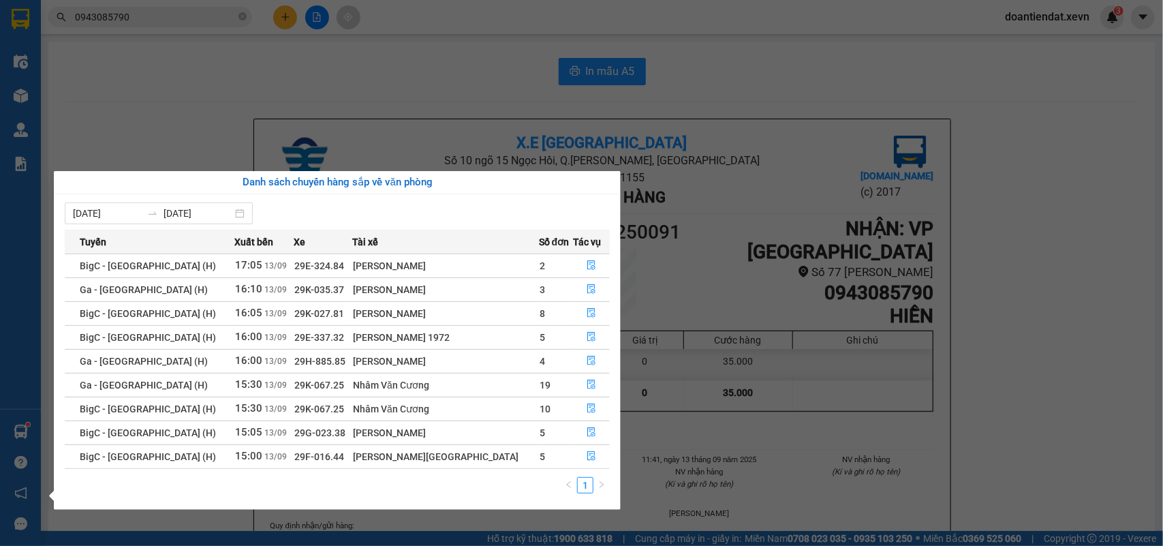
click at [795, 73] on section "Kết quả tìm kiếm ( 22 ) Bộ lọc Mã ĐH Trạng thái Món hàng Thu hộ Tổng cước Chưa …" at bounding box center [581, 273] width 1163 height 546
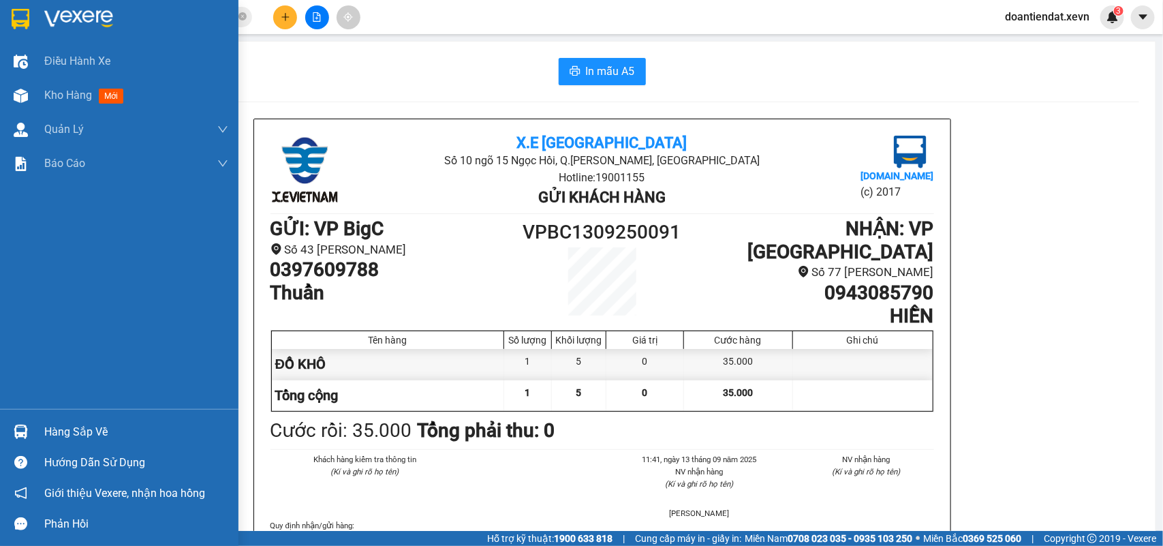
click at [21, 416] on div "Hàng sắp về Hướng dẫn sử dụng Giới thiệu Vexere, nhận hoa hồng Phản hồi" at bounding box center [119, 474] width 239 height 130
click at [22, 428] on img at bounding box center [21, 432] width 14 height 14
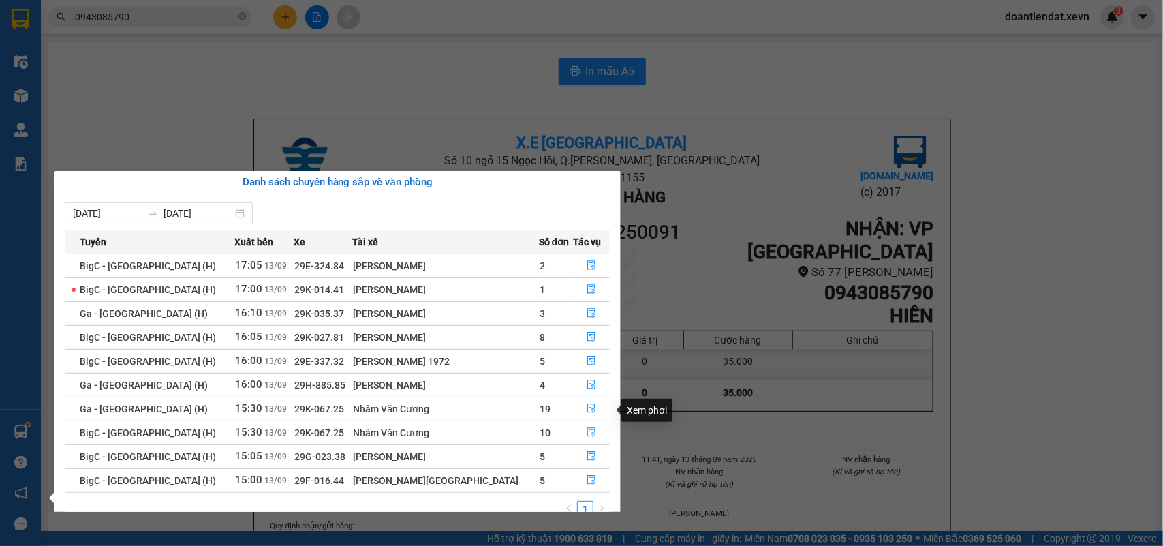
click at [588, 427] on icon "file-done" at bounding box center [592, 432] width 10 height 10
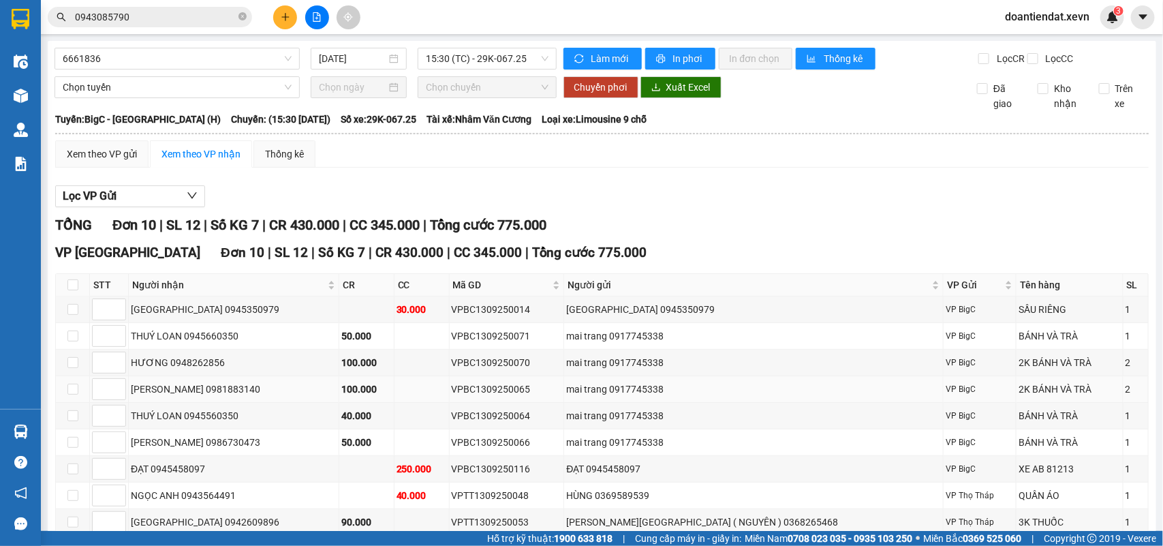
drag, startPoint x: 252, startPoint y: 317, endPoint x: 200, endPoint y: 318, distance: 52.5
click at [200, 382] on div "NGUYỄN THỊ LÝ 0981883140" at bounding box center [234, 389] width 206 height 15
click at [155, 14] on input "0943085790" at bounding box center [155, 17] width 161 height 15
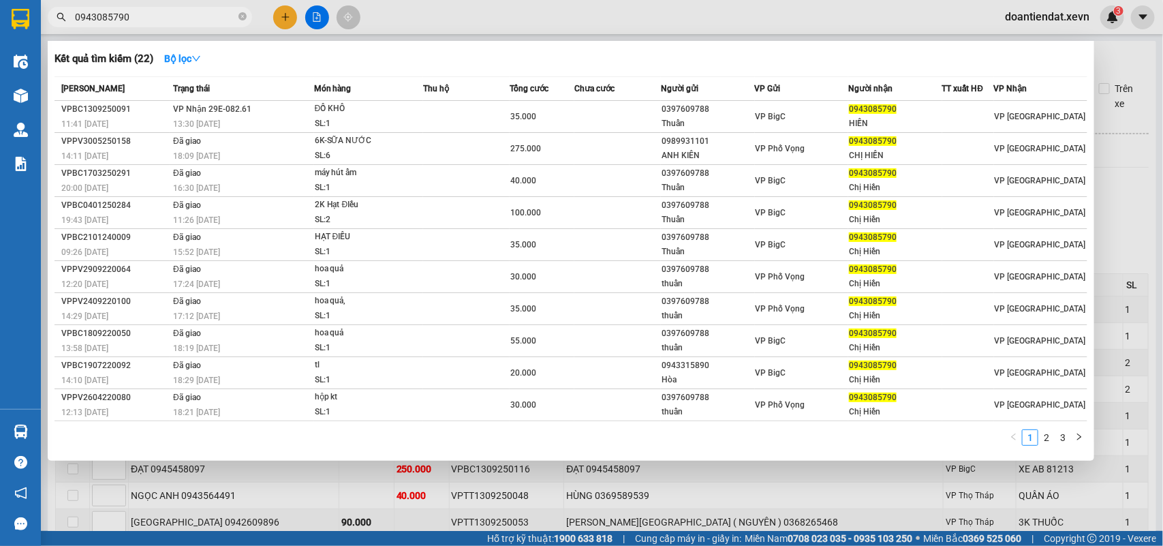
click at [155, 14] on input "0943085790" at bounding box center [155, 17] width 161 height 15
paste input "8188314"
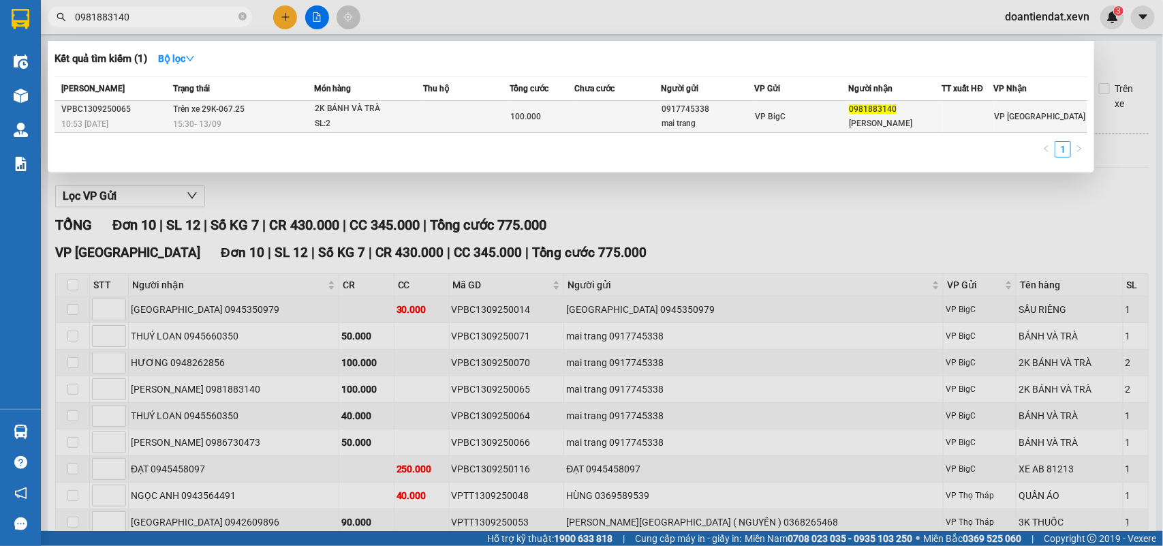
type input "0981883140"
click at [395, 120] on div "SL: 2" at bounding box center [366, 124] width 102 height 15
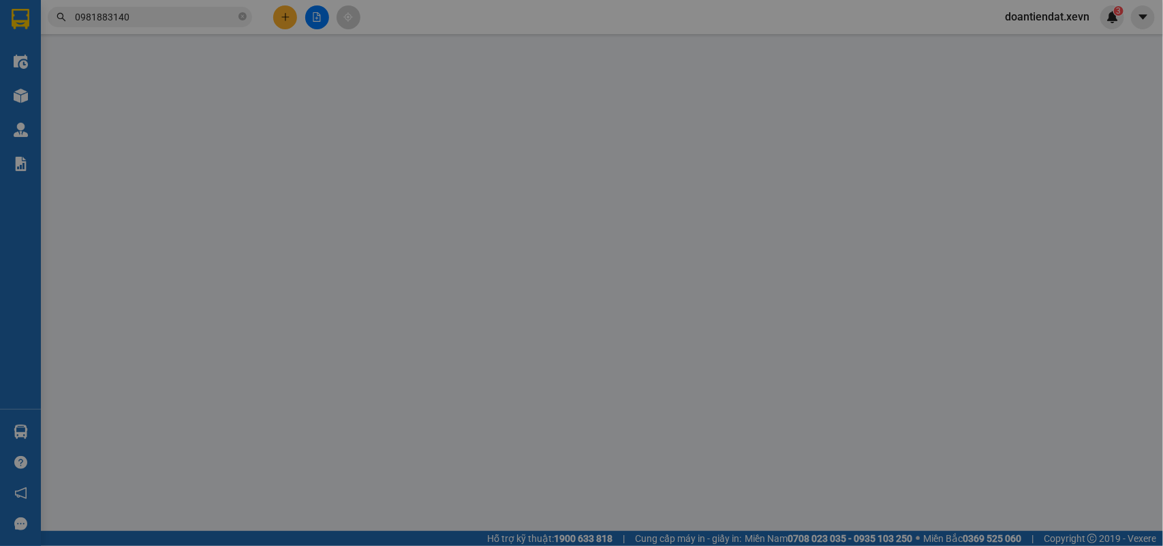
type input "0917745338"
type input "mai trang"
type input "0981883140"
type input "NGUYỄN THỊ LÝ"
type input "100.000"
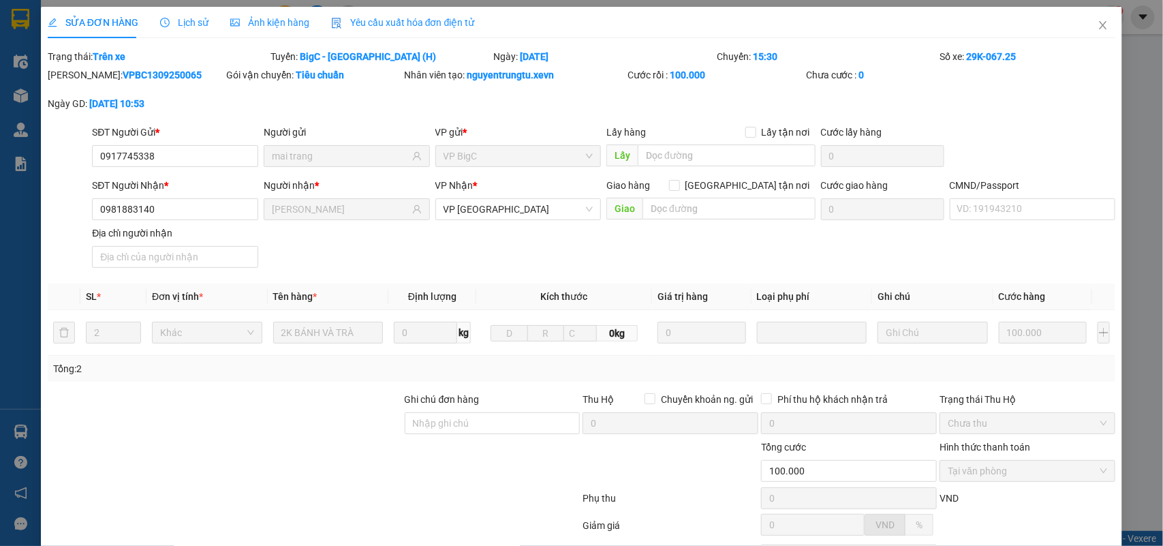
click at [192, 21] on span "Lịch sử" at bounding box center [184, 22] width 48 height 11
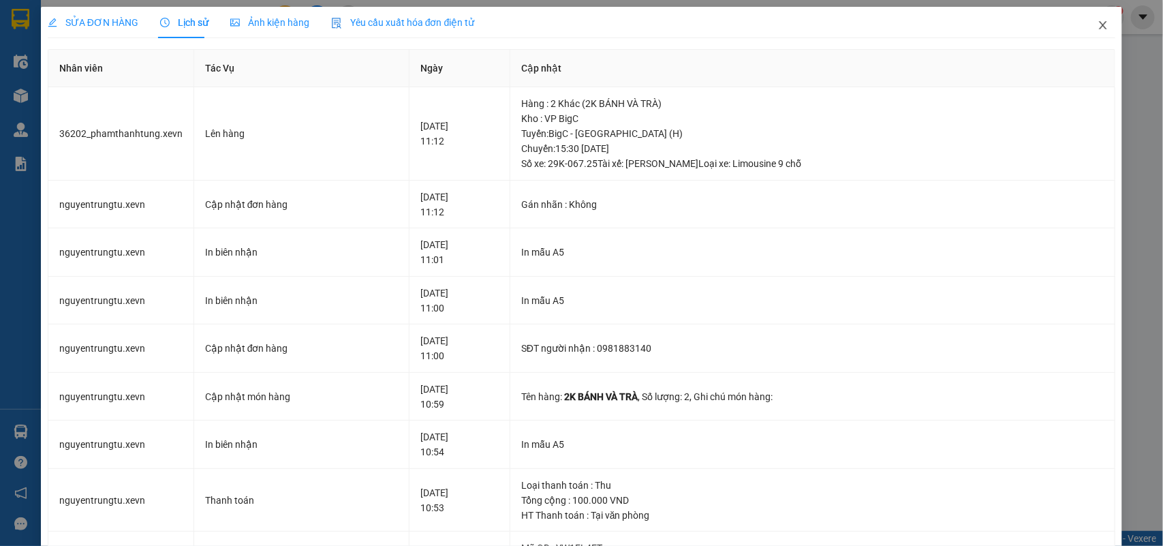
click at [1098, 25] on icon "close" at bounding box center [1103, 25] width 11 height 11
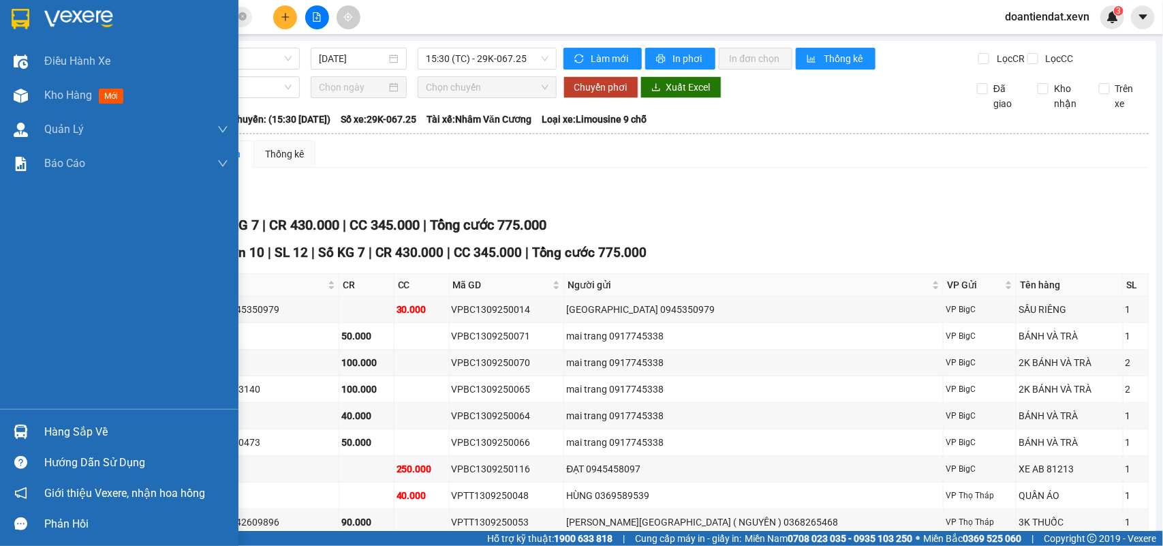
click at [14, 427] on img at bounding box center [21, 432] width 14 height 14
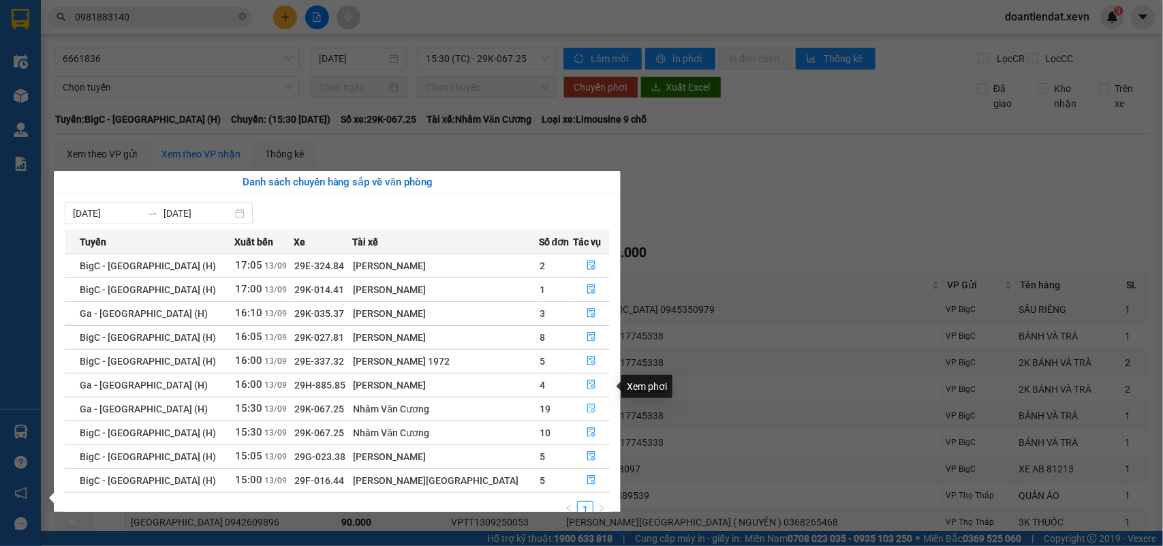
click at [587, 404] on icon "file-done" at bounding box center [592, 409] width 10 height 10
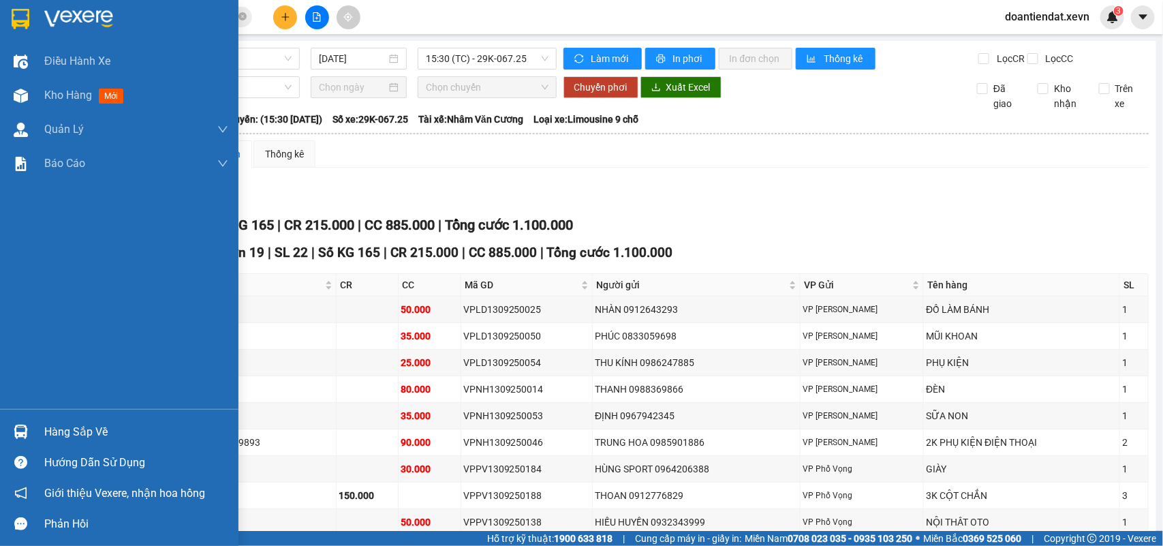
click at [20, 431] on img at bounding box center [21, 432] width 14 height 14
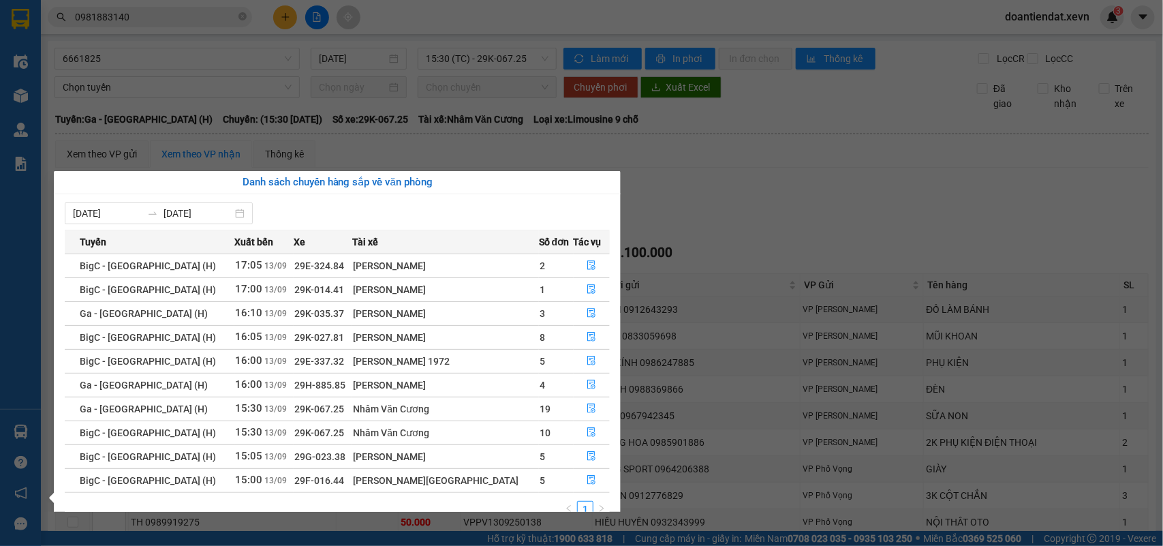
click at [189, 18] on section "Kết quả tìm kiếm ( 1 ) Bộ lọc Mã ĐH Trạng thái Món hàng Thu hộ Tổng cước Chưa c…" at bounding box center [581, 273] width 1163 height 546
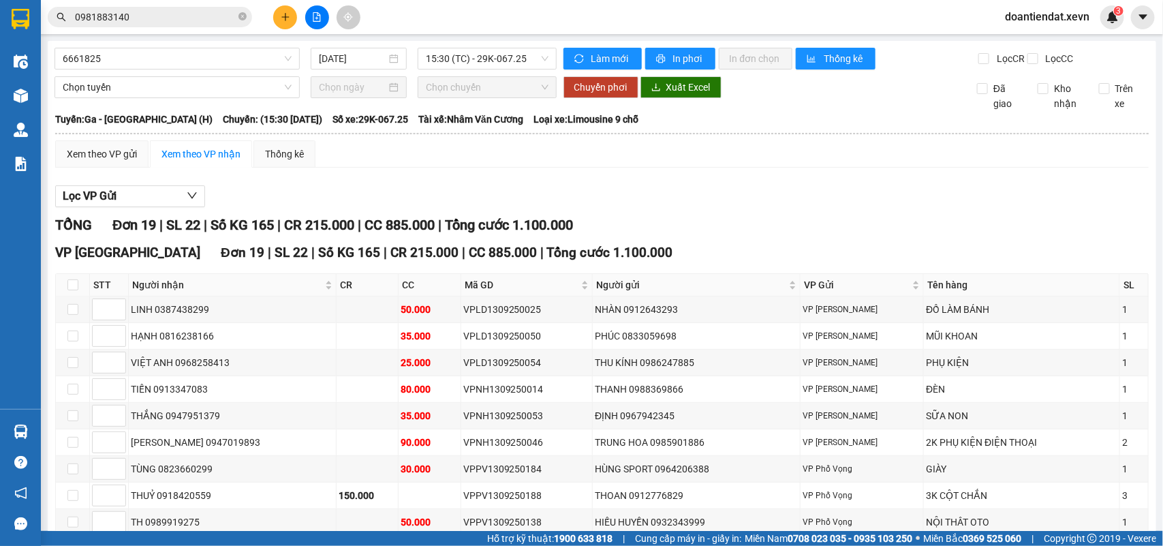
click at [189, 18] on input "0981883140" at bounding box center [155, 17] width 161 height 15
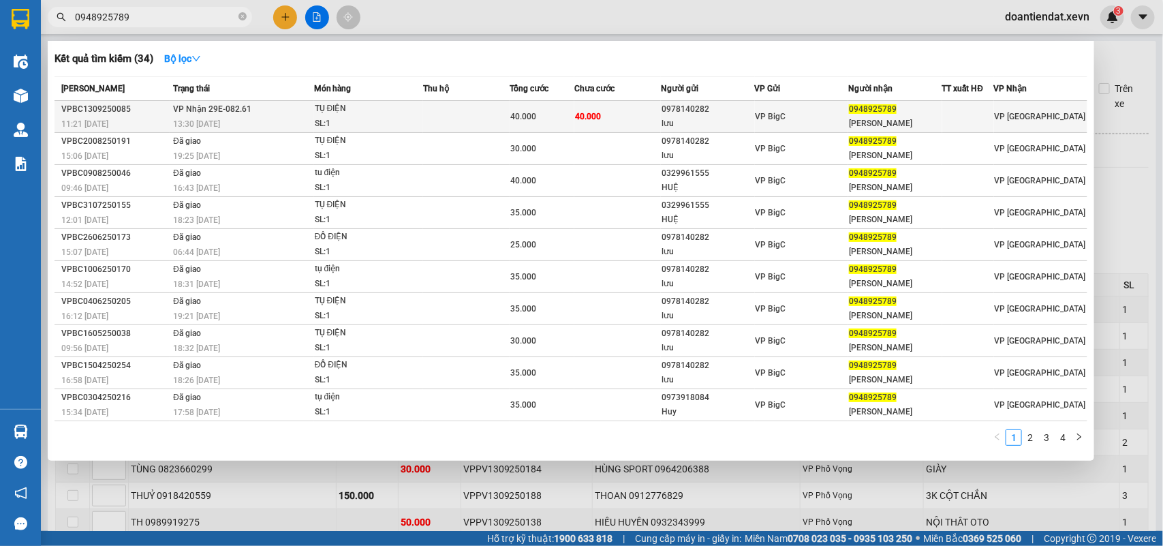
type input "0948925789"
click at [402, 117] on div "SL: 1" at bounding box center [366, 124] width 102 height 15
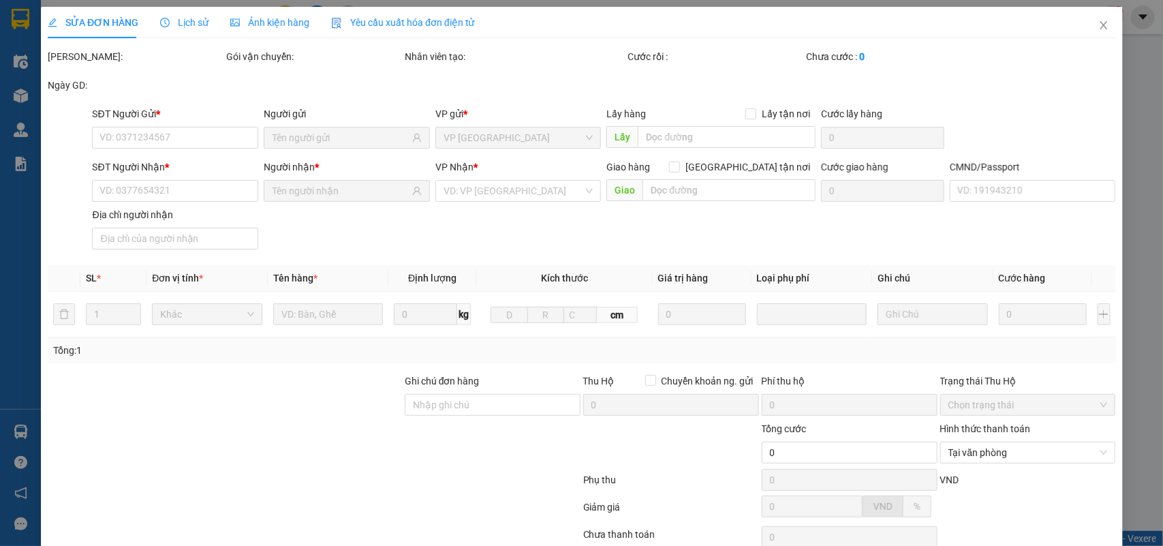
type input "0978140282"
type input "lưu"
type input "0948925789"
type input "TRẦN BÌNH"
type input "036093009839 VŨ XUÂN DƯ ĐẠI THẮNG VỤ BẢN NAM ĐỊNH"
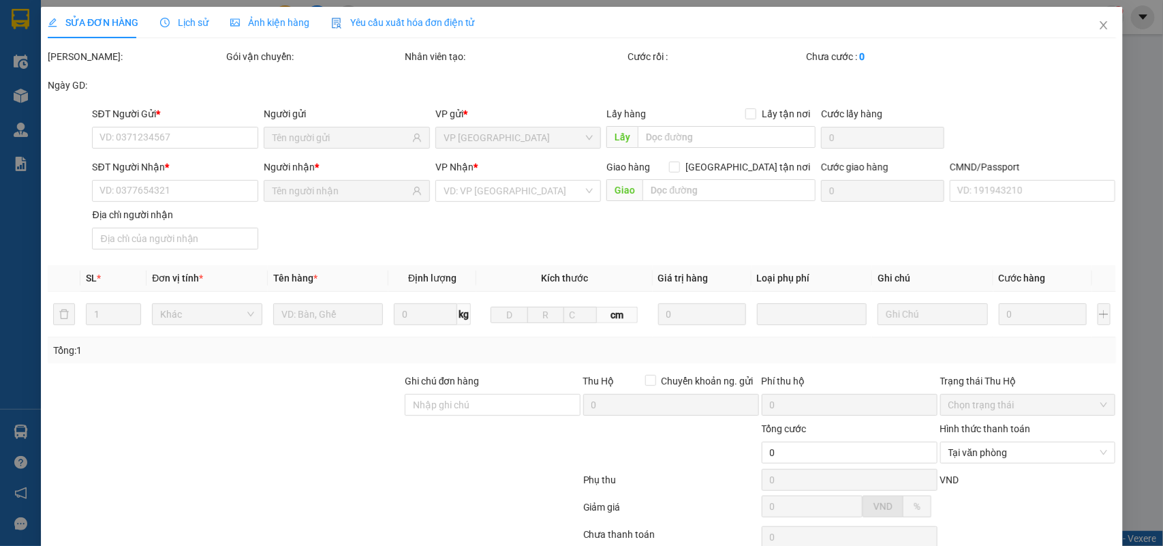
type input "13/8/114 NGUYỄN KHUYẾN"
type input "40.000"
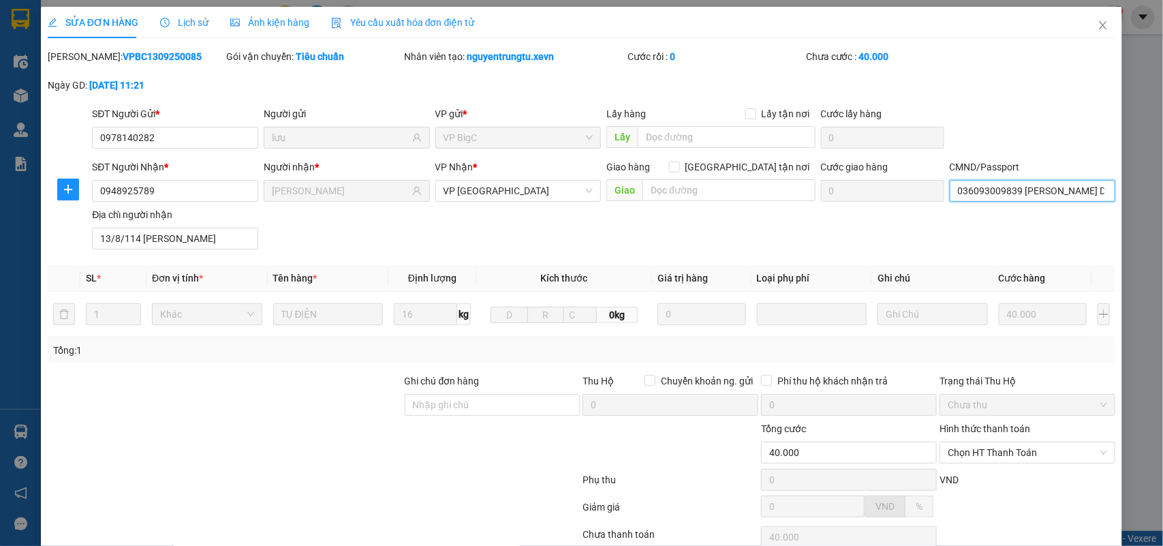
click at [1014, 180] on input "036093009839 VŨ XUÂN DƯ ĐẠI THẮNG VỤ BẢN NAM ĐỊNH" at bounding box center [1033, 191] width 166 height 22
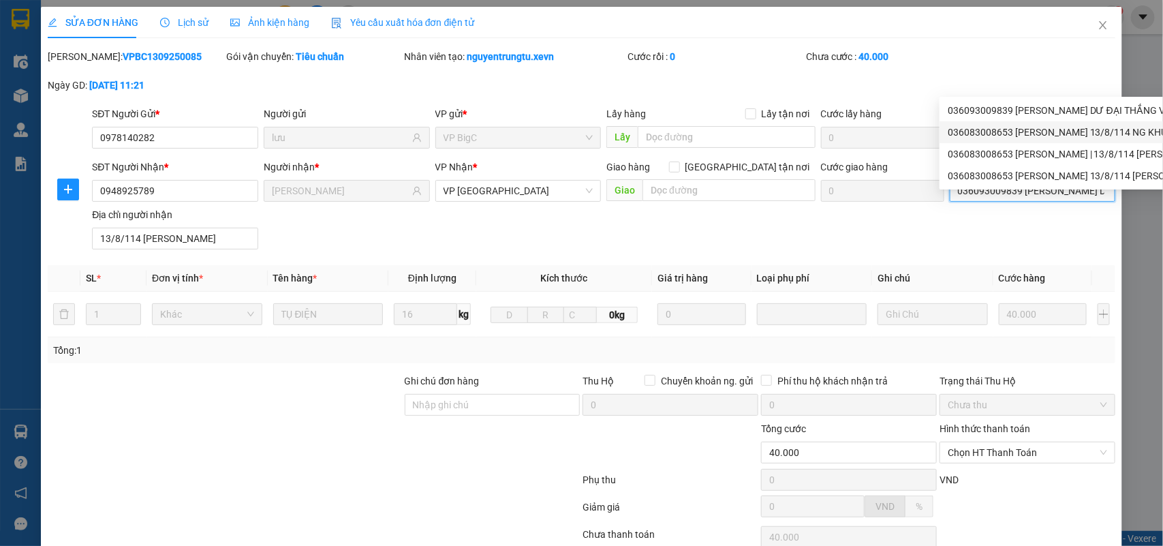
click at [1029, 133] on div "036083008653 TRẦN QUANG BÌNH 13/8/114 NG KHUYẾN | Không có địa chỉ" at bounding box center [1178, 132] width 461 height 15
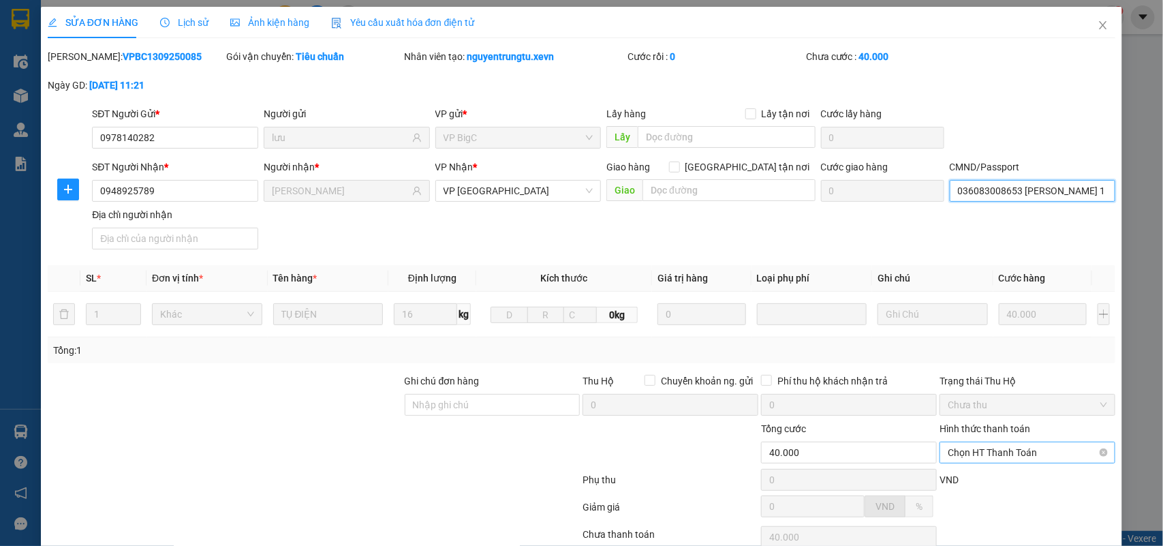
click at [1023, 442] on span "Chọn HT Thanh Toán" at bounding box center [1027, 452] width 159 height 20
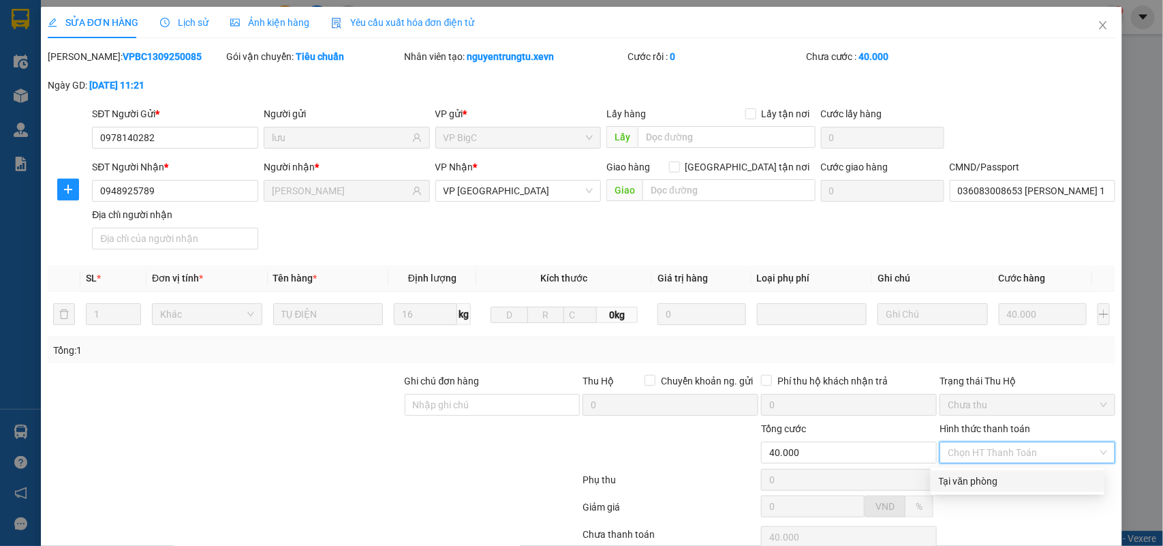
drag, startPoint x: 971, startPoint y: 376, endPoint x: 777, endPoint y: 453, distance: 209.2
click at [969, 474] on div "Tại văn phòng" at bounding box center [1017, 481] width 157 height 15
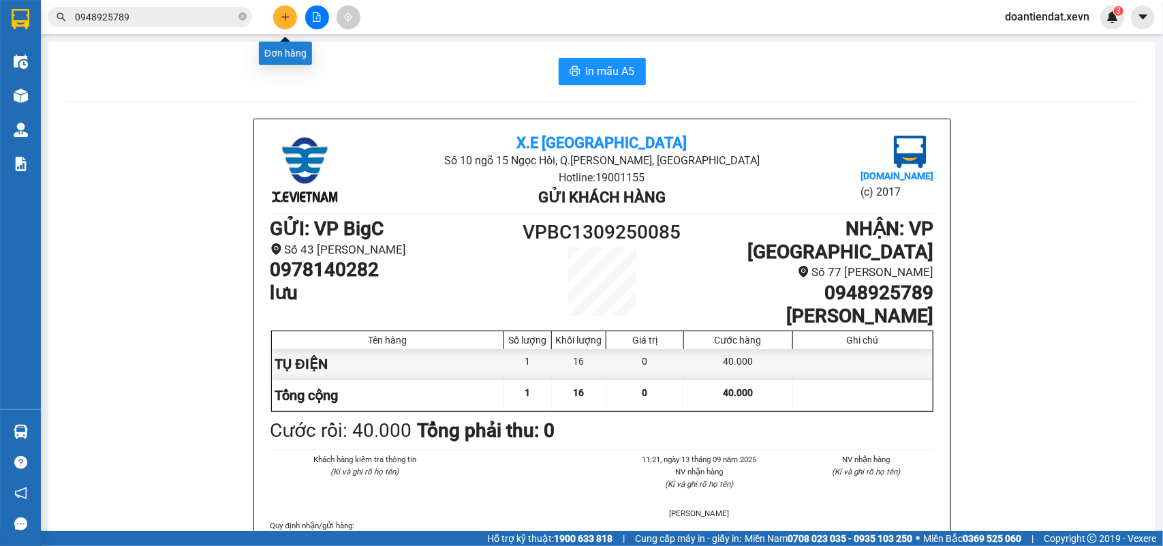
click at [285, 14] on icon "plus" at bounding box center [285, 16] width 1 height 7
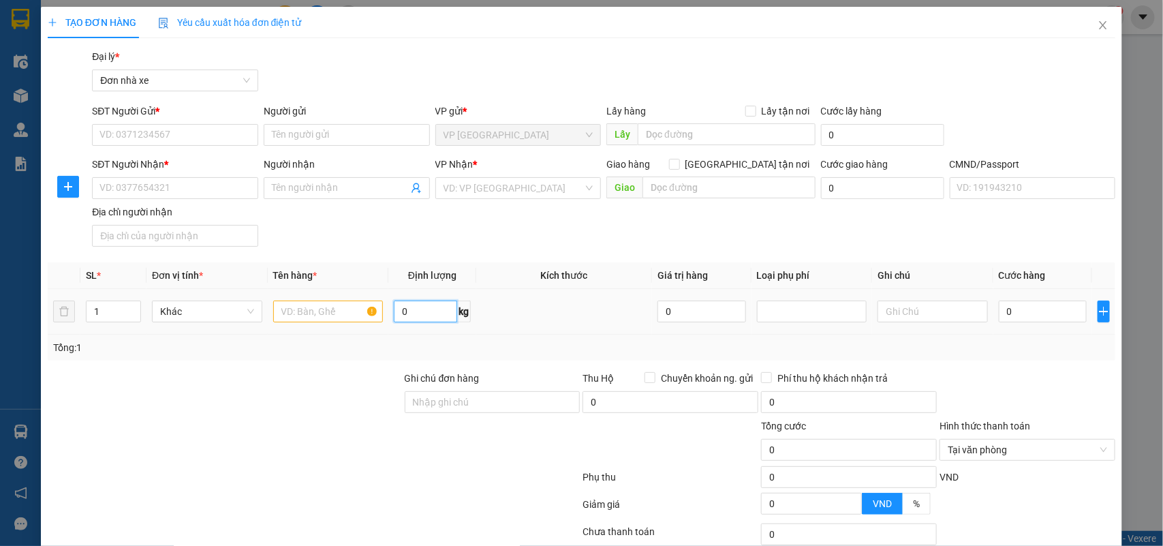
click at [410, 307] on input "0" at bounding box center [425, 312] width 63 height 22
type input "13"
click at [341, 310] on input "text" at bounding box center [328, 312] width 110 height 22
type input "BAO GẠO"
click at [1037, 319] on input "0" at bounding box center [1043, 312] width 88 height 22
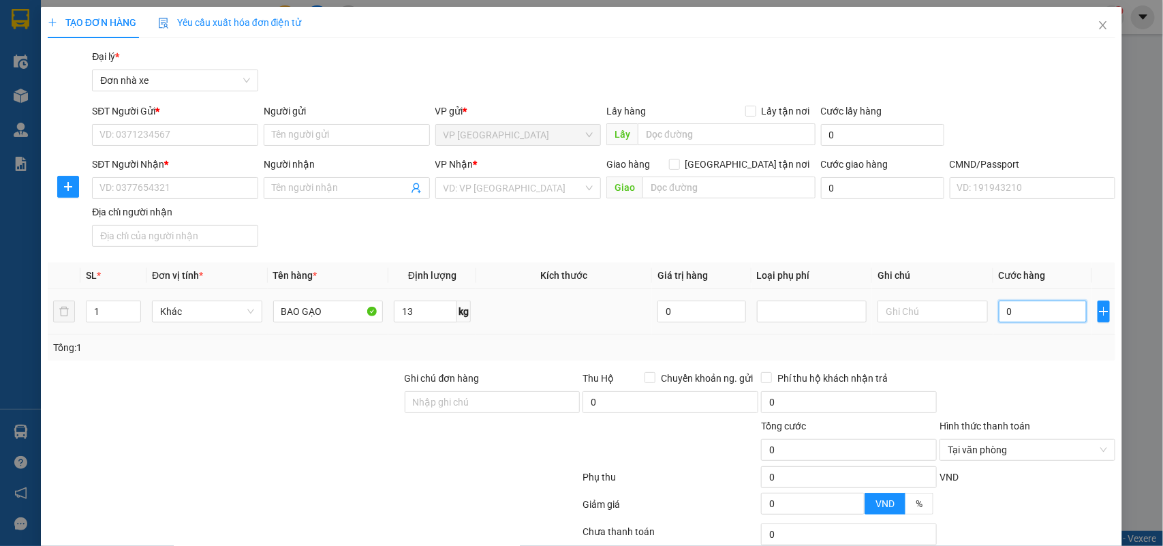
type input "3"
type input "35"
type input "35.000"
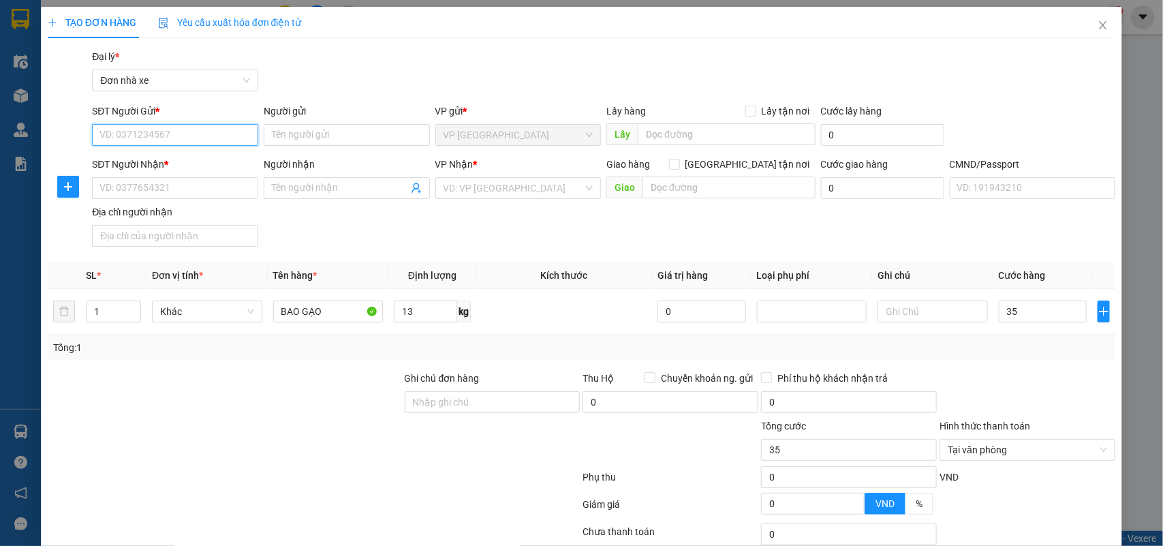
type input "35.000"
click at [174, 138] on input "SĐT Người Gửi *" at bounding box center [175, 135] width 166 height 22
type input "0988409608"
click at [192, 157] on div "0988409608 - PHƯƠNG" at bounding box center [174, 162] width 148 height 15
type input "PHƯƠNG"
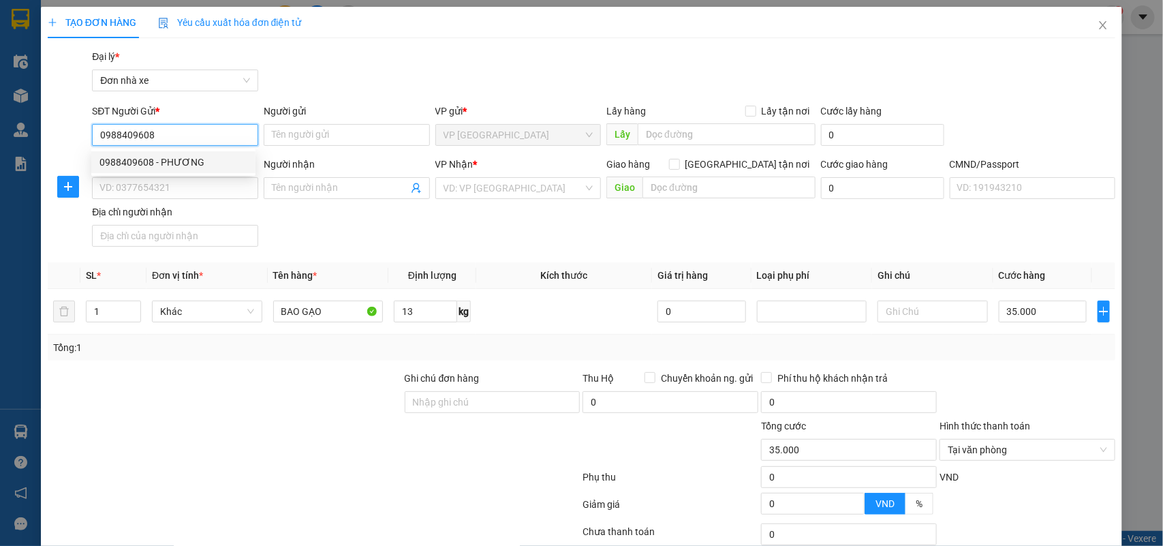
type input "0936044608"
type input "PHONG"
checkbox input "true"
type input "16 NGÕ 358/55/20 P. Bùi Xương Trạch, Khương Đình, Thanh Xuân, Hà Nội, Việt Nam"
type input "001194006045 NGUYỄN THỊ NGÂN"
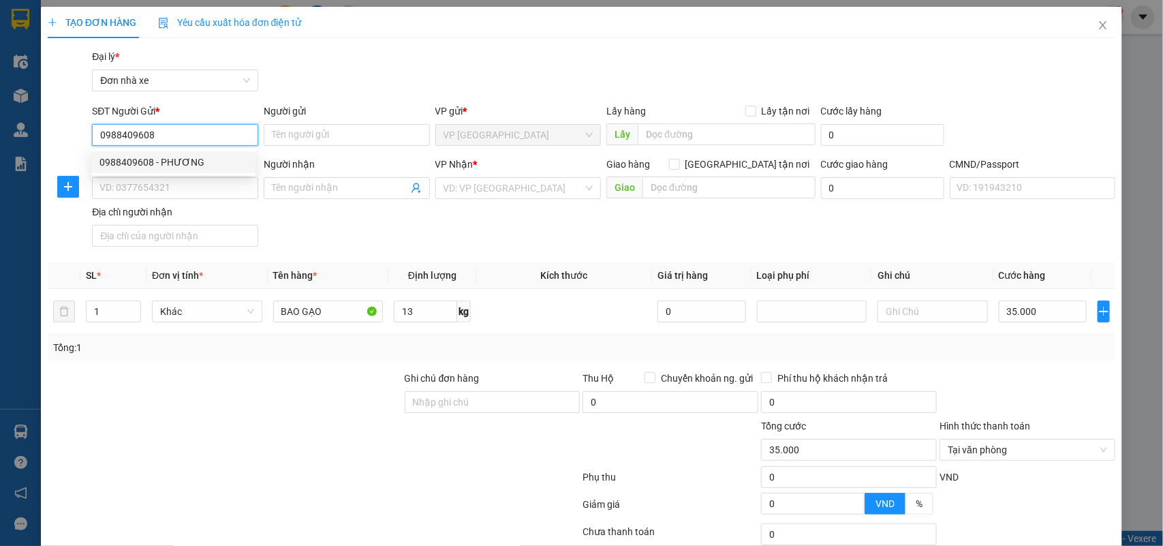
type input "90.000"
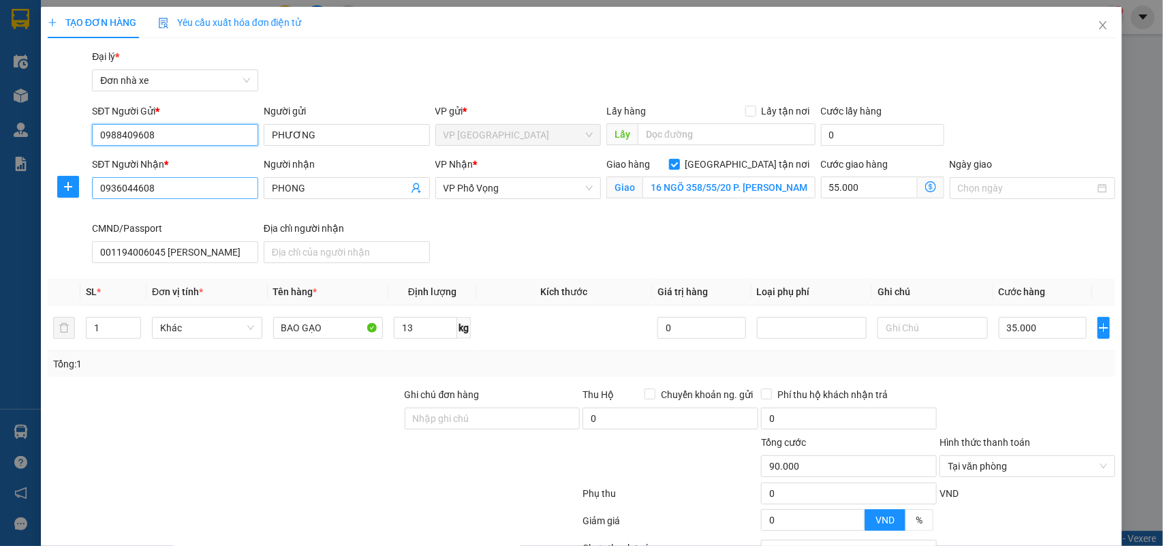
type input "0988409608"
click at [215, 193] on input "0936044608" at bounding box center [175, 188] width 166 height 22
type input "0337936458"
click at [305, 193] on input "PHONG" at bounding box center [340, 188] width 136 height 15
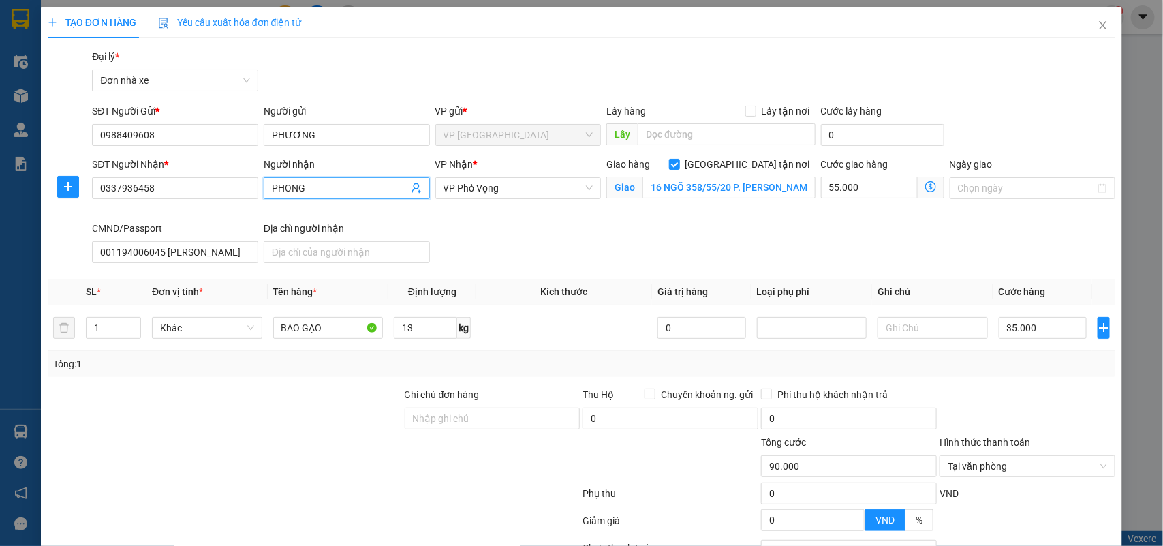
click at [305, 193] on input "PHONG" at bounding box center [340, 188] width 136 height 15
type input "A"
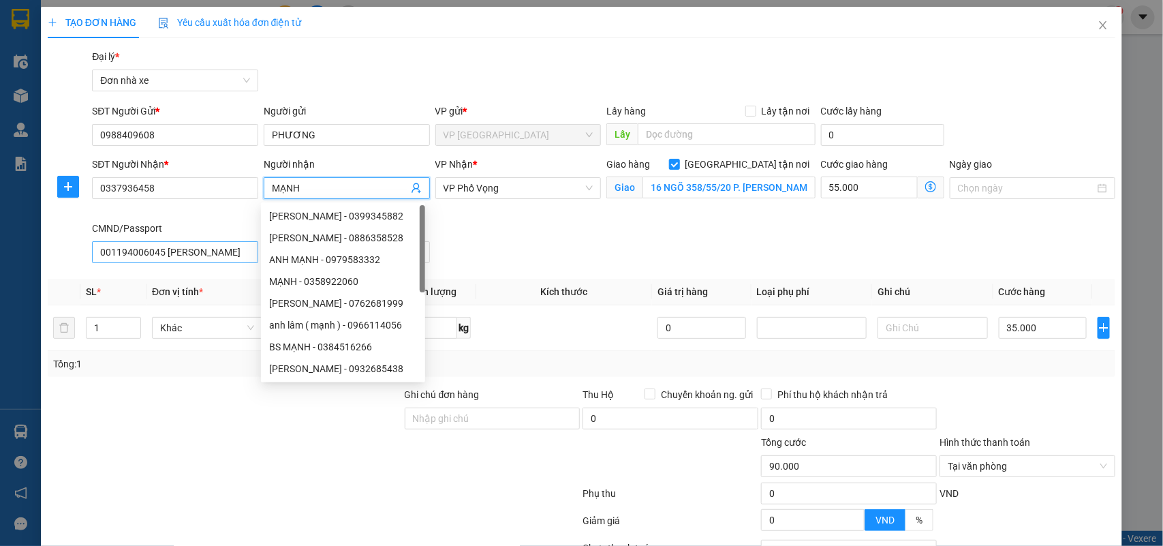
type input "MẠNH"
click at [185, 256] on input "001194006045 NGUYỄN THỊ NGÂN" at bounding box center [175, 252] width 166 height 22
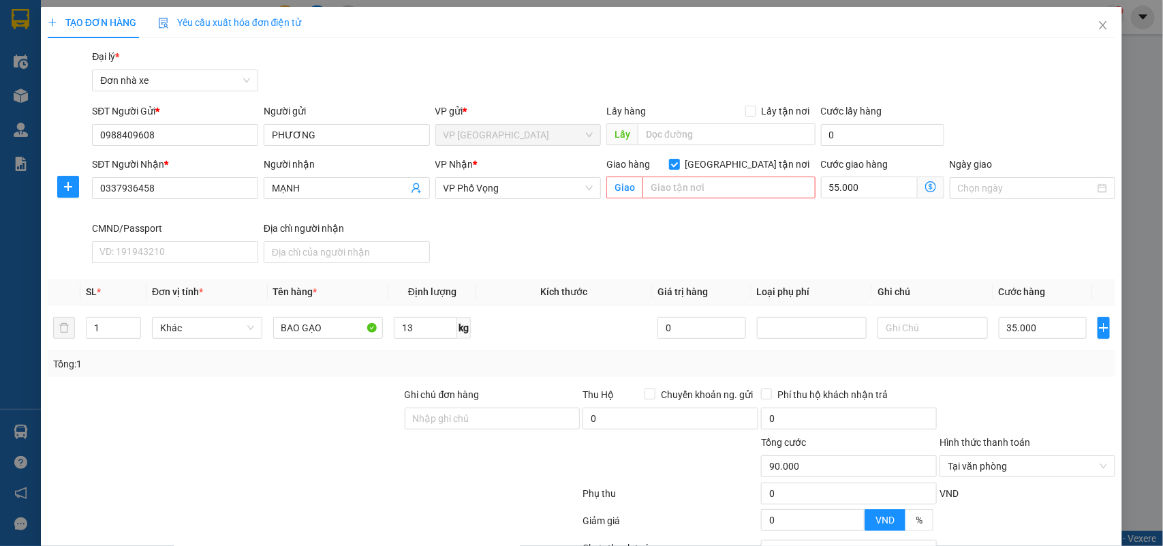
click at [731, 167] on div "Giao hàng Giao tận nơi" at bounding box center [711, 164] width 209 height 15
click at [752, 168] on span "[GEOGRAPHIC_DATA] tận nơi" at bounding box center [748, 164] width 136 height 15
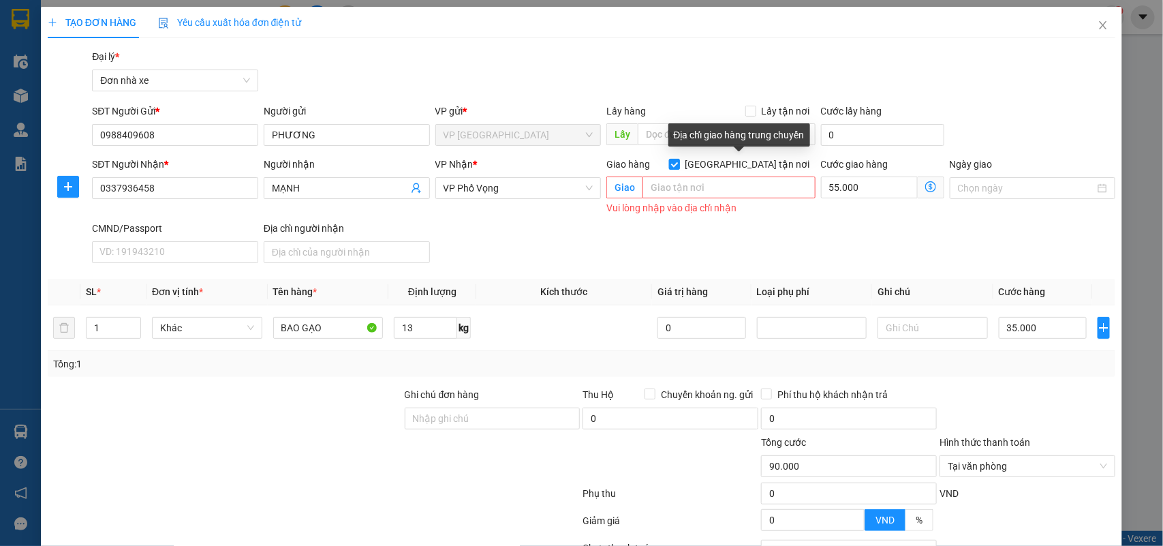
drag, startPoint x: 735, startPoint y: 164, endPoint x: 802, endPoint y: 179, distance: 69.0
click at [679, 164] on input "[GEOGRAPHIC_DATA] tận nơi" at bounding box center [674, 164] width 10 height 10
checkbox input "false"
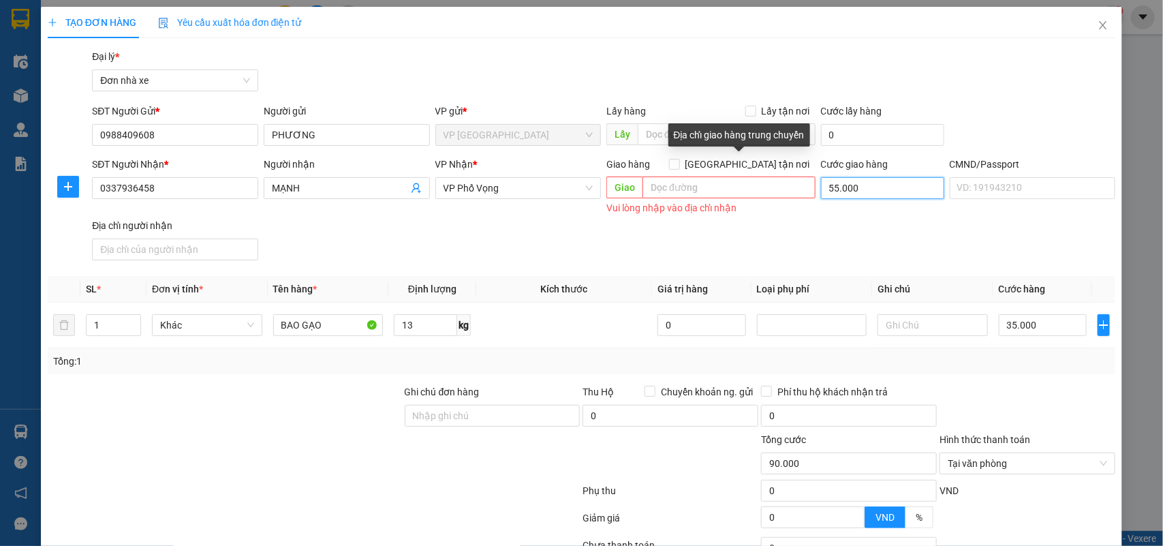
click at [881, 194] on input "55.000" at bounding box center [882, 188] width 123 height 22
type input "35.000"
type input "0"
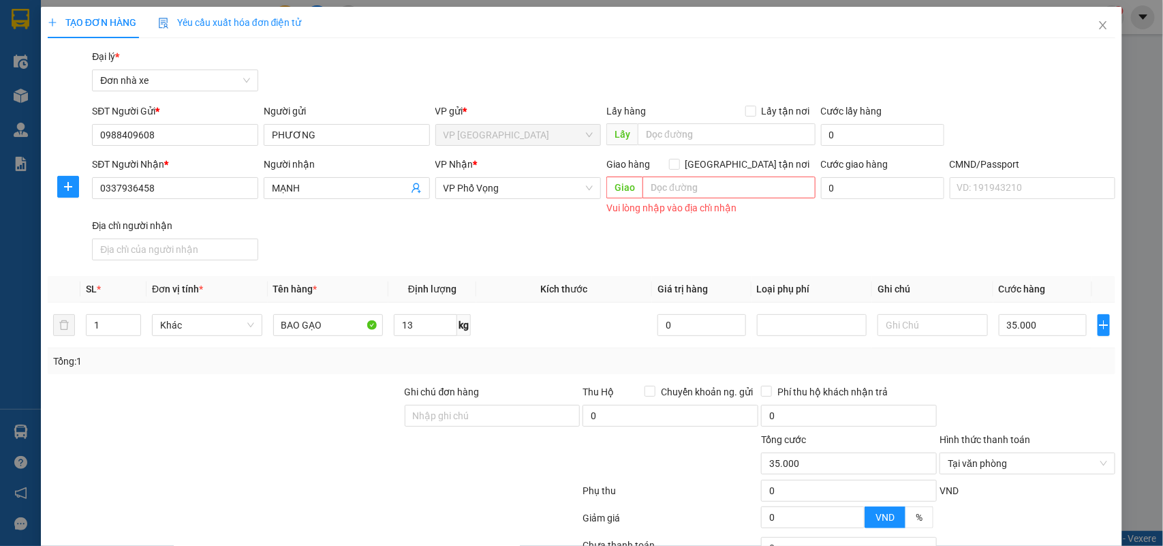
click at [866, 230] on div "SĐT Người Nhận * 0337936458 Người nhận MẠNH VP Nhận * VP Phố Vọng Giao hàng Gia…" at bounding box center [603, 211] width 1029 height 109
drag, startPoint x: 918, startPoint y: 244, endPoint x: 645, endPoint y: 324, distance: 284.3
click at [917, 251] on div "SĐT Người Nhận * 0337936458 Người nhận MẠNH VP Nhận * VP Phố Vọng Giao hàng Gia…" at bounding box center [603, 211] width 1029 height 109
drag, startPoint x: 975, startPoint y: 358, endPoint x: 967, endPoint y: 362, distance: 9.8
click at [976, 358] on div "Tổng: 1" at bounding box center [582, 361] width 1058 height 15
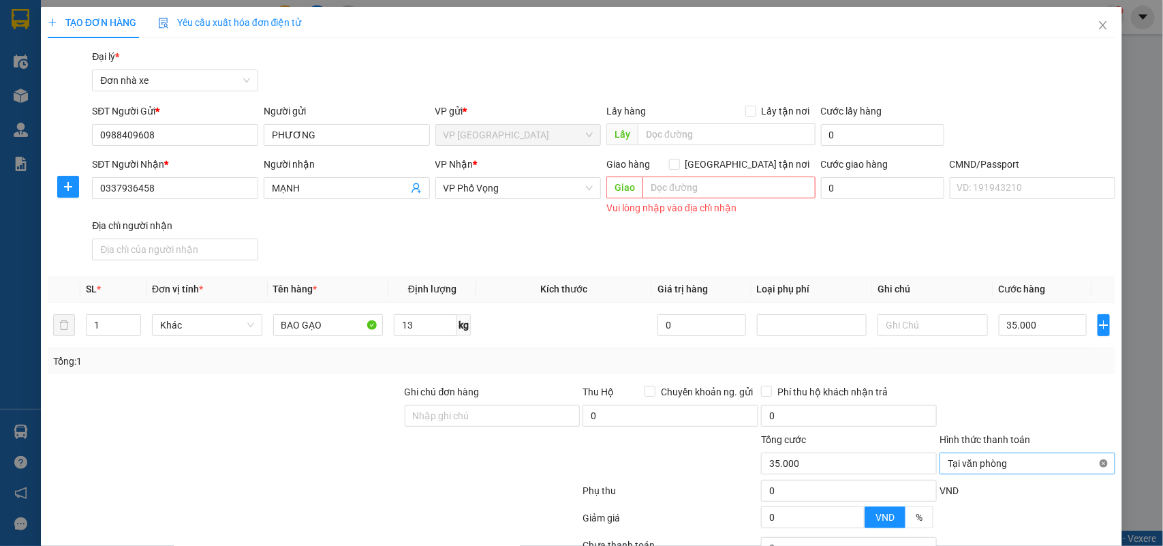
type input "35.000"
click at [498, 189] on span "VP Phố Vọng" at bounding box center [519, 188] width 150 height 20
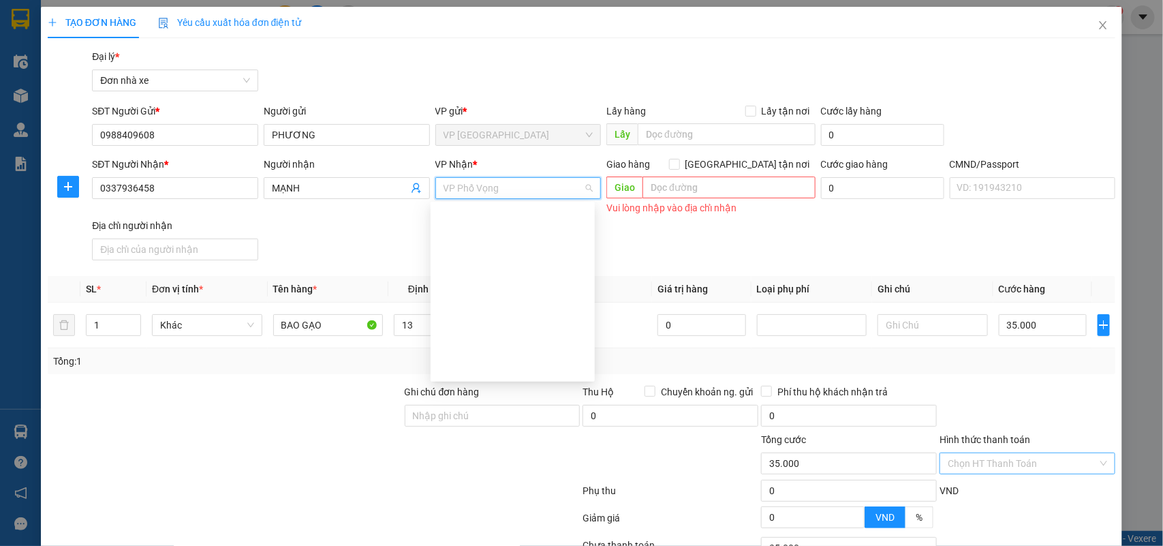
click at [498, 189] on span "VP Phố Vọng" at bounding box center [519, 188] width 150 height 20
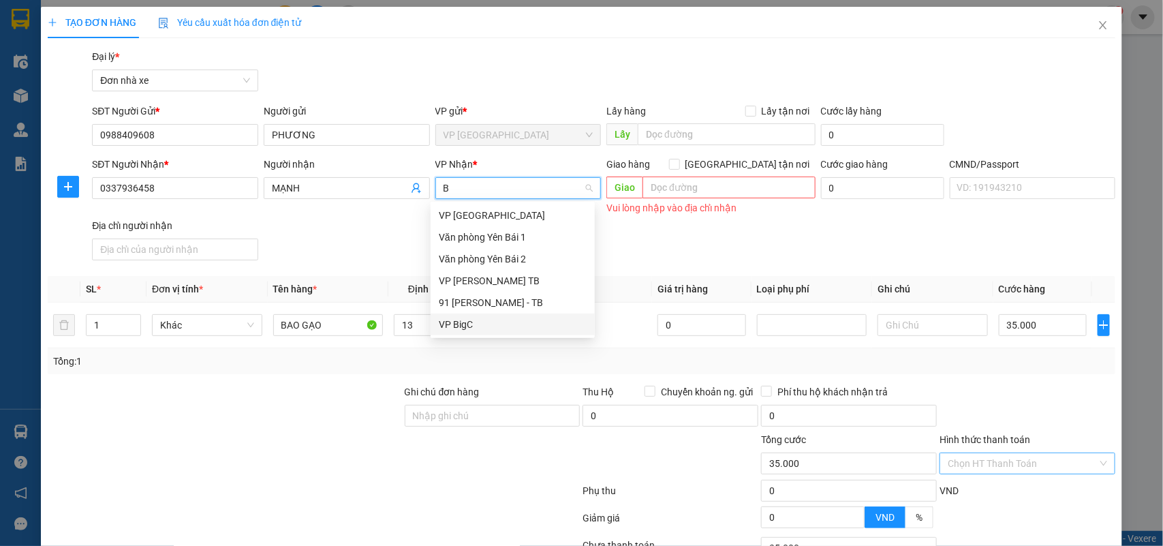
click at [468, 325] on div "VP BigC" at bounding box center [513, 324] width 148 height 15
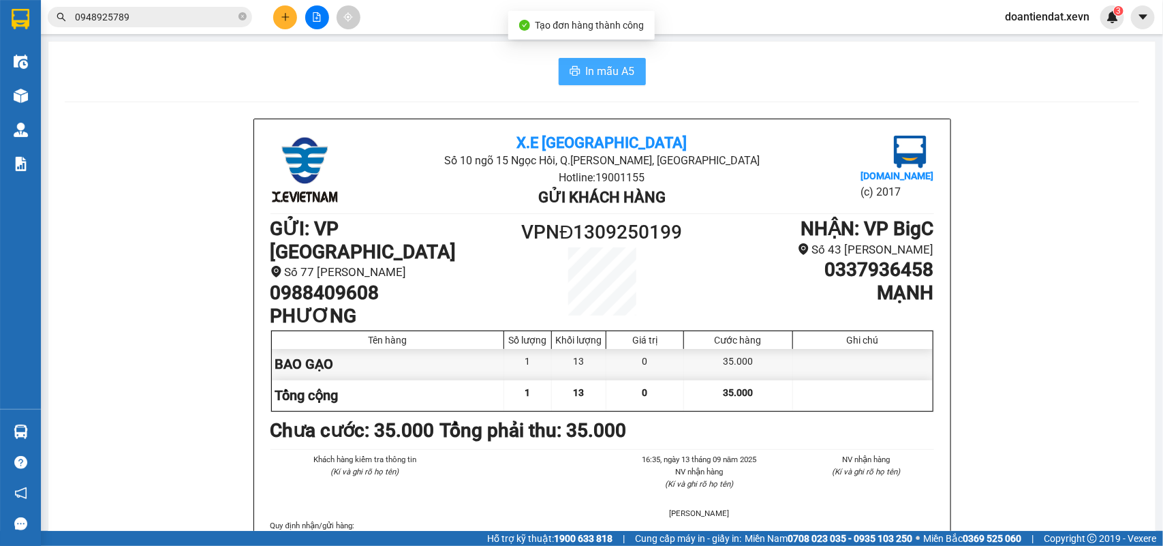
click at [577, 76] on button "In mẫu A5" at bounding box center [602, 71] width 87 height 27
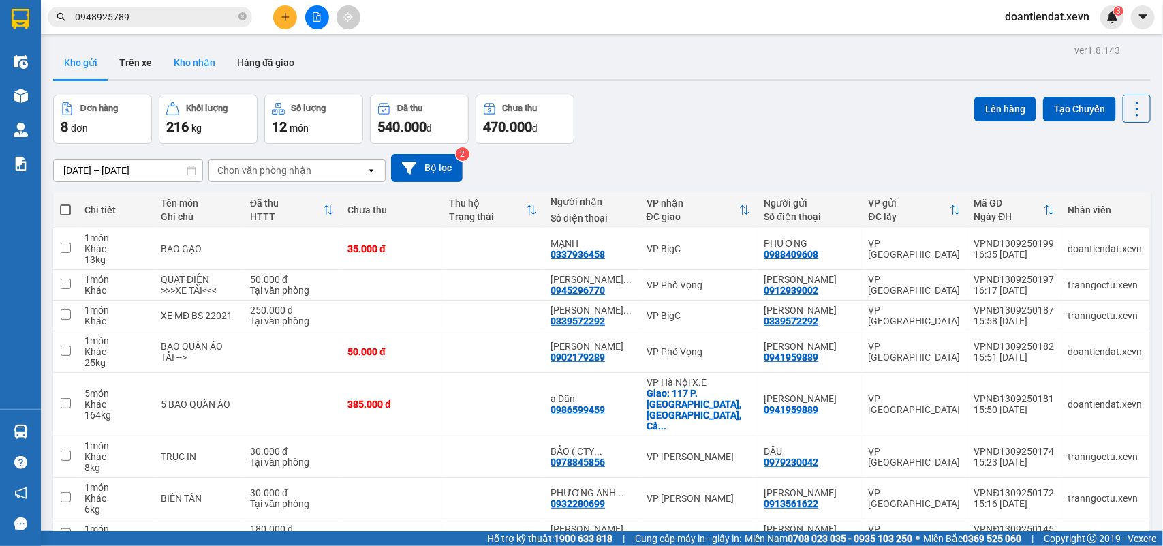
click at [189, 57] on button "Kho nhận" at bounding box center [194, 62] width 63 height 33
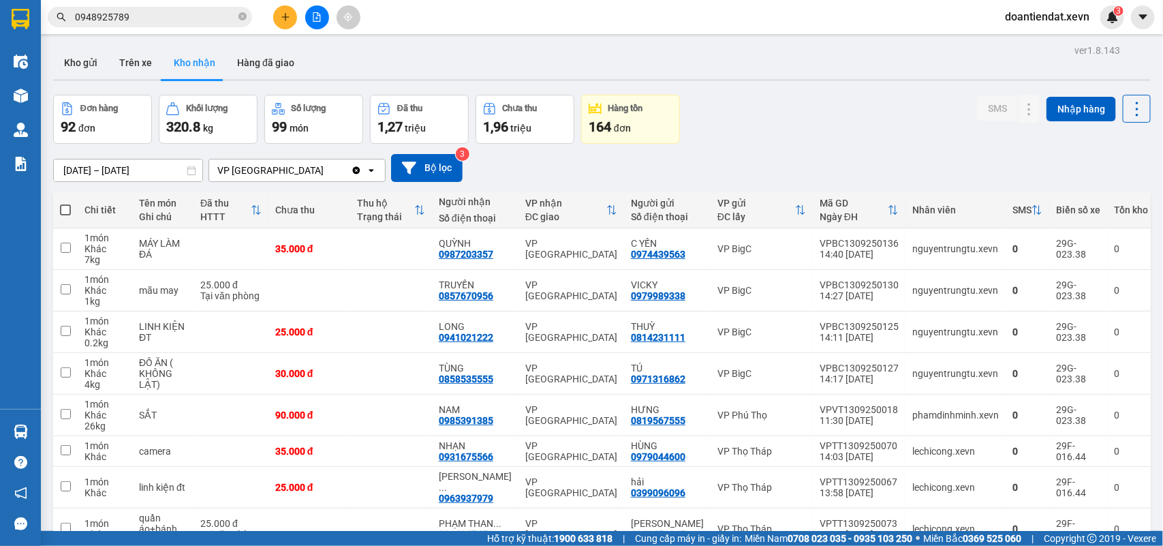
click at [60, 204] on span at bounding box center [65, 209] width 11 height 11
click at [65, 203] on input "checkbox" at bounding box center [65, 203] width 0 height 0
checkbox input "true"
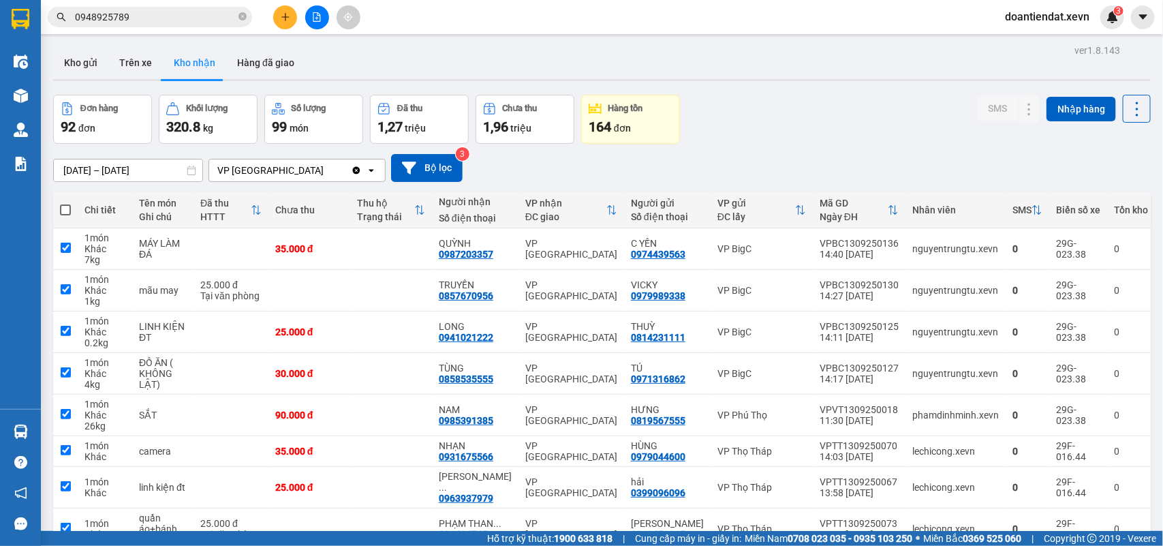
checkbox input "true"
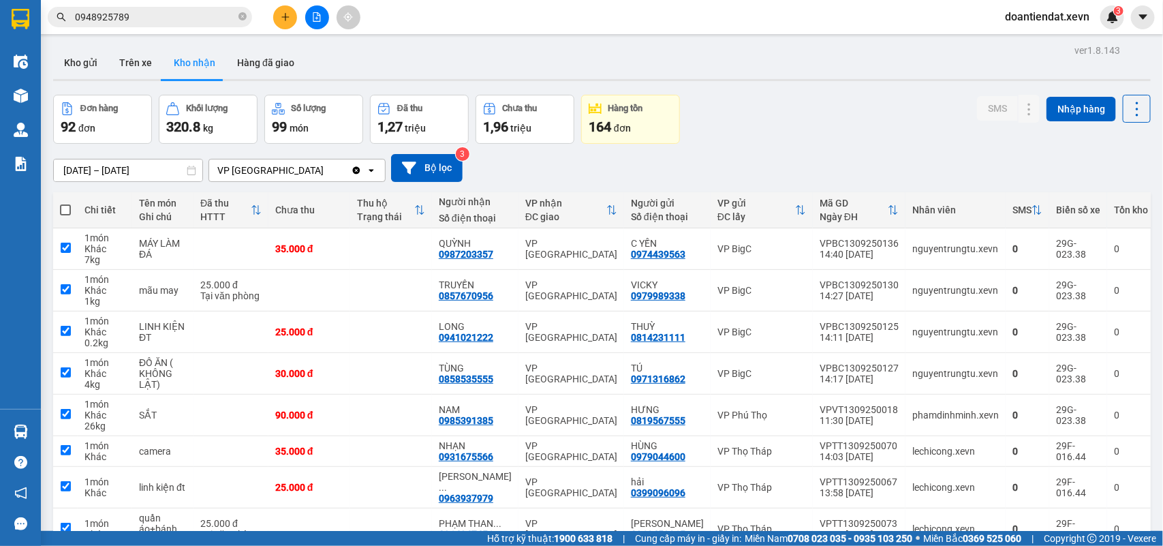
checkbox input "true"
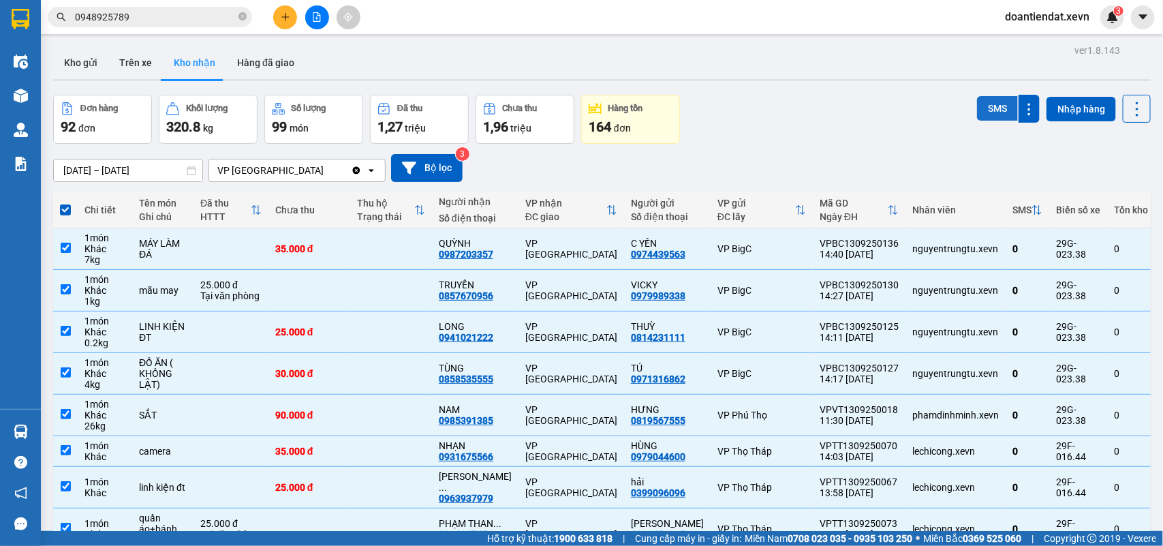
click at [986, 96] on button "SMS" at bounding box center [997, 108] width 41 height 25
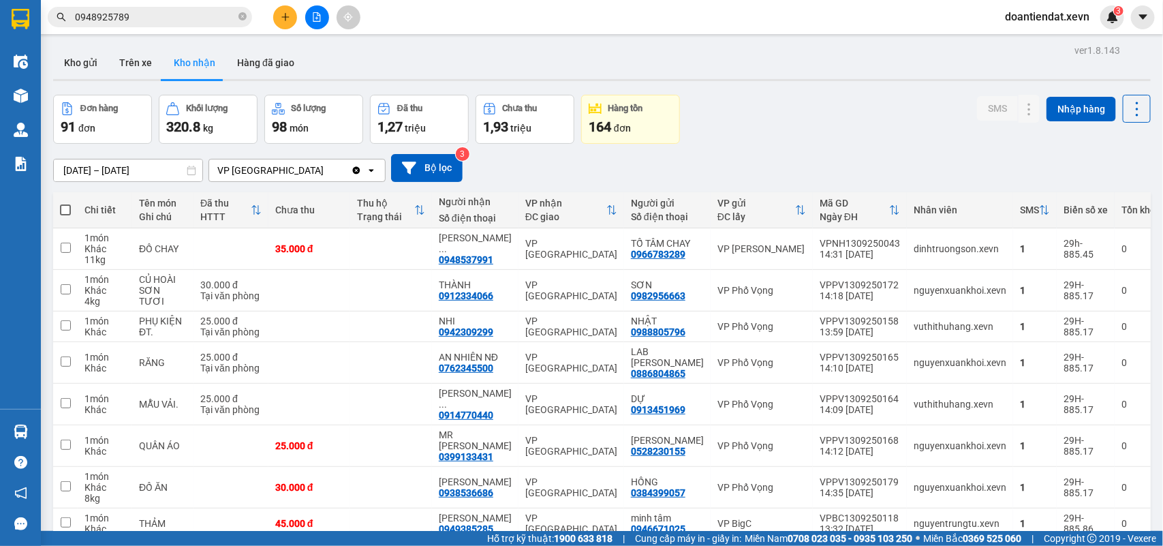
drag, startPoint x: 89, startPoint y: 59, endPoint x: 179, endPoint y: 74, distance: 91.9
click at [89, 58] on button "Kho gửi" at bounding box center [80, 62] width 55 height 33
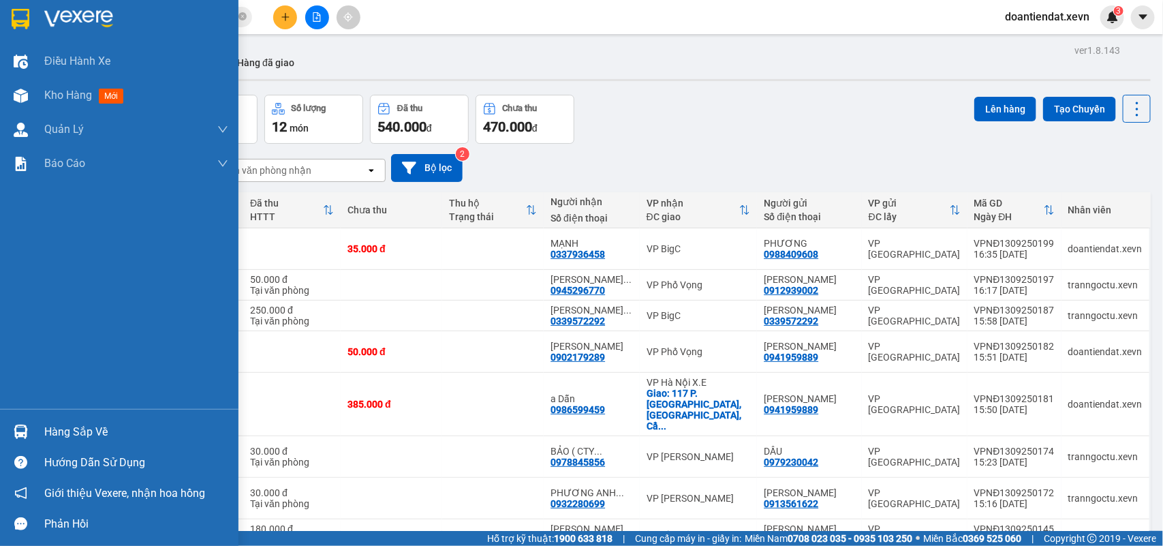
click at [20, 423] on div at bounding box center [21, 432] width 24 height 24
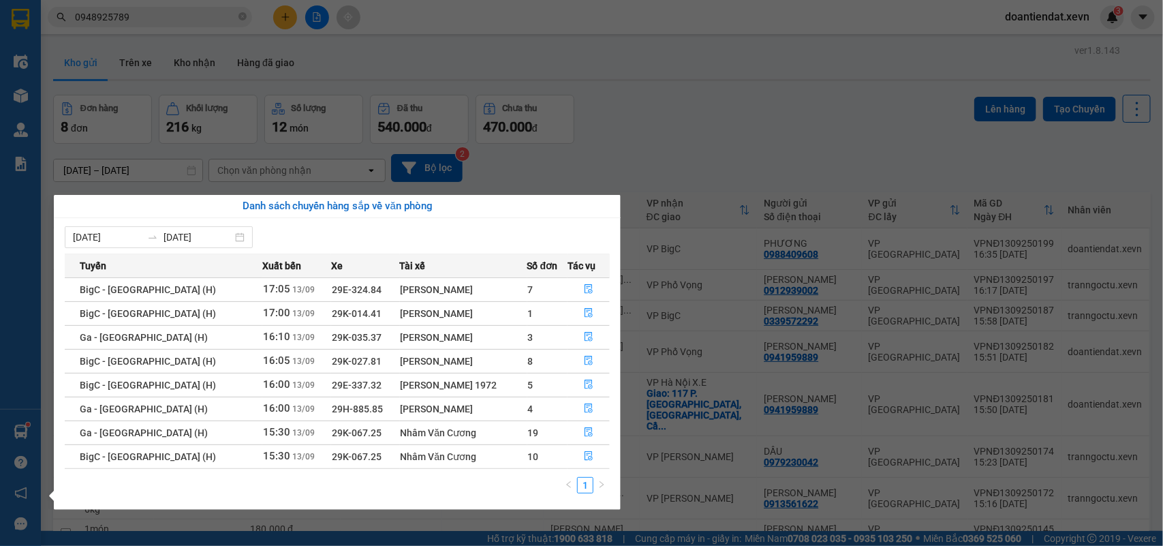
click at [142, 17] on section "Kết quả tìm kiếm ( 34 ) Bộ lọc Mã ĐH Trạng thái Món hàng Thu hộ Tổng cước Chưa …" at bounding box center [581, 273] width 1163 height 546
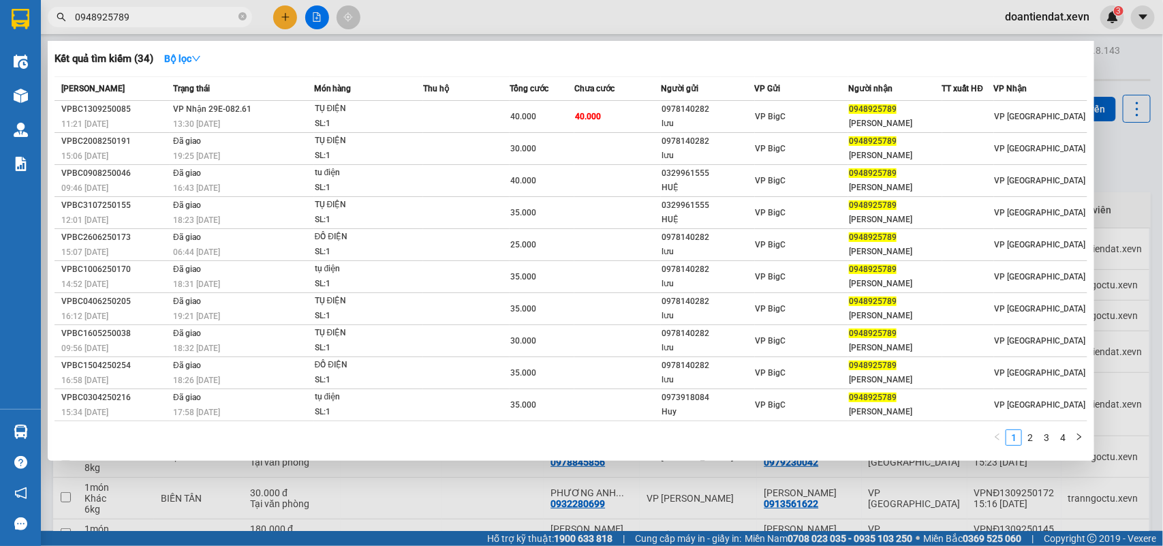
click at [142, 17] on input "0948925789" at bounding box center [155, 17] width 161 height 15
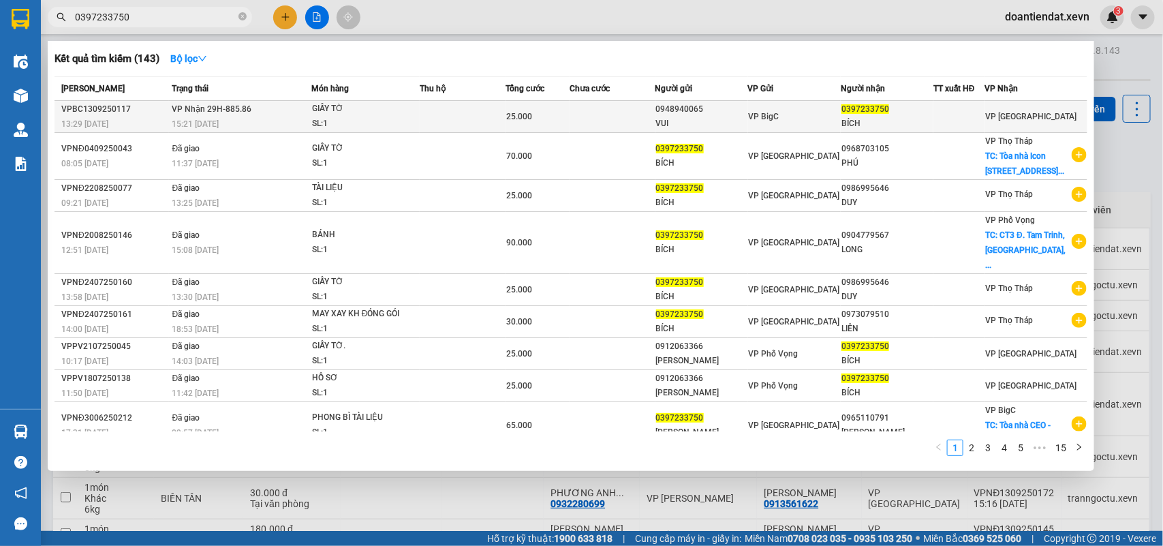
type input "0397233750"
click at [418, 123] on span "GIẤY TỜ SL: 1" at bounding box center [365, 116] width 107 height 29
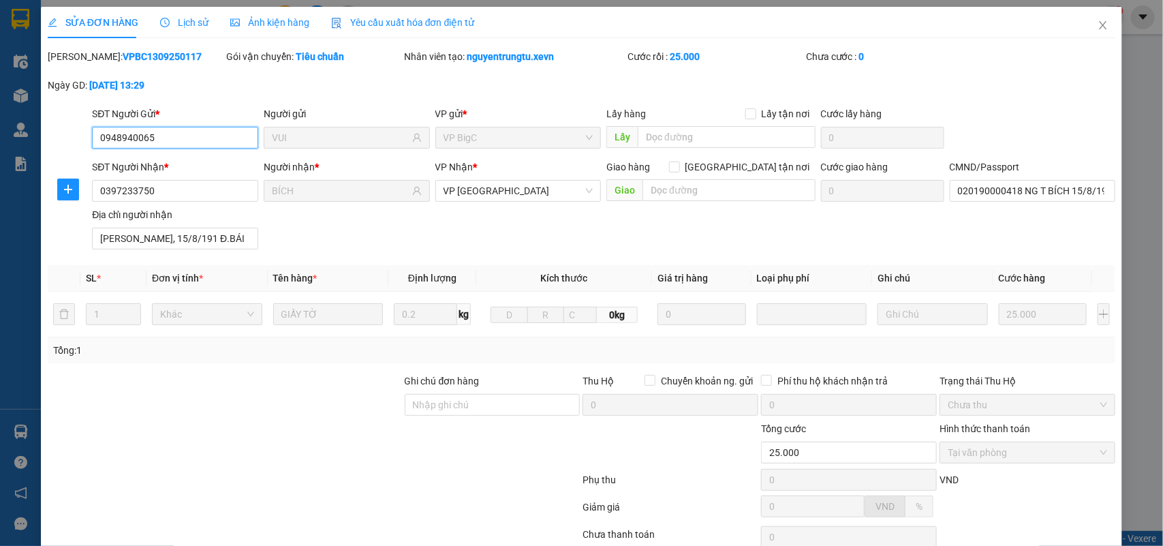
type input "0948940065"
type input "VUI"
type input "0397233750"
type input "BÍCH"
type input "020190000418 NG T BÍCH 15/8/191 ĐƯỜNG BÁI"
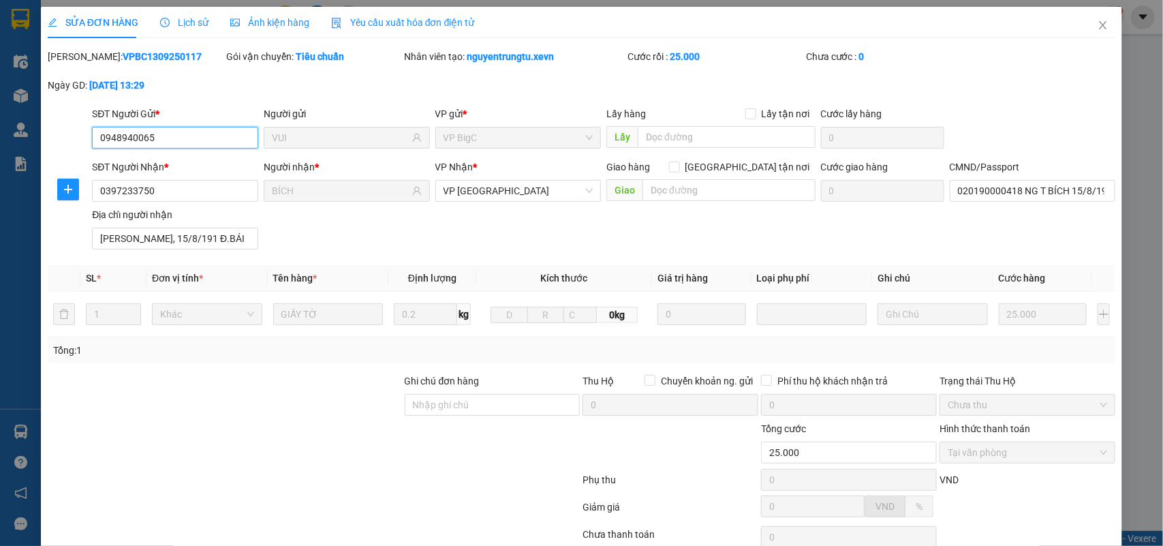
type input "NGUYỄN THỊ BÍCH, 15/8/191 Đ.BÁI"
type input "25.000"
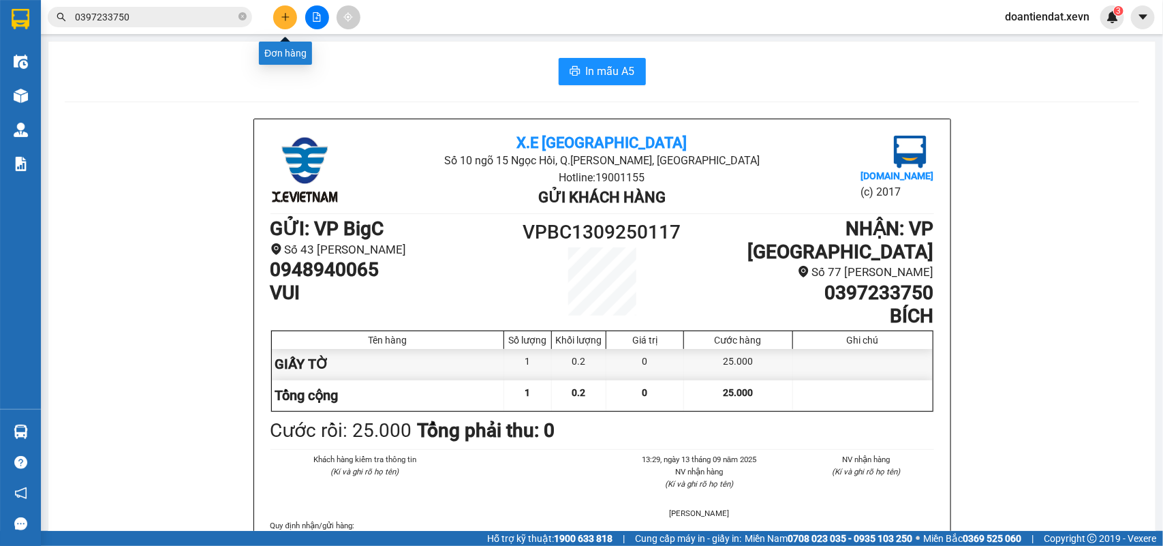
click at [290, 17] on icon "plus" at bounding box center [286, 17] width 10 height 10
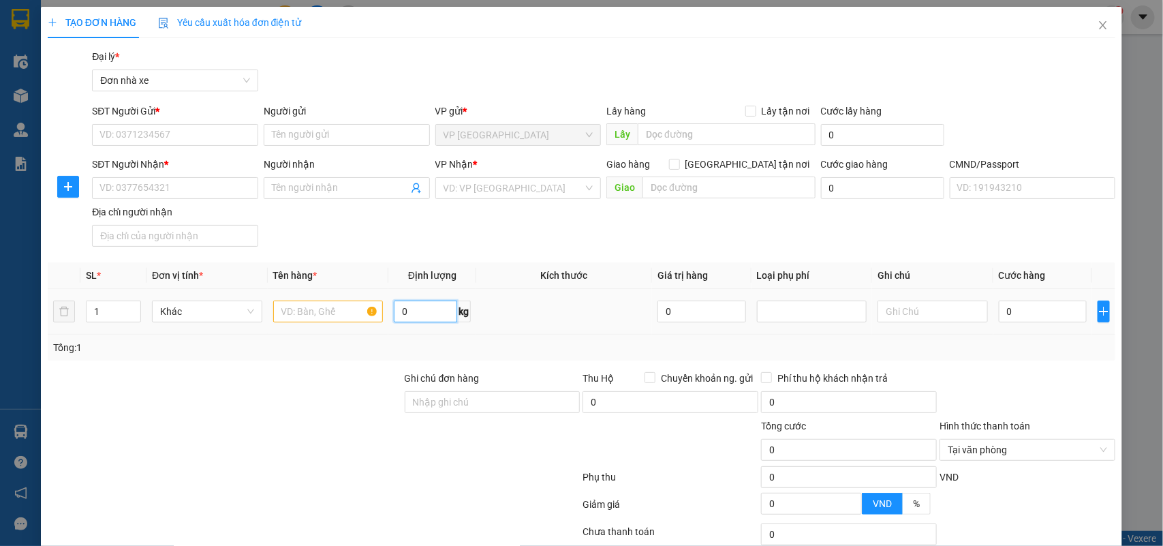
click at [409, 318] on input "0" at bounding box center [425, 312] width 63 height 22
type input "13"
click at [320, 312] on input "text" at bounding box center [328, 312] width 110 height 22
type input "D"
type input "ĐỒ ĂN, GẠO"
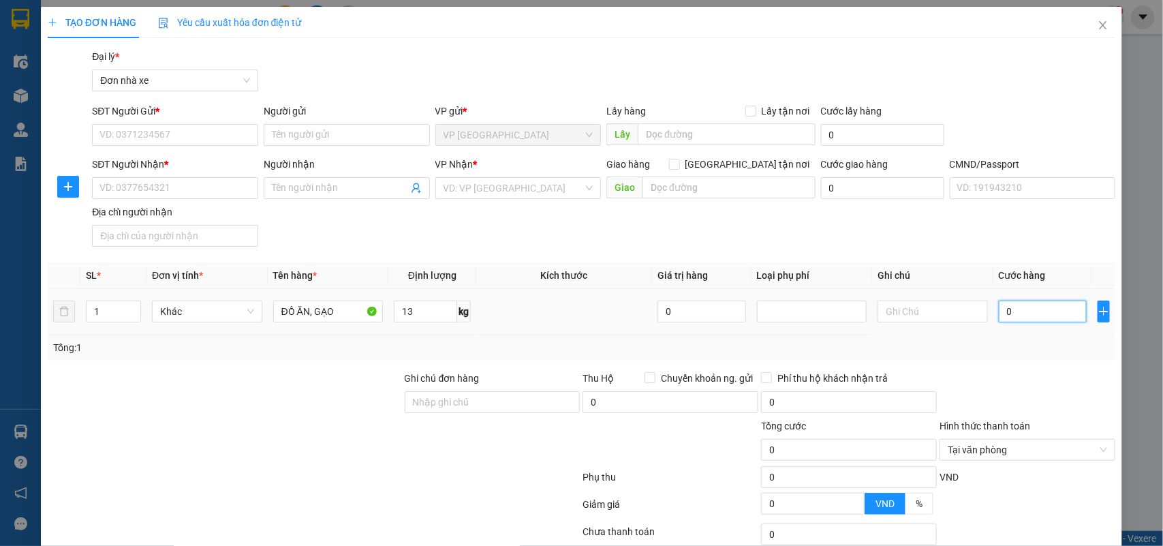
click at [999, 318] on input "0" at bounding box center [1043, 312] width 88 height 22
type input "4"
type input "40"
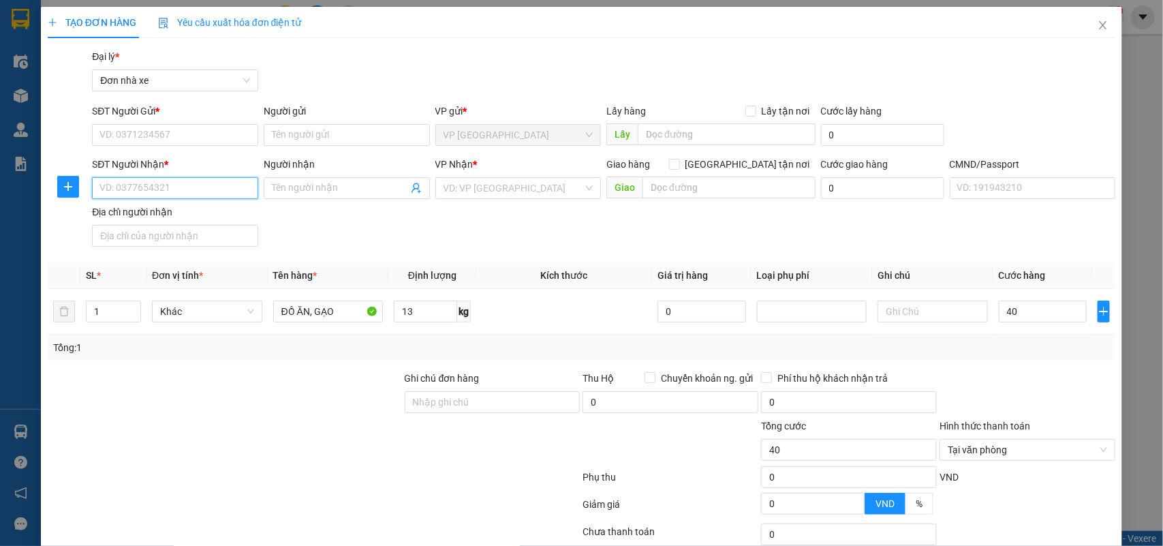
type input "40.000"
click at [147, 188] on input "SĐT Người Nhận *" at bounding box center [175, 188] width 166 height 22
type input "0839031757"
click at [181, 211] on div "0839031757 - HIẾU" at bounding box center [174, 216] width 148 height 15
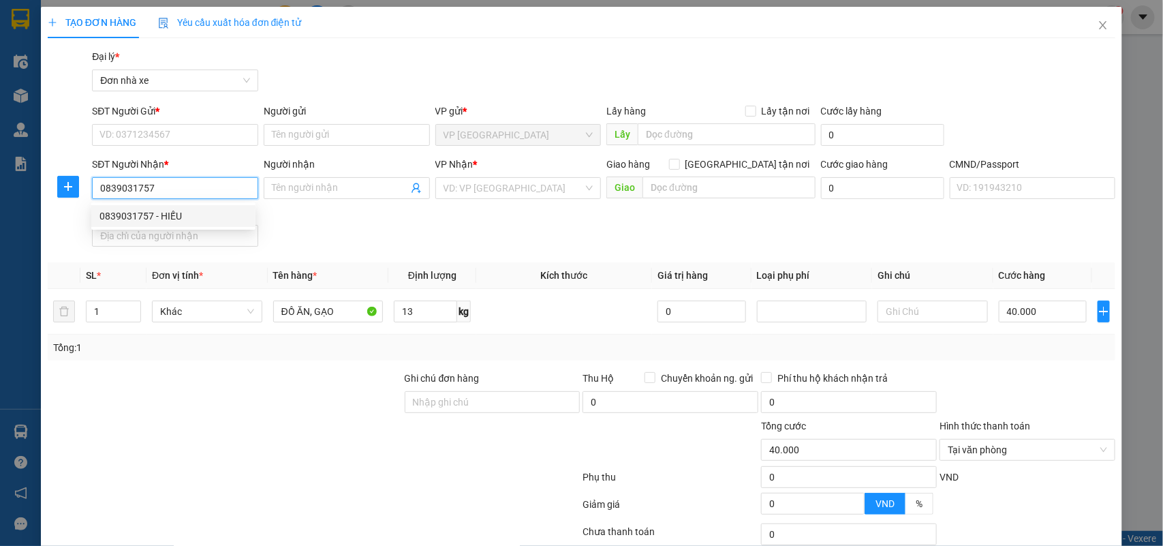
type input "HIẾU"
type input "036200003221"
type input "0839031757"
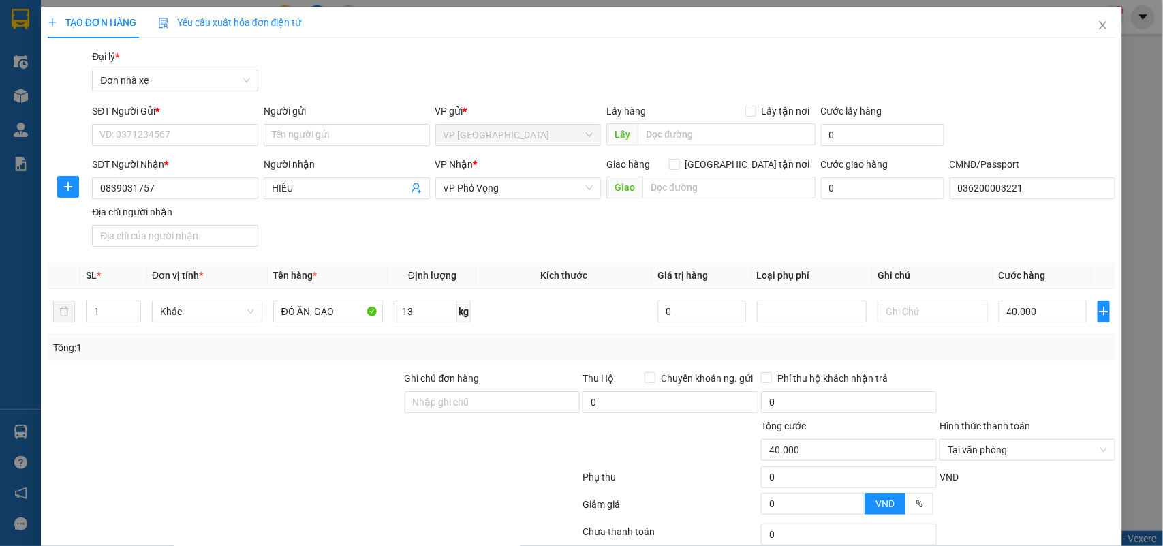
click at [188, 123] on div "SĐT Người Gửi *" at bounding box center [175, 114] width 166 height 20
click at [192, 133] on input "SĐT Người Gửi *" at bounding box center [175, 135] width 166 height 22
click at [172, 157] on div "0916347386 - NGÀ" at bounding box center [174, 162] width 148 height 15
type input "0916347386"
click at [271, 140] on input "NGÀ" at bounding box center [347, 135] width 166 height 22
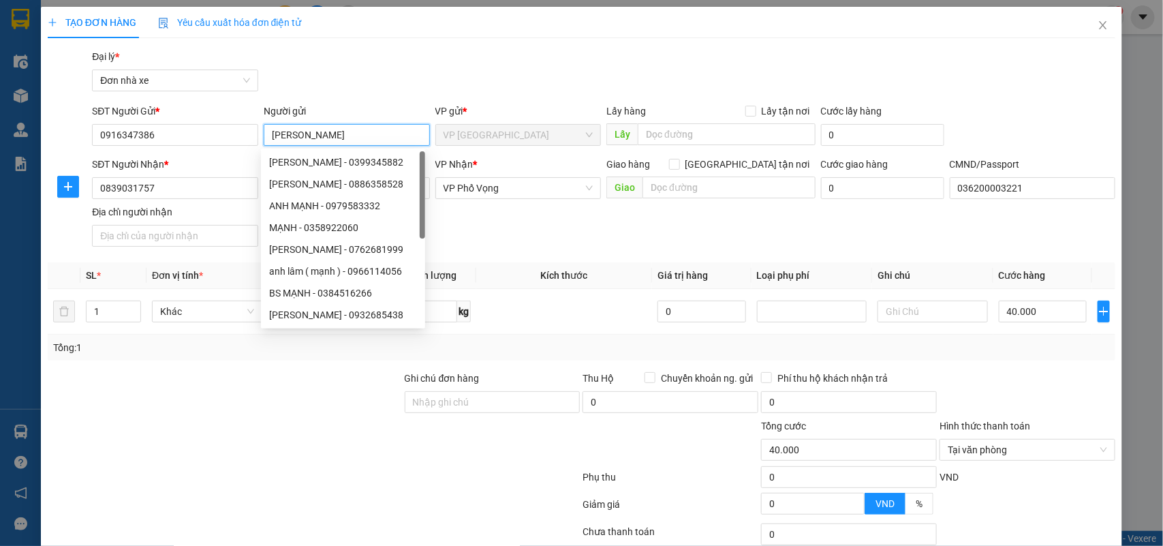
type input "NGUYỄN THỊ BÍCH NGÀ"
click at [406, 72] on div "Gói vận chuyển * Tiêu chuẩn Đại lý * Đơn nhà xe" at bounding box center [603, 73] width 1029 height 48
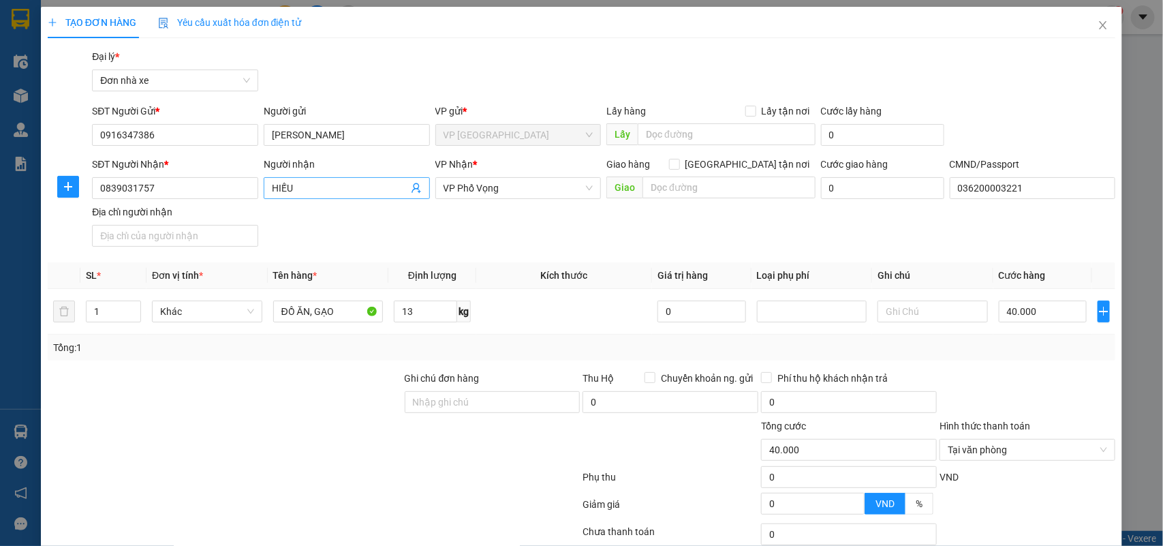
click at [267, 187] on span "HIẾU" at bounding box center [347, 188] width 166 height 22
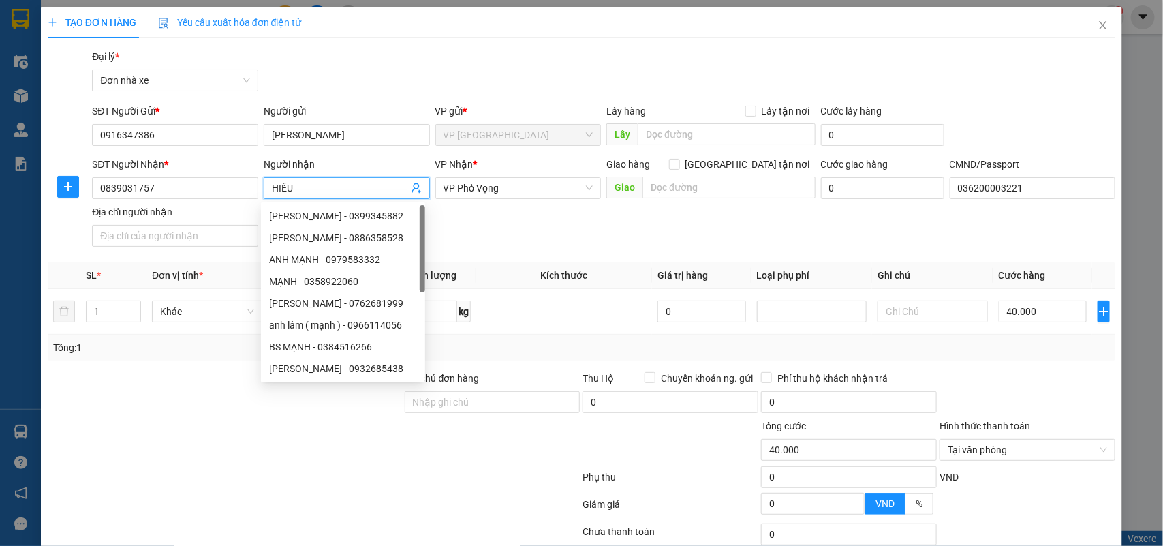
click at [274, 187] on input "HIẾU" at bounding box center [340, 188] width 136 height 15
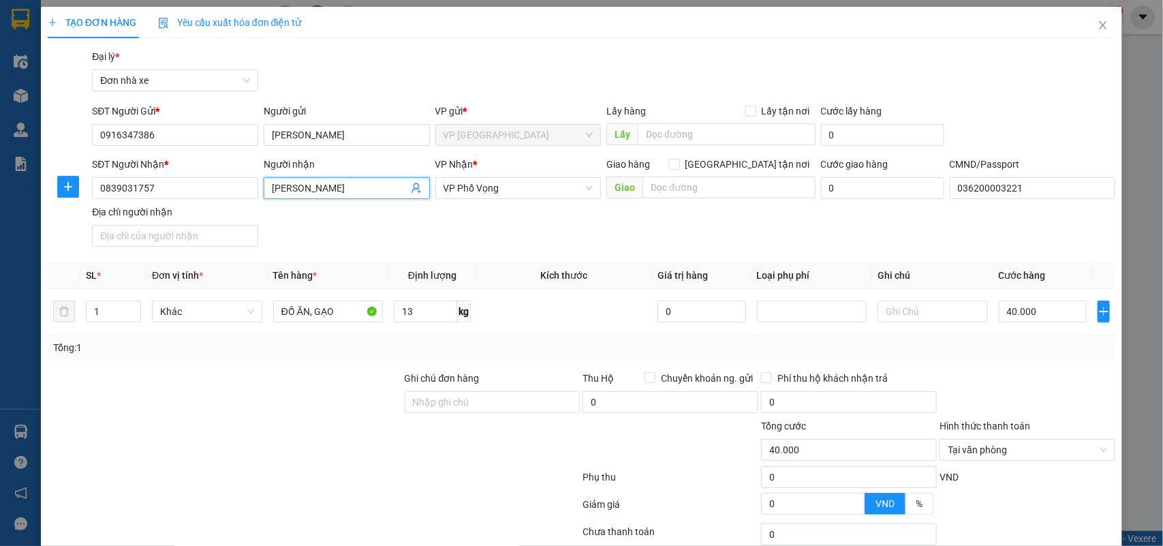
type input "LÊ NGUYỄN TRUNG HIẾU"
click at [1041, 385] on div at bounding box center [1028, 395] width 179 height 48
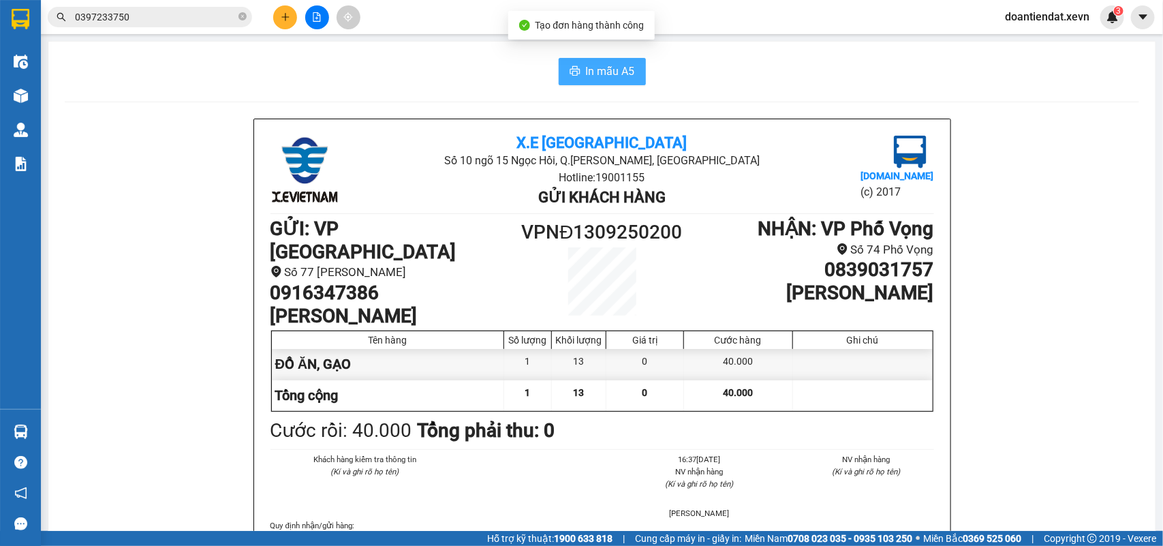
click at [617, 72] on span "In mẫu A5" at bounding box center [610, 71] width 49 height 17
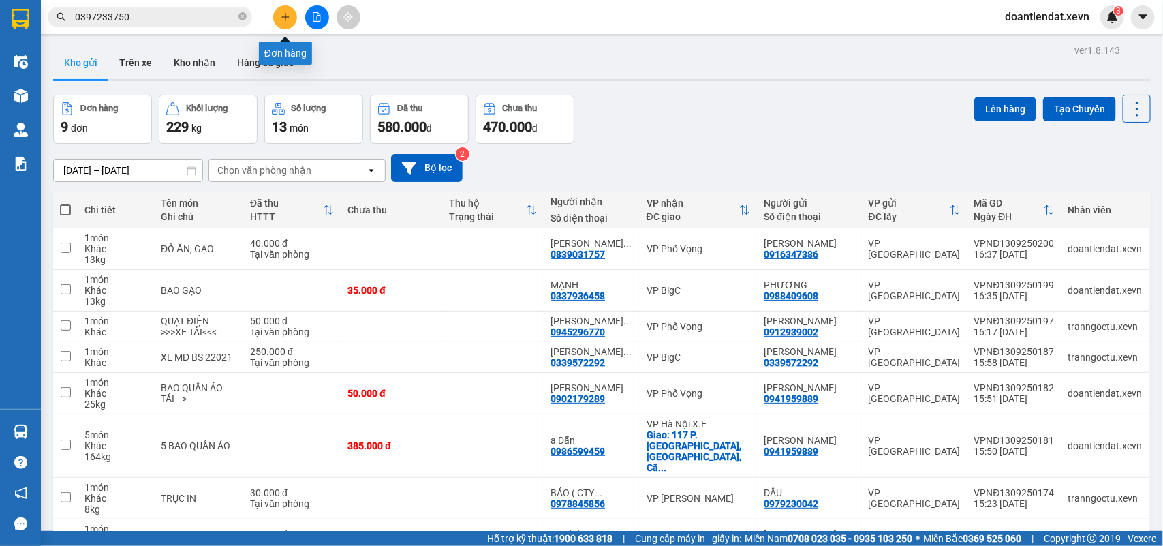
click at [278, 17] on button at bounding box center [285, 17] width 24 height 24
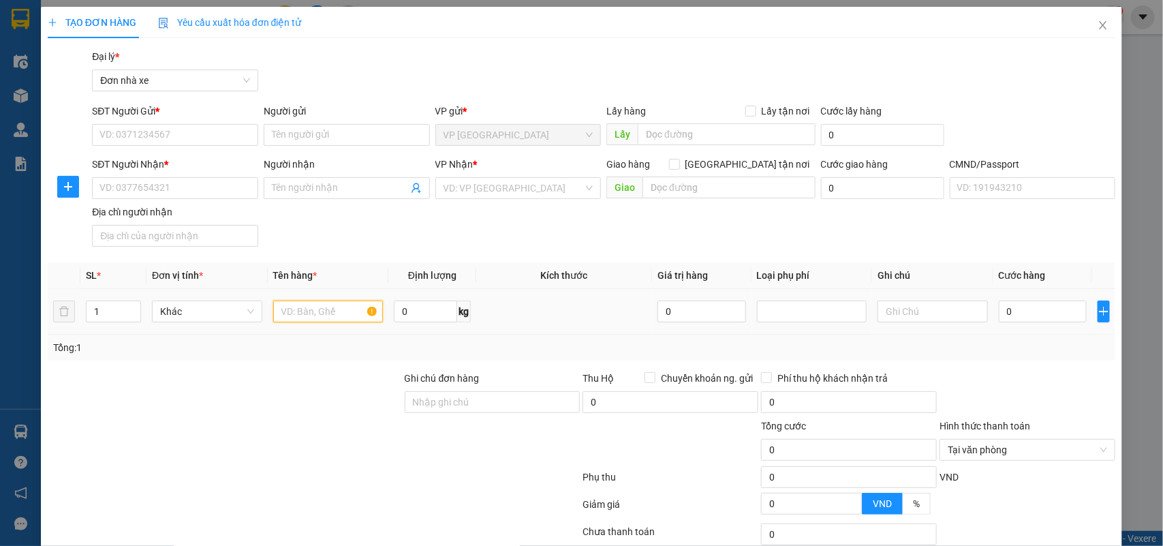
click at [320, 310] on input "text" at bounding box center [328, 312] width 110 height 22
type input "MẪU XÉT NGHIỆM"
type input "1"
click at [1014, 305] on input "0" at bounding box center [1043, 312] width 88 height 22
type input "2"
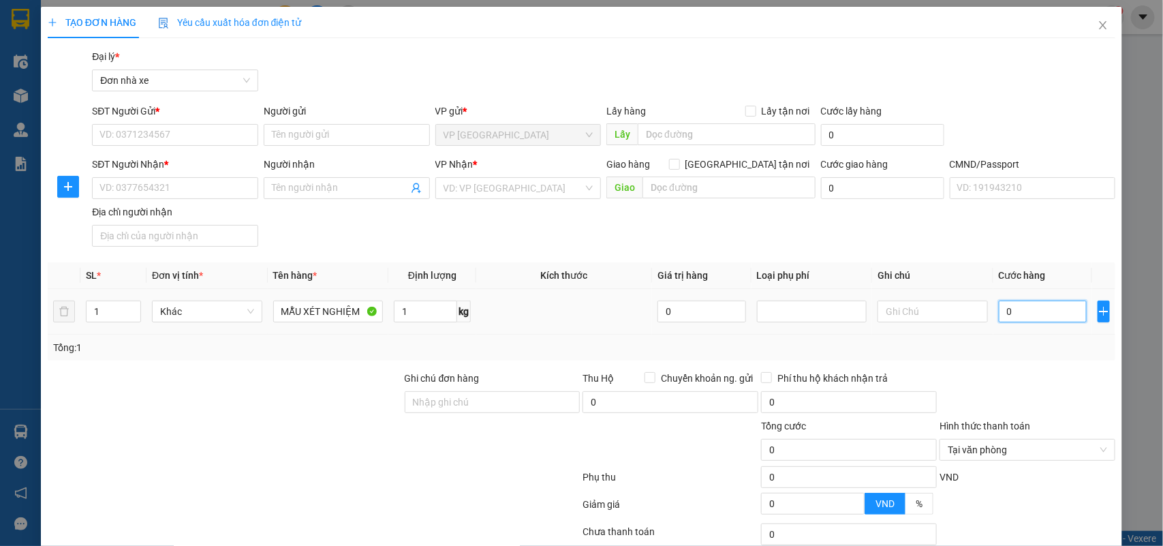
type input "2"
type input "25"
type input "25.000"
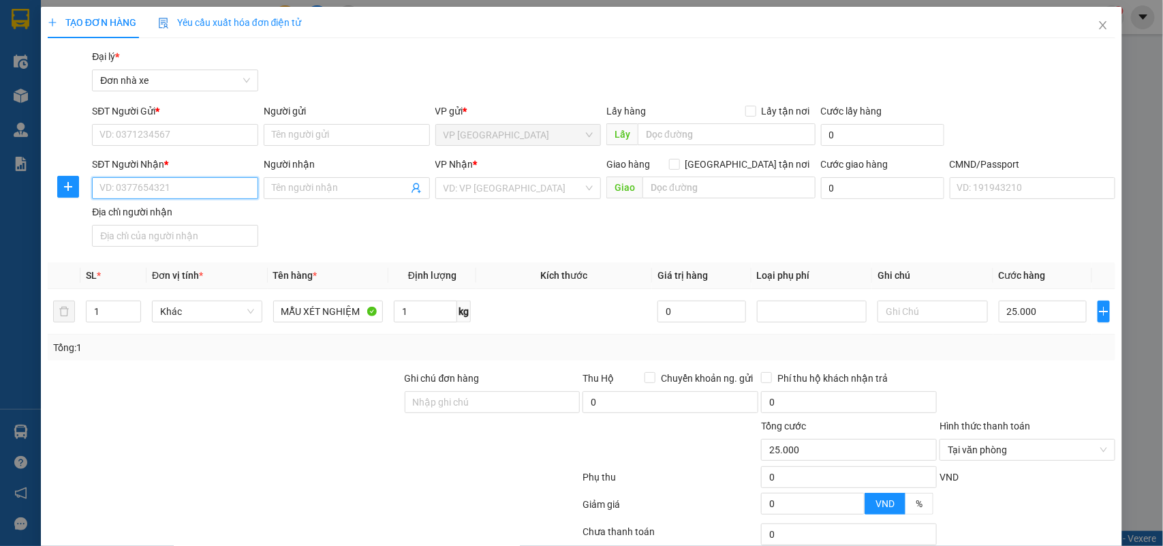
click at [183, 198] on input "SĐT Người Nhận *" at bounding box center [175, 188] width 166 height 22
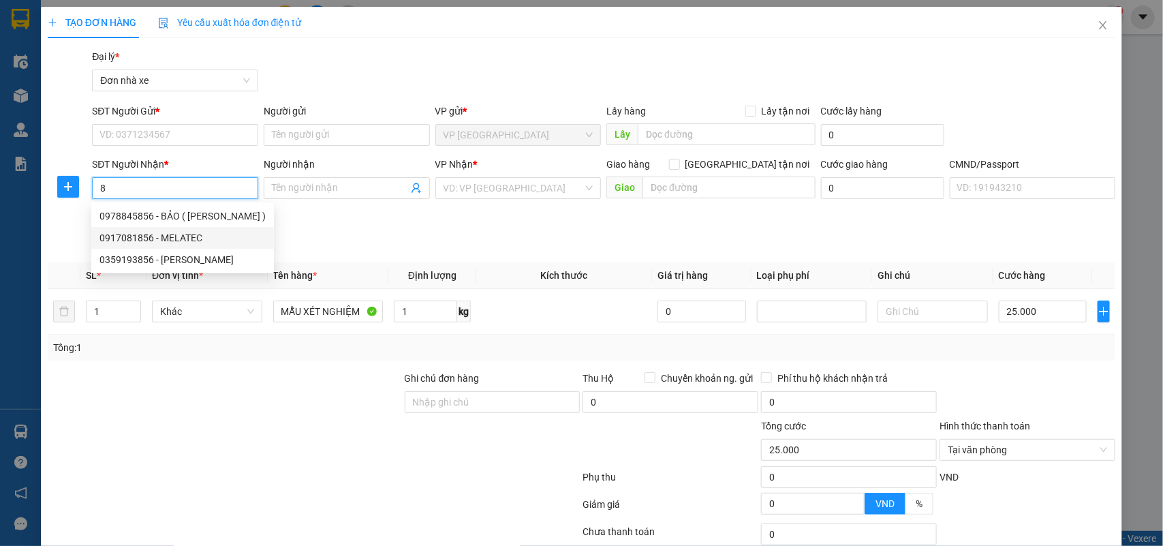
click at [124, 235] on div "0917081856 - MELATEC" at bounding box center [183, 237] width 166 height 15
type input "0917081856"
type input "MELATEC"
type input "0984551109 NGUYÊN"
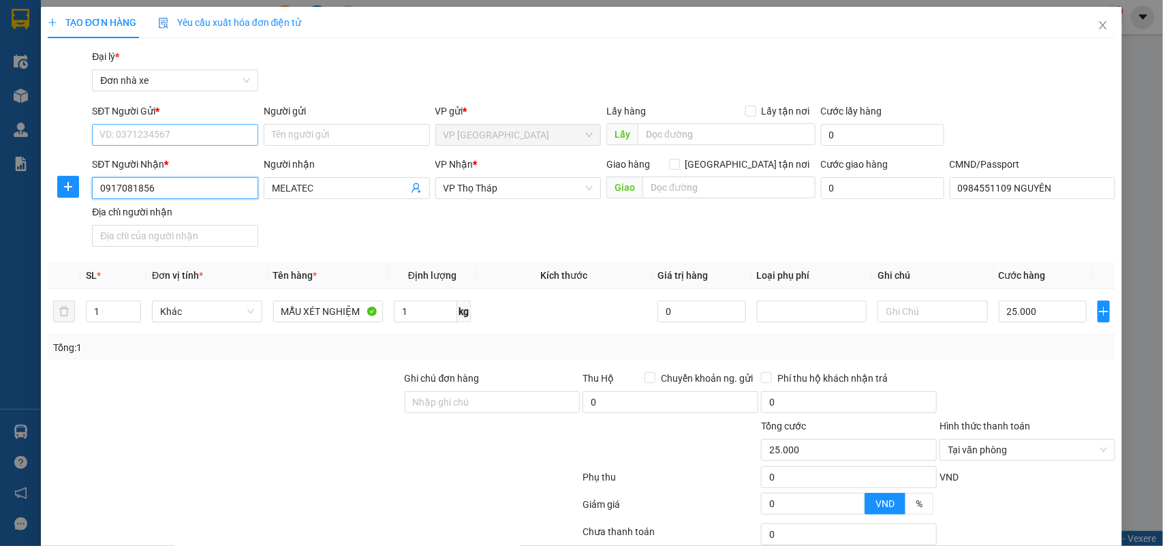
type input "0917081856"
click at [157, 141] on input "SĐT Người Gửi *" at bounding box center [175, 135] width 166 height 22
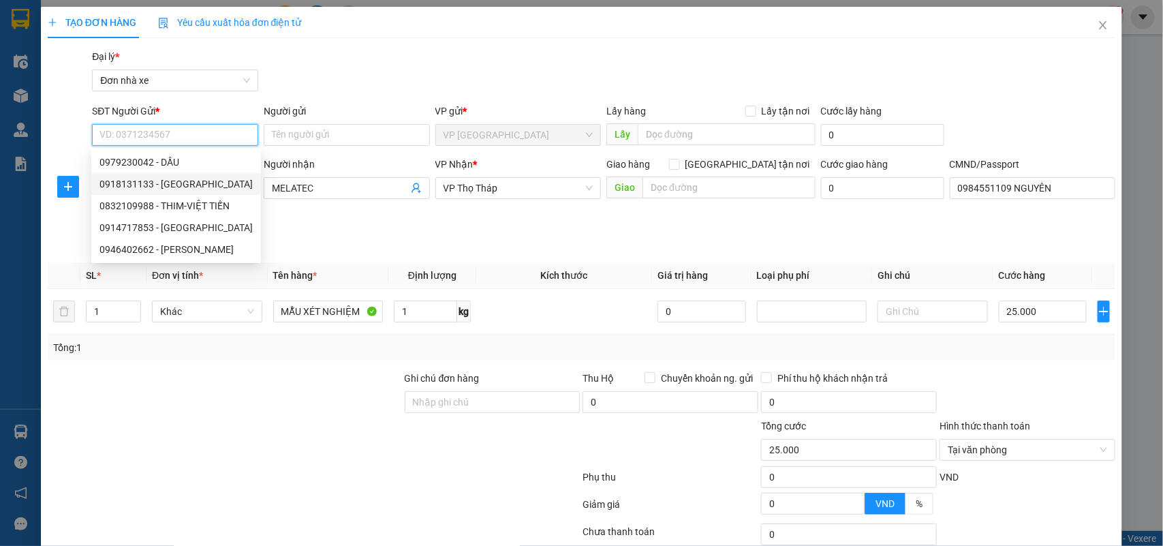
click at [145, 183] on div "0918131133 - ĐỨC" at bounding box center [176, 184] width 153 height 15
type input "0918131133"
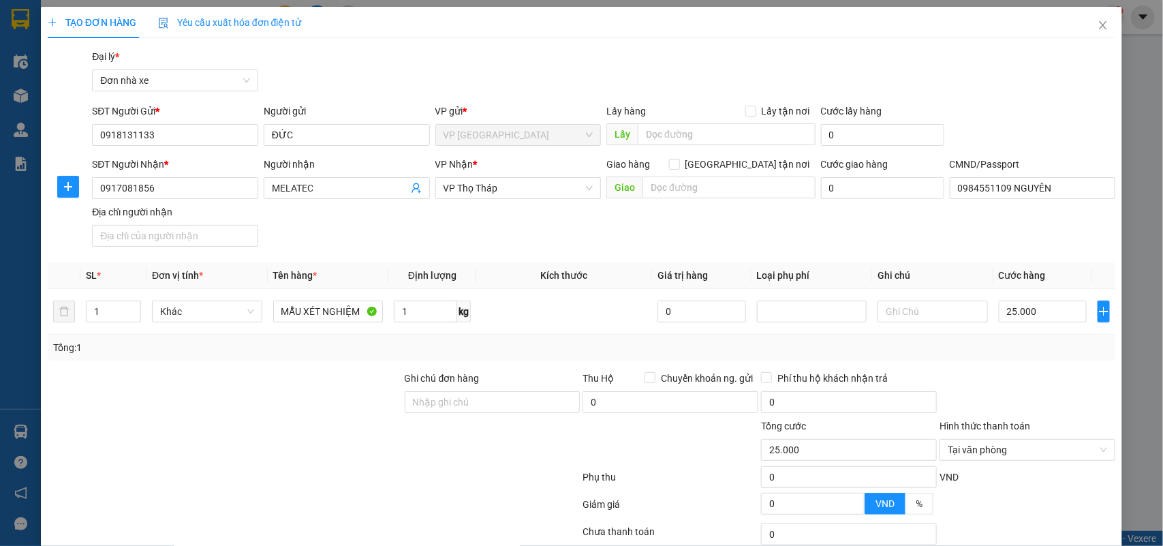
drag, startPoint x: 979, startPoint y: 366, endPoint x: 1028, endPoint y: 410, distance: 66.1
click at [986, 373] on div "Transit Pickup Surcharge Ids Transit Deliver Surcharge Ids Transit Deliver Surc…" at bounding box center [582, 335] width 1069 height 573
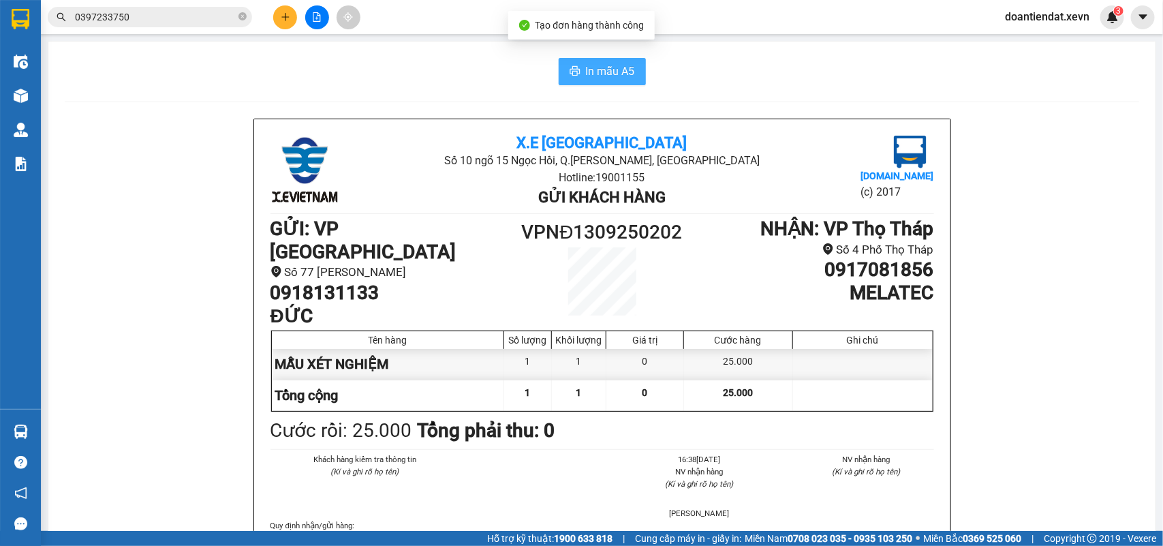
click at [587, 59] on button "In mẫu A5" at bounding box center [602, 71] width 87 height 27
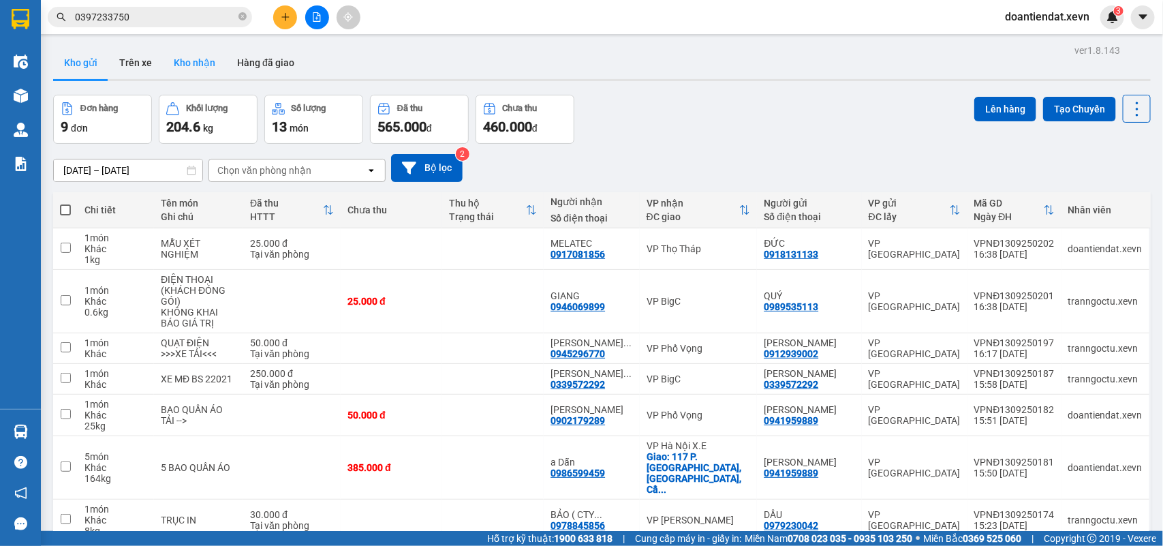
click at [201, 58] on button "Kho nhận" at bounding box center [194, 62] width 63 height 33
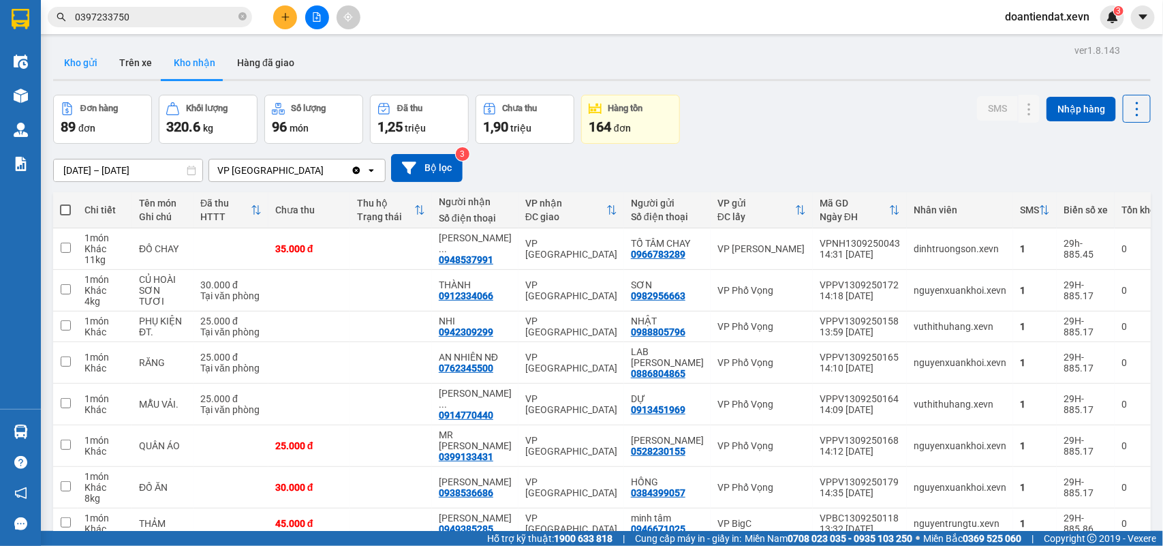
click at [73, 70] on button "Kho gửi" at bounding box center [80, 62] width 55 height 33
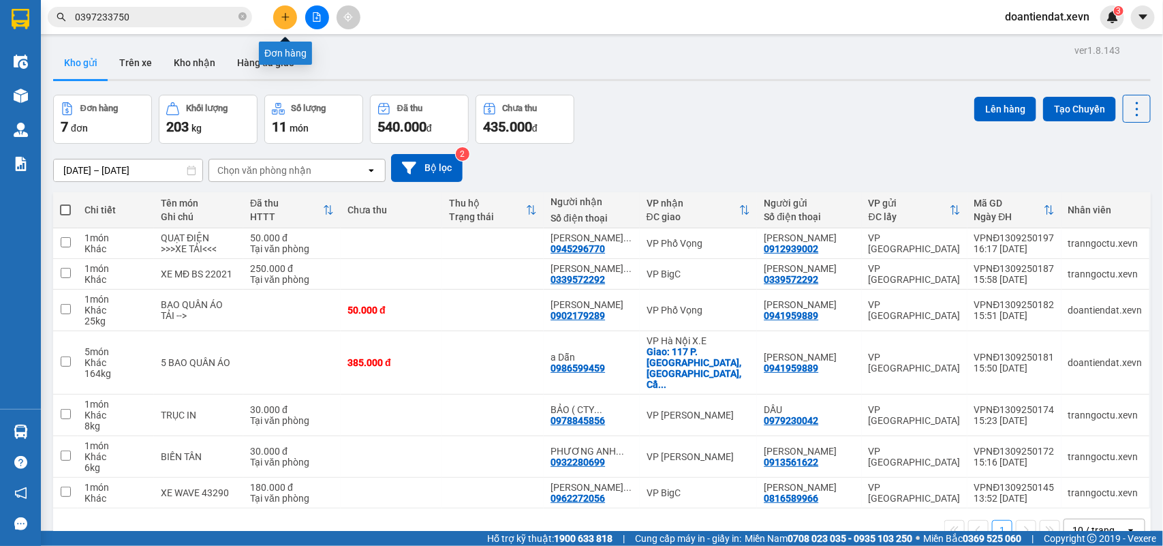
click at [284, 14] on icon "plus" at bounding box center [286, 17] width 10 height 10
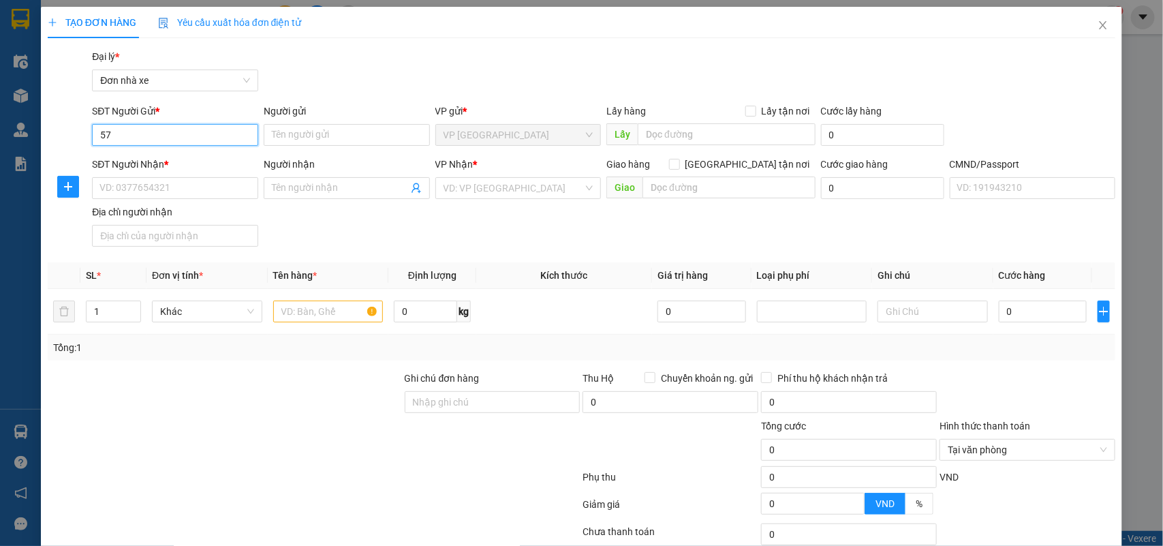
click at [96, 140] on input "57" at bounding box center [175, 135] width 166 height 22
click at [178, 168] on div "0928257257 - INVIVO" at bounding box center [174, 162] width 148 height 15
click at [301, 307] on input "text" at bounding box center [328, 312] width 110 height 22
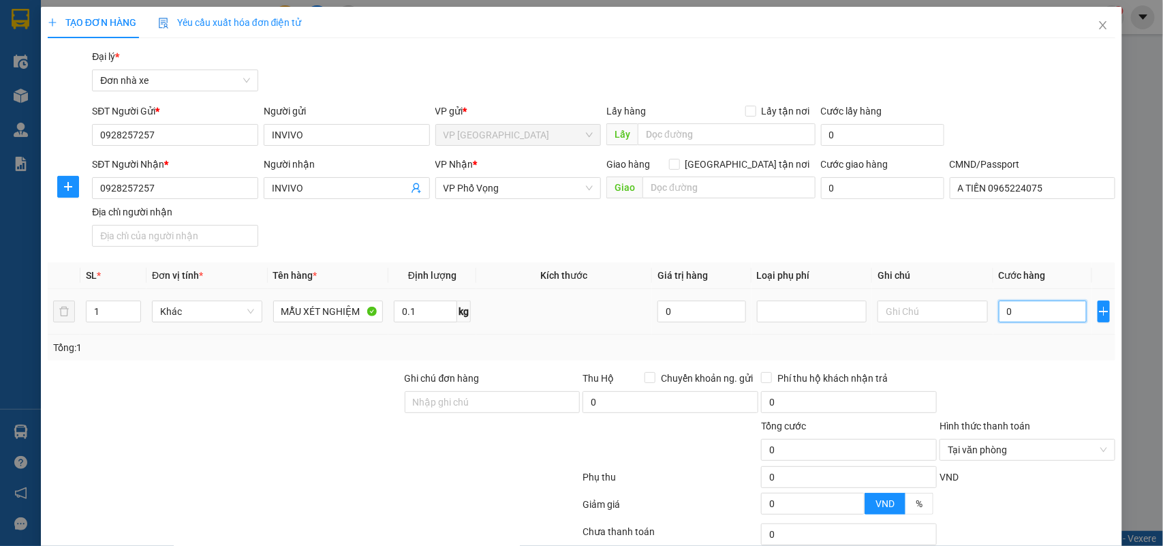
click at [1016, 304] on input "0" at bounding box center [1043, 312] width 88 height 22
drag, startPoint x: 1028, startPoint y: 359, endPoint x: 1070, endPoint y: 421, distance: 75.6
click at [1028, 360] on div "Tổng: 1" at bounding box center [582, 348] width 1069 height 26
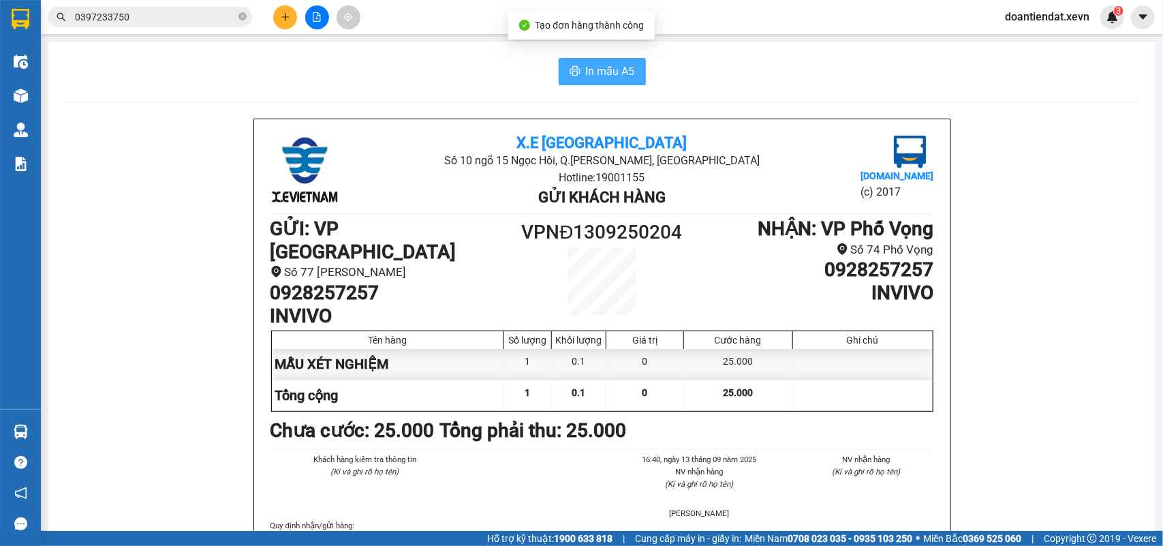
click at [608, 66] on span "In mẫu A5" at bounding box center [610, 71] width 49 height 17
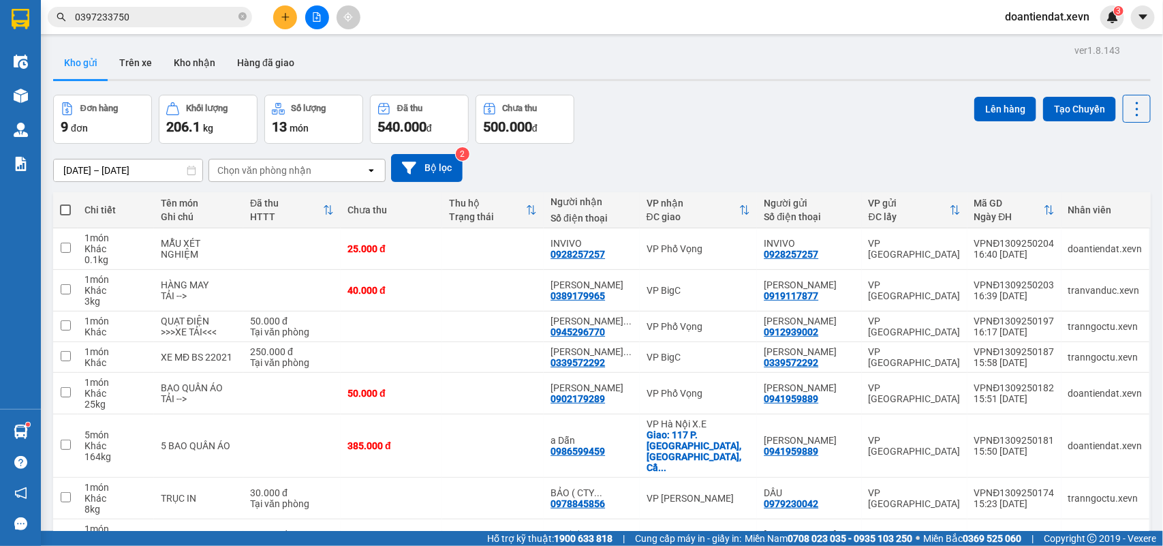
click at [185, 22] on input "0397233750" at bounding box center [155, 17] width 161 height 15
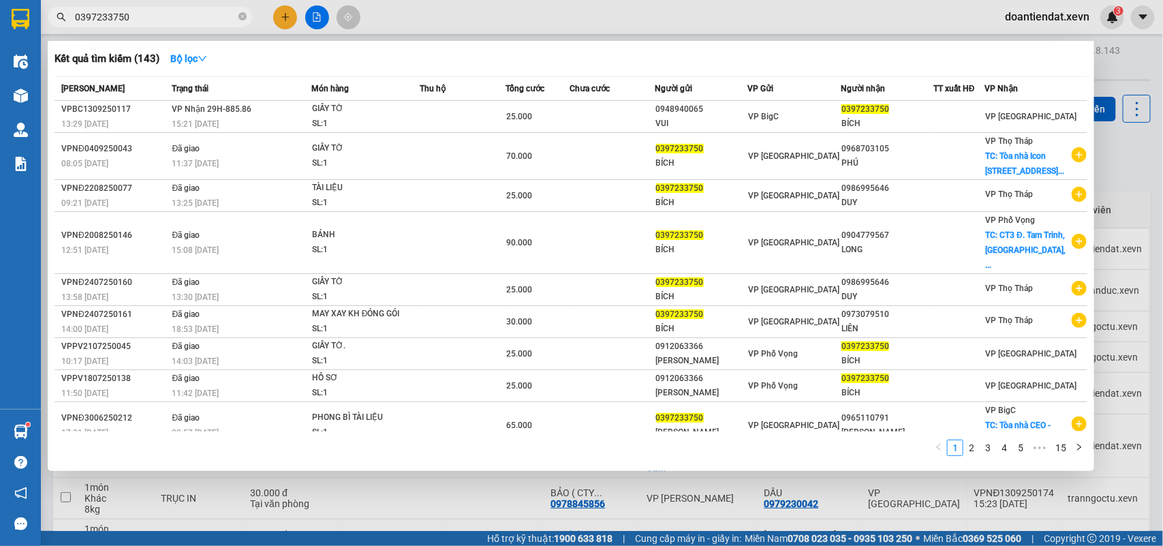
click at [185, 22] on input "0397233750" at bounding box center [155, 17] width 161 height 15
paste input "913347083"
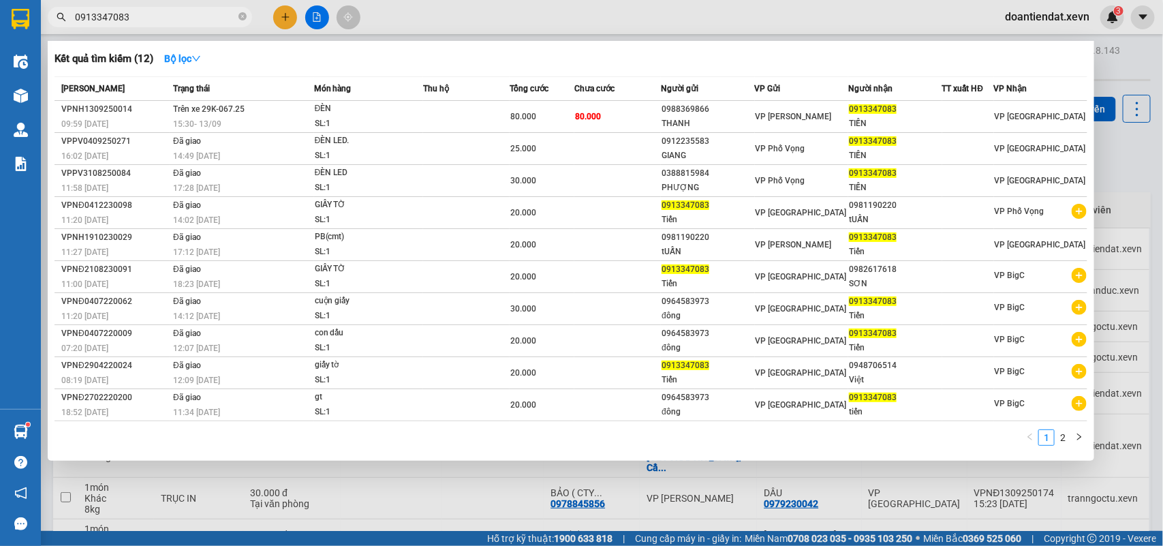
click at [162, 18] on input "0913347083" at bounding box center [155, 17] width 161 height 15
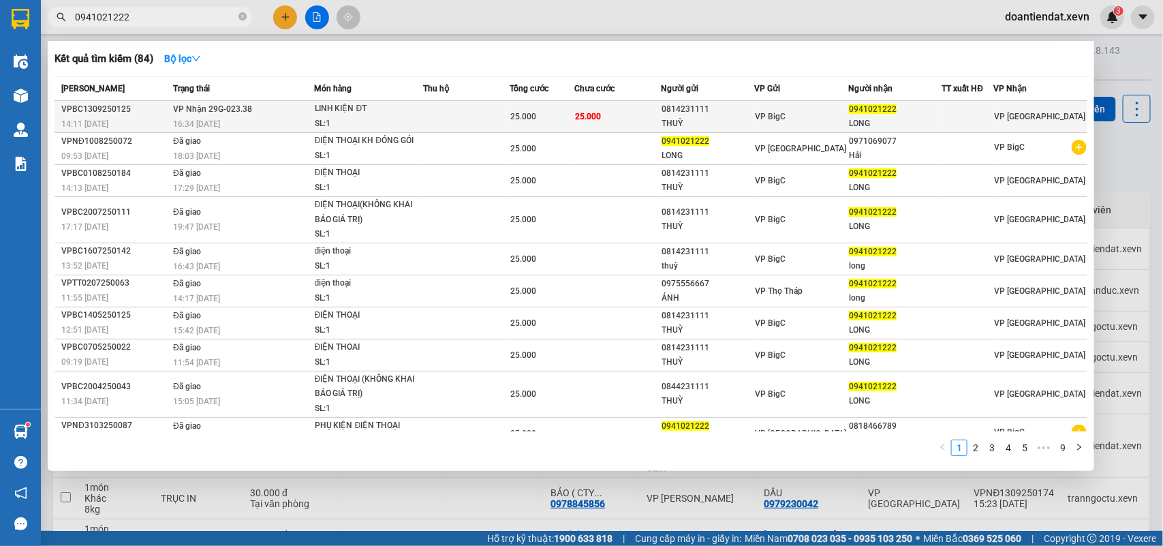
click at [350, 115] on div "LINH KIỆN ĐT" at bounding box center [366, 109] width 102 height 15
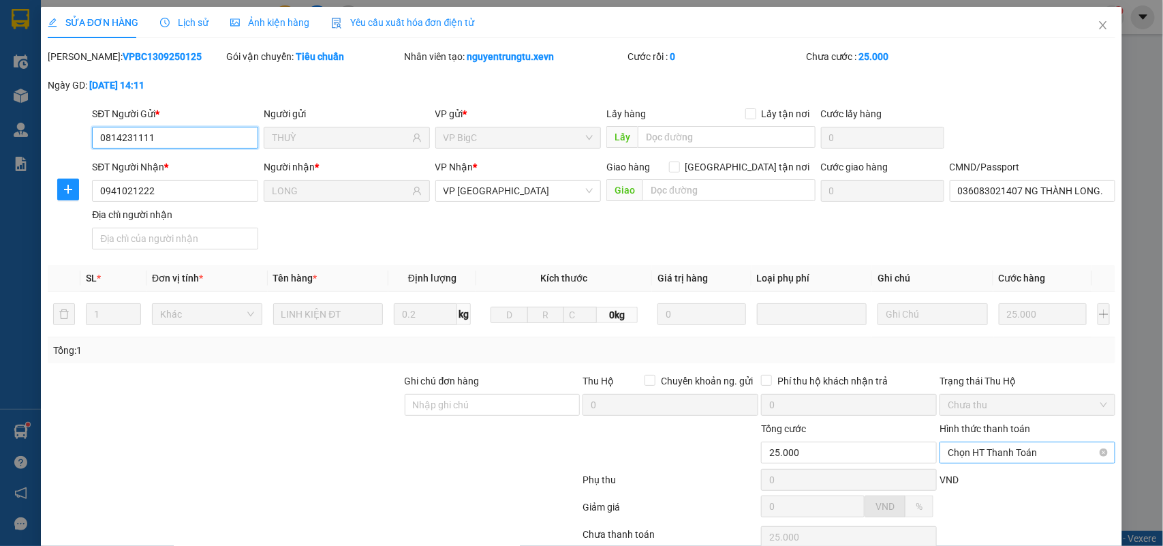
click at [960, 461] on span "Chọn HT Thanh Toán" at bounding box center [1027, 452] width 159 height 20
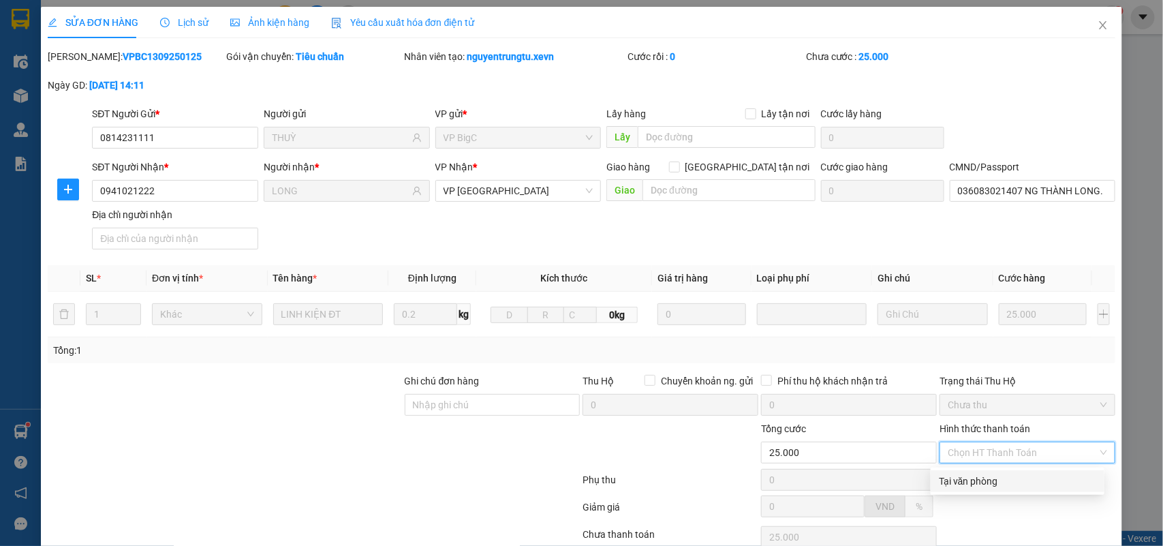
click at [959, 478] on div "Tại văn phòng" at bounding box center [1017, 481] width 157 height 15
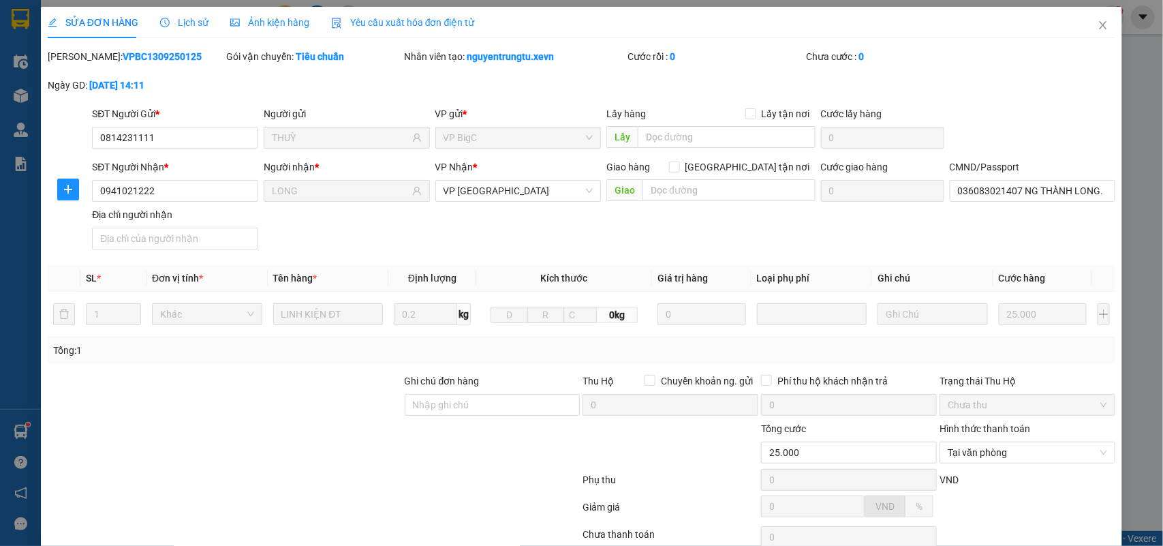
drag, startPoint x: 670, startPoint y: 513, endPoint x: 655, endPoint y: 513, distance: 15.0
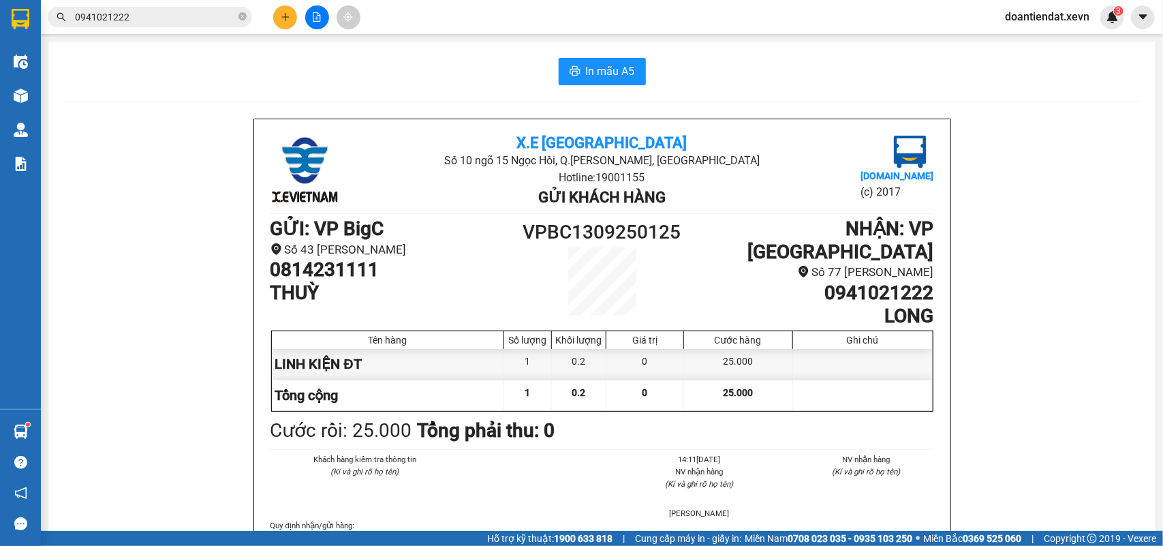
click at [151, 22] on input "0941021222" at bounding box center [155, 17] width 161 height 15
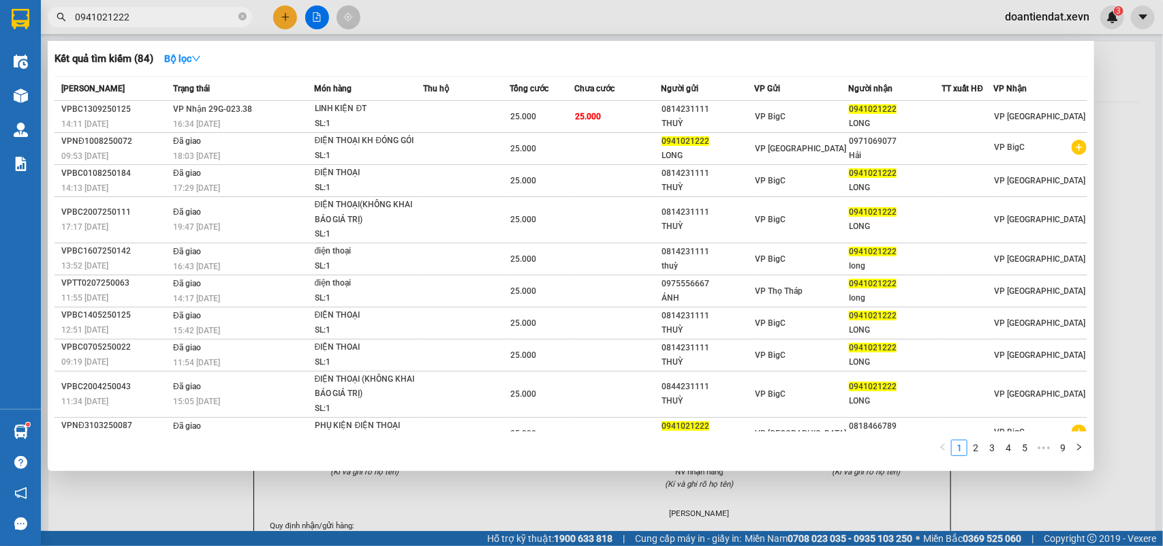
click at [151, 22] on input "0941021222" at bounding box center [155, 17] width 161 height 15
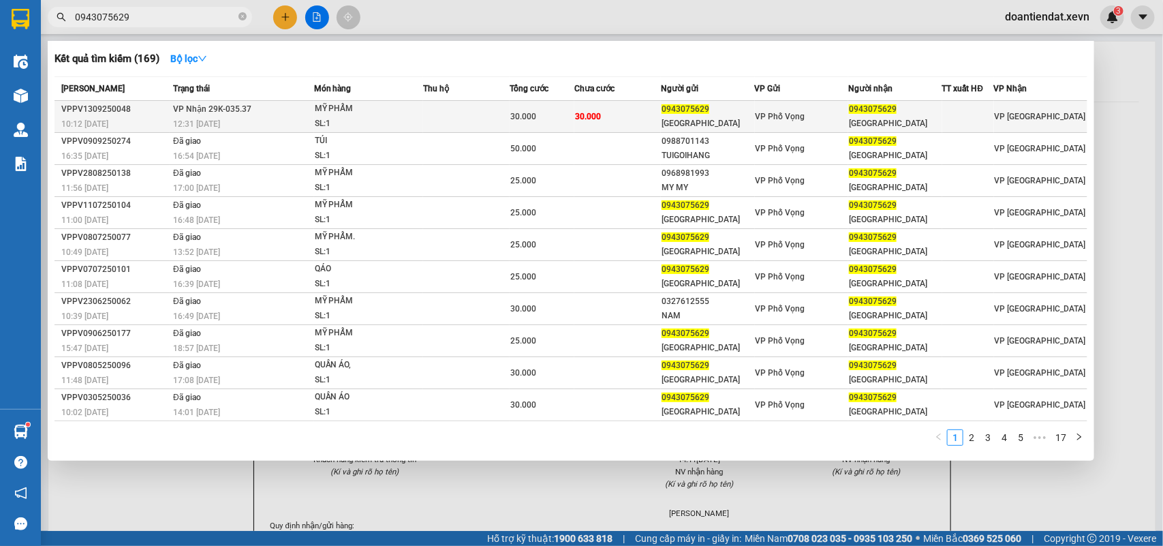
click at [609, 110] on td "30.000" at bounding box center [618, 117] width 87 height 32
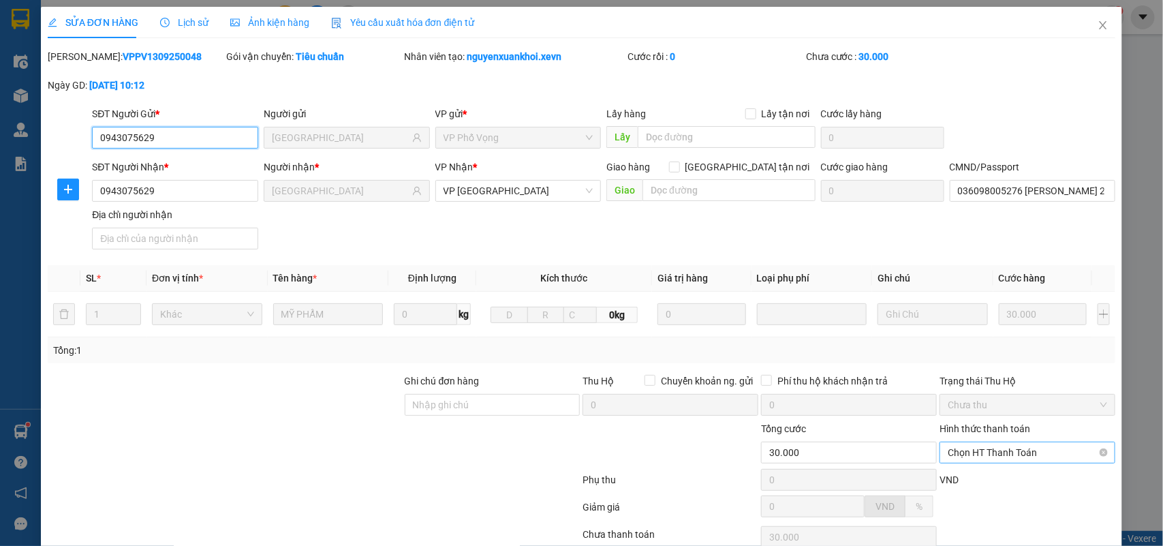
drag, startPoint x: 1005, startPoint y: 341, endPoint x: 1001, endPoint y: 354, distance: 14.4
click at [1005, 442] on span "Chọn HT Thanh Toán" at bounding box center [1027, 452] width 159 height 20
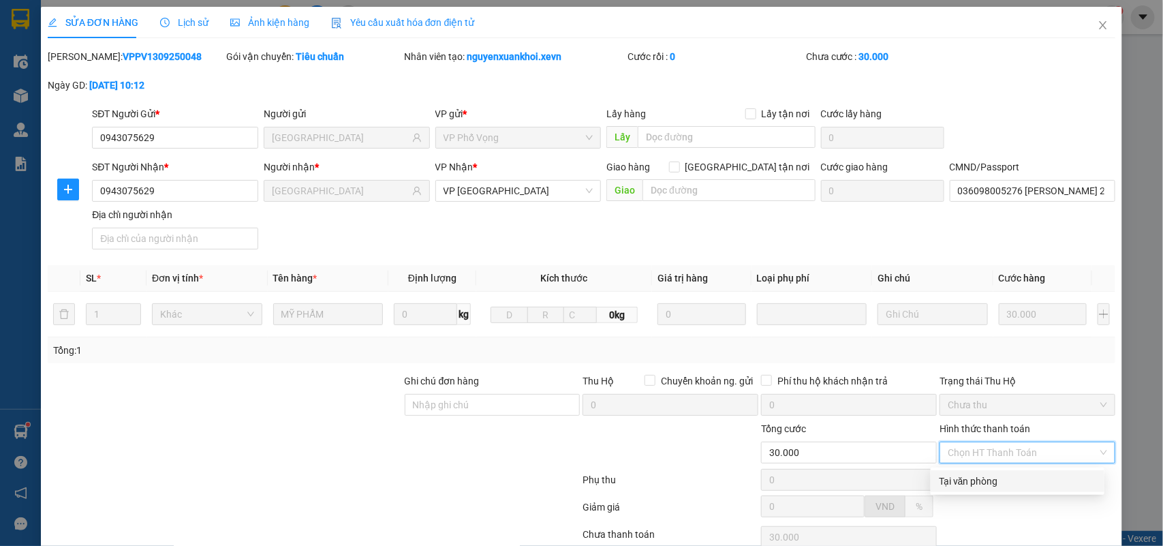
drag, startPoint x: 992, startPoint y: 376, endPoint x: 952, endPoint y: 394, distance: 43.3
click at [987, 474] on div "Tại văn phòng" at bounding box center [1017, 481] width 157 height 15
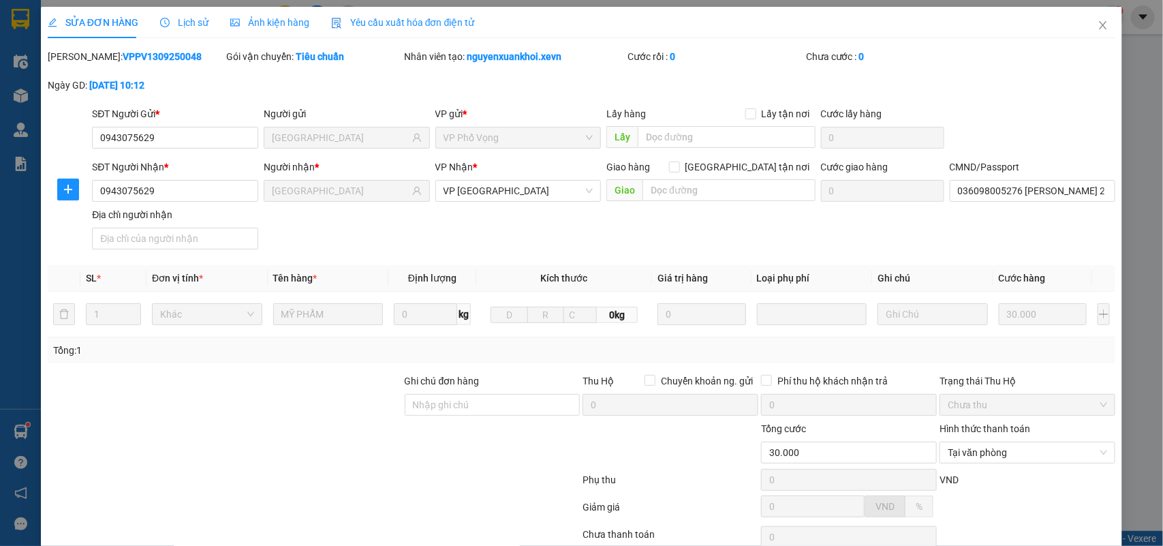
drag, startPoint x: 658, startPoint y: 504, endPoint x: 651, endPoint y: 502, distance: 8.0
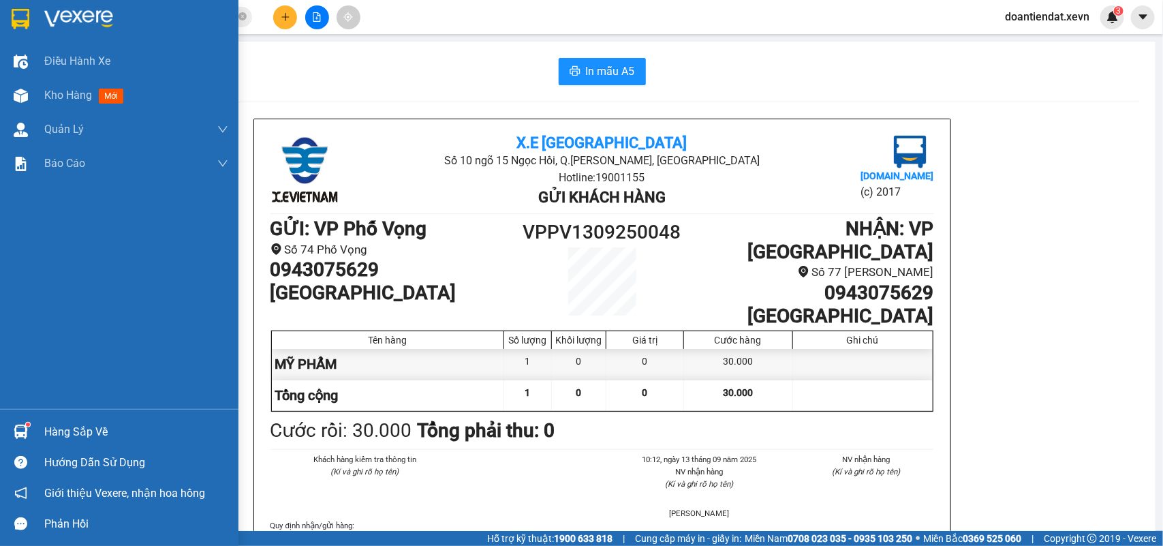
click at [17, 423] on div at bounding box center [21, 432] width 24 height 24
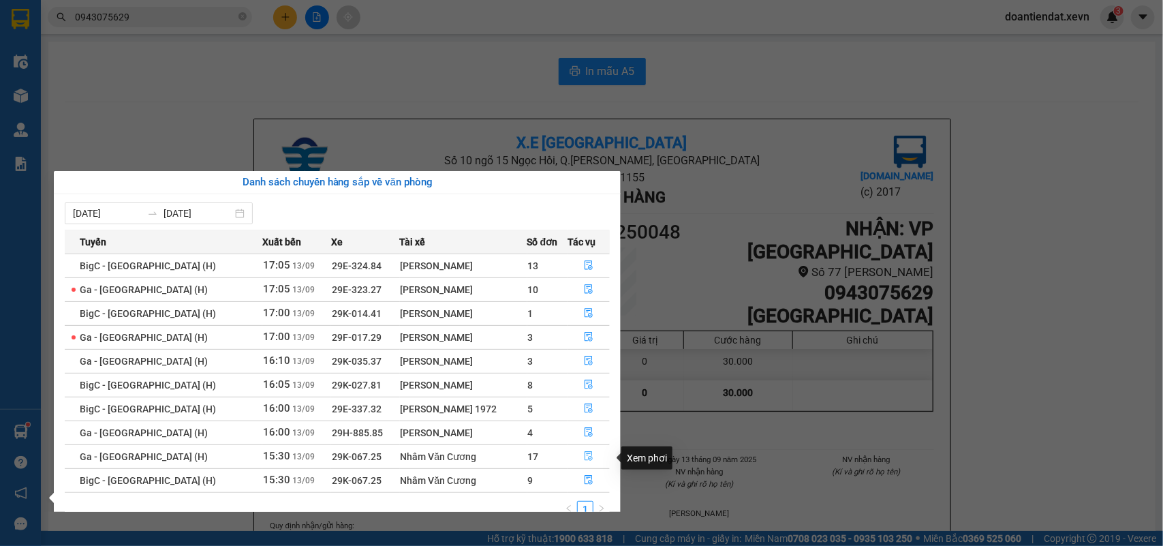
click at [584, 462] on span "file-done" at bounding box center [589, 456] width 10 height 11
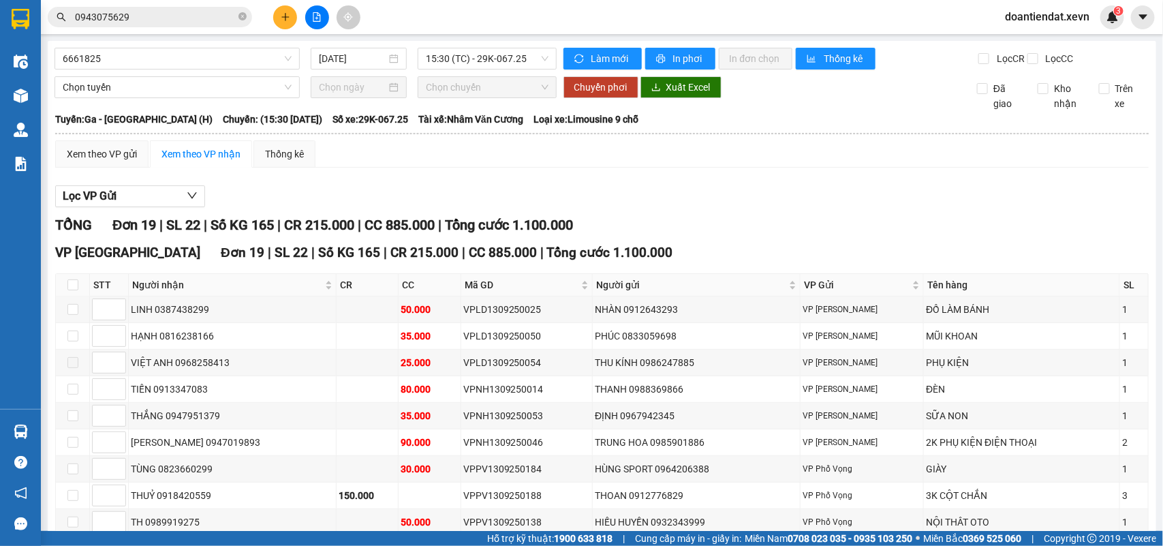
click at [201, 22] on input "0943075629" at bounding box center [155, 17] width 161 height 15
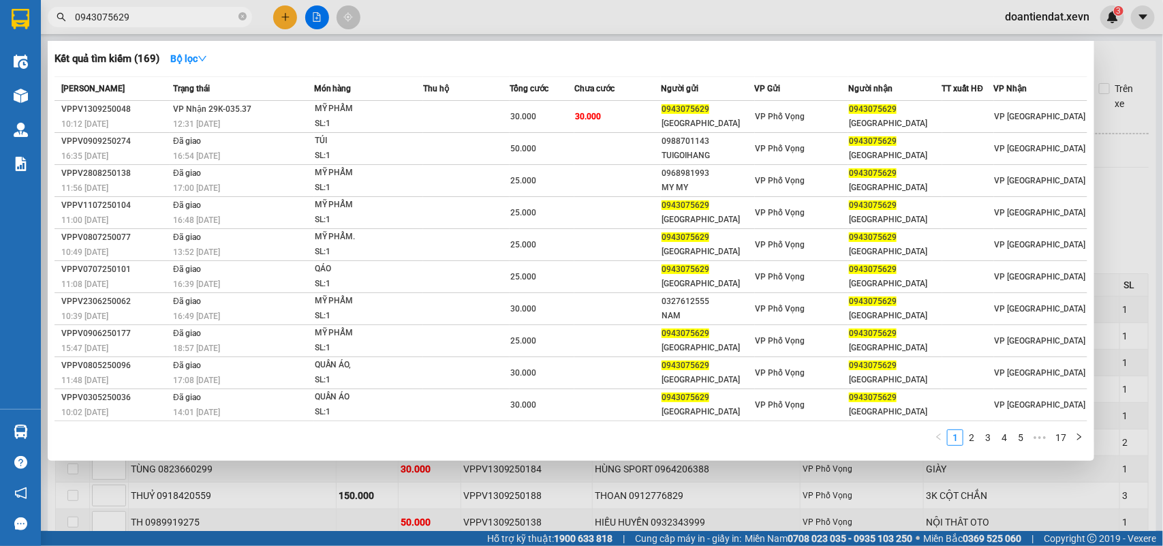
drag, startPoint x: 201, startPoint y: 22, endPoint x: 133, endPoint y: 27, distance: 68.3
click at [194, 22] on input "0943075629" at bounding box center [155, 17] width 161 height 15
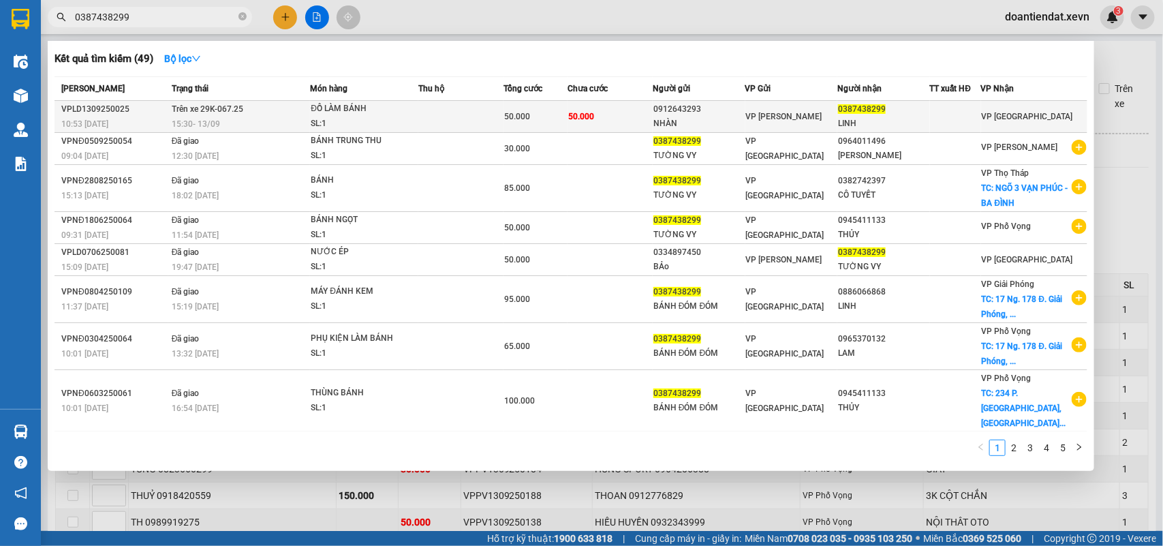
click at [448, 110] on td at bounding box center [461, 117] width 85 height 32
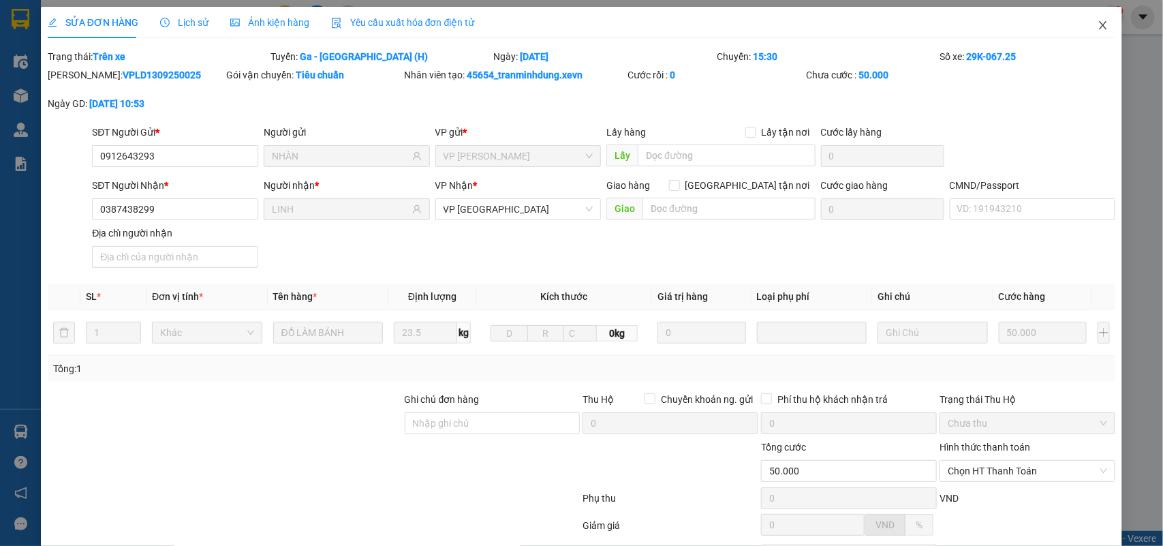
drag, startPoint x: 1094, startPoint y: 34, endPoint x: 727, endPoint y: 40, distance: 366.7
click at [1094, 32] on span "Close" at bounding box center [1103, 26] width 38 height 38
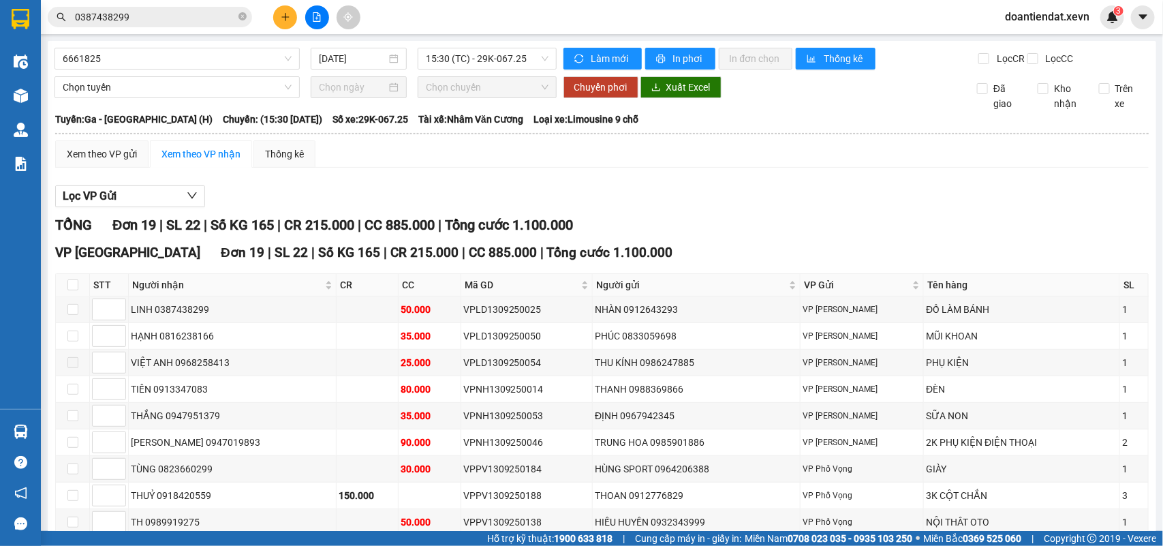
click at [178, 16] on input "0387438299" at bounding box center [155, 17] width 161 height 15
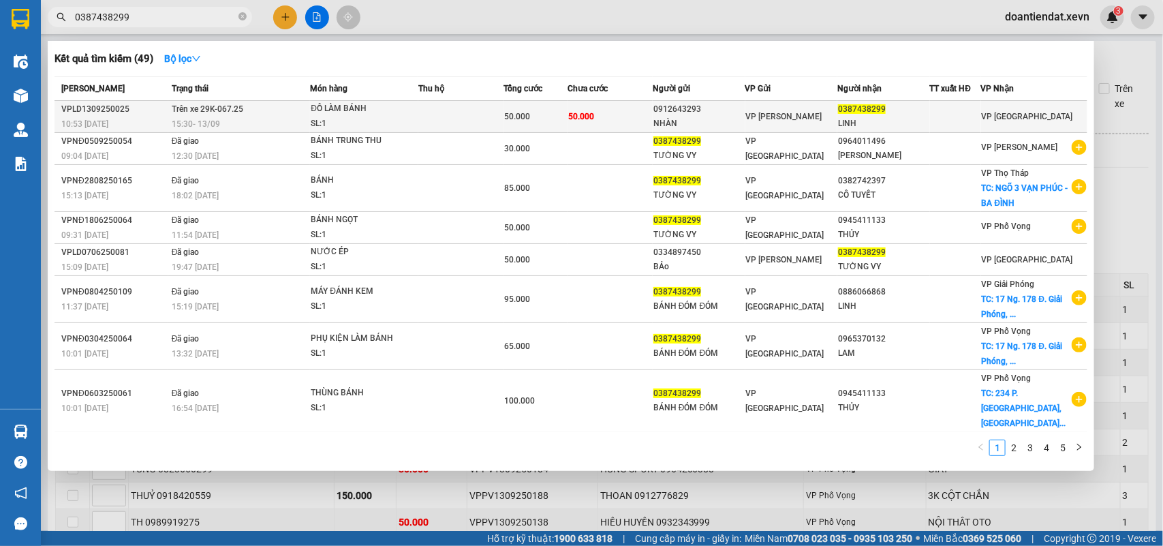
click at [631, 110] on td "50.000" at bounding box center [610, 117] width 85 height 32
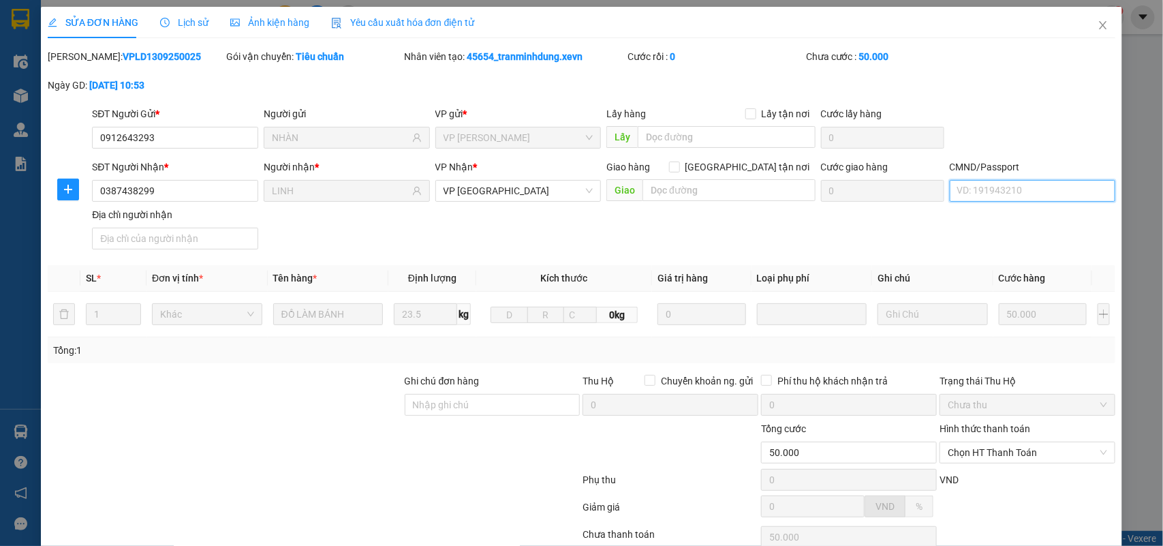
click at [990, 191] on input "CMND/Passport" at bounding box center [1033, 191] width 166 height 22
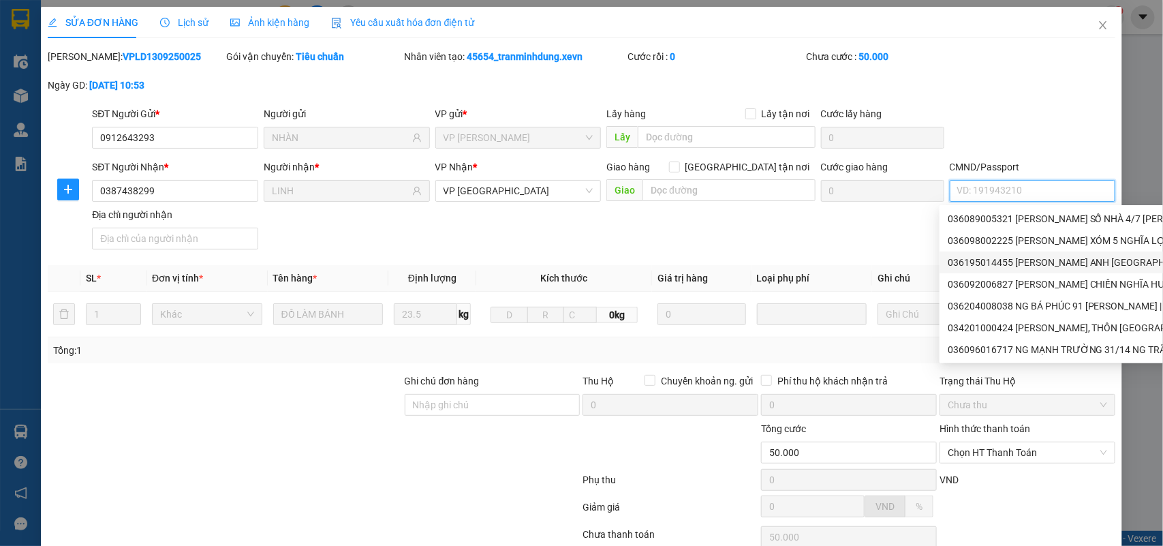
click at [1041, 260] on div "036195014455 PHẠM THỊ ANH NGHĨA HƯNG NĐ | Không có địa chỉ" at bounding box center [1173, 262] width 450 height 15
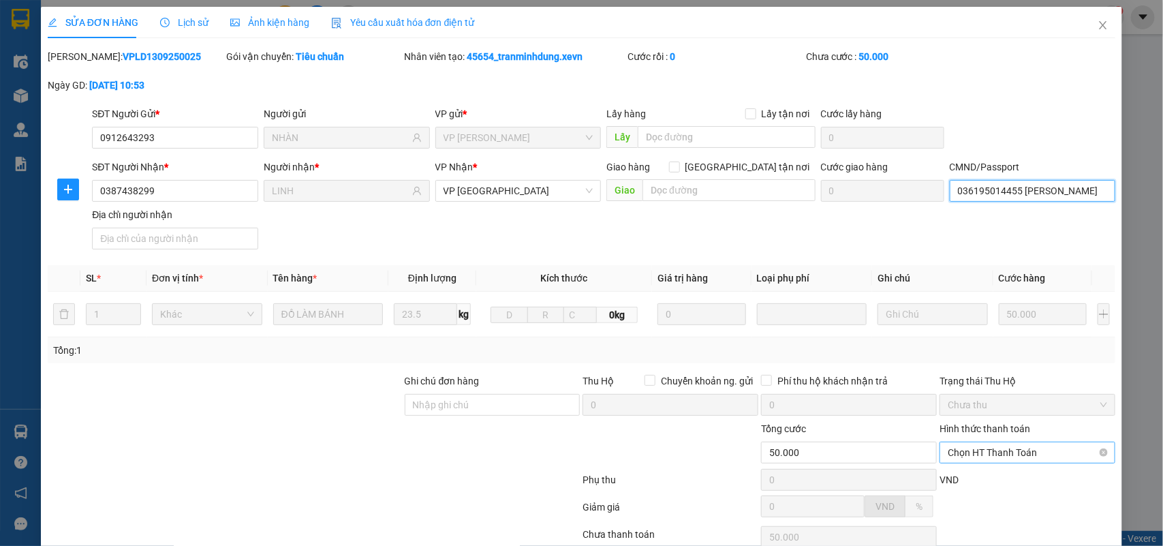
click at [1003, 442] on span "Chọn HT Thanh Toán" at bounding box center [1027, 452] width 159 height 20
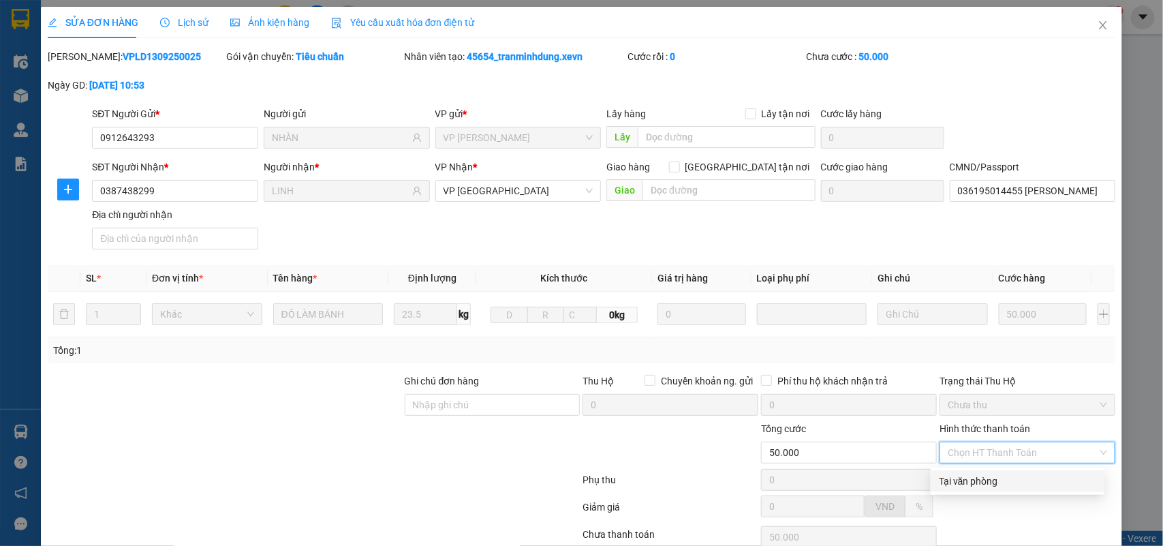
drag, startPoint x: 985, startPoint y: 369, endPoint x: 929, endPoint y: 387, distance: 58.6
click at [982, 474] on div "Tại văn phòng" at bounding box center [1017, 481] width 157 height 15
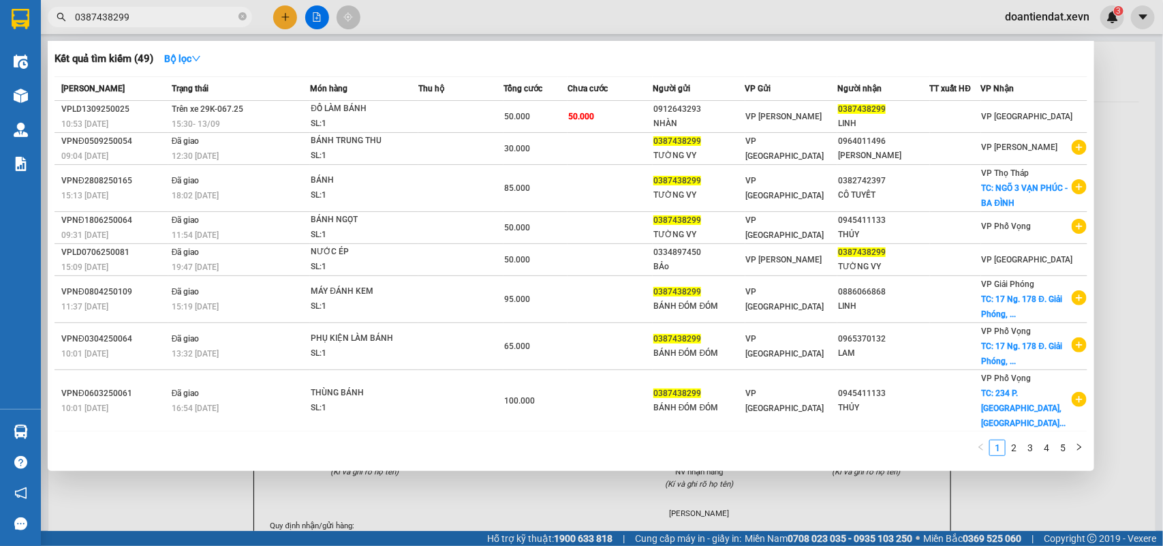
click at [145, 10] on input "0387438299" at bounding box center [155, 17] width 161 height 15
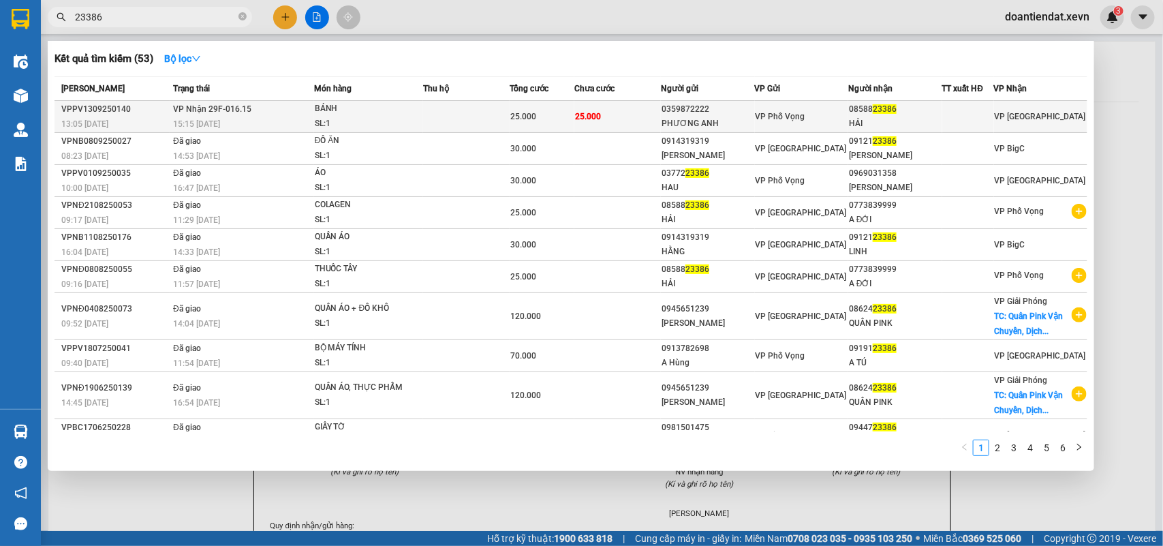
click at [349, 117] on div "SL: 1" at bounding box center [366, 124] width 102 height 15
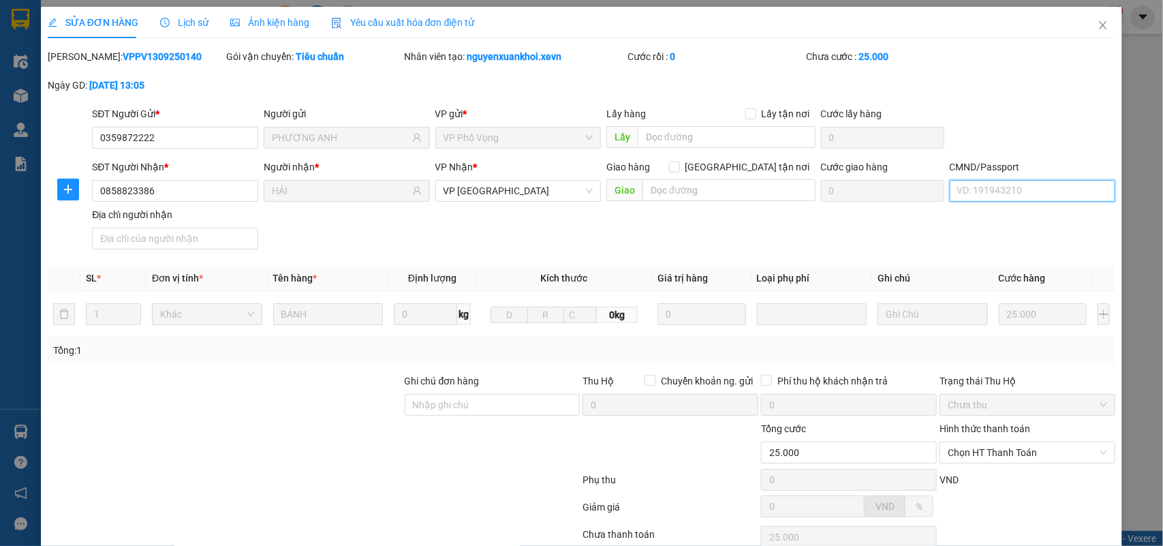
click at [958, 188] on input "CMND/Passport" at bounding box center [1033, 191] width 166 height 22
click at [1054, 215] on div "036189010305 TRÂN TH THANH HẢI 91 HAI BÀ TRUUNGW TPNĐ | Không có địa chỉ" at bounding box center [1125, 218] width 354 height 15
drag, startPoint x: 952, startPoint y: 343, endPoint x: 956, endPoint y: 356, distance: 13.4
click at [953, 442] on span "Chọn HT Thanh Toán" at bounding box center [1027, 452] width 159 height 20
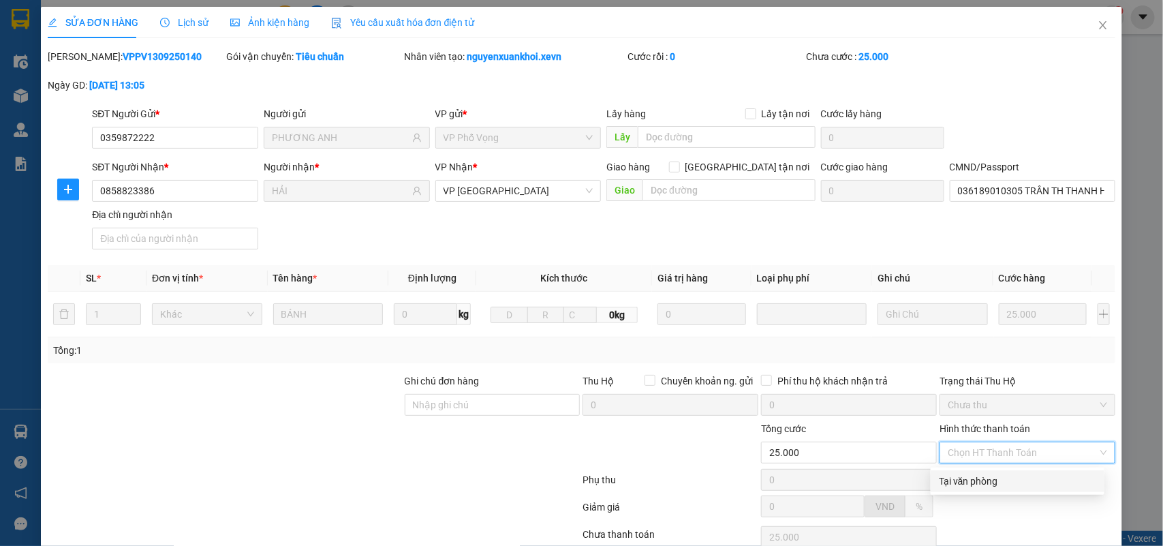
click at [956, 474] on div "Tại văn phòng" at bounding box center [1017, 481] width 157 height 15
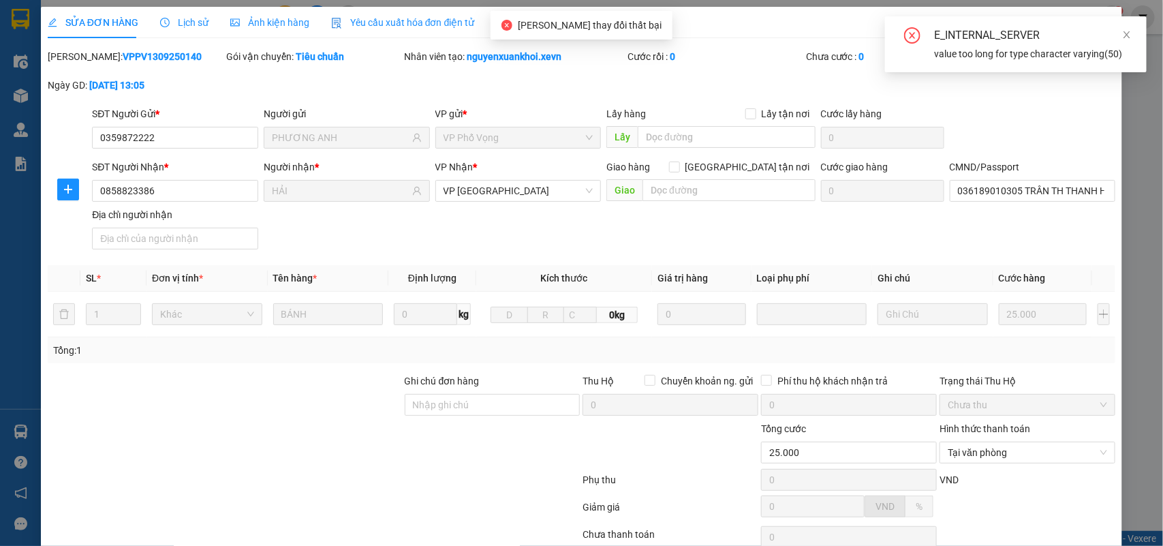
click at [1065, 80] on div "E_INTERNAL_SERVER value too long for type character varying(50)" at bounding box center [1016, 49] width 262 height 67
click at [1069, 180] on input "036189010305 TRÂN TH THANH HẢI 91 HAI BÀ TRUUNGW TPNĐ" at bounding box center [1033, 191] width 166 height 22
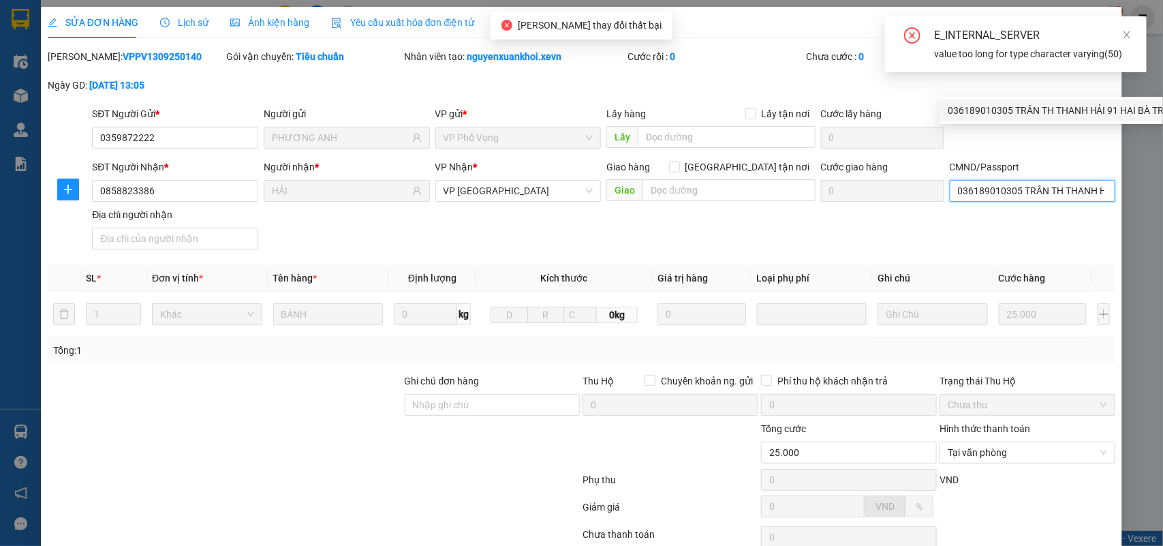
click at [1084, 180] on input "036189010305 TRÂN TH THANH HẢI 91 HAI BÀ TRUUNGW TPNĐ" at bounding box center [1033, 191] width 166 height 22
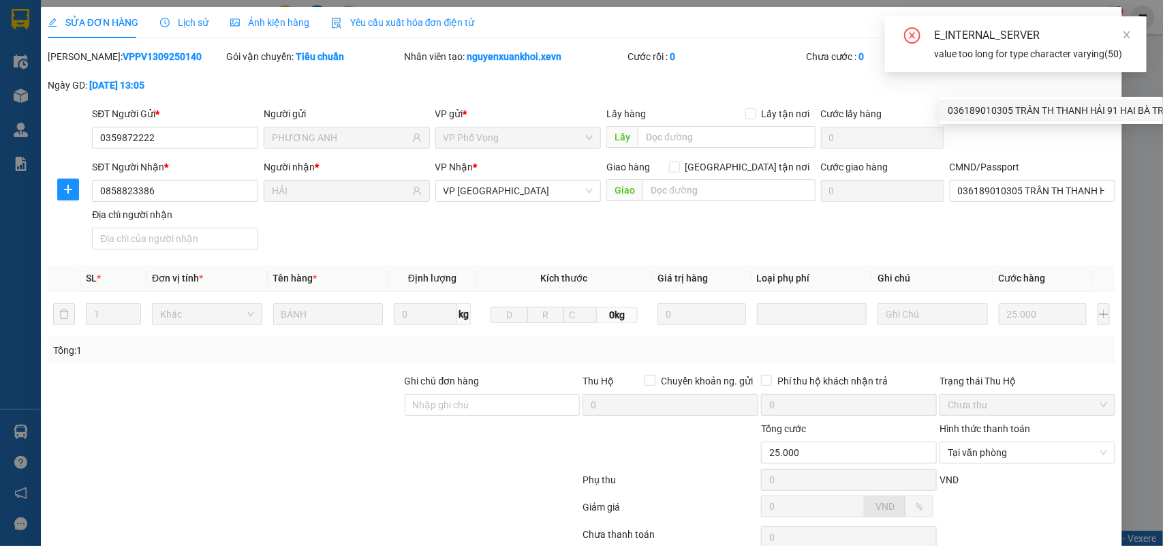
drag, startPoint x: 1128, startPoint y: 28, endPoint x: 1086, endPoint y: 67, distance: 57.4
click at [1128, 29] on span at bounding box center [1128, 34] width 10 height 11
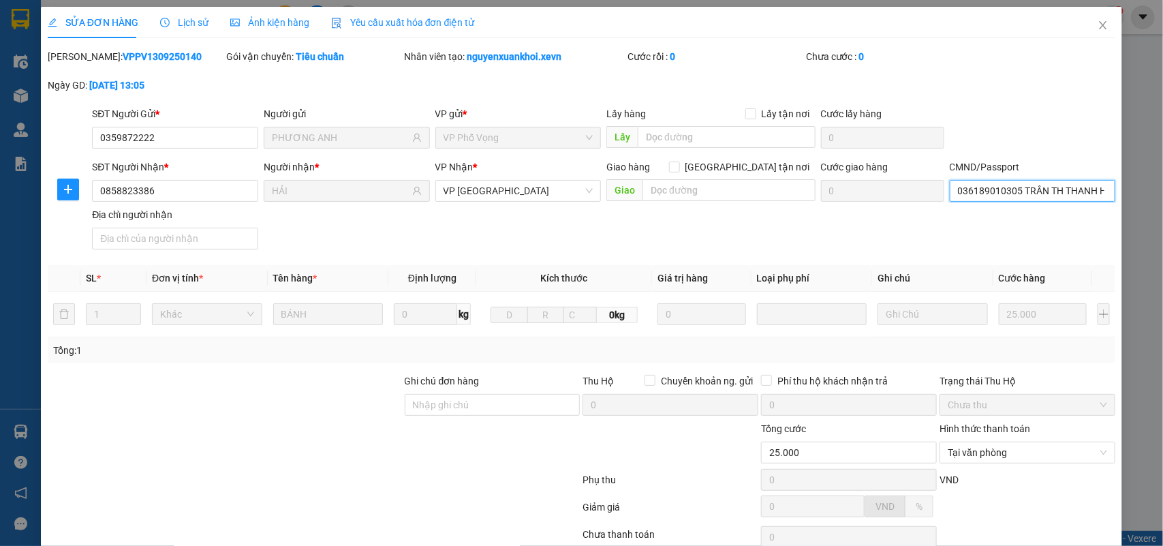
click at [1069, 180] on input "036189010305 TRÂN TH THANH HẢI 91 HAI BÀ TRUUNGW TPNĐ" at bounding box center [1033, 191] width 166 height 22
click at [1050, 180] on input "036189010305 TRÂN TH THANH HẢI 91 HAI BÀ TRUUNGW TPNĐ" at bounding box center [1033, 191] width 166 height 22
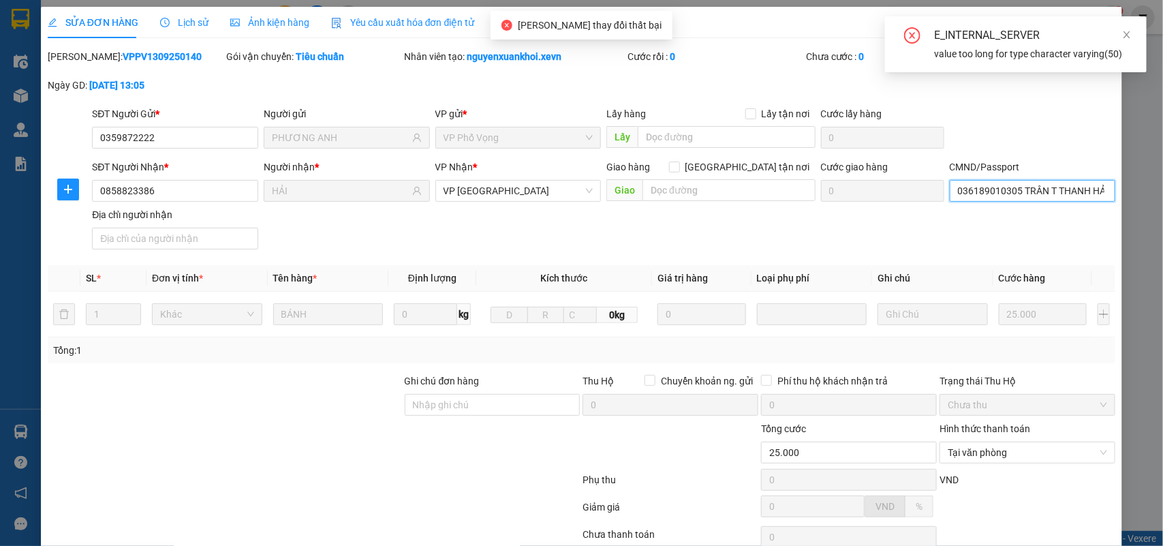
click at [1071, 180] on input "036189010305 TRÂN T THANH HẢI 91 HAI BÀ TRUUNGW TPNĐ" at bounding box center [1033, 191] width 166 height 22
click at [1081, 180] on input "036189010305 TRÂN T THANH HẢI 91 HAI BÀ TRUUNGW TPNĐ" at bounding box center [1033, 191] width 166 height 22
drag, startPoint x: 1081, startPoint y: 83, endPoint x: 1133, endPoint y: 86, distance: 52.6
click at [1138, 84] on div "SỬA ĐƠN HÀNG Lịch sử Ảnh kiện hàng Yêu cầu xuất hóa đơn điện tử Total Paid Fee …" at bounding box center [581, 273] width 1163 height 546
click at [1074, 180] on input "036189010305 TRÂN T THANH HẢI 91 HAI BÀ TRUUNGW TPNĐ" at bounding box center [1033, 191] width 166 height 22
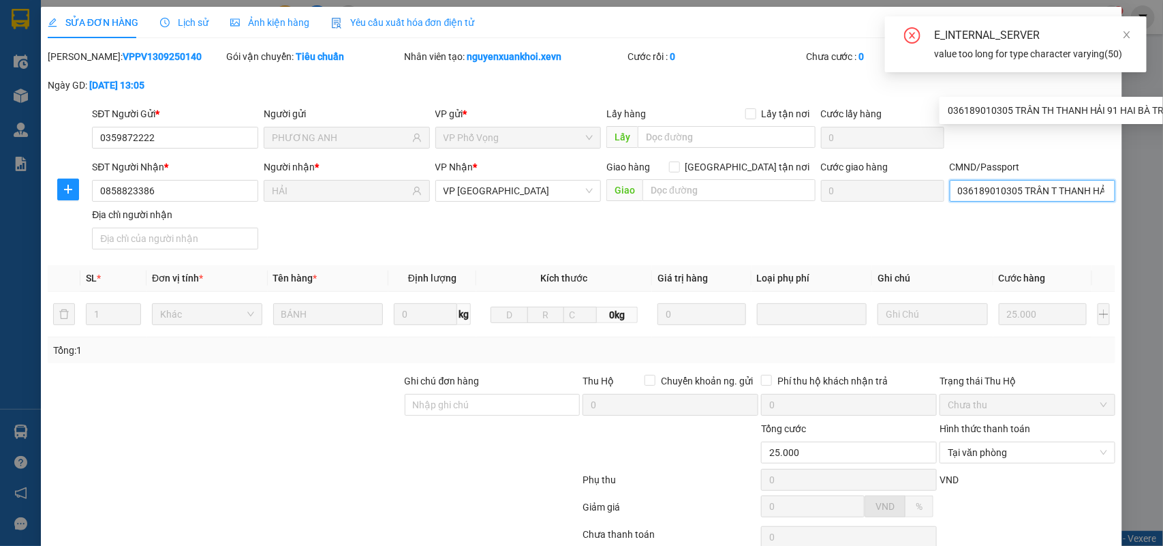
drag, startPoint x: 1074, startPoint y: 85, endPoint x: 1125, endPoint y: 87, distance: 51.1
click at [1125, 87] on div "SỬA ĐƠN HÀNG Lịch sử Ảnh kiện hàng Yêu cầu xuất hóa đơn điện tử Total Paid Fee …" at bounding box center [581, 273] width 1163 height 546
click at [1063, 180] on input "036189010305 TRÂN T THANH HẢI 91 HAI BÀ TRUUNGW TPNĐ" at bounding box center [1033, 191] width 166 height 22
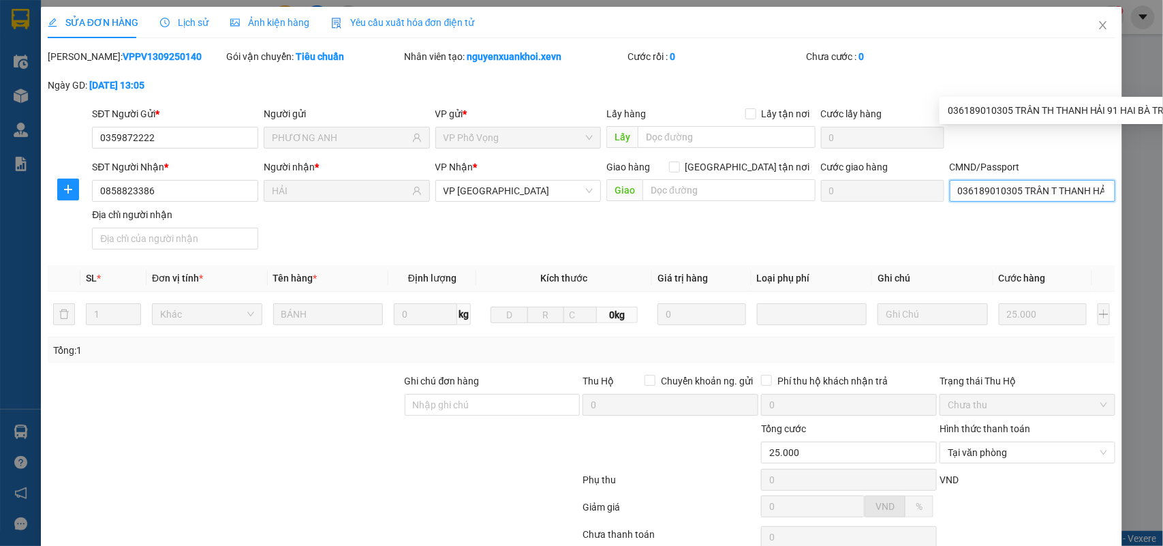
drag, startPoint x: 1041, startPoint y: 82, endPoint x: 1163, endPoint y: 97, distance: 122.9
click at [1163, 97] on body "Kết quả tìm kiếm ( 53 ) Bộ lọc Mã ĐH Trạng thái Món hàng Thu hộ Tổng cước Chưa …" at bounding box center [581, 273] width 1163 height 546
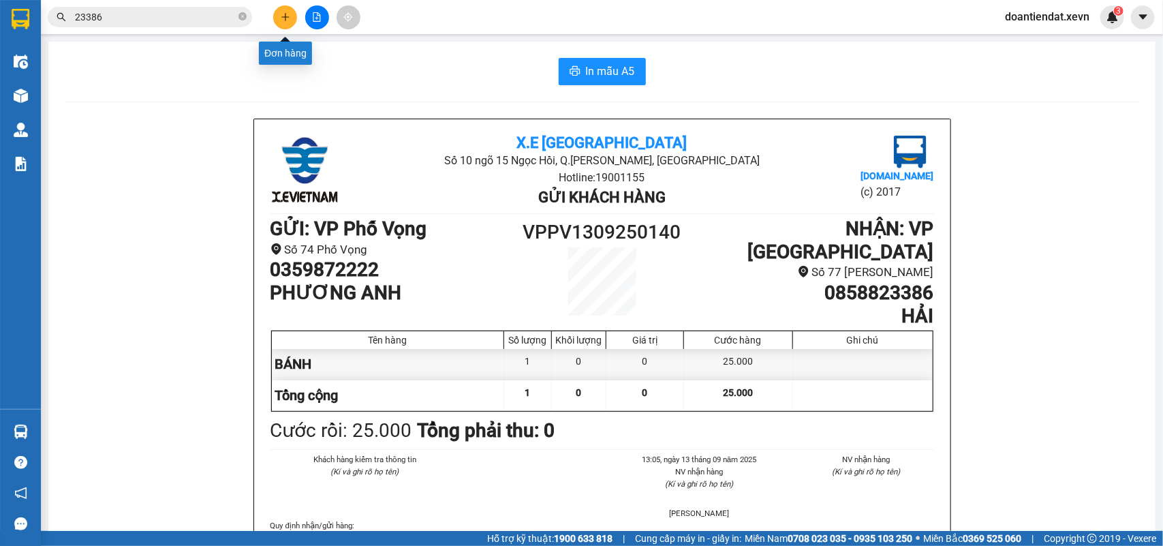
click at [283, 22] on button at bounding box center [285, 17] width 24 height 24
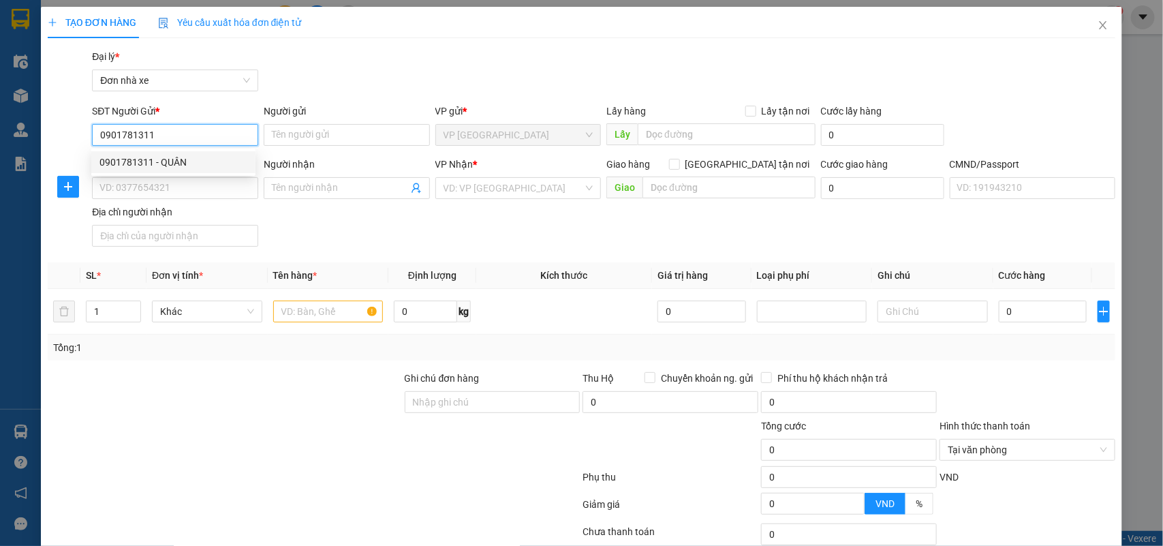
click at [172, 168] on div "0901781311 - QUÂN" at bounding box center [174, 162] width 148 height 15
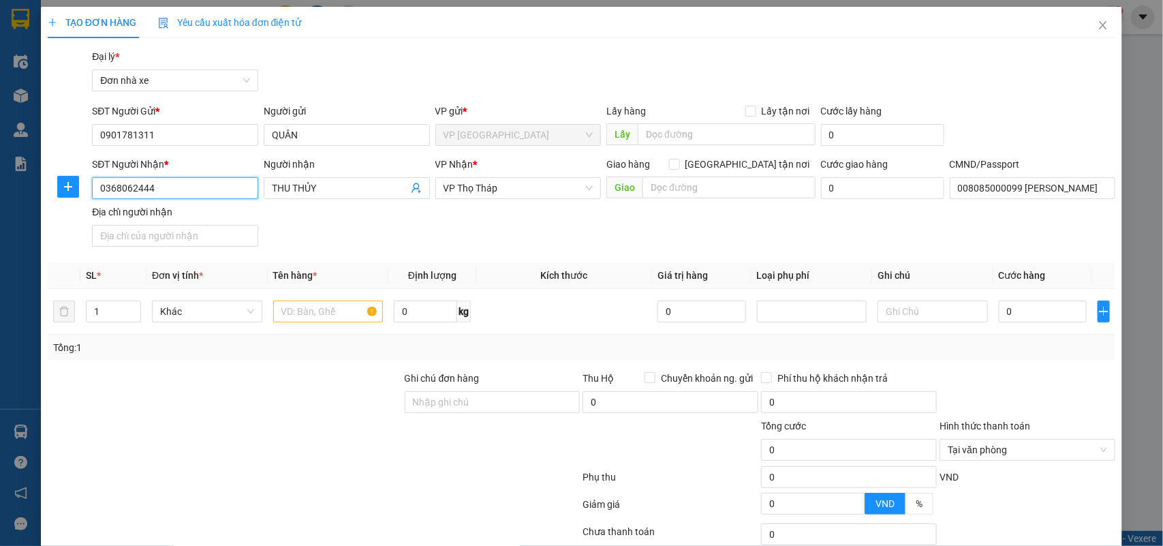
click at [174, 194] on input "0368062444" at bounding box center [175, 188] width 166 height 22
click at [189, 210] on div "0975436666 - TÚ-HLK" at bounding box center [174, 216] width 148 height 15
click at [314, 307] on input "text" at bounding box center [328, 312] width 110 height 22
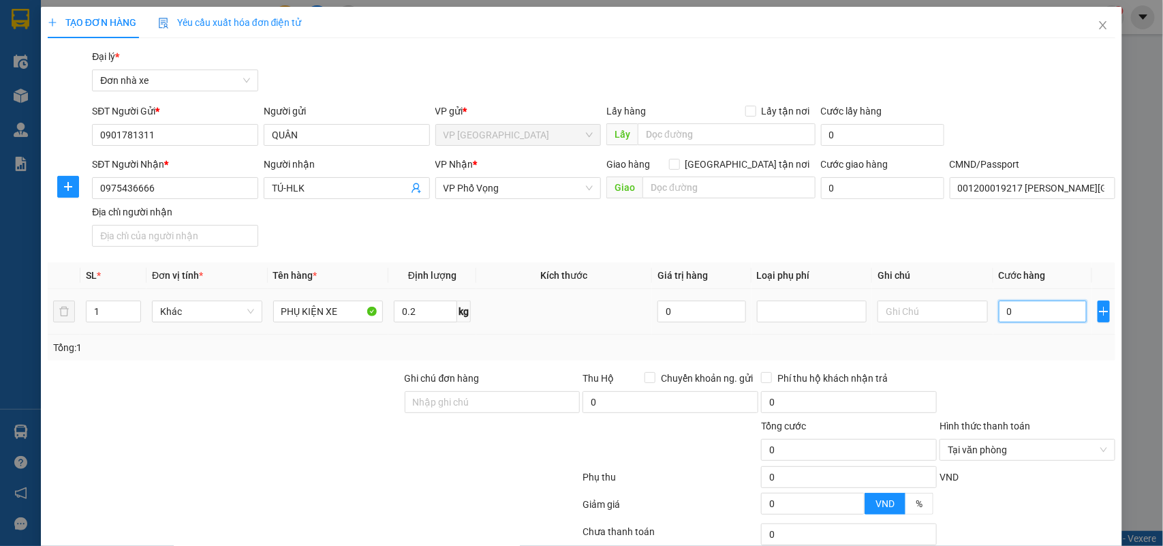
click at [1037, 307] on input "0" at bounding box center [1043, 312] width 88 height 22
click at [1031, 339] on div "Tổng: 1" at bounding box center [582, 348] width 1069 height 26
click at [1043, 521] on div at bounding box center [1028, 534] width 179 height 27
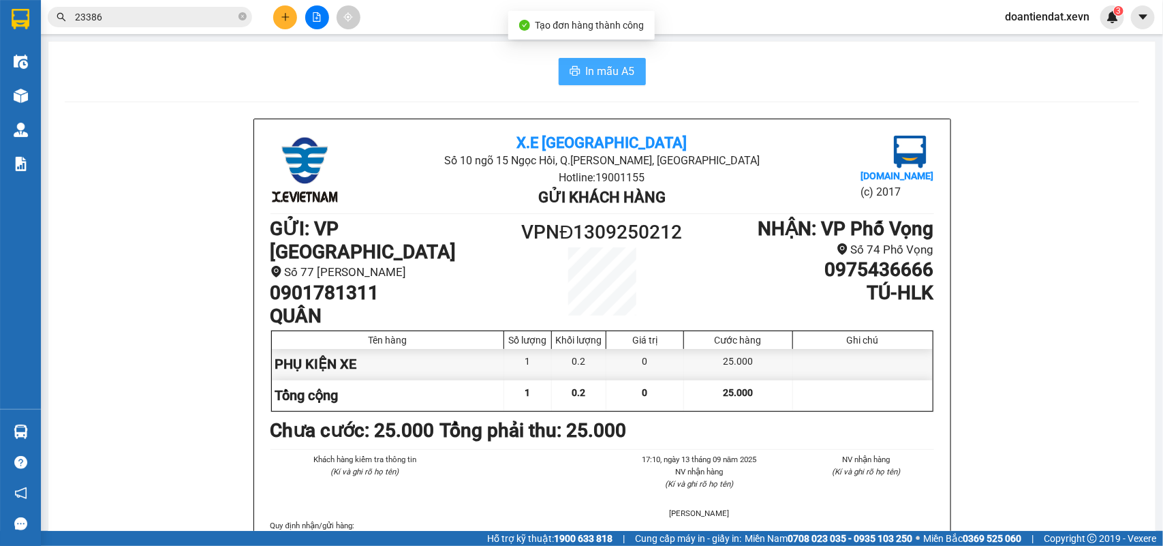
click at [564, 59] on button "In mẫu A5" at bounding box center [602, 71] width 87 height 27
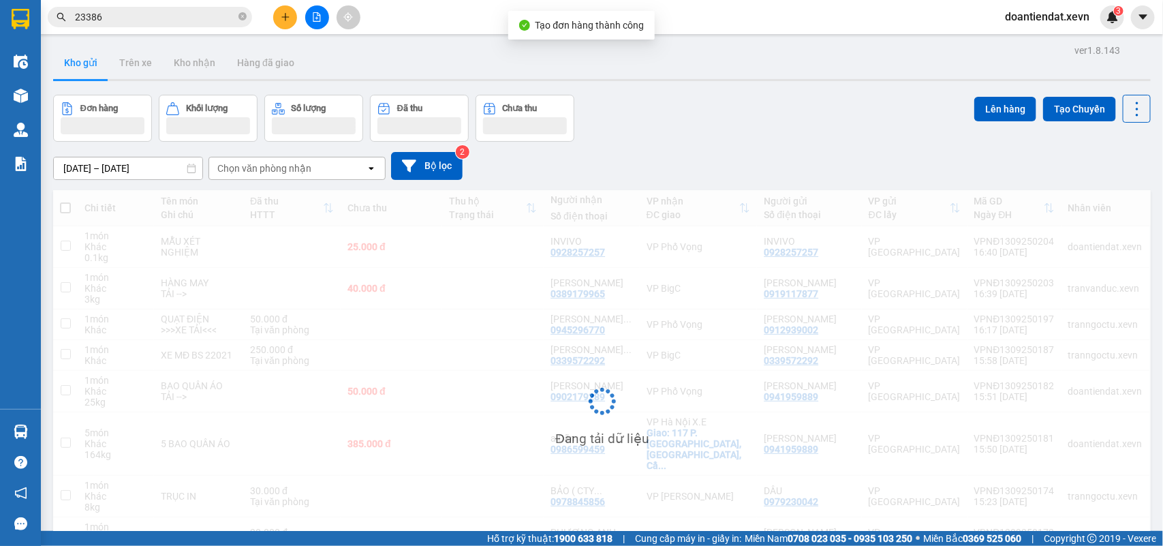
click at [288, 21] on icon "plus" at bounding box center [286, 17] width 10 height 10
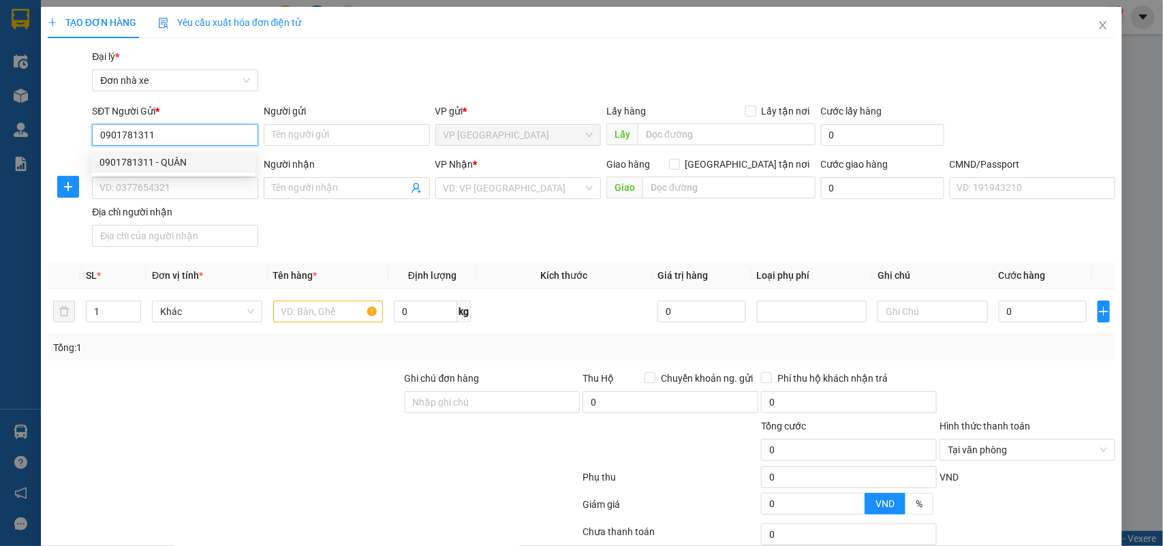
click at [185, 169] on div "0901781311 - QUÂN" at bounding box center [174, 162] width 148 height 15
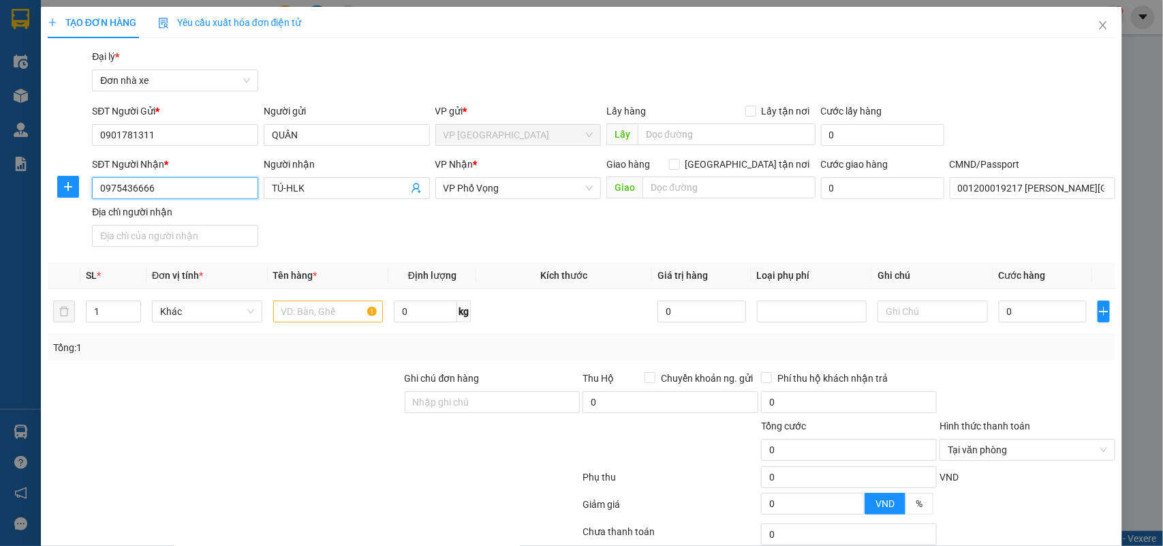
click at [186, 185] on input "0975436666" at bounding box center [175, 188] width 166 height 22
drag, startPoint x: 189, startPoint y: 213, endPoint x: 274, endPoint y: 226, distance: 85.6
click at [191, 213] on div "0969467938 - ĐOÀN VĂN LINH" at bounding box center [174, 216] width 148 height 15
click at [302, 318] on input "text" at bounding box center [328, 312] width 110 height 22
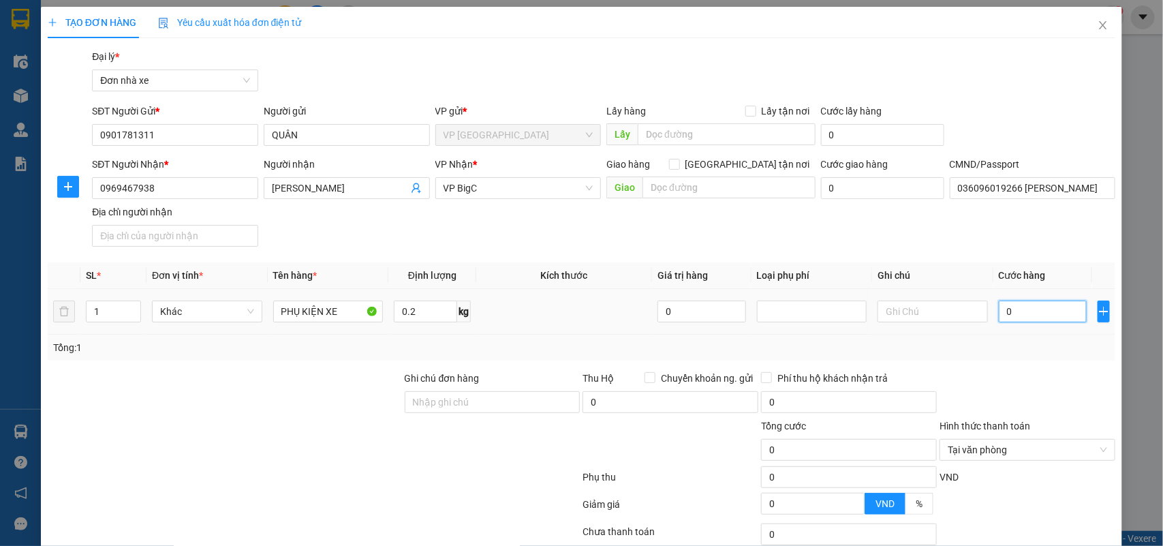
click at [1054, 322] on input "0" at bounding box center [1043, 312] width 88 height 22
click at [1018, 365] on div "Transit Pickup Surcharge Ids Transit Deliver Surcharge Ids Transit Deliver Surc…" at bounding box center [582, 335] width 1069 height 573
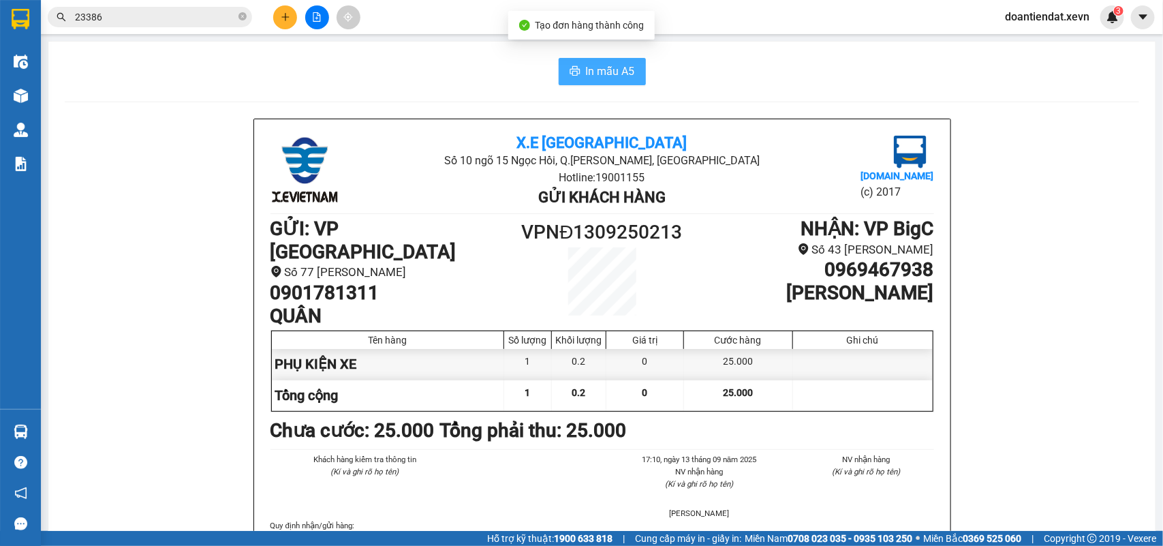
click at [608, 70] on span "In mẫu A5" at bounding box center [610, 71] width 49 height 17
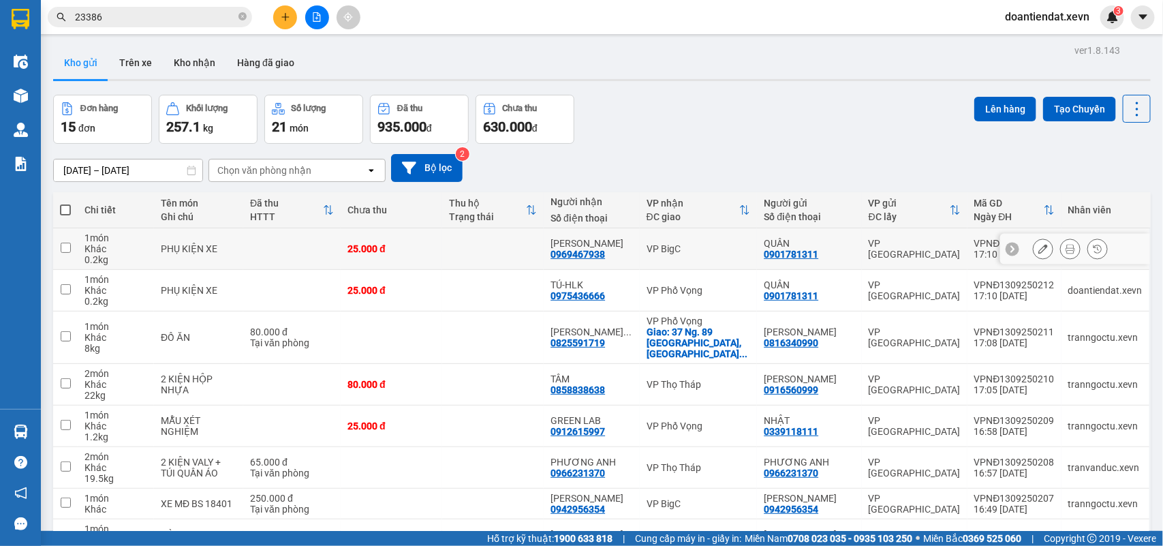
click at [1039, 247] on icon at bounding box center [1044, 249] width 10 height 10
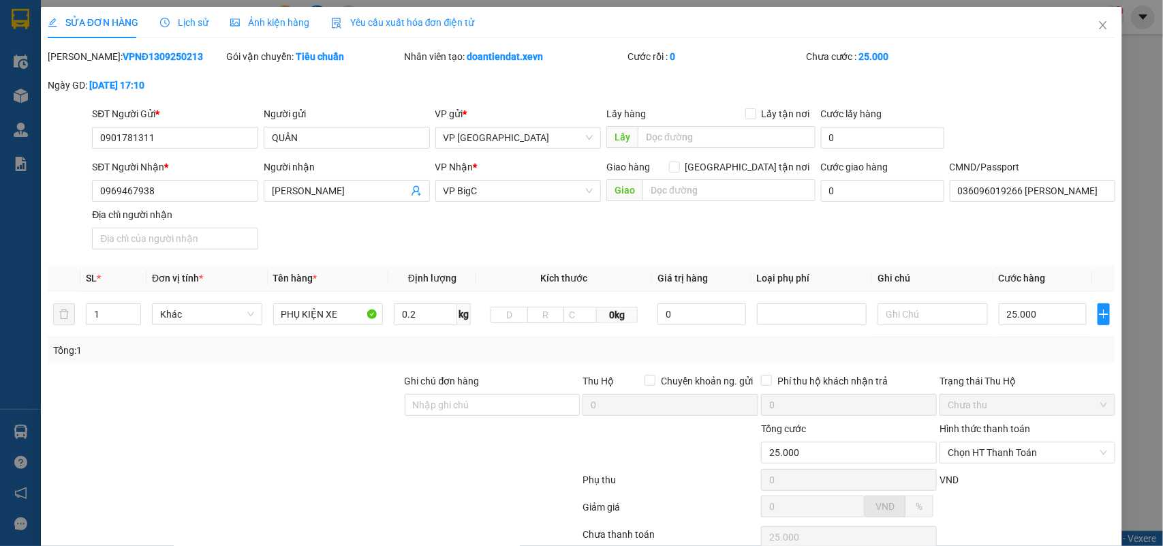
click at [978, 421] on div "Hình thức thanh toán Chọn HT Thanh Toán" at bounding box center [1028, 445] width 176 height 48
click at [968, 442] on span "Chọn HT Thanh Toán" at bounding box center [1027, 452] width 159 height 20
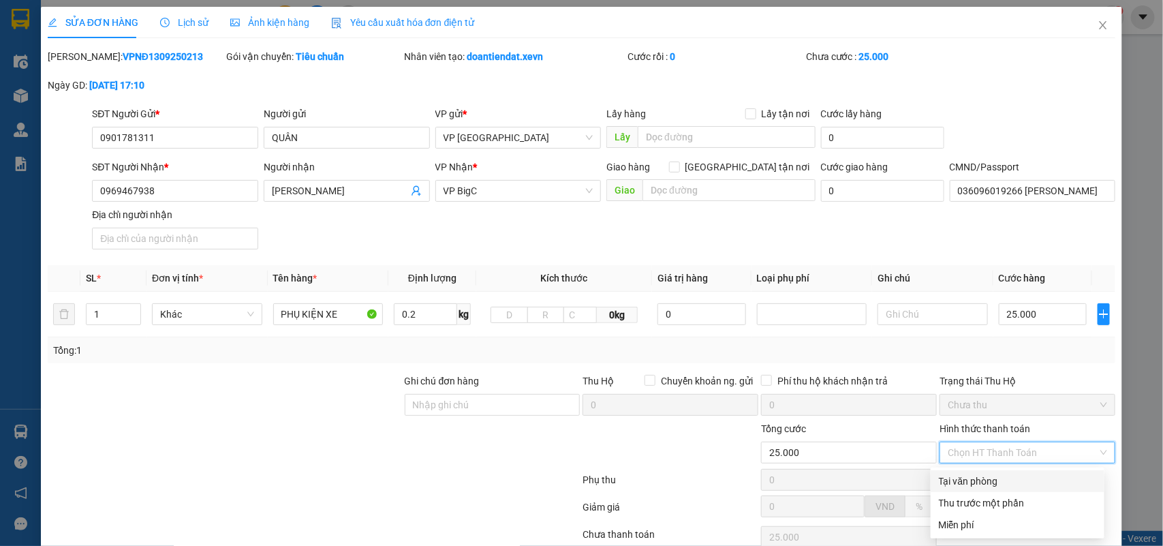
drag, startPoint x: 966, startPoint y: 369, endPoint x: 931, endPoint y: 440, distance: 79.0
click at [965, 474] on div "Tại văn phòng" at bounding box center [1017, 481] width 157 height 15
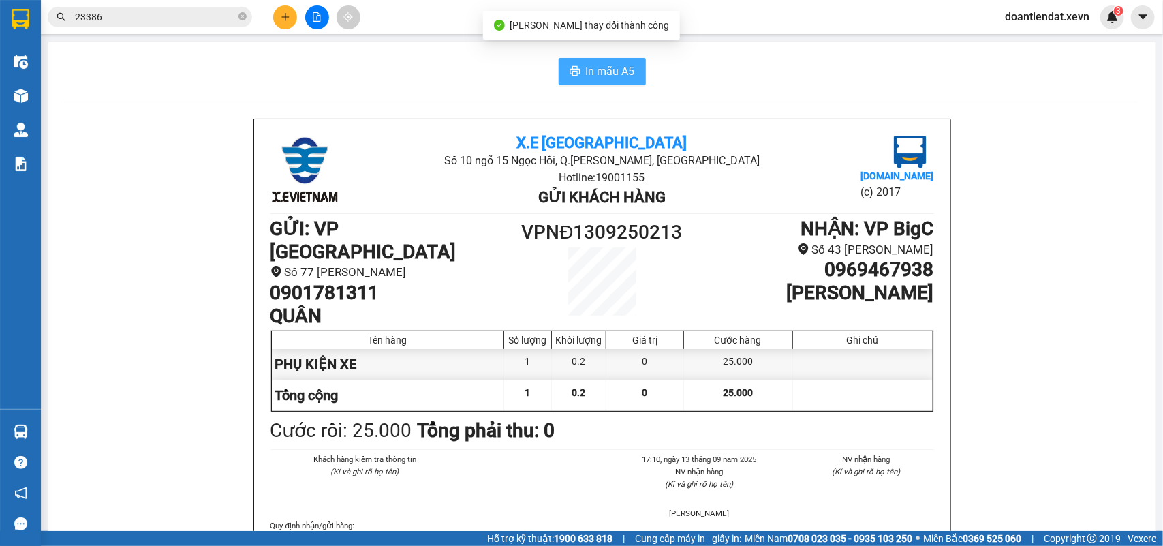
click at [618, 76] on span "In mẫu A5" at bounding box center [610, 71] width 49 height 17
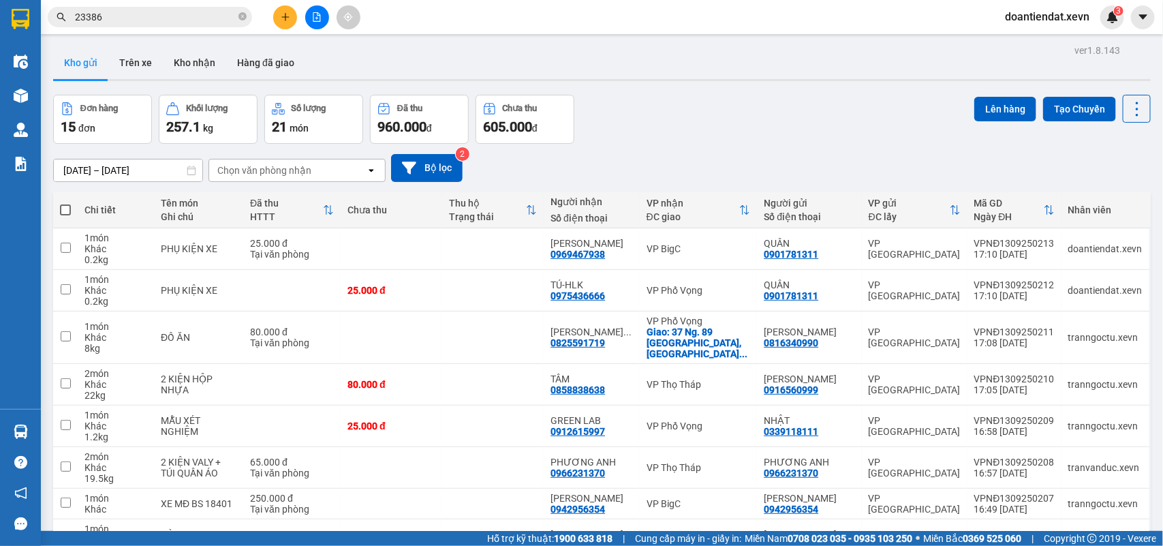
click at [210, 19] on input "23386" at bounding box center [155, 17] width 161 height 15
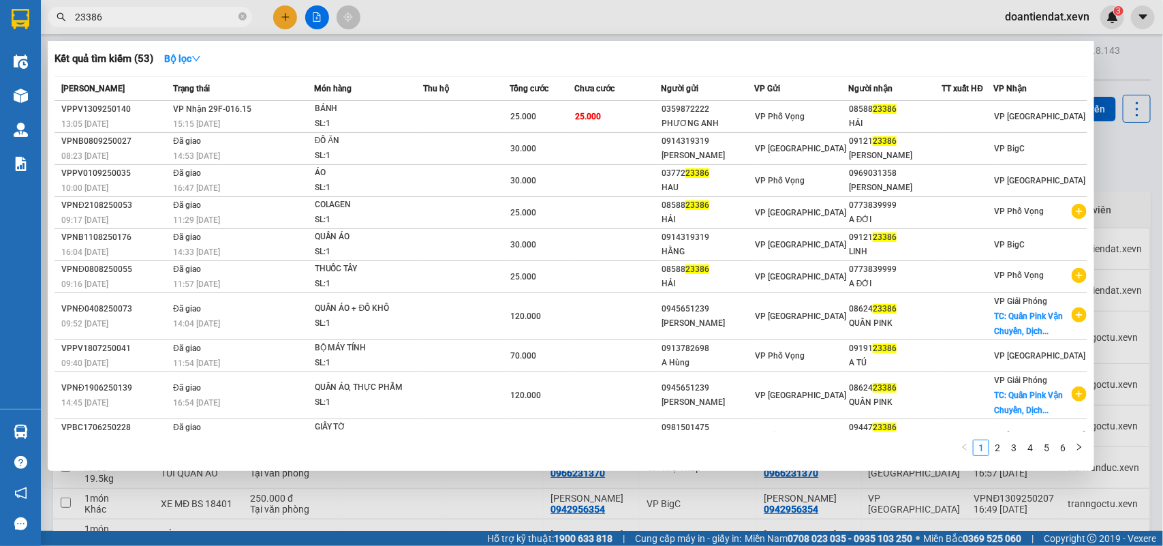
click at [210, 19] on input "23386" at bounding box center [155, 17] width 161 height 15
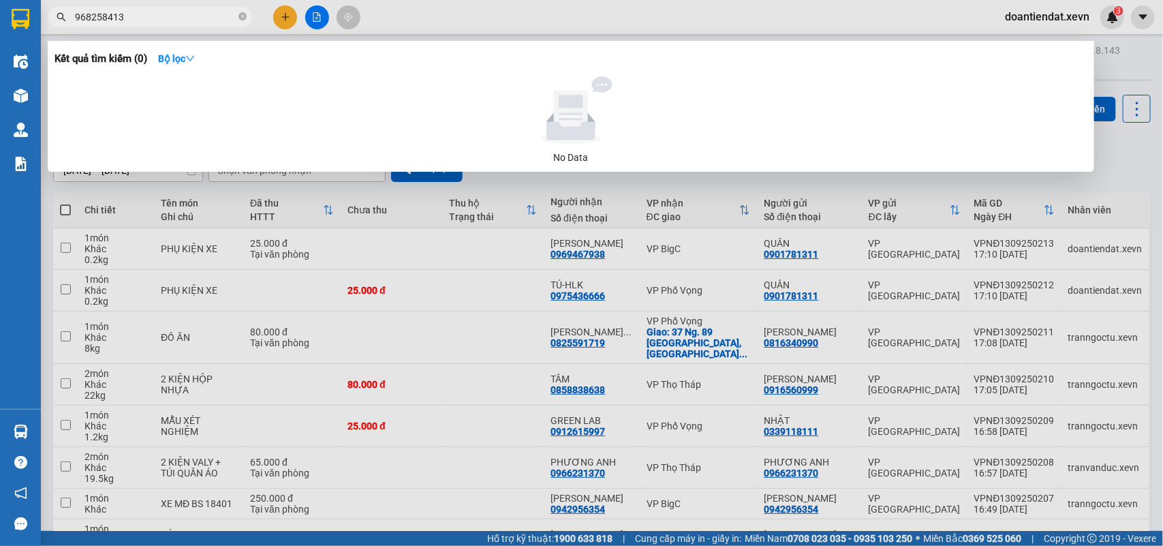
click at [76, 18] on input "968258413" at bounding box center [155, 17] width 161 height 15
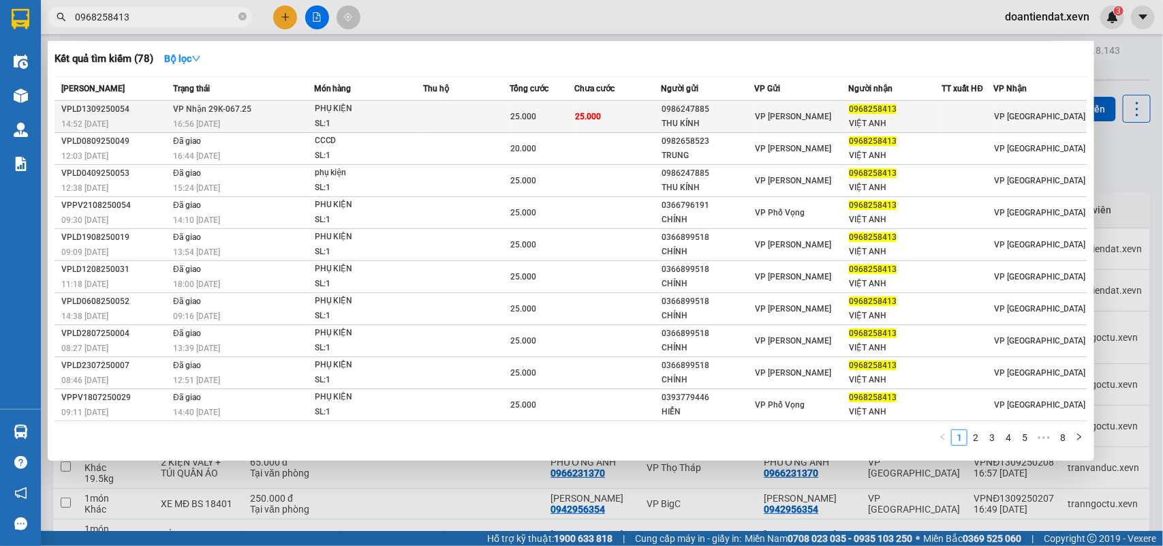
click at [471, 111] on td at bounding box center [466, 117] width 87 height 32
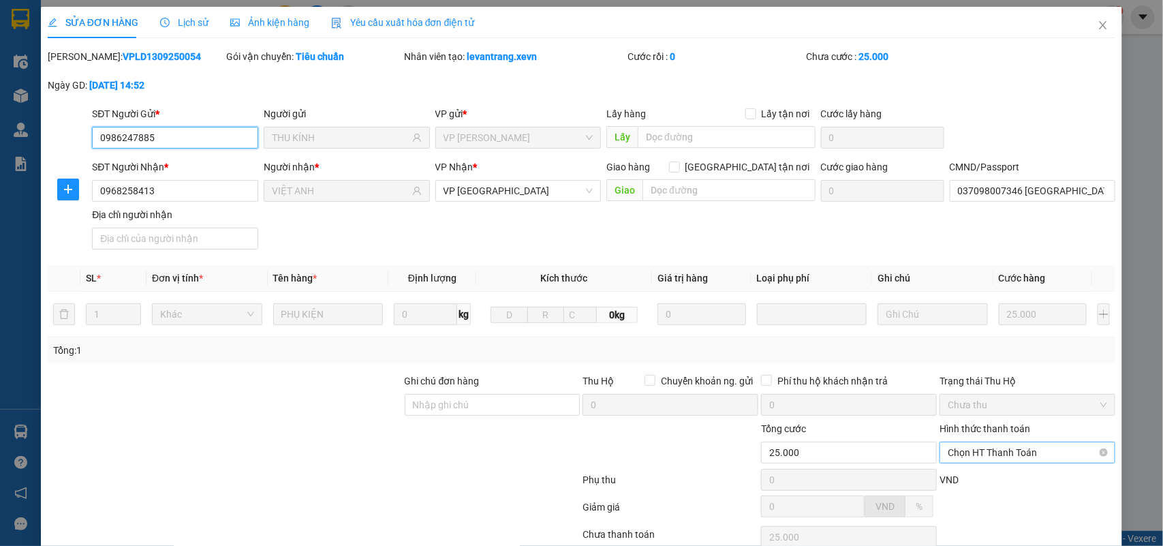
click at [977, 442] on span "Chọn HT Thanh Toán" at bounding box center [1027, 452] width 159 height 20
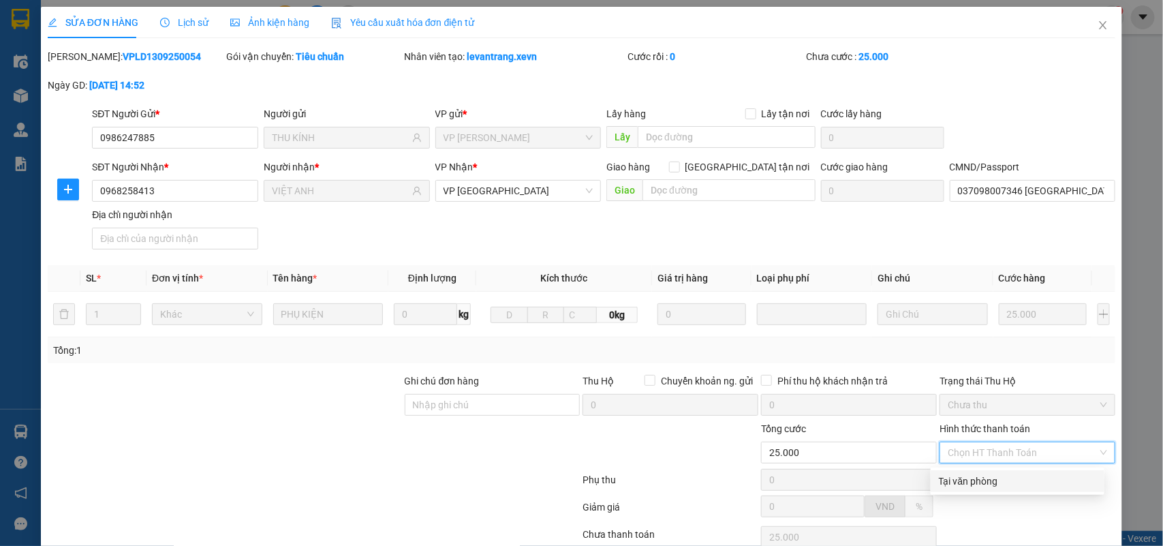
drag, startPoint x: 969, startPoint y: 365, endPoint x: 934, endPoint y: 386, distance: 40.7
click at [967, 474] on div "Tại văn phòng" at bounding box center [1017, 481] width 157 height 15
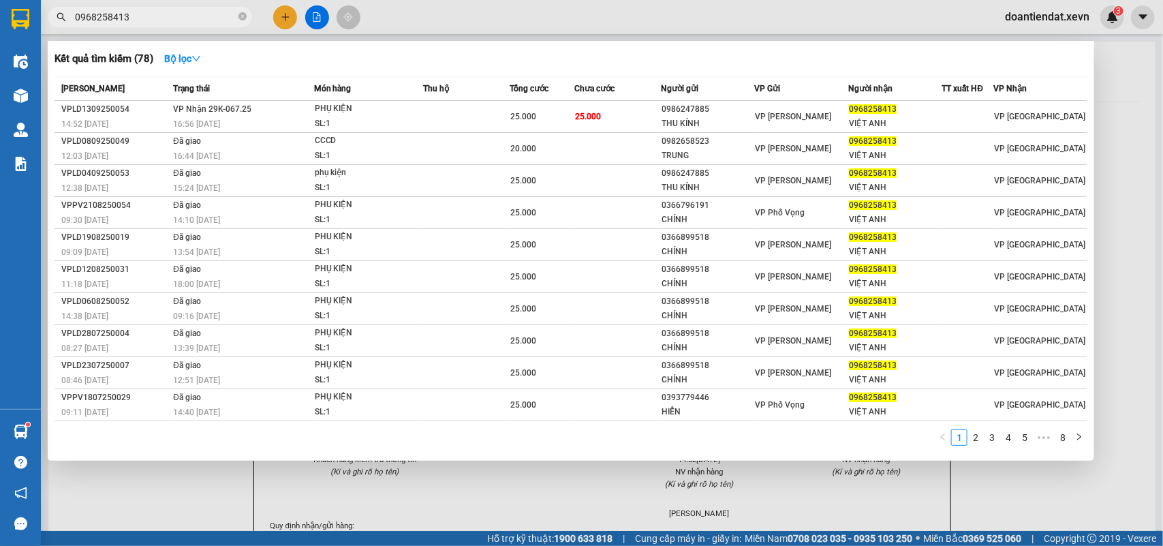
click at [179, 20] on input "0968258413" at bounding box center [155, 17] width 161 height 15
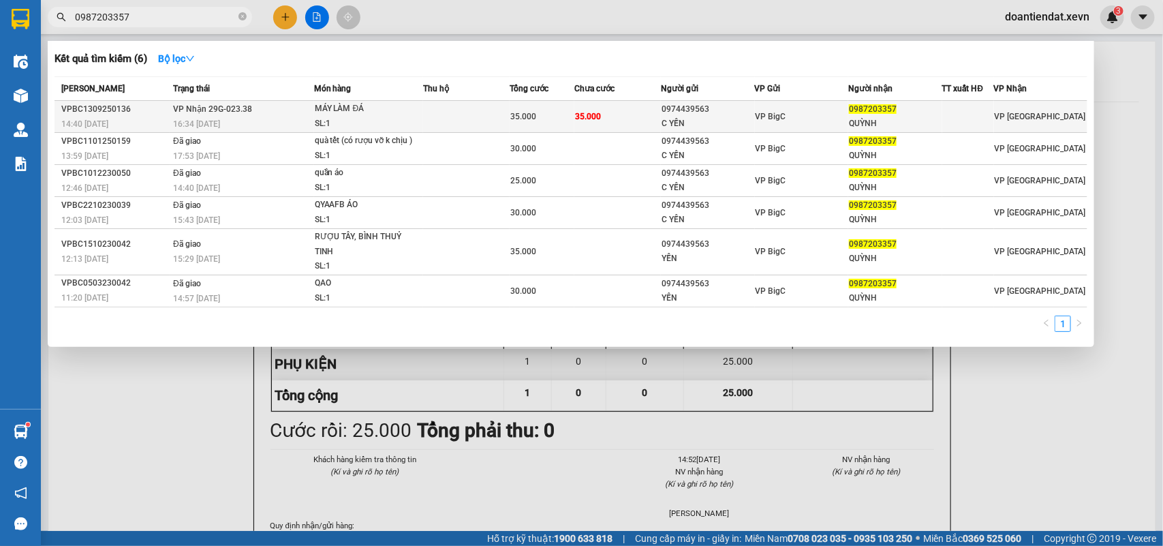
click at [573, 116] on div "35.000" at bounding box center [542, 116] width 63 height 15
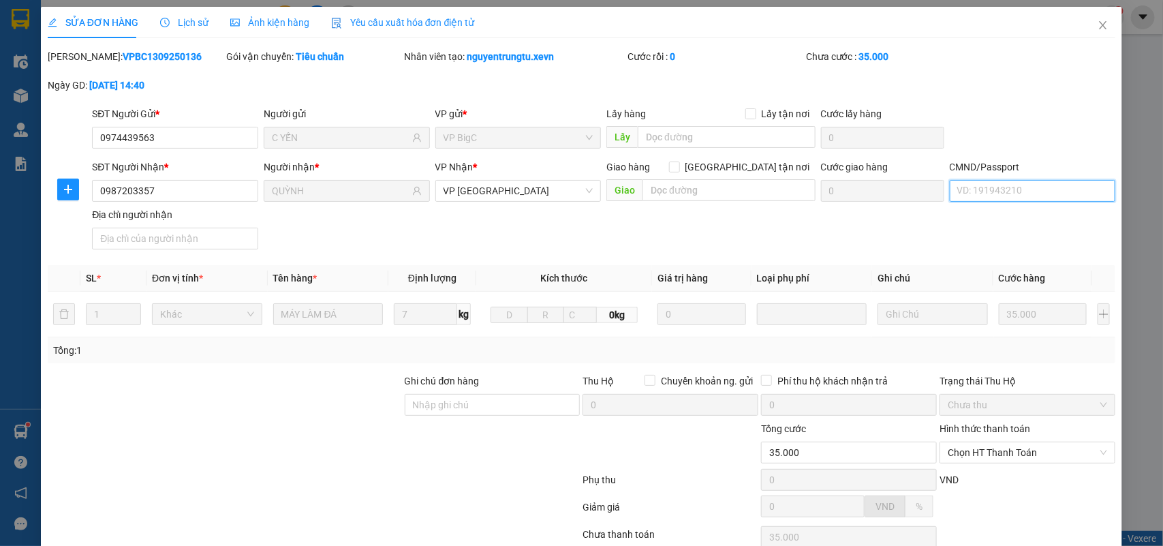
click at [992, 195] on input "CMND/Passport" at bounding box center [1033, 191] width 166 height 22
click at [1000, 213] on div "035186007859 TRẦN THỊ HƯƠNG QUỲNH 8/80 VINGX TRƯỜNG NĐ | Không có địa chỉ" at bounding box center [1112, 218] width 329 height 15
drag, startPoint x: 1033, startPoint y: 344, endPoint x: 1020, endPoint y: 359, distance: 20.3
click at [1031, 442] on span "Chọn HT Thanh Toán" at bounding box center [1027, 452] width 159 height 20
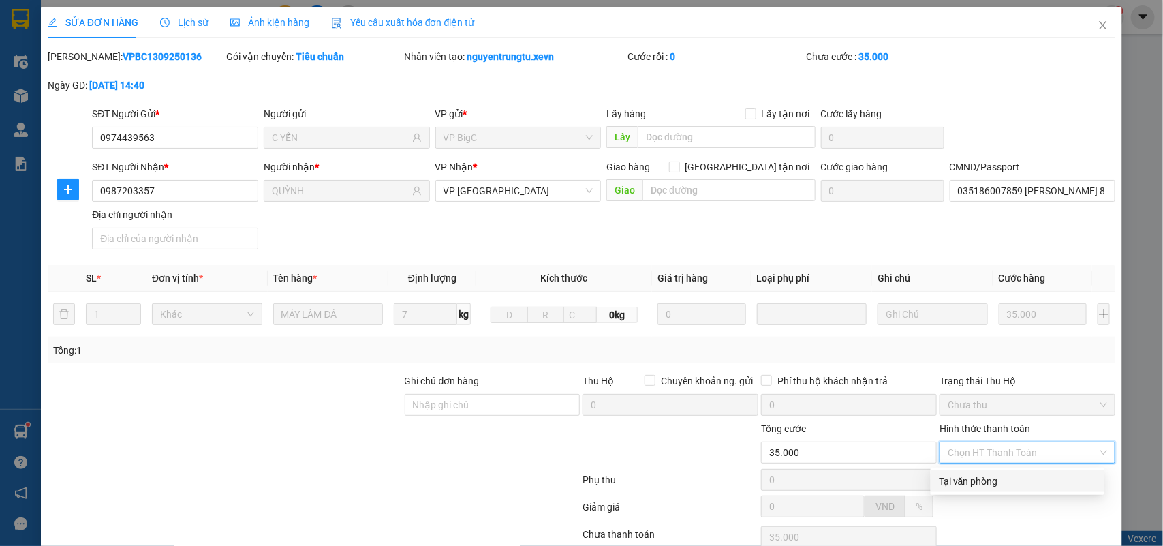
drag, startPoint x: 1012, startPoint y: 370, endPoint x: 986, endPoint y: 382, distance: 29.3
click at [1009, 474] on div "Tại văn phòng" at bounding box center [1017, 481] width 157 height 15
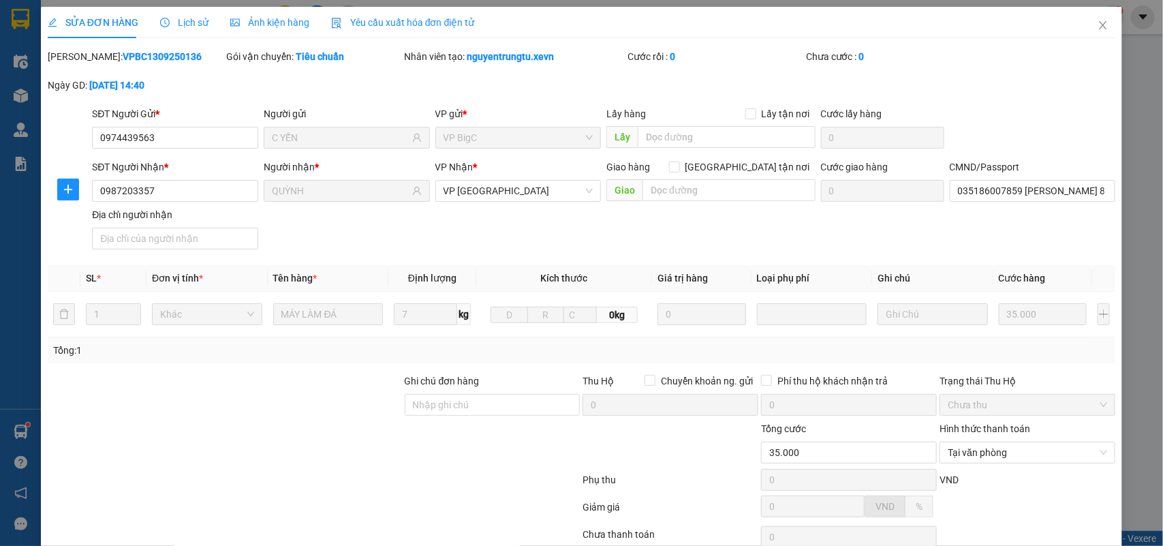
drag, startPoint x: 669, startPoint y: 510, endPoint x: 742, endPoint y: 515, distance: 73.1
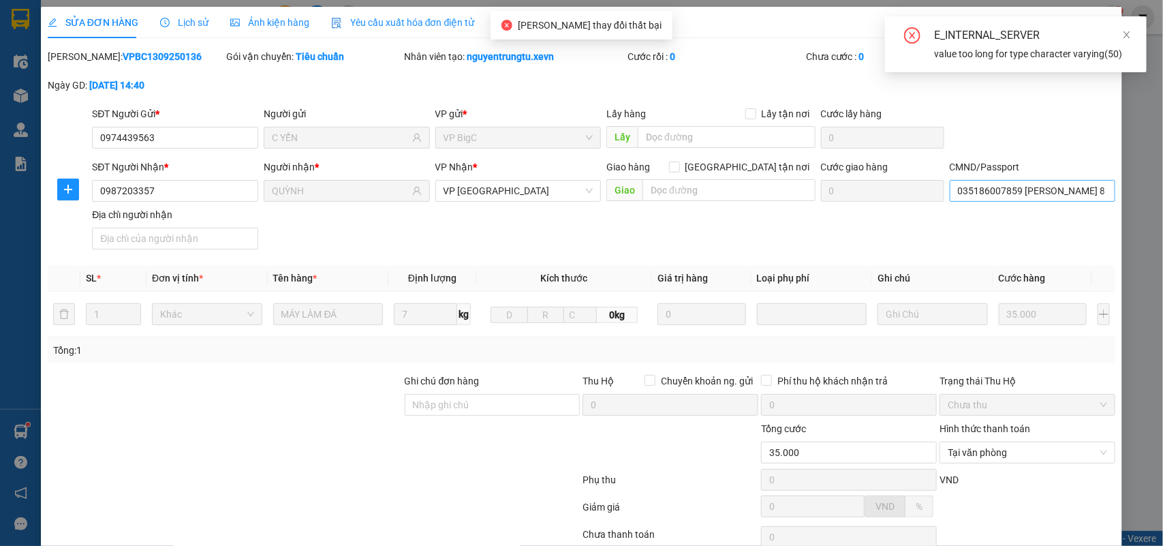
drag, startPoint x: 1006, startPoint y: 96, endPoint x: 1044, endPoint y: 91, distance: 38.6
click at [1011, 159] on div "CMND/Passport 035186007859 TRẦN THỊ HƯƠNG QUỲNH 8/80 VINGX TRƯỜNG NĐ" at bounding box center [1033, 183] width 166 height 48
click at [1050, 180] on input "035186007859 TRẦN THỊ HƯƠNG QUỲNH 8/80 VINGX TRƯỜNG NĐ" at bounding box center [1033, 191] width 166 height 22
click at [1051, 180] on input "035186007859 TRẦN THỊ HƯƠNG QUỲNH 8/80 VINGX TRƯỜNG NĐ" at bounding box center [1033, 191] width 166 height 22
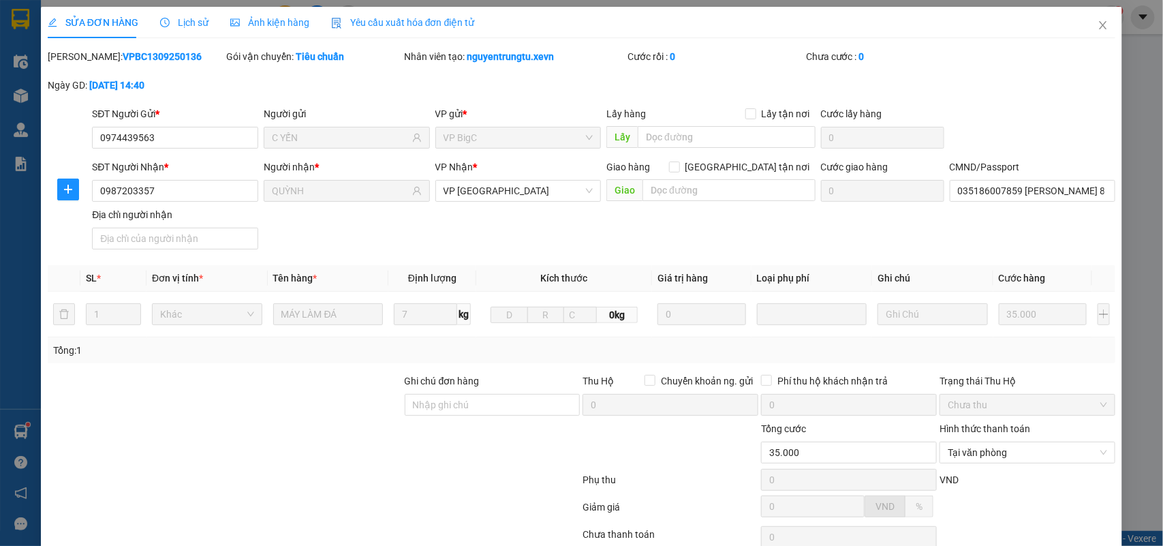
drag, startPoint x: 656, startPoint y: 503, endPoint x: 652, endPoint y: 469, distance: 34.2
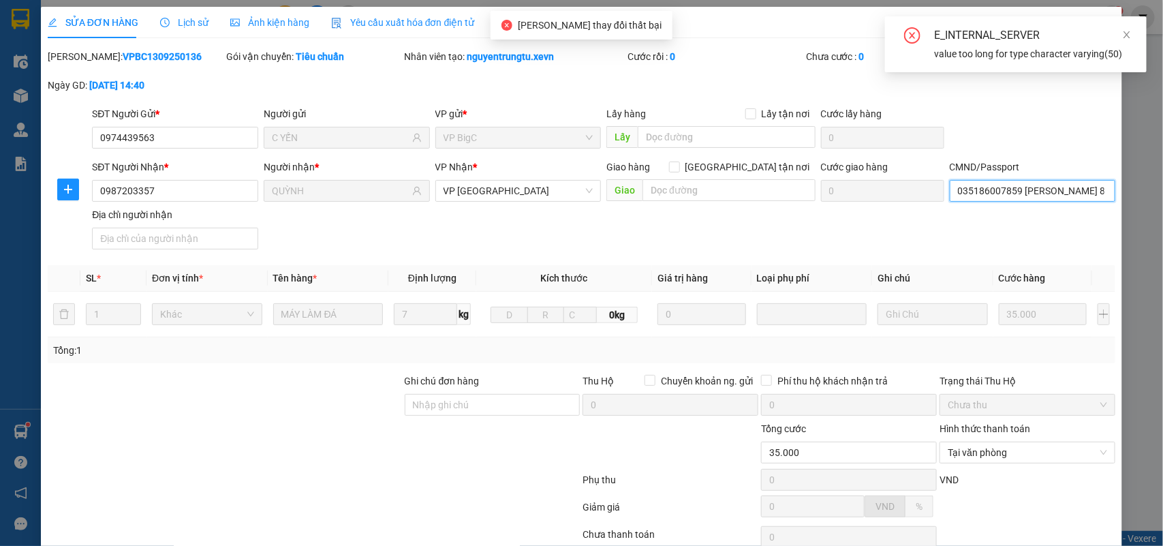
click at [1028, 180] on input "035186007859 TRẦN T HƯƠNG QUỲNH 8/80 VINGX TRƯỜNG NĐ" at bounding box center [1033, 191] width 166 height 22
click at [1048, 180] on input "035186007859 TRẦN T HƯƠNG QUỲNH 8/80 VINGX TRƯỜNG NĐ" at bounding box center [1033, 191] width 166 height 22
drag, startPoint x: 1048, startPoint y: 89, endPoint x: 1138, endPoint y: 91, distance: 90.7
click at [1138, 91] on div "SỬA ĐƠN HÀNG Lịch sử Ảnh kiện hàng Yêu cầu xuất hóa đơn điện tử Total Paid Fee …" at bounding box center [581, 273] width 1163 height 546
click at [1052, 180] on input "035186007859 TRẦN T HƯƠNG QUỲNH 8/80 VINGX TRƯỜNG NĐ" at bounding box center [1033, 191] width 166 height 22
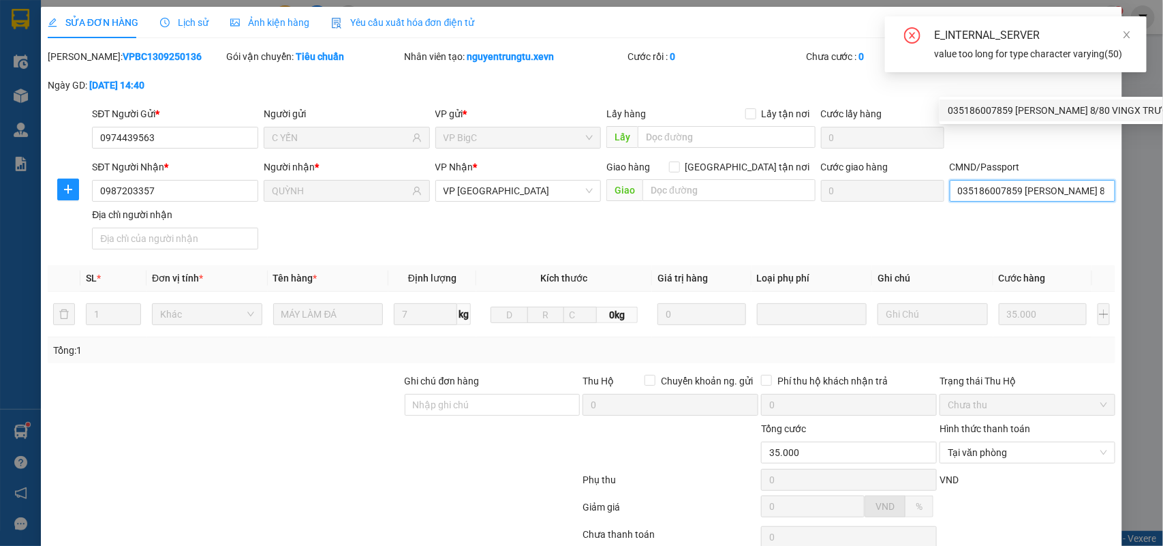
drag, startPoint x: 1010, startPoint y: 84, endPoint x: 1153, endPoint y: 96, distance: 143.0
click at [1153, 96] on body "Kết quả tìm kiếm ( 6 ) Bộ lọc Mã ĐH Trạng thái Món hàng Thu hộ Tổng cước Chưa c…" at bounding box center [581, 273] width 1163 height 546
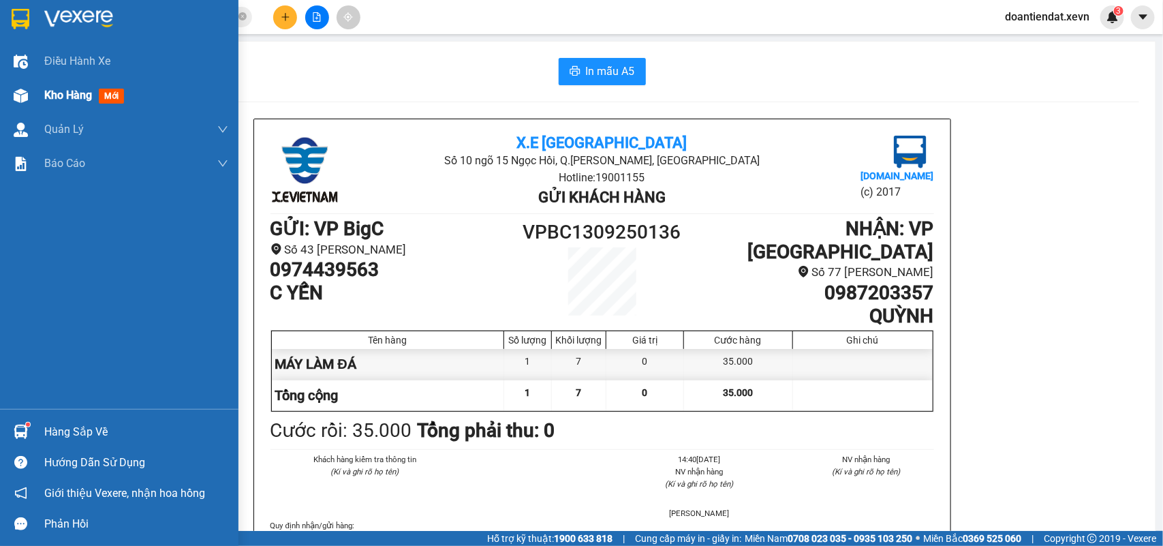
click at [52, 92] on span "Kho hàng" at bounding box center [68, 95] width 48 height 13
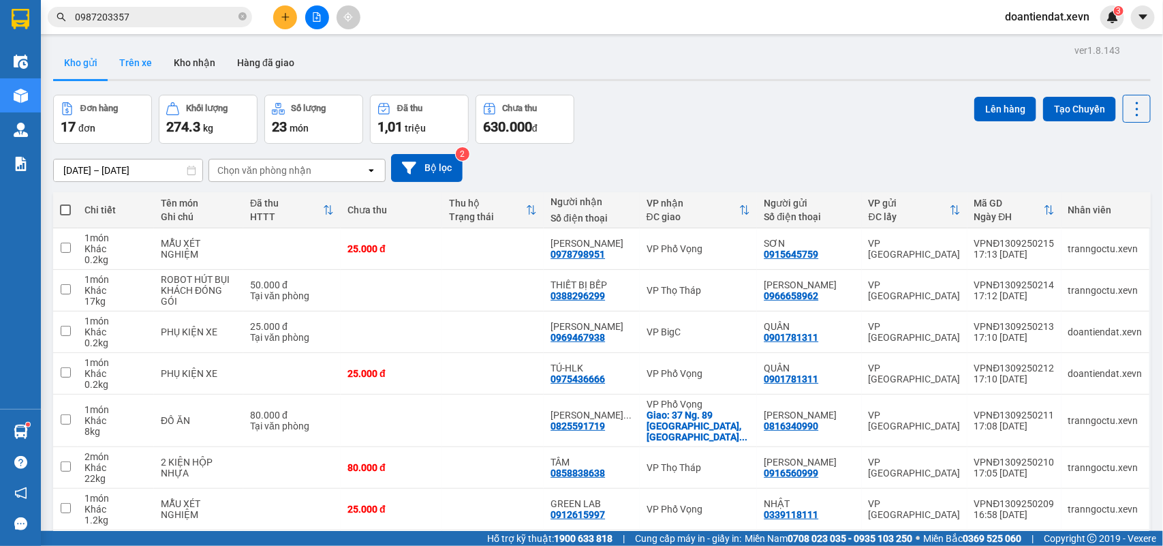
click at [127, 56] on button "Trên xe" at bounding box center [135, 62] width 55 height 33
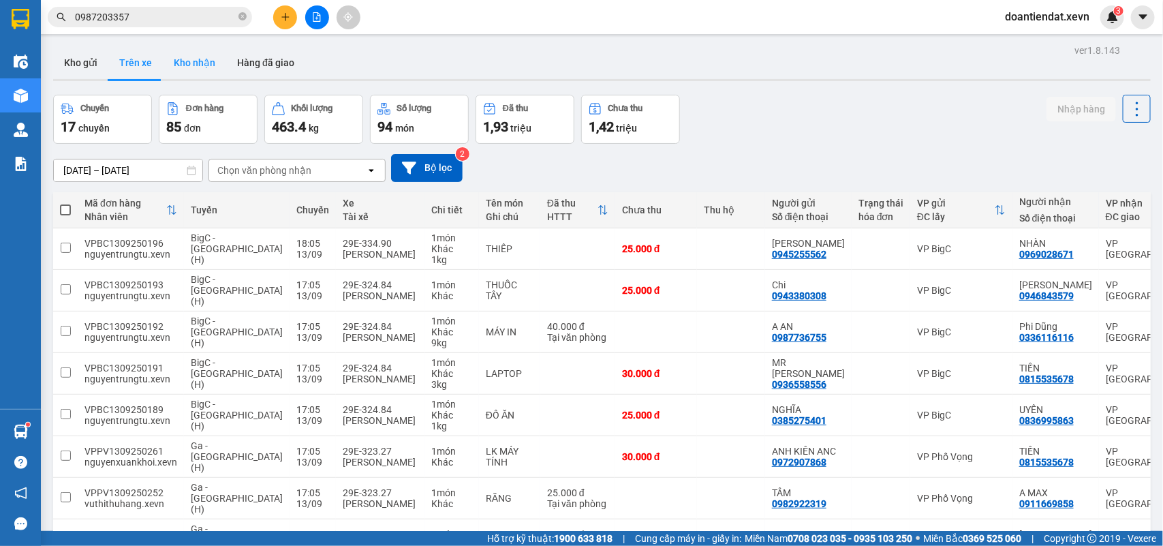
click at [186, 60] on button "Kho nhận" at bounding box center [194, 62] width 63 height 33
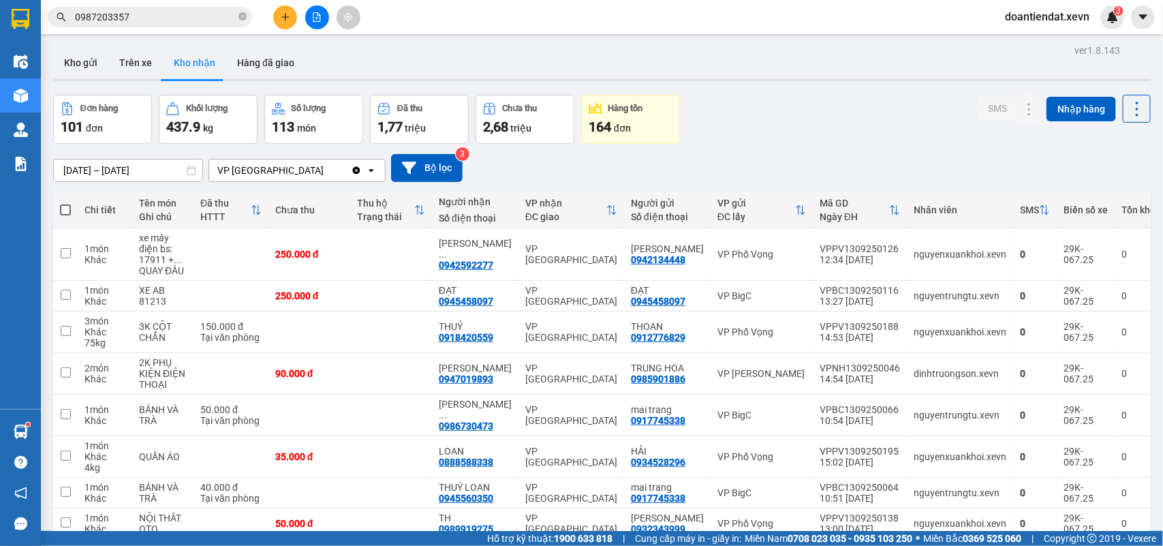
click at [62, 204] on span at bounding box center [65, 209] width 11 height 11
click at [65, 203] on input "checkbox" at bounding box center [65, 203] width 0 height 0
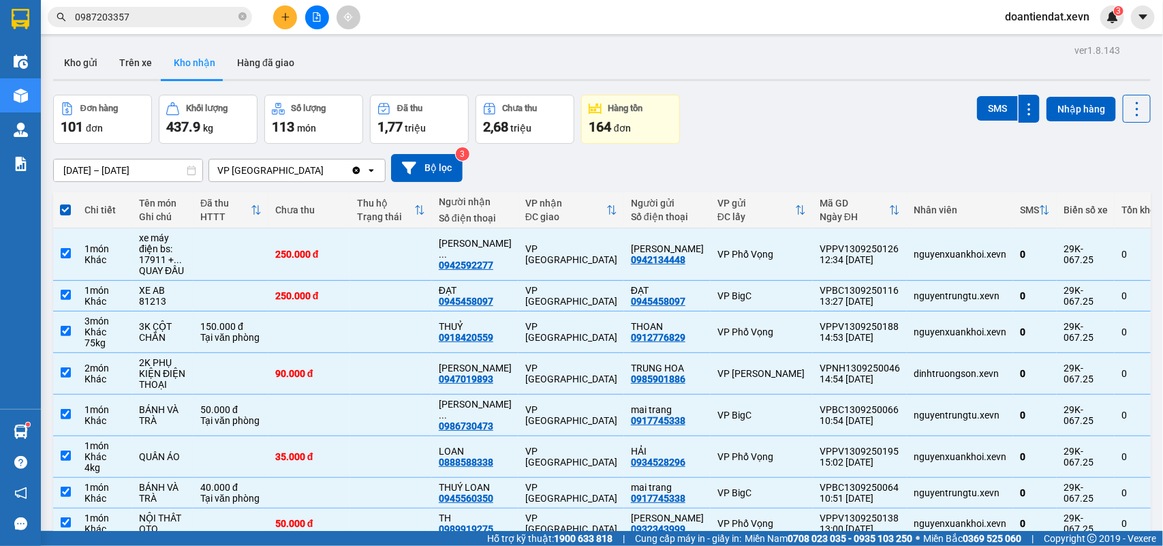
click at [138, 17] on input "0987203357" at bounding box center [155, 17] width 161 height 15
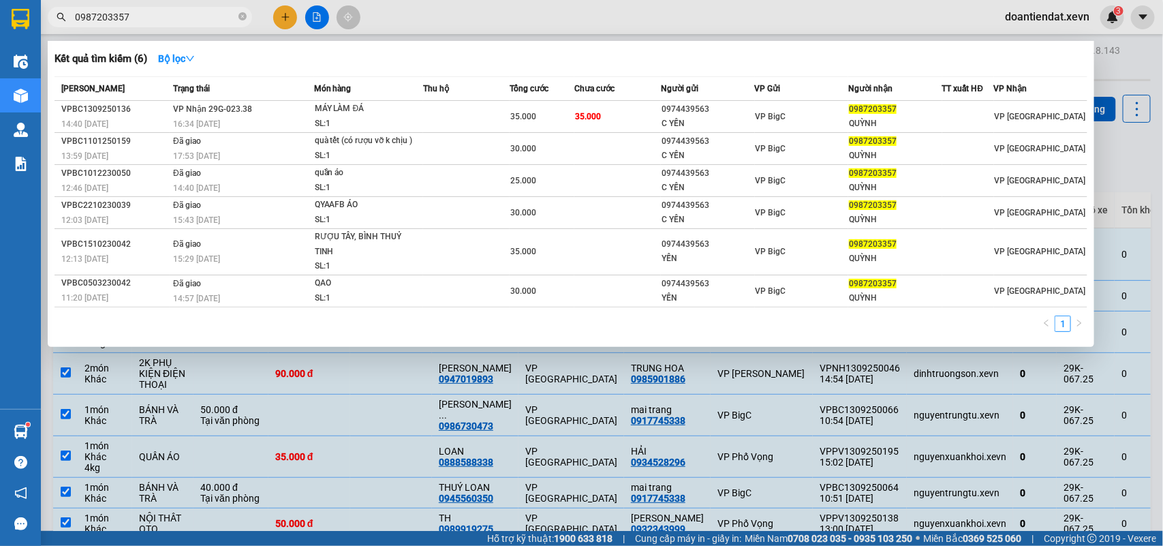
click at [138, 17] on input "0987203357" at bounding box center [155, 17] width 161 height 15
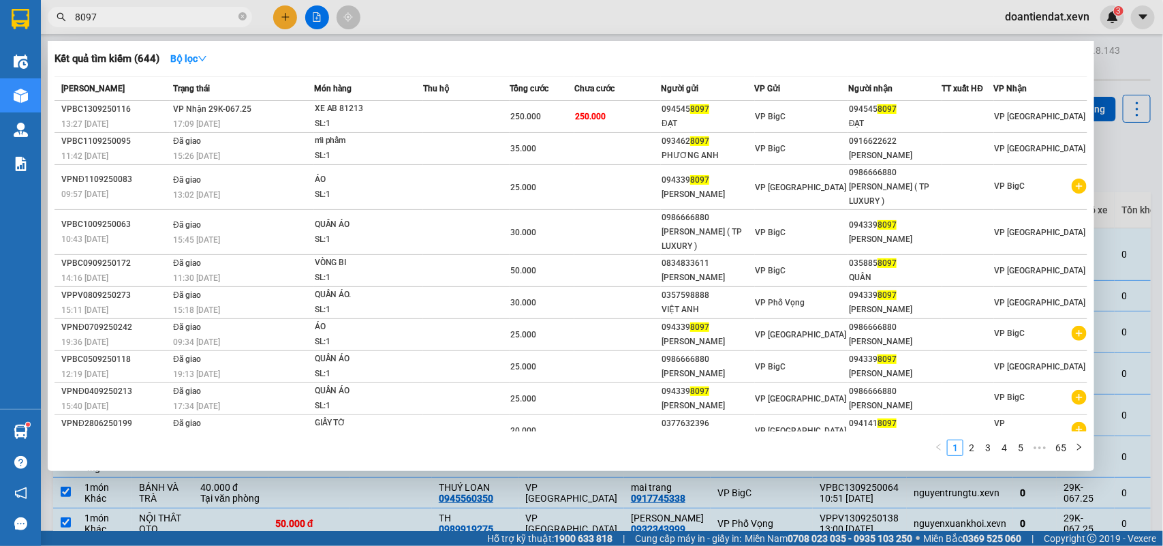
click at [1128, 65] on div at bounding box center [581, 273] width 1163 height 546
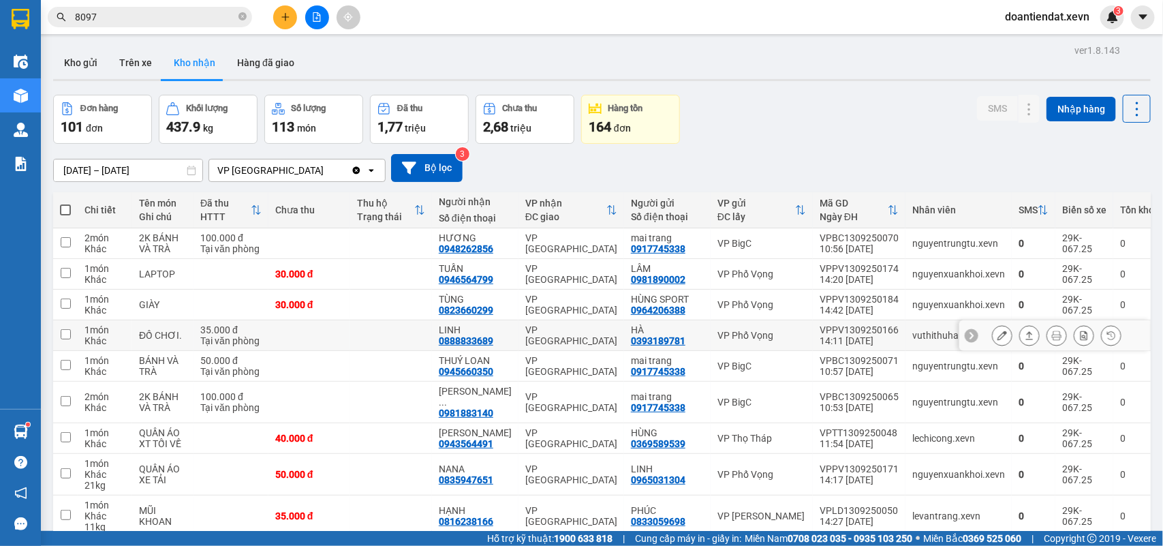
click at [593, 324] on div "VP Nam Định" at bounding box center [572, 335] width 92 height 22
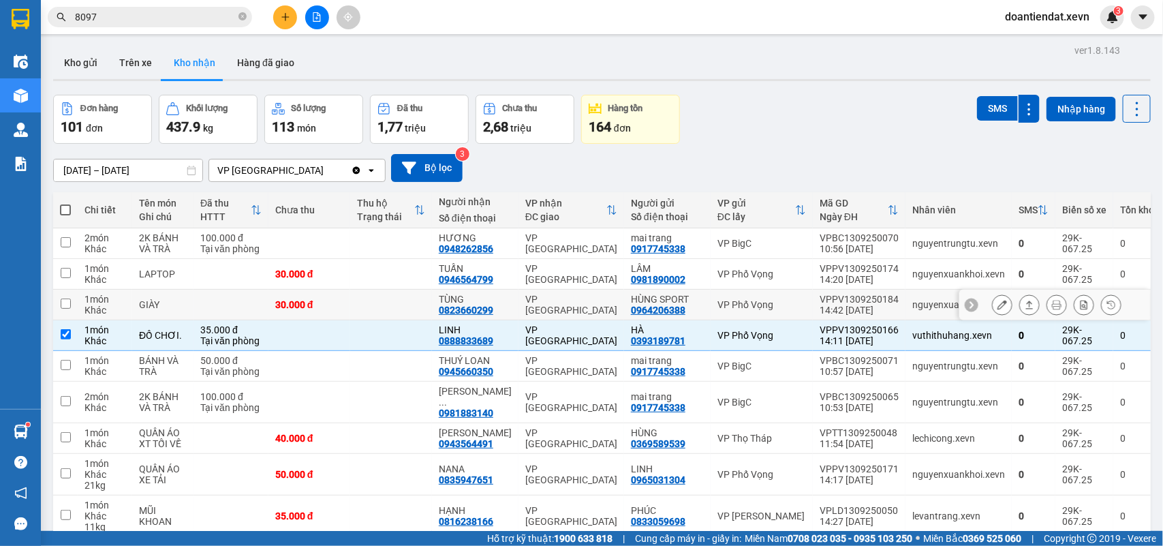
click at [593, 294] on div "VP Nam Định" at bounding box center [572, 305] width 92 height 22
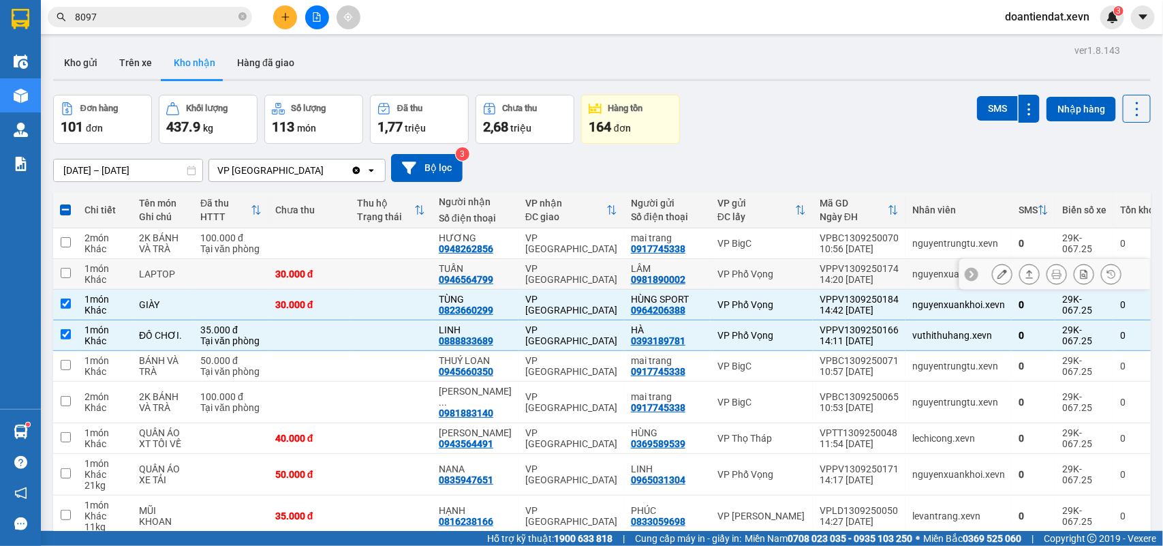
click at [602, 263] on div "VP Nam Định" at bounding box center [572, 274] width 92 height 22
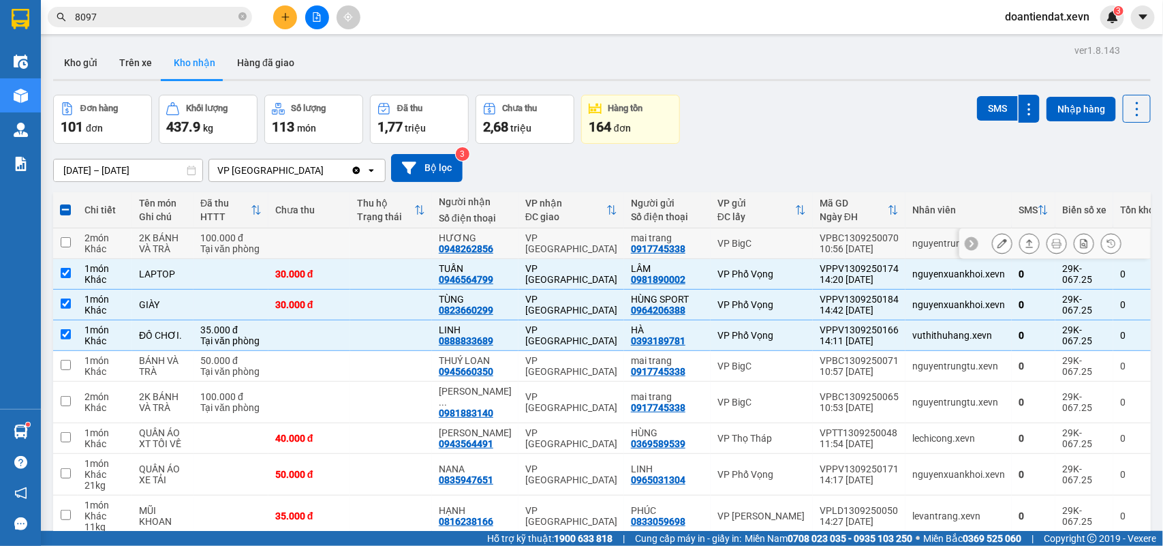
click at [604, 232] on div "VP Nam Định" at bounding box center [572, 243] width 92 height 22
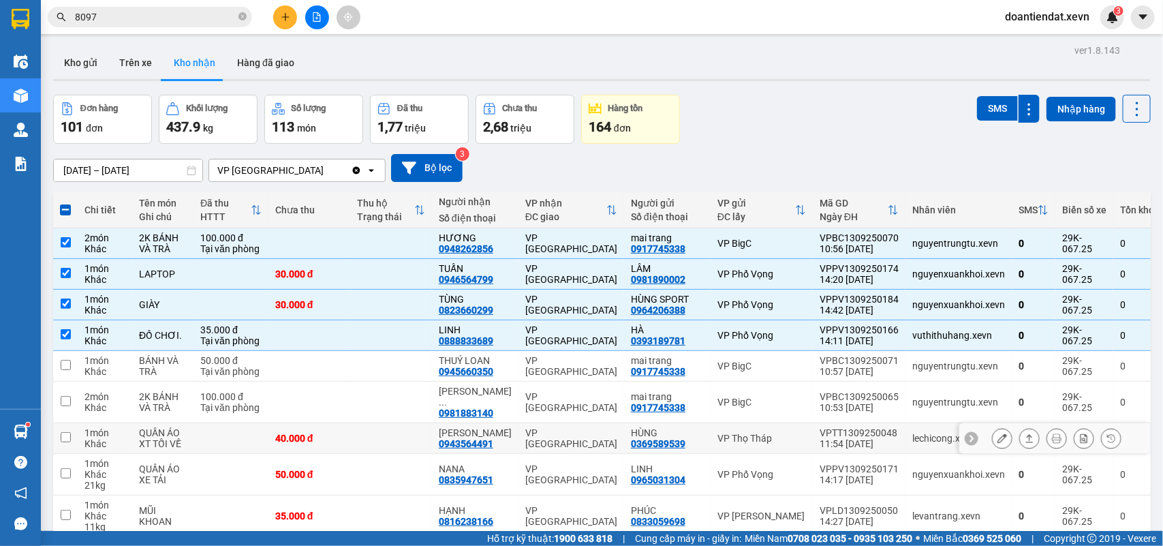
click at [590, 427] on div "VP Nam Định" at bounding box center [572, 438] width 92 height 22
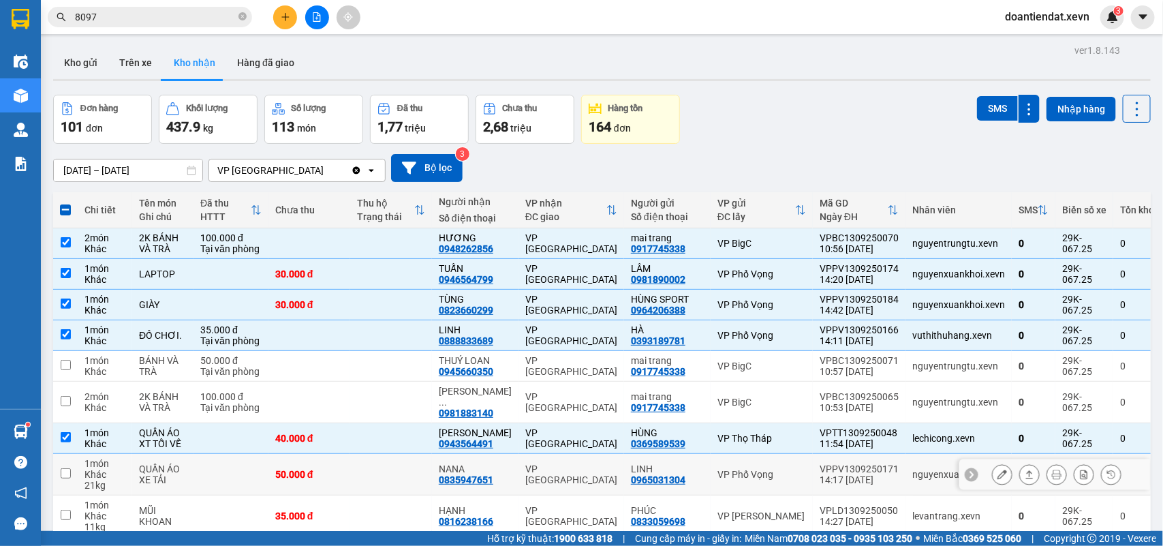
click at [590, 454] on td "VP Nam Định" at bounding box center [572, 475] width 106 height 42
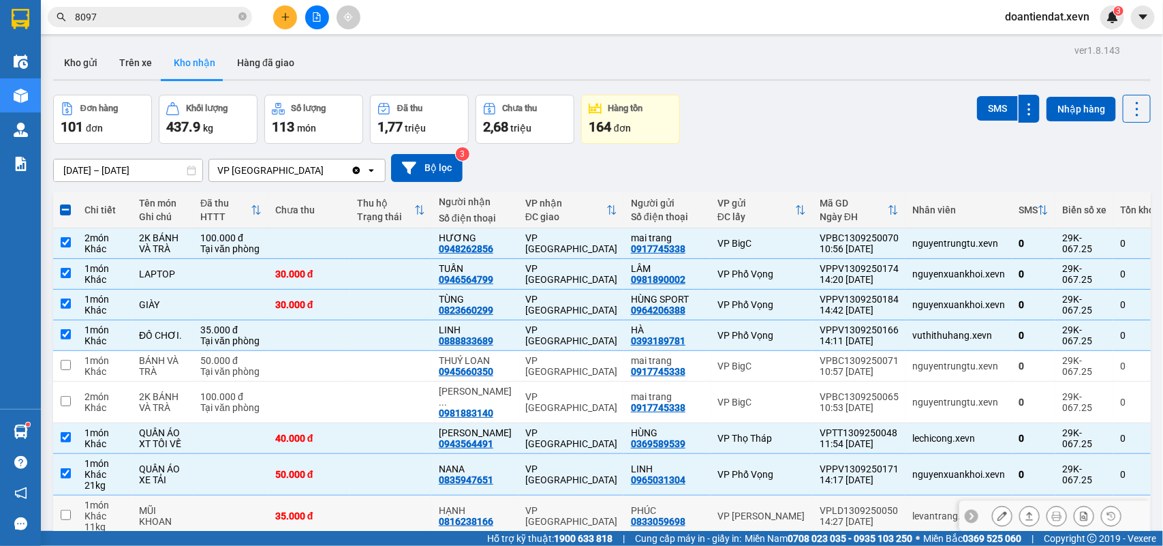
drag, startPoint x: 591, startPoint y: 408, endPoint x: 586, endPoint y: 447, distance: 39.8
click at [591, 505] on div "VP Nam Định" at bounding box center [572, 516] width 92 height 22
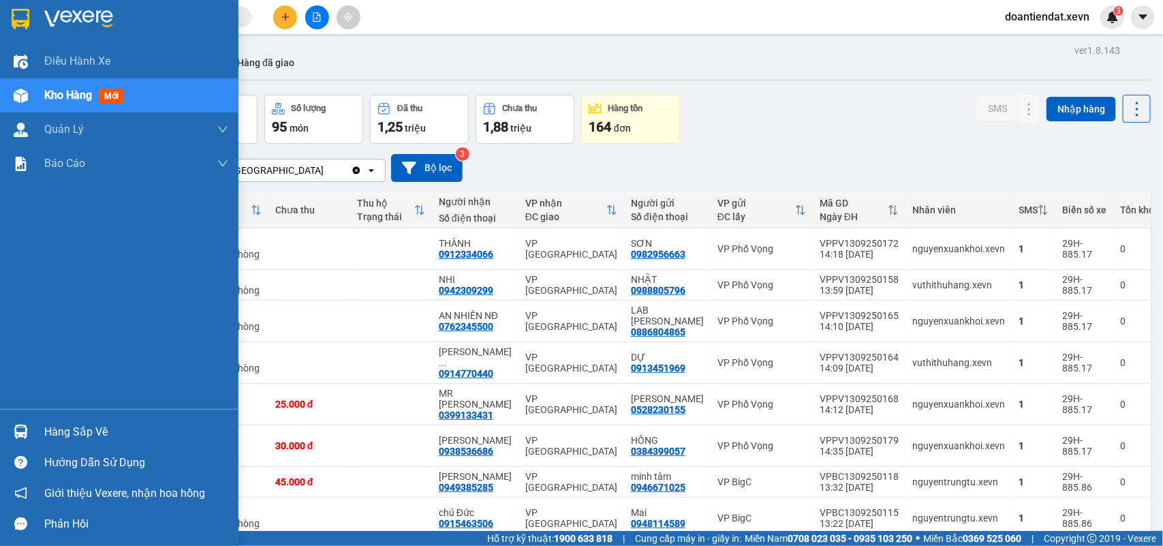
click at [14, 436] on img at bounding box center [21, 432] width 14 height 14
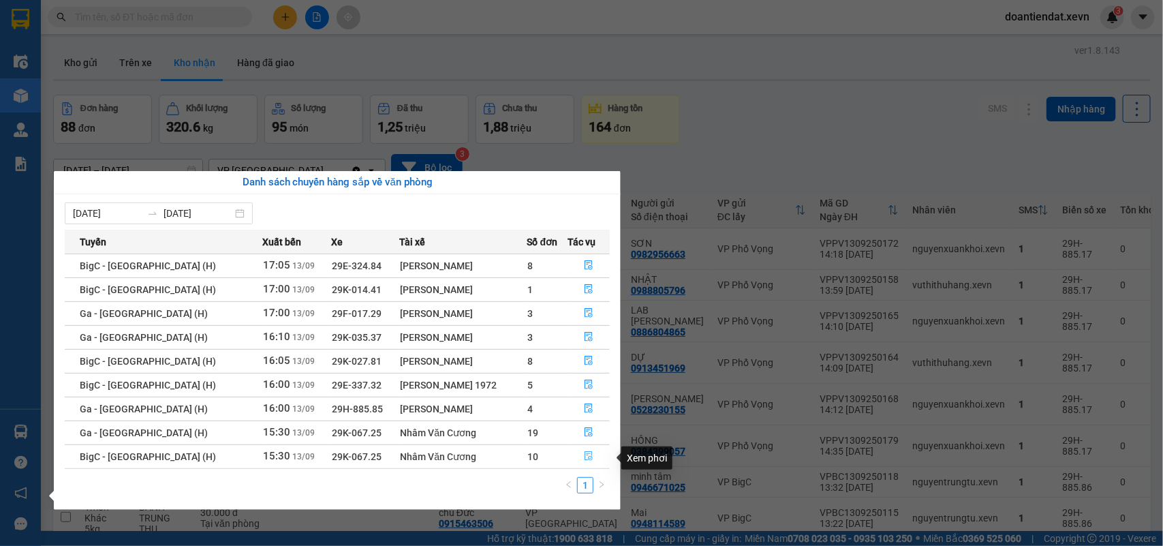
click at [587, 457] on icon "file-done" at bounding box center [589, 456] width 10 height 10
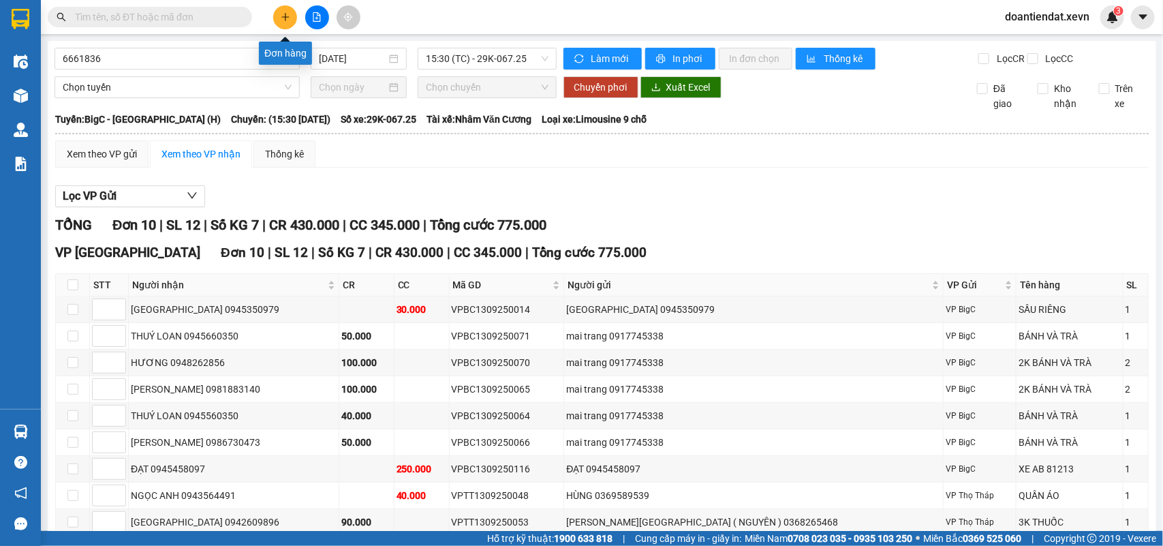
click at [286, 12] on icon "plus" at bounding box center [286, 17] width 10 height 10
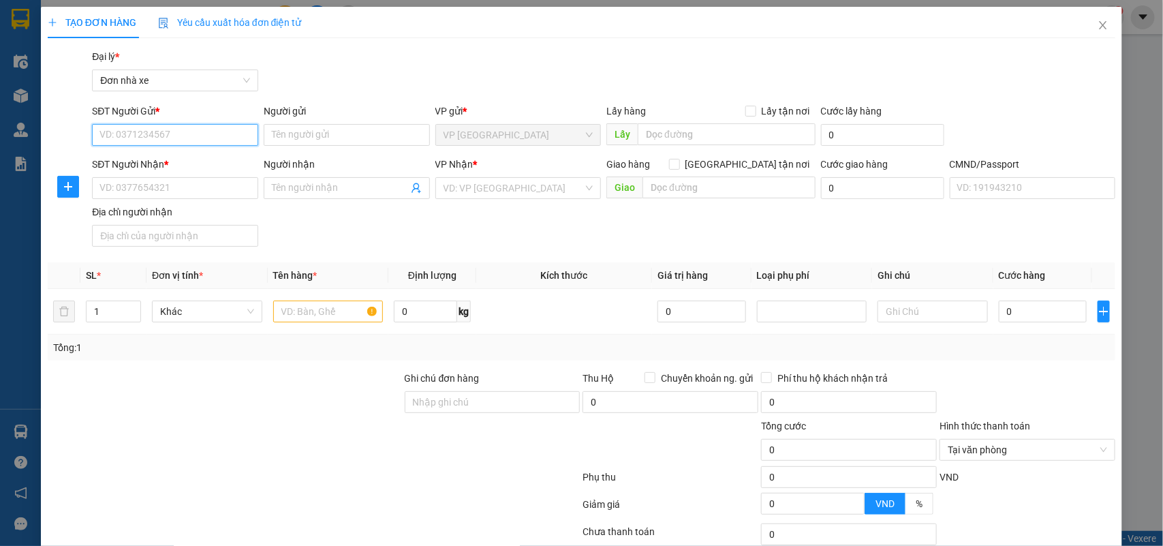
click at [158, 143] on input "SĐT Người Gửi *" at bounding box center [175, 135] width 166 height 22
type input "0942381855"
click at [172, 159] on div "0942381855 - NGUYỆT" at bounding box center [174, 162] width 148 height 15
type input "NGUYỆT"
type input "0981759751"
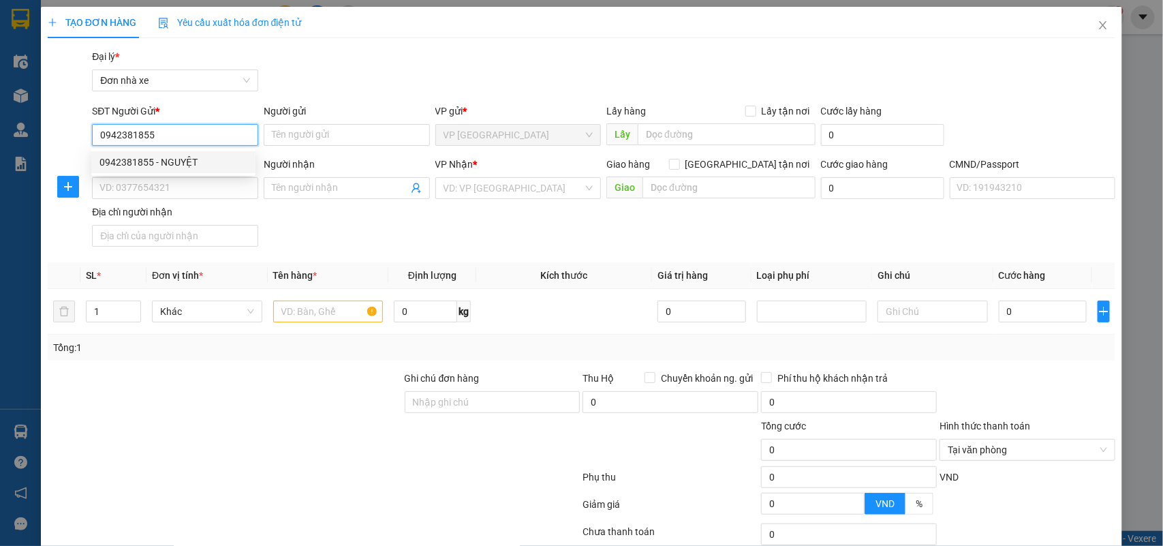
type input "HÀ HƯƠNG"
checkbox input "true"
type input "81 Hoàng Tăng Bí, Xuân Đỉnh, Bắc Từ Liêm, Hà Nội, Việt Nam"
type input "0961437843 TRUNG SHIP"
type input "90.000"
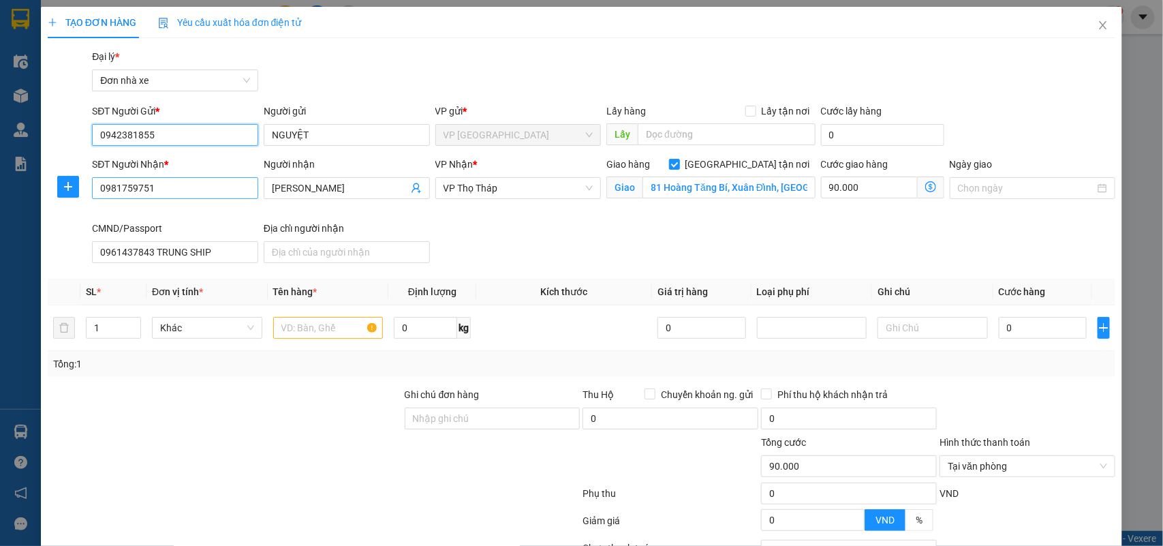
type input "0942381855"
click at [183, 192] on input "0981759751" at bounding box center [175, 188] width 166 height 22
type input "0963999595"
click at [189, 212] on div "0963999595 - VIỆT HOÀNG" at bounding box center [174, 216] width 148 height 15
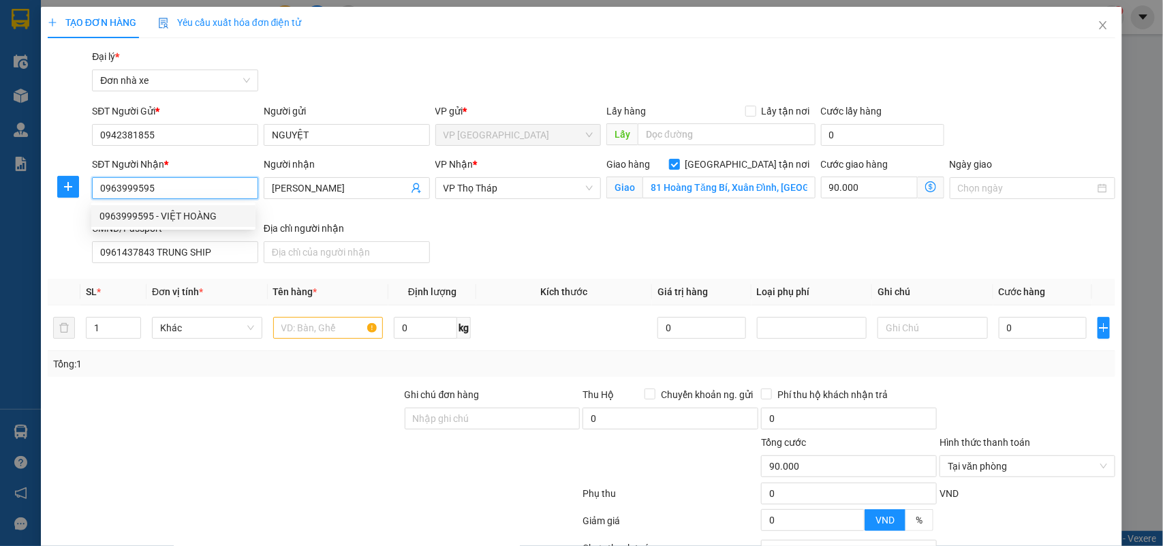
type input "VIỆT HOÀNG"
type input "60 Ng. 46 Đ. Xuân Đỉnh, Xuân Tảo, Hà Nội, Việt Nam"
type input "123"
type input "80.000"
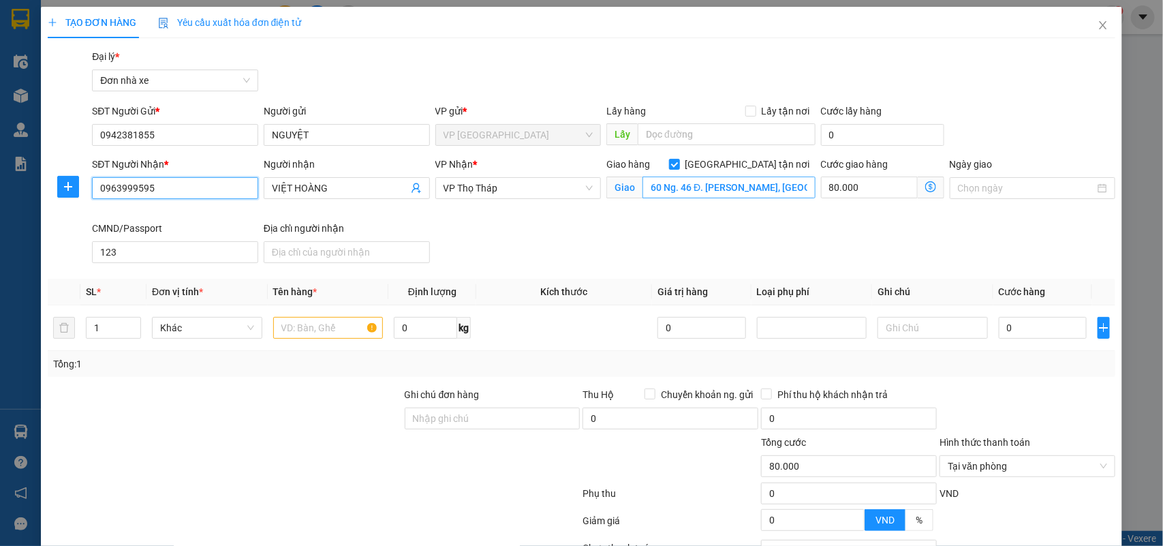
type input "0963999595"
click at [665, 191] on input "60 Ng. 46 Đ. Xuân Đỉnh, Xuân Tảo, Hà Nội, Việt Nam" at bounding box center [729, 188] width 173 height 22
click at [958, 185] on input "Ngày giao" at bounding box center [1027, 188] width 138 height 15
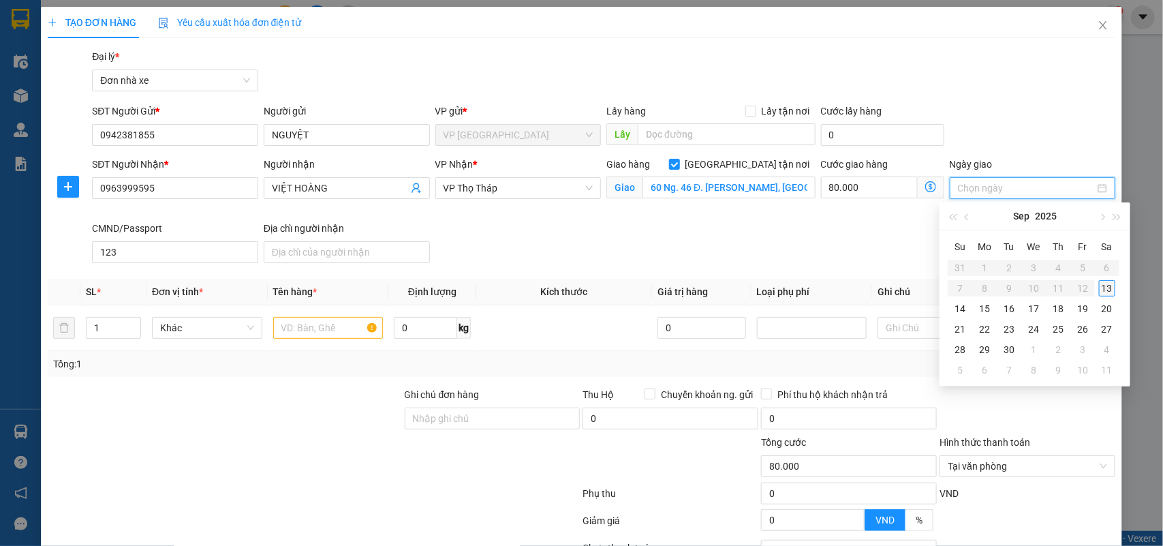
type input "[DATE]"
click at [1108, 286] on div "13" at bounding box center [1107, 288] width 16 height 16
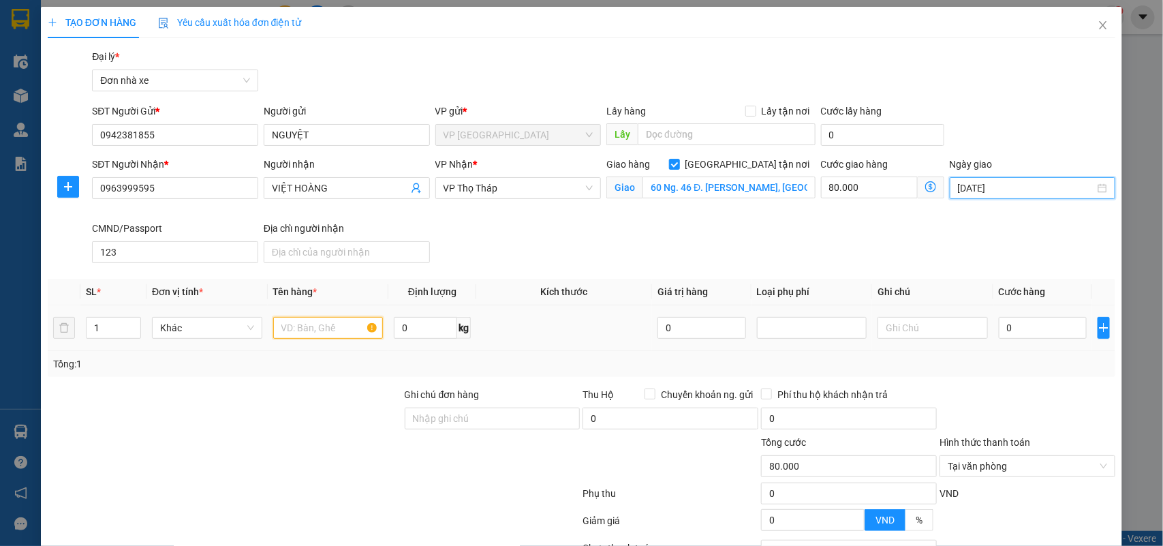
click at [325, 322] on input "text" at bounding box center [328, 328] width 110 height 22
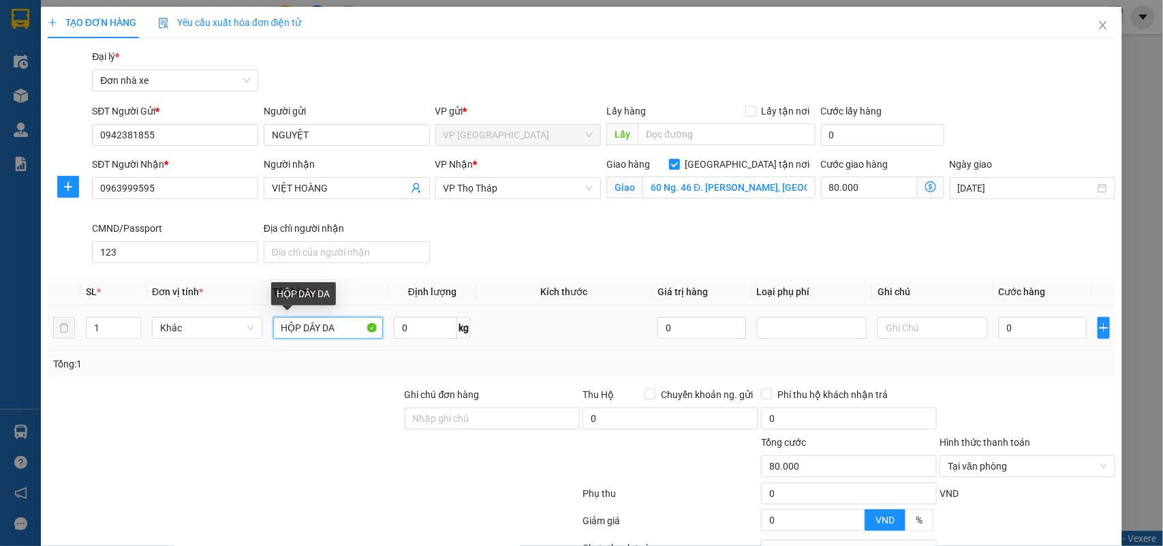
click at [314, 327] on input "HỘP DÂY DA" at bounding box center [328, 328] width 110 height 22
click at [318, 329] on input "HỘP DÂY DA" at bounding box center [328, 328] width 110 height 22
type input "HỘP ĐỒ DA"
click at [404, 333] on input "0" at bounding box center [425, 328] width 63 height 22
type input "0.3"
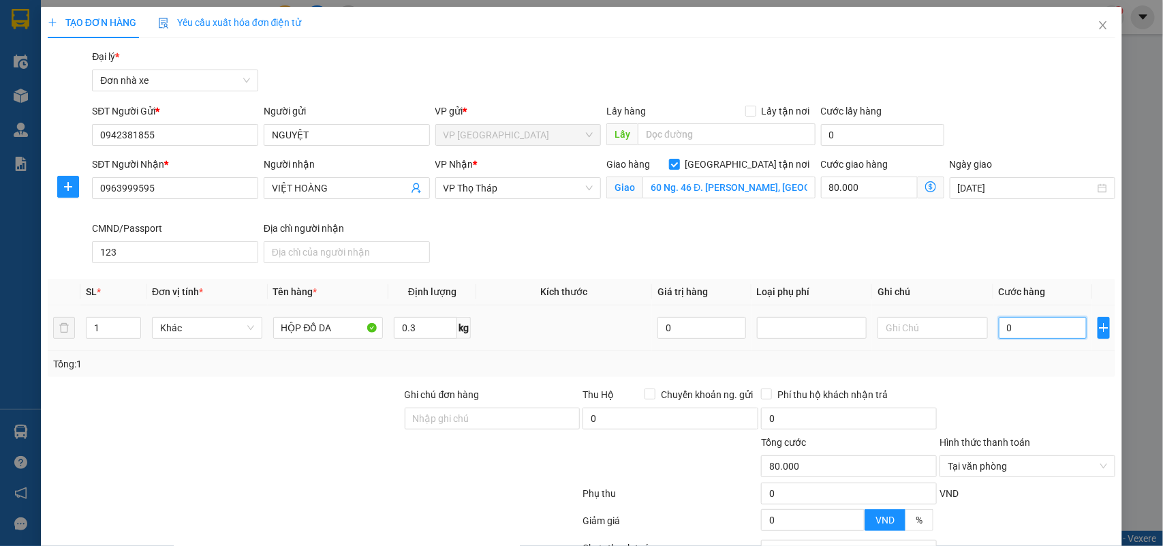
click at [1018, 318] on input "0" at bounding box center [1043, 328] width 88 height 22
type input "2"
type input "80.002"
type input "25"
type input "80.025"
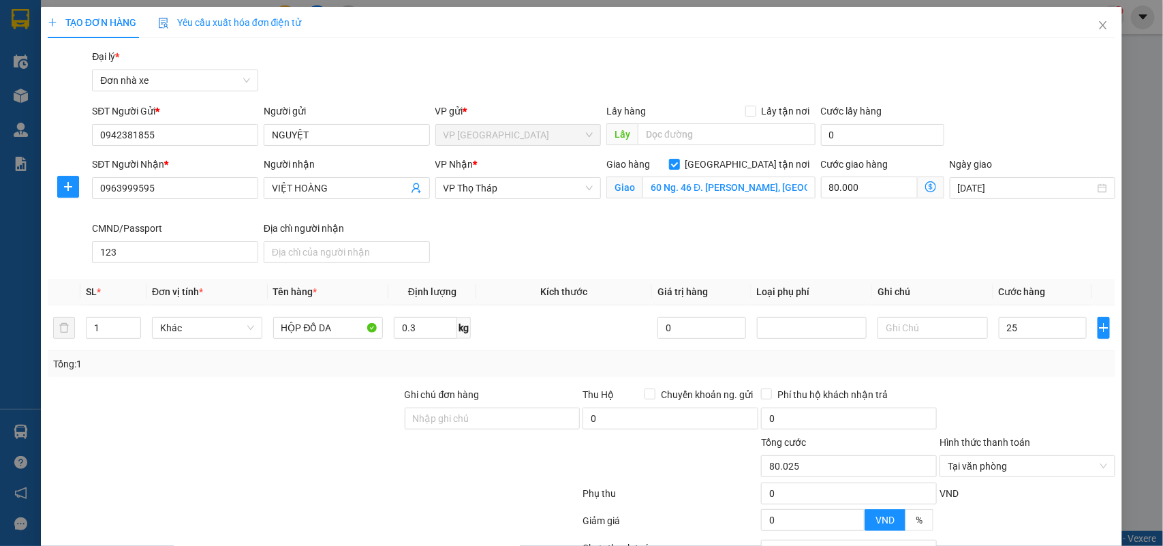
type input "25.000"
type input "105.000"
click at [1002, 400] on div at bounding box center [1028, 411] width 179 height 48
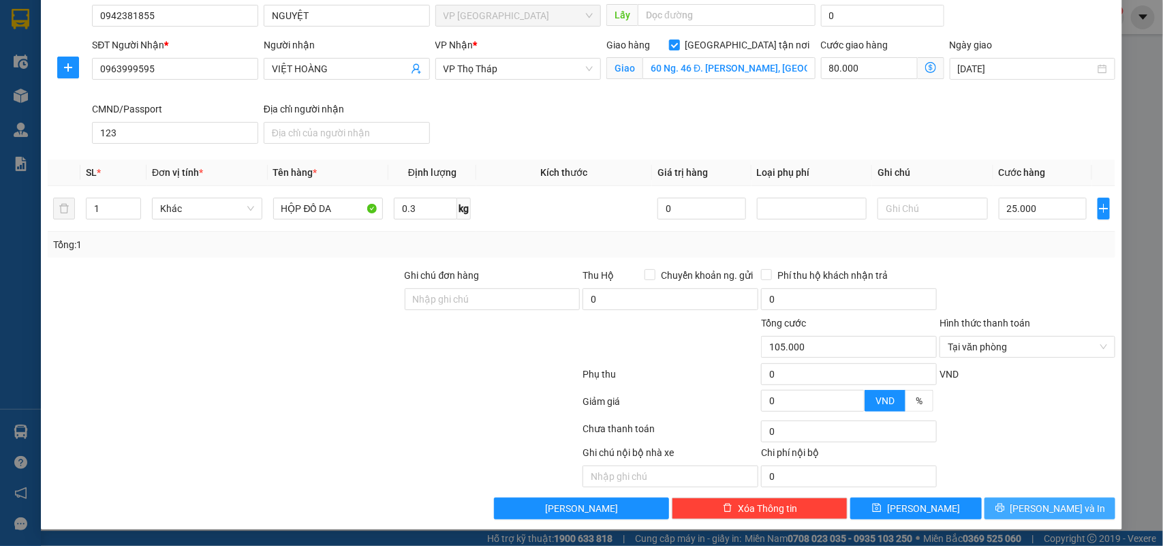
click at [1005, 505] on icon "printer" at bounding box center [1001, 508] width 10 height 10
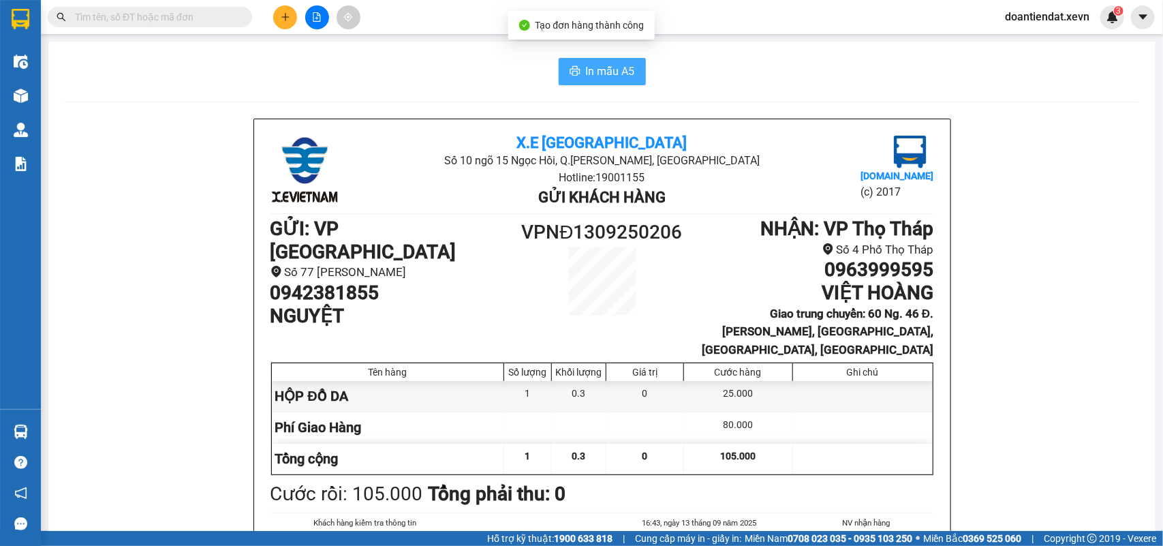
click at [615, 65] on span "In mẫu A5" at bounding box center [610, 71] width 49 height 17
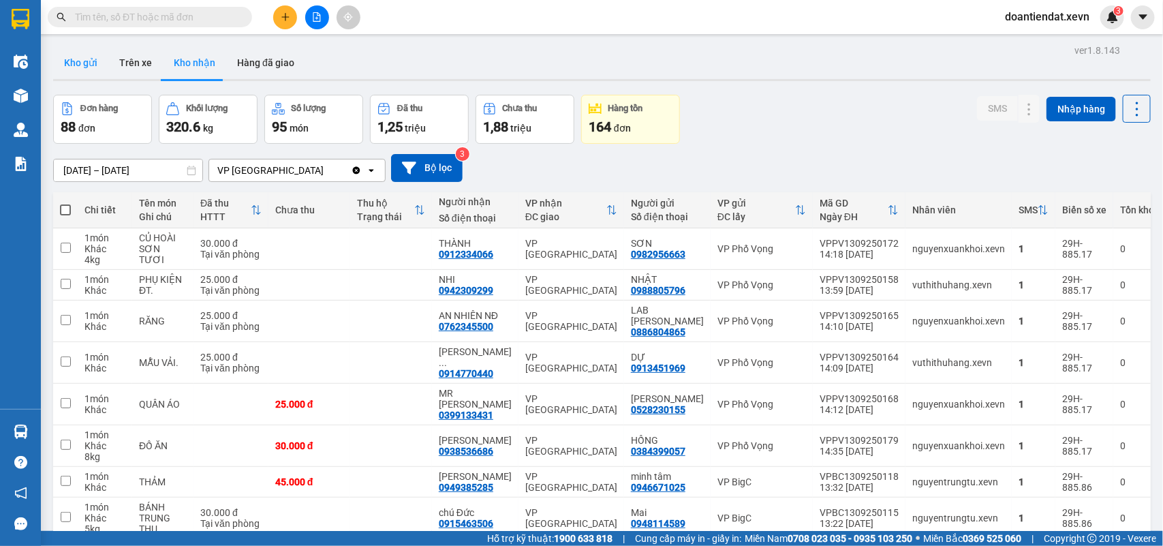
click at [55, 55] on button "Kho gửi" at bounding box center [80, 62] width 55 height 33
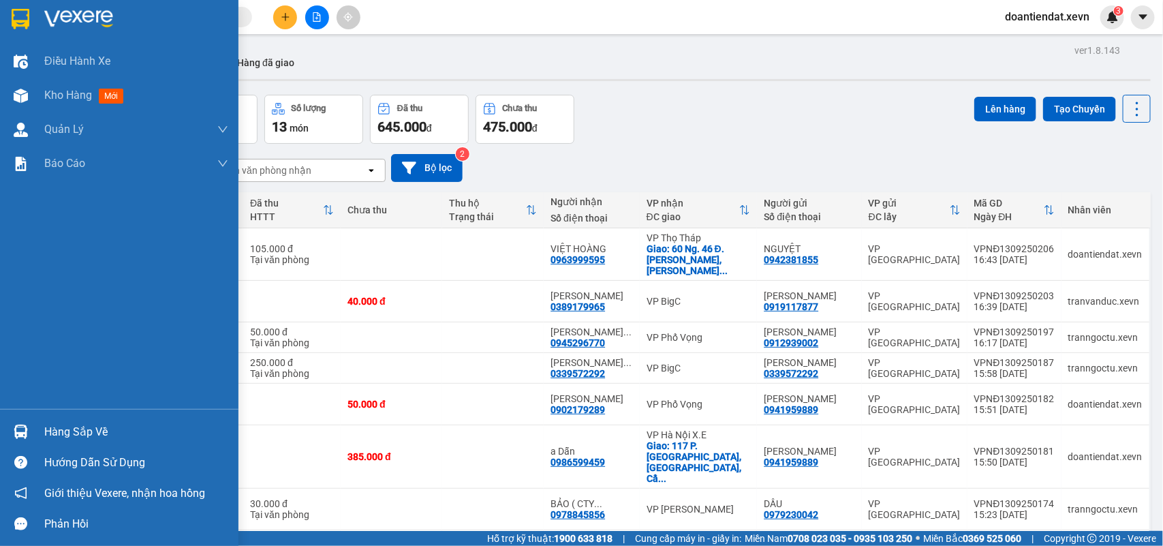
click at [25, 431] on img at bounding box center [21, 432] width 14 height 14
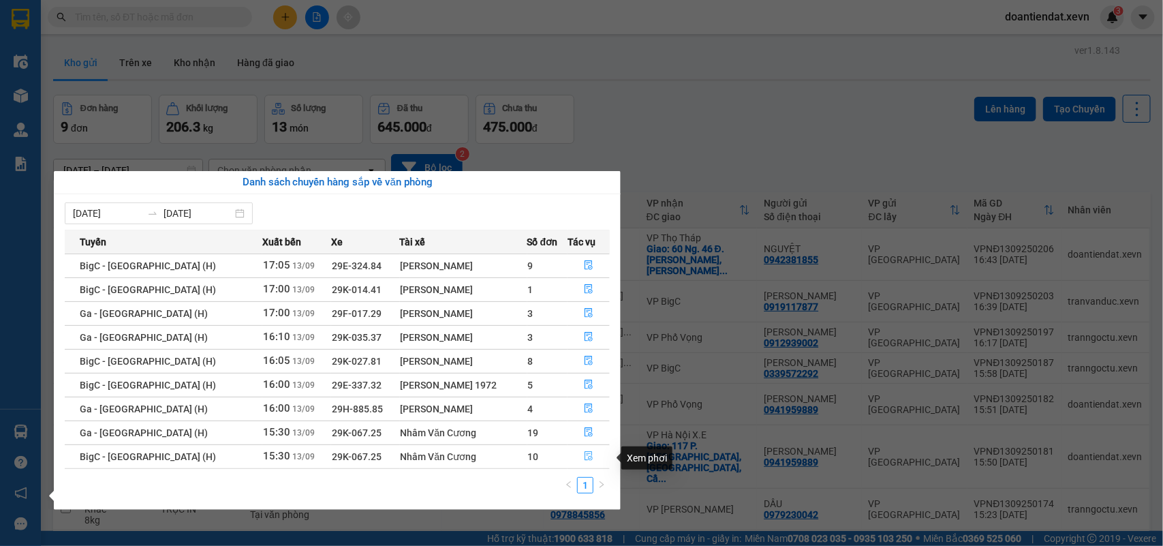
click at [578, 455] on button "button" at bounding box center [588, 457] width 41 height 22
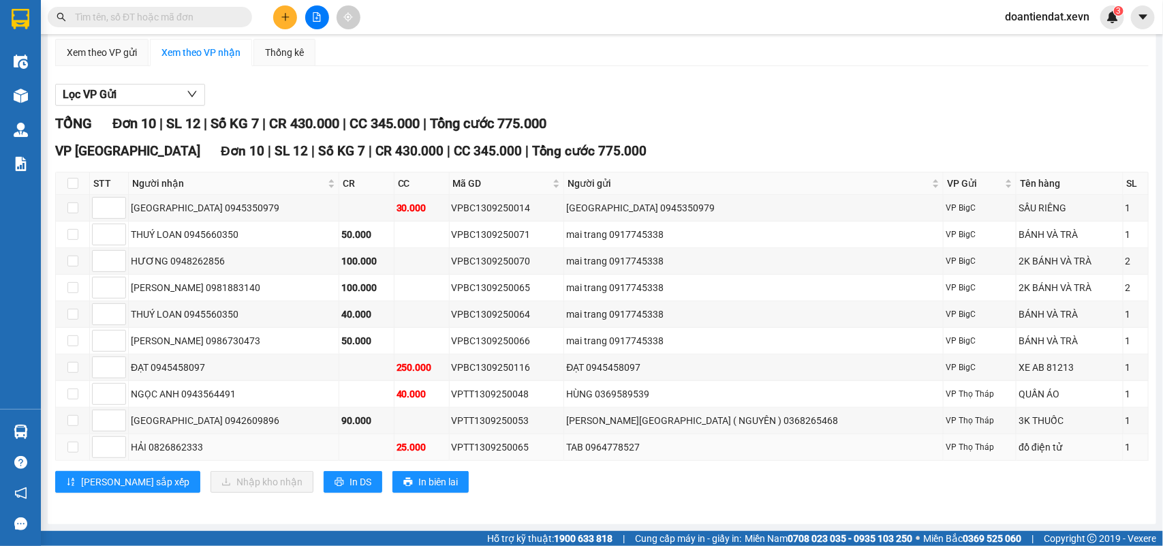
scroll to position [119, 0]
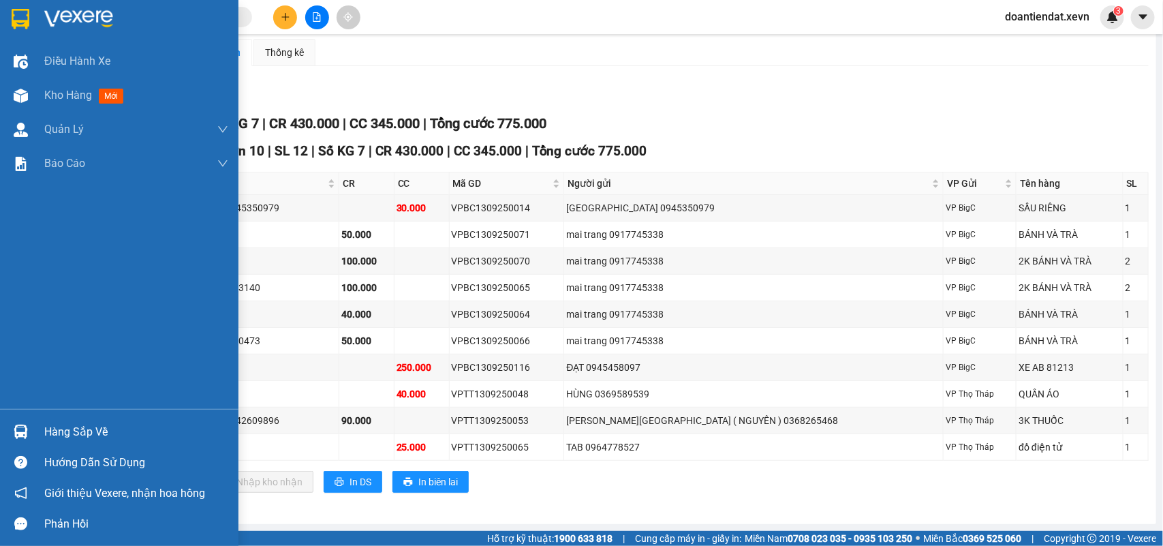
click at [22, 429] on img at bounding box center [21, 432] width 14 height 14
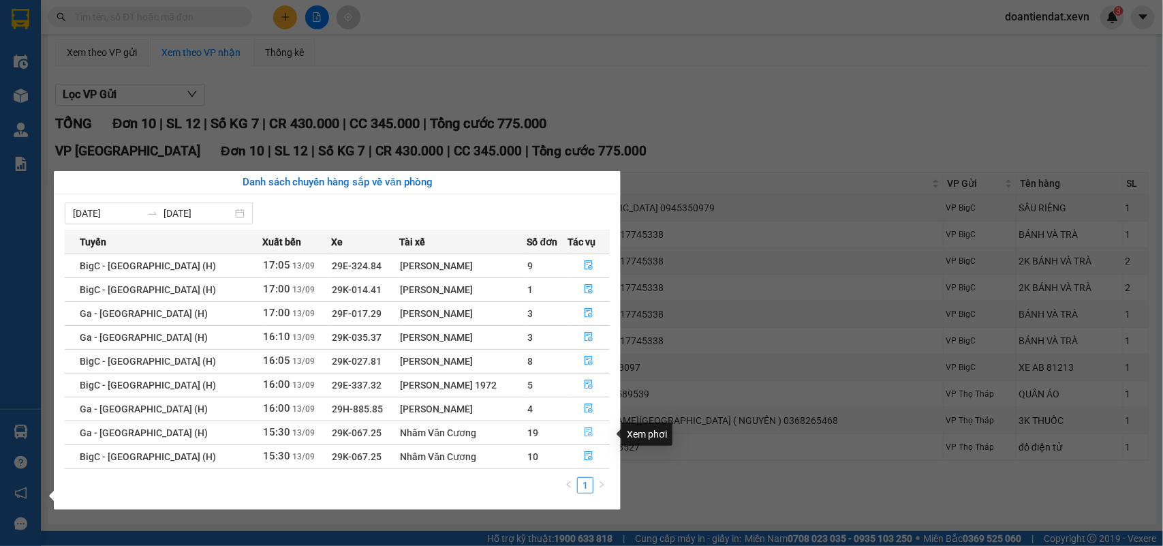
click at [587, 435] on icon "file-done" at bounding box center [589, 432] width 10 height 10
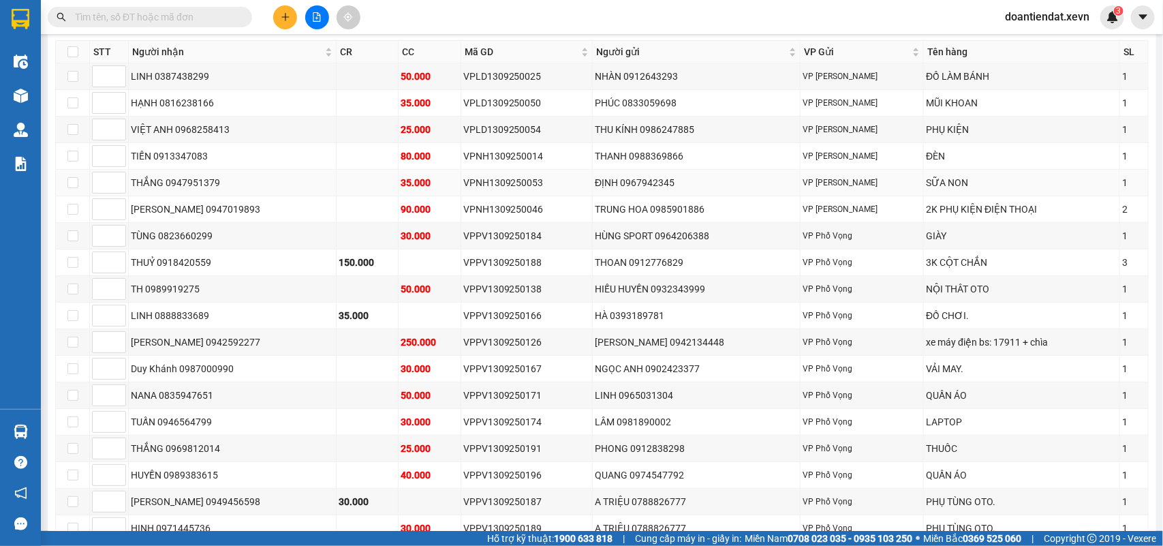
scroll to position [193, 0]
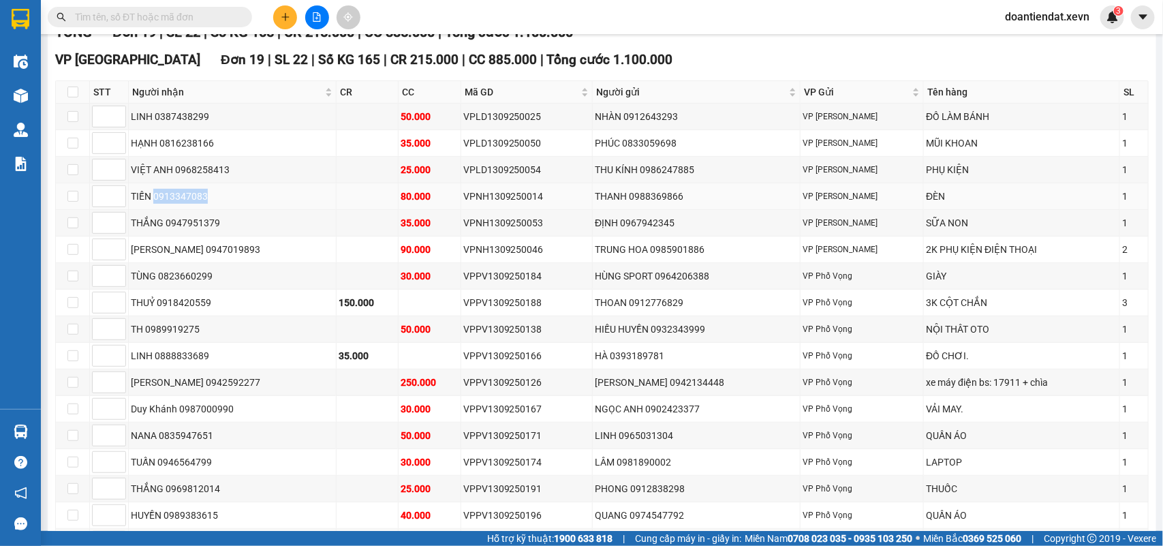
drag, startPoint x: 211, startPoint y: 210, endPoint x: 154, endPoint y: 212, distance: 57.3
click at [154, 204] on div "TIẾN 0913347083" at bounding box center [232, 196] width 203 height 15
copy div "0913347083"
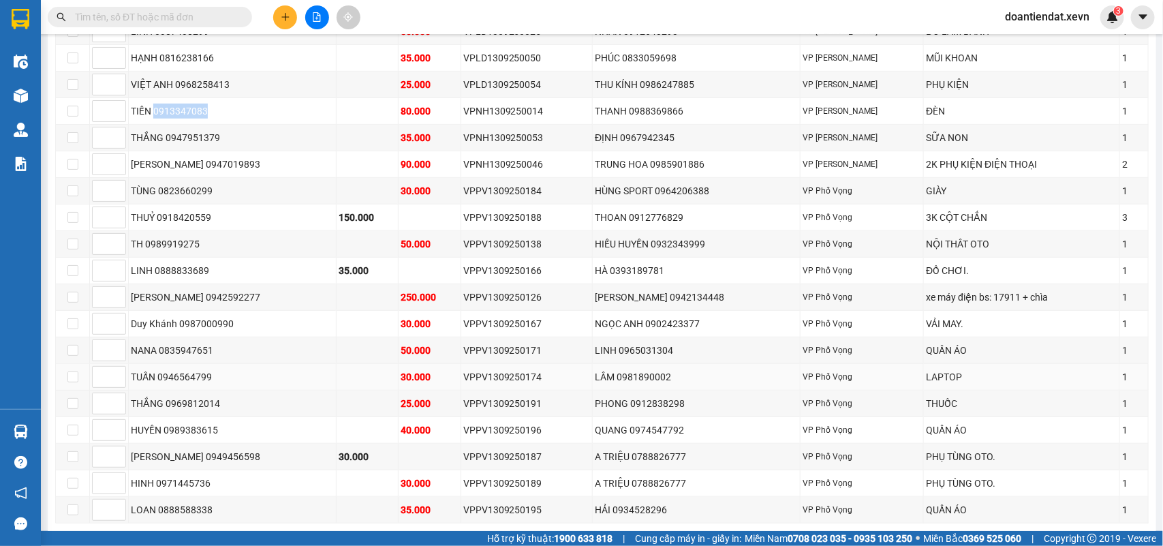
scroll to position [363, 0]
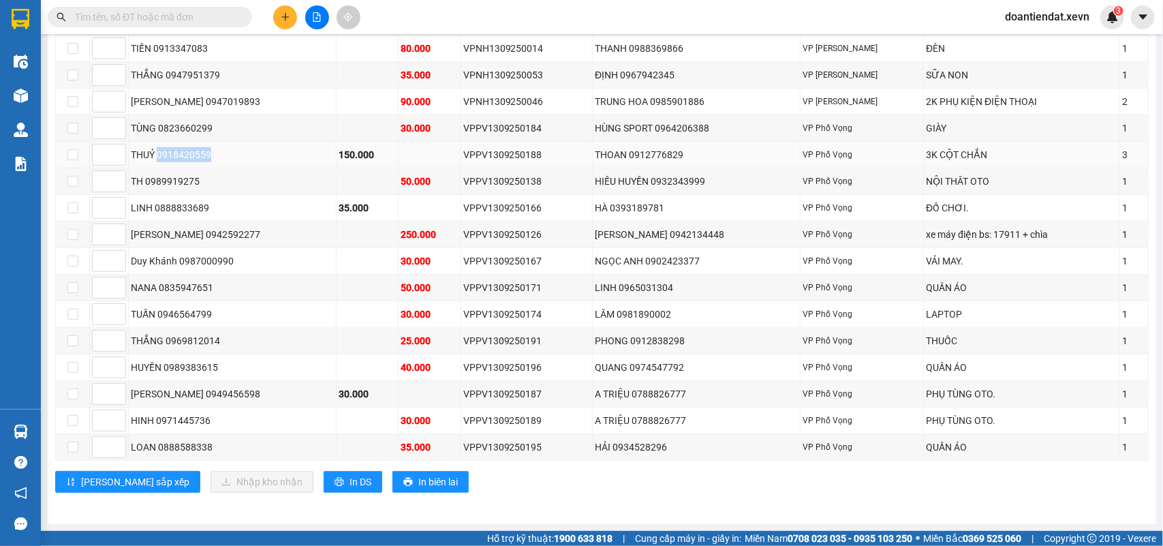
drag, startPoint x: 208, startPoint y: 150, endPoint x: 159, endPoint y: 151, distance: 49.1
click at [159, 151] on div "THUỶ 0918420559" at bounding box center [232, 154] width 203 height 15
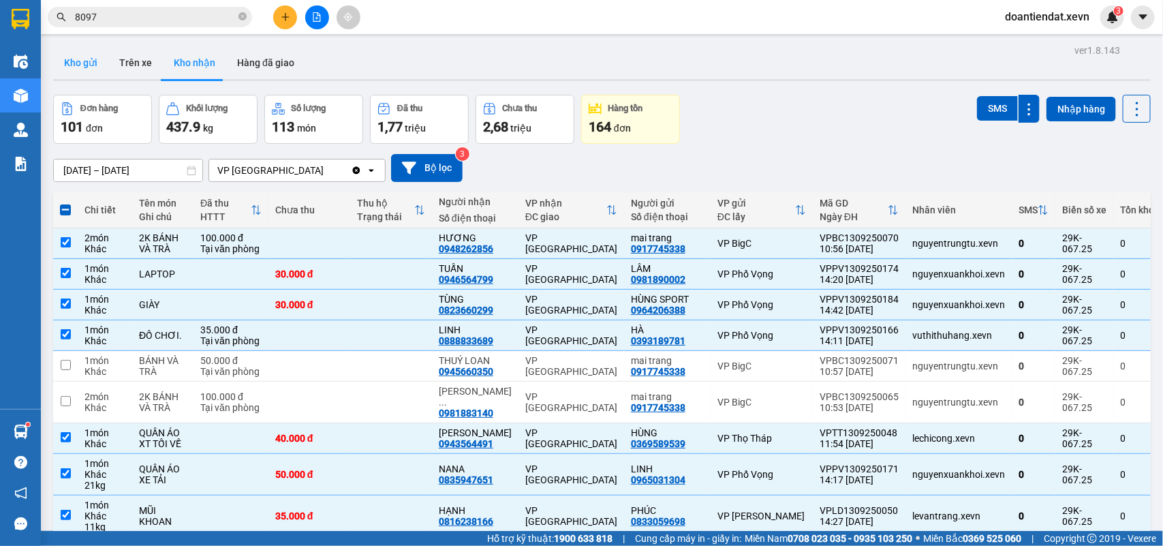
click at [68, 62] on button "Kho gửi" at bounding box center [80, 62] width 55 height 33
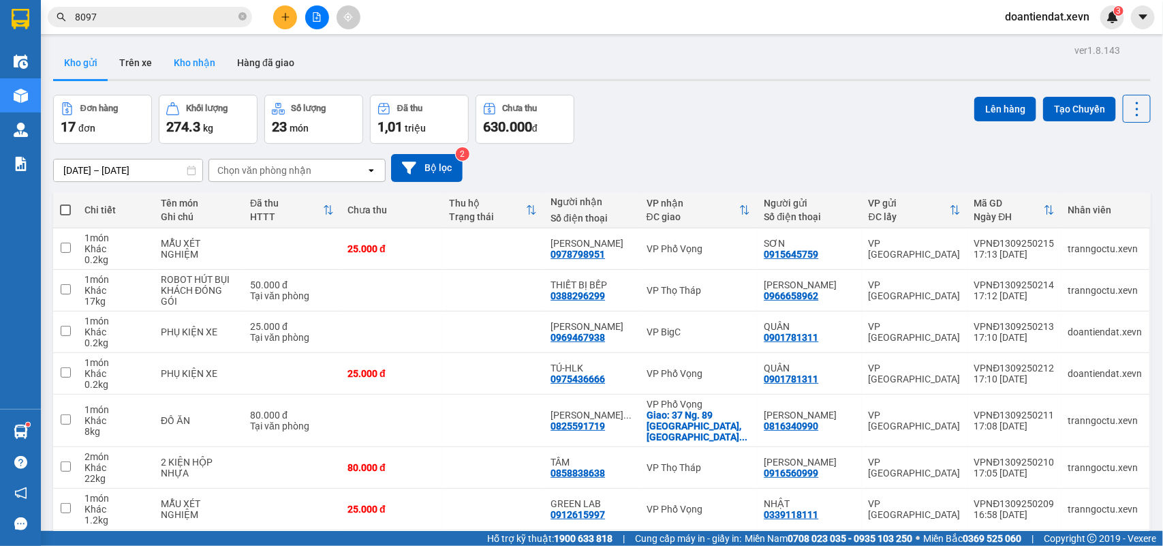
click at [174, 63] on button "Kho nhận" at bounding box center [194, 62] width 63 height 33
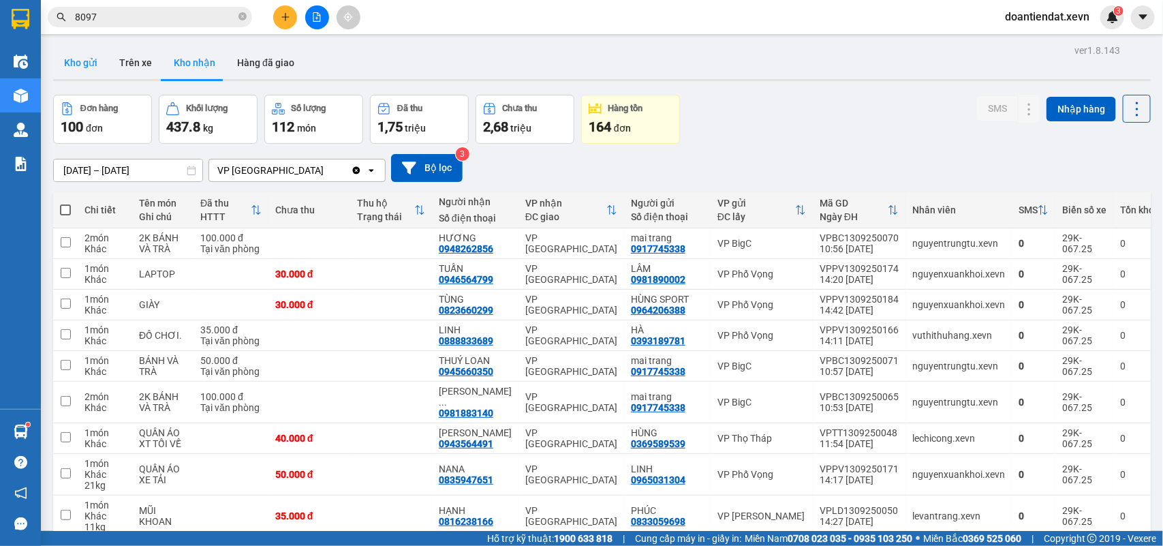
click at [84, 65] on button "Kho gửi" at bounding box center [80, 62] width 55 height 33
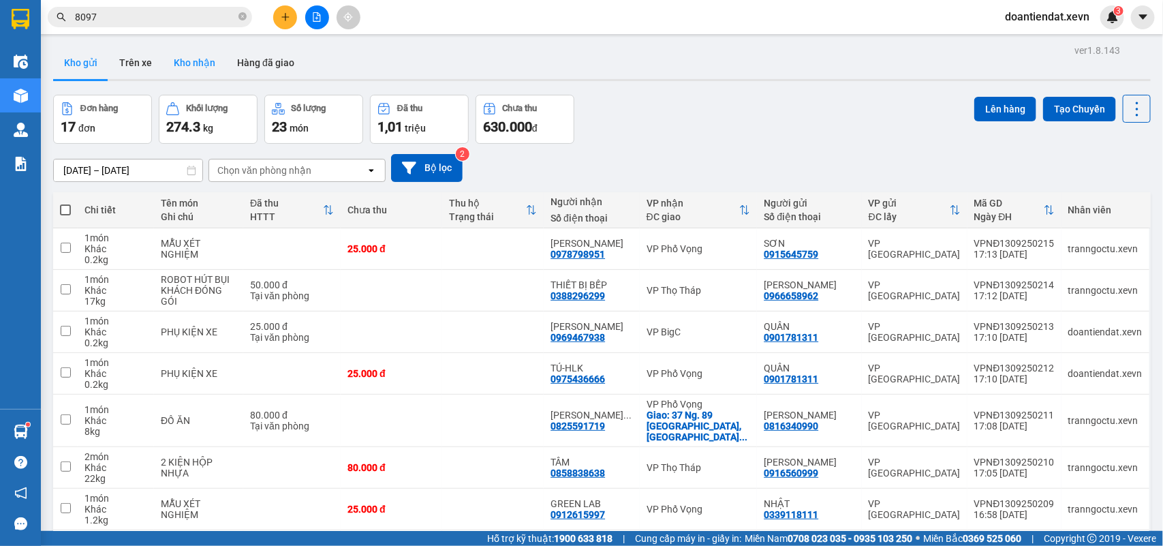
click at [177, 72] on button "Kho nhận" at bounding box center [194, 62] width 63 height 33
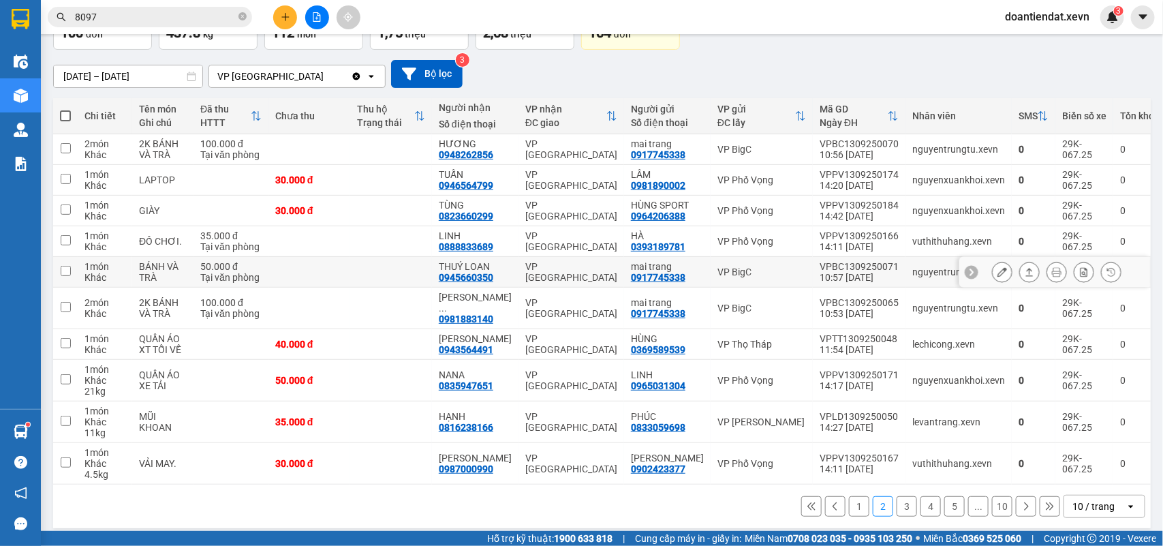
scroll to position [95, 0]
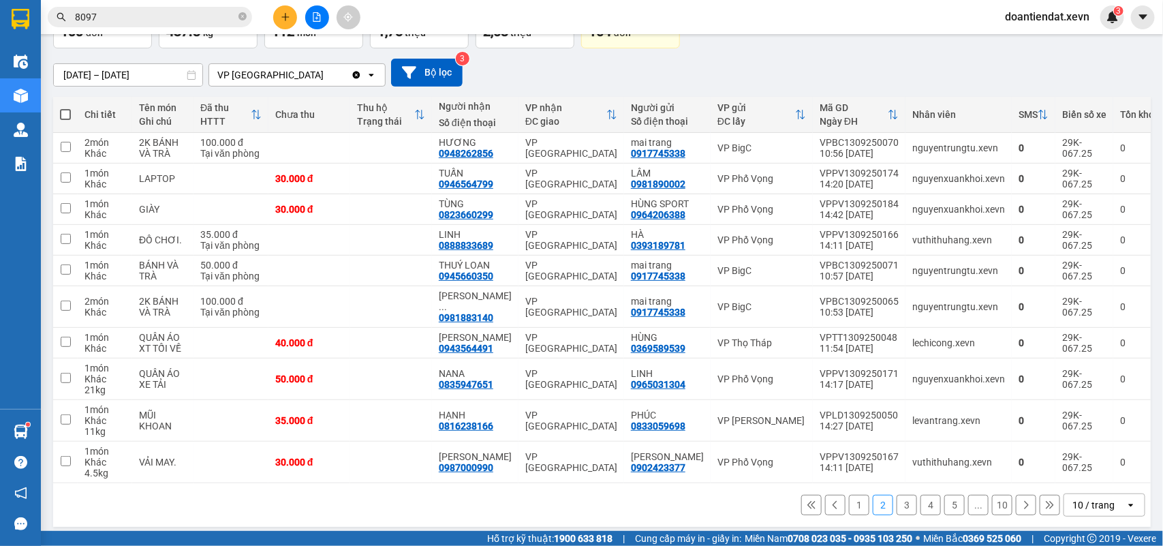
click at [65, 113] on span at bounding box center [65, 114] width 11 height 11
click at [65, 108] on input "checkbox" at bounding box center [65, 108] width 0 height 0
checkbox input "true"
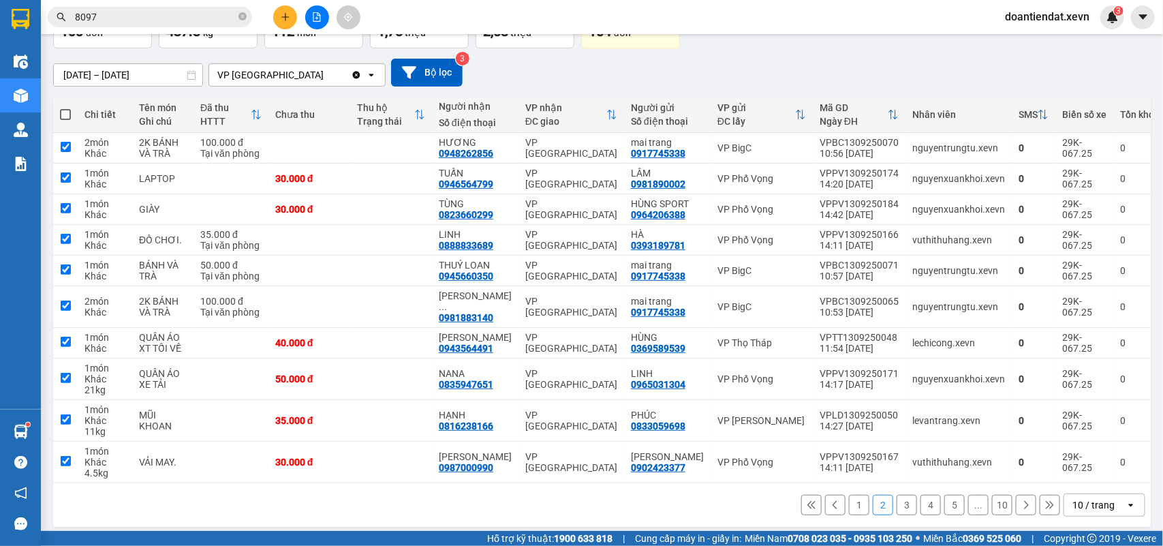
checkbox input "true"
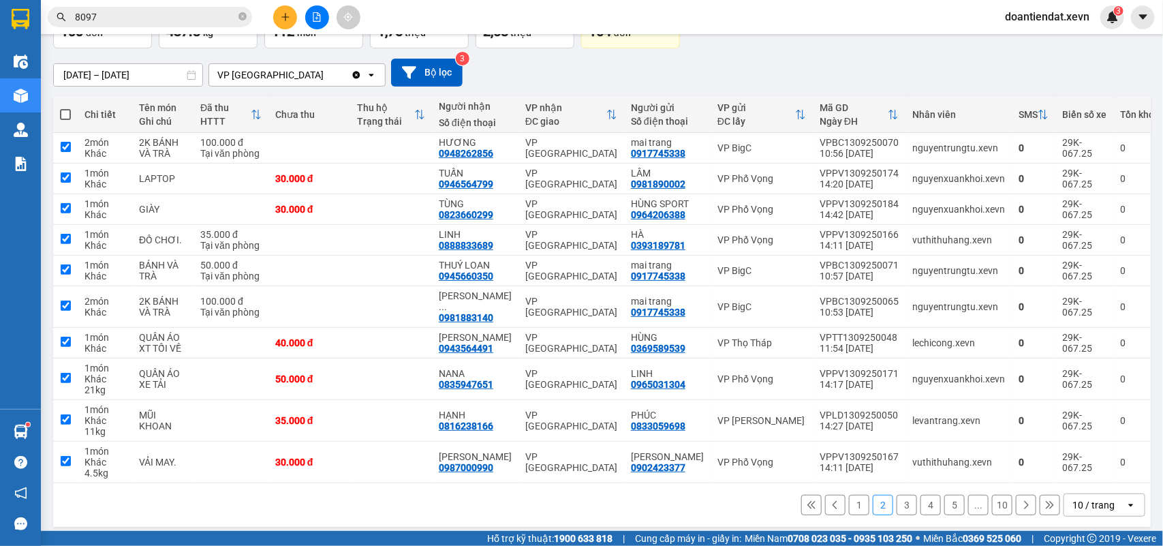
checkbox input "true"
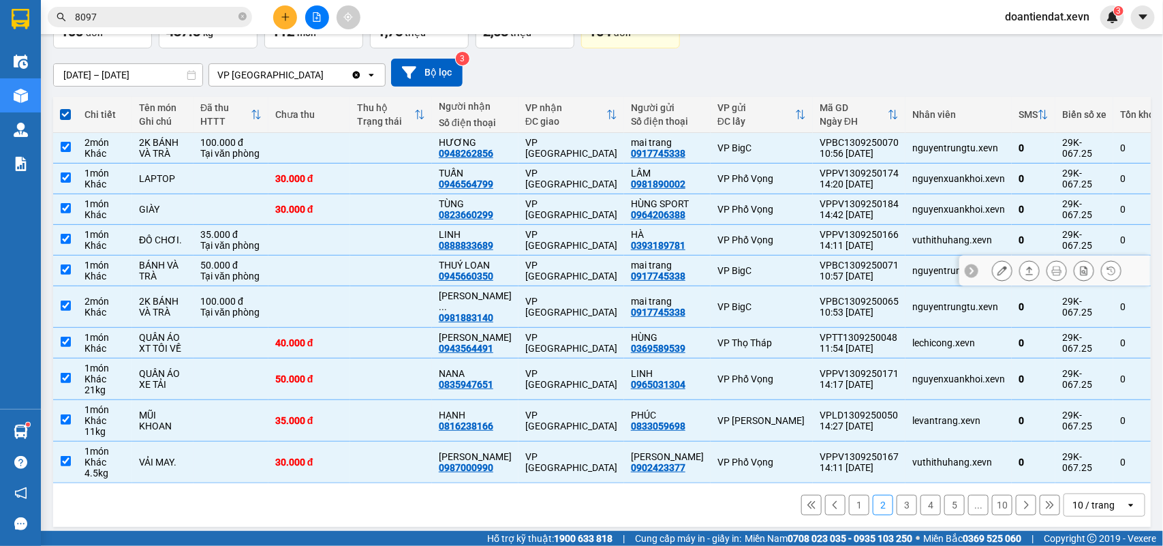
click at [612, 267] on td "VP [GEOGRAPHIC_DATA]" at bounding box center [572, 271] width 106 height 31
checkbox input "false"
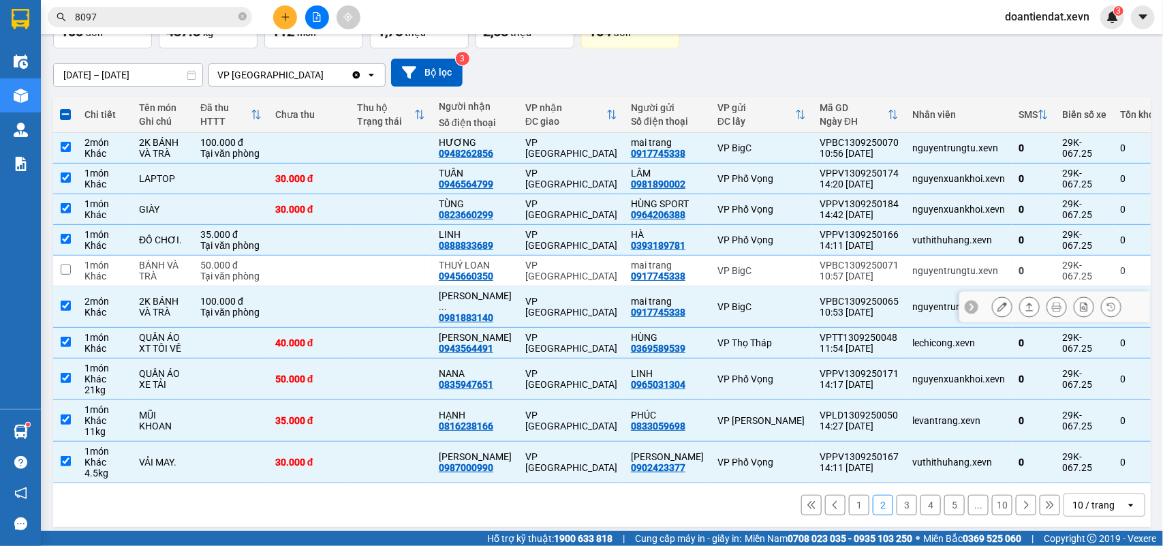
click at [611, 301] on td "VP [GEOGRAPHIC_DATA]" at bounding box center [572, 307] width 106 height 42
checkbox input "false"
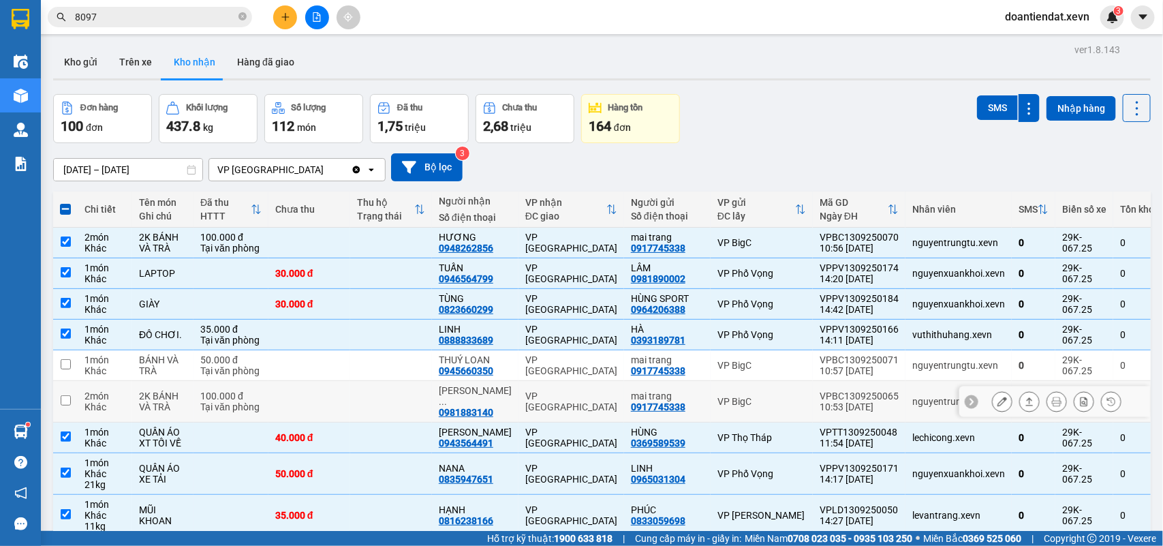
scroll to position [0, 0]
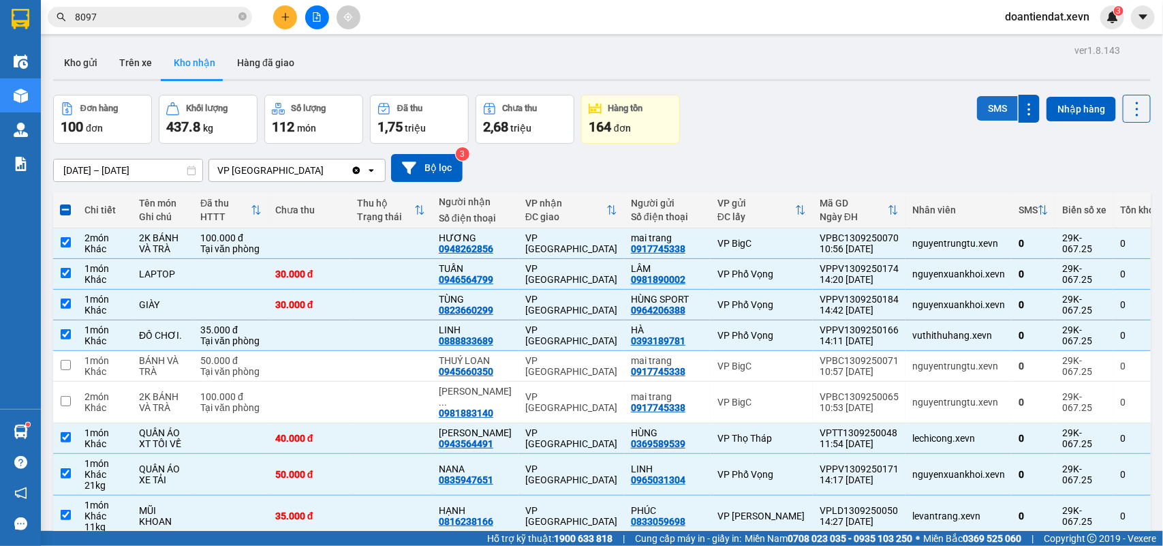
click at [996, 117] on button "SMS" at bounding box center [997, 108] width 41 height 25
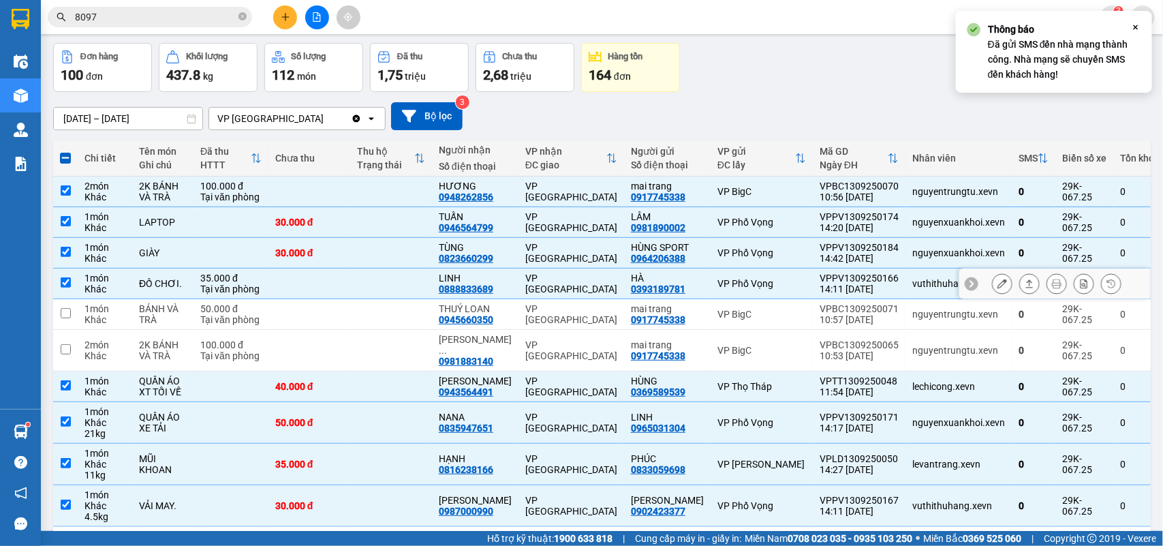
scroll to position [93, 0]
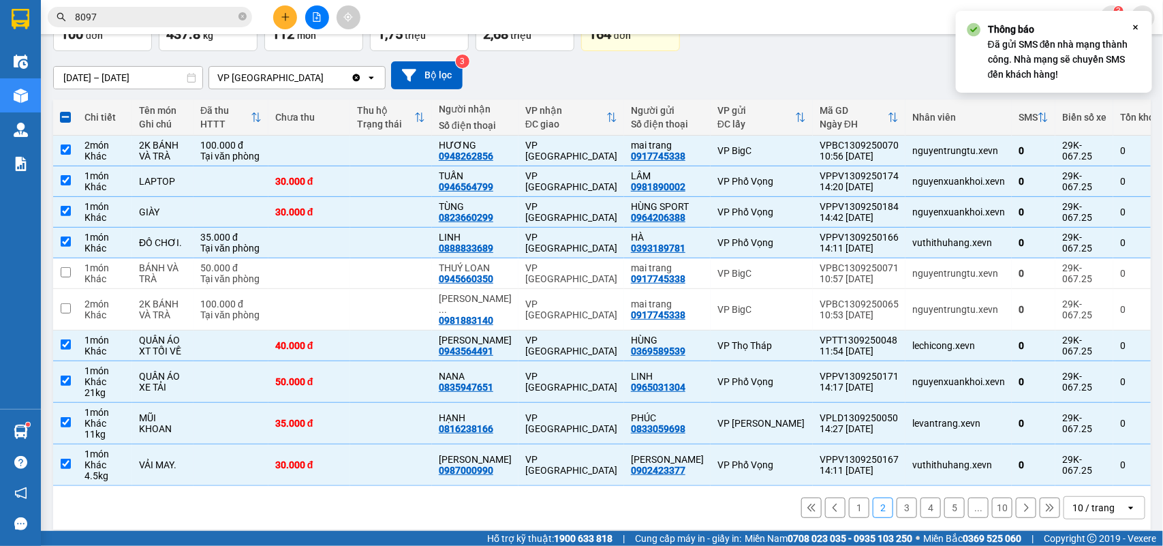
click at [849, 503] on button "1" at bounding box center [859, 508] width 20 height 20
checkbox input "false"
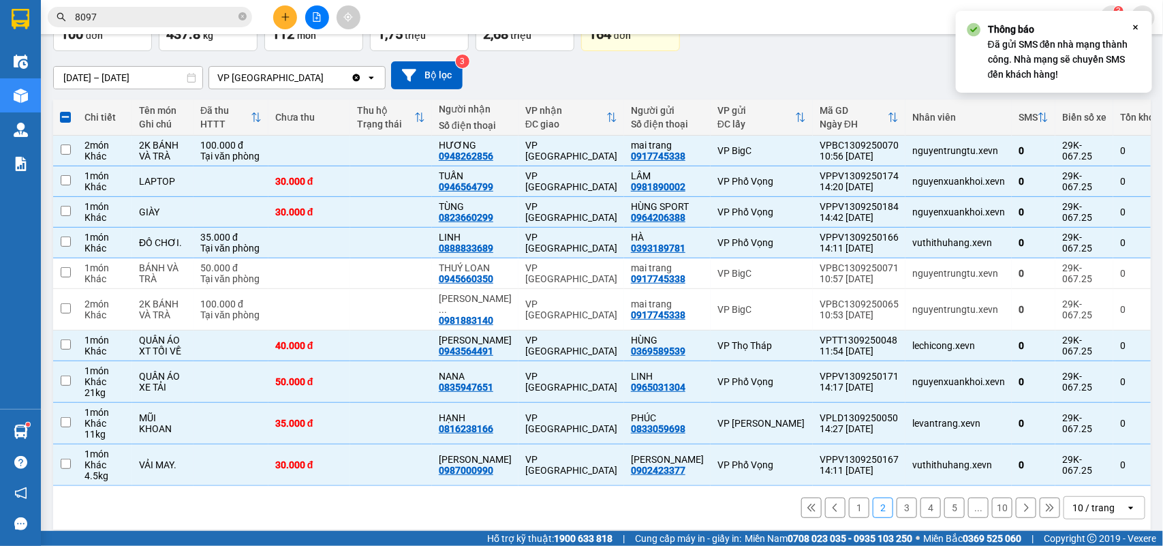
checkbox input "false"
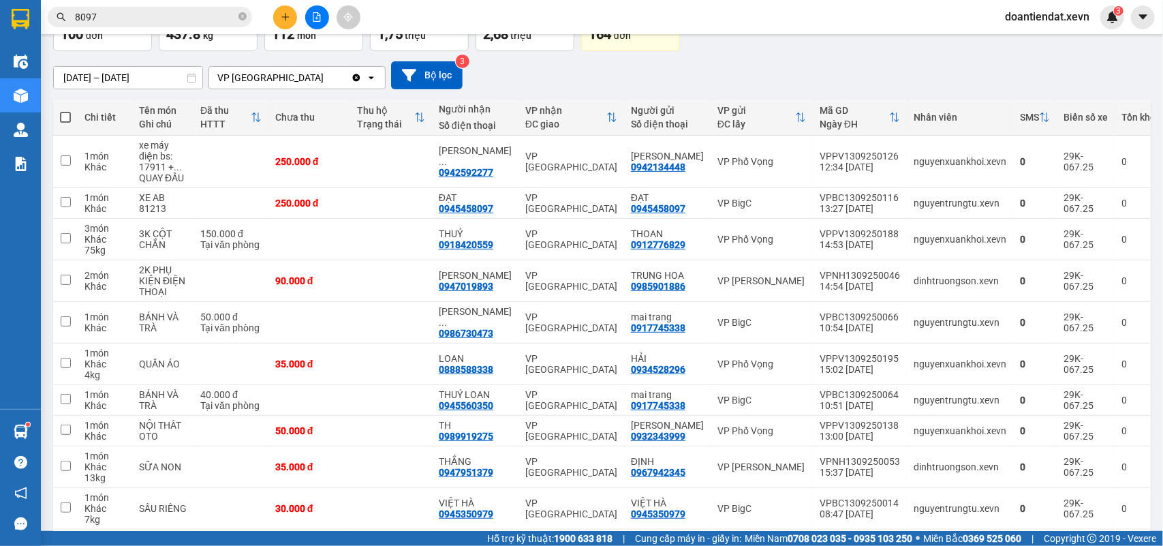
click at [65, 114] on span at bounding box center [65, 117] width 11 height 11
click at [65, 110] on input "checkbox" at bounding box center [65, 110] width 0 height 0
checkbox input "true"
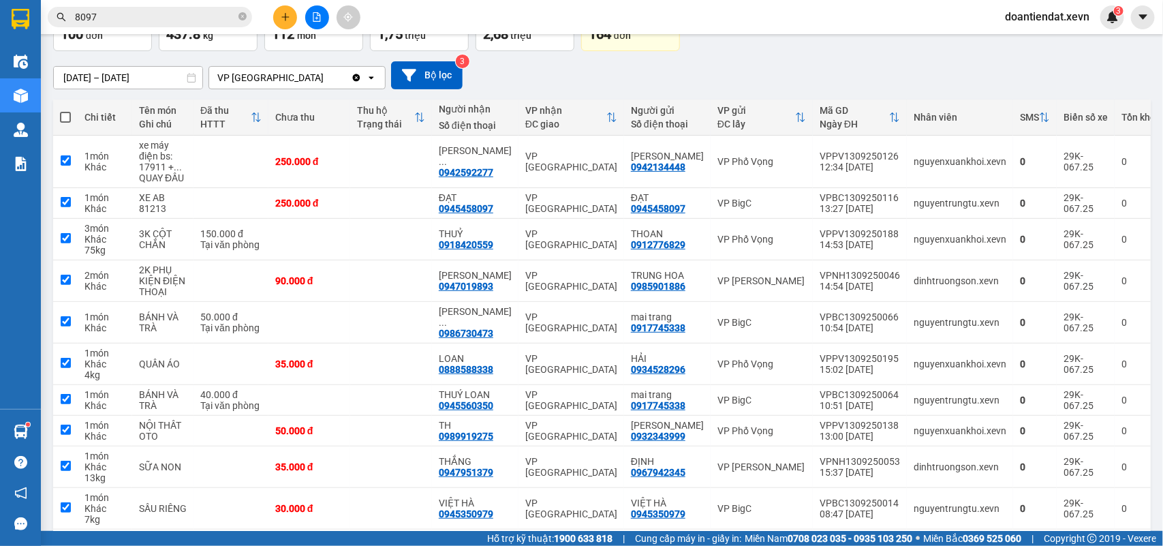
checkbox input "true"
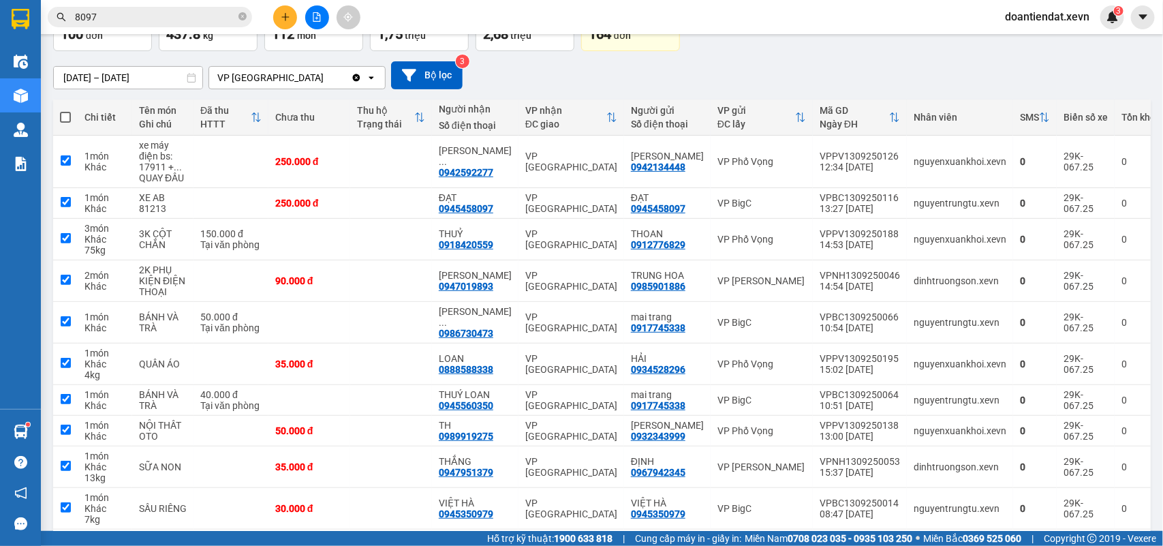
checkbox input "true"
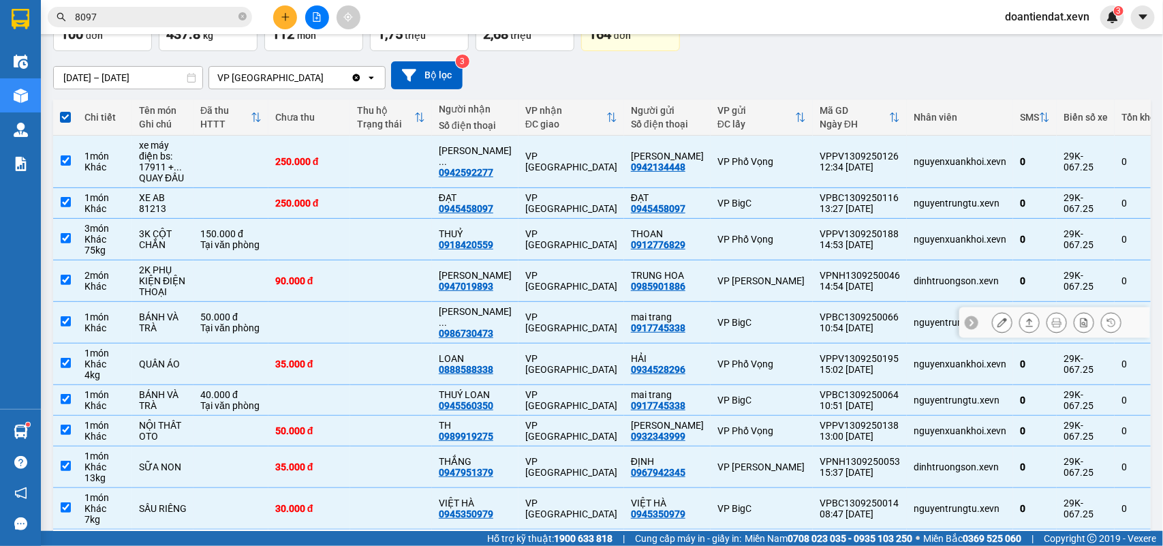
click at [588, 318] on div "VP [GEOGRAPHIC_DATA]" at bounding box center [572, 322] width 92 height 22
checkbox input "false"
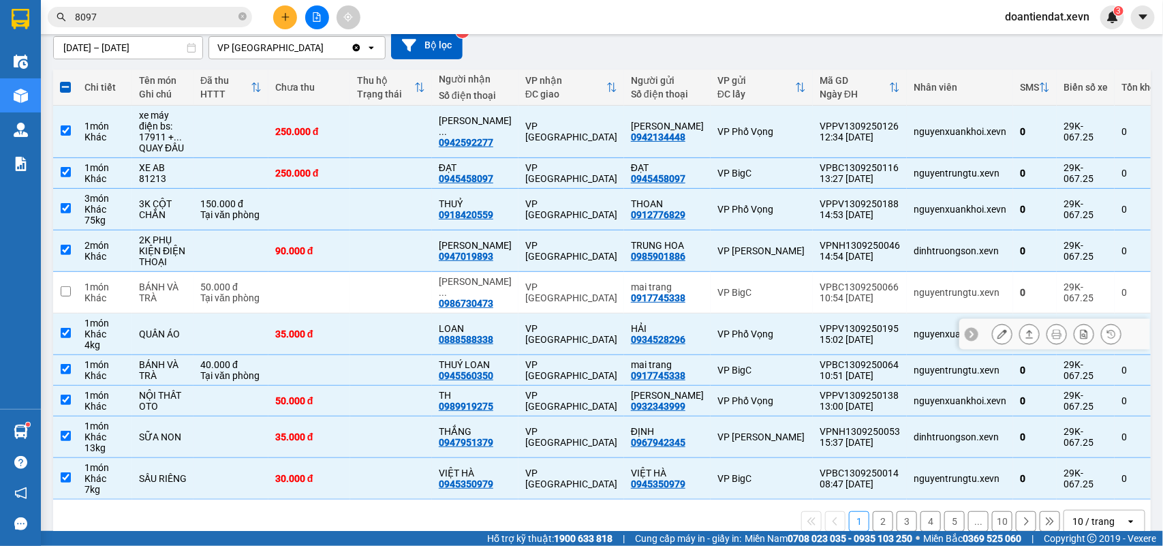
scroll to position [138, 0]
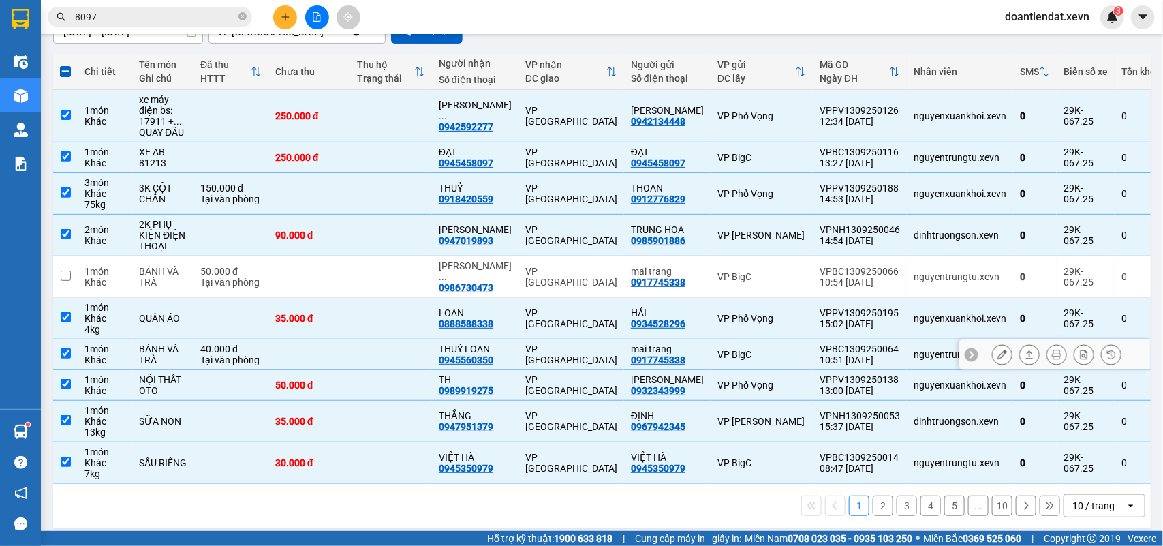
drag, startPoint x: 602, startPoint y: 341, endPoint x: 600, endPoint y: 348, distance: 7.1
click at [601, 344] on div "VP [GEOGRAPHIC_DATA]" at bounding box center [572, 355] width 92 height 22
checkbox input "false"
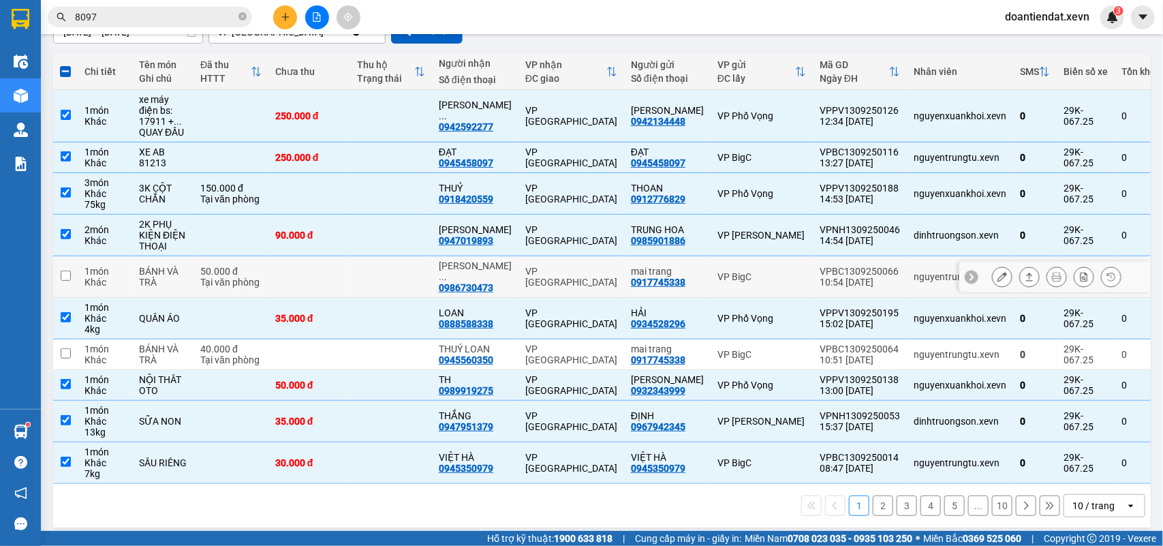
scroll to position [53, 0]
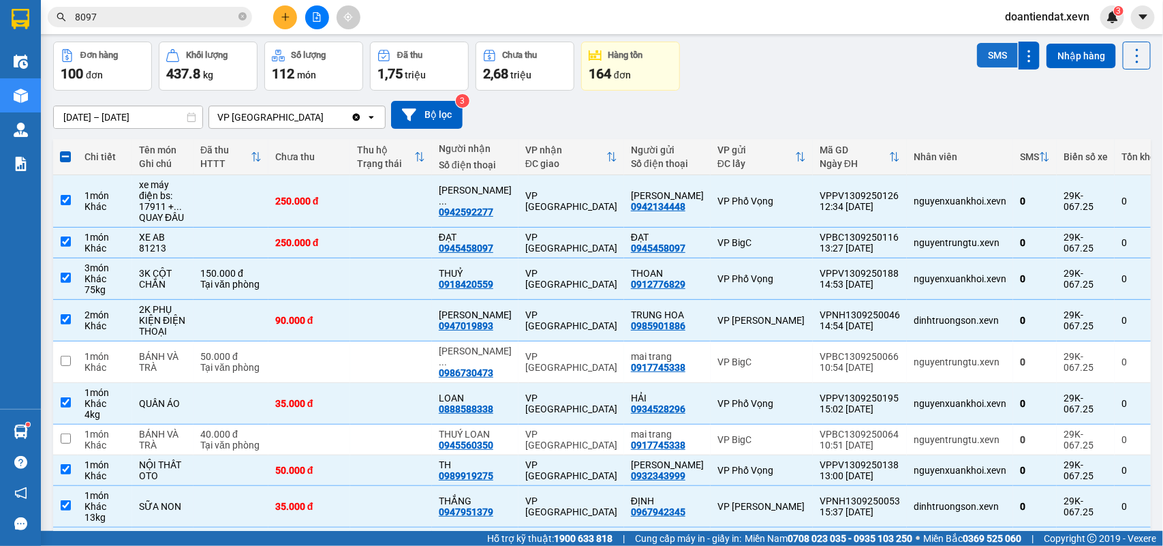
click at [984, 63] on button "SMS" at bounding box center [997, 55] width 41 height 25
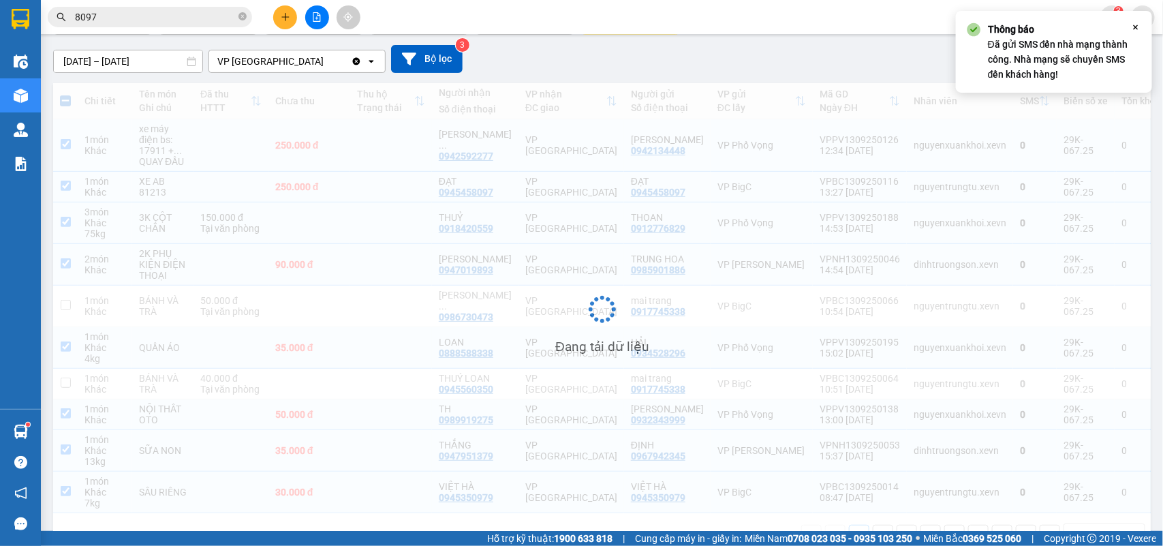
scroll to position [137, 0]
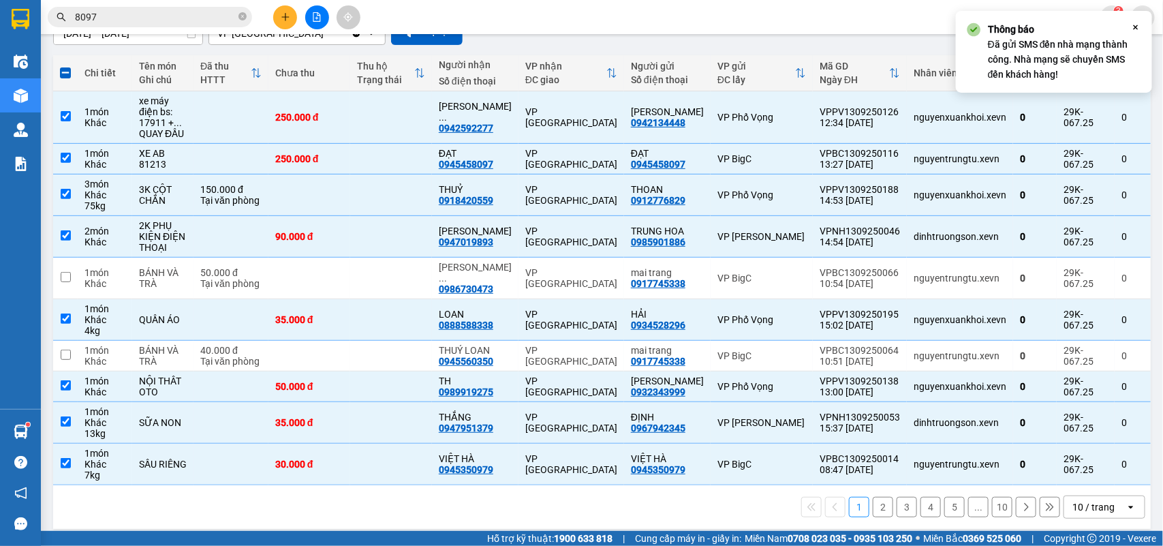
click at [900, 499] on button "3" at bounding box center [907, 507] width 20 height 20
checkbox input "false"
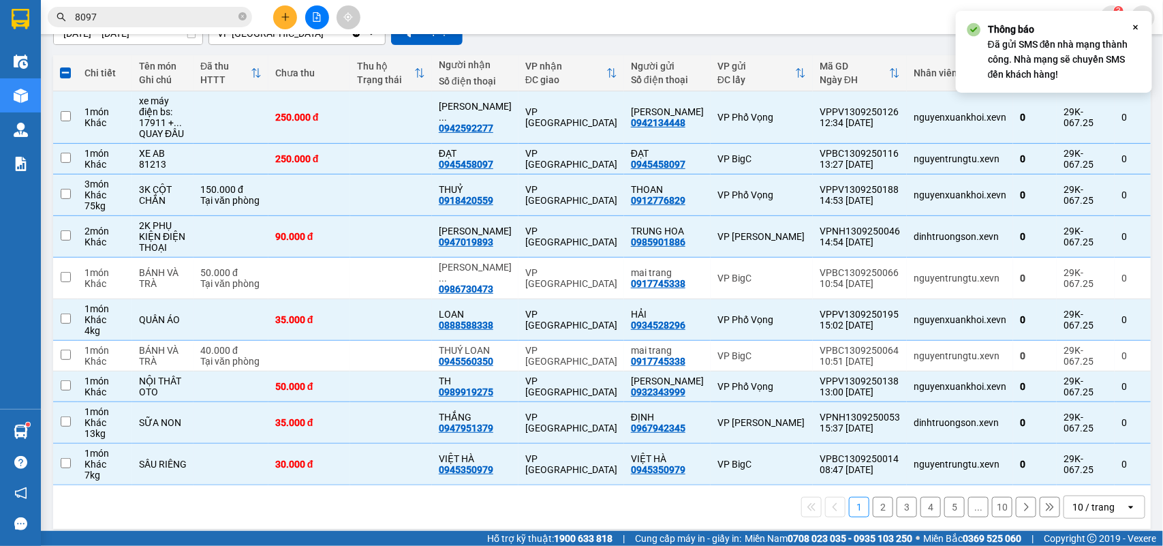
checkbox input "false"
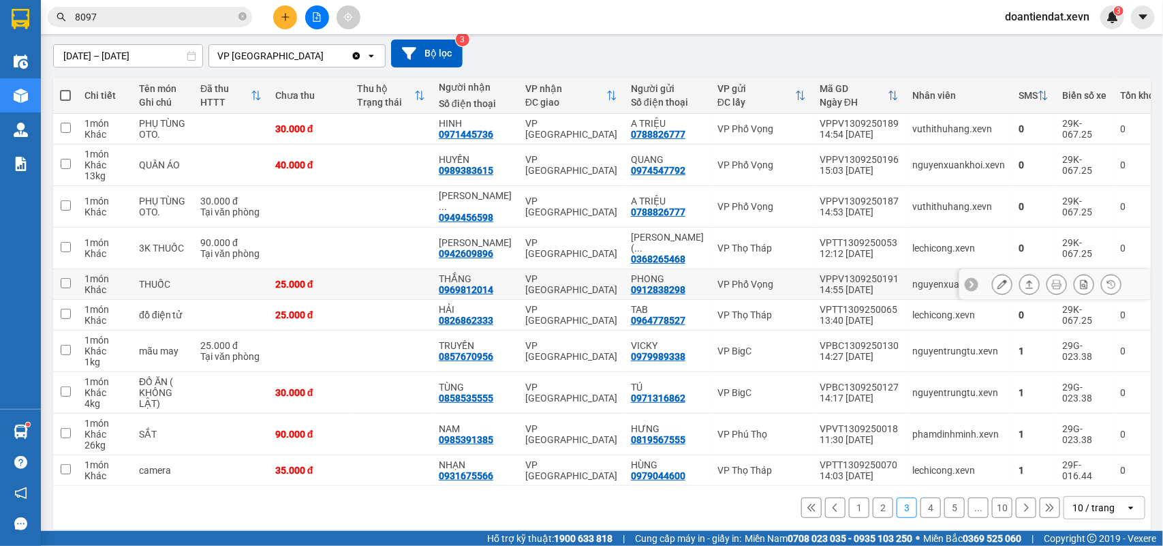
scroll to position [117, 0]
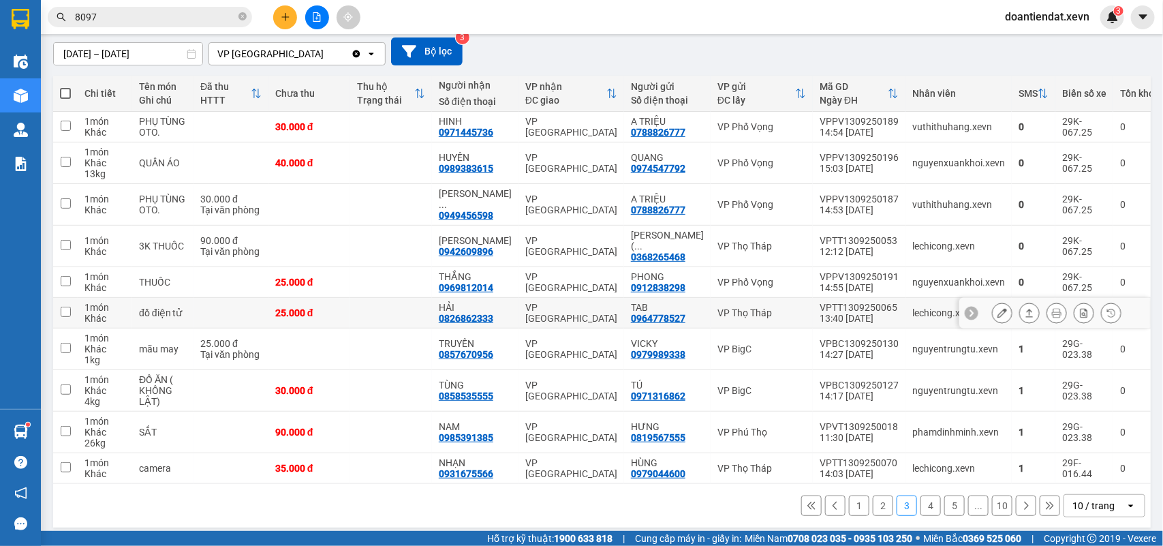
click at [329, 309] on td "25.000 đ" at bounding box center [310, 313] width 82 height 31
checkbox input "true"
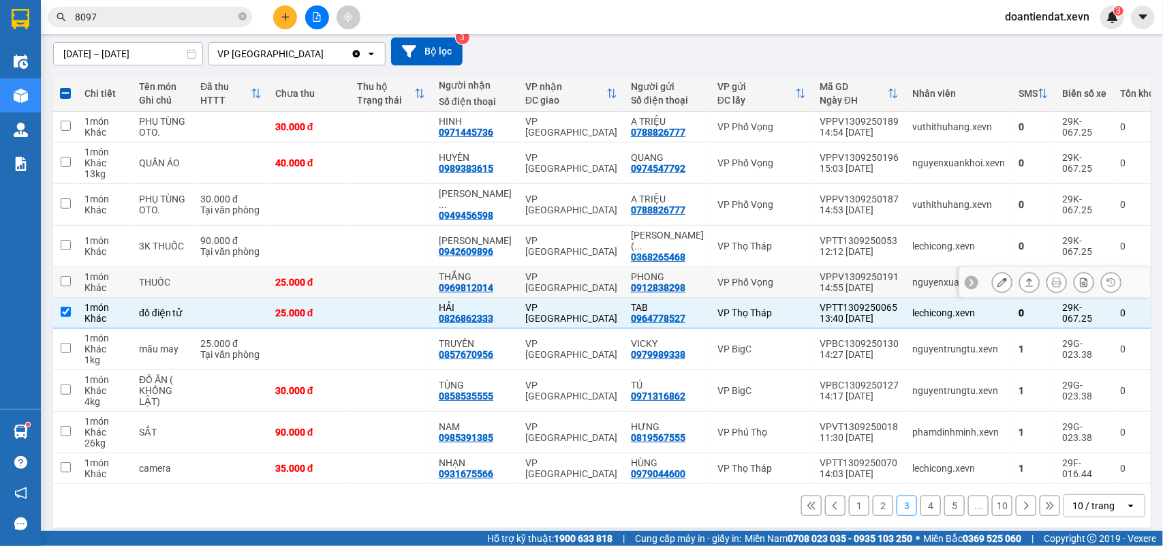
drag, startPoint x: 339, startPoint y: 280, endPoint x: 341, endPoint y: 259, distance: 21.2
click at [339, 278] on td "25.000 đ" at bounding box center [310, 282] width 82 height 31
checkbox input "true"
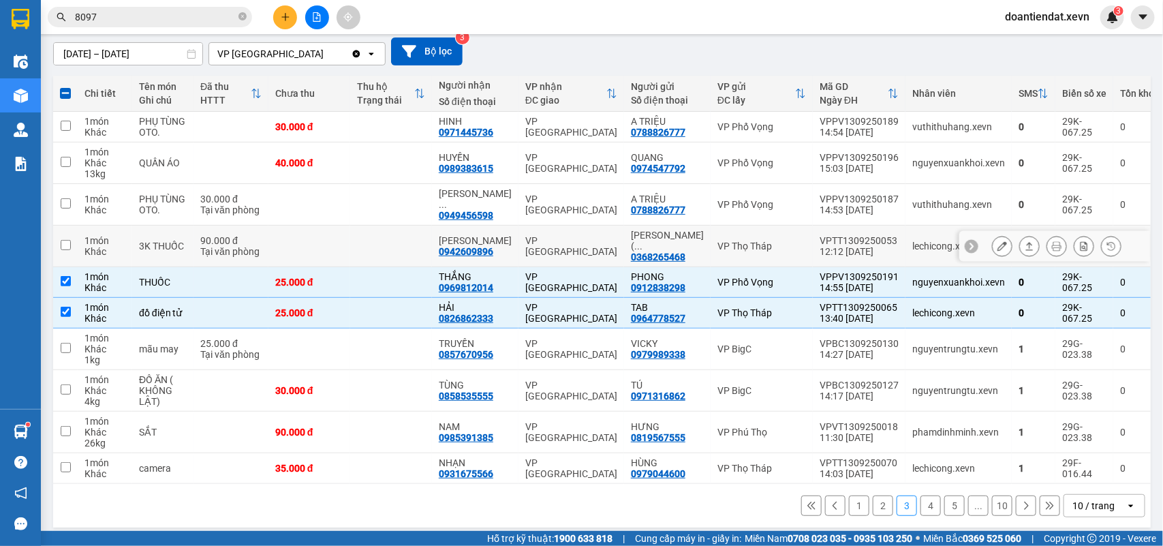
click at [341, 236] on td at bounding box center [310, 247] width 82 height 42
checkbox input "true"
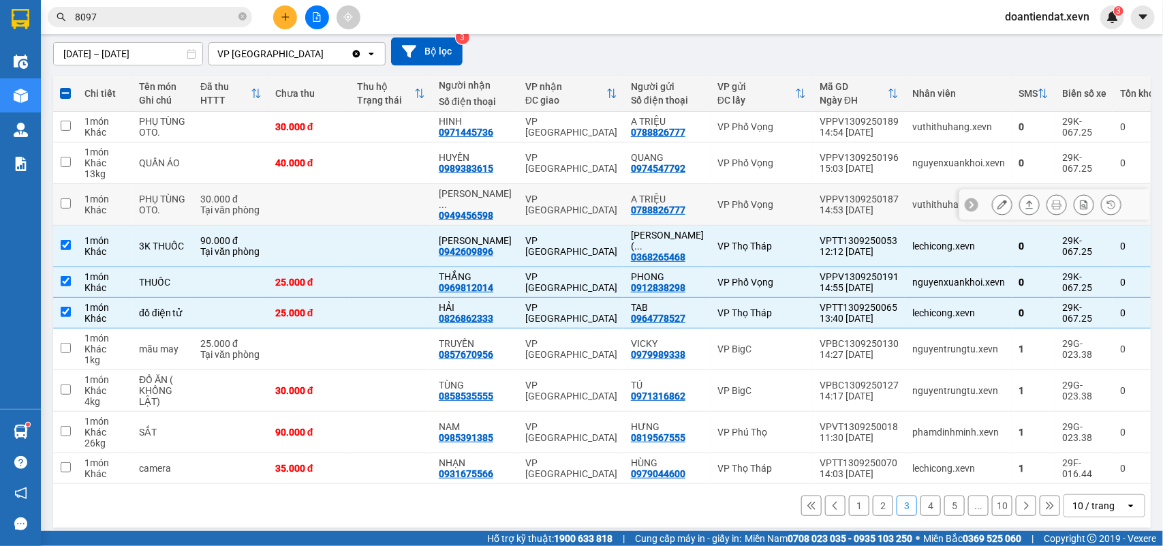
drag, startPoint x: 337, startPoint y: 209, endPoint x: 344, endPoint y: 174, distance: 34.8
click at [337, 208] on td at bounding box center [310, 205] width 82 height 42
checkbox input "true"
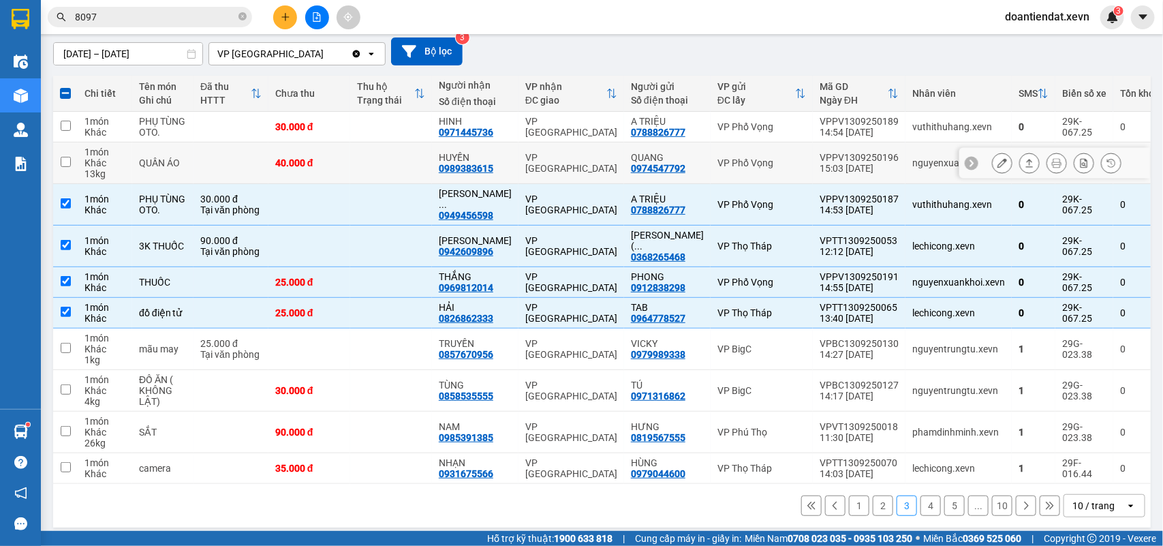
click at [349, 168] on td "40.000 đ" at bounding box center [310, 163] width 82 height 42
checkbox input "true"
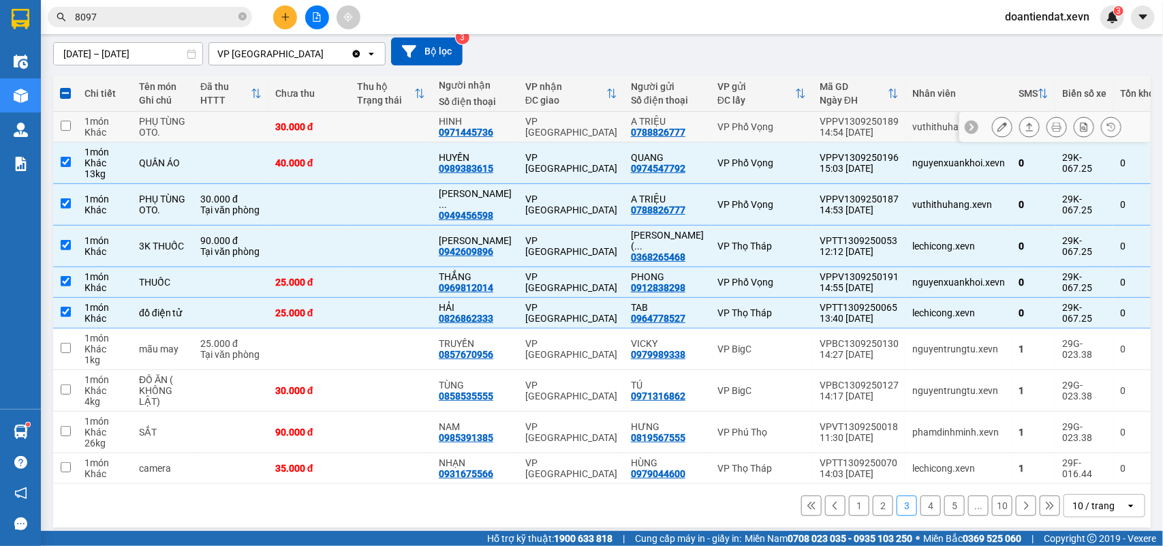
click at [365, 127] on td at bounding box center [391, 127] width 82 height 31
checkbox input "true"
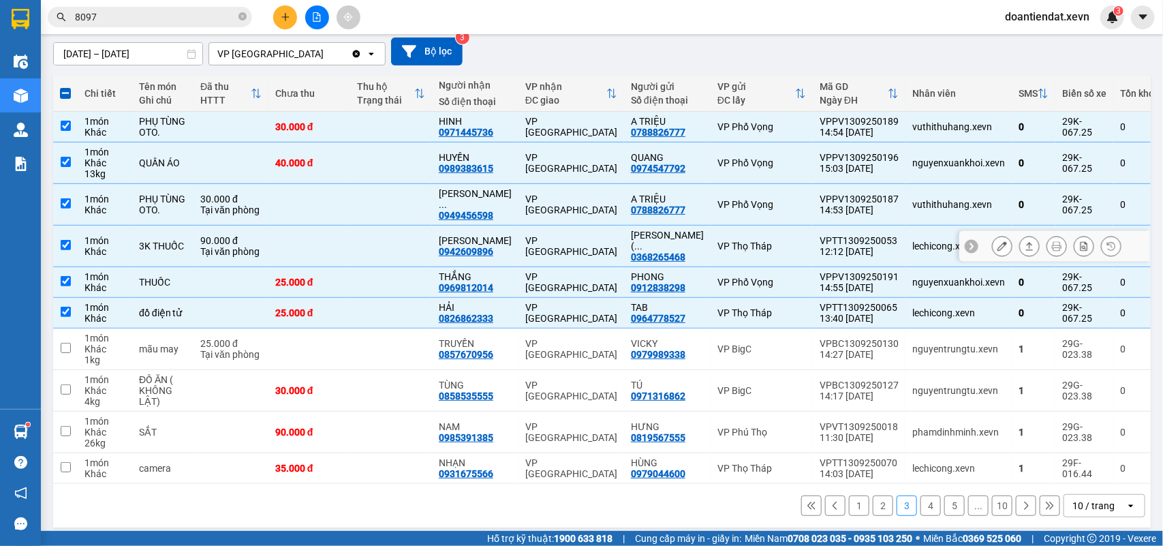
click at [593, 237] on div "VP [GEOGRAPHIC_DATA]" at bounding box center [572, 246] width 92 height 22
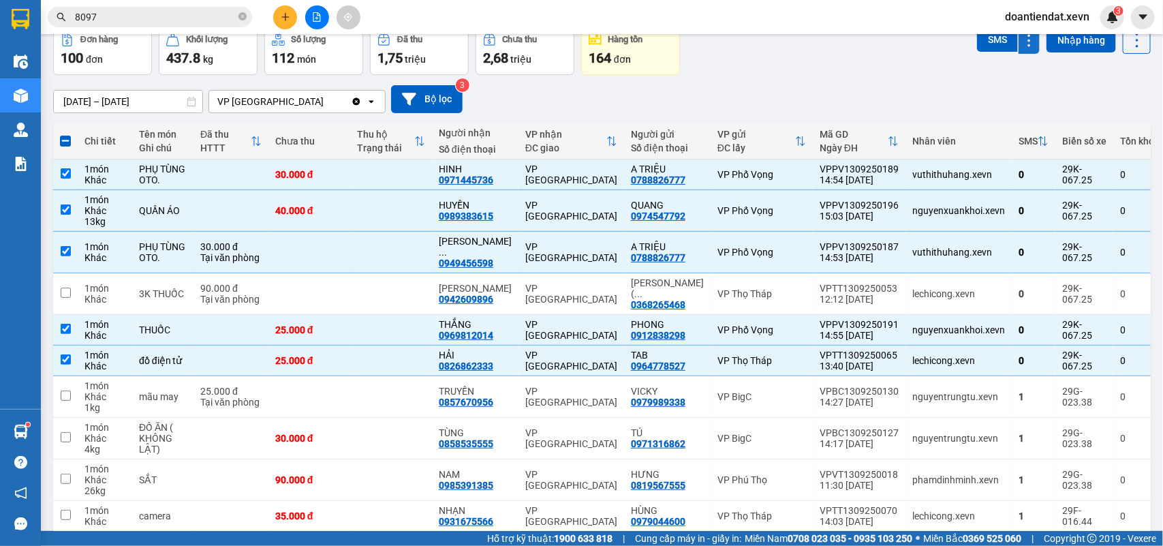
scroll to position [31, 0]
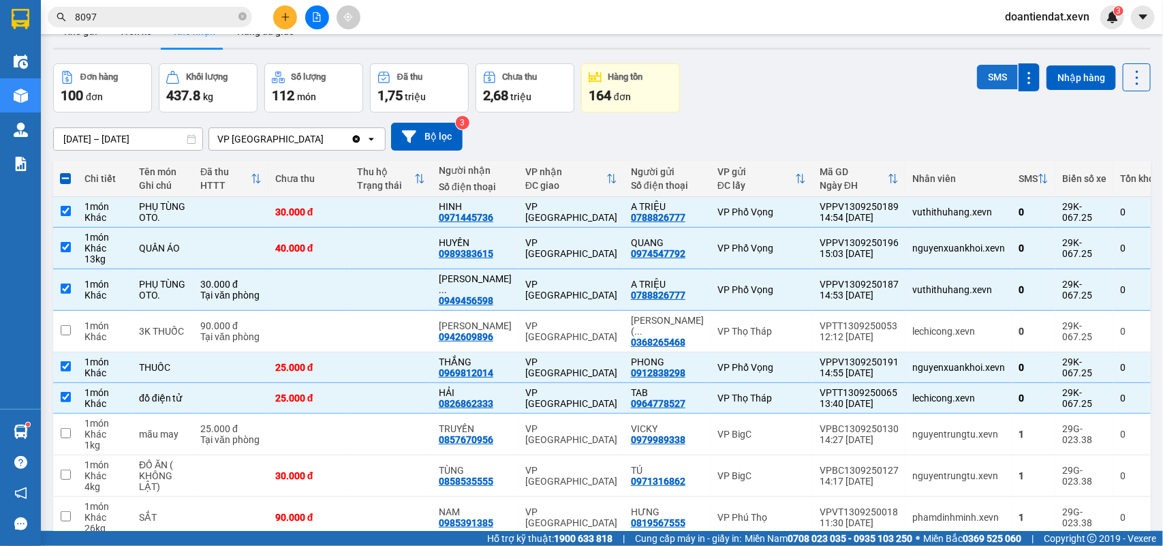
click at [988, 73] on button "SMS" at bounding box center [997, 77] width 41 height 25
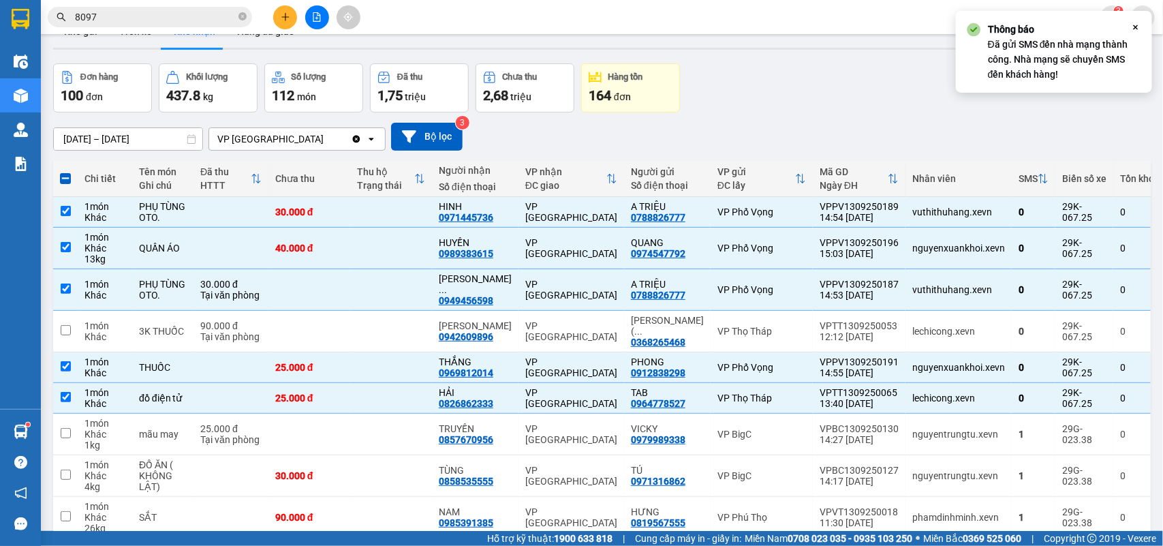
click at [63, 177] on span at bounding box center [65, 178] width 11 height 11
click at [65, 172] on input "checkbox" at bounding box center [65, 172] width 0 height 0
checkbox input "true"
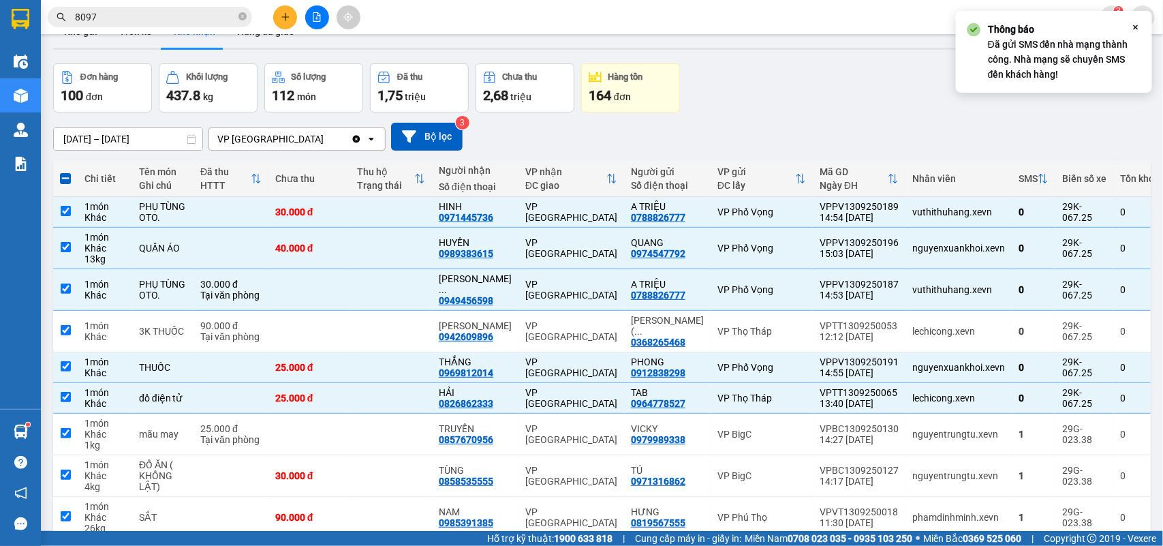
checkbox input "true"
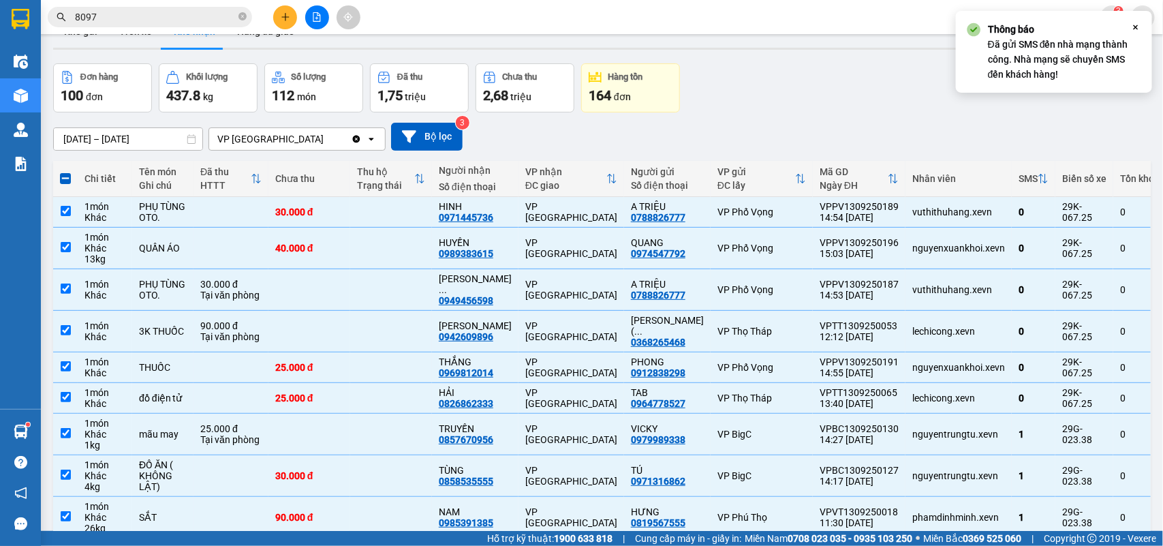
click at [63, 177] on span at bounding box center [65, 178] width 11 height 11
click at [65, 172] on input "checkbox" at bounding box center [65, 172] width 0 height 0
checkbox input "false"
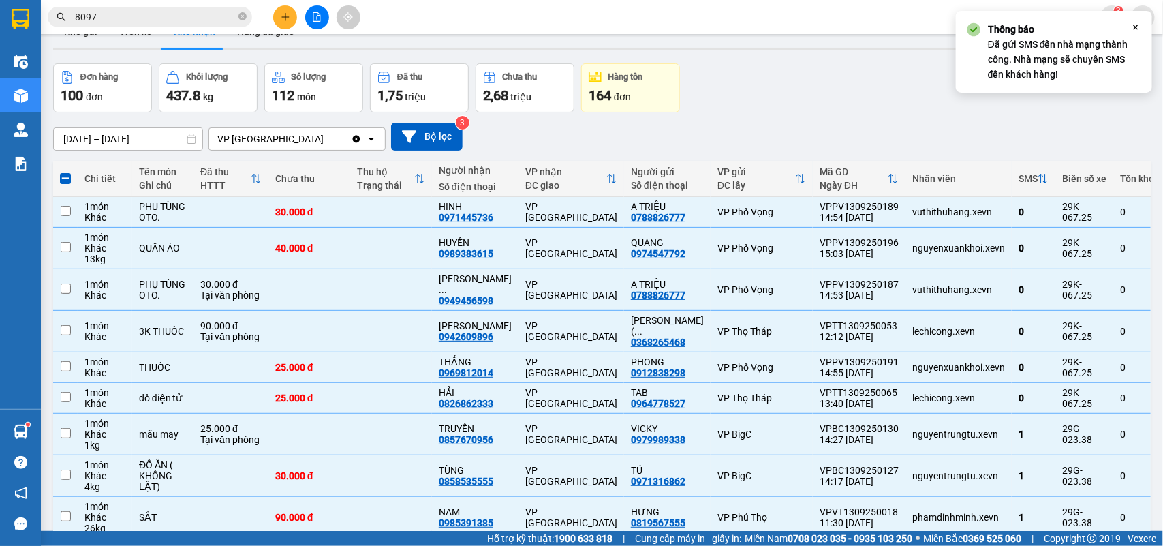
checkbox input "false"
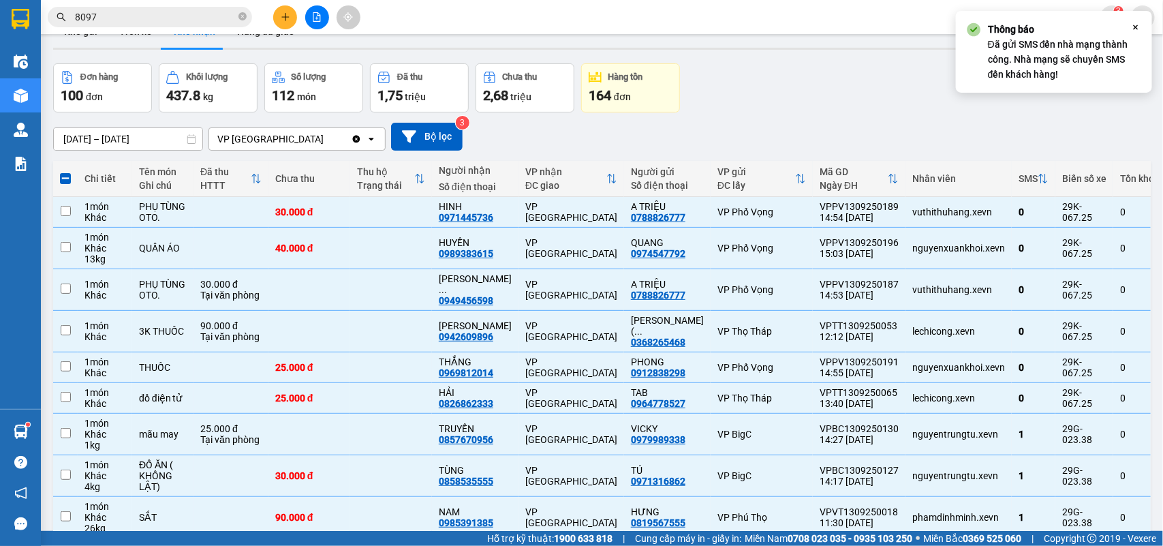
checkbox input "false"
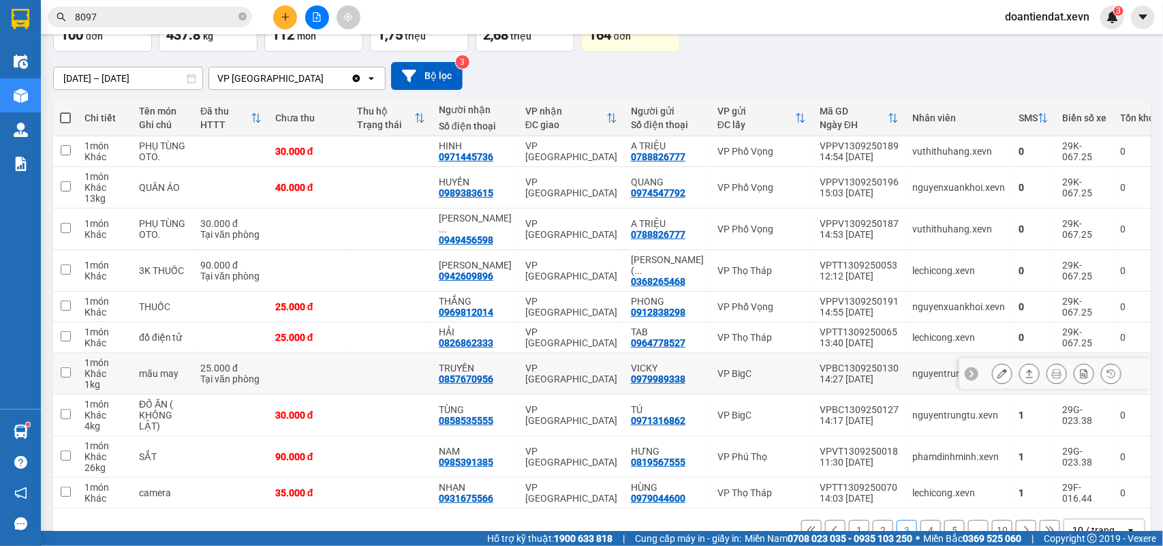
scroll to position [117, 0]
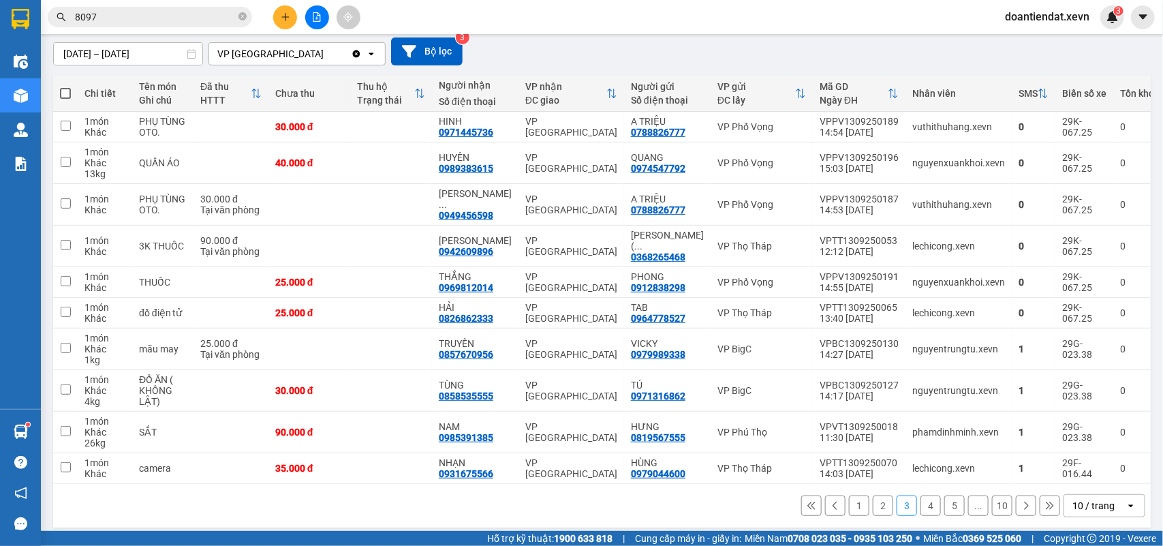
click at [873, 501] on button "2" at bounding box center [883, 506] width 20 height 20
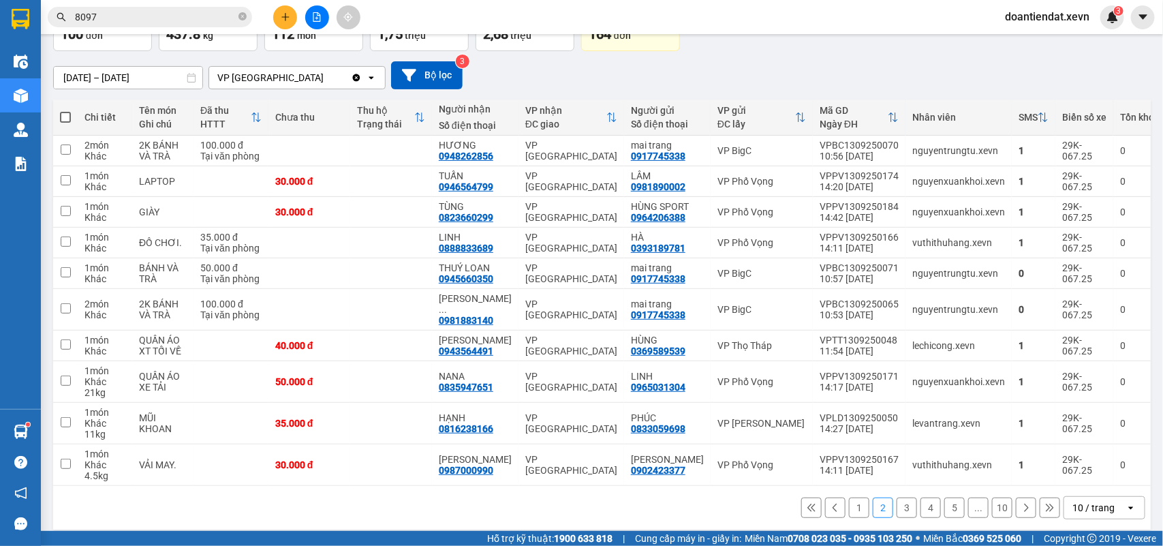
scroll to position [95, 0]
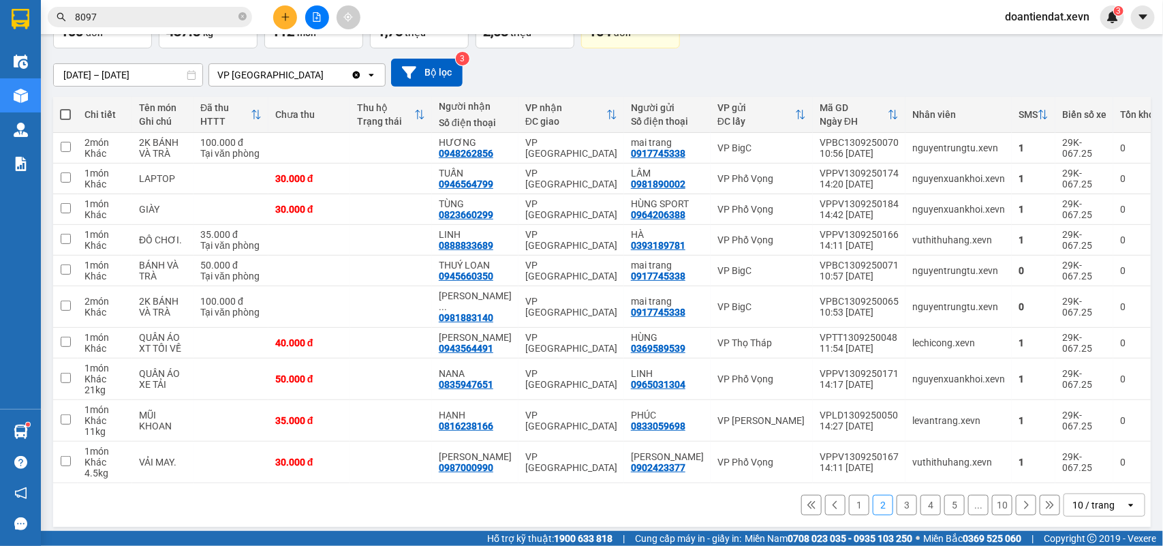
click at [849, 495] on button "1" at bounding box center [859, 505] width 20 height 20
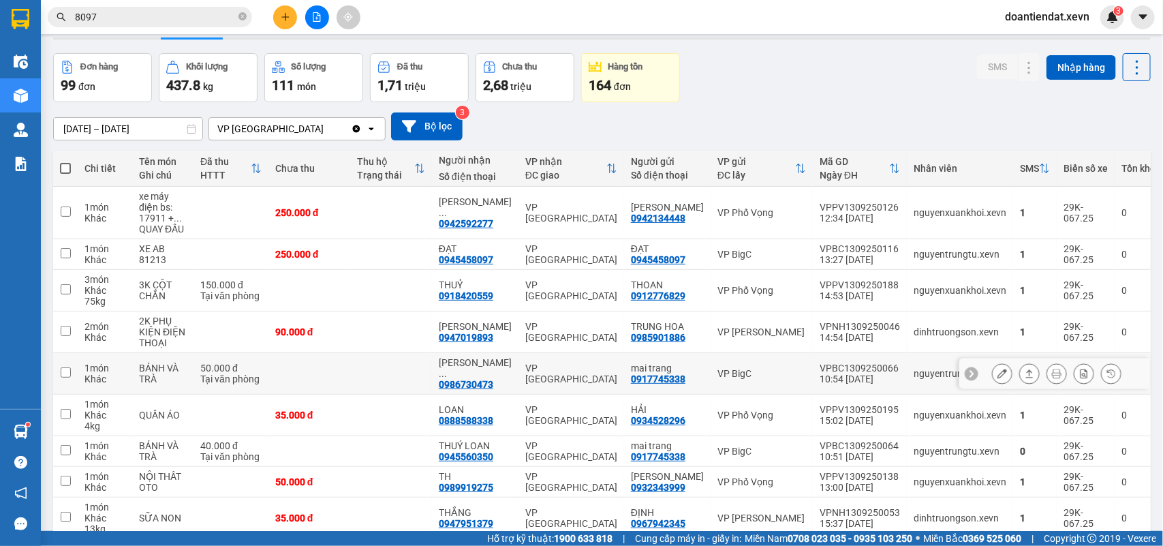
scroll to position [0, 0]
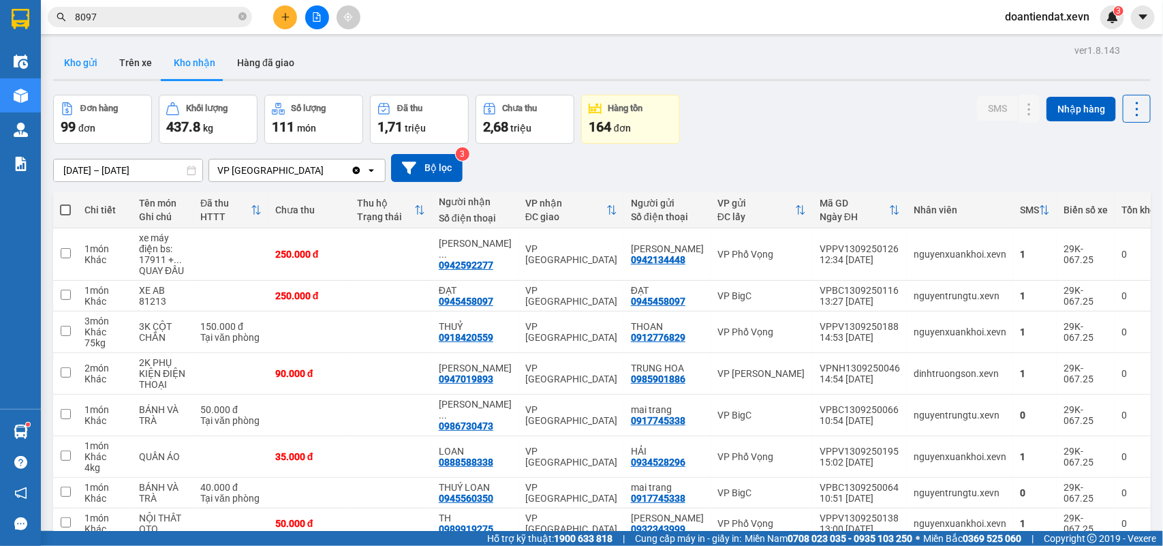
click at [73, 67] on button "Kho gửi" at bounding box center [80, 62] width 55 height 33
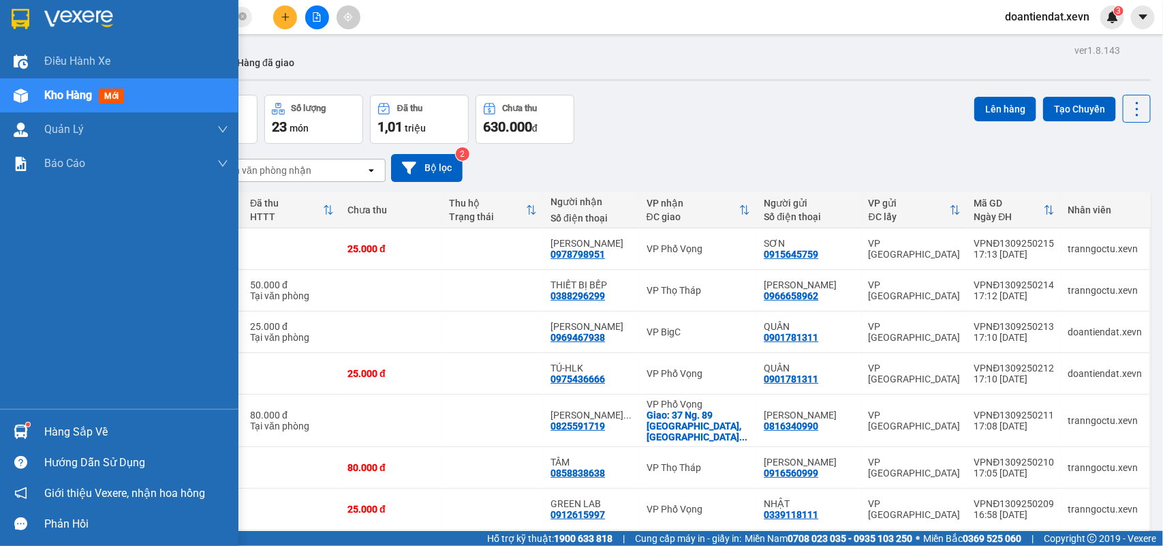
click at [22, 433] on img at bounding box center [21, 432] width 14 height 14
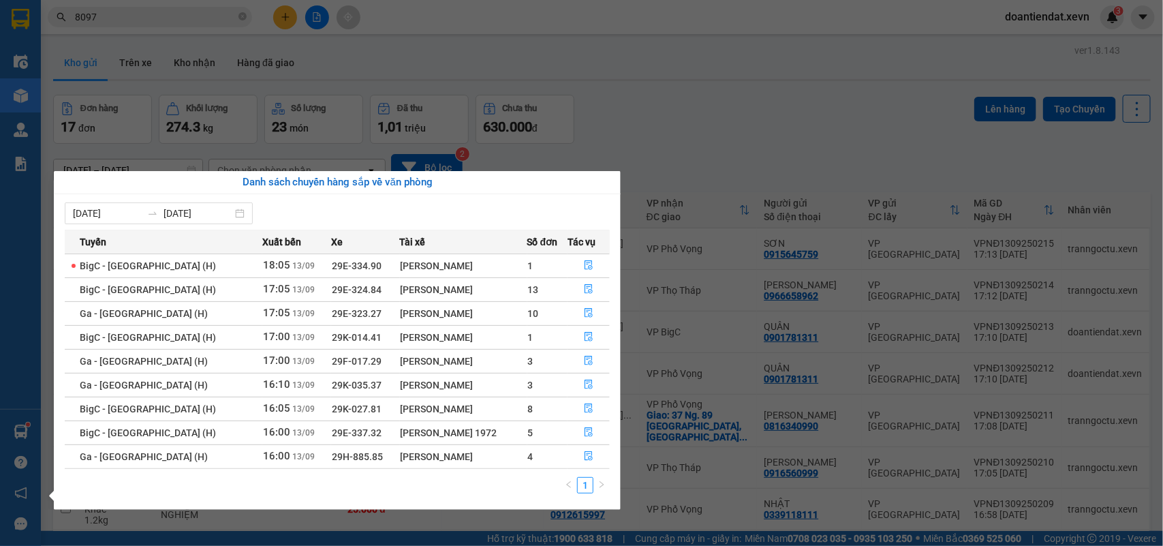
click at [137, 19] on section "Kết quả tìm kiếm ( 644 ) Bộ lọc Mã ĐH Trạng thái Món hàng Thu hộ Tổng cước Chưa…" at bounding box center [581, 273] width 1163 height 546
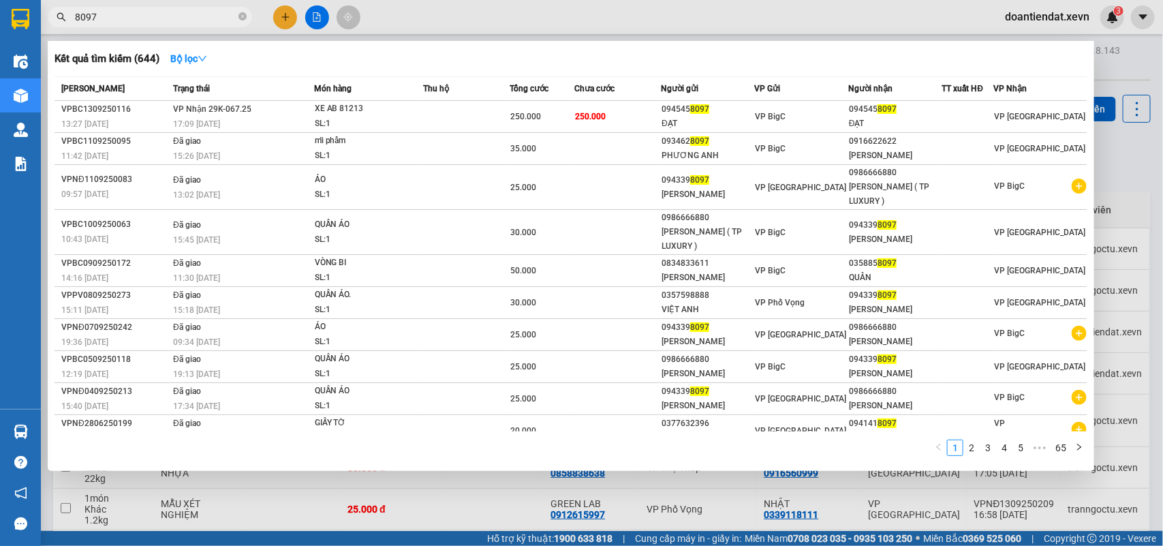
click at [137, 19] on input "8097" at bounding box center [155, 17] width 161 height 15
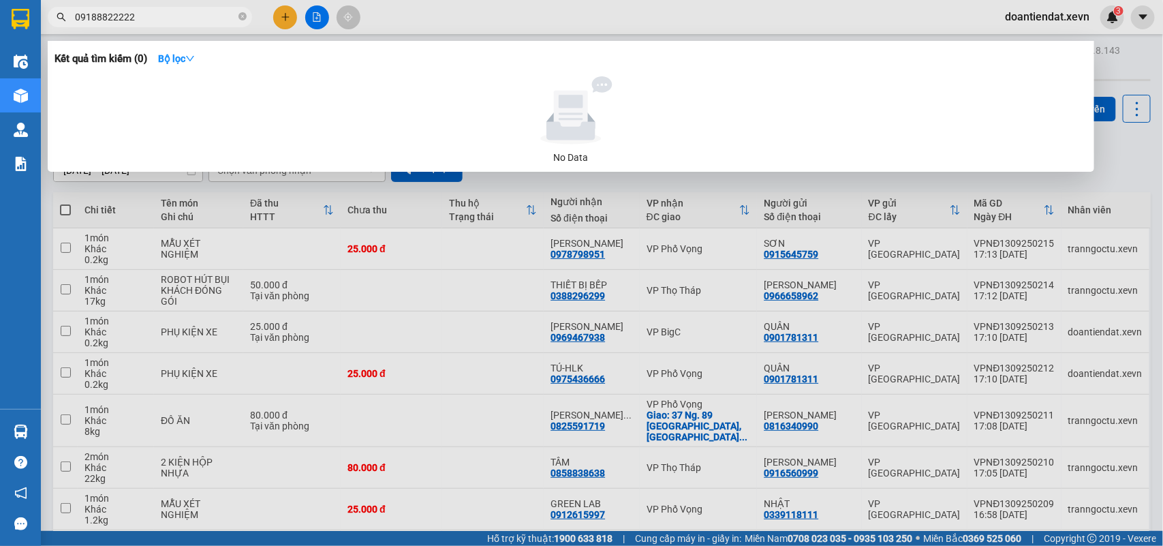
type input "0918882222"
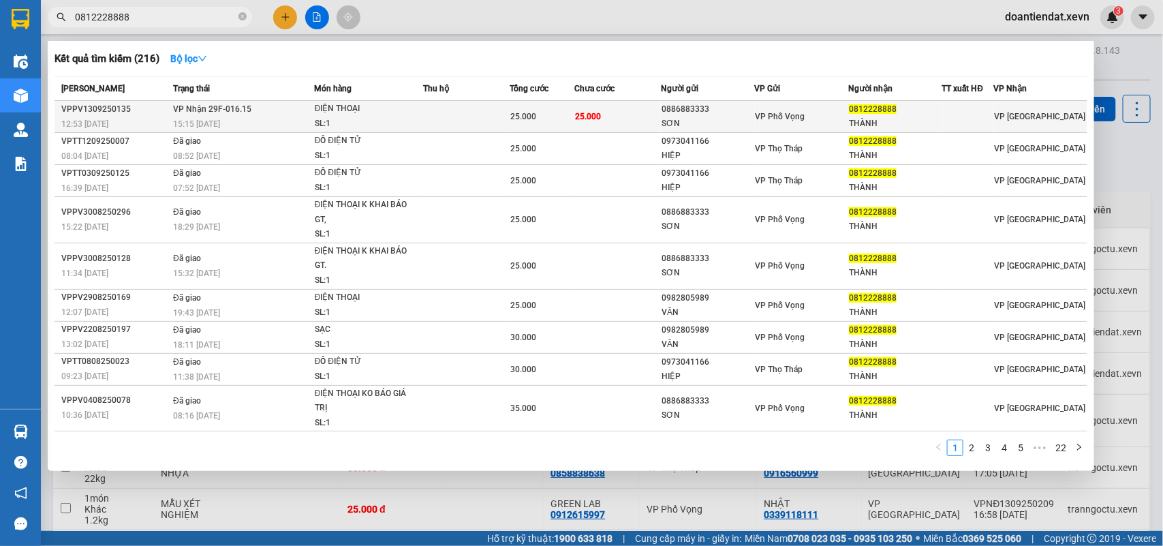
type input "0812228888"
click at [457, 115] on td at bounding box center [466, 117] width 87 height 32
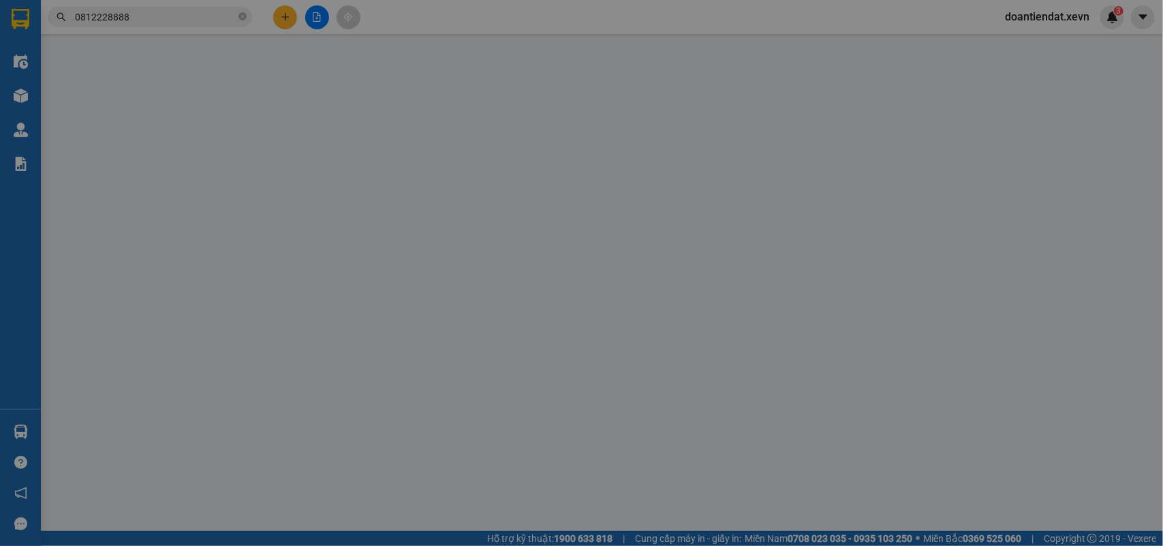
type input "0886883333"
type input "SƠN"
type input "0812228888"
type input "THÀNH"
type input "036087026606 NG MINH SƠN,217 MINH KHAI"
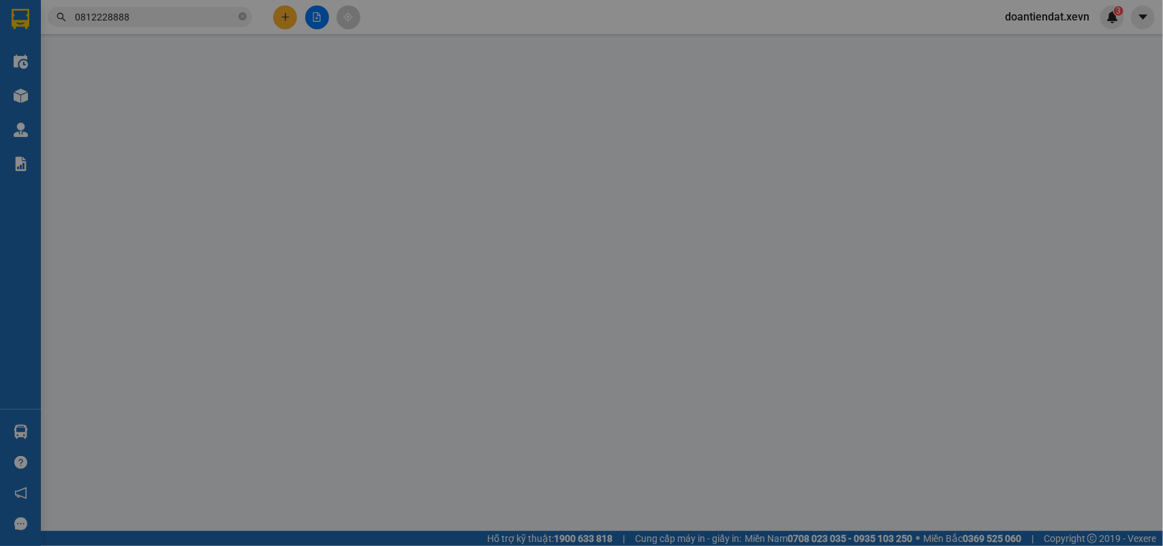
type input "25.000"
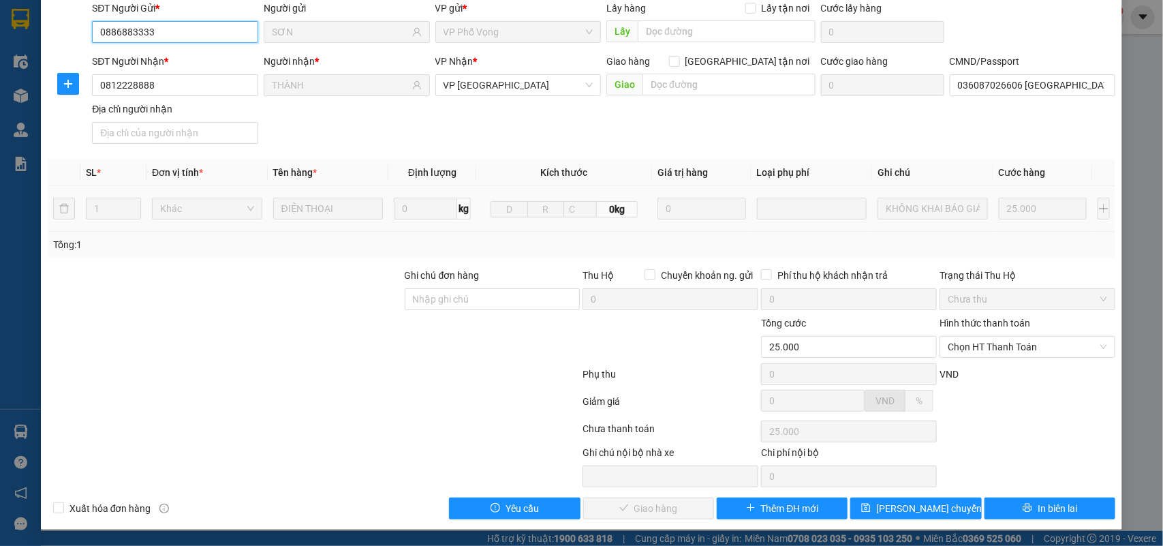
scroll to position [108, 0]
click at [1044, 93] on input "036087026606 NG MINH SƠN,217 MINH KHAI" at bounding box center [1033, 85] width 166 height 22
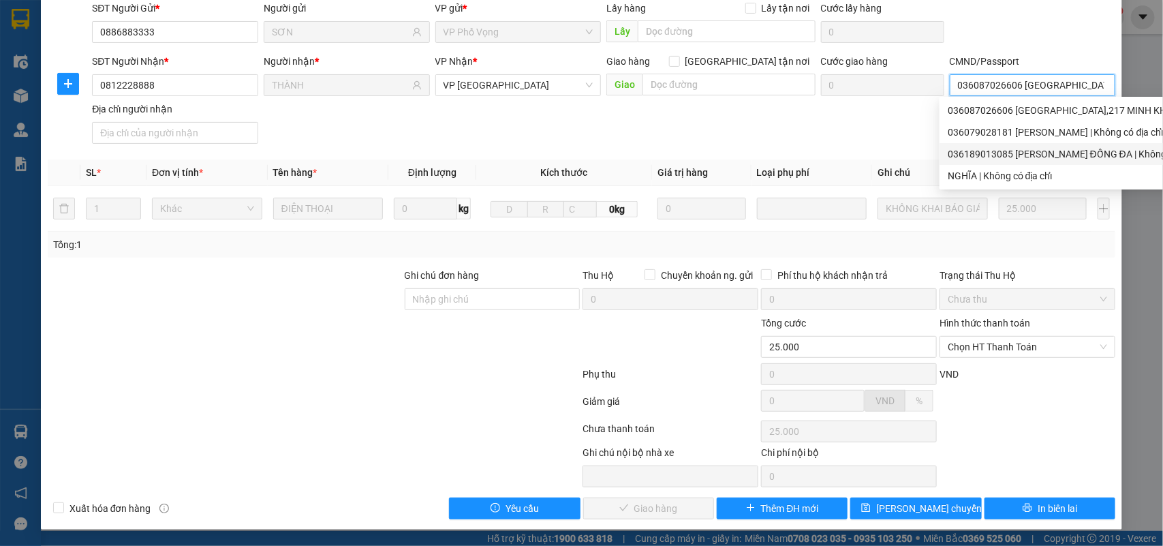
click at [1013, 153] on div "036189013085 TRẦN THU THỦY THÁI HÀ ĐỐNG ĐA | Không có địa chỉ" at bounding box center [1100, 154] width 304 height 15
type input "036189013085 TRẦN THU THỦY THÁI HÀ ĐỐNG ĐA"
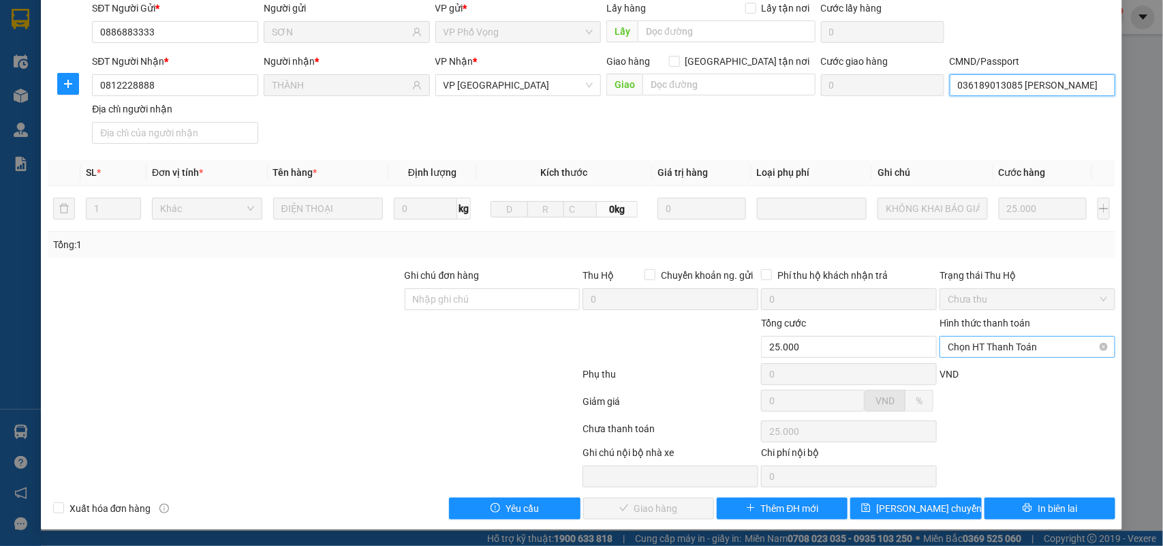
drag, startPoint x: 955, startPoint y: 338, endPoint x: 963, endPoint y: 353, distance: 17.1
click at [956, 339] on span "Chọn HT Thanh Toán" at bounding box center [1027, 347] width 159 height 20
drag, startPoint x: 969, startPoint y: 374, endPoint x: 683, endPoint y: 479, distance: 304.5
click at [969, 375] on div "Tại văn phòng" at bounding box center [1017, 375] width 157 height 15
type input "0"
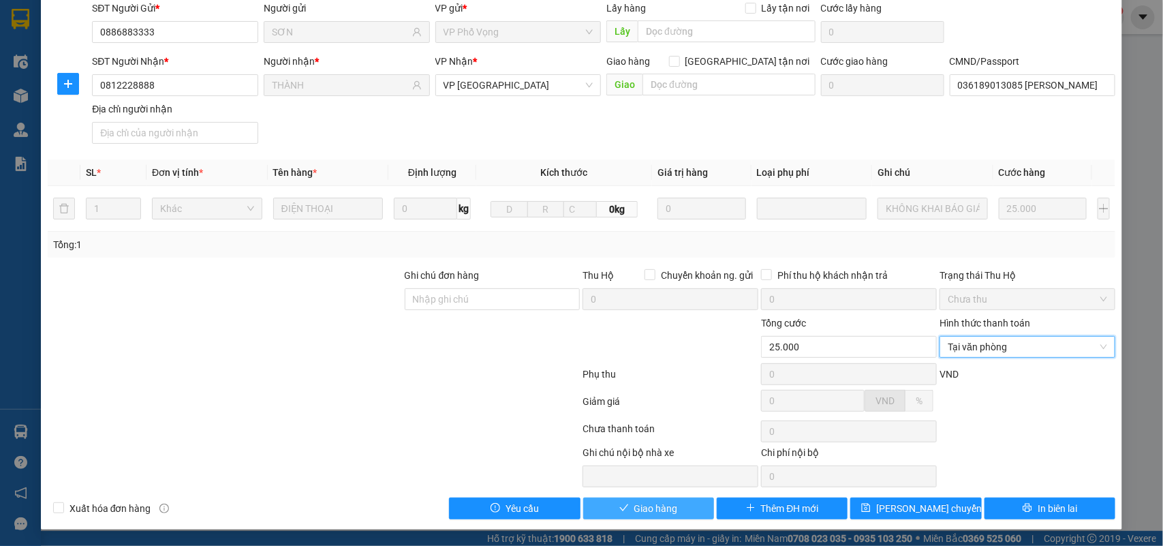
click at [656, 503] on span "Giao hàng" at bounding box center [657, 508] width 44 height 15
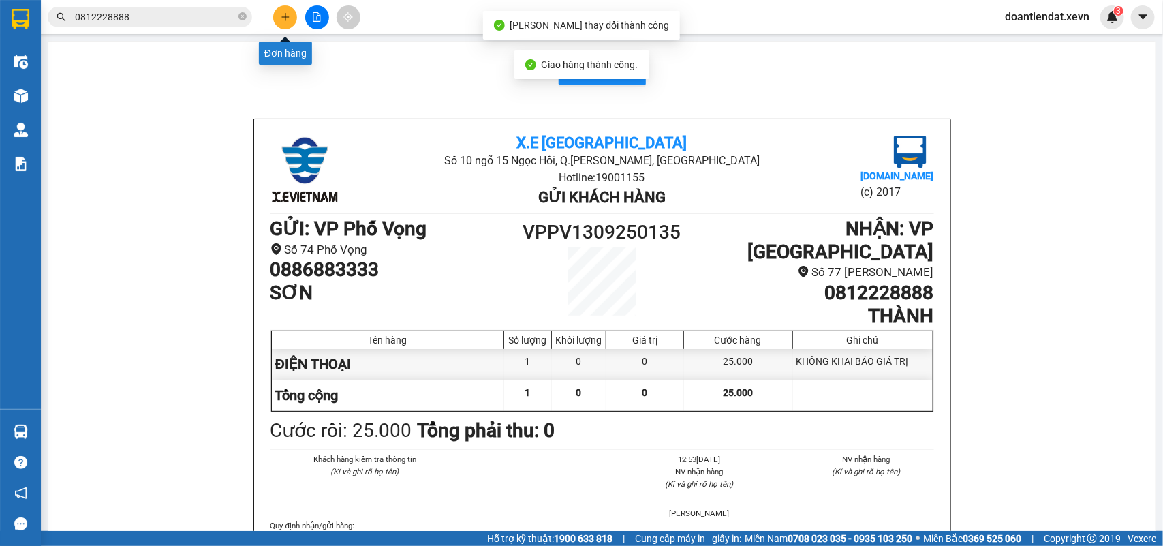
click at [281, 22] on button at bounding box center [285, 17] width 24 height 24
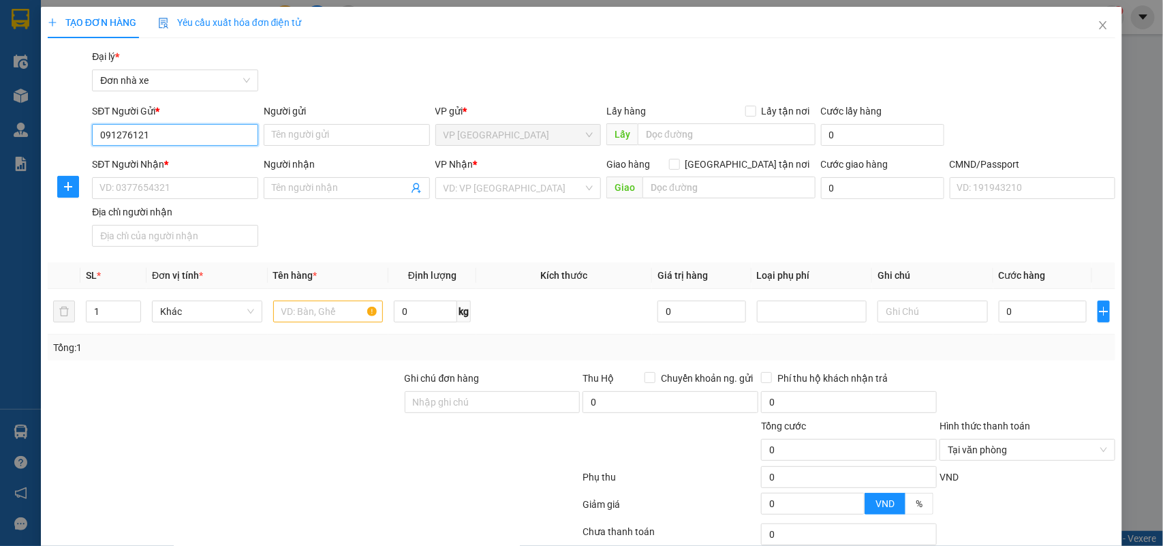
type input "0912761212"
click at [213, 158] on div "0912761212 - PHƯƠNG ANH" at bounding box center [174, 162] width 148 height 15
type input "PHƯƠNG ANH"
type input "0972172572"
type input "C THẢO"
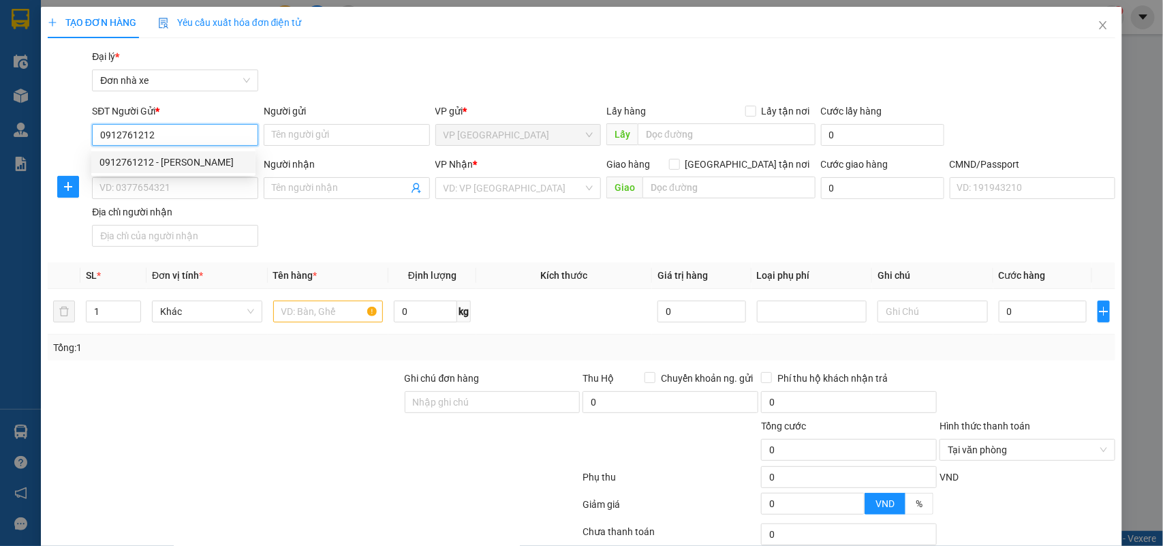
checkbox input "true"
type input "TÒA NHÀ 21 CÁT LINH PHƯỜNG CÁT LINH ĐỐNG ĐA, hà nội"
type input "123"
type input "50.000"
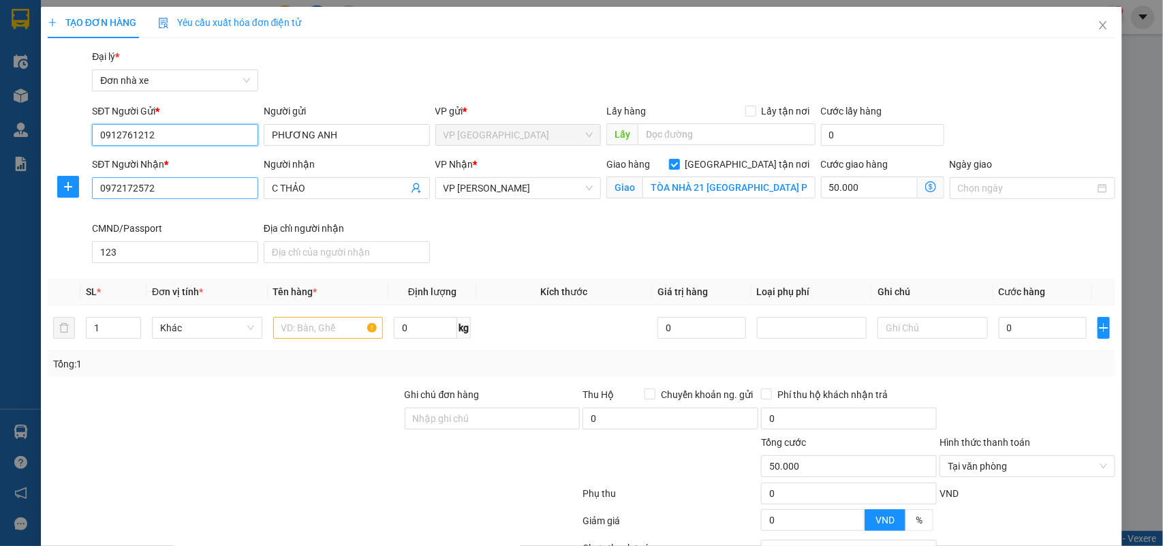
type input "0912761212"
click at [224, 196] on input "0972172572" at bounding box center [175, 188] width 166 height 22
type input "0912534034"
click at [164, 213] on div "0912534034 - HOÀNG TRUNG" at bounding box center [176, 216] width 153 height 15
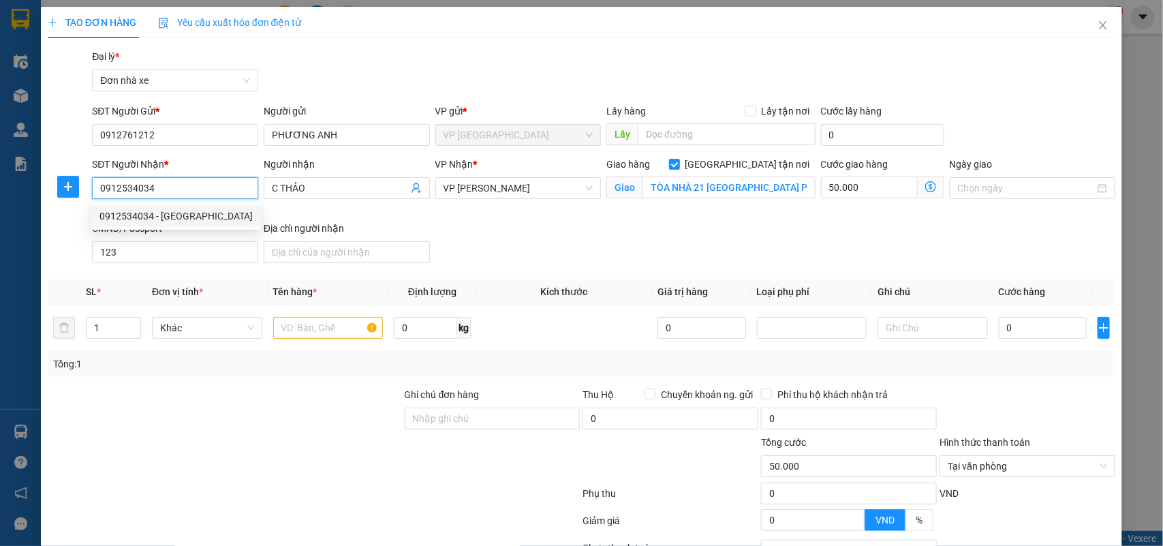
type input "HOÀNG TRUNG"
type input "CT1A, P. Văn Quán, Hà Đông, Hà Nội, Việt Nam"
type input "120.000"
type input "0912534034"
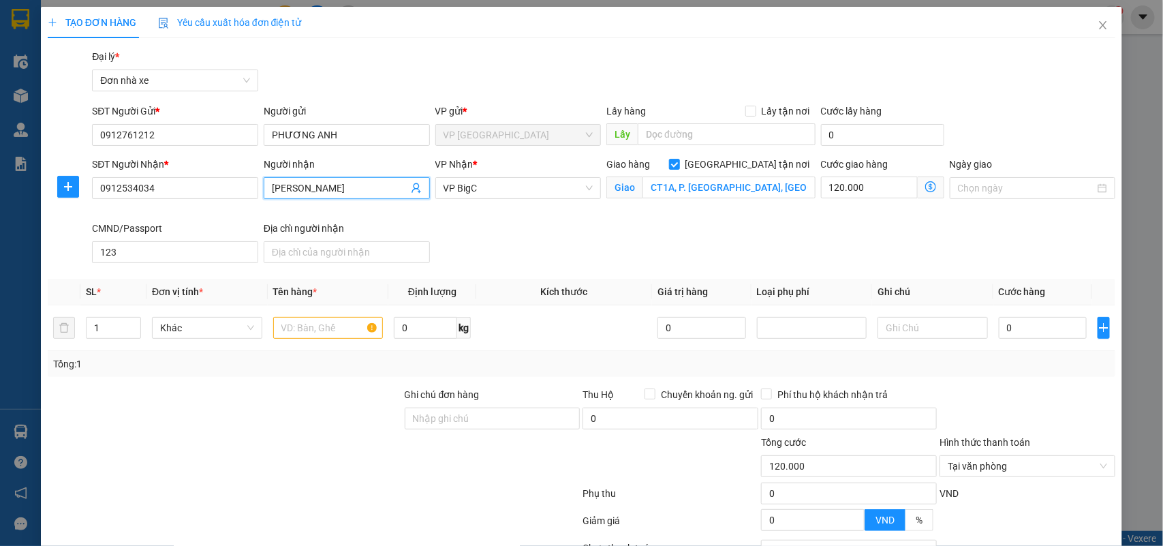
click at [266, 189] on span "HOÀNG TRUNG" at bounding box center [347, 188] width 166 height 22
click at [272, 189] on input "HOÀNG TRUNG" at bounding box center [340, 188] width 136 height 15
type input "ĐỖ DƯƠNG HOÀNG TRUNG"
click at [995, 194] on input "Ngày giao" at bounding box center [1027, 188] width 138 height 15
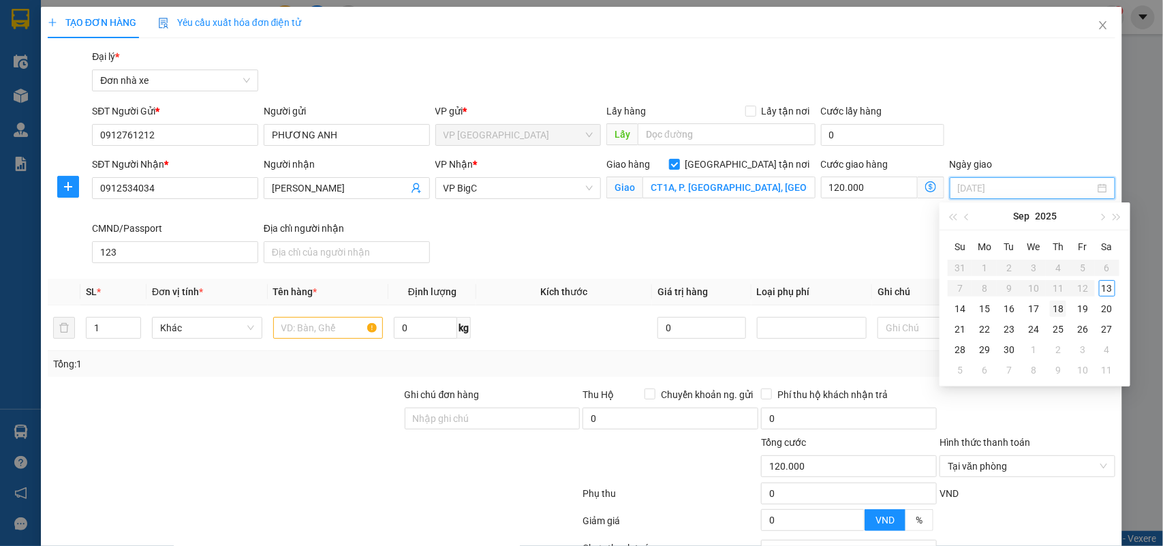
type input "18/09/2025"
type input "[DATE]"
click at [1102, 288] on div "13" at bounding box center [1107, 288] width 16 height 16
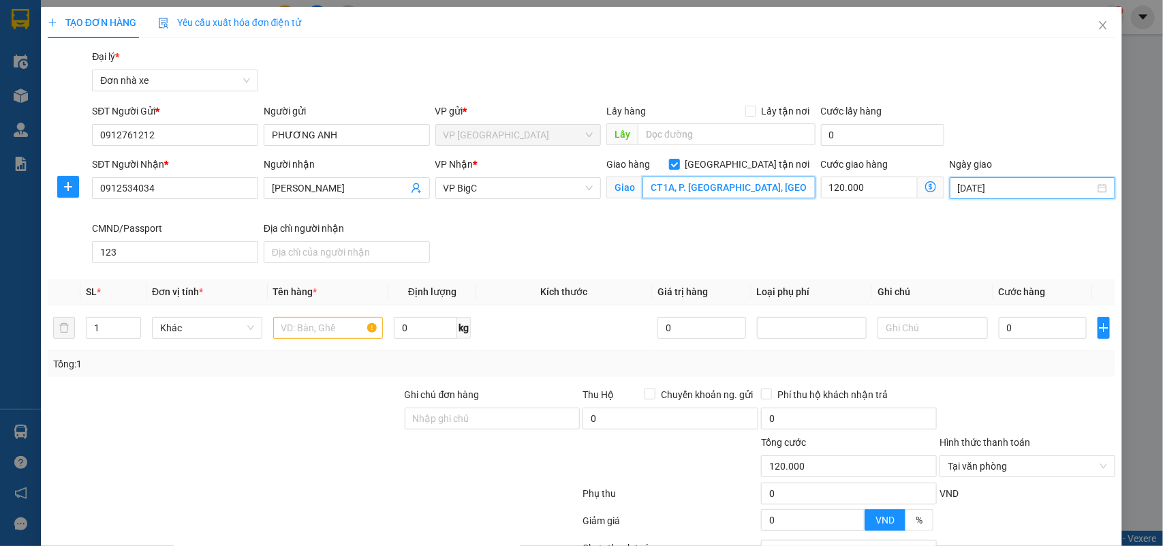
click at [718, 187] on input "CT1A, P. Văn Quán, Hà Đông, Hà Nội, Việt Nam" at bounding box center [729, 188] width 173 height 22
click at [311, 335] on input "text" at bounding box center [328, 328] width 110 height 22
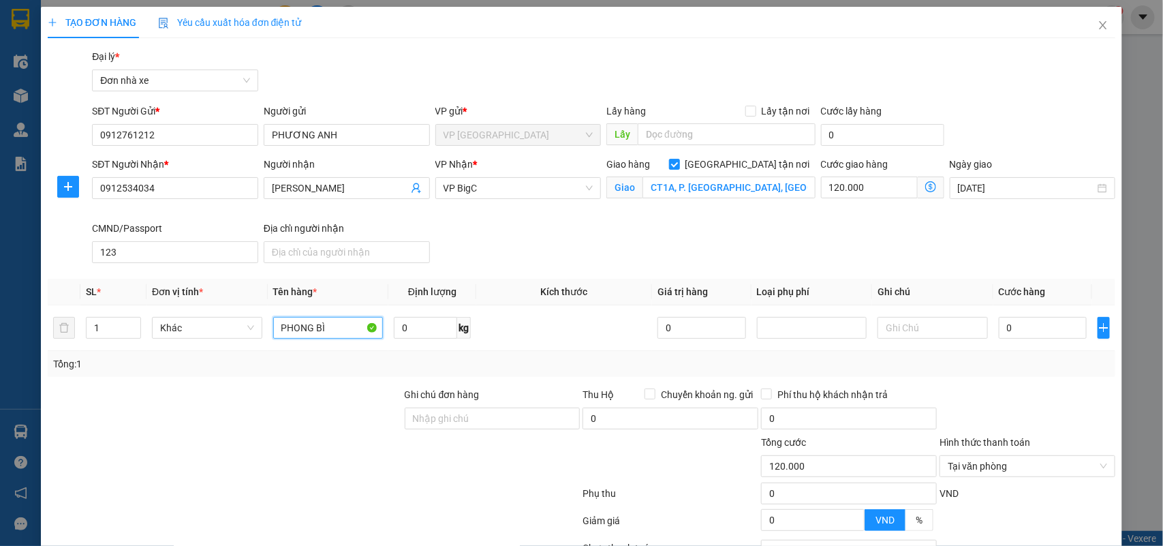
type input "PHONG BÌ"
click at [840, 183] on input "120.000" at bounding box center [869, 188] width 97 height 22
type input "9"
type input "90"
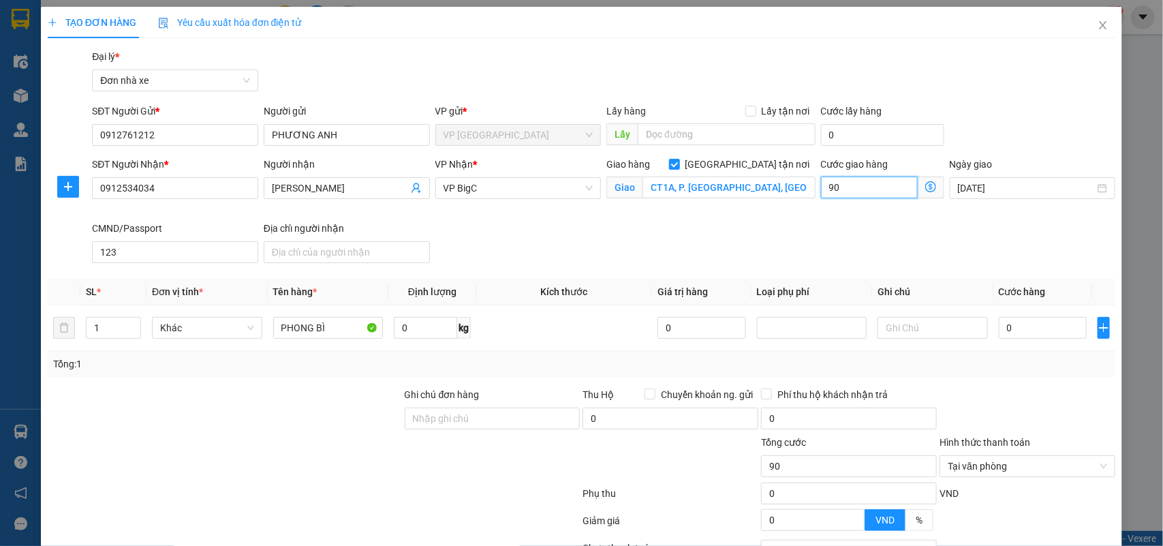
type input "90"
type input "90.000"
drag, startPoint x: 994, startPoint y: 262, endPoint x: 1050, endPoint y: 318, distance: 79.0
click at [996, 264] on div "SĐT Người Nhận * 0912534034 Người nhận ĐỖ DƯƠNG HOÀNG TRUNG VP Nhận * VP BigC G…" at bounding box center [603, 213] width 1029 height 112
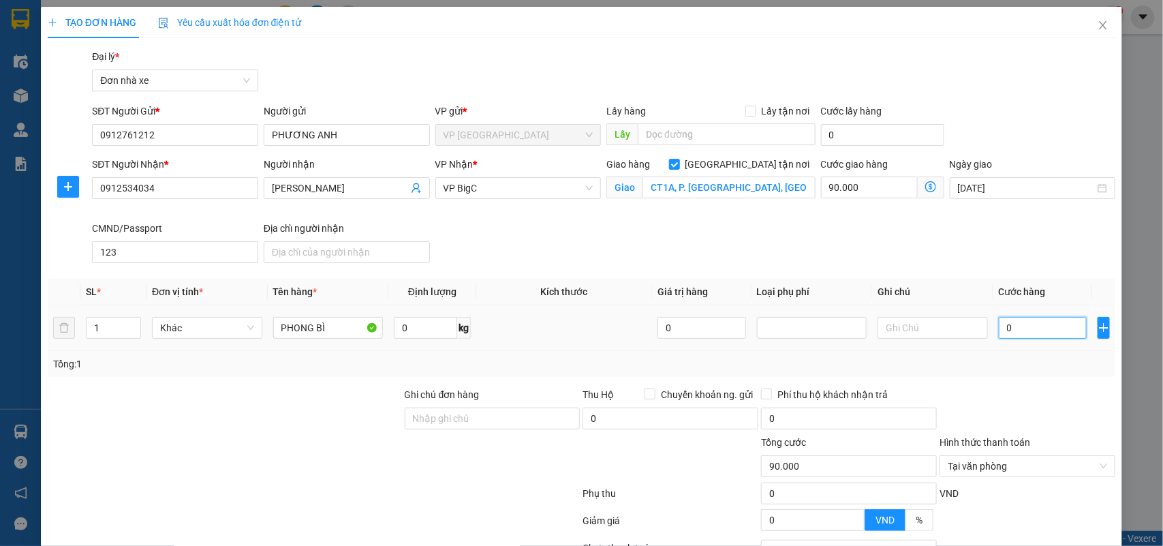
click at [1047, 322] on input "0" at bounding box center [1043, 328] width 88 height 22
type input "2"
type input "90.002"
type input "20"
type input "90.020"
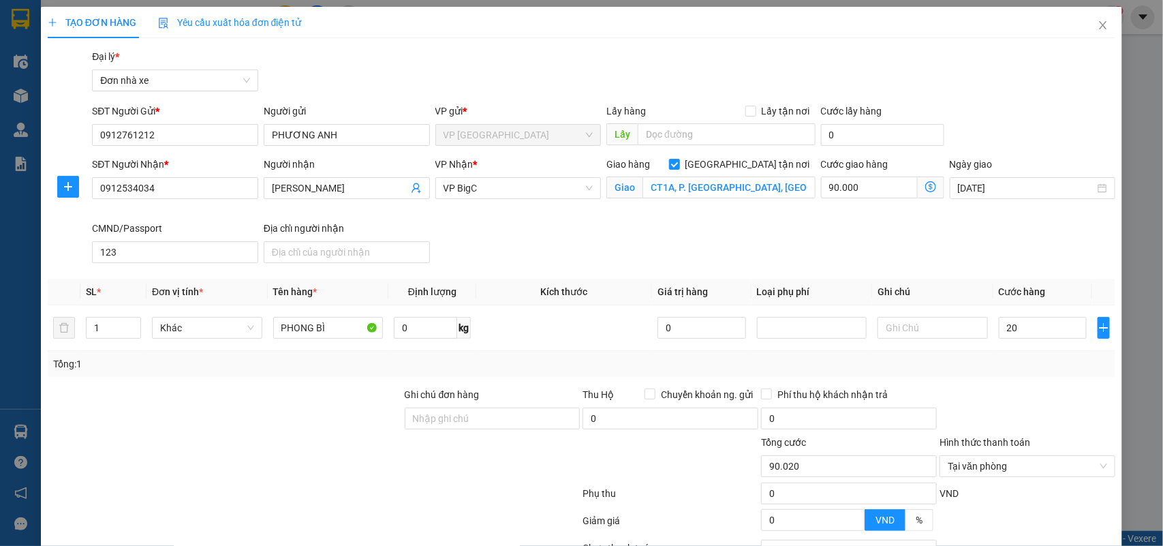
type input "20.000"
type input "110.000"
click at [693, 240] on div "SĐT Người Nhận * 0912534034 Người nhận ĐỖ DƯƠNG HOÀNG TRUNG VP Nhận * VP BigC G…" at bounding box center [603, 213] width 1029 height 112
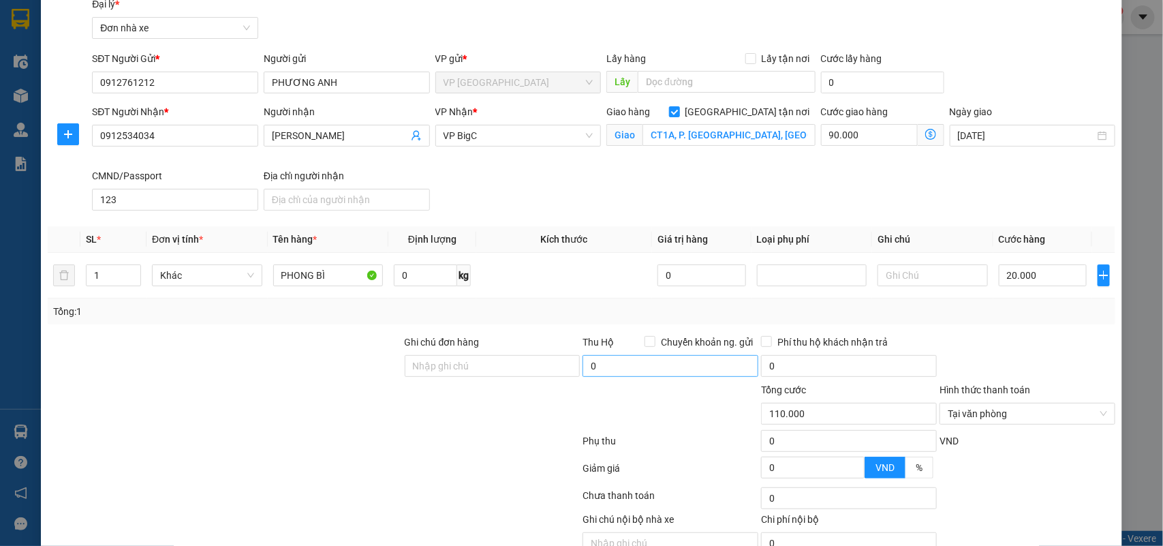
scroll to position [121, 0]
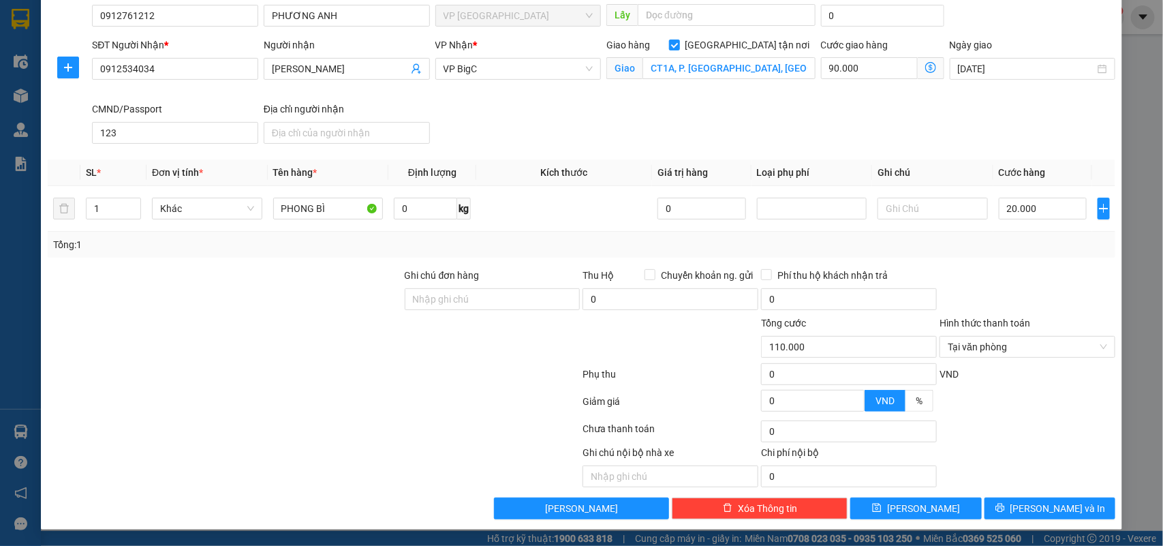
drag, startPoint x: 1028, startPoint y: 284, endPoint x: 1019, endPoint y: 288, distance: 9.8
click at [1026, 284] on div at bounding box center [1028, 292] width 179 height 48
click at [1010, 387] on div "VND" at bounding box center [1028, 379] width 179 height 24
click at [1007, 420] on div "Chọn HT Thanh Toán" at bounding box center [1028, 431] width 179 height 27
click at [1026, 508] on button "[PERSON_NAME] và In" at bounding box center [1050, 509] width 131 height 22
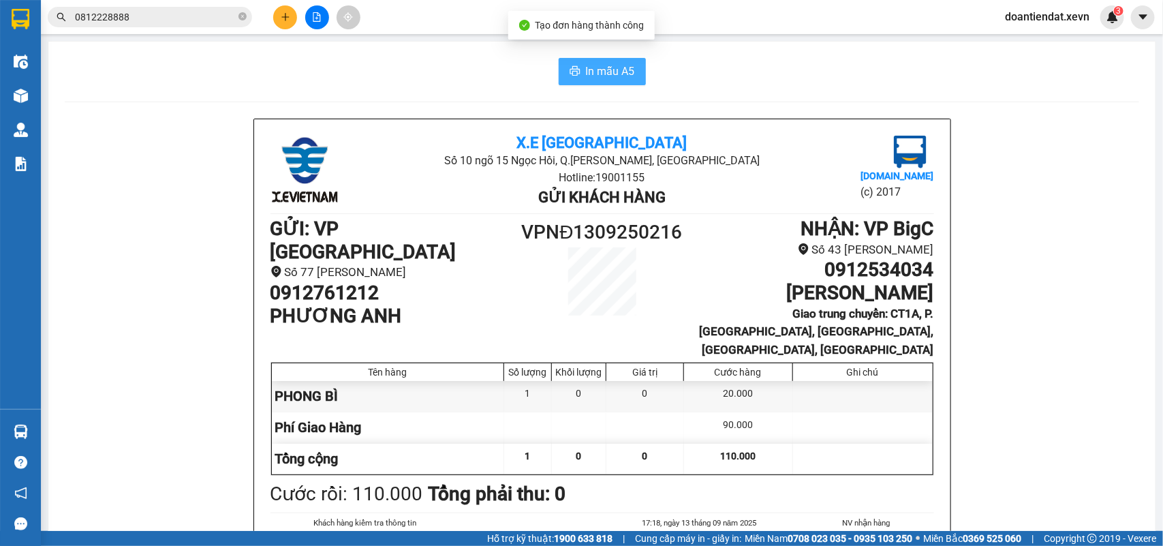
click at [610, 76] on span "In mẫu A5" at bounding box center [610, 71] width 49 height 17
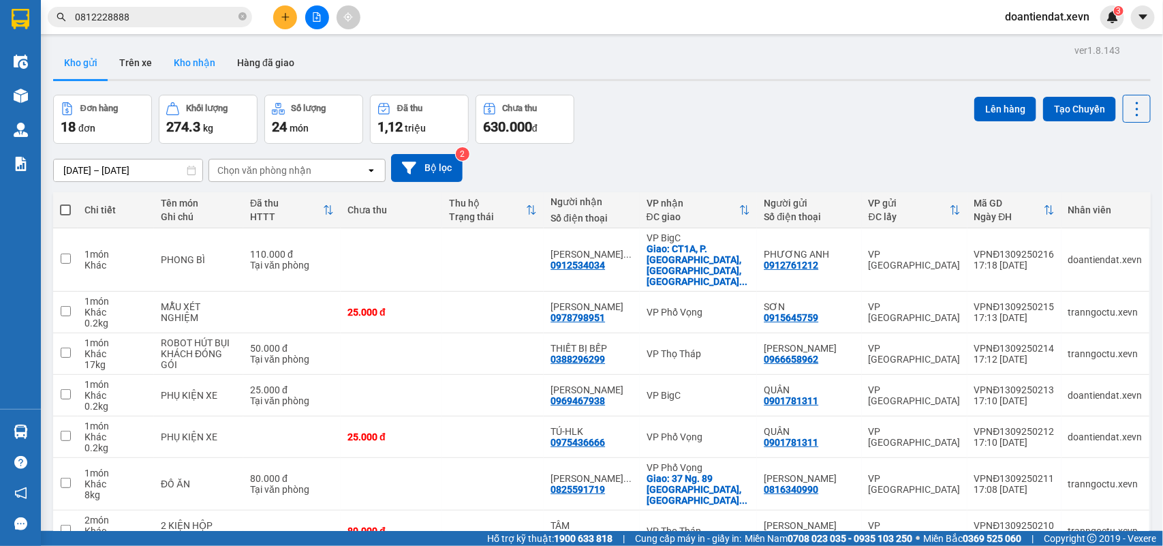
click at [195, 59] on button "Kho nhận" at bounding box center [194, 62] width 63 height 33
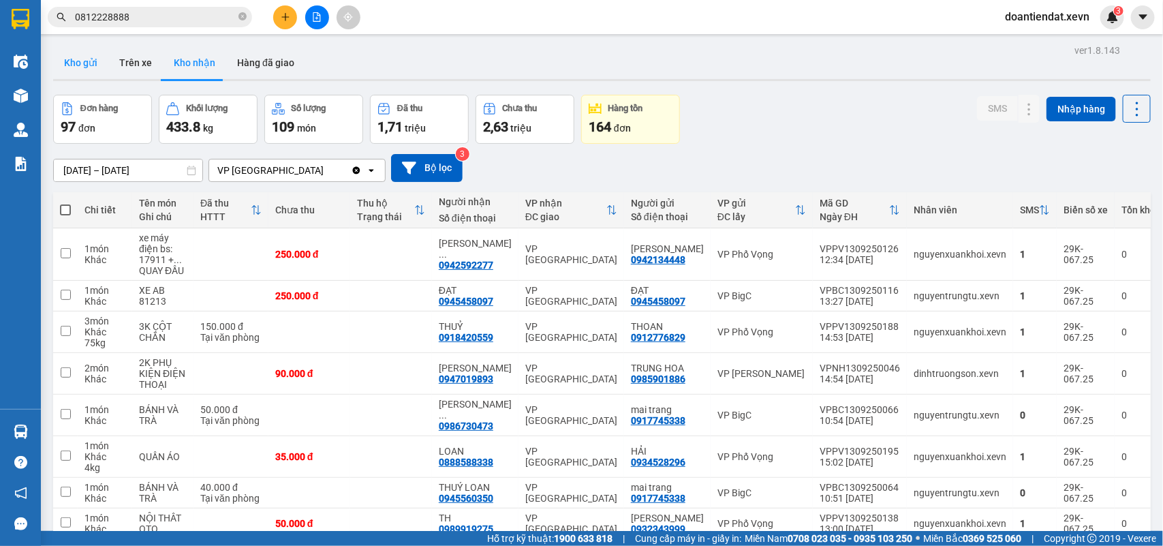
click at [72, 70] on button "Kho gửi" at bounding box center [80, 62] width 55 height 33
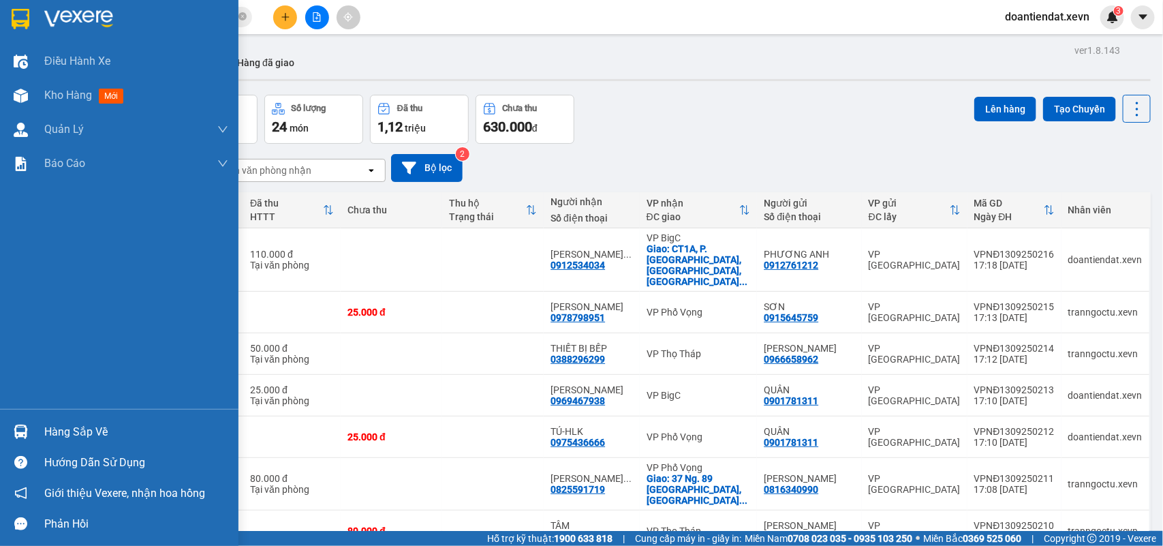
click at [27, 438] on img at bounding box center [21, 432] width 14 height 14
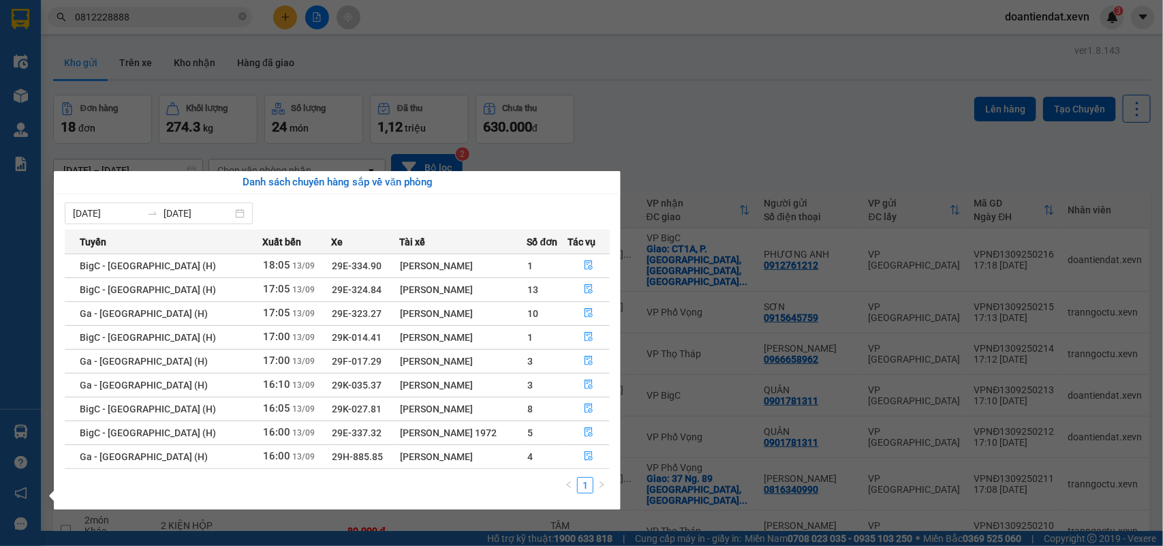
click at [815, 140] on section "Kết quả tìm kiếm ( 216 ) Bộ lọc Mã ĐH Trạng thái Món hàng Thu hộ Tổng cước Chưa…" at bounding box center [581, 273] width 1163 height 546
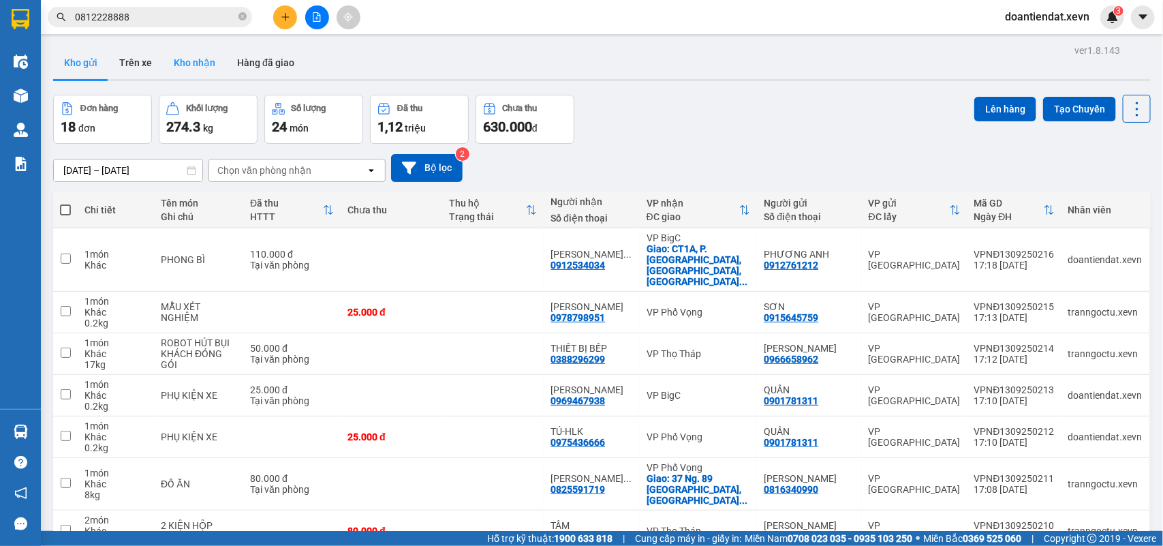
click at [193, 61] on button "Kho nhận" at bounding box center [194, 62] width 63 height 33
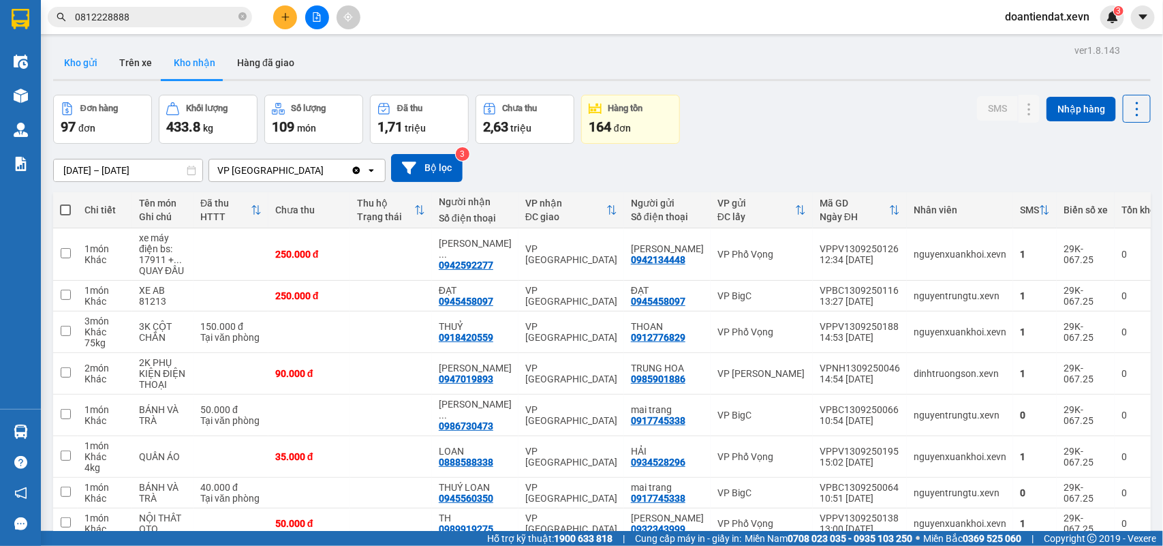
click at [89, 63] on button "Kho gửi" at bounding box center [80, 62] width 55 height 33
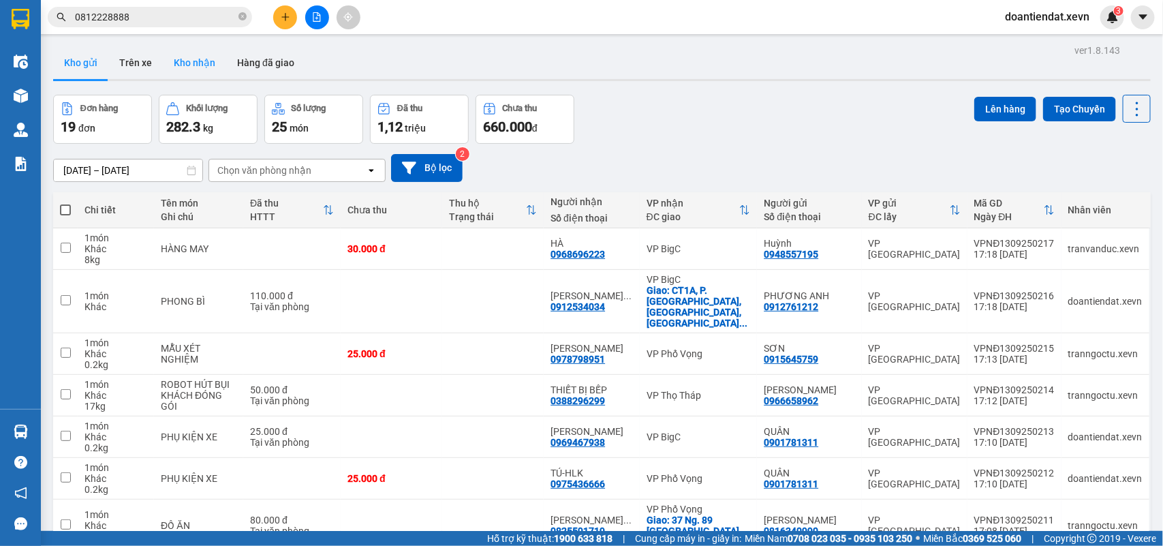
click at [191, 66] on button "Kho nhận" at bounding box center [194, 62] width 63 height 33
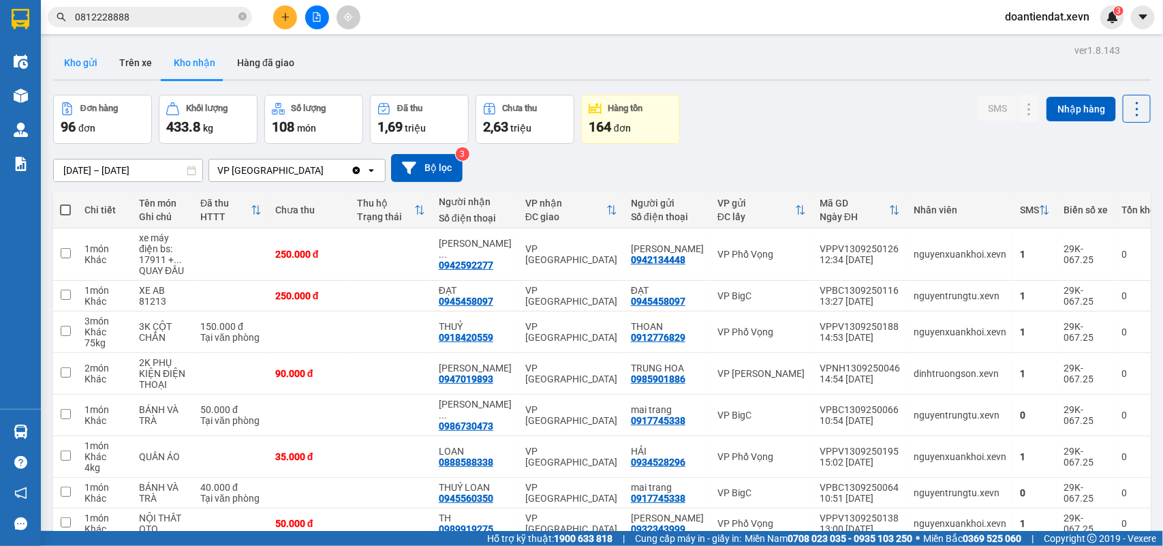
click at [106, 58] on button "Kho gửi" at bounding box center [80, 62] width 55 height 33
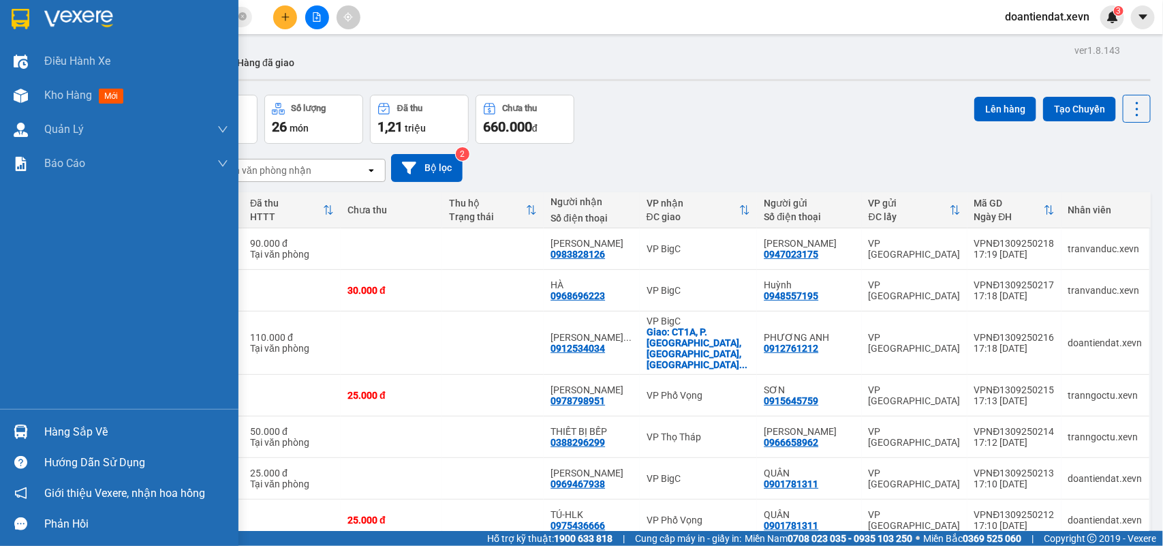
click at [20, 425] on img at bounding box center [21, 432] width 14 height 14
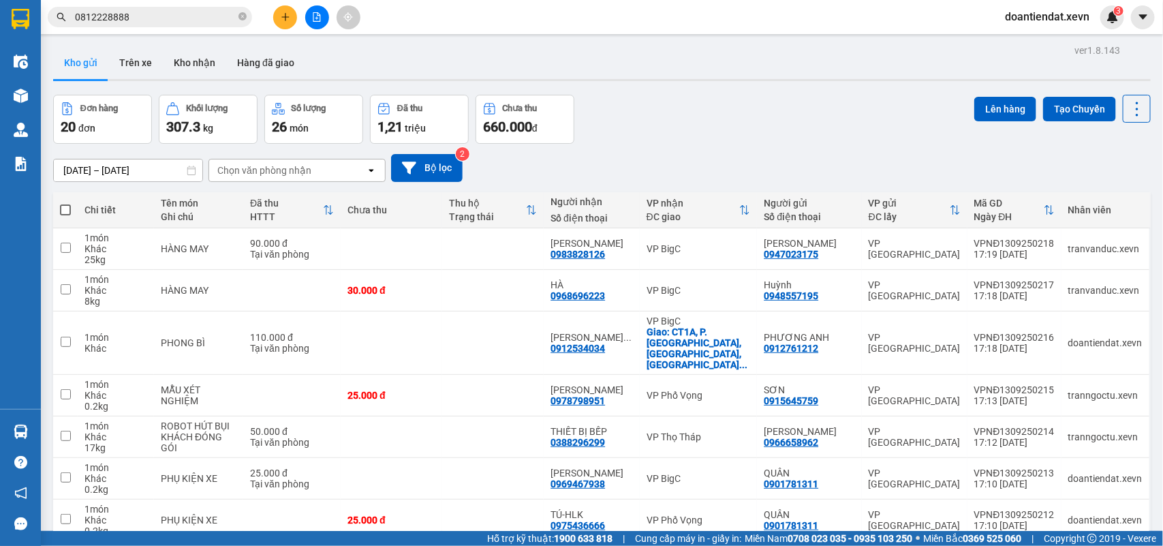
click at [710, 104] on section "Kết quả tìm kiếm ( 216 ) Bộ lọc Mã ĐH Trạng thái Món hàng Thu hộ Tổng cước Chưa…" at bounding box center [581, 273] width 1163 height 546
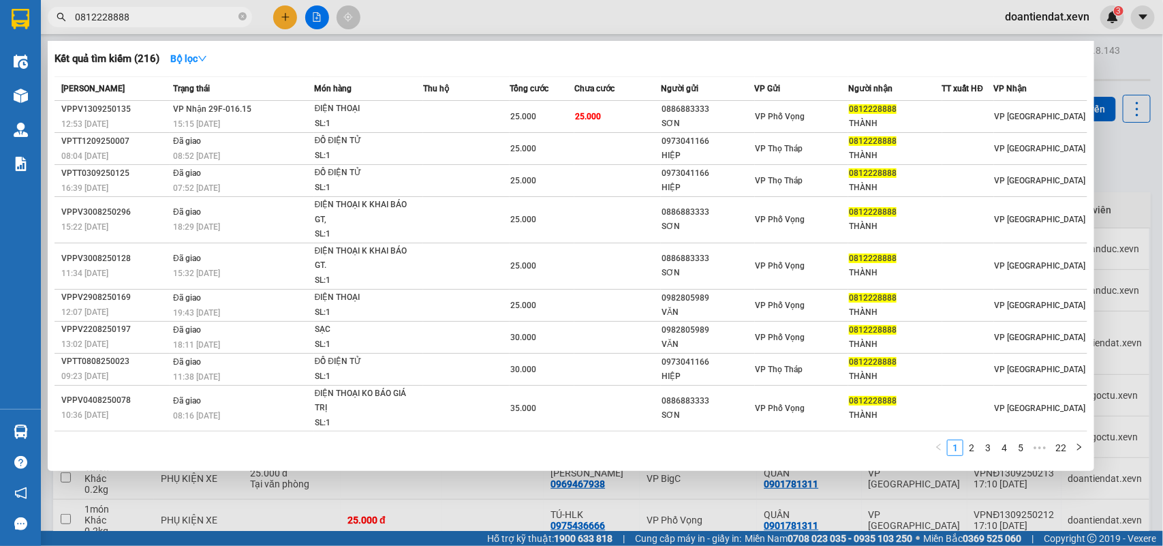
click at [185, 21] on input "0812228888" at bounding box center [155, 17] width 161 height 15
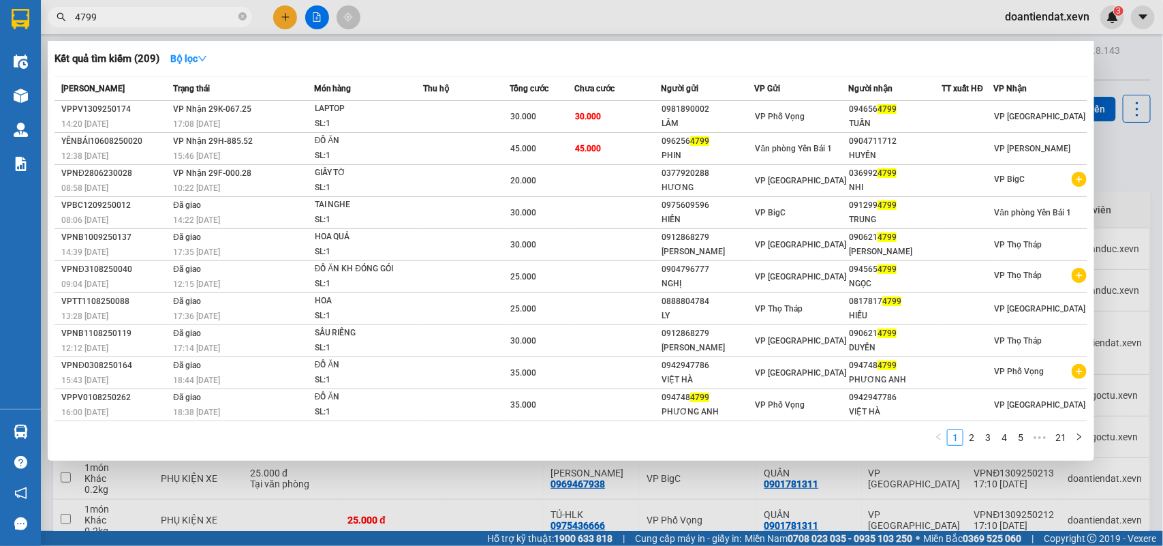
type input "4799"
click at [534, 15] on div at bounding box center [581, 273] width 1163 height 546
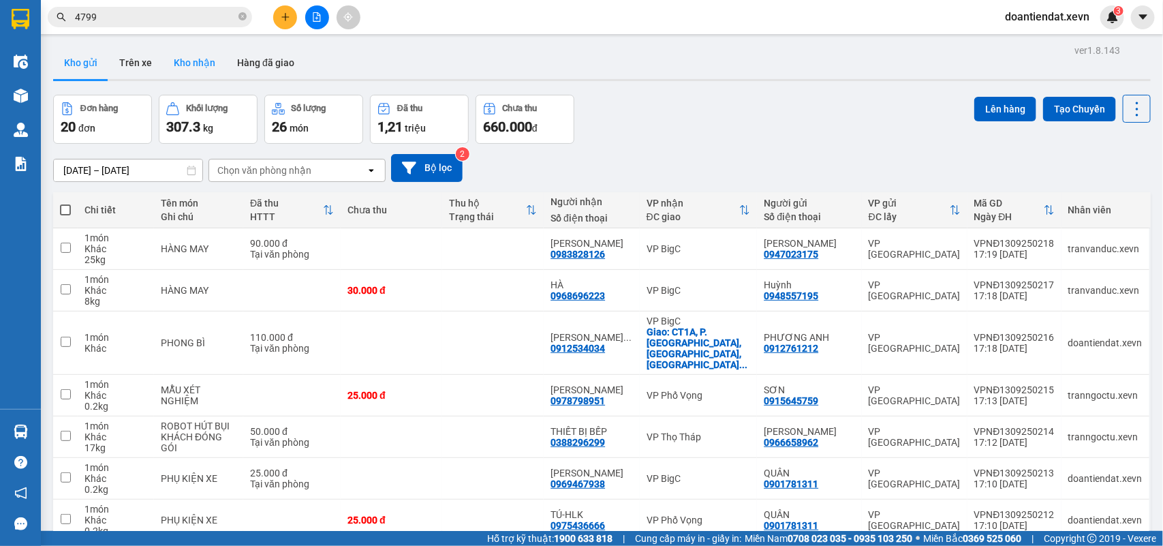
click at [196, 63] on button "Kho nhận" at bounding box center [194, 62] width 63 height 33
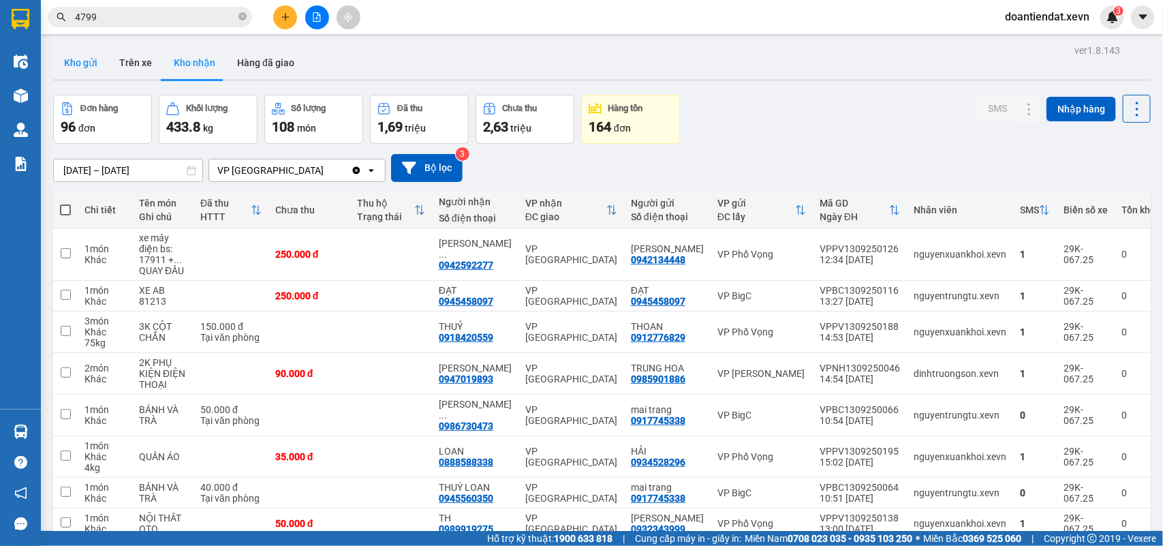
click at [89, 56] on button "Kho gửi" at bounding box center [80, 62] width 55 height 33
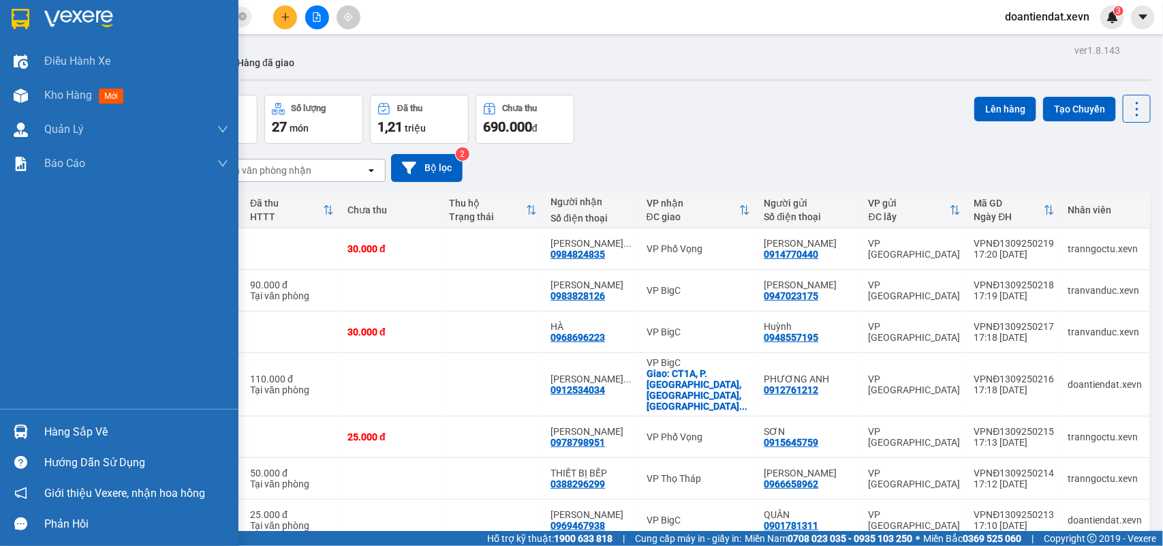
click at [28, 438] on div at bounding box center [21, 432] width 24 height 24
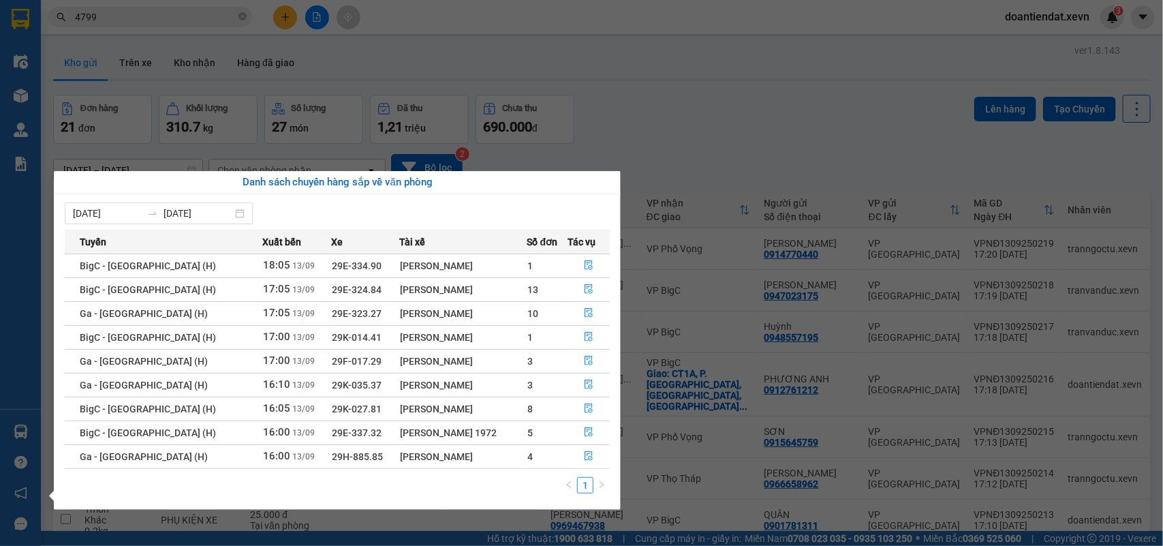
drag, startPoint x: 1033, startPoint y: 31, endPoint x: 1045, endPoint y: 28, distance: 12.6
click at [1033, 29] on section "Kết quả tìm kiếm ( 209 ) Bộ lọc Mã ĐH Trạng thái Món hàng Thu hộ Tổng cước Chưa…" at bounding box center [581, 273] width 1163 height 546
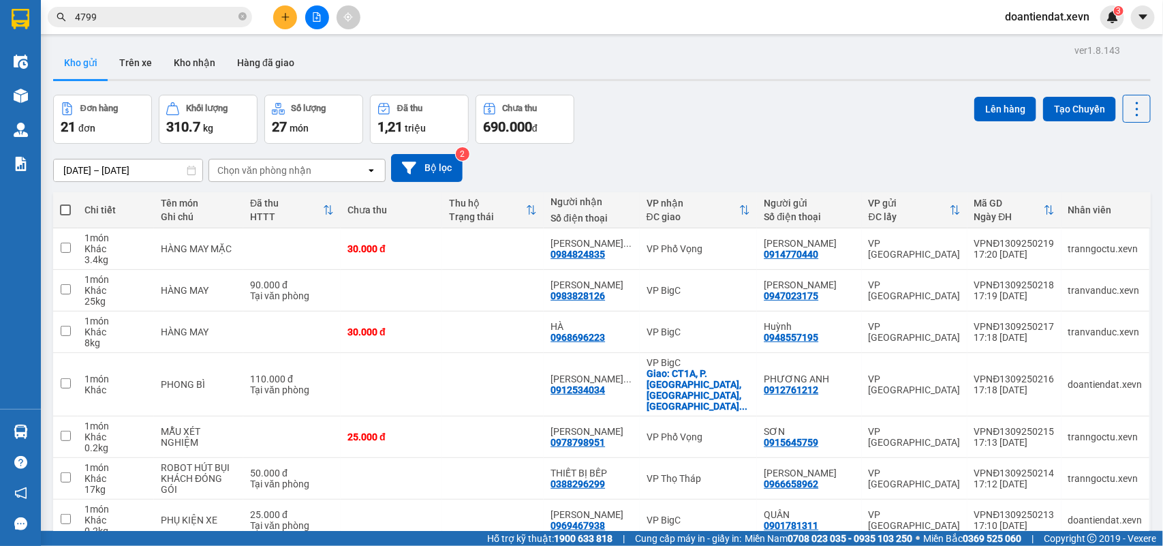
click at [1046, 22] on span "doantiendat.xevn" at bounding box center [1047, 16] width 106 height 17
click at [1047, 45] on span "Đăng xuất" at bounding box center [1055, 42] width 78 height 15
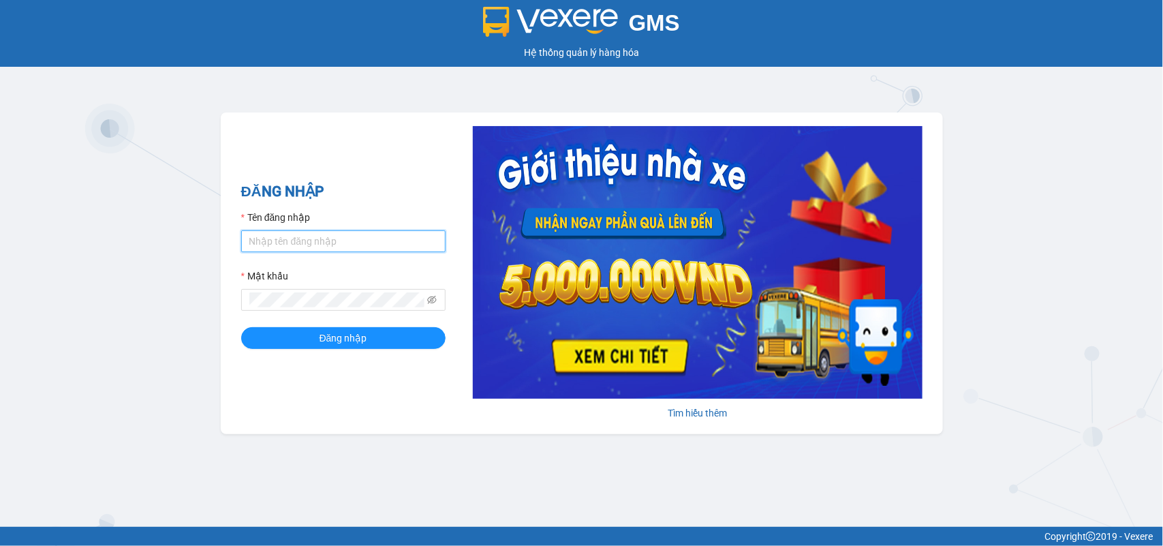
click at [324, 242] on input "Tên đăng nhập" at bounding box center [343, 241] width 204 height 22
type input "tranbaloi.xevn"
click at [241, 327] on button "Đăng nhập" at bounding box center [343, 338] width 204 height 22
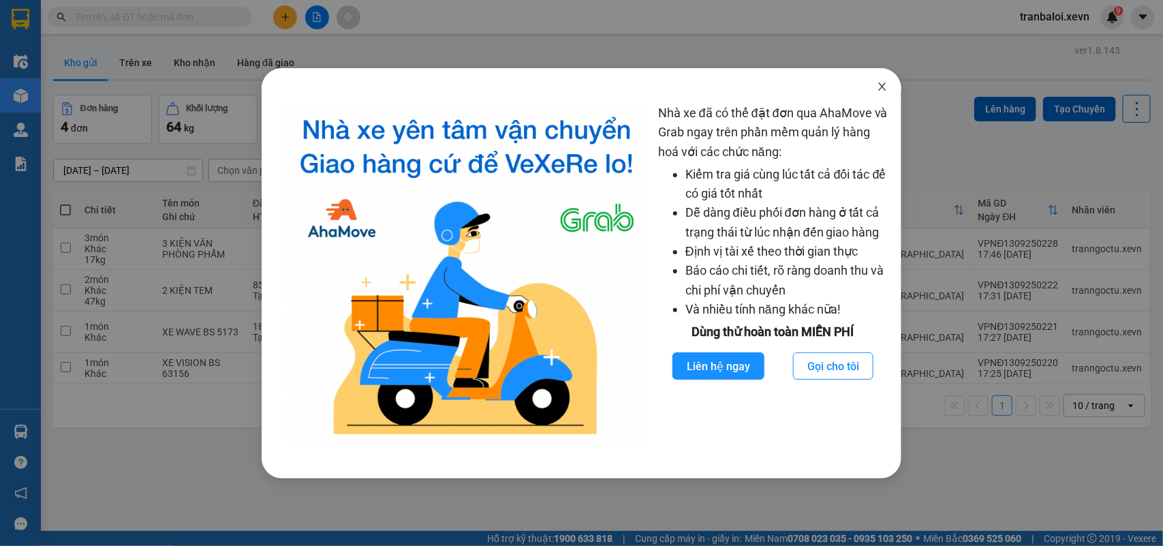
click at [886, 85] on icon "close" at bounding box center [882, 86] width 11 height 11
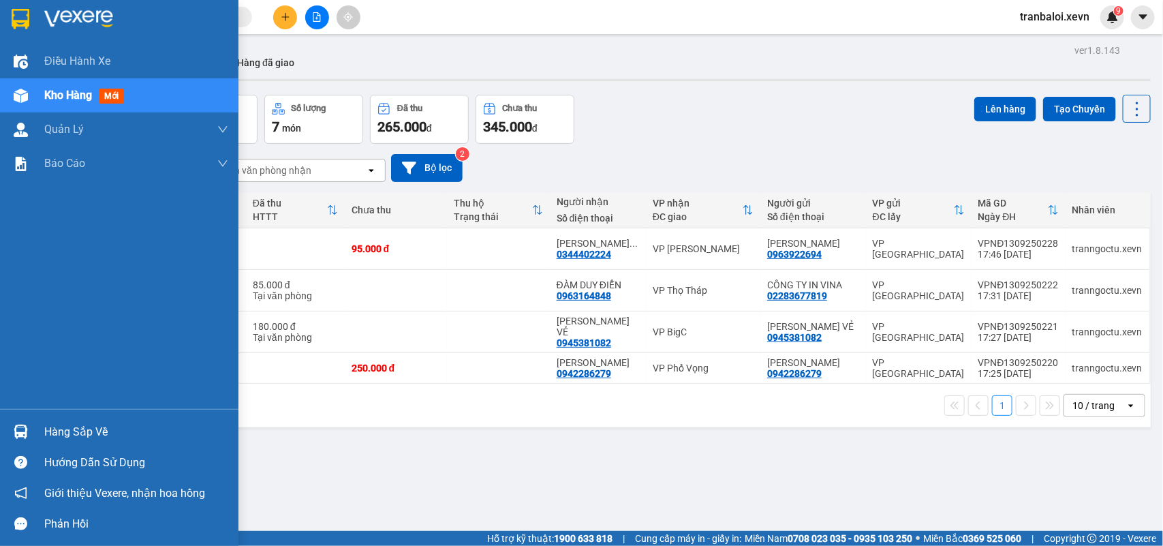
click at [29, 421] on div at bounding box center [21, 432] width 24 height 24
click at [20, 427] on div "Điều hành xe Kho hàng mới Quản [PERSON_NAME] lý chuyến Quản lý giao nhận mới Qu…" at bounding box center [119, 273] width 239 height 546
click at [19, 427] on img at bounding box center [21, 432] width 14 height 14
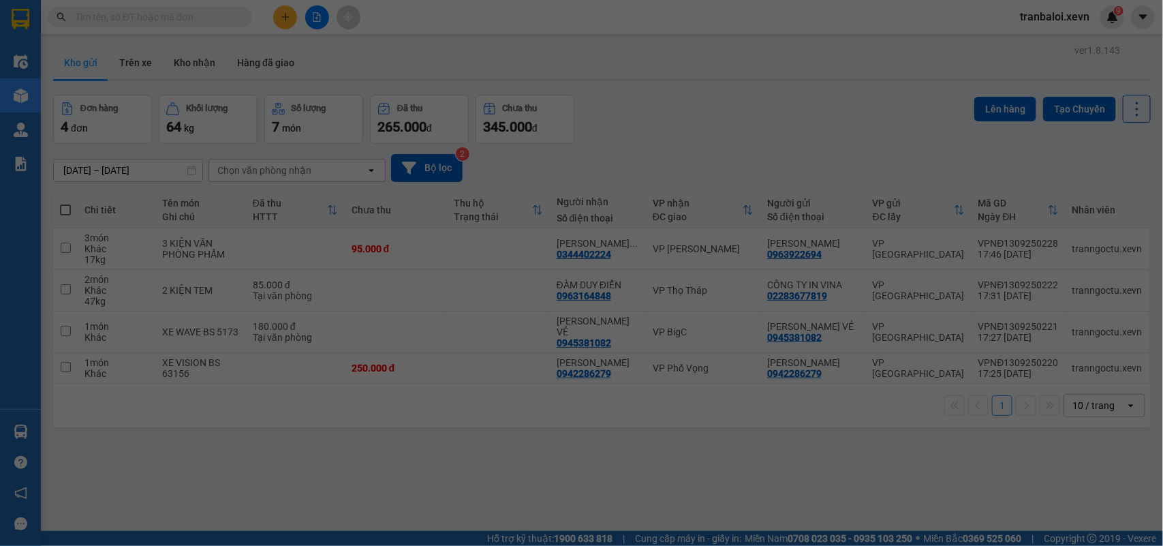
click at [19, 427] on div "Điều hành xe Kho hàng mới Quản [PERSON_NAME] lý chuyến Quản lý giao nhận mới Qu…" at bounding box center [20, 273] width 41 height 546
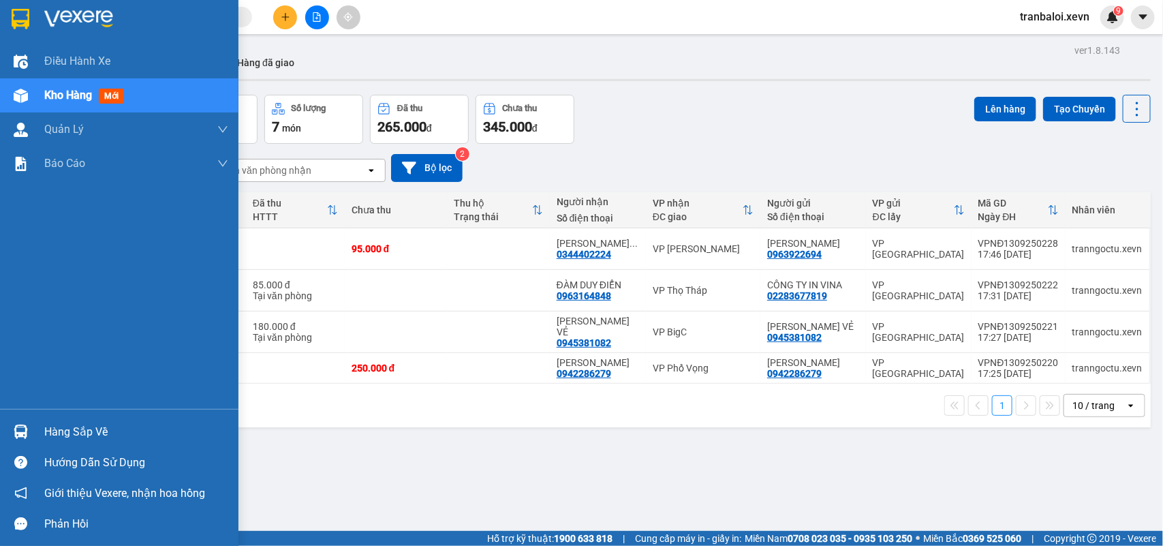
click at [19, 427] on img at bounding box center [21, 432] width 14 height 14
click at [19, 427] on div "Điều hành xe Kho hàng mới Quản [PERSON_NAME] lý chuyến Quản lý giao nhận mới Qu…" at bounding box center [119, 273] width 239 height 546
click at [19, 427] on img at bounding box center [21, 432] width 14 height 14
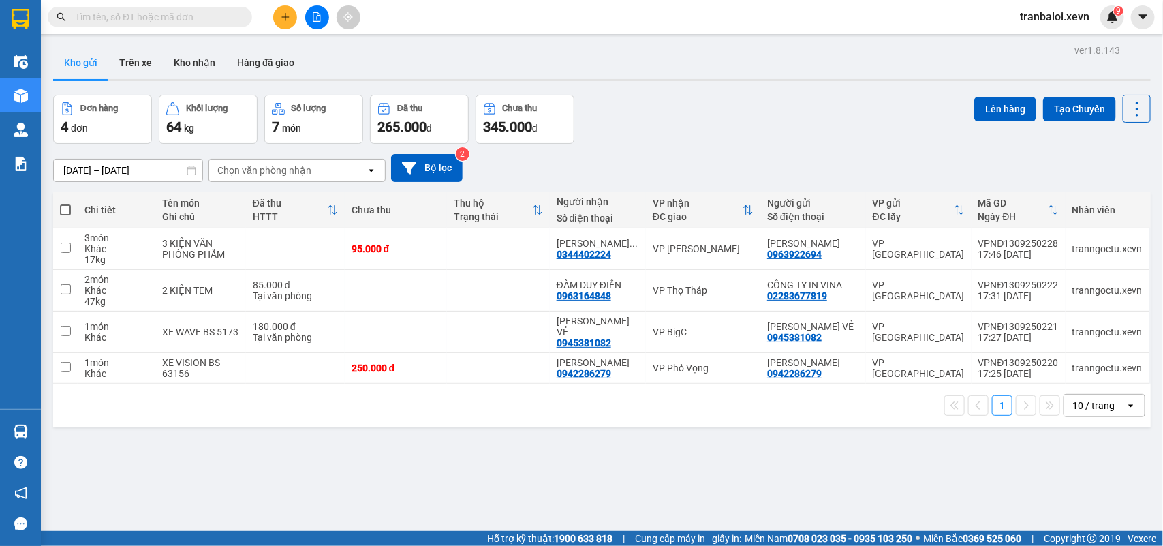
click at [189, 14] on section "Kết quả tìm kiếm ( 0 ) Bộ lọc No Data tranbaloi.xevn 9 Điều hành xe Kho hàng mớ…" at bounding box center [581, 273] width 1163 height 546
click at [189, 14] on input "text" at bounding box center [155, 17] width 161 height 15
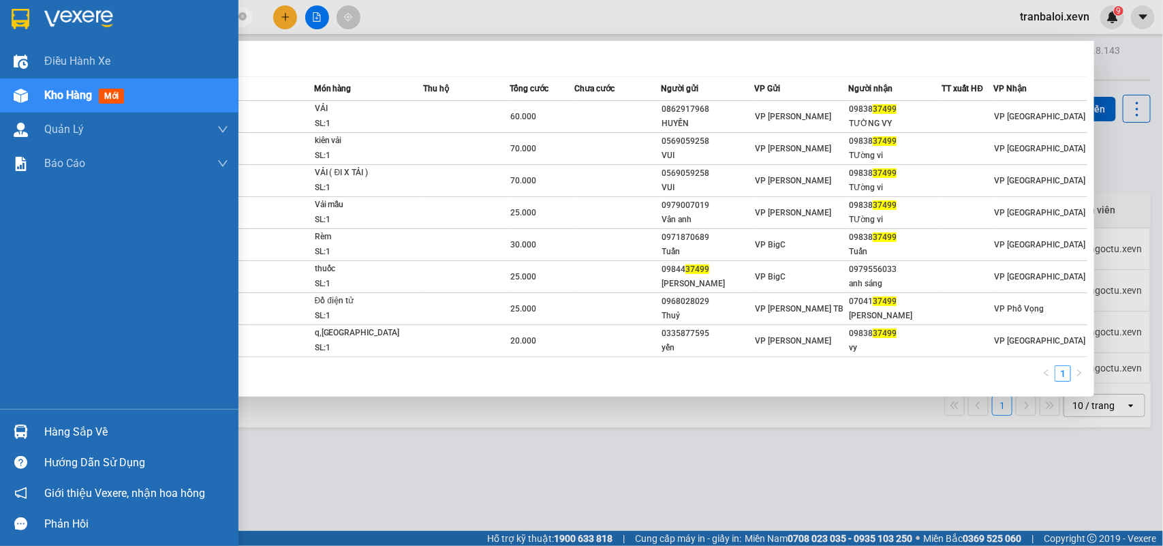
type input "37499"
click at [22, 90] on img at bounding box center [21, 96] width 14 height 14
click at [65, 430] on div "Hàng sắp về" at bounding box center [136, 432] width 184 height 20
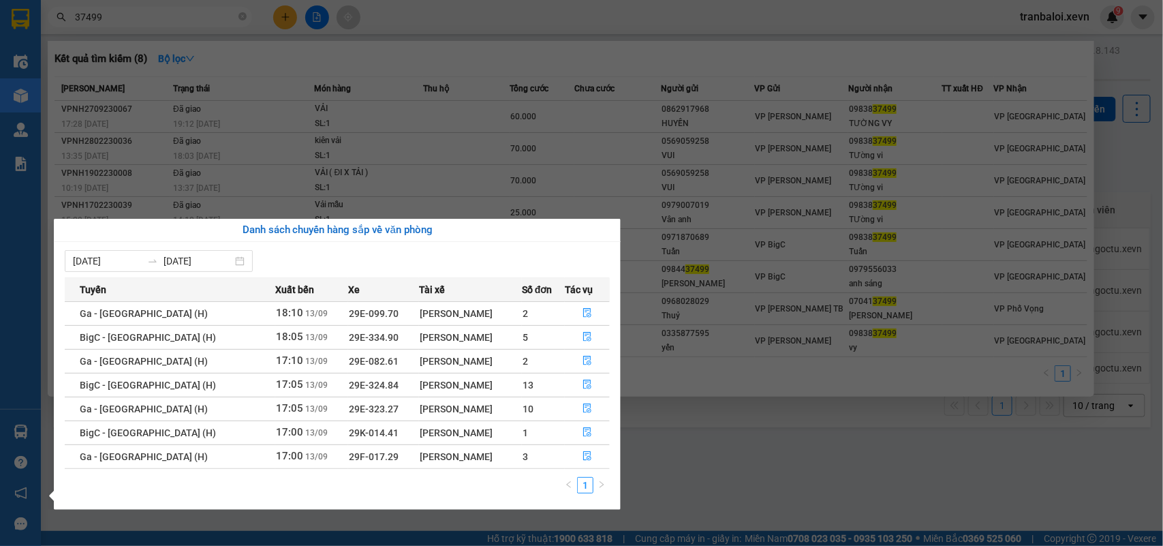
drag, startPoint x: 331, startPoint y: 72, endPoint x: 322, endPoint y: 66, distance: 10.2
click at [322, 66] on section "Kết quả tìm kiếm ( 8 ) Bộ lọc Mã ĐH Trạng thái Món hàng Thu hộ Tổng cước Chưa c…" at bounding box center [581, 273] width 1163 height 546
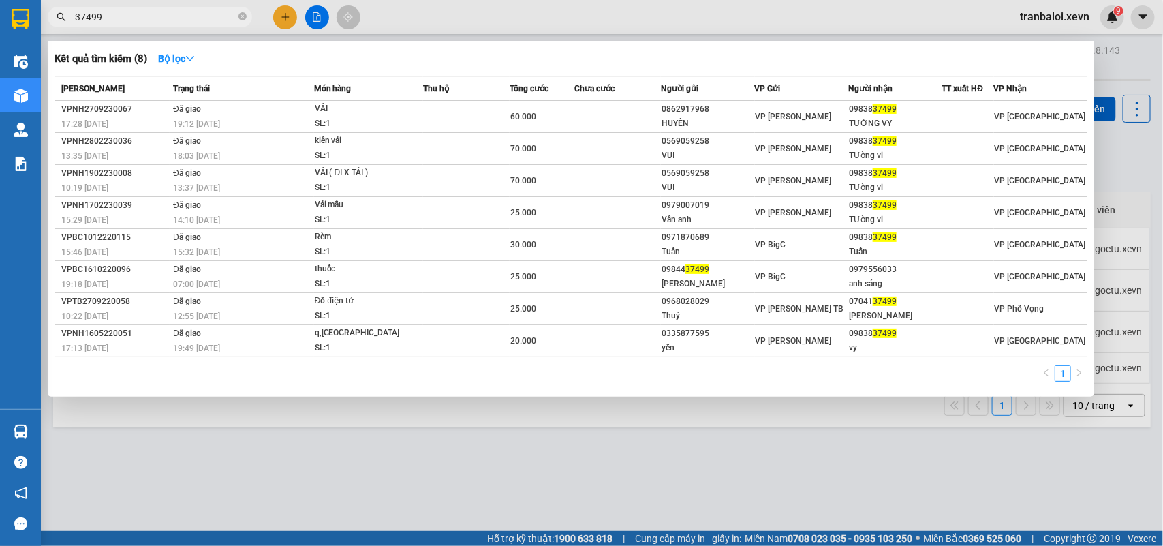
click at [281, 14] on div at bounding box center [581, 273] width 1163 height 546
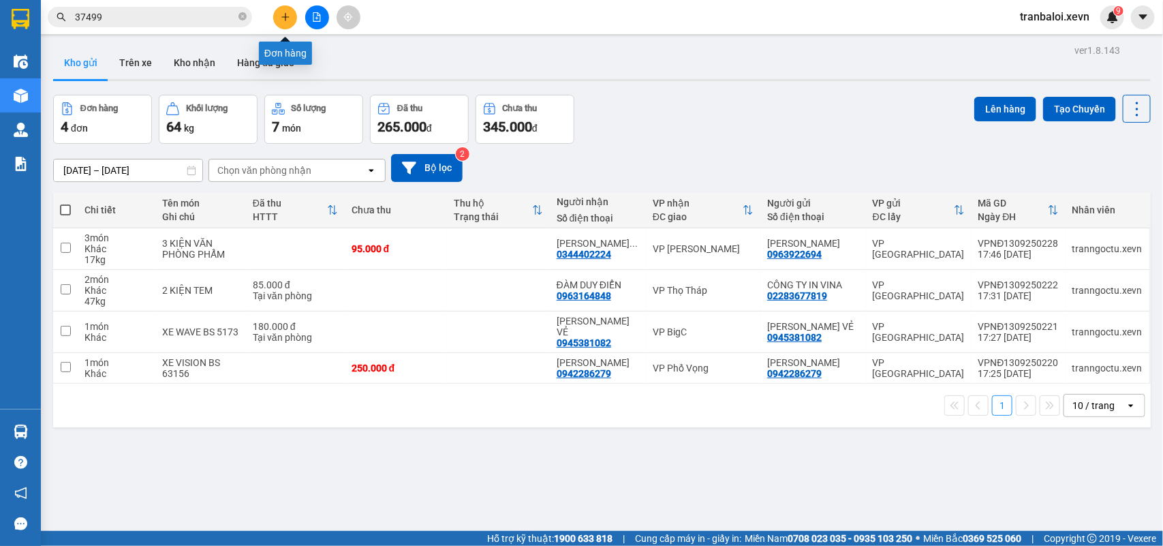
click at [284, 14] on icon "plus" at bounding box center [286, 17] width 10 height 10
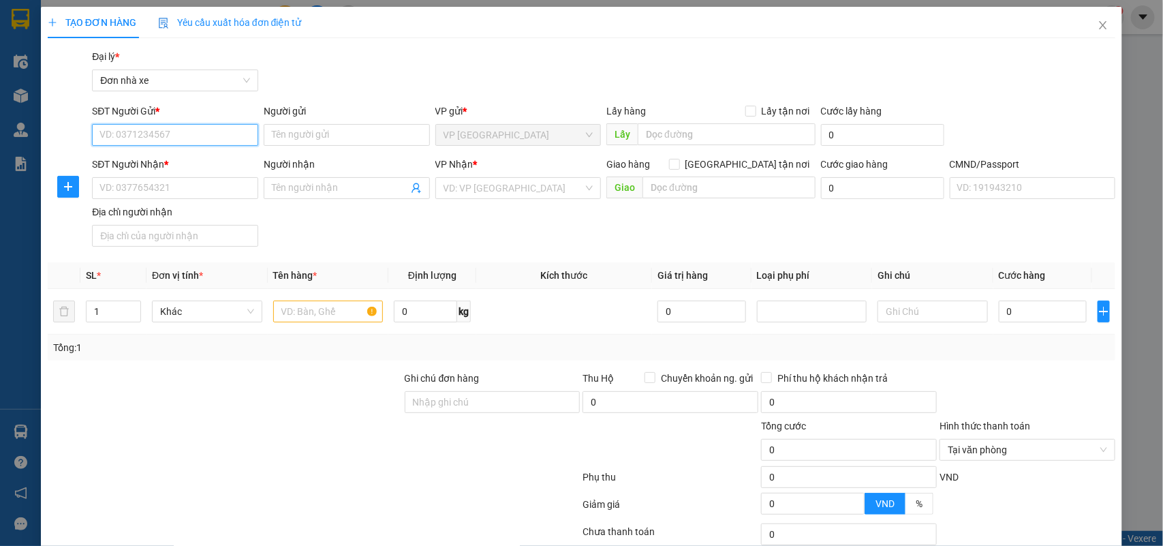
click at [202, 138] on input "SĐT Người Gửi *" at bounding box center [175, 135] width 166 height 22
click at [181, 160] on div "0971740055 - HƯNG" at bounding box center [174, 162] width 148 height 15
type input "0971740055"
type input "HƯNG"
type input "0374555566"
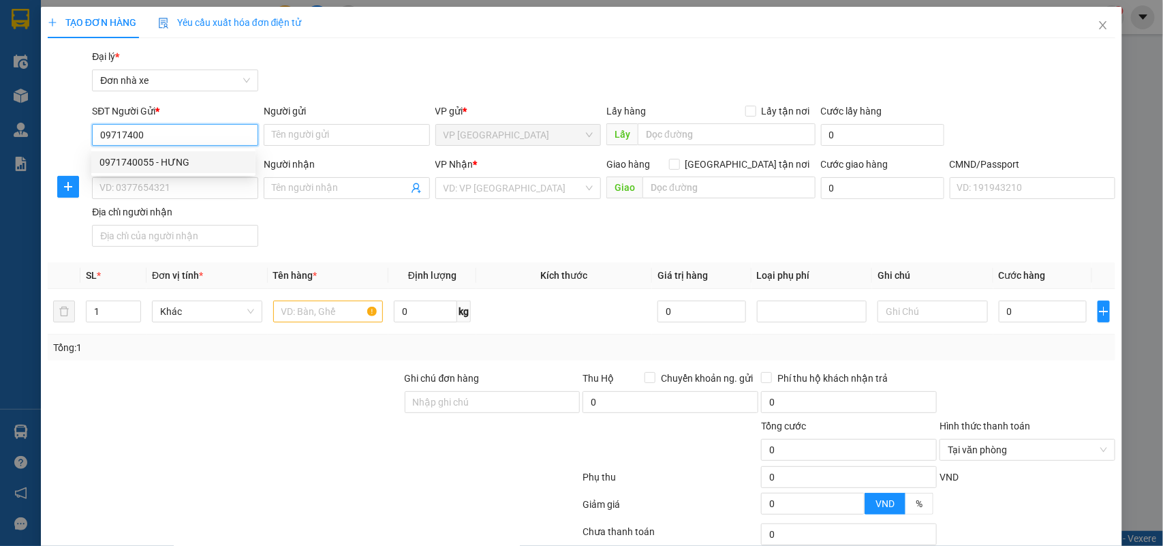
type input "SƠN"
type input "036085027130 Sơn"
type input "0971740055"
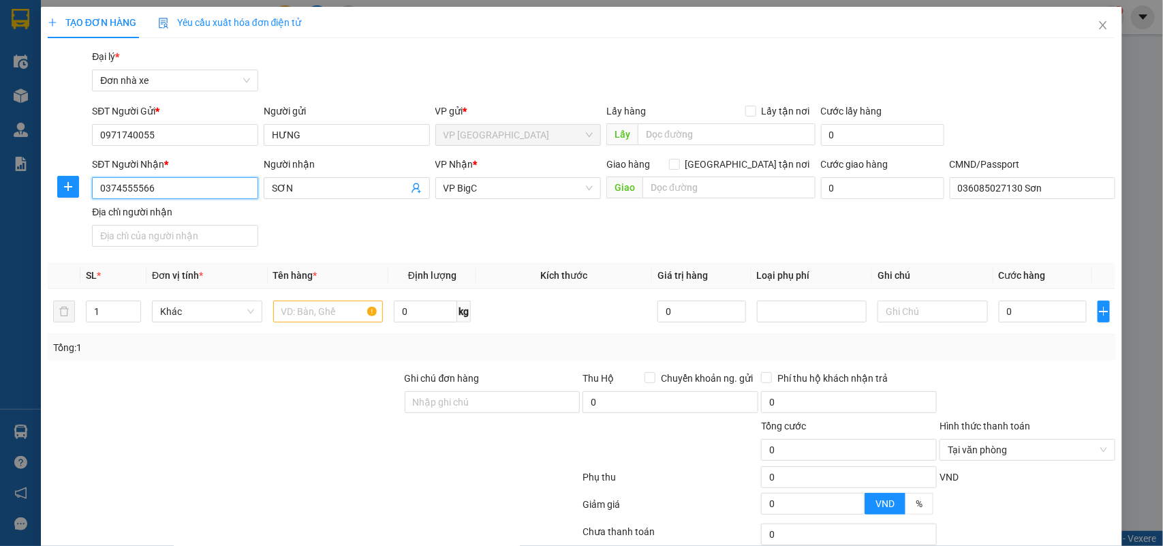
drag, startPoint x: 208, startPoint y: 191, endPoint x: 0, endPoint y: 242, distance: 214.1
click at [0, 242] on div "TẠO ĐƠN HÀNG Yêu cầu xuất hóa đơn điện tử Transit Pickup Surcharge Ids Transit …" at bounding box center [581, 273] width 1163 height 546
click at [157, 236] on div "0986689363 - PHÚC" at bounding box center [174, 237] width 148 height 15
type input "0986689363"
type input "PHÚC"
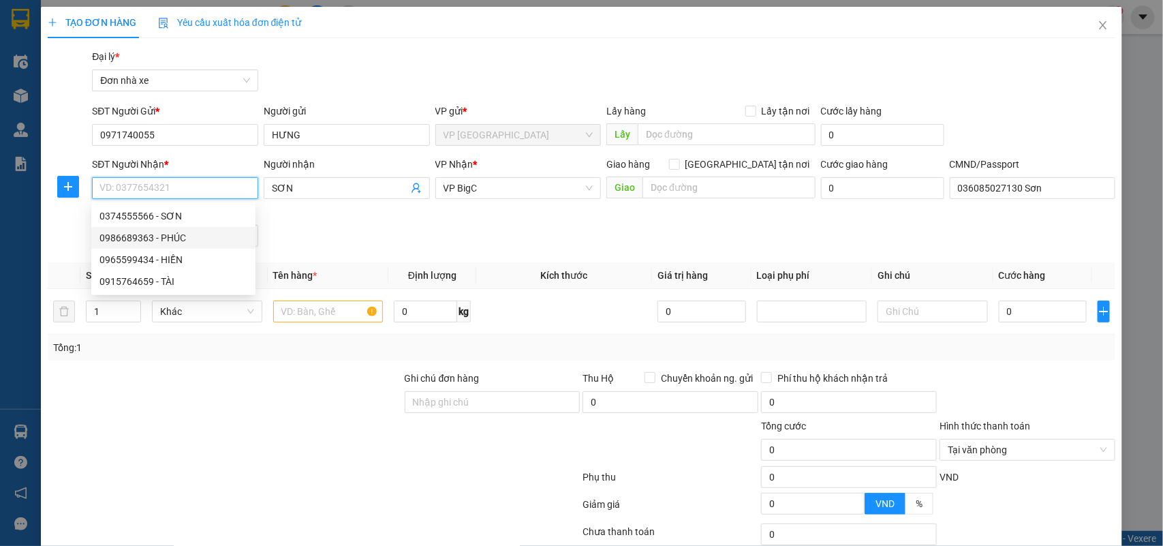
type input "025090010341 [PERSON_NAME], [PERSON_NAME][GEOGRAPHIC_DATA]"
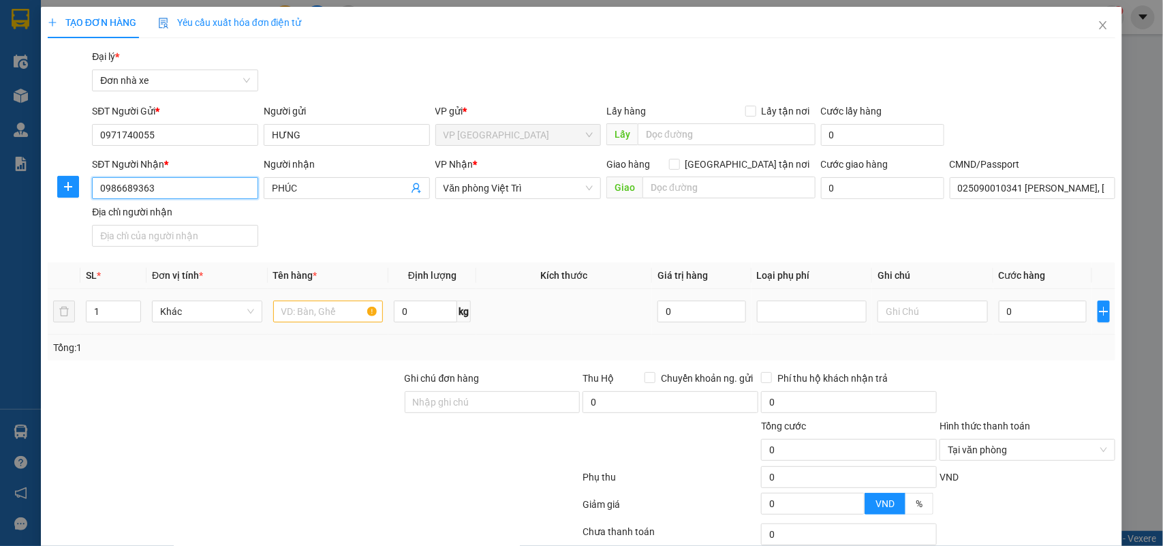
type input "0986689363"
click at [327, 304] on input "text" at bounding box center [328, 312] width 110 height 22
type input "m"
type input "MÁY TÍNH KH ĐÓNG GÓI"
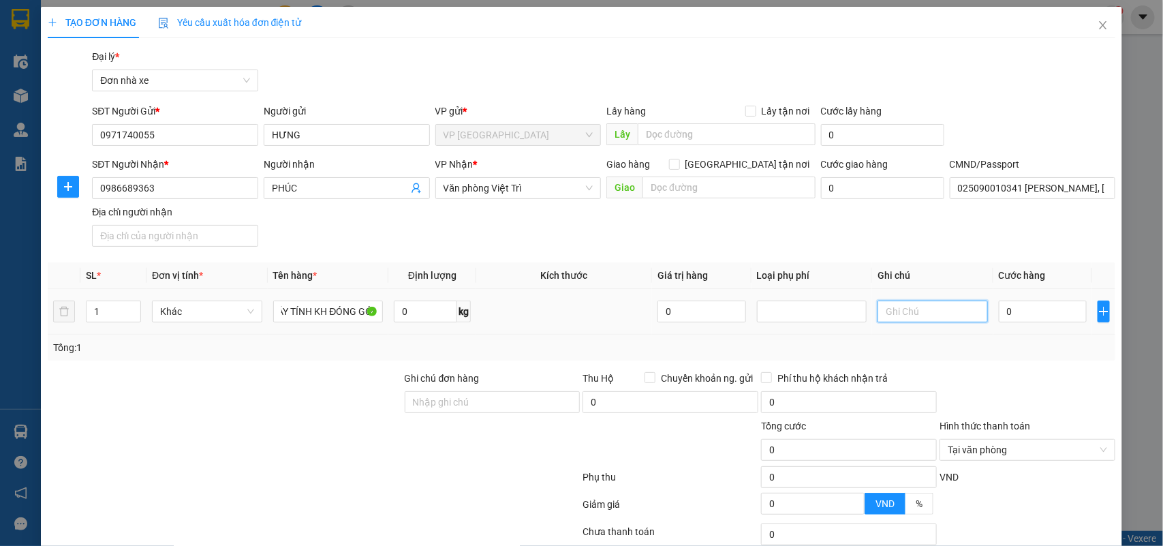
click at [907, 311] on input "text" at bounding box center [933, 312] width 110 height 22
click at [486, 185] on span "Văn phòng Việt Trì" at bounding box center [519, 188] width 150 height 20
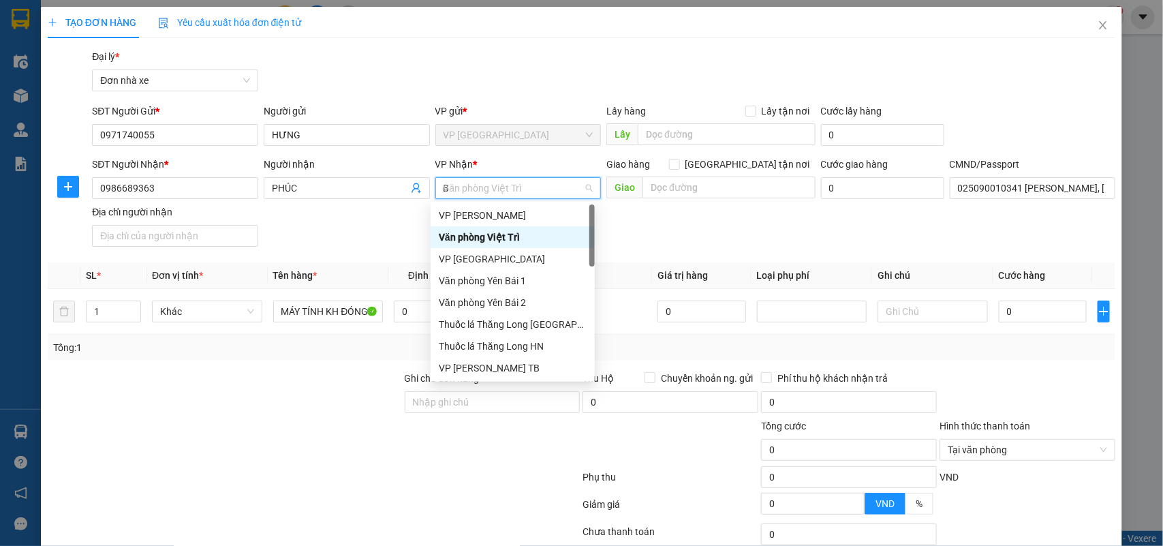
type input "BI"
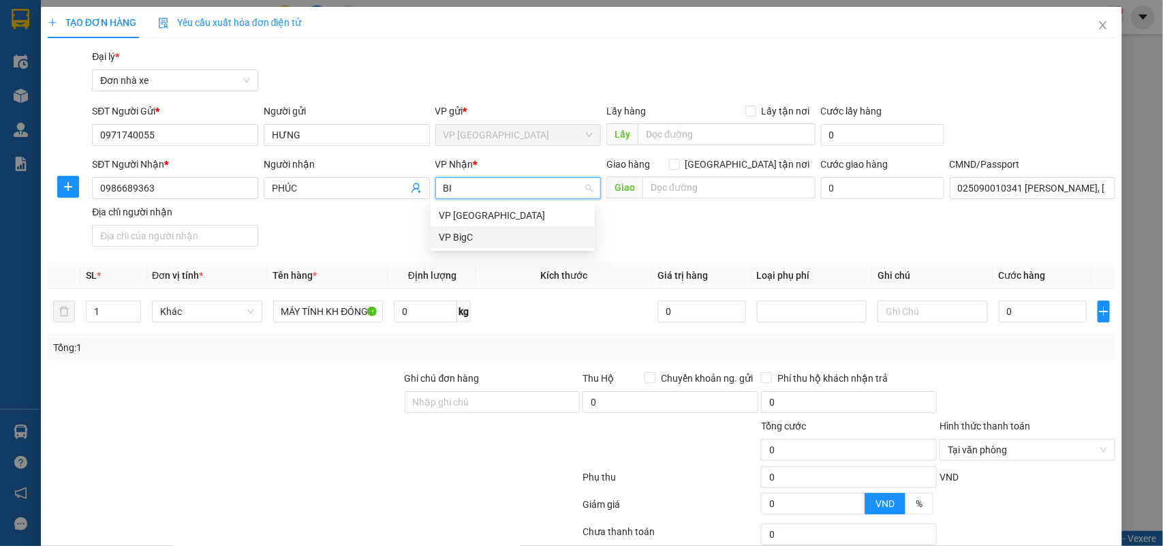
click at [468, 239] on div "VP BigC" at bounding box center [513, 237] width 148 height 15
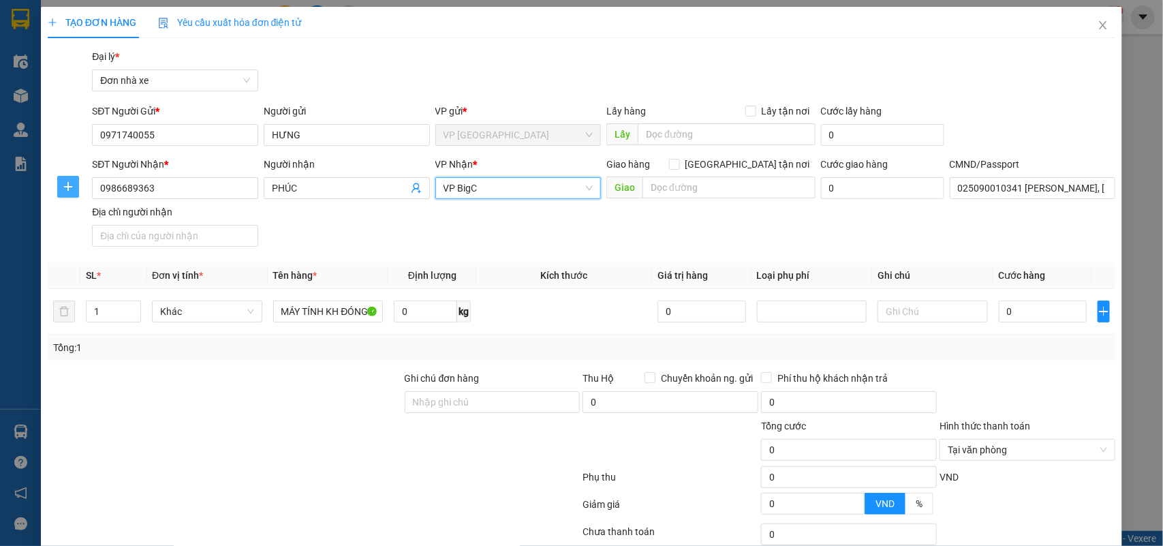
click at [70, 185] on icon "plus" at bounding box center [68, 186] width 11 height 11
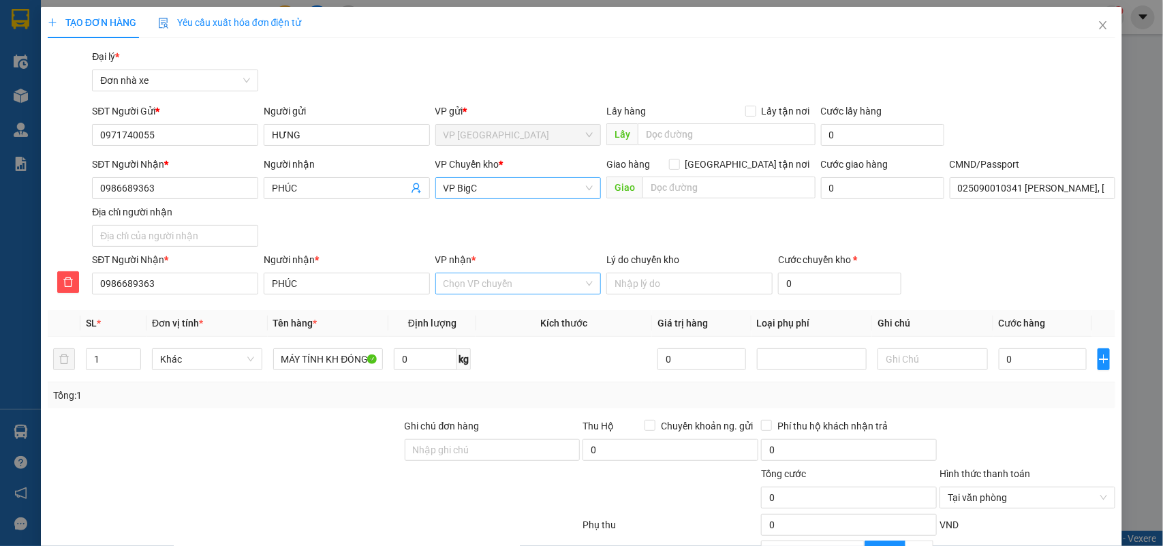
click at [470, 280] on input "VP nhận *" at bounding box center [514, 283] width 140 height 20
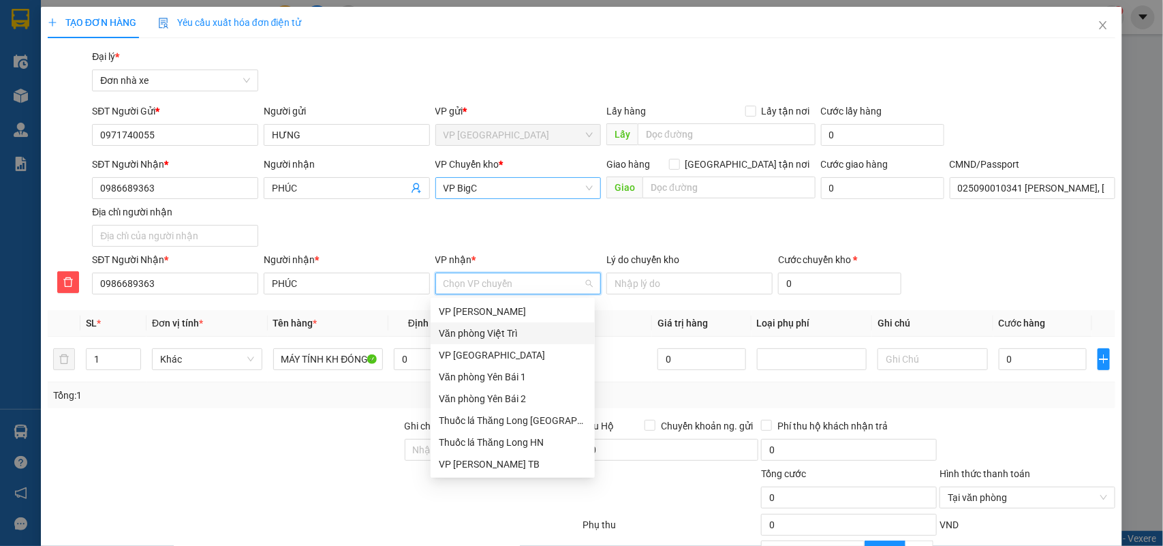
click at [481, 332] on div "Văn phòng Việt Trì" at bounding box center [513, 333] width 148 height 15
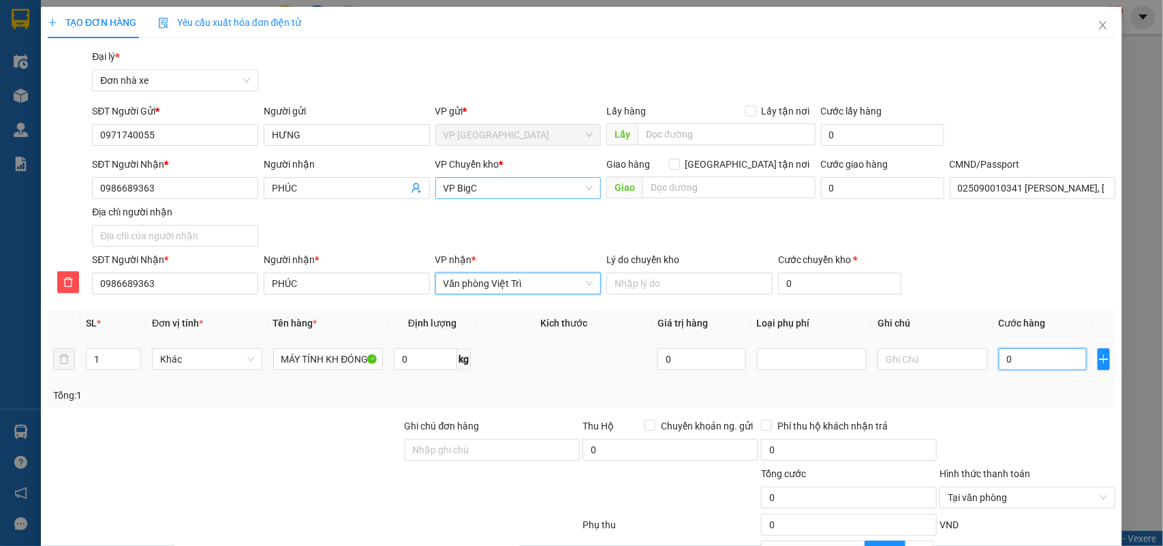
click at [1012, 366] on input "0" at bounding box center [1043, 359] width 88 height 22
type input "2"
type input "0"
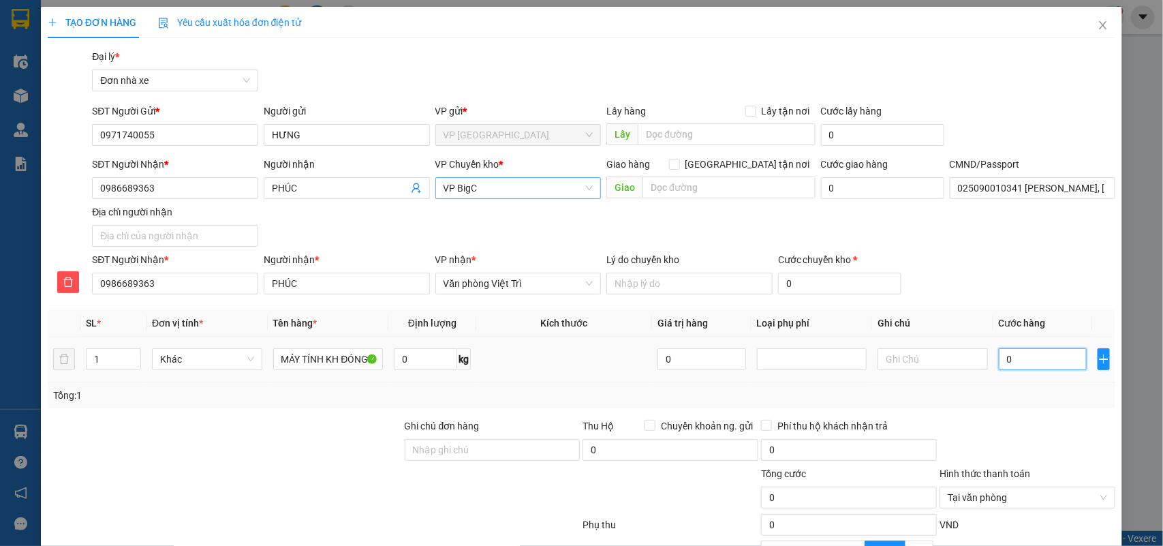
type input "03"
type input "3"
type input "035"
type input "35"
type input "35.000"
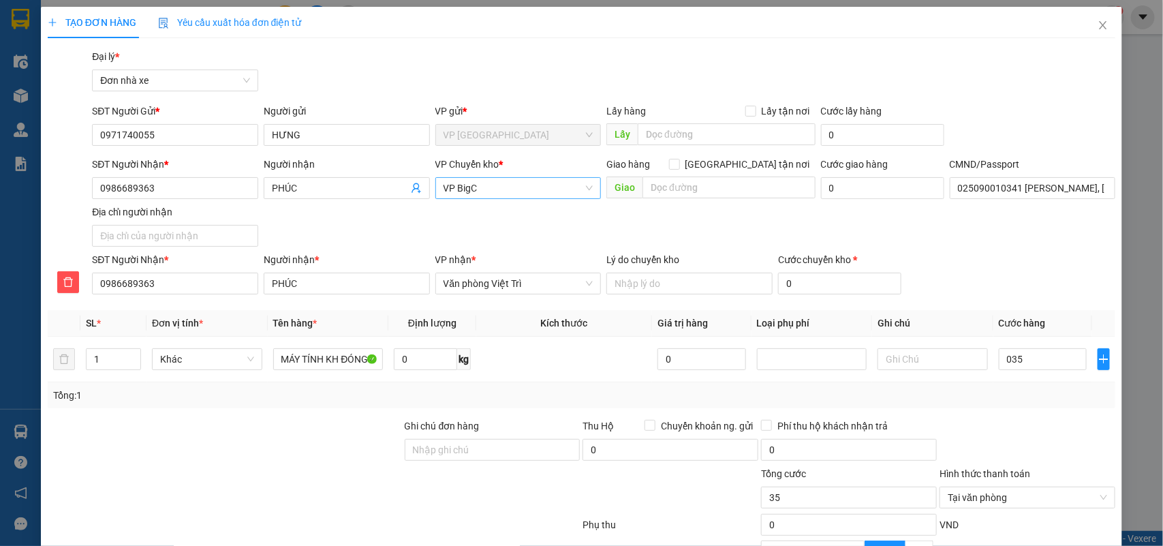
type input "35.000"
click at [1016, 393] on div "Tổng: 1" at bounding box center [582, 395] width 1058 height 15
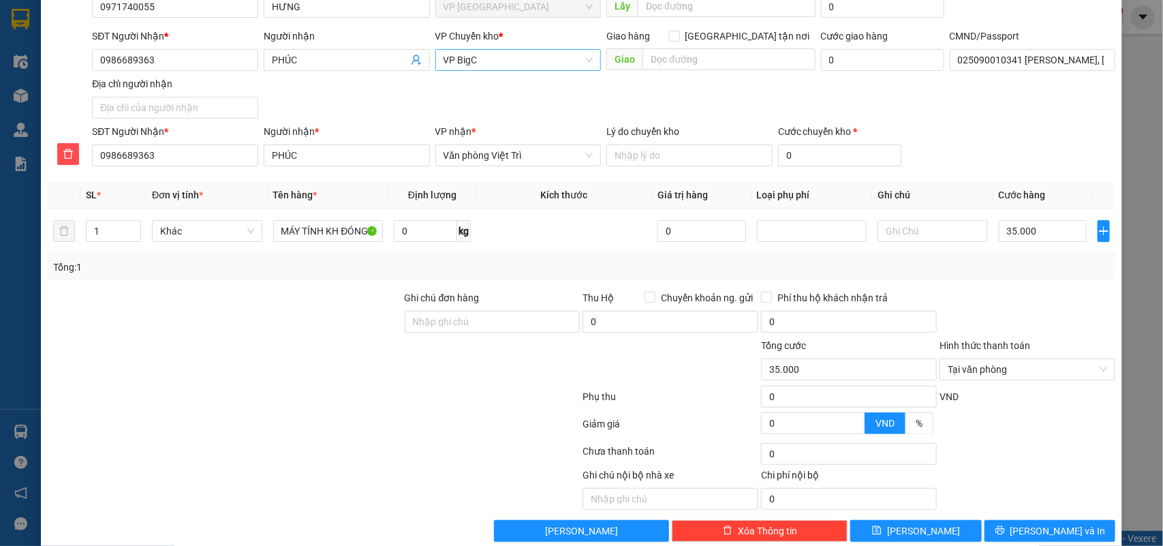
scroll to position [153, 0]
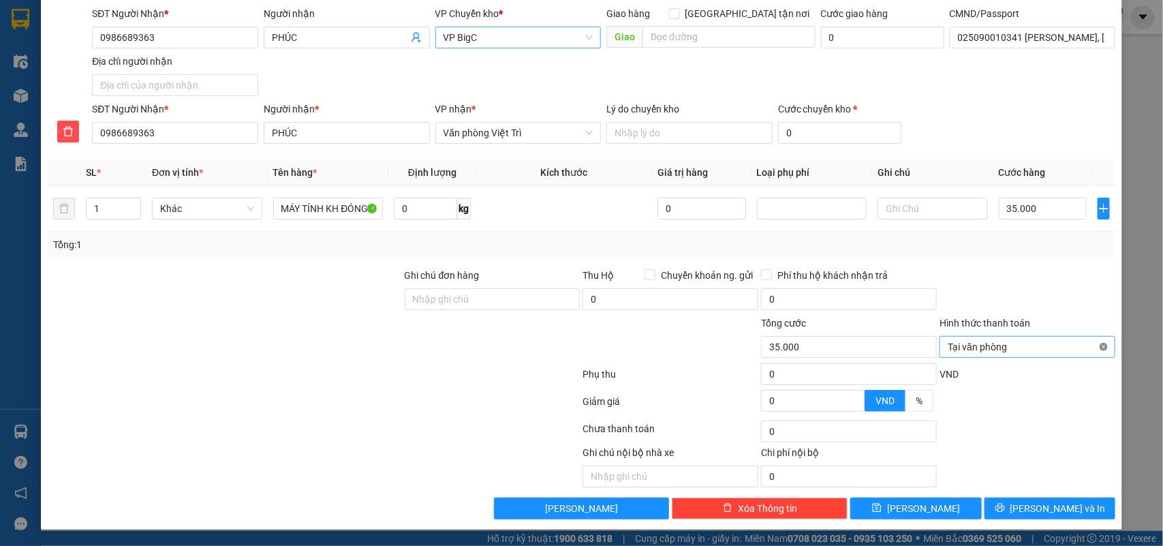
type input "35.000"
drag, startPoint x: 1041, startPoint y: 505, endPoint x: 1031, endPoint y: 502, distance: 11.4
click at [1041, 504] on span "Lưu và In" at bounding box center [1058, 508] width 95 height 15
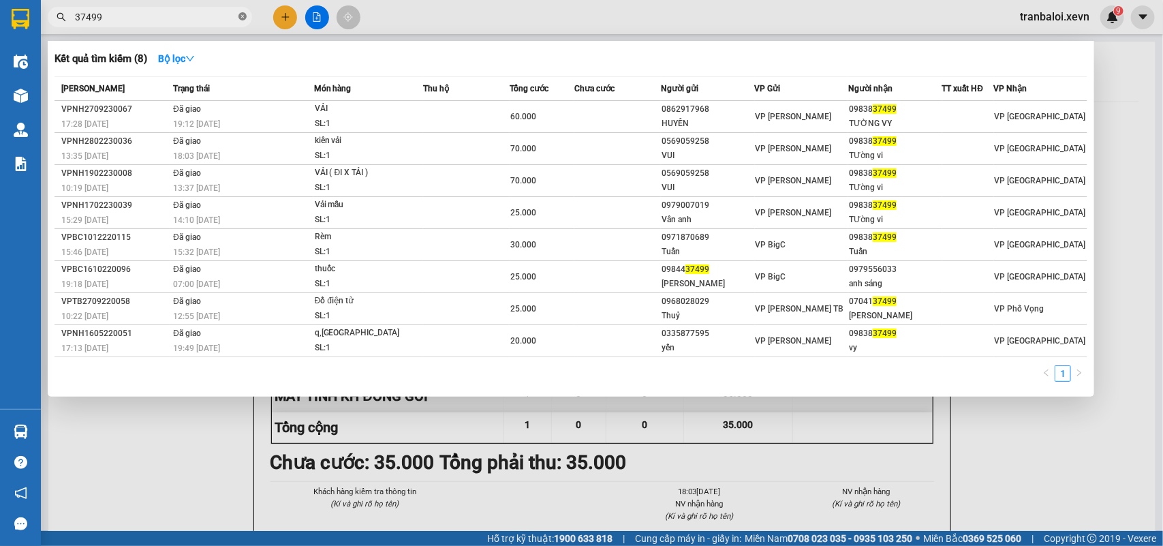
click at [241, 14] on icon "close-circle" at bounding box center [243, 16] width 8 height 8
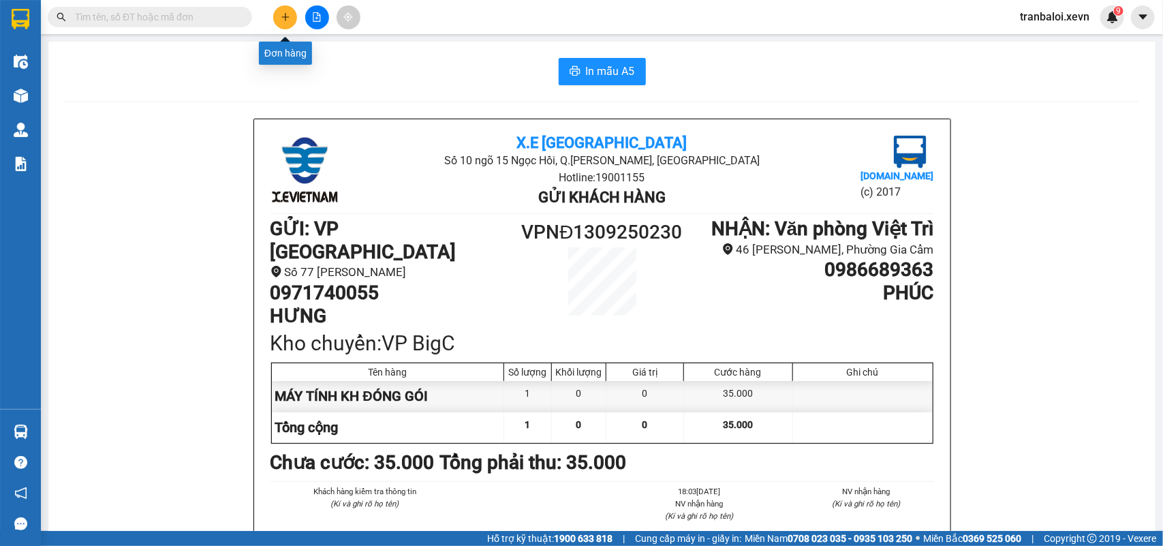
click at [292, 11] on button at bounding box center [285, 17] width 24 height 24
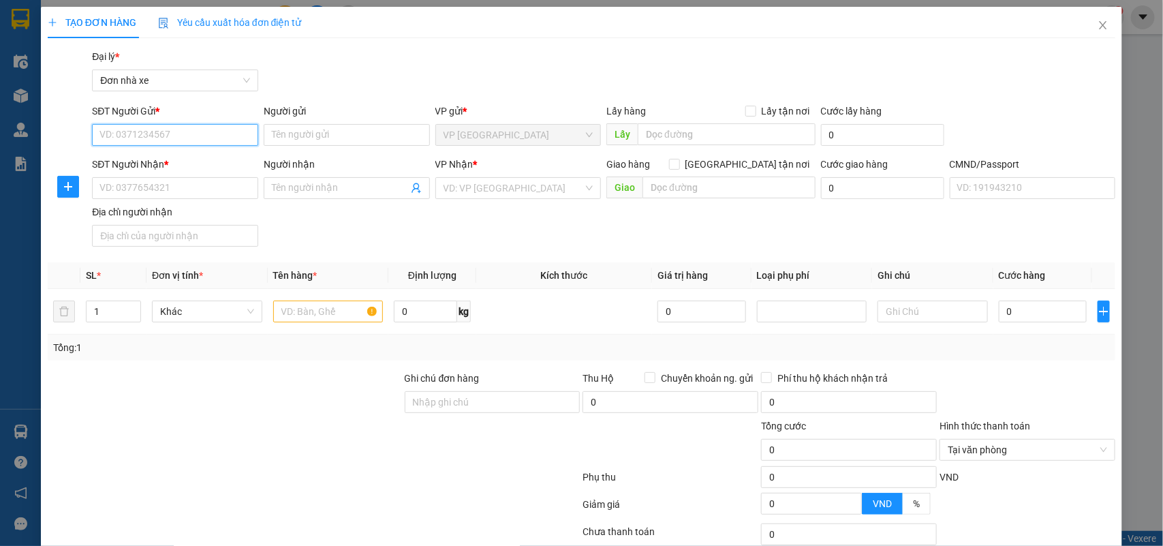
click at [171, 127] on input "SĐT Người Gửi *" at bounding box center [175, 135] width 166 height 22
click at [170, 128] on input "40055" at bounding box center [175, 135] width 166 height 22
click at [179, 160] on div "0971740055 - HƯNG" at bounding box center [174, 162] width 148 height 15
type input "0971740055"
type input "HƯNG"
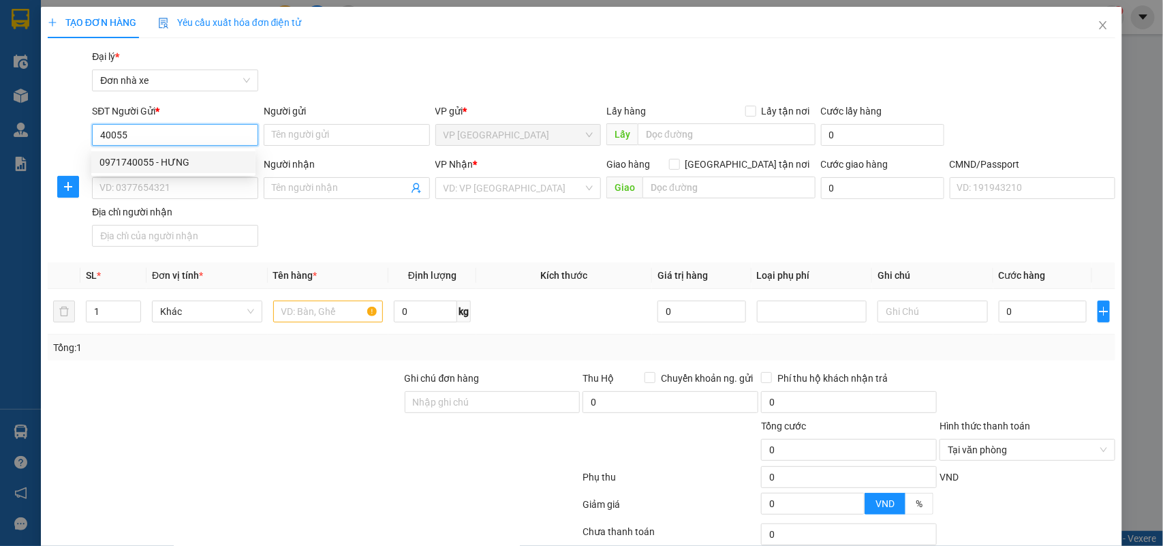
type input "0986689363"
type input "PHÚC"
type input "025090010341 NGUYỄN THIỆN PHÚC, TAM NÔNG PHÚ THỌ"
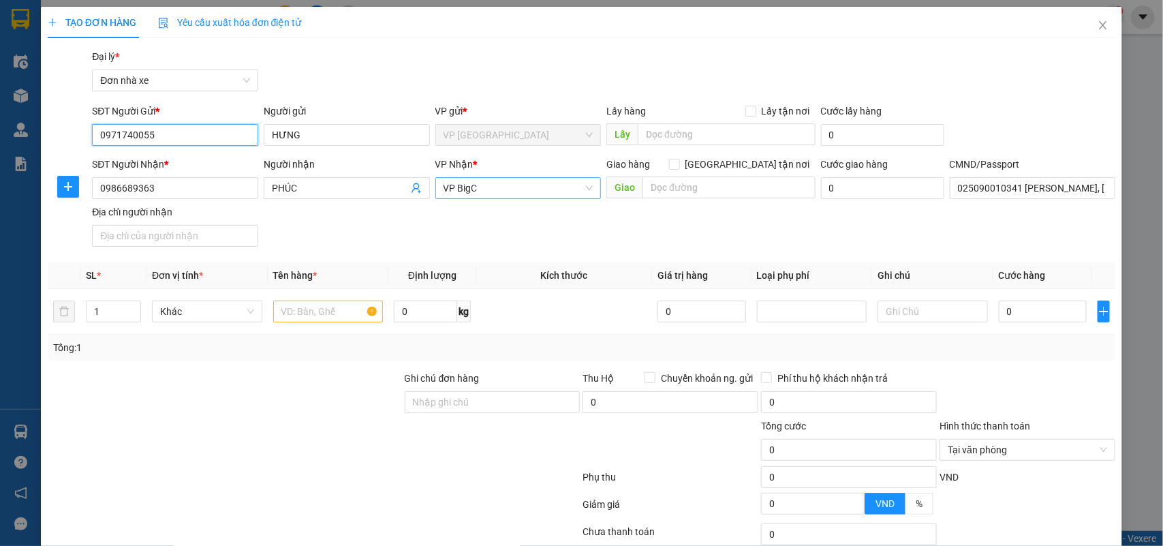
click at [477, 187] on span "VP BigC" at bounding box center [519, 188] width 150 height 20
type input "0971740055"
click at [329, 239] on div "SĐT Người Nhận * 0986689363 Người nhận PHÚC VP Nhận * VP BigC Giao hàng Giao tậ…" at bounding box center [603, 204] width 1029 height 95
click at [341, 314] on input "text" at bounding box center [328, 312] width 110 height 22
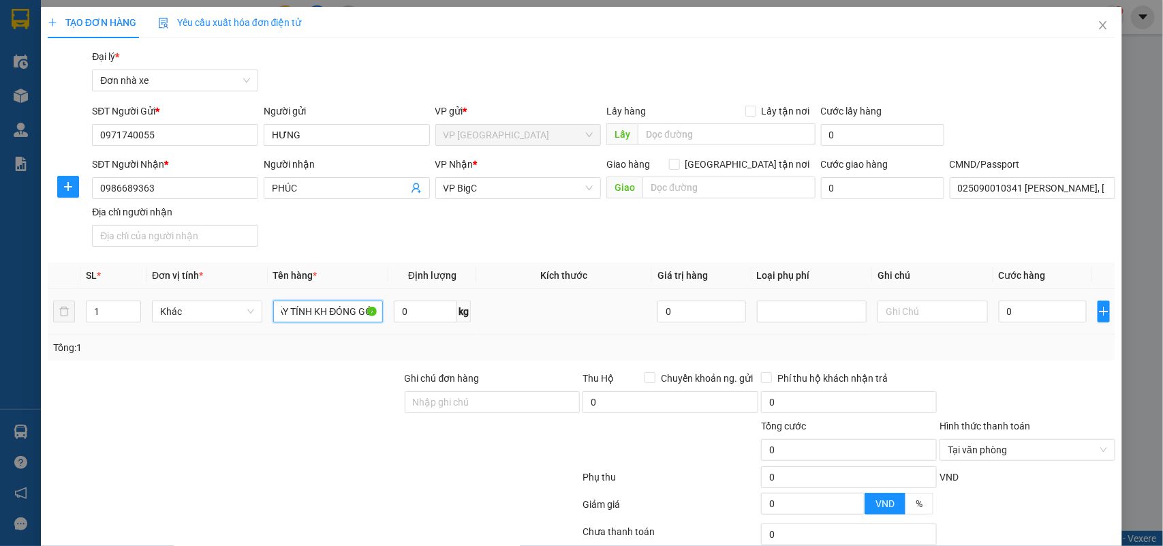
scroll to position [0, 18]
type input "MÁY TÍNH KH ĐÓNG GÓI"
click at [440, 314] on input "0" at bounding box center [425, 312] width 63 height 22
type input "6.5"
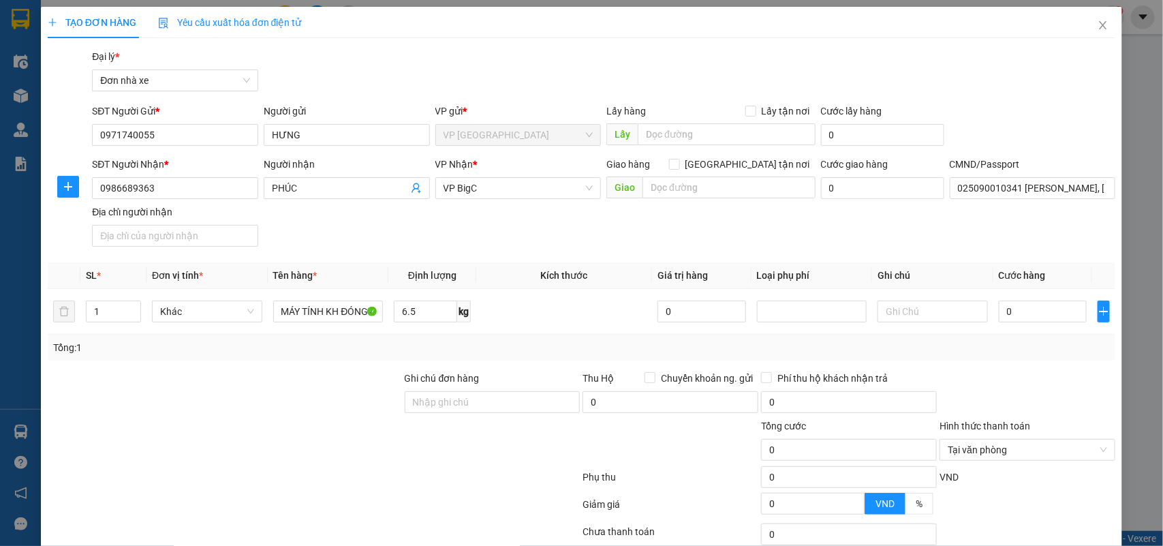
click at [236, 399] on div at bounding box center [224, 395] width 357 height 48
drag, startPoint x: 63, startPoint y: 183, endPoint x: 55, endPoint y: 196, distance: 15.0
click at [67, 185] on icon "plus" at bounding box center [68, 186] width 11 height 11
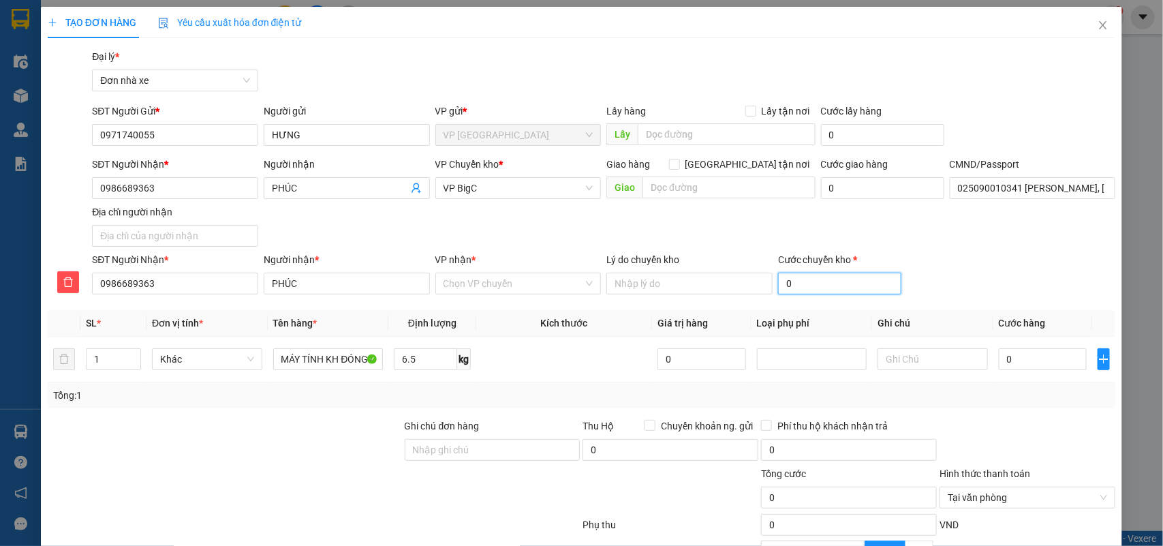
click at [813, 284] on input "0" at bounding box center [839, 284] width 123 height 22
type input "3"
type input "35"
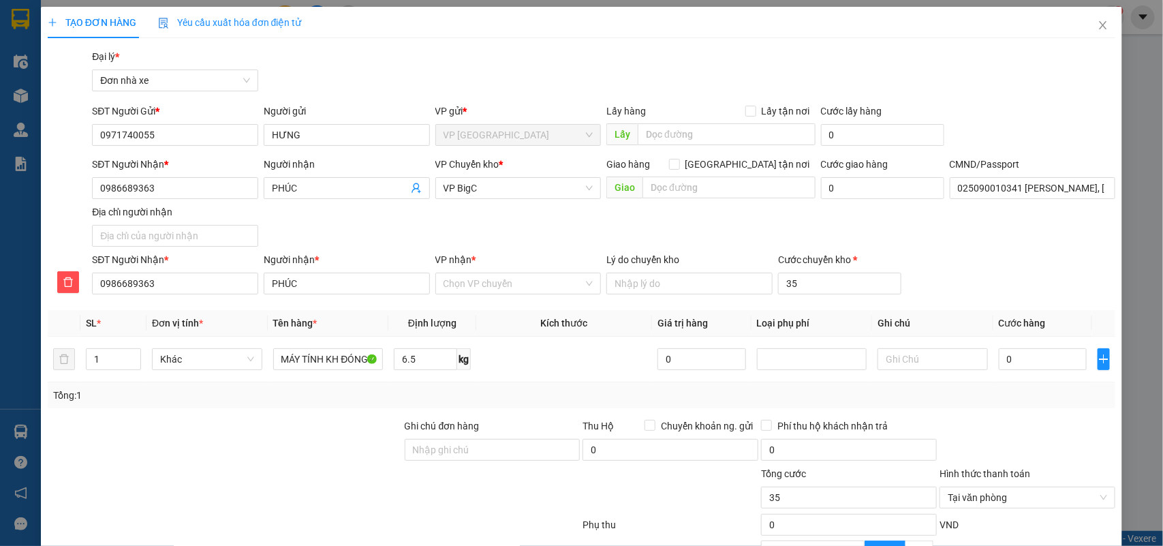
type input "35.000"
drag, startPoint x: 962, startPoint y: 414, endPoint x: 1041, endPoint y: 359, distance: 95.9
click at [981, 408] on div "Transit Pickup Surcharge Ids Transit Deliver Surcharge Ids Transit Deliver Surc…" at bounding box center [582, 359] width 1069 height 621
click at [1038, 359] on input "0" at bounding box center [1043, 359] width 88 height 22
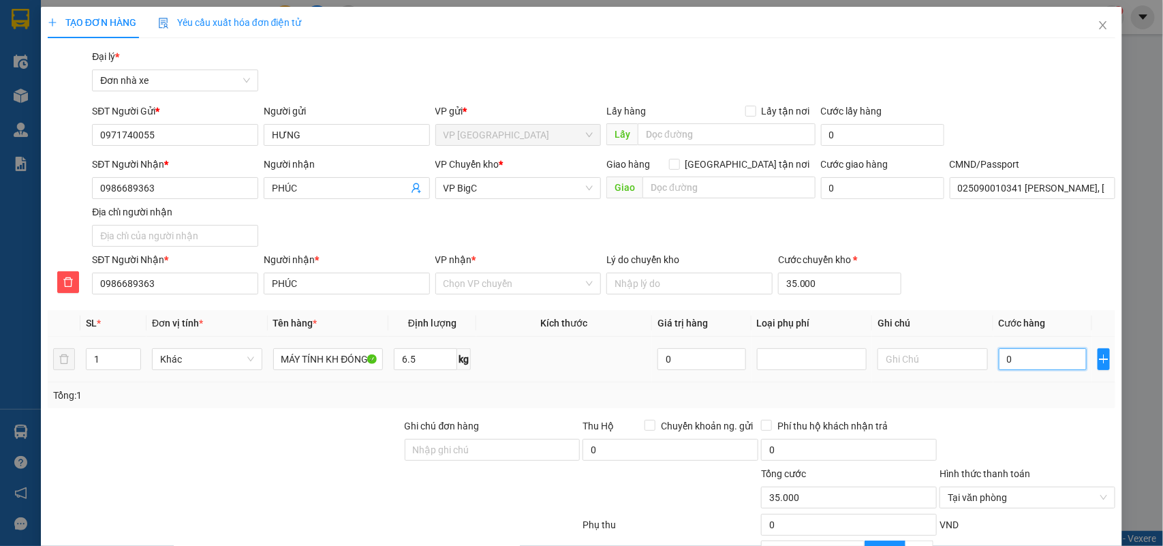
type input "3"
type input "35.003"
type input "35"
type input "35.035"
type input "35.000"
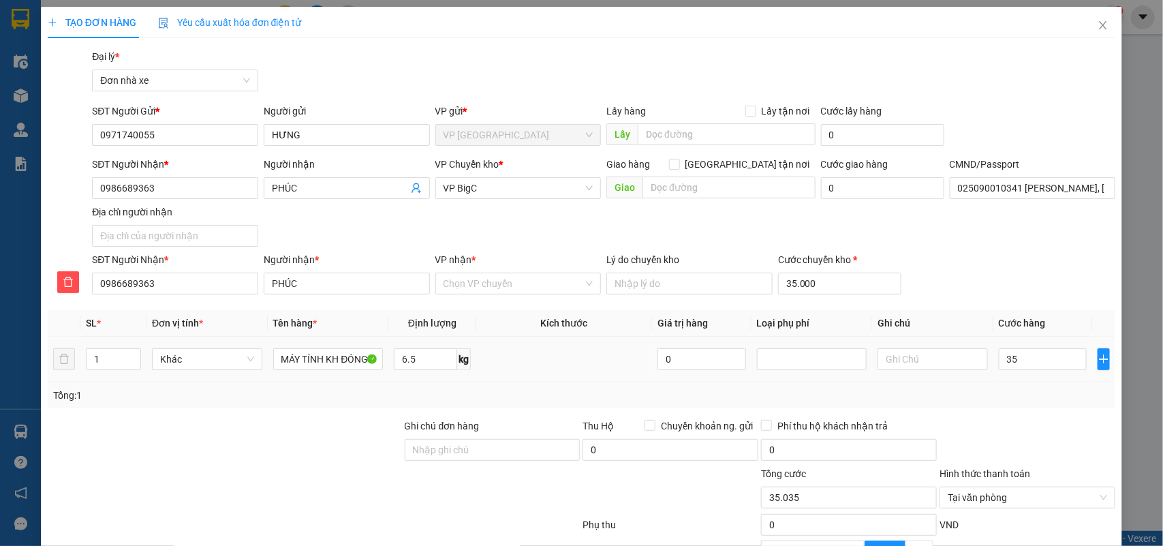
type input "70.000"
click at [1064, 413] on div "Transit Pickup Surcharge Ids Transit Deliver Surcharge Ids Transit Deliver Surc…" at bounding box center [582, 359] width 1069 height 621
click at [485, 279] on input "VP nhận *" at bounding box center [514, 283] width 140 height 20
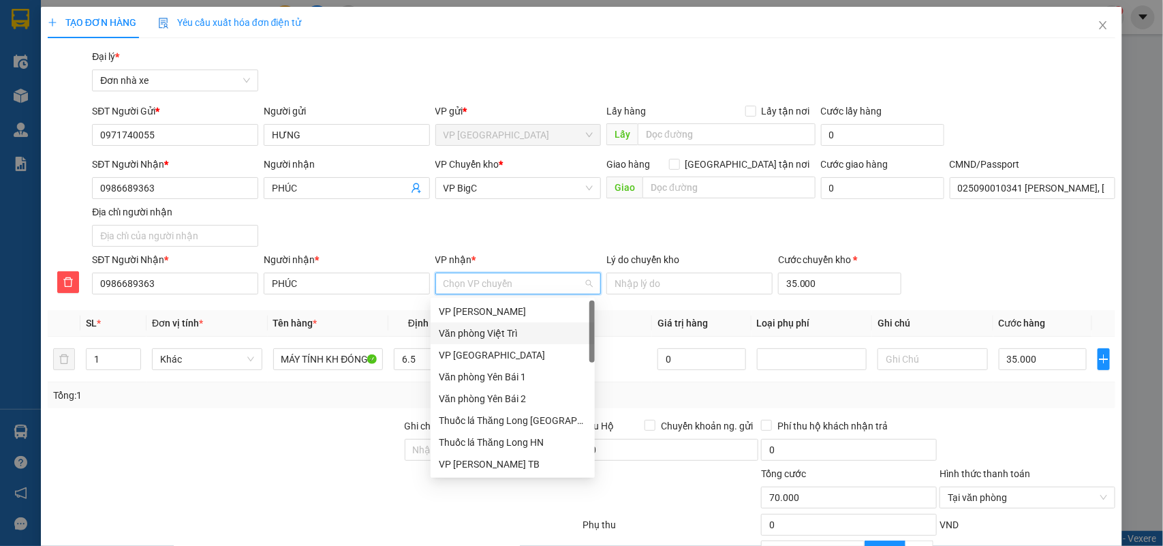
drag, startPoint x: 495, startPoint y: 327, endPoint x: 574, endPoint y: 331, distance: 79.1
click at [496, 327] on div "Văn phòng Việt Trì" at bounding box center [513, 333] width 148 height 15
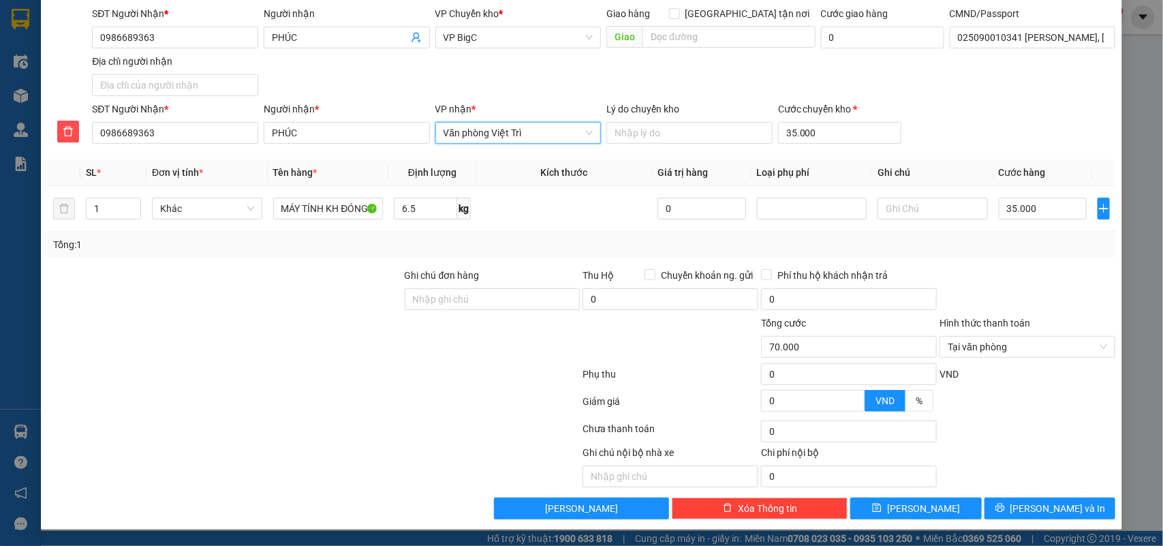
scroll to position [153, 0]
type input "70.000"
drag, startPoint x: 1033, startPoint y: 505, endPoint x: 1018, endPoint y: 493, distance: 19.4
click at [1028, 503] on span "Lưu và In" at bounding box center [1058, 508] width 95 height 15
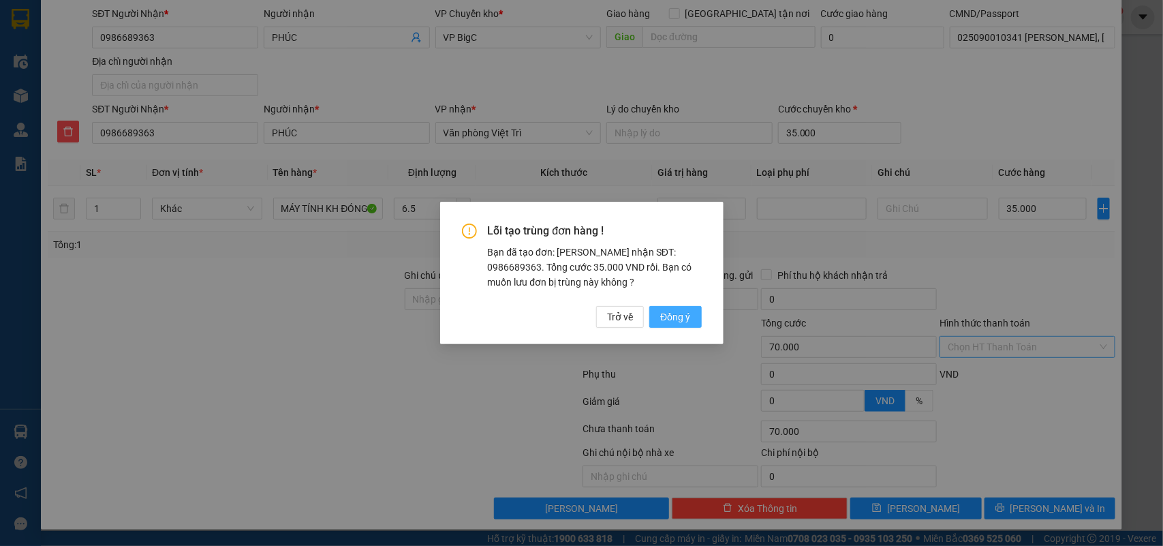
click at [671, 314] on span "Đồng ý" at bounding box center [675, 316] width 30 height 15
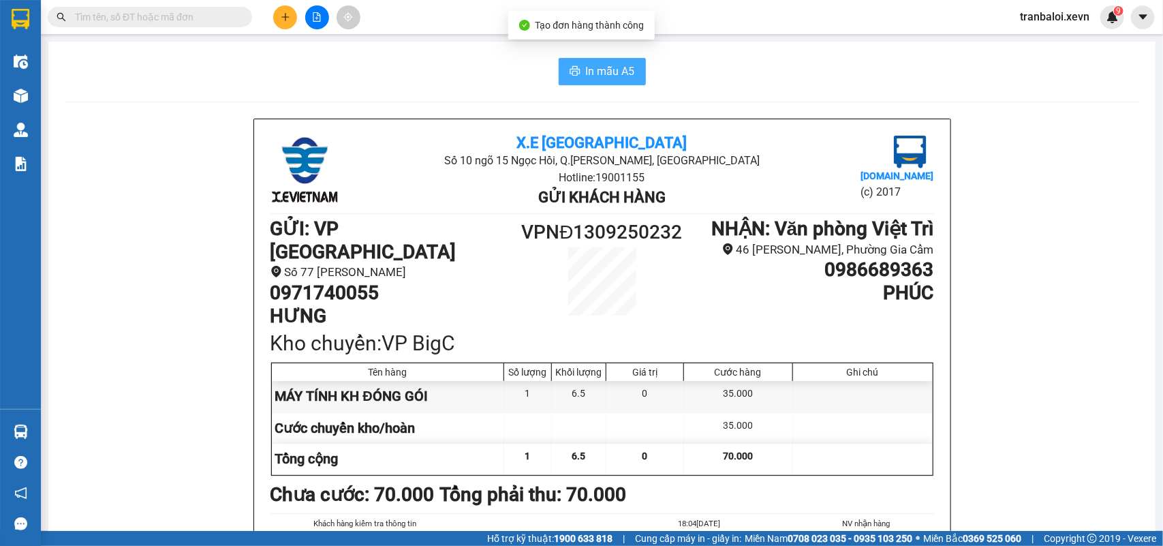
click at [609, 68] on span "In mẫu A5" at bounding box center [610, 71] width 49 height 17
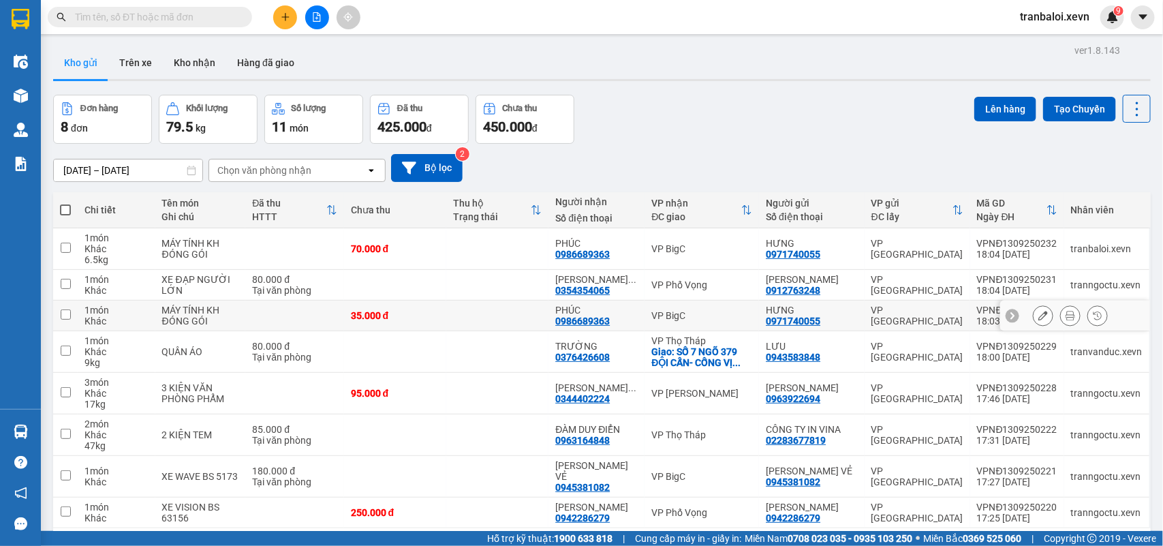
click at [1034, 310] on button at bounding box center [1043, 316] width 19 height 24
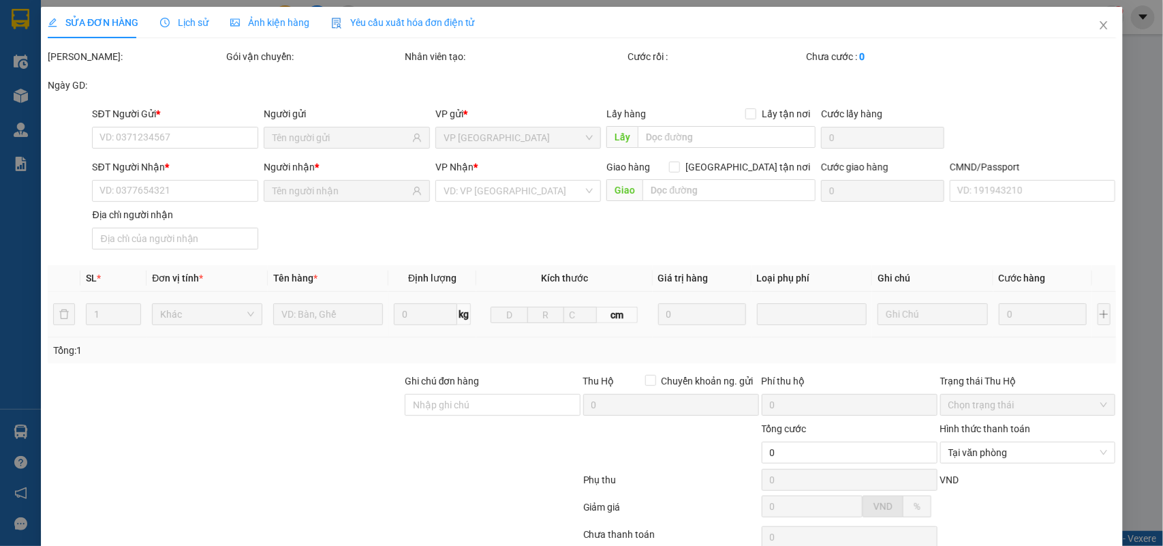
type input "0971740055"
type input "0986689363"
type input "025090010341 NGUYỄN THIỆN PHÚC, TAM NÔNG PHÚ THỌ"
type input "35.000"
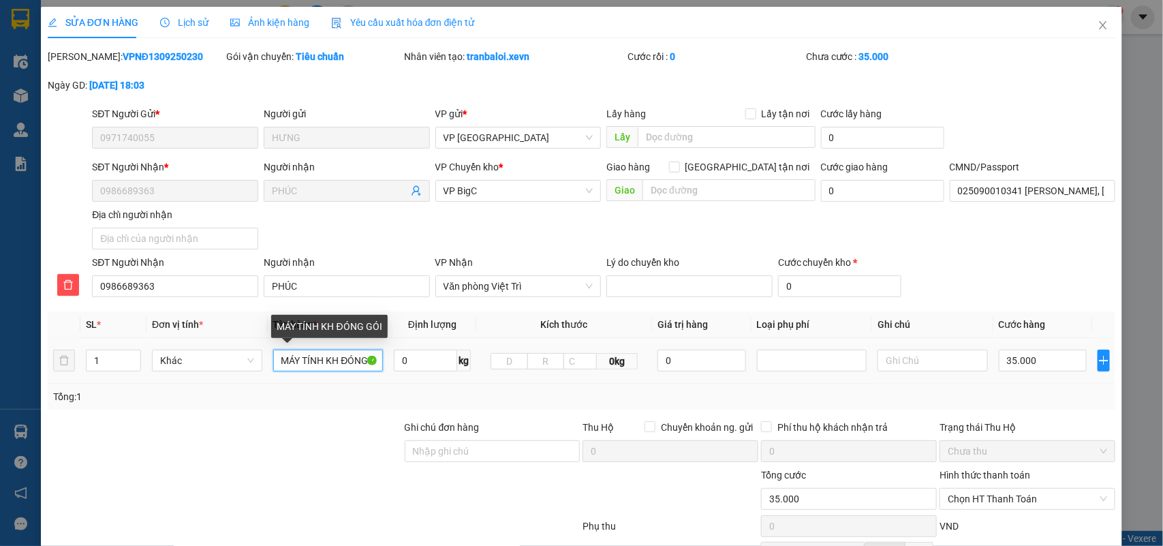
click at [345, 360] on input "MÁY TÍNH KH ĐÓNG GÓI" at bounding box center [328, 361] width 110 height 22
drag, startPoint x: 345, startPoint y: 360, endPoint x: 104, endPoint y: 367, distance: 240.7
click at [104, 367] on tr "1 Khác MÁY TÍNH KH ĐÓNG GÓI 0 kg 0kg 0 35.000" at bounding box center [582, 361] width 1069 height 46
drag, startPoint x: 336, startPoint y: 367, endPoint x: 212, endPoint y: 377, distance: 124.5
click at [212, 377] on tr "1 Khác ÓNG GÓI 0 kg 0kg 0 35.000" at bounding box center [582, 361] width 1069 height 46
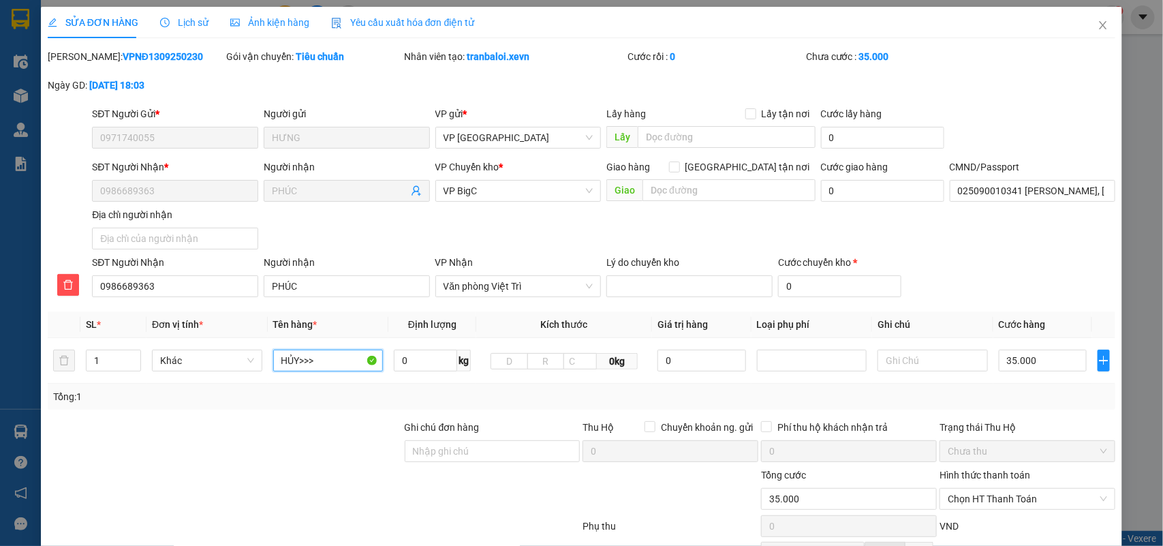
scroll to position [154, 0]
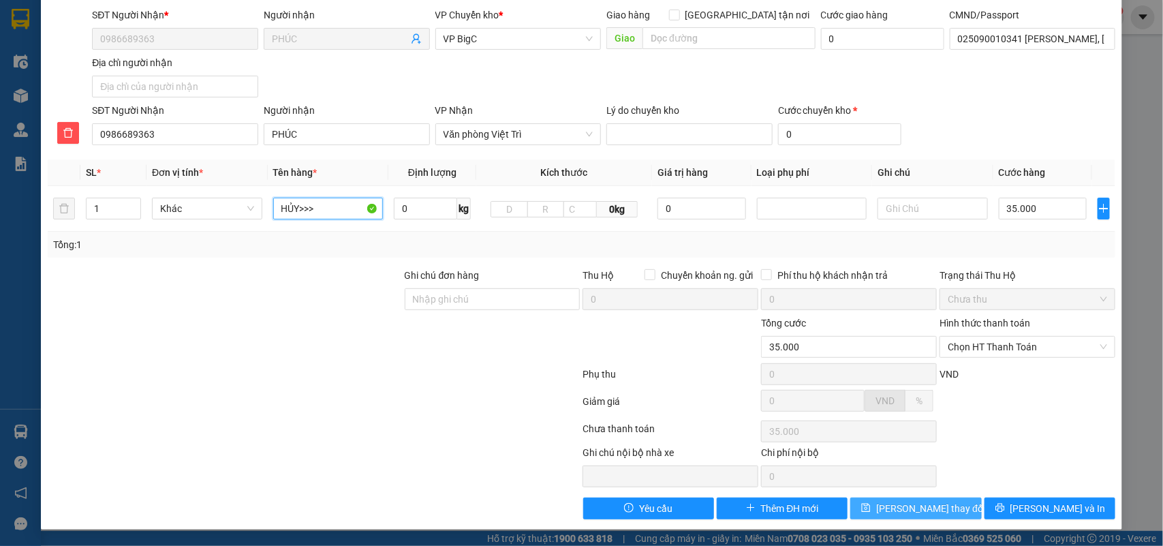
type input "HỦY>>>"
click at [897, 498] on button "Lưu thay đổi" at bounding box center [916, 509] width 131 height 22
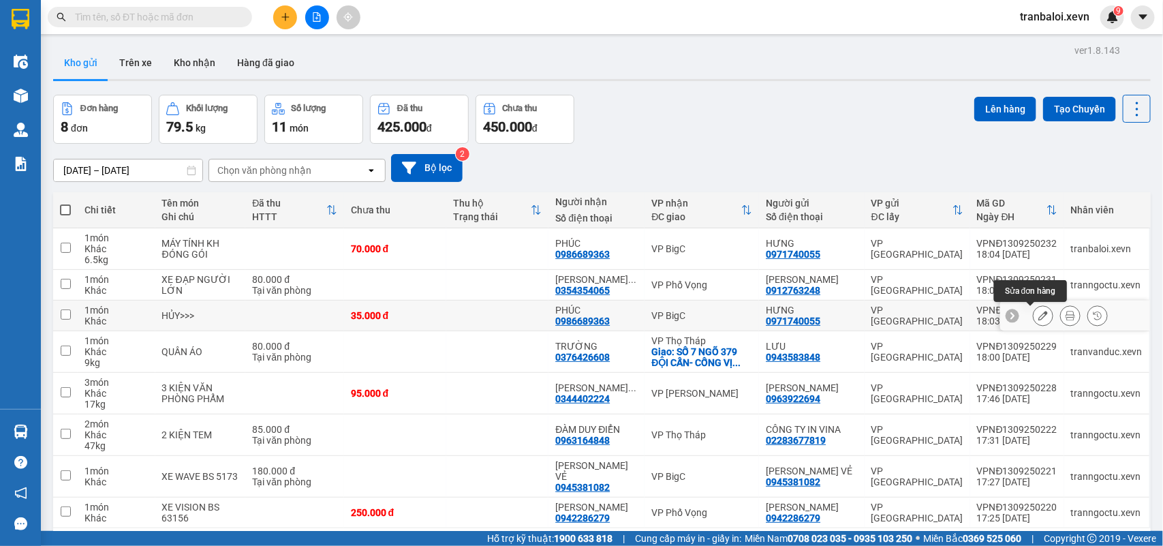
click at [1034, 315] on button at bounding box center [1043, 316] width 19 height 24
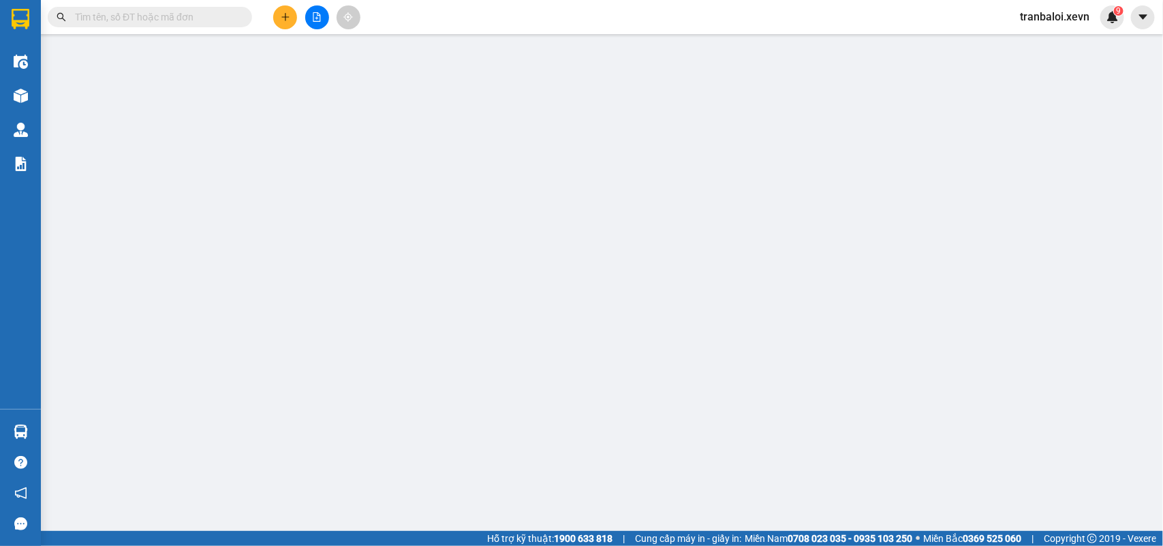
type input "0971740055"
type input "0986689363"
type input "025090010341 NGUYỄN THIỆN PHÚC, TAM NÔNG PHÚ THỌ"
type input "35.000"
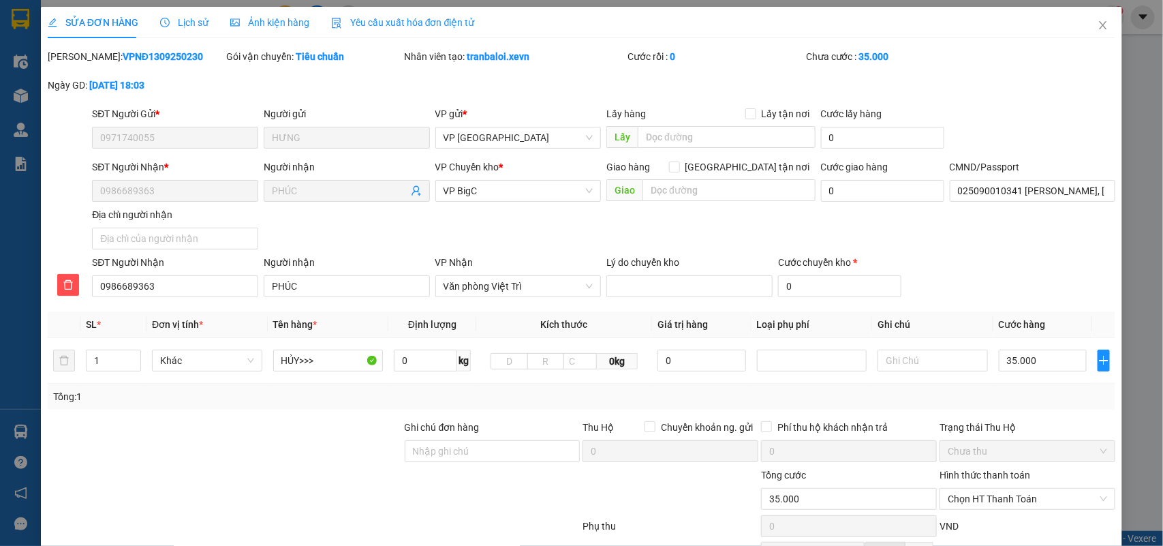
scroll to position [154, 0]
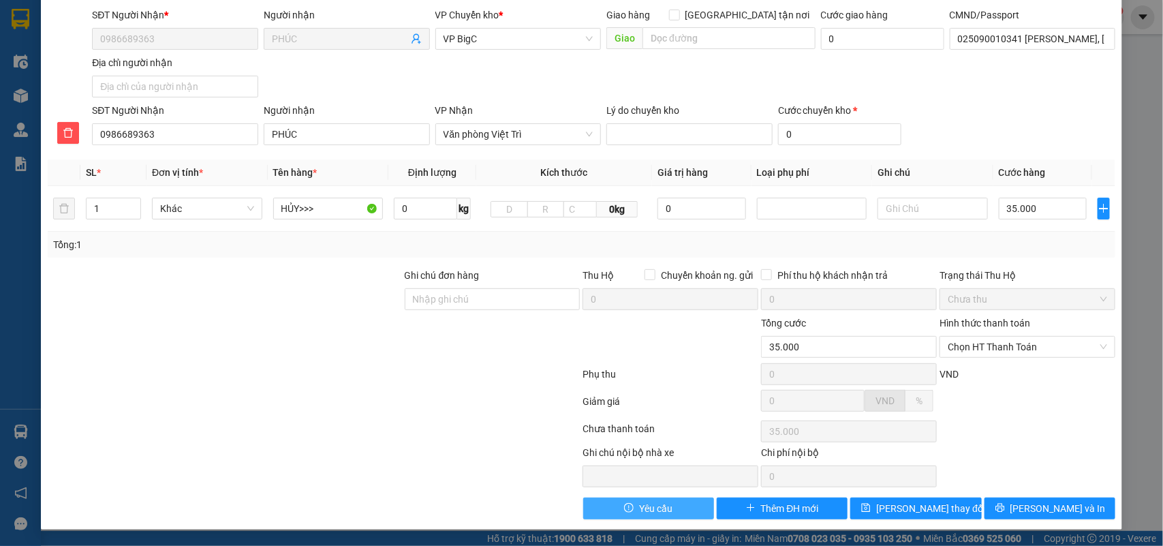
click at [652, 504] on span "Yêu cầu" at bounding box center [655, 508] width 33 height 15
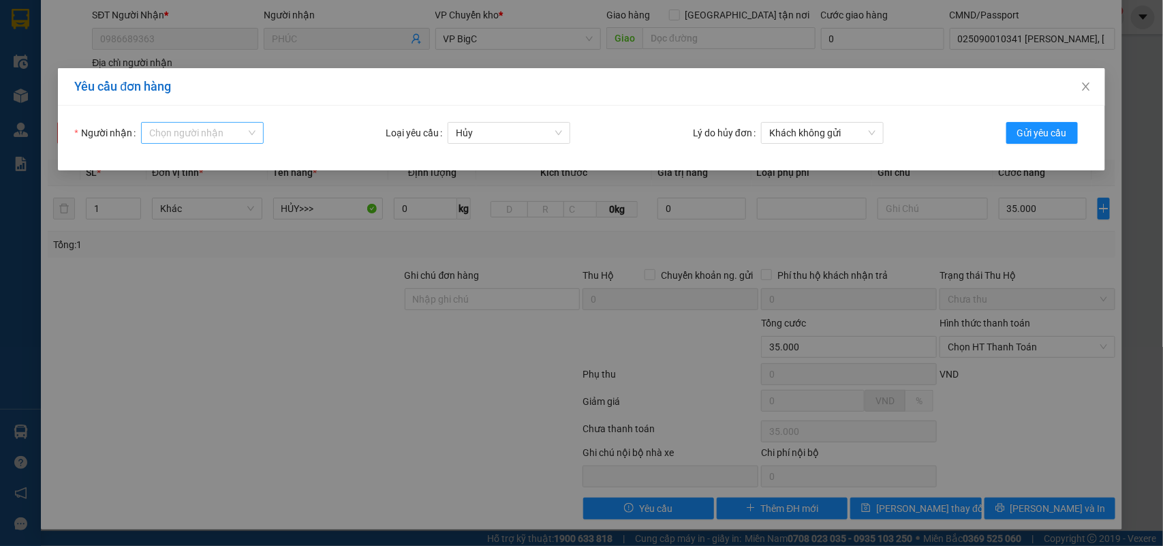
click at [232, 134] on input "Người nhận" at bounding box center [197, 133] width 97 height 20
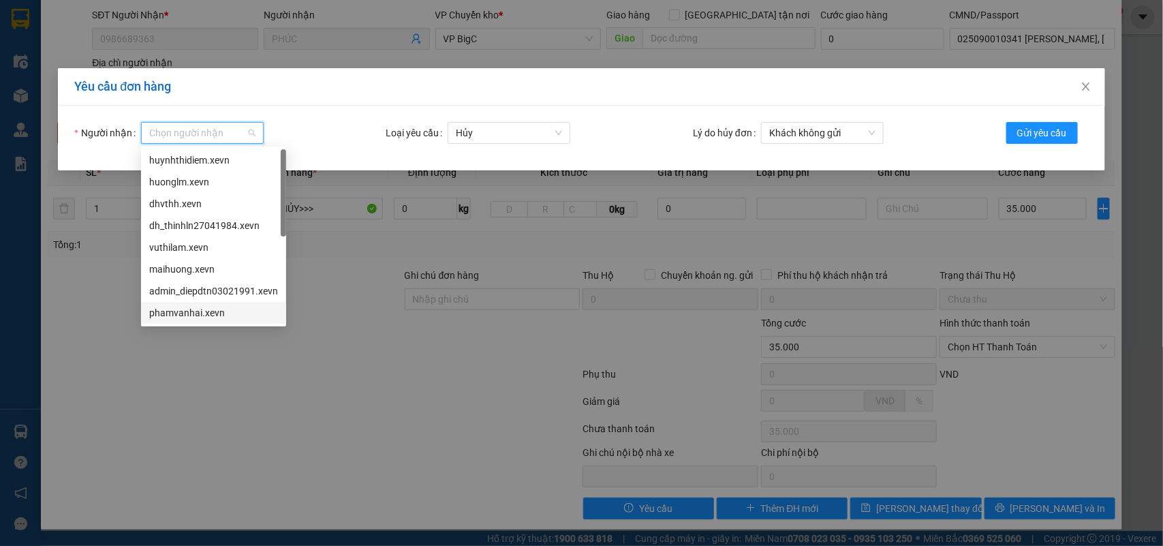
click at [217, 311] on div "phamvanhai.xevn" at bounding box center [213, 312] width 129 height 15
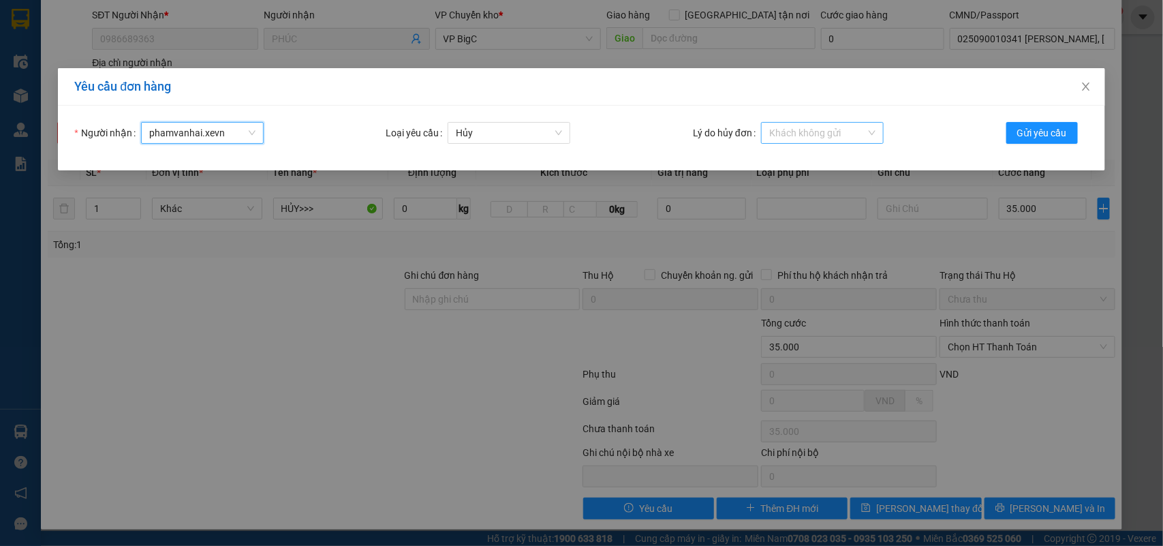
click at [847, 135] on span "Khách không gửi" at bounding box center [823, 133] width 106 height 20
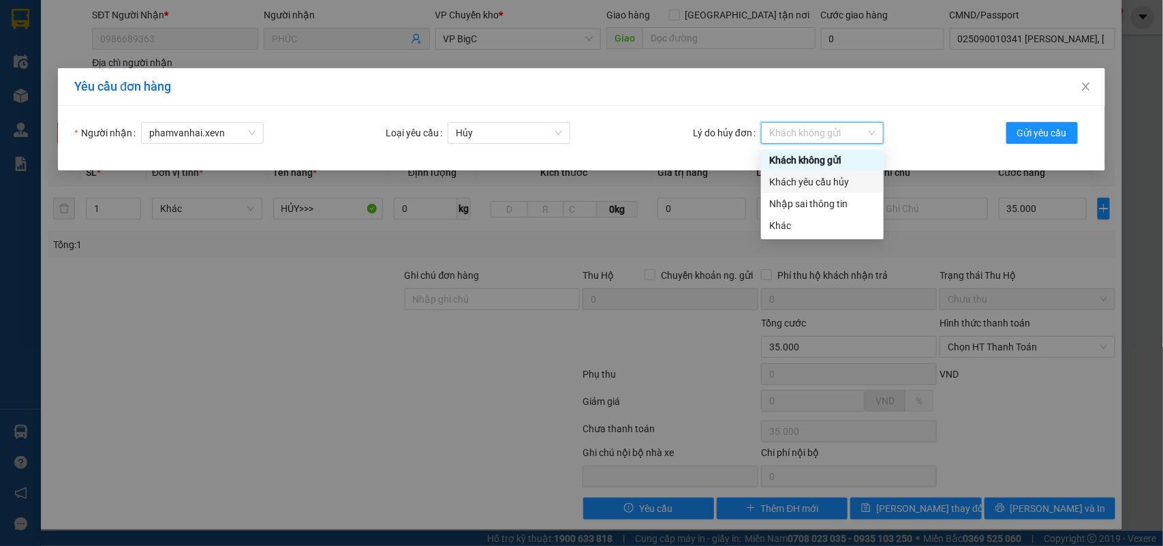
click at [830, 192] on div "Khách yêu cầu hủy" at bounding box center [822, 182] width 123 height 22
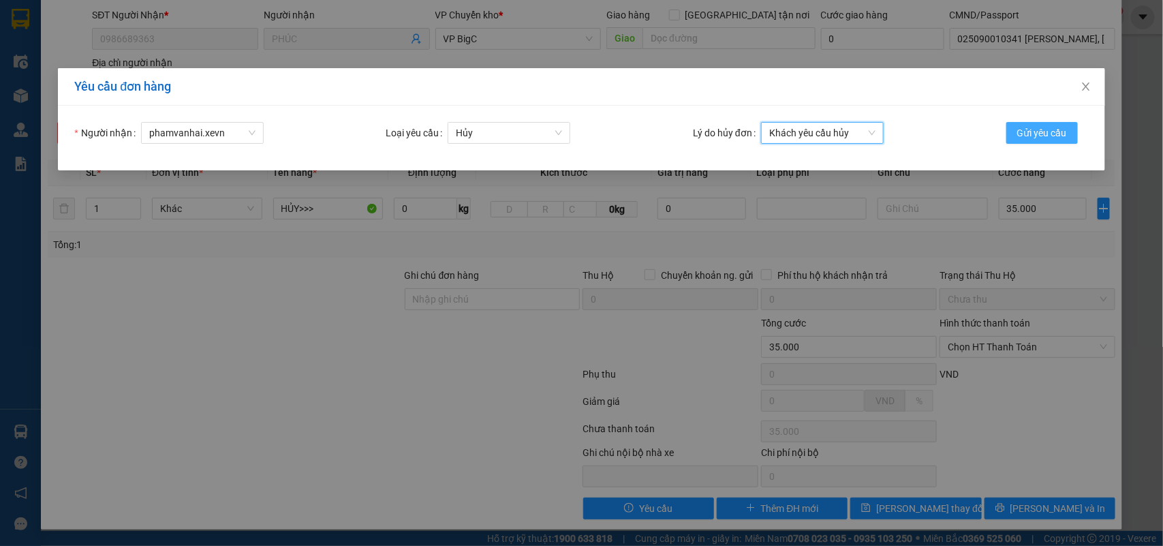
click at [1031, 131] on span "Gửi yêu cầu" at bounding box center [1043, 132] width 50 height 15
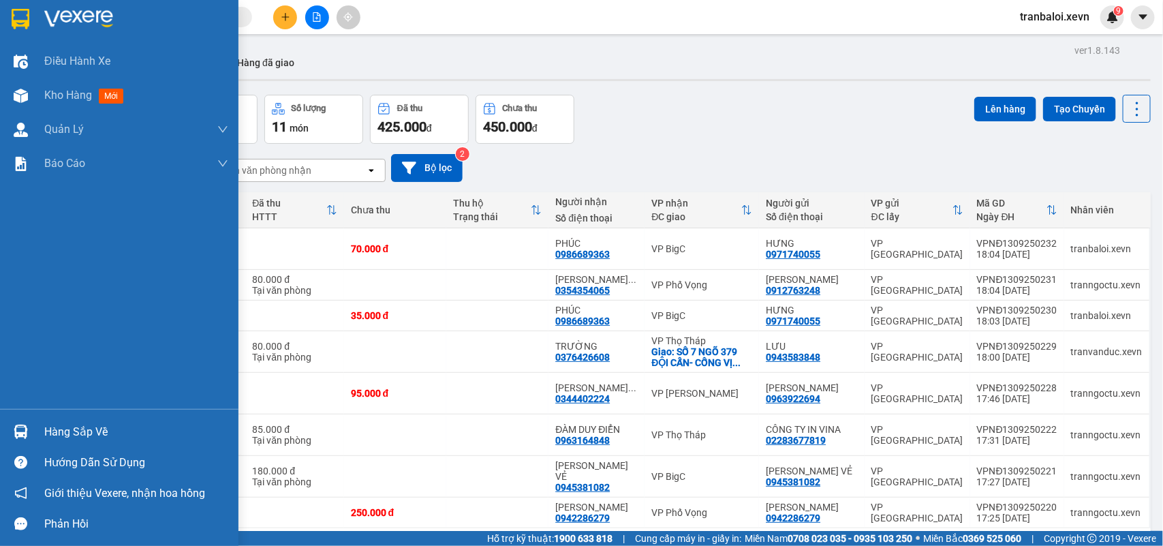
click at [21, 435] on img at bounding box center [21, 432] width 14 height 14
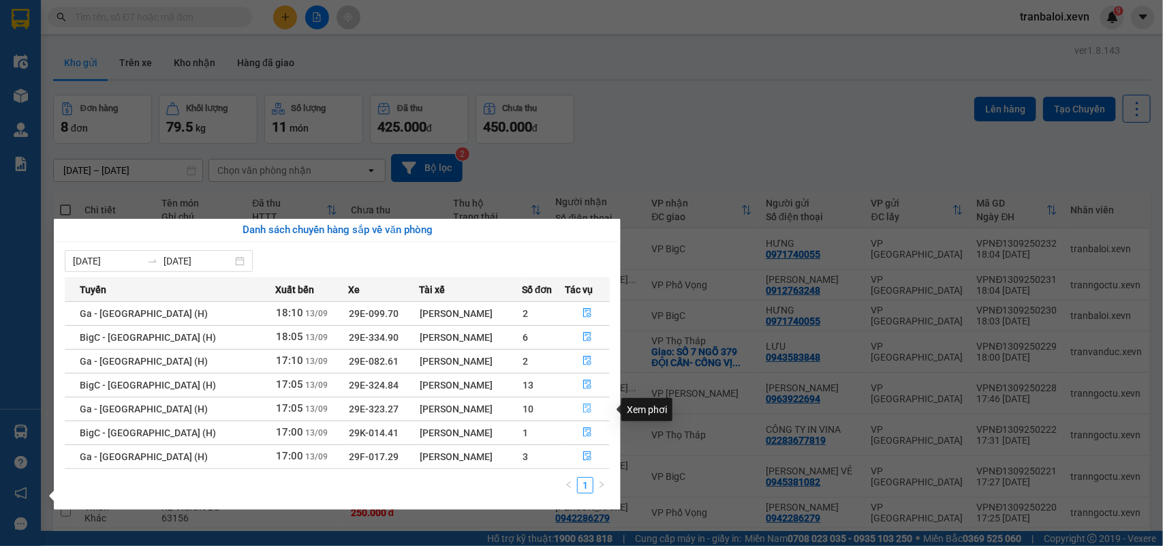
click at [583, 407] on icon "file-done" at bounding box center [588, 409] width 10 height 10
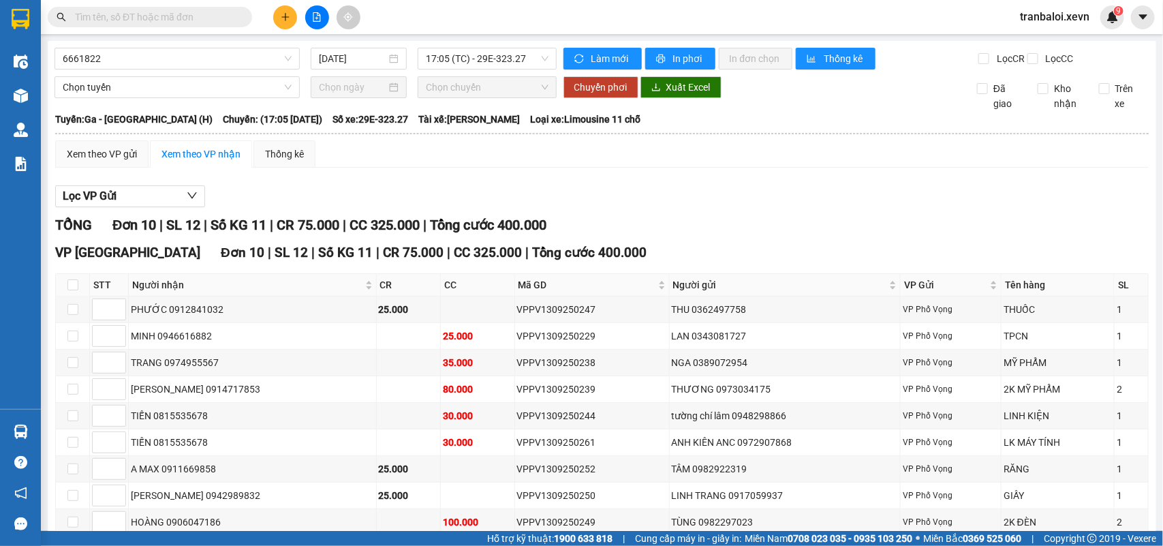
click at [713, 222] on div "Lọc VP Gửi TỔNG Đơn 10 | SL 12 | Số KG 11 | CR 75.000 | CC 325.000 | Tổng cước…" at bounding box center [602, 395] width 1094 height 433
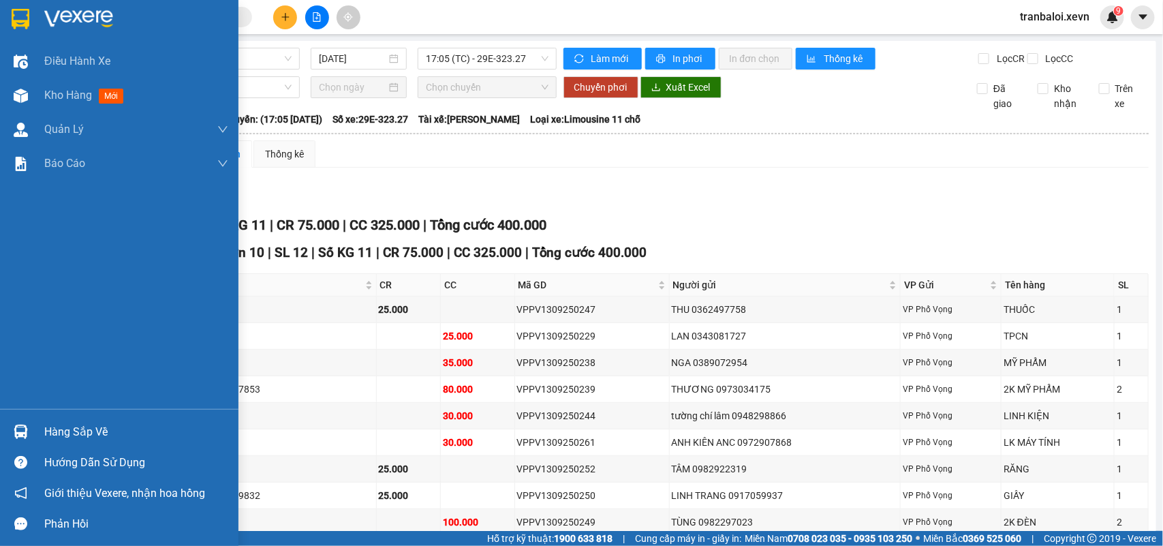
click at [18, 438] on img at bounding box center [21, 432] width 14 height 14
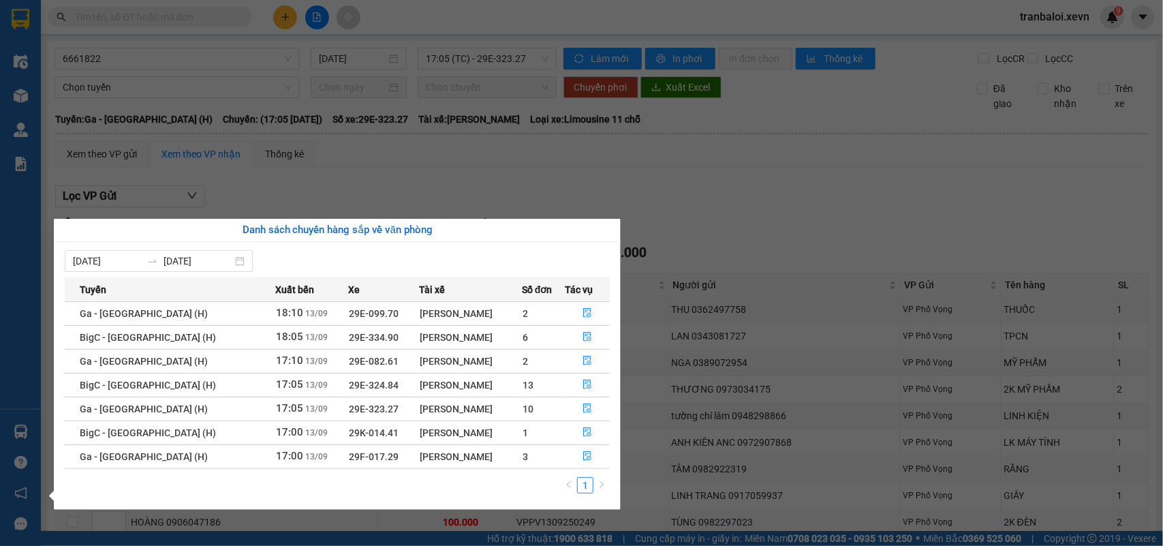
click at [18, 437] on div "Điều hành xe Kho hàng mới Quản Lý Quản lý chuyến Quản lý giao nhận mới Quản lý …" at bounding box center [20, 273] width 41 height 546
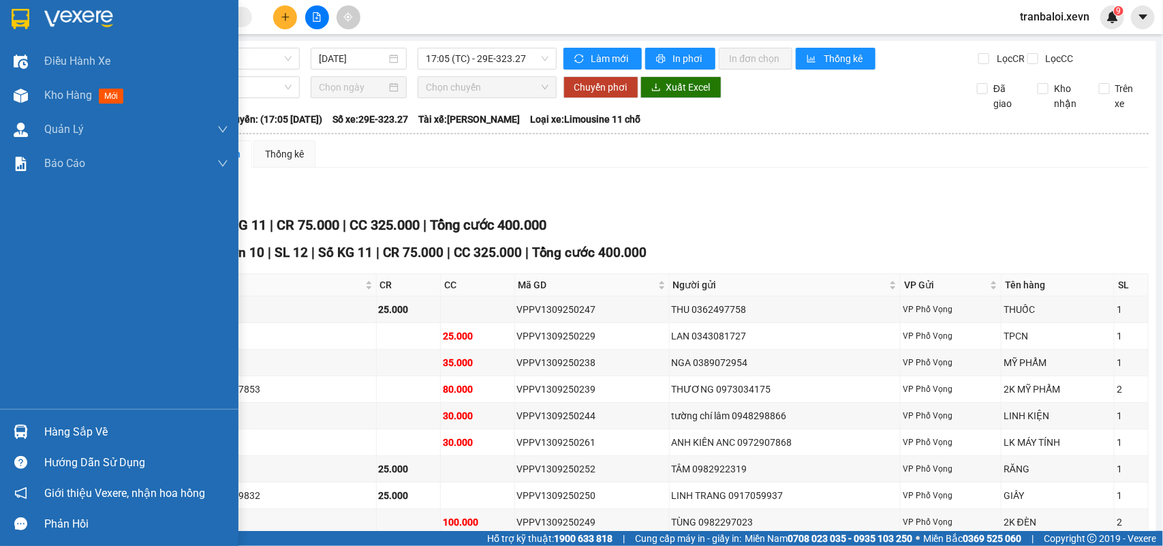
click at [18, 435] on img at bounding box center [21, 432] width 14 height 14
click at [18, 434] on div "Điều hành xe Kho hàng mới Quản Lý Quản lý chuyến Quản lý giao nhận mới Quản lý …" at bounding box center [119, 273] width 239 height 546
click at [18, 434] on img at bounding box center [21, 432] width 14 height 14
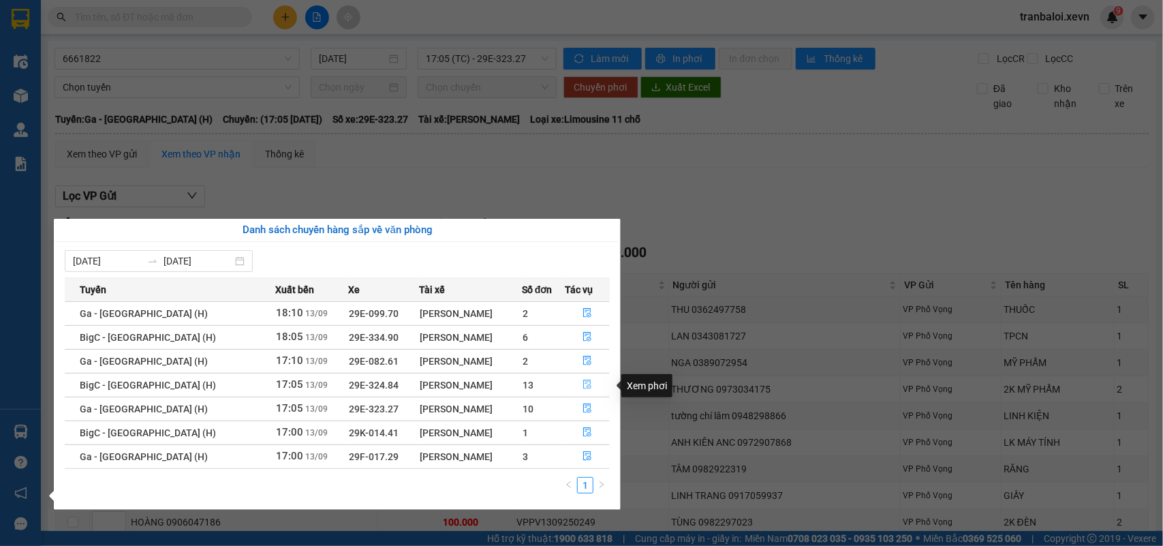
click at [585, 380] on icon "file-done" at bounding box center [588, 385] width 10 height 10
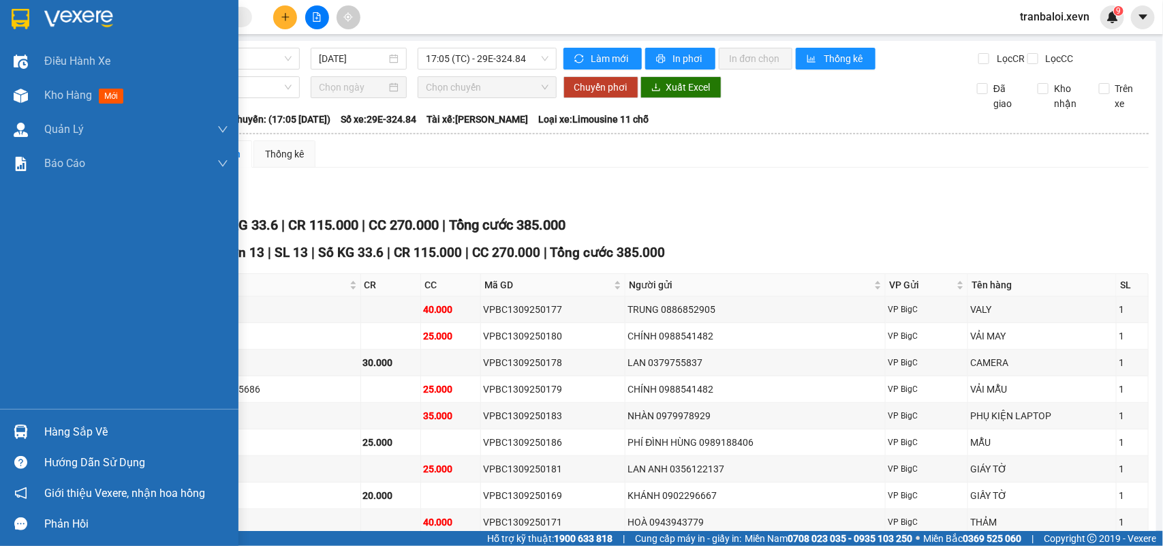
click at [29, 430] on div at bounding box center [21, 432] width 24 height 24
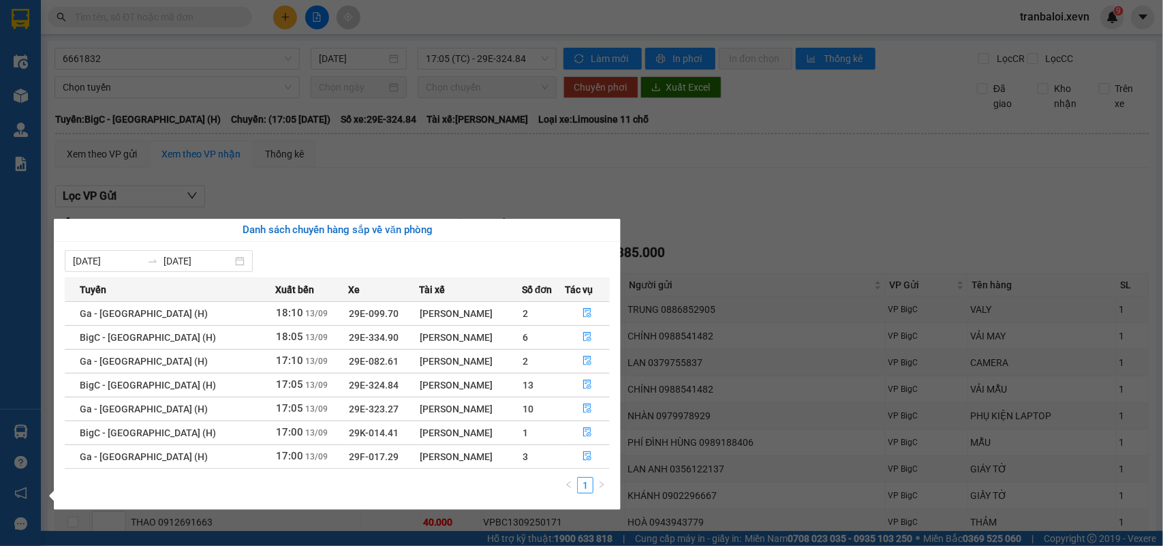
click at [781, 220] on section "Kết quả tìm kiếm ( 8 ) Bộ lọc Mã ĐH Trạng thái Món hàng Thu hộ Tổng cước Chưa c…" at bounding box center [581, 273] width 1163 height 546
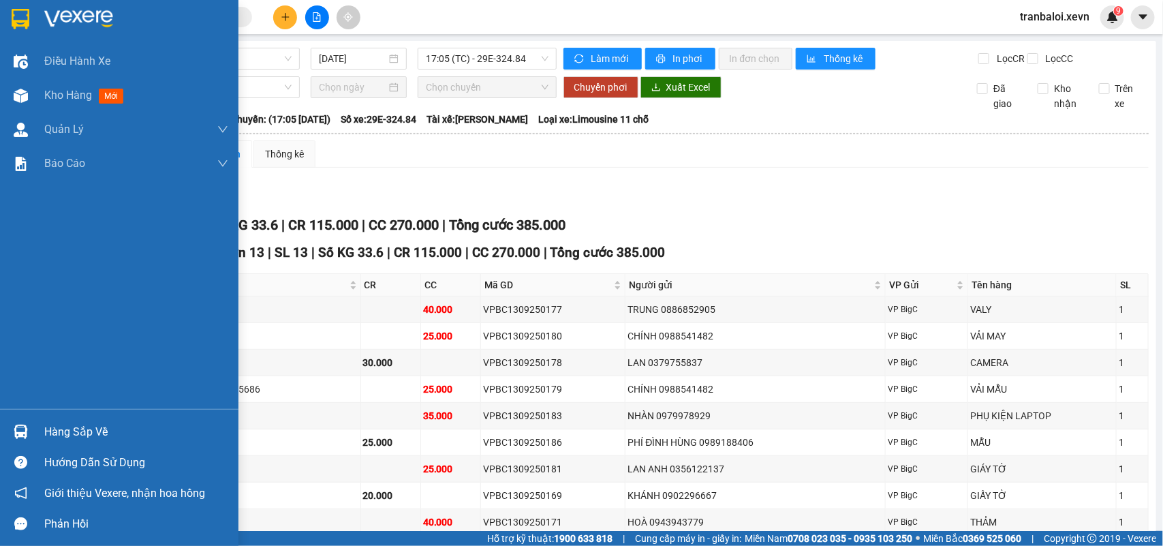
click at [42, 437] on div "Hàng sắp về" at bounding box center [119, 431] width 239 height 31
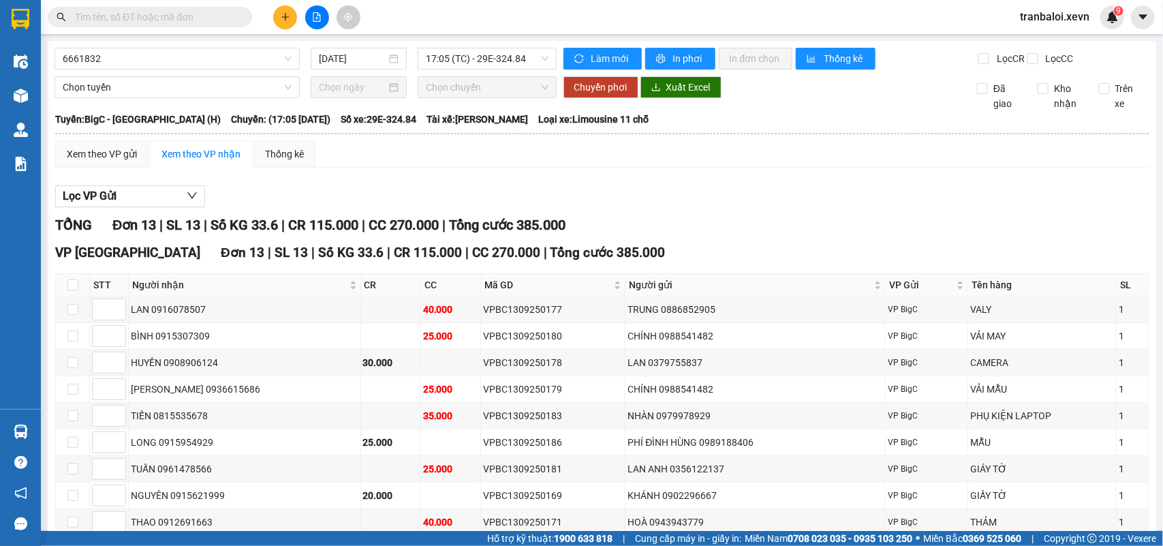
click at [700, 256] on section "Kết quả tìm kiếm ( 8 ) Bộ lọc Mã ĐH Trạng thái Món hàng Thu hộ Tổng cước Chưa c…" at bounding box center [581, 273] width 1163 height 546
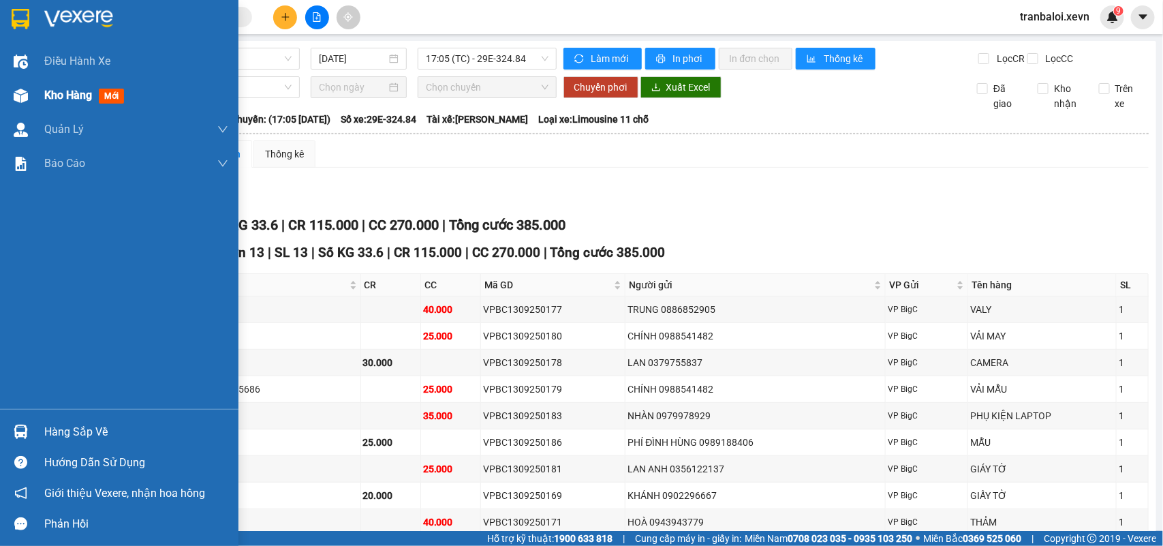
click at [25, 94] on img at bounding box center [21, 96] width 14 height 14
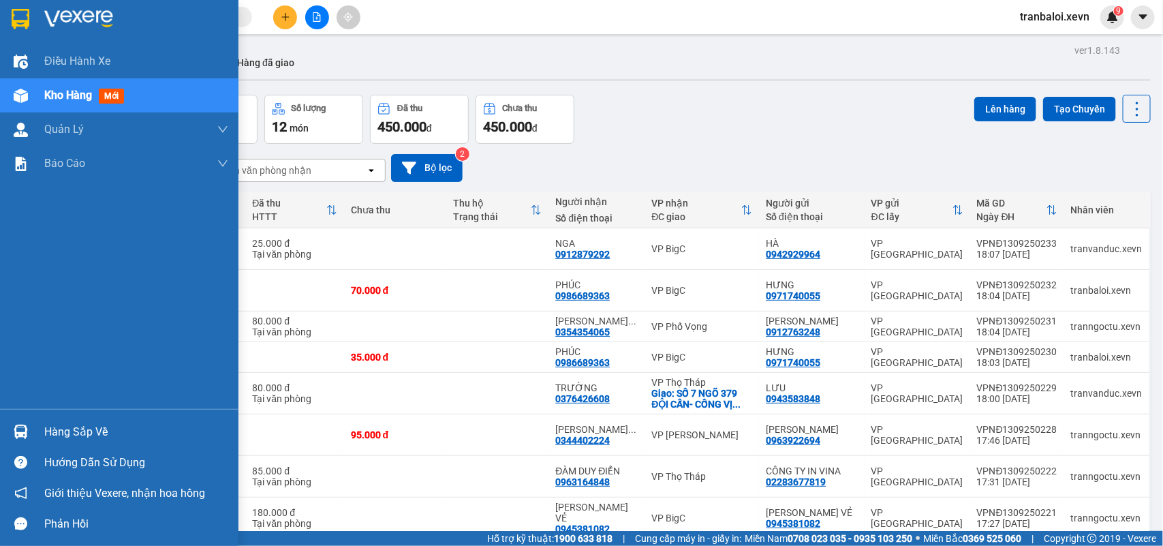
click at [26, 428] on img at bounding box center [21, 432] width 14 height 14
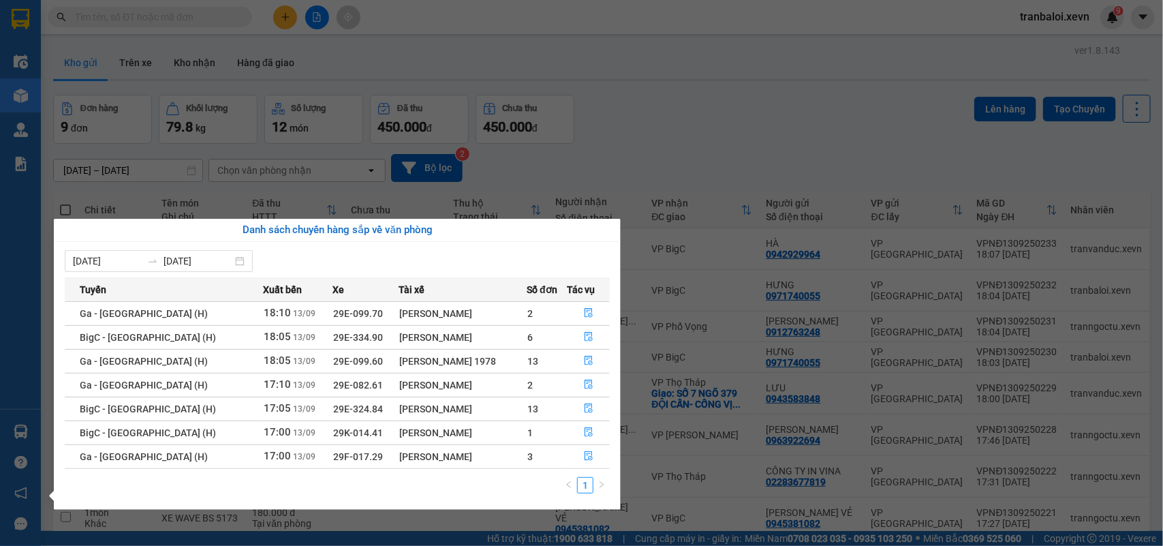
click at [26, 428] on div "Điều hành xe Kho hàng mới Quản Lý Quản lý chuyến Quản lý giao nhận mới Quản lý …" at bounding box center [20, 273] width 41 height 546
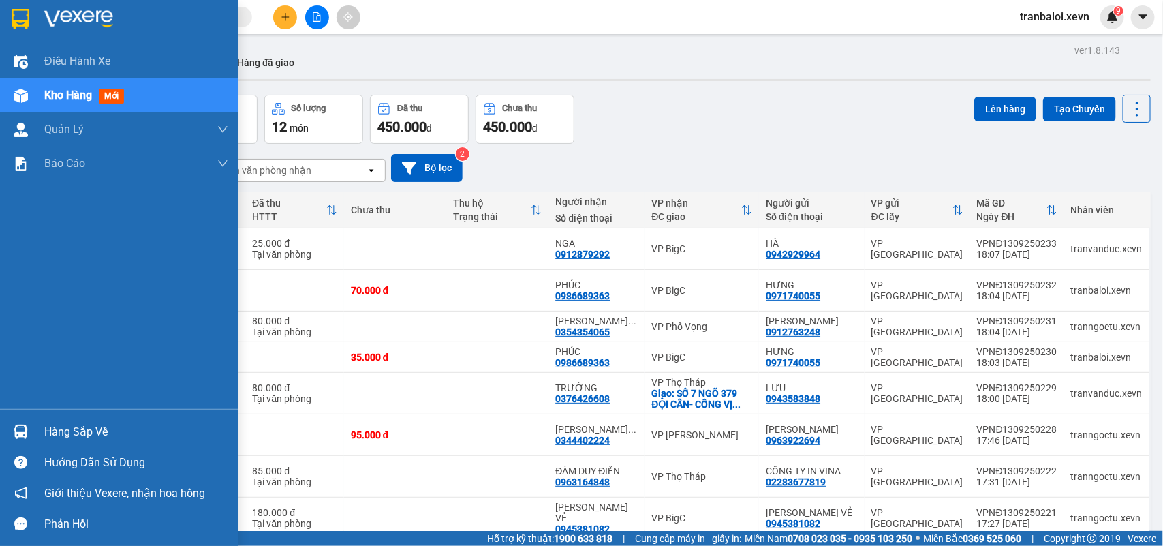
click at [26, 428] on img at bounding box center [21, 432] width 14 height 14
click at [26, 428] on div "Điều hành xe Kho hàng mới Quản Lý Quản lý chuyến Quản lý giao nhận mới Quản lý …" at bounding box center [119, 273] width 239 height 546
click at [26, 428] on img at bounding box center [21, 432] width 14 height 14
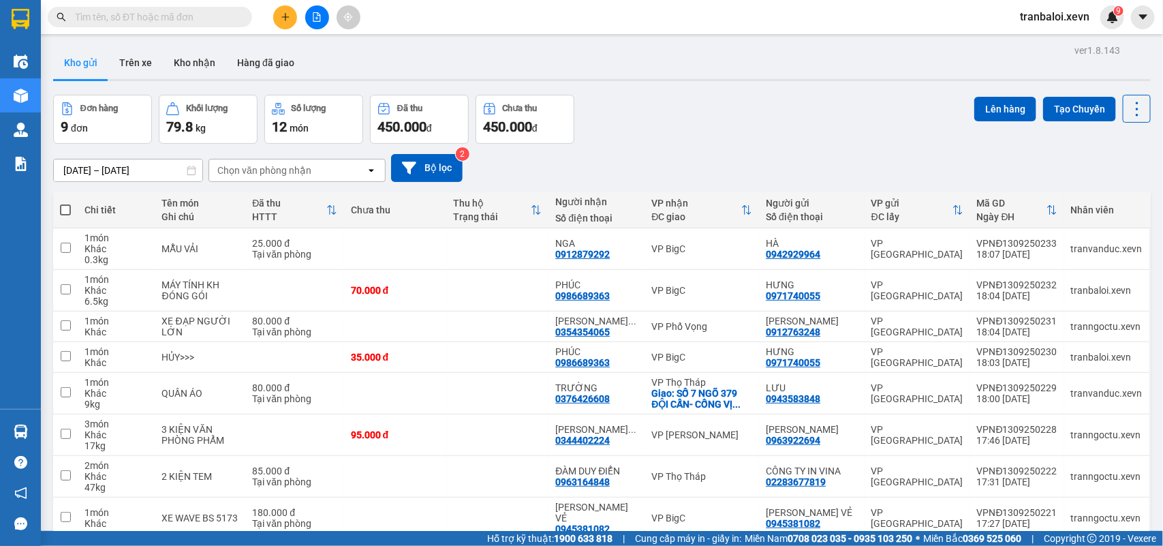
click at [661, 119] on section "Kết quả tìm kiếm ( 8 ) Bộ lọc Mã ĐH Trạng thái Món hàng Thu hộ Tổng cước Chưa c…" at bounding box center [581, 273] width 1163 height 546
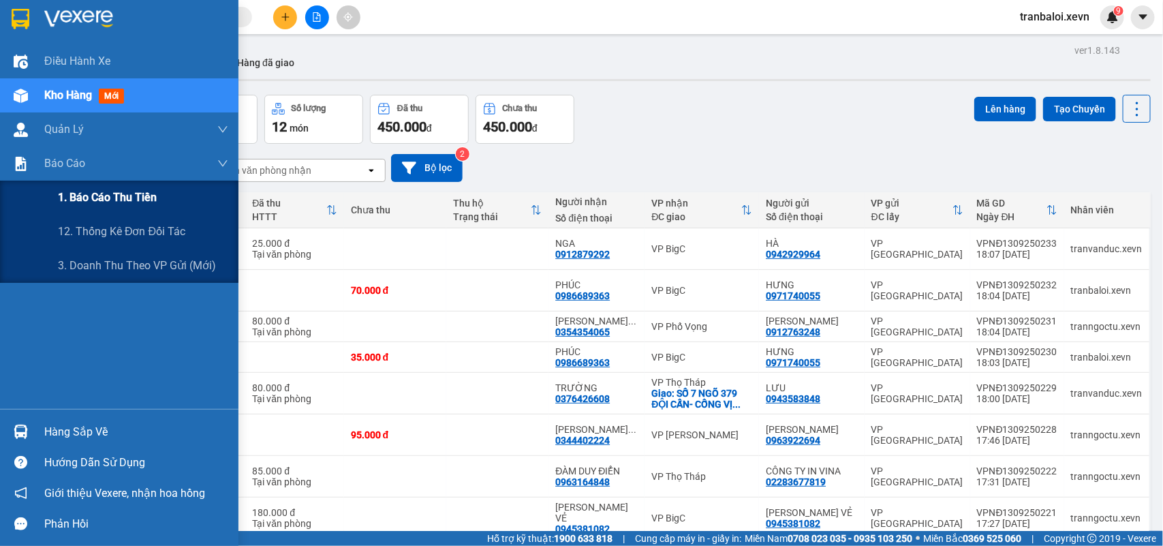
click at [106, 201] on span "1. Báo cáo thu tiền" at bounding box center [107, 197] width 99 height 17
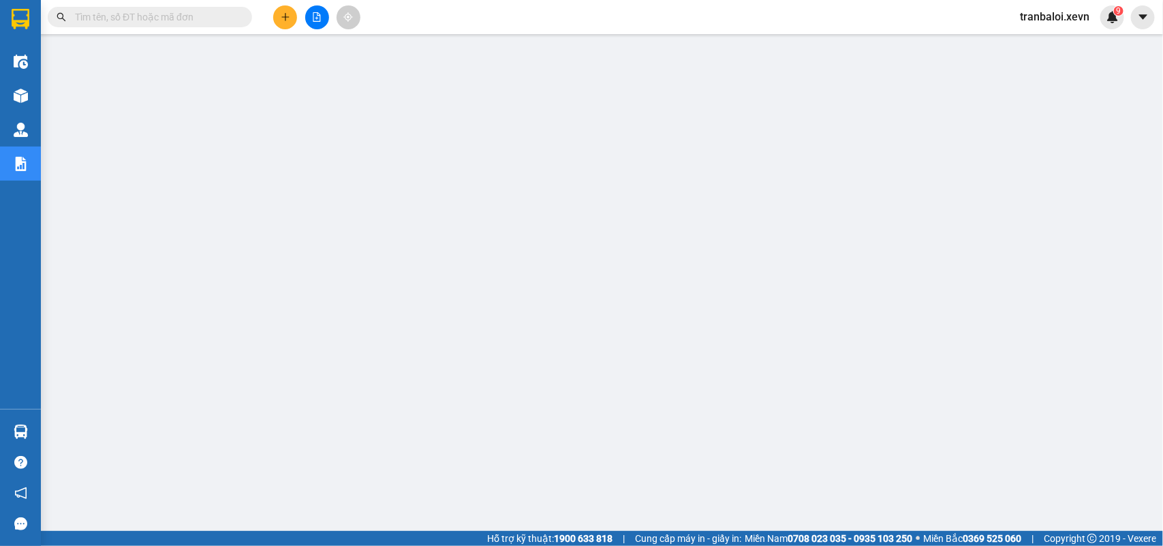
click at [196, 14] on input "text" at bounding box center [155, 17] width 161 height 15
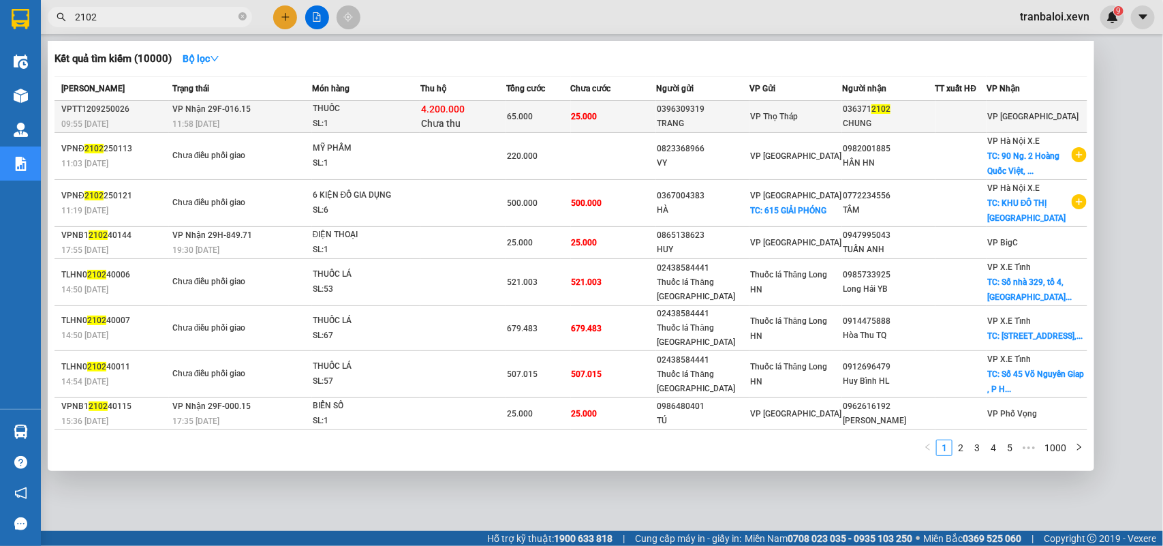
type input "2102"
click at [431, 110] on span "4.200.000" at bounding box center [443, 109] width 44 height 11
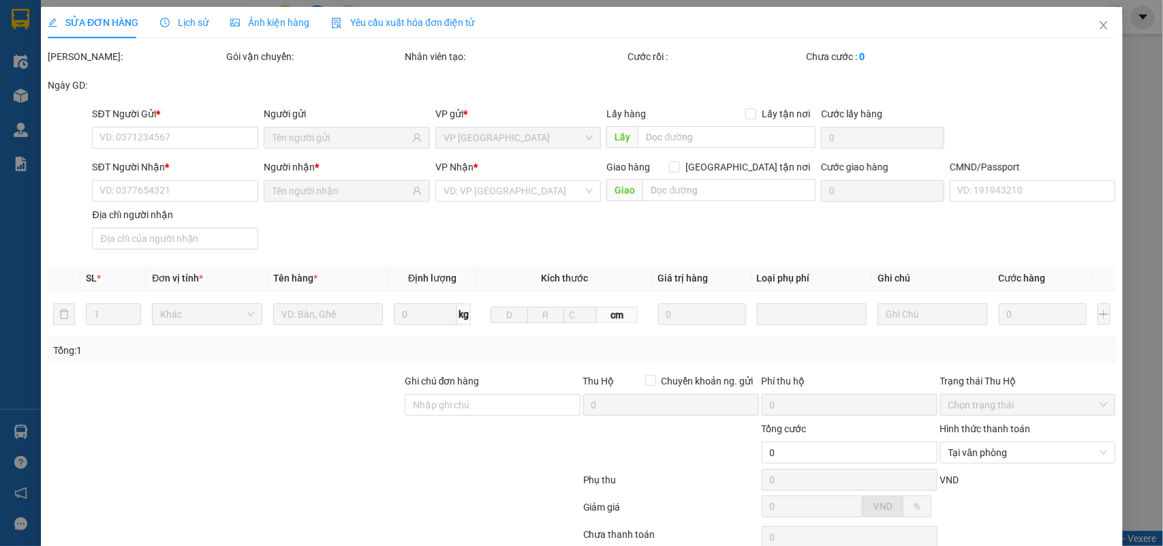
type input "0396309319"
type input "TRANG"
type input "0363712102"
type input "CHUNG"
type input "65.000"
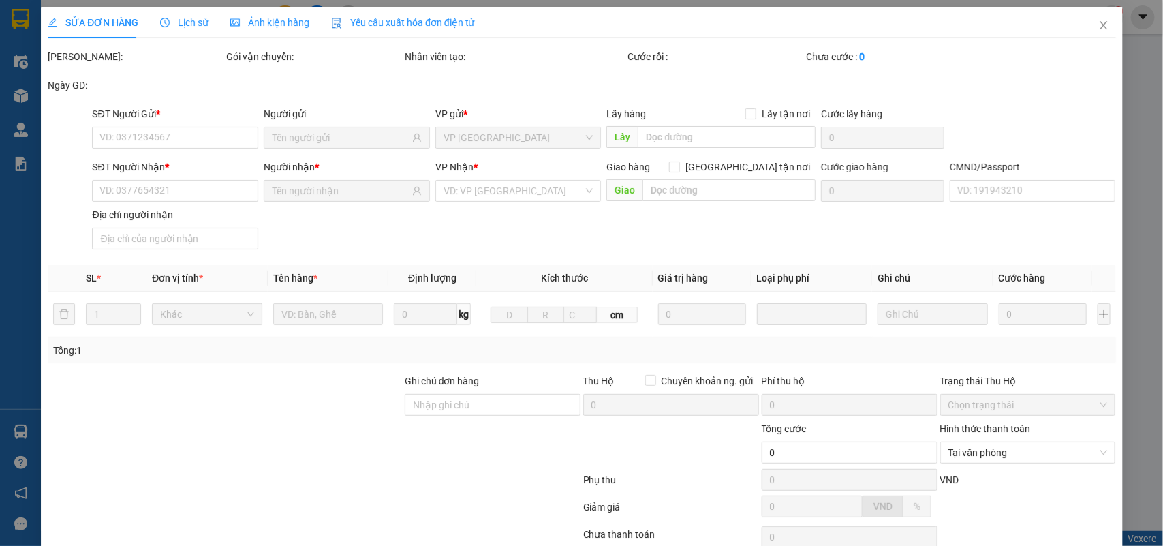
type input "40.000"
type input "25.000"
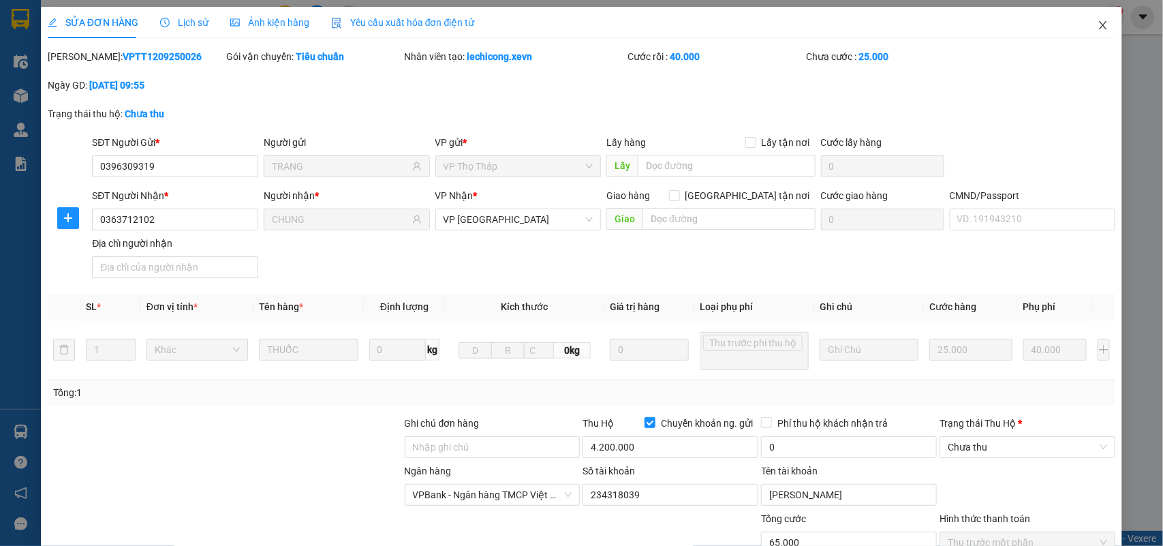
click at [1098, 21] on icon "close" at bounding box center [1103, 25] width 11 height 11
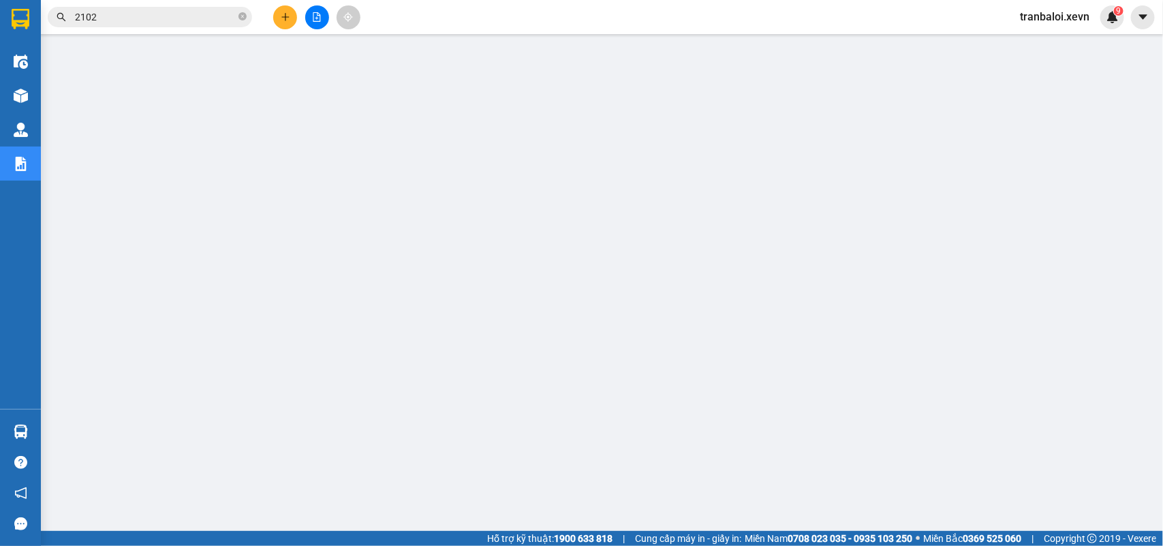
click at [202, 15] on input "2102" at bounding box center [155, 17] width 161 height 15
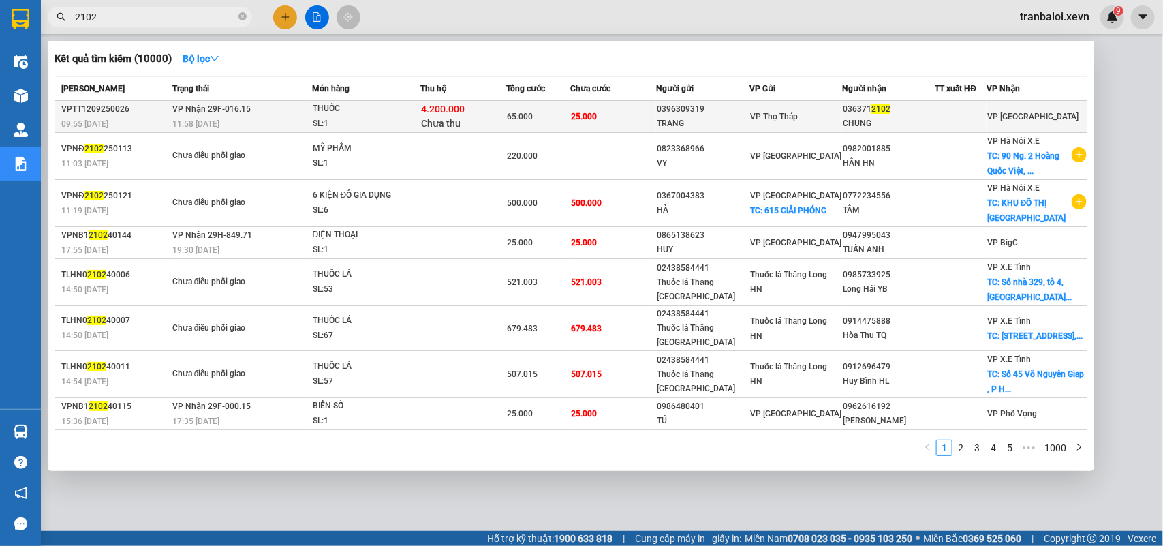
click at [316, 109] on div "THUỐC" at bounding box center [364, 109] width 102 height 15
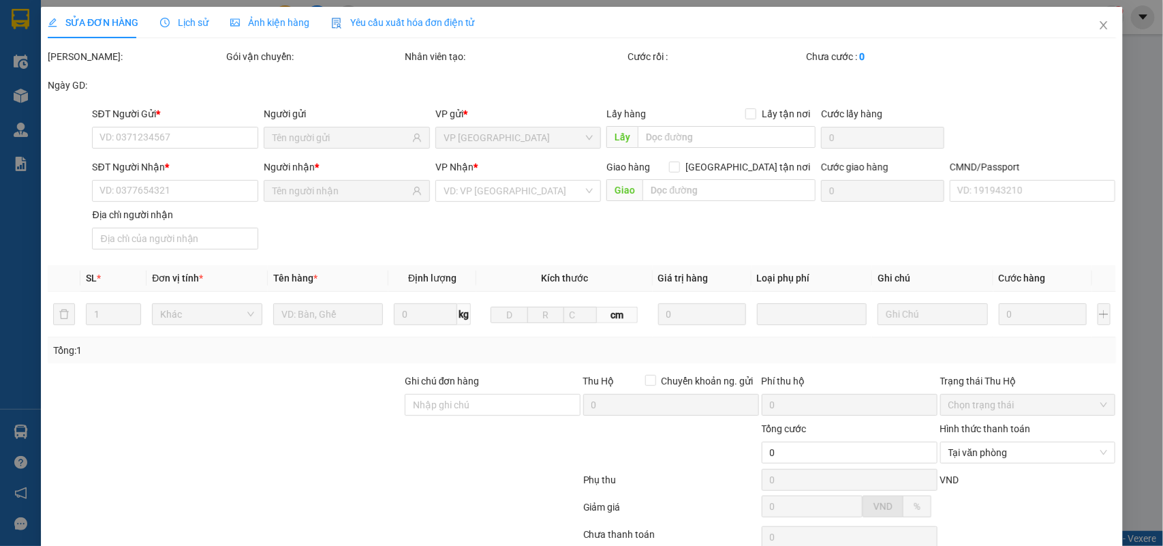
type input "0396309319"
type input "TRANG"
type input "0363712102"
type input "CHUNG"
type input "65.000"
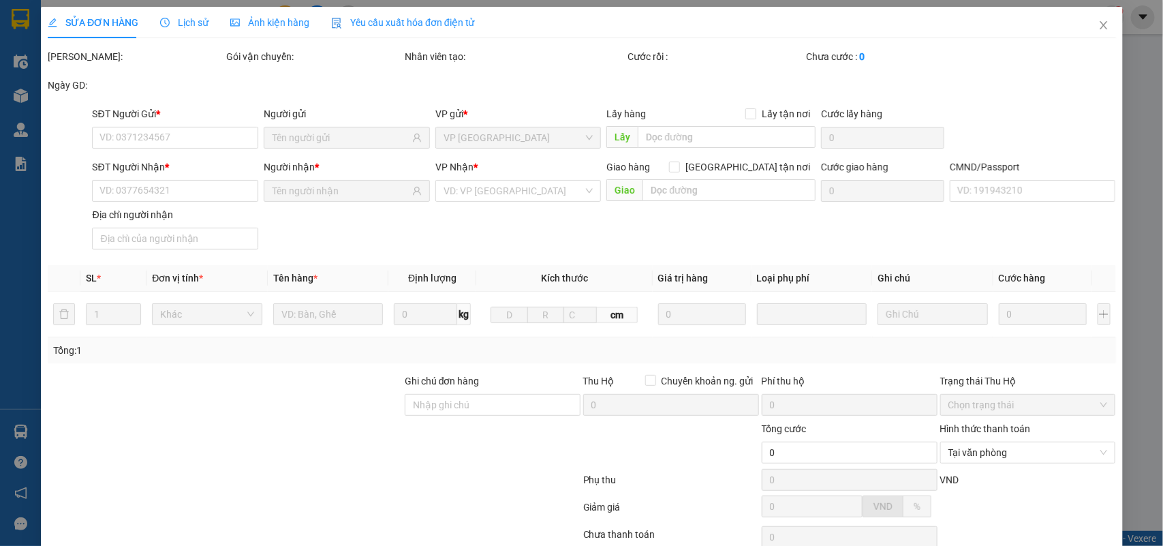
type input "40.000"
type input "25.000"
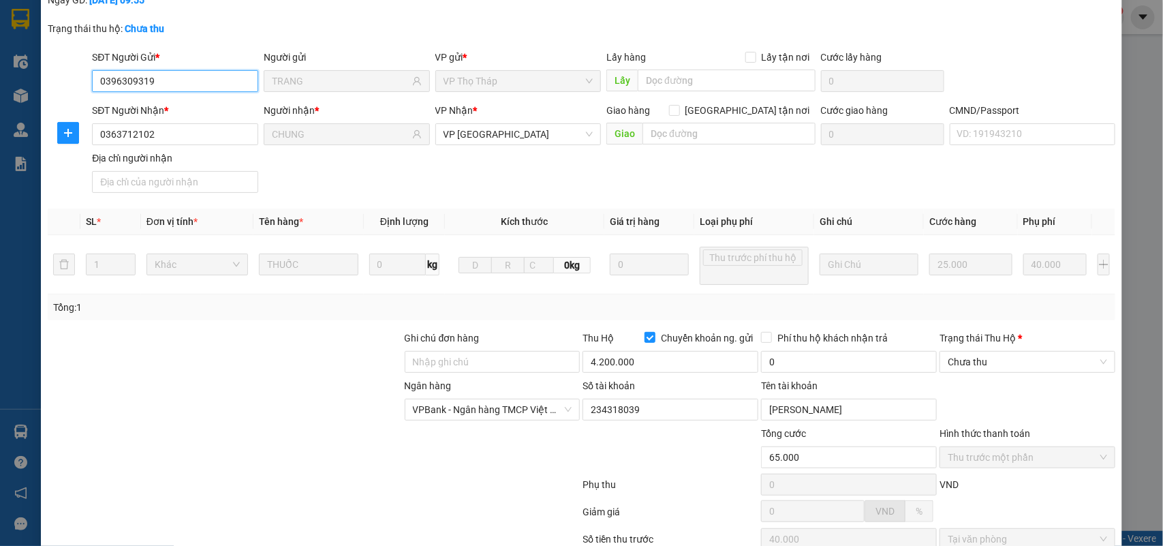
scroll to position [227, 0]
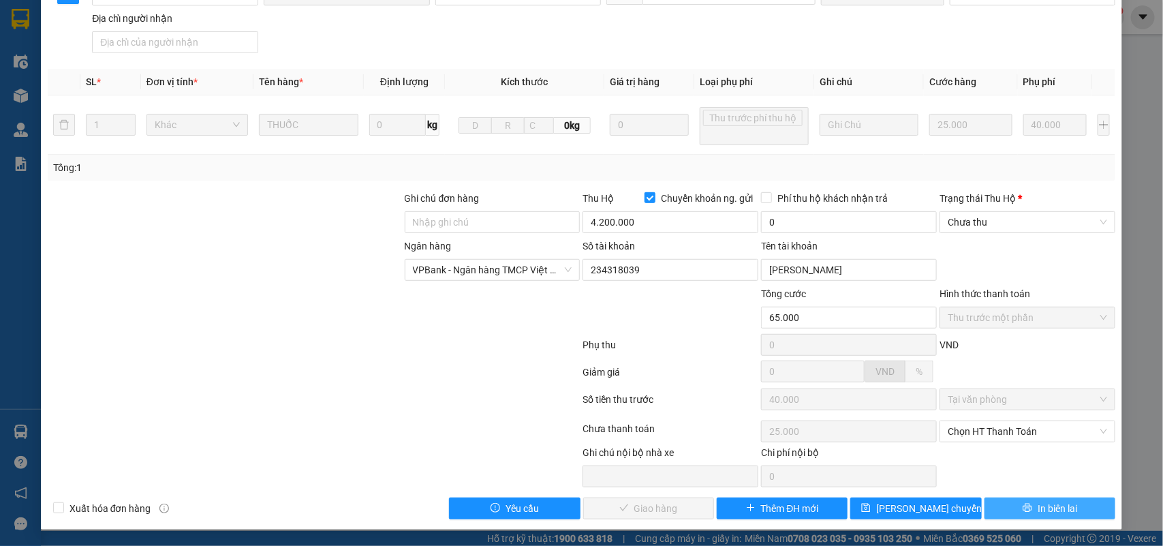
click at [1020, 505] on button "In biên lai" at bounding box center [1050, 509] width 131 height 22
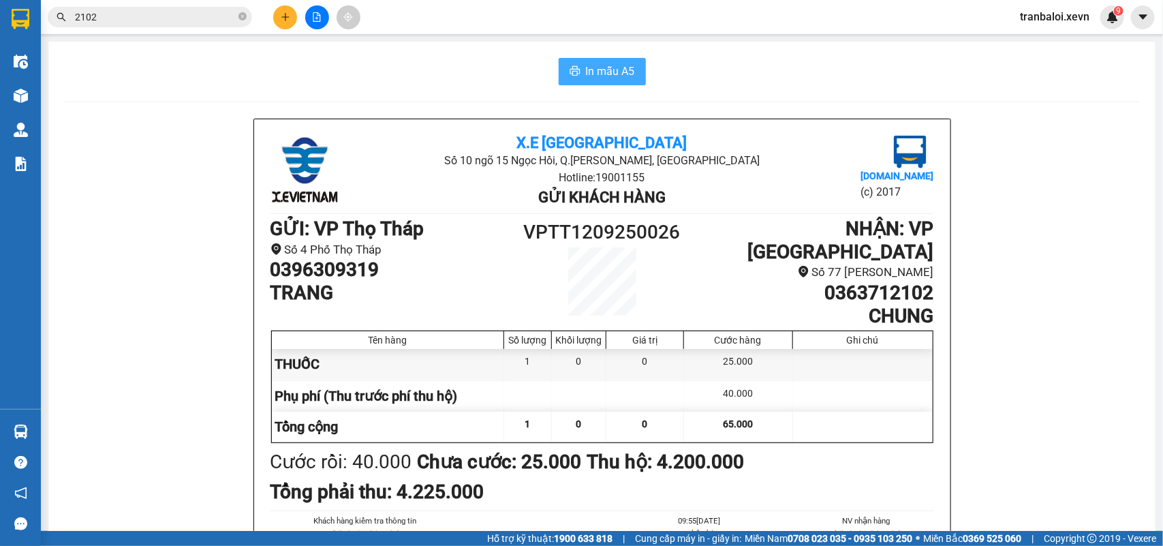
click at [613, 63] on span "In mẫu A5" at bounding box center [610, 71] width 49 height 17
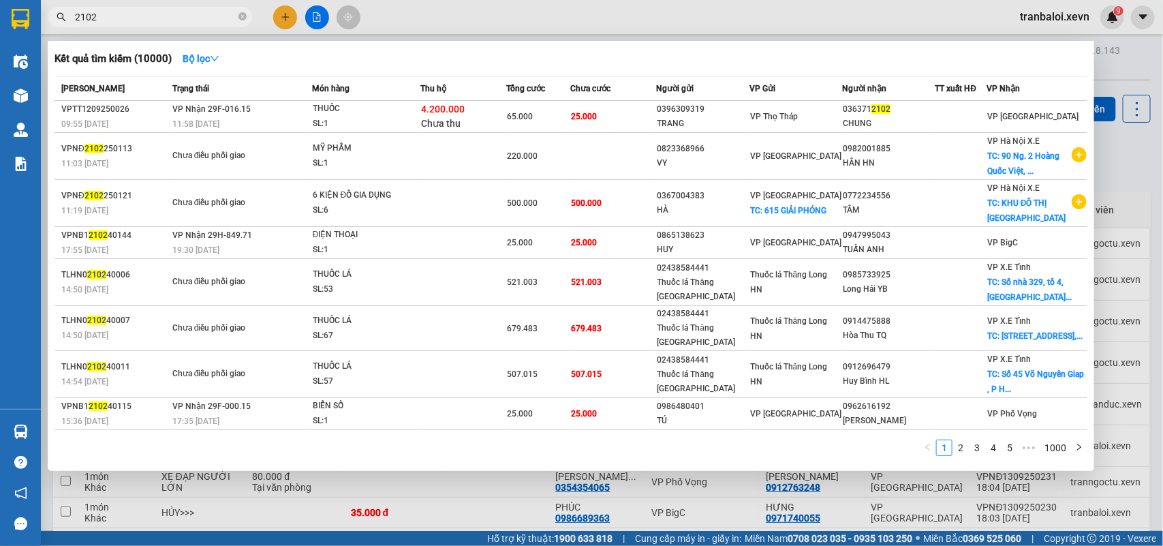
click at [143, 16] on input "2102" at bounding box center [155, 17] width 161 height 15
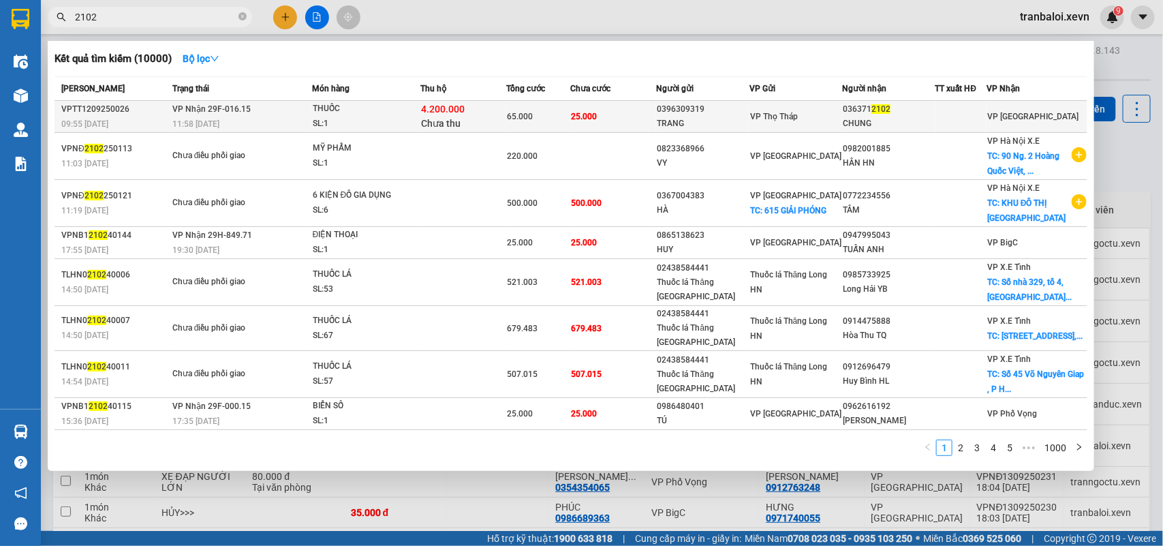
click at [331, 110] on div "THUỐC" at bounding box center [364, 109] width 102 height 15
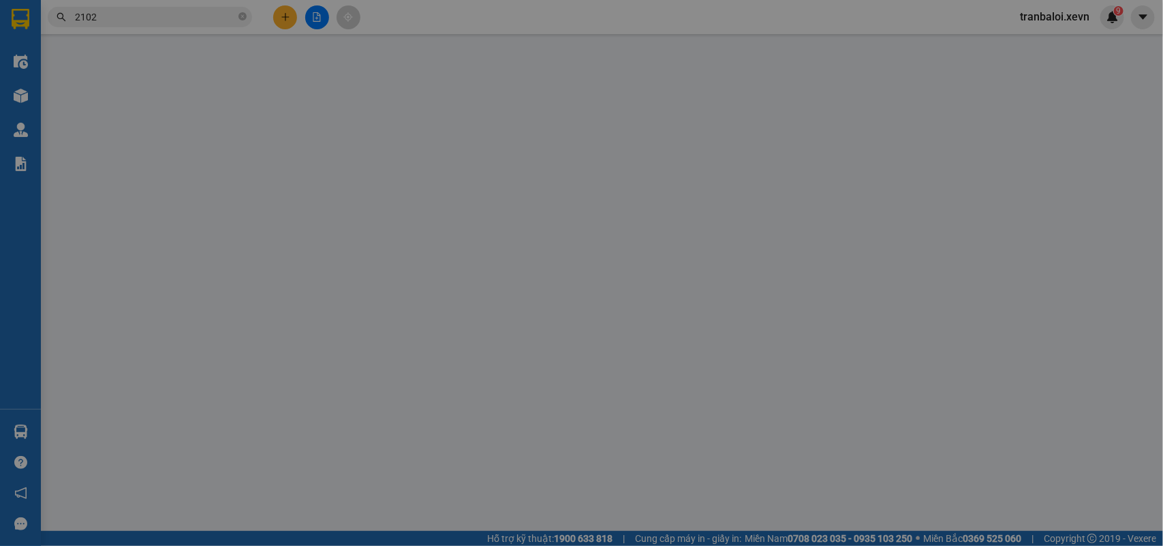
type input "0396309319"
type input "TRANG"
type input "0363712102"
type input "CHUNG"
type input "65.000"
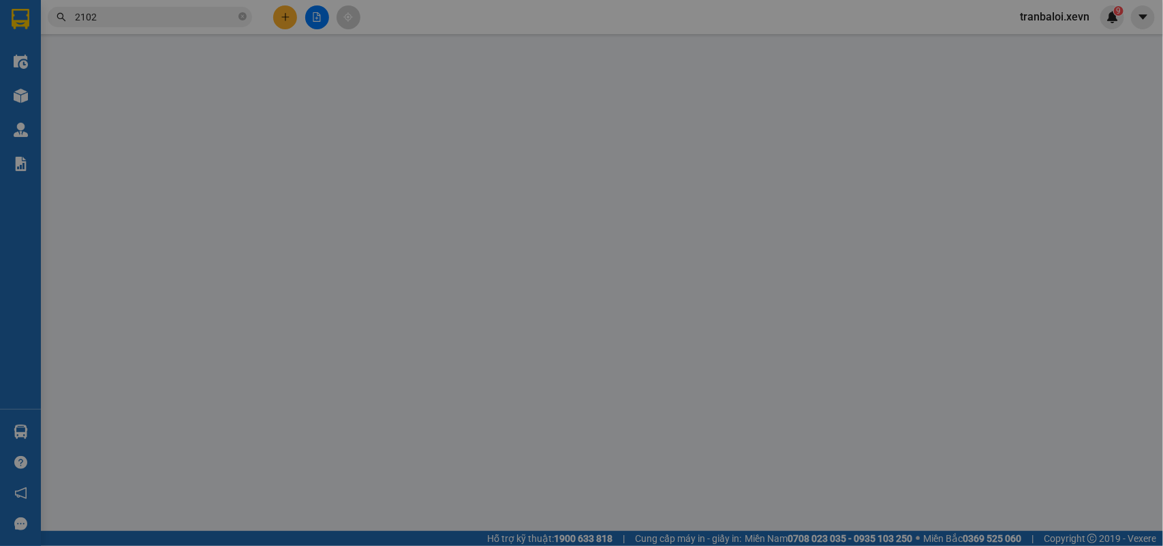
type input "40.000"
type input "25.000"
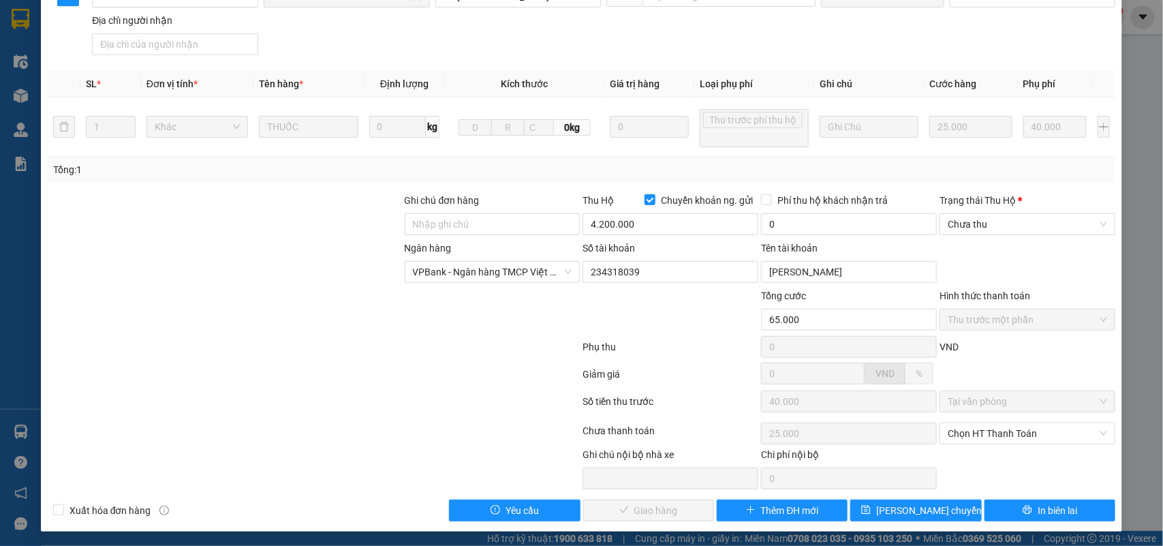
scroll to position [227, 0]
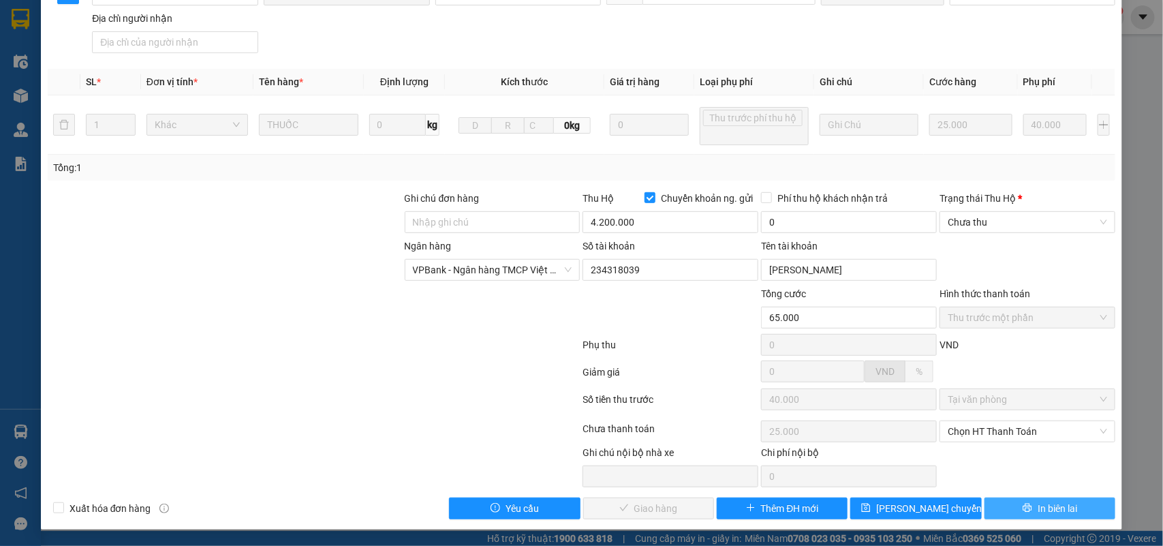
click at [1038, 502] on span "In biên lai" at bounding box center [1058, 508] width 40 height 15
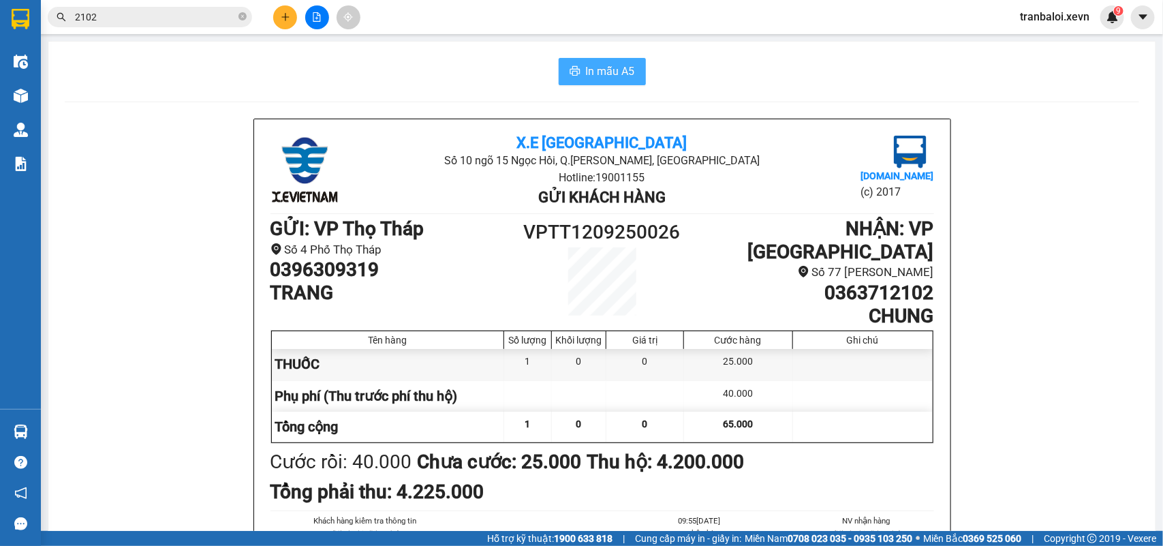
click at [615, 73] on span "In mẫu A5" at bounding box center [610, 71] width 49 height 17
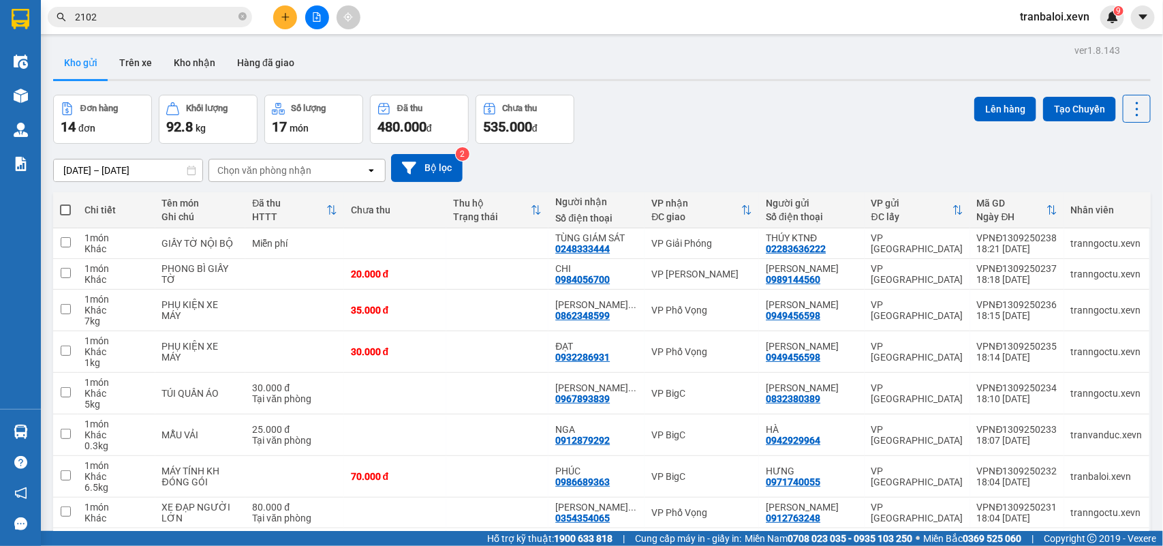
click at [174, 14] on input "2102" at bounding box center [155, 17] width 161 height 15
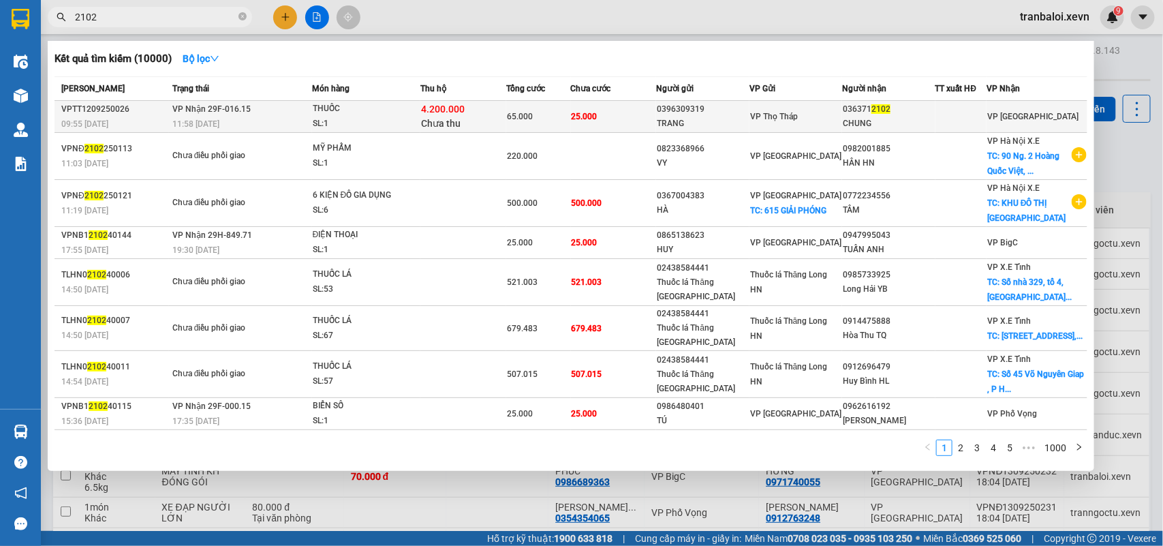
click at [476, 121] on div "4.200.000 Chưa thu" at bounding box center [463, 116] width 85 height 29
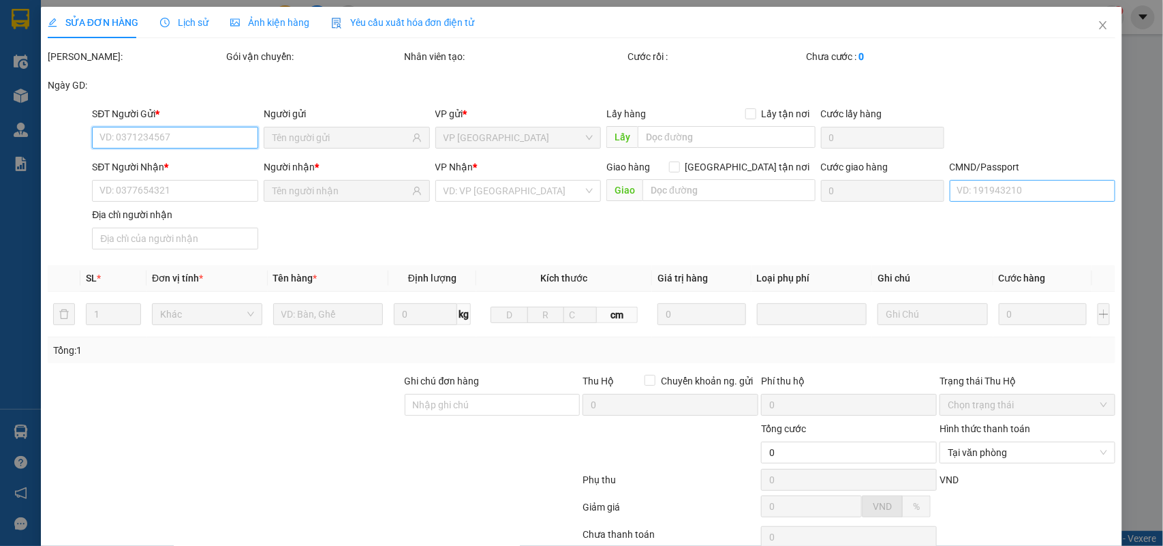
type input "0396309319"
type input "TRANG"
type input "0363712102"
type input "CHUNG"
type input "65.000"
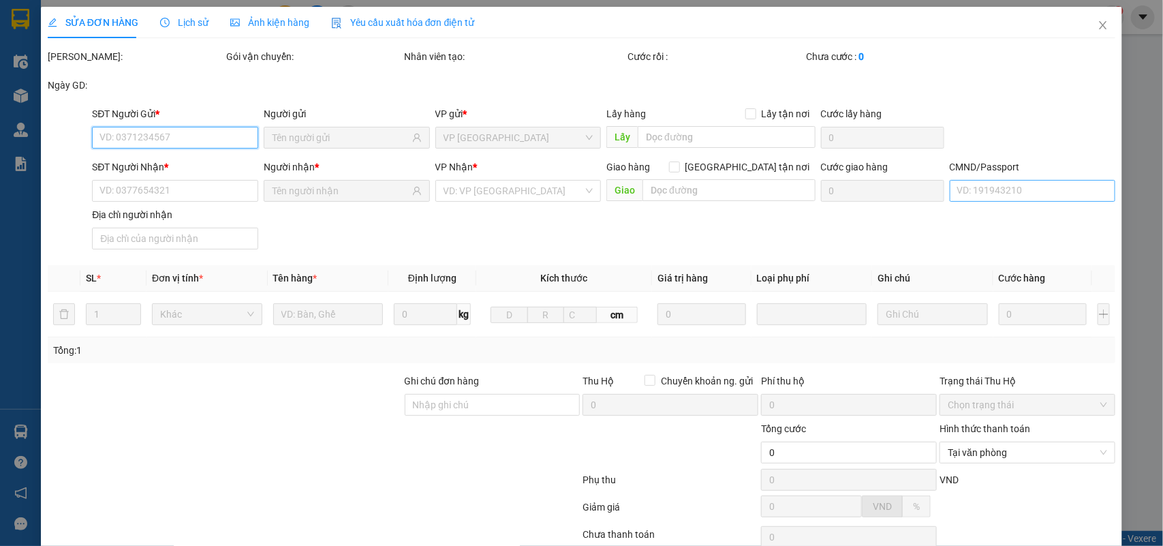
type input "40.000"
type input "25.000"
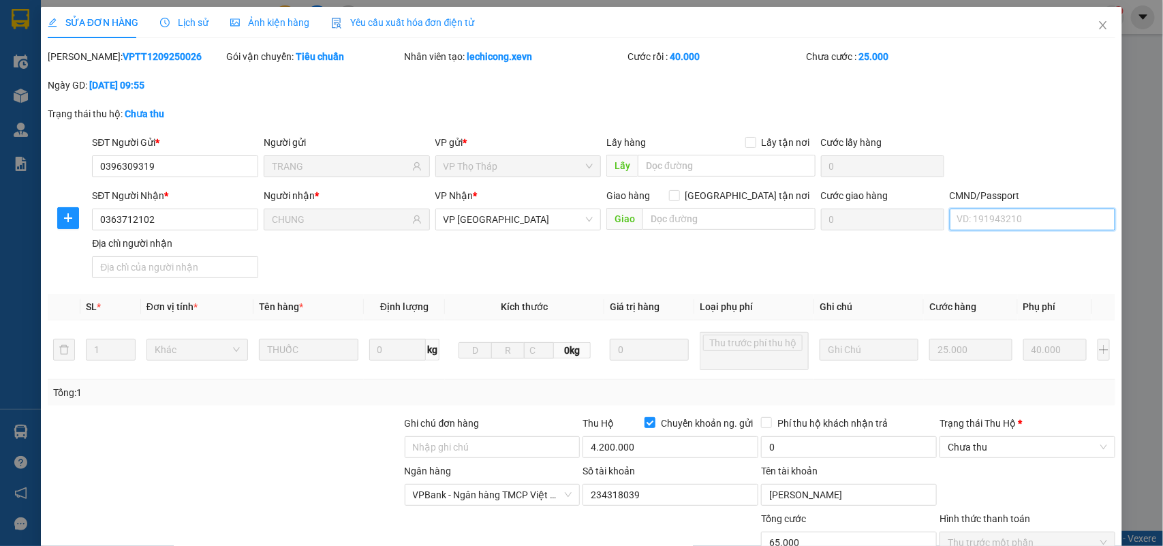
click at [977, 225] on input "CMND/Passport" at bounding box center [1033, 220] width 166 height 22
click at [1000, 212] on input "CMND/Passport" at bounding box center [1033, 220] width 166 height 22
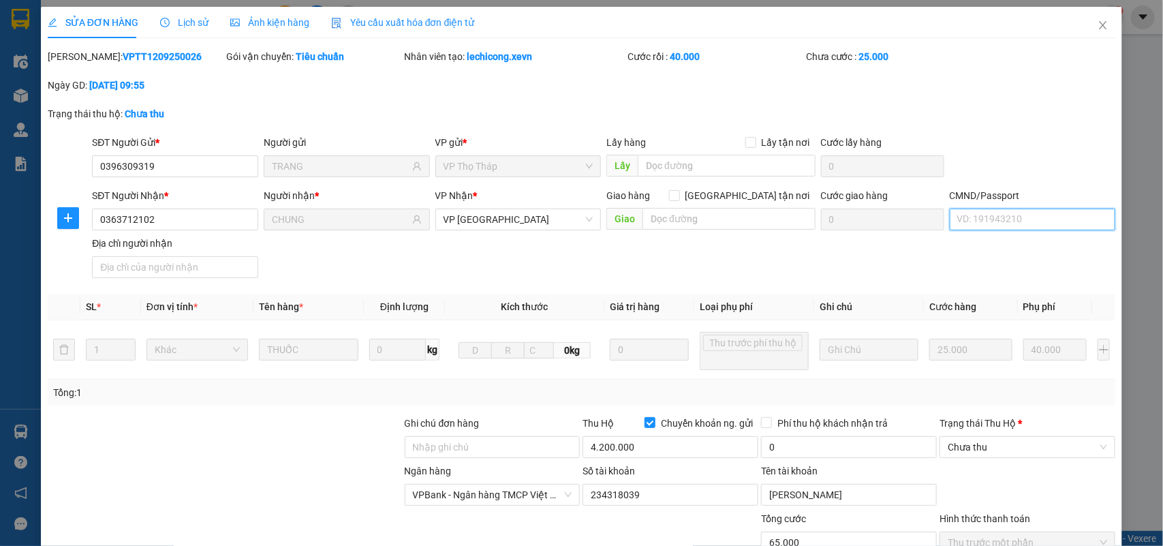
click at [1000, 212] on input "CMND/Passport" at bounding box center [1033, 220] width 166 height 22
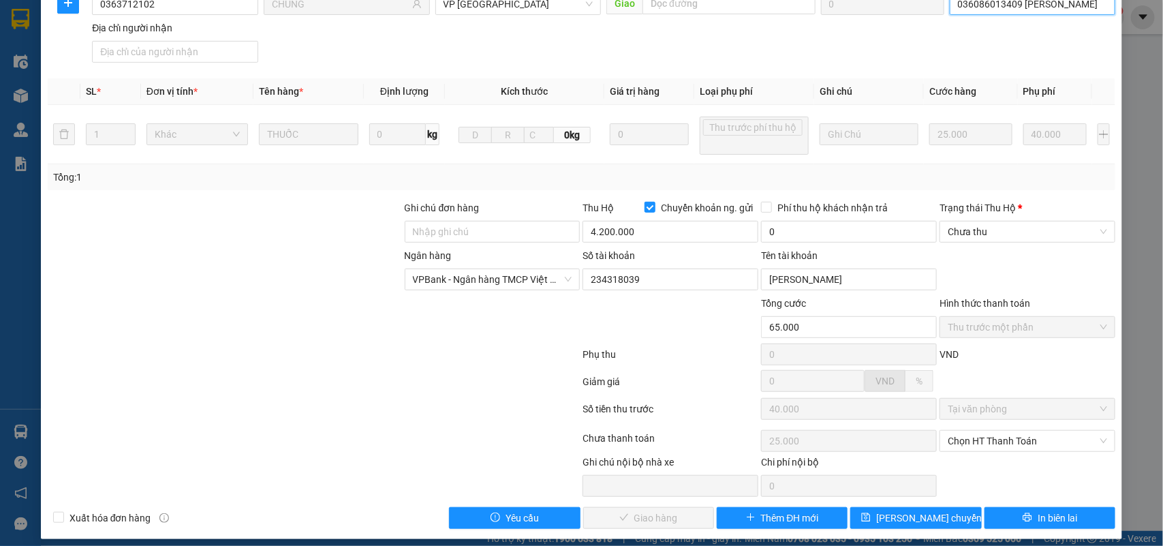
scroll to position [227, 0]
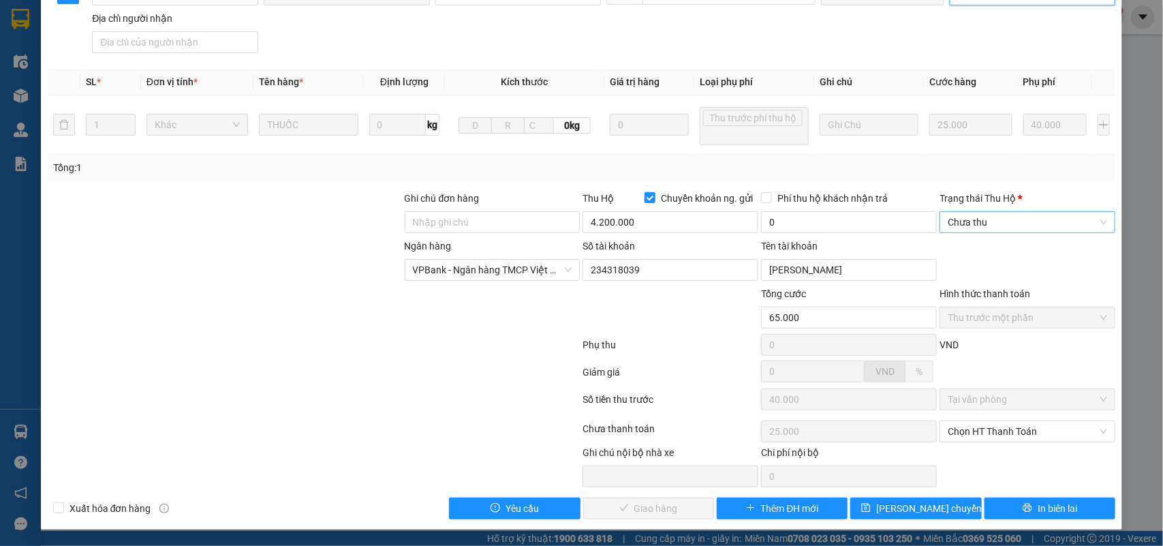
click at [996, 219] on span "Chưa thu" at bounding box center [1027, 222] width 159 height 20
type input "036086013409 BÙI TIẾN ĐẠT"
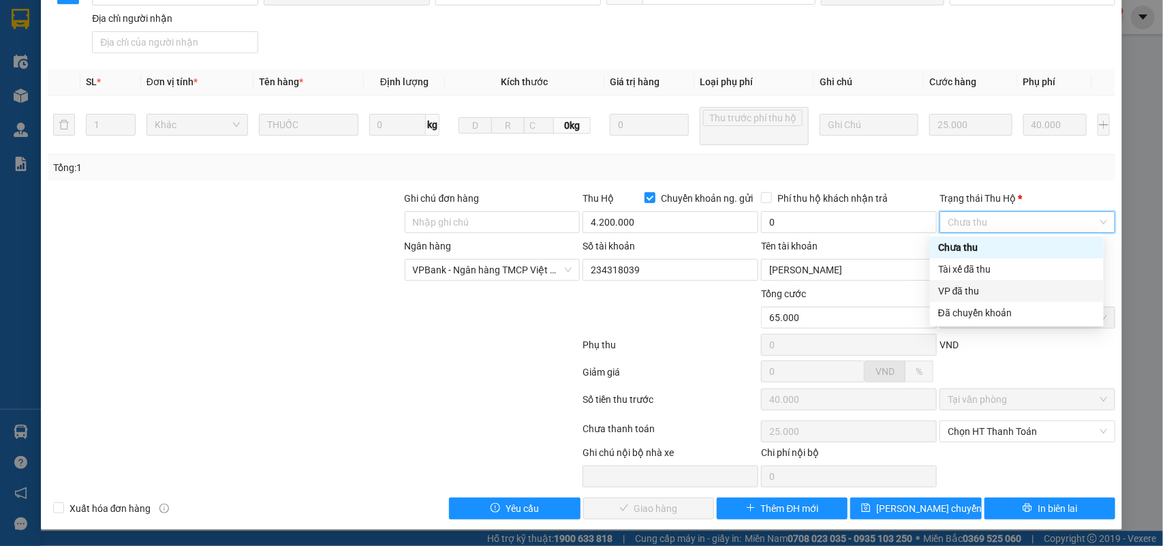
click at [986, 287] on div "VP đã thu" at bounding box center [1017, 291] width 157 height 15
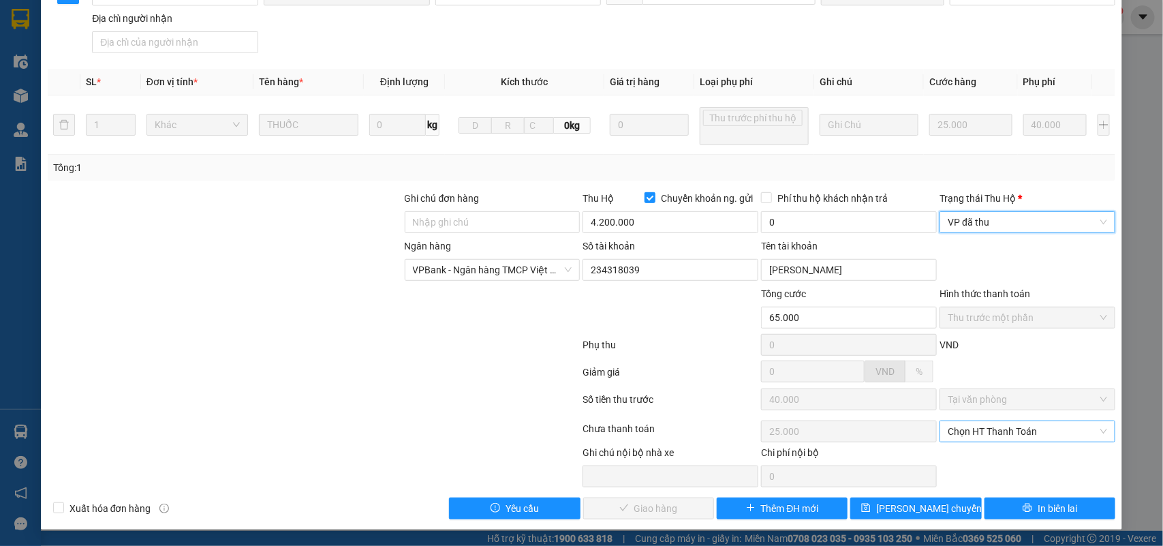
click at [1004, 426] on span "Chọn HT Thanh Toán" at bounding box center [1027, 431] width 159 height 20
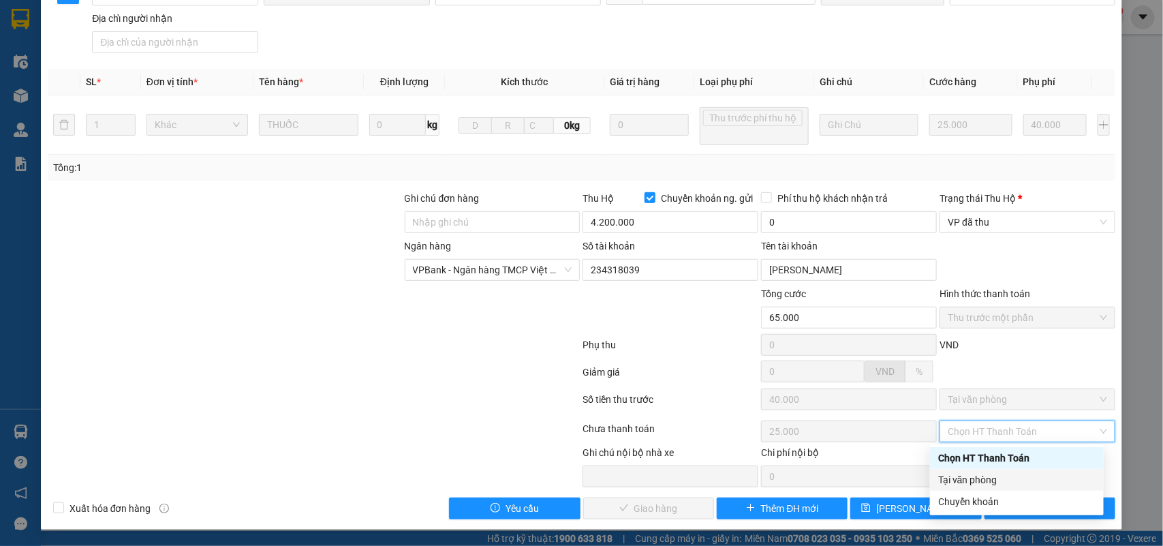
click at [983, 475] on div "Tại văn phòng" at bounding box center [1017, 479] width 157 height 15
type input "0"
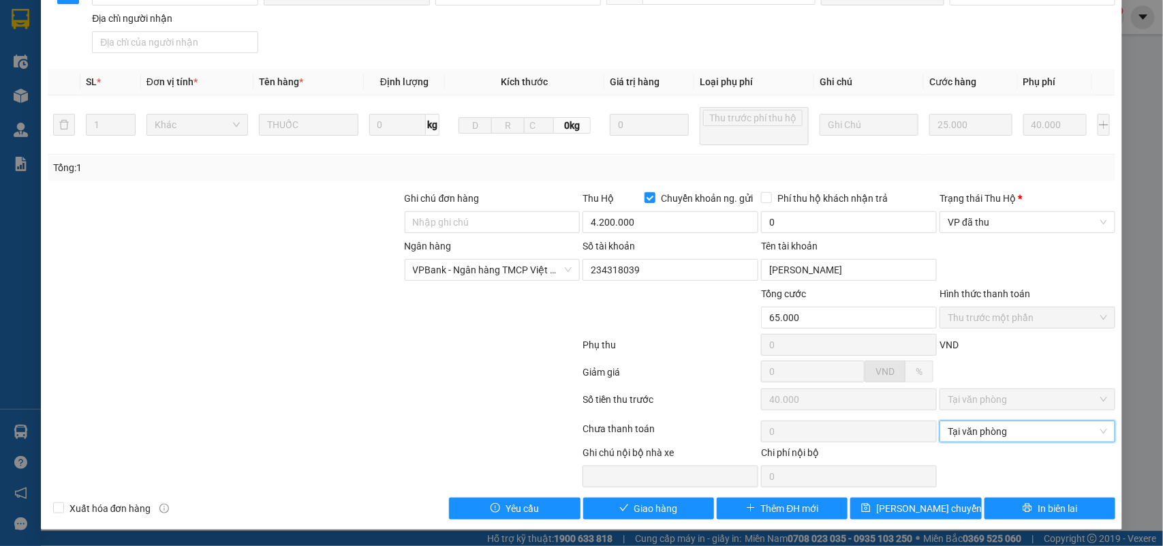
click at [649, 496] on div "Total Paid Fee 40.000 Total UnPaid Fee 25.000 Cash Collection Total Fee Mã ĐH: …" at bounding box center [582, 171] width 1069 height 695
click at [649, 506] on span "Giao hàng" at bounding box center [657, 508] width 44 height 15
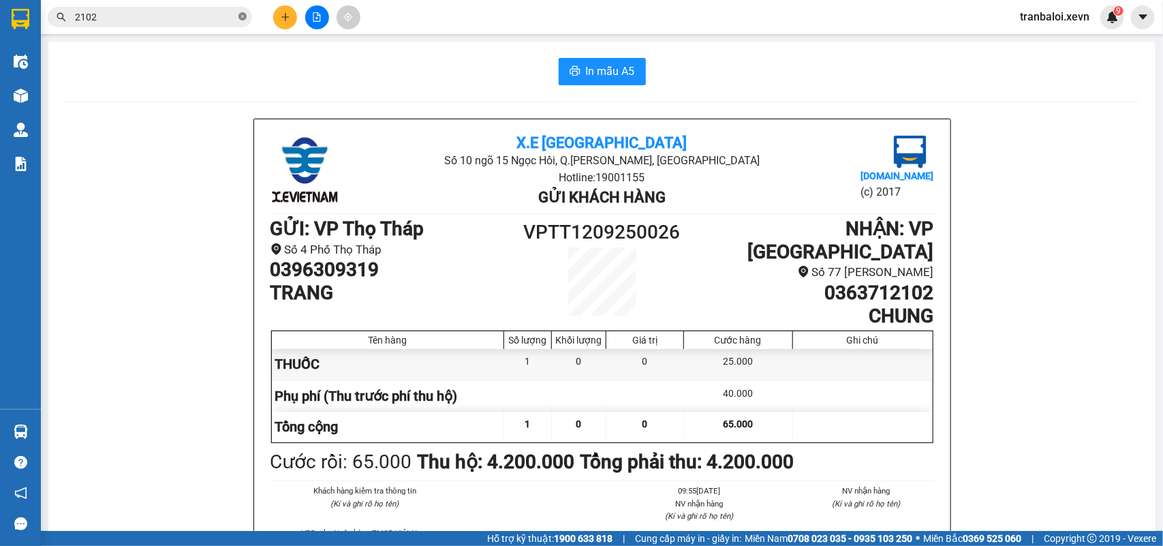
click at [243, 15] on icon "close-circle" at bounding box center [243, 16] width 8 height 8
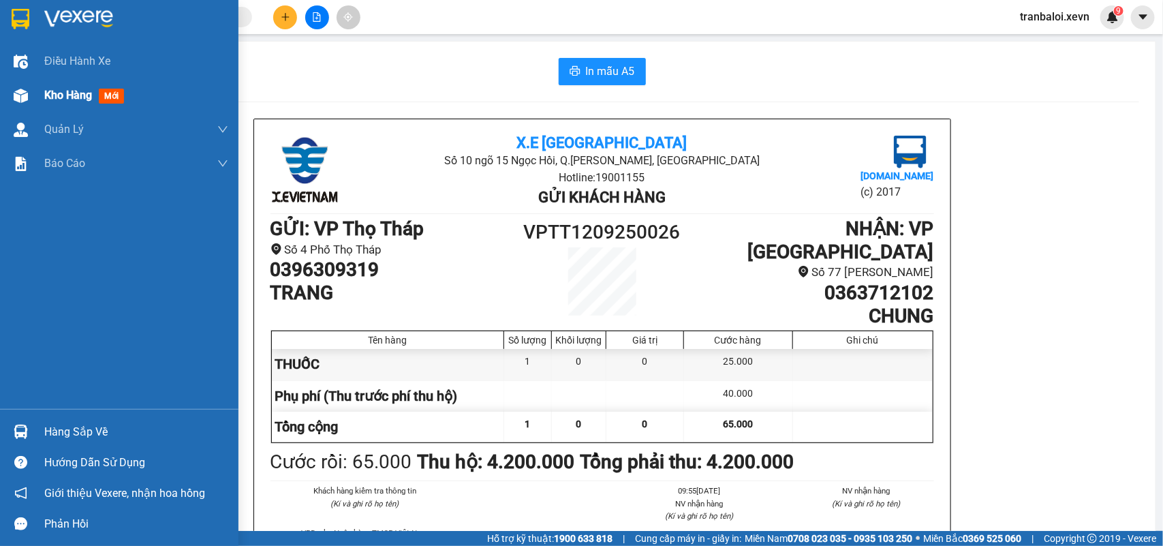
click at [25, 85] on div at bounding box center [21, 96] width 24 height 24
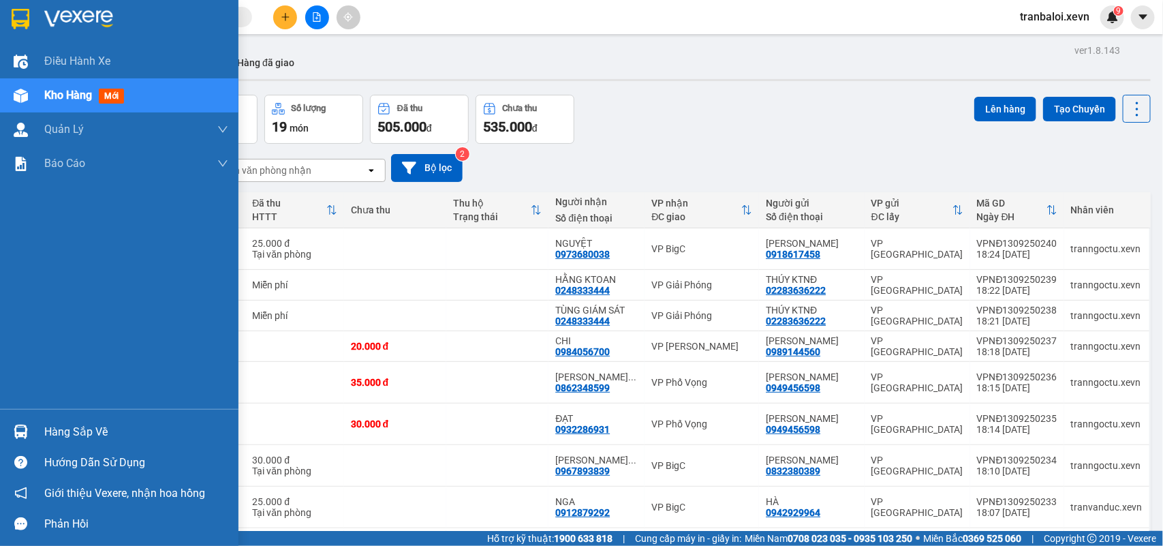
click at [33, 423] on div "Hàng sắp về" at bounding box center [119, 431] width 239 height 31
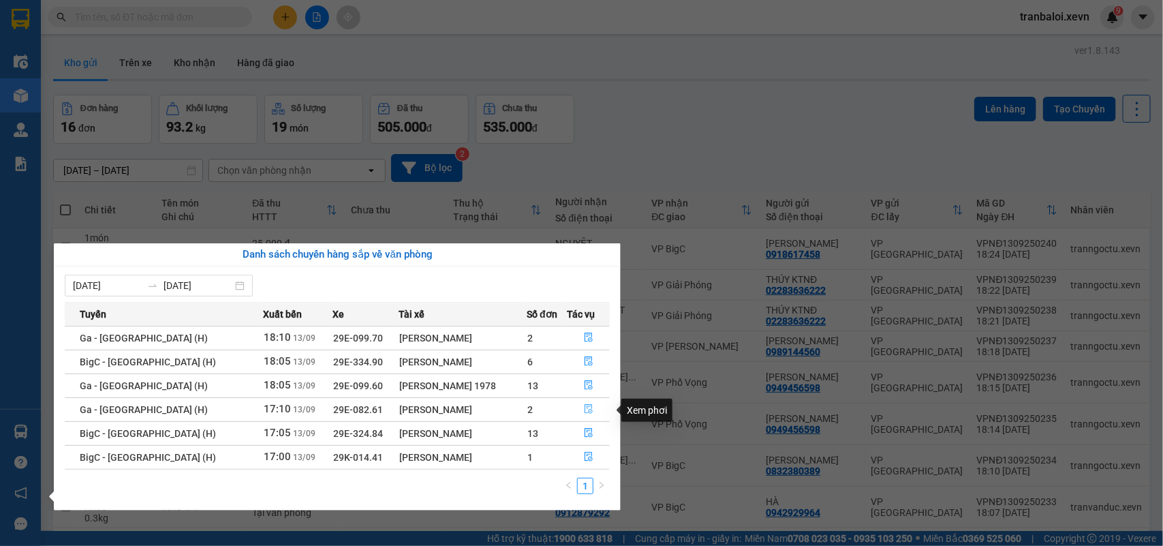
click at [585, 408] on icon "file-done" at bounding box center [589, 409] width 8 height 10
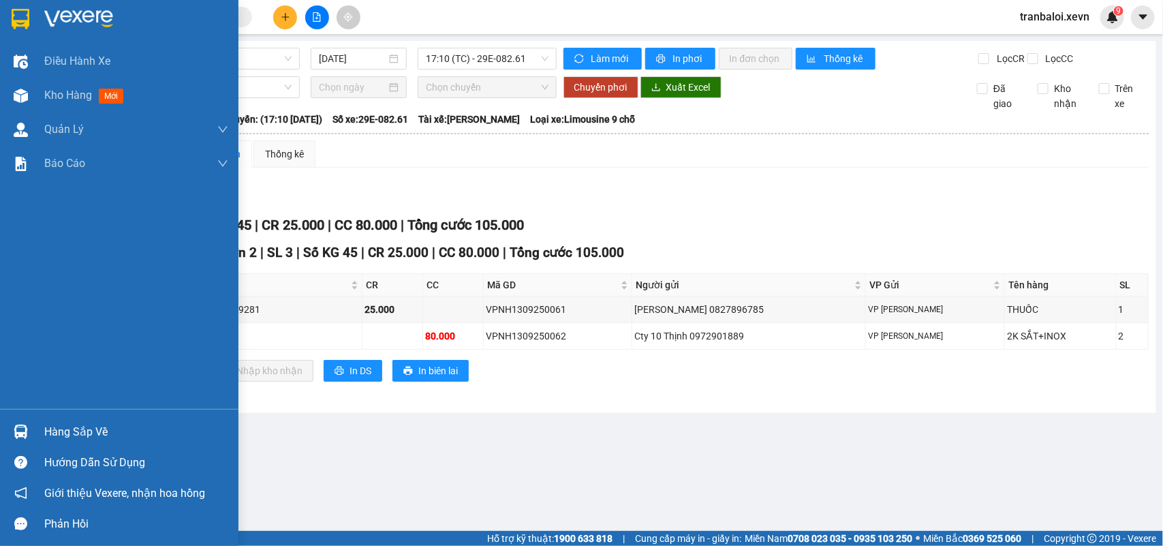
drag, startPoint x: 22, startPoint y: 421, endPoint x: 14, endPoint y: 440, distance: 20.1
click at [25, 420] on div at bounding box center [21, 432] width 24 height 24
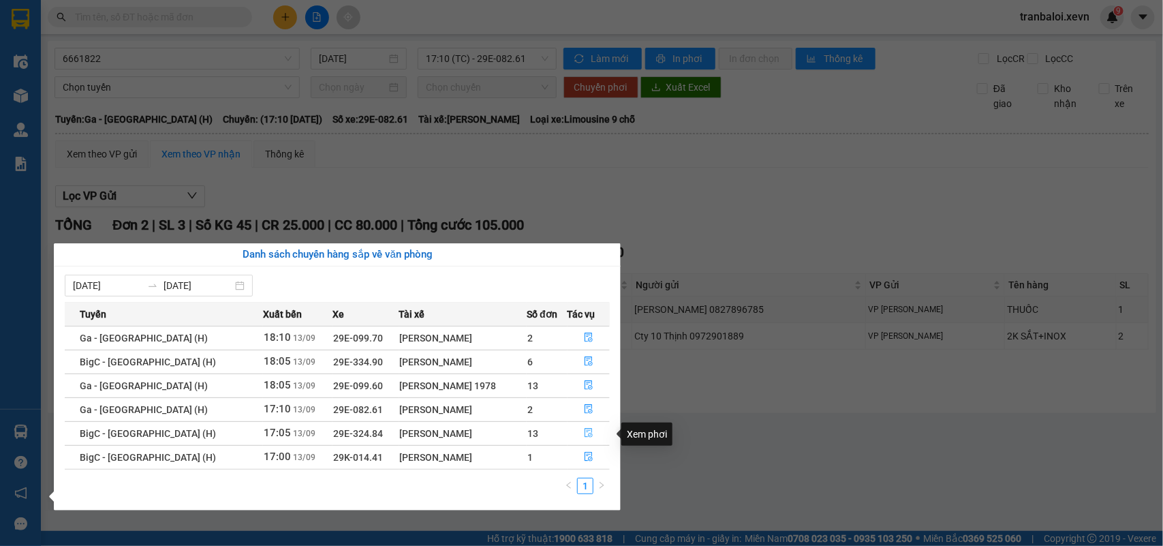
click at [584, 433] on icon "file-done" at bounding box center [589, 433] width 10 height 10
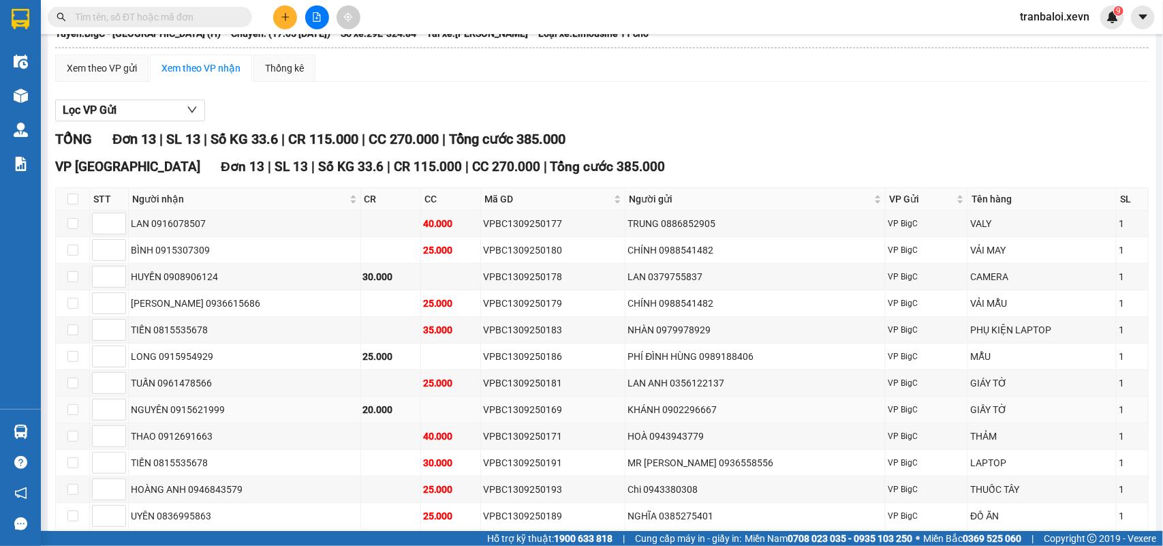
scroll to position [85, 0]
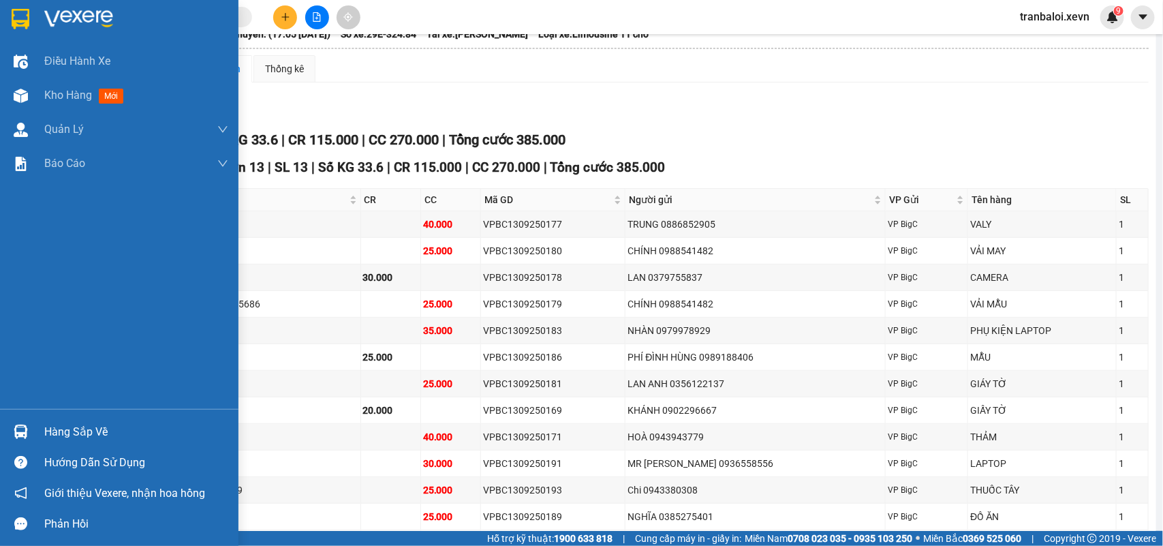
click at [25, 431] on img at bounding box center [21, 432] width 14 height 14
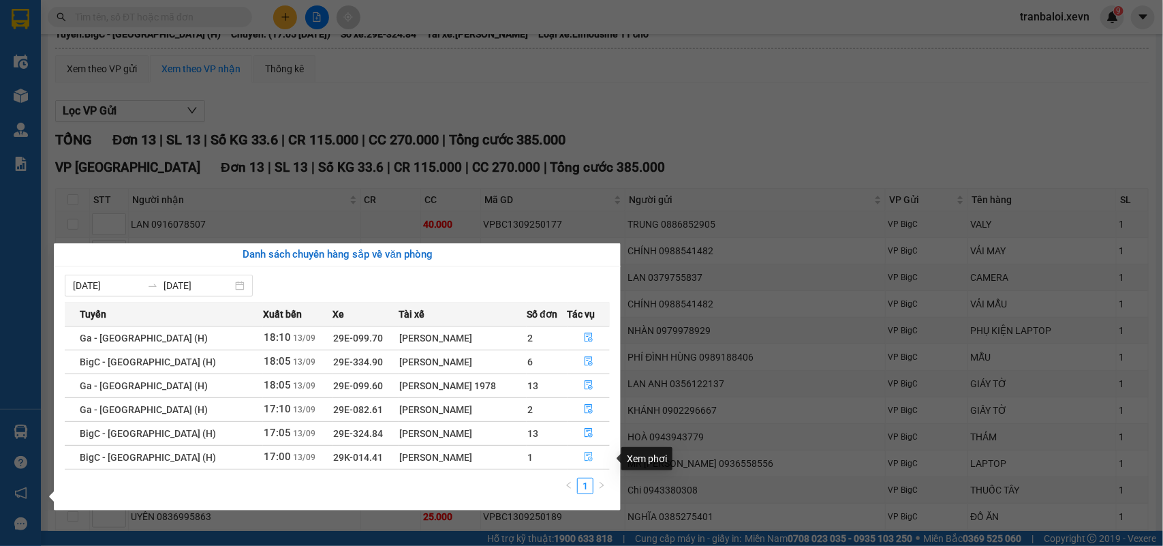
click at [584, 457] on icon "file-done" at bounding box center [589, 457] width 10 height 10
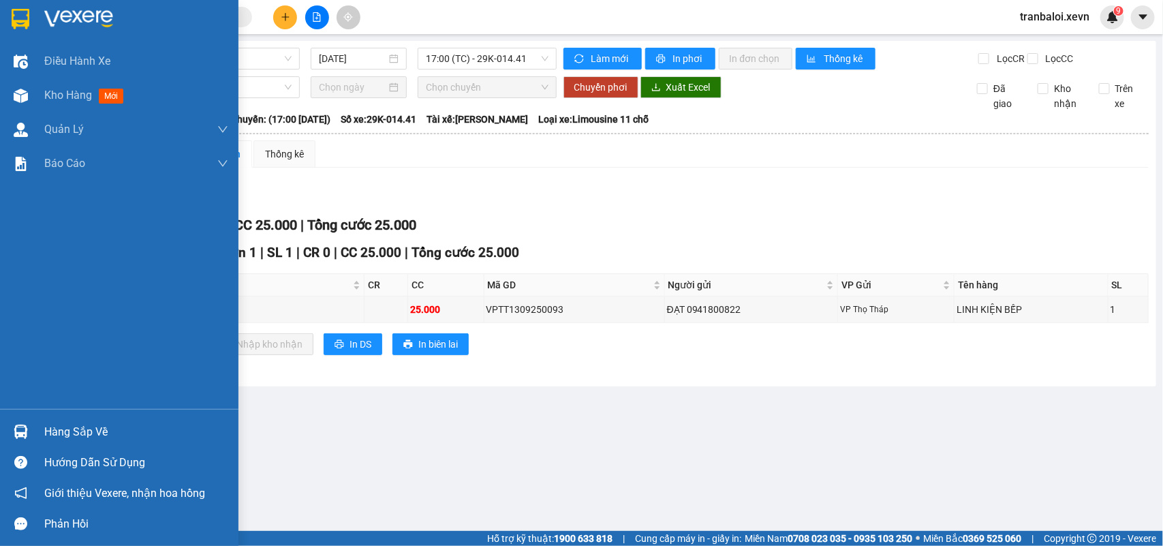
click at [24, 427] on img at bounding box center [21, 432] width 14 height 14
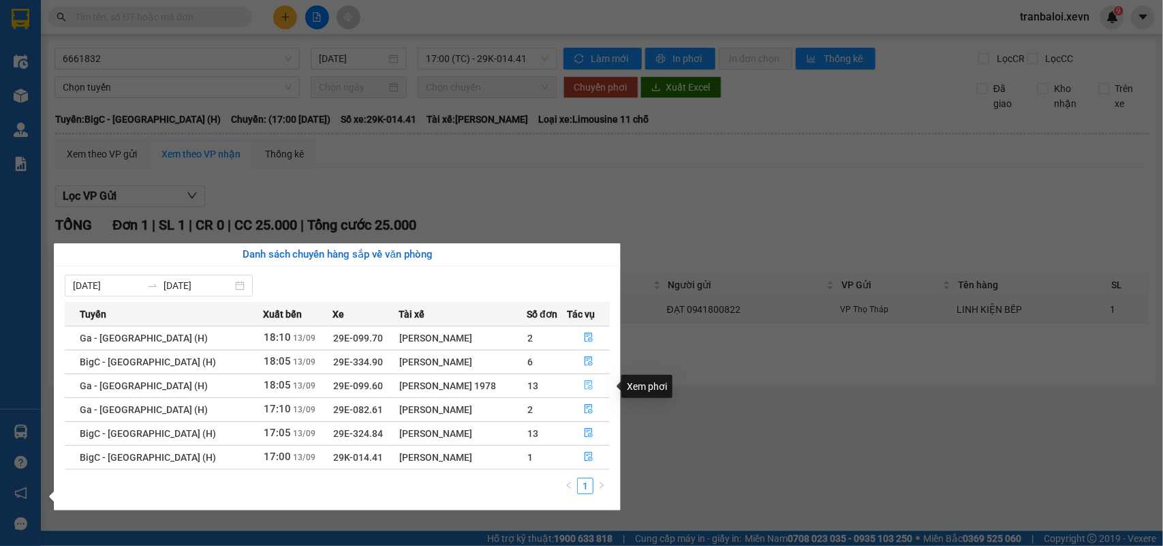
click at [585, 382] on icon "file-done" at bounding box center [589, 385] width 8 height 10
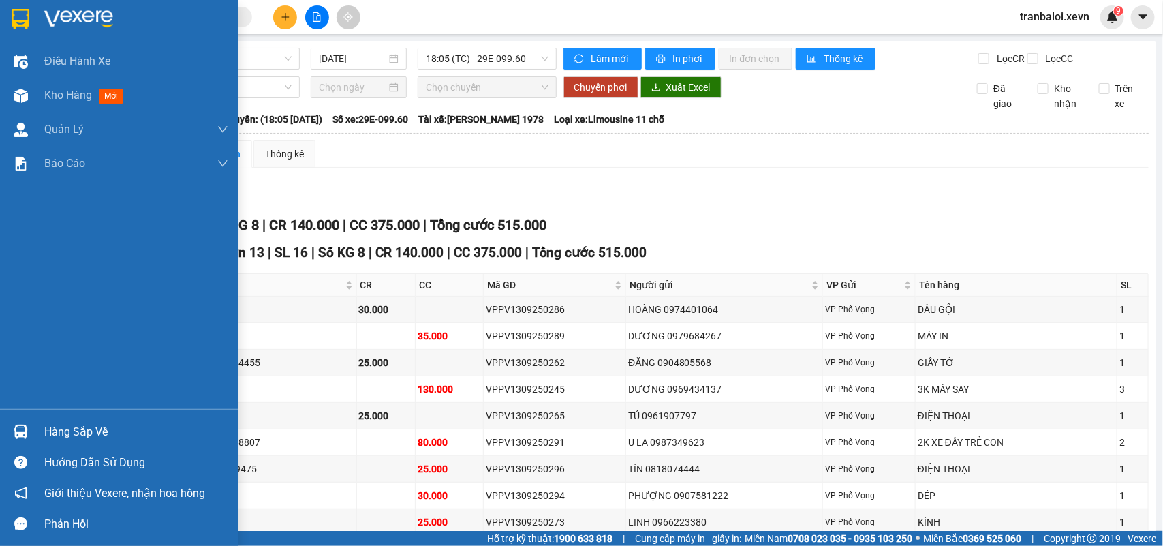
click at [56, 436] on div "Hàng sắp về" at bounding box center [136, 432] width 184 height 20
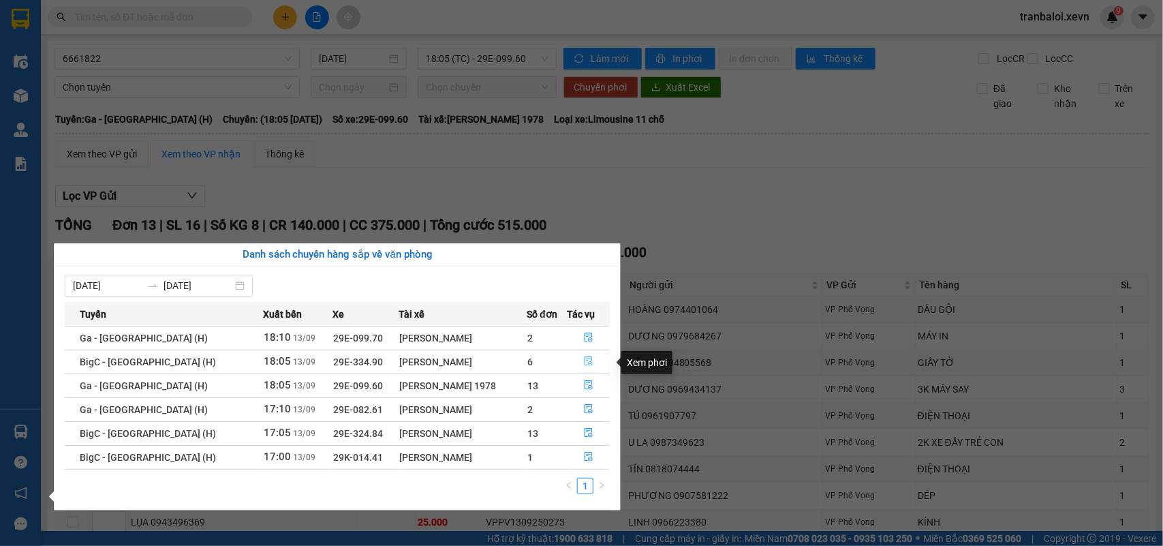
click at [584, 365] on icon "file-done" at bounding box center [589, 361] width 10 height 10
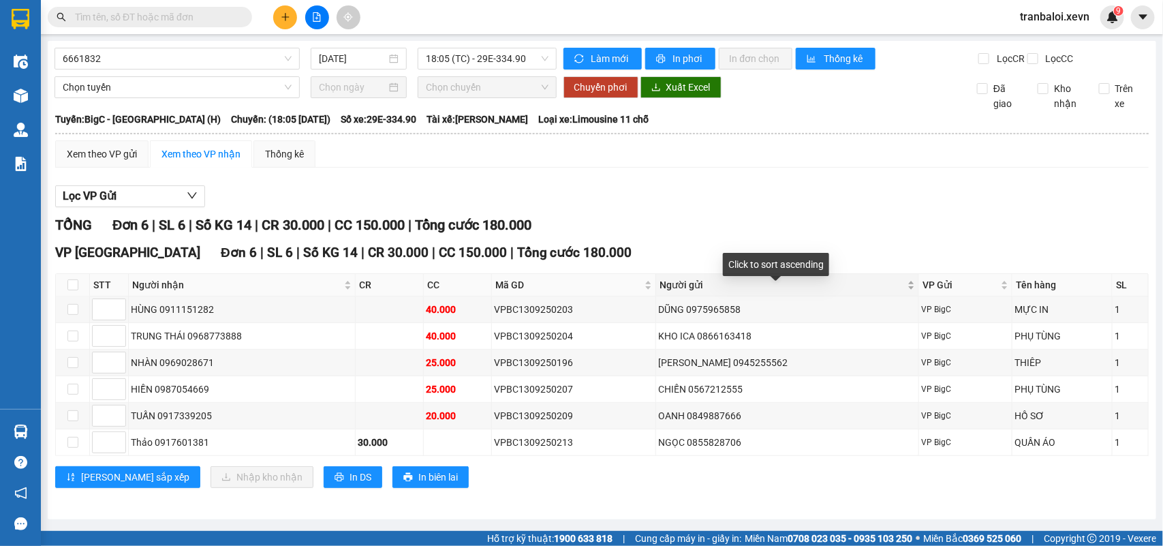
scroll to position [11, 0]
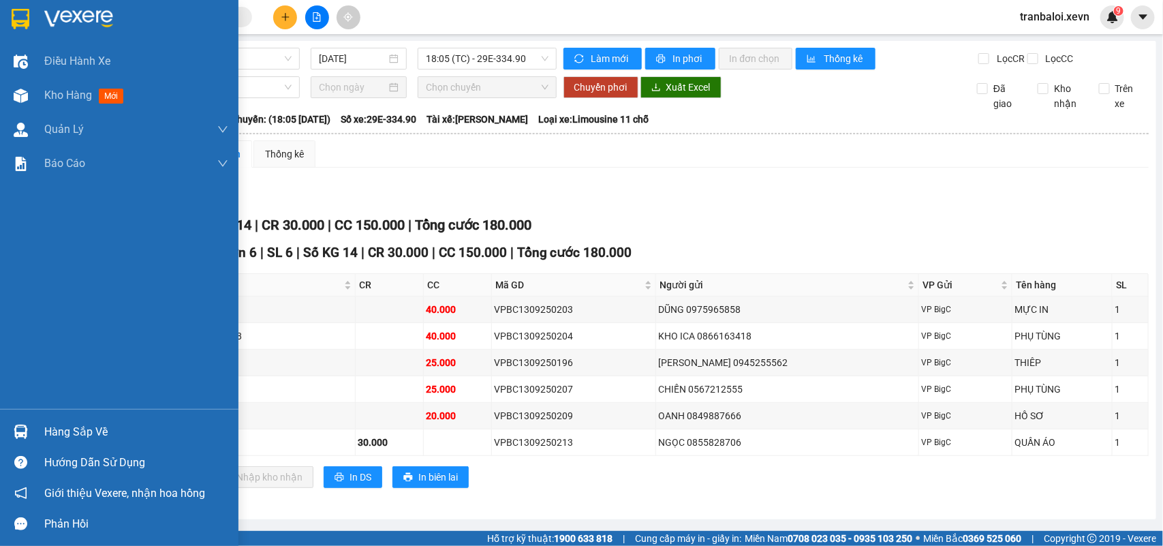
drag, startPoint x: 29, startPoint y: 431, endPoint x: 41, endPoint y: 430, distance: 12.3
click at [29, 431] on div at bounding box center [21, 432] width 24 height 24
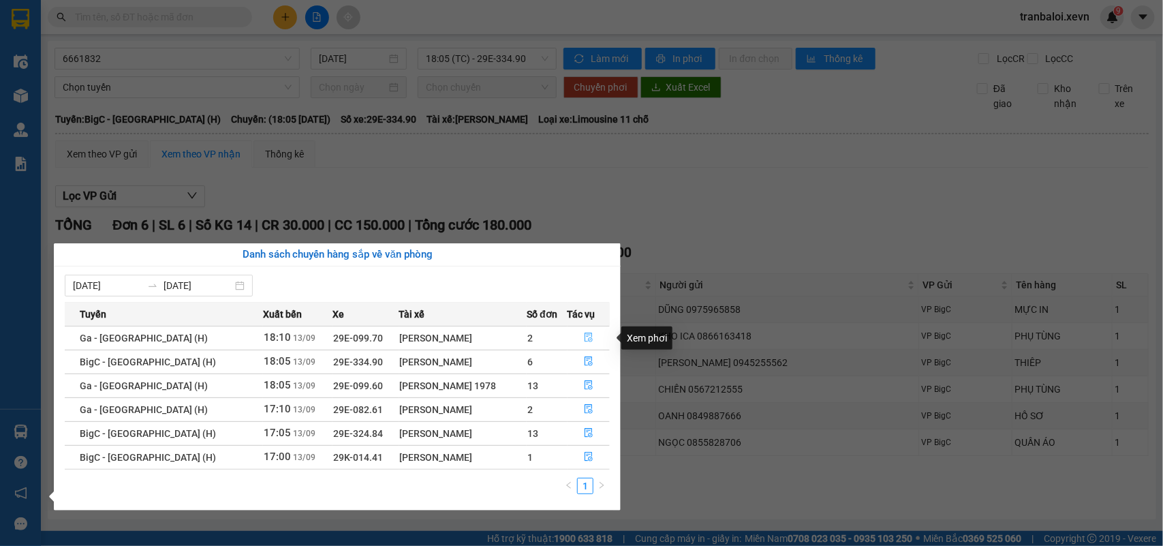
click at [578, 337] on button "button" at bounding box center [589, 338] width 42 height 22
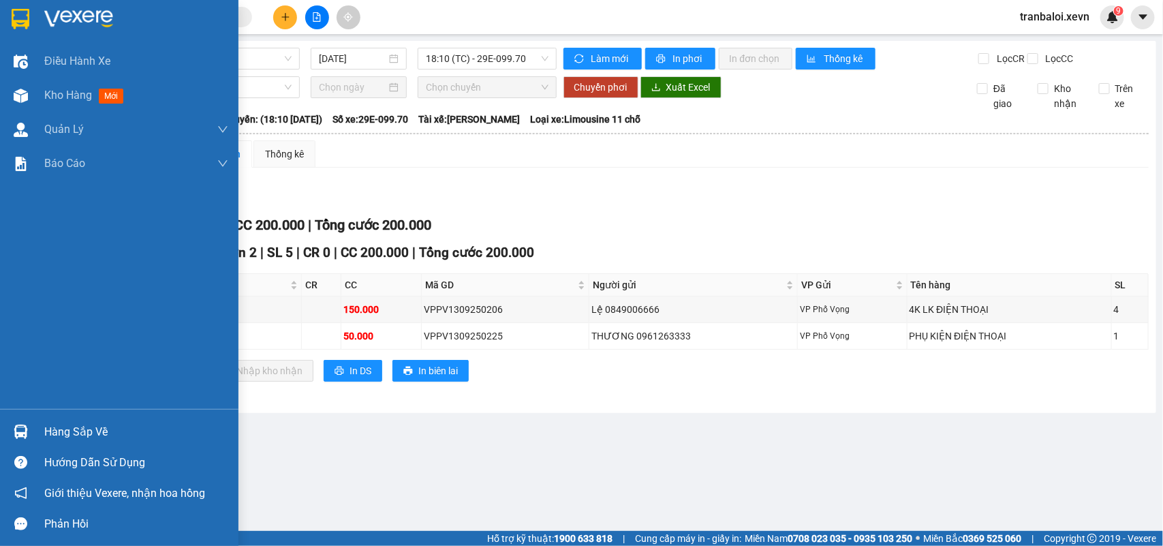
click at [28, 429] on div at bounding box center [21, 432] width 24 height 24
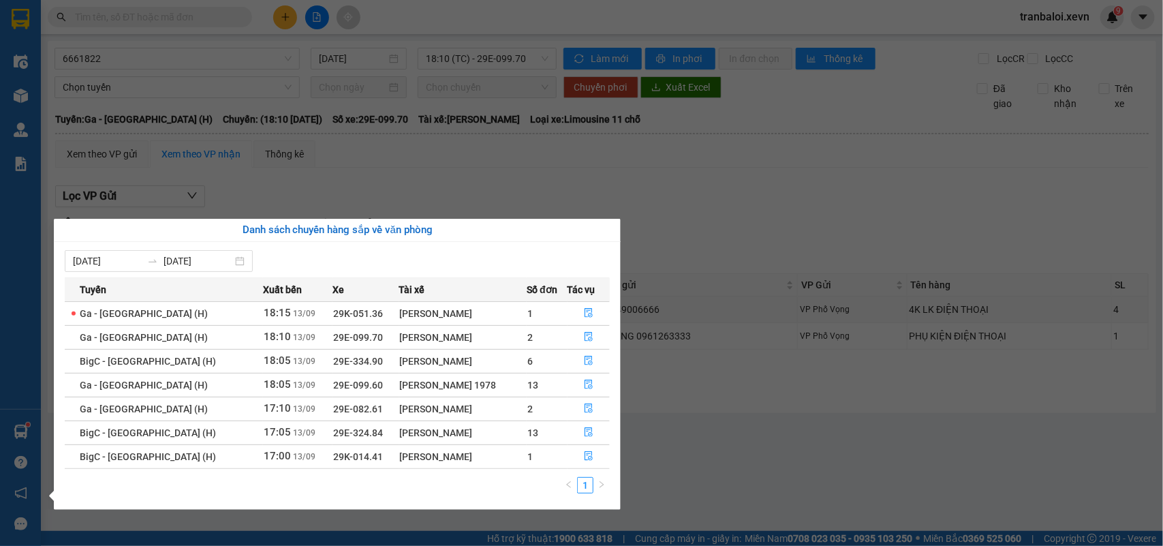
click at [21, 427] on div "Điều hành xe Kho hàng mới Quản Lý Quản lý chuyến Quản lý giao nhận mới Quản lý …" at bounding box center [20, 273] width 41 height 546
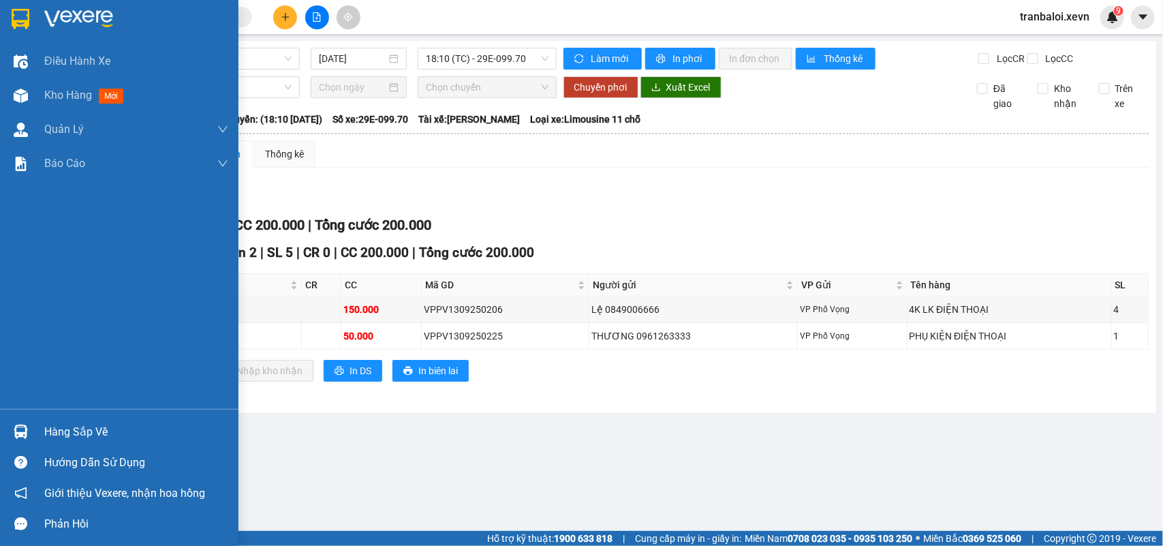
click at [21, 427] on img at bounding box center [21, 432] width 14 height 14
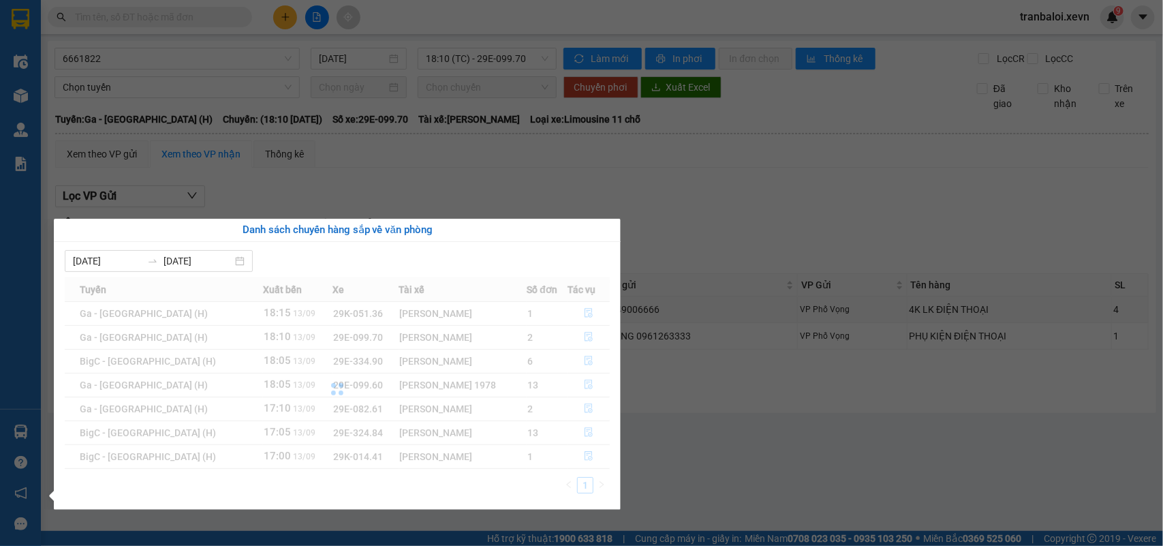
click at [21, 427] on div "Điều hành xe Kho hàng mới Quản Lý Quản lý chuyến Quản lý giao nhận mới Quản lý …" at bounding box center [20, 273] width 41 height 546
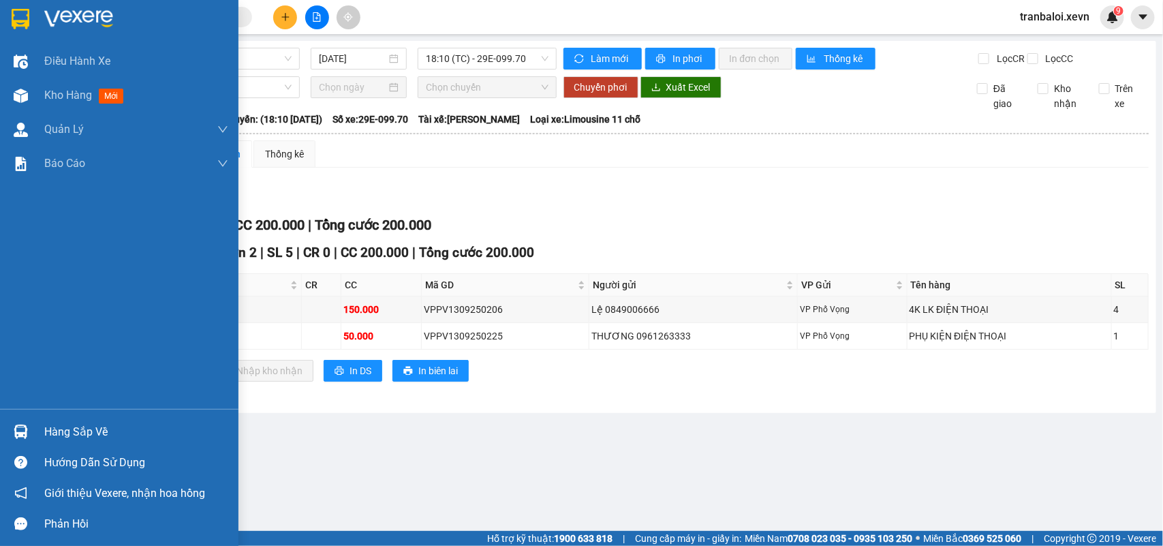
click at [21, 427] on img at bounding box center [21, 432] width 14 height 14
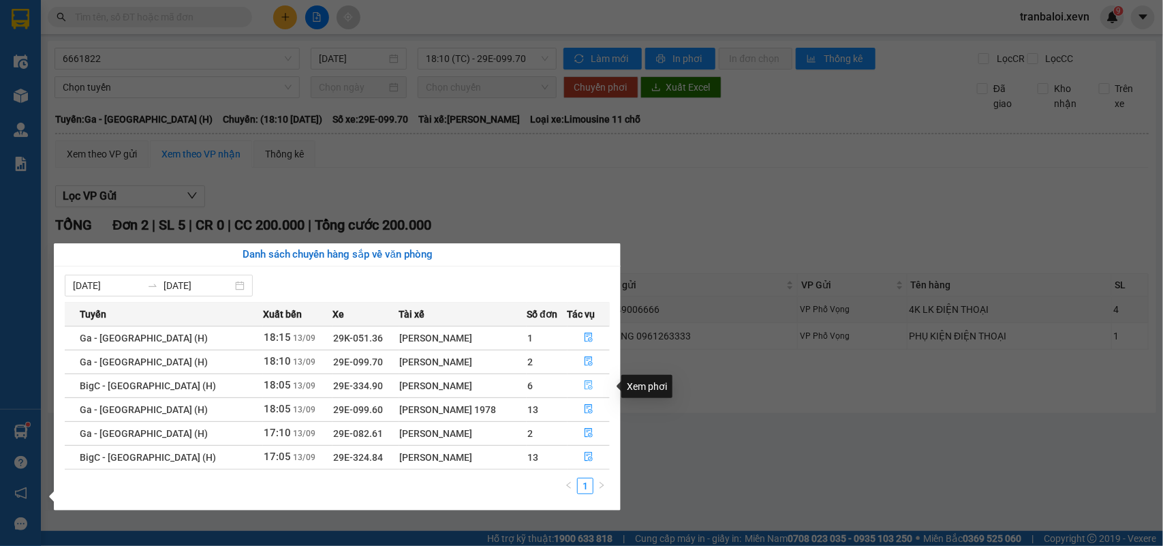
click at [584, 382] on icon "file-done" at bounding box center [589, 385] width 10 height 10
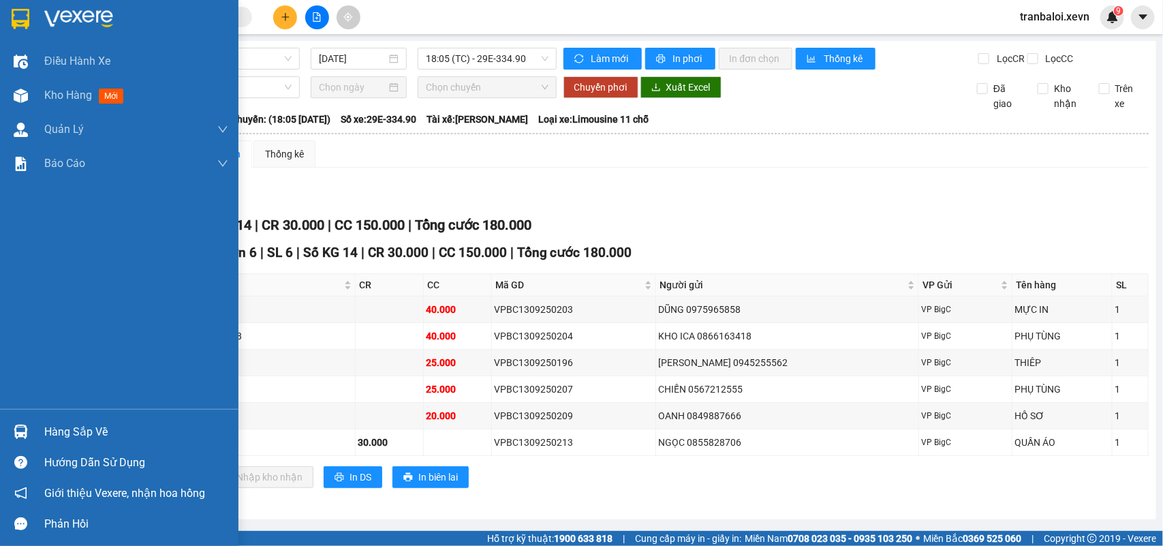
click at [16, 427] on img at bounding box center [21, 432] width 14 height 14
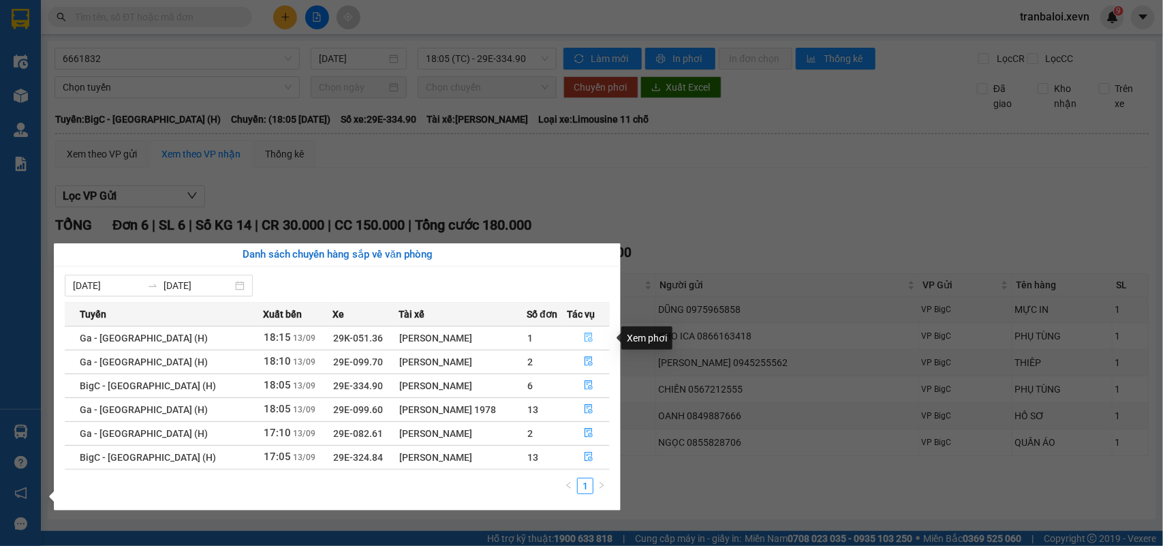
click at [584, 337] on icon "file-done" at bounding box center [589, 338] width 10 height 10
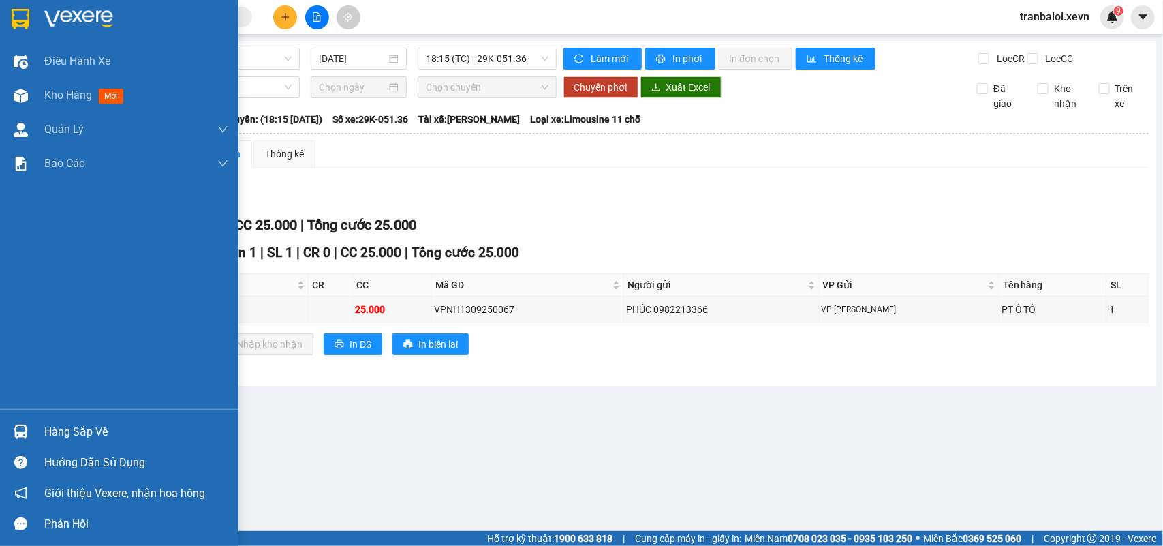
click at [29, 431] on div at bounding box center [21, 432] width 24 height 24
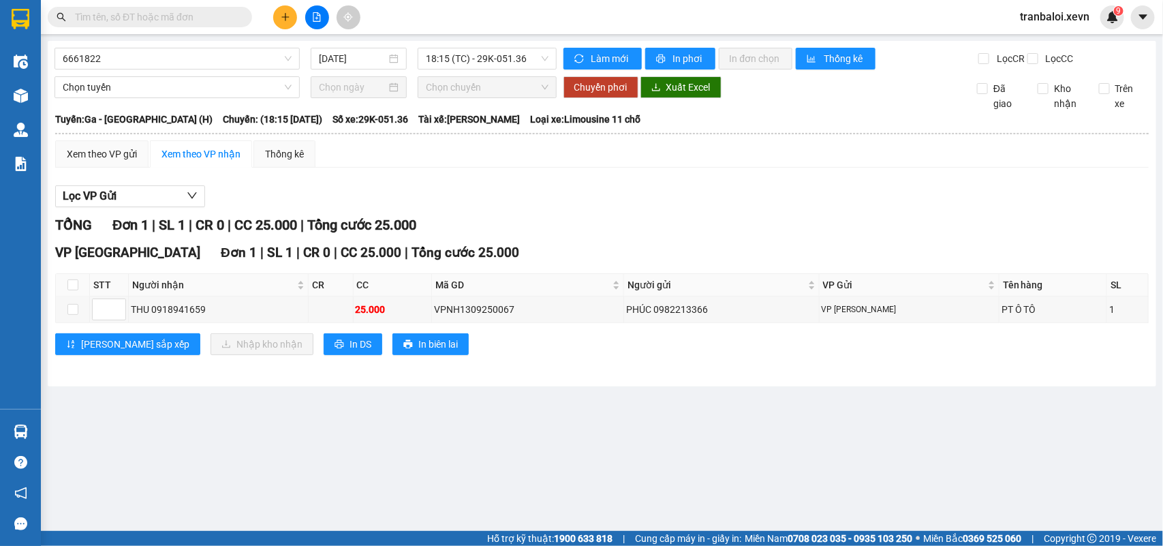
click at [669, 169] on section "Kết quả tìm kiếm ( 10000 ) Bộ lọc Mã ĐH Trạng thái Món hàng Thu hộ Tổng cước Ch…" at bounding box center [581, 273] width 1163 height 546
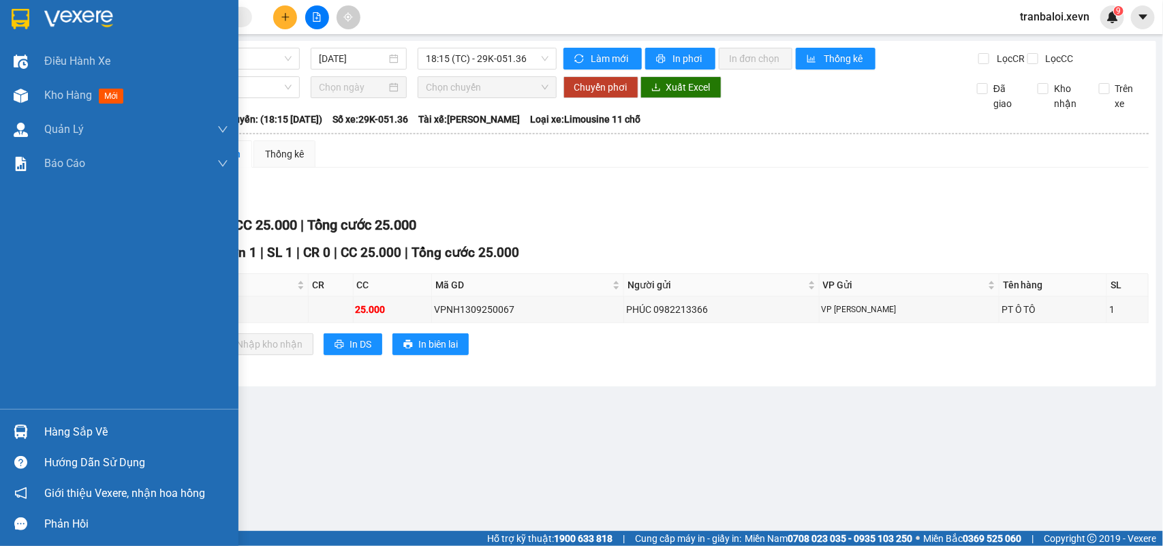
click at [43, 431] on div "Hàng sắp về" at bounding box center [119, 431] width 239 height 31
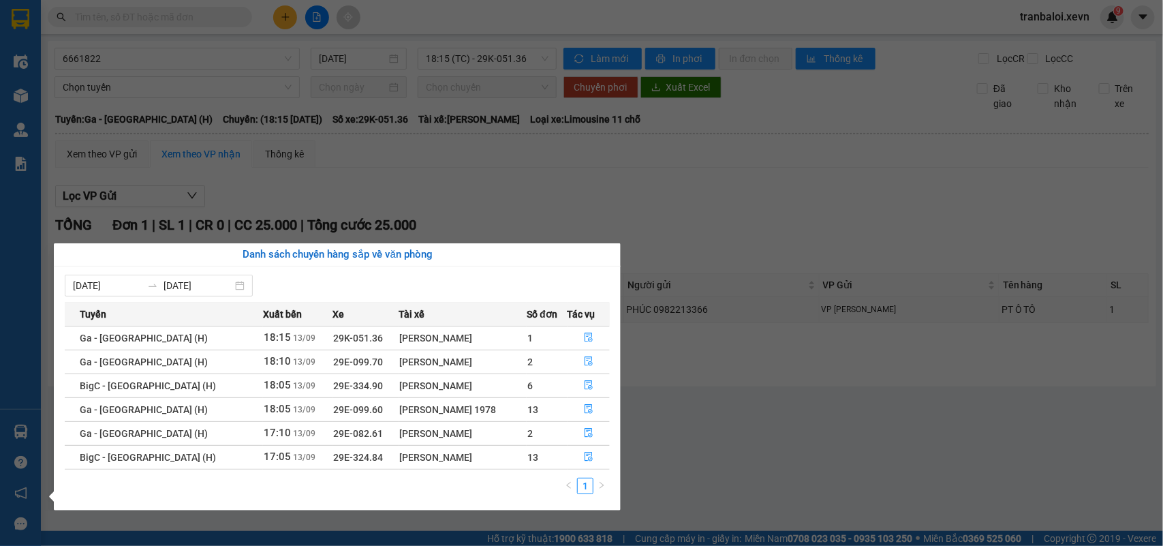
click at [19, 258] on div "Điều hành xe Kho hàng mới Quản Lý Quản lý chuyến Quản lý giao nhận mới Quản lý …" at bounding box center [20, 273] width 41 height 546
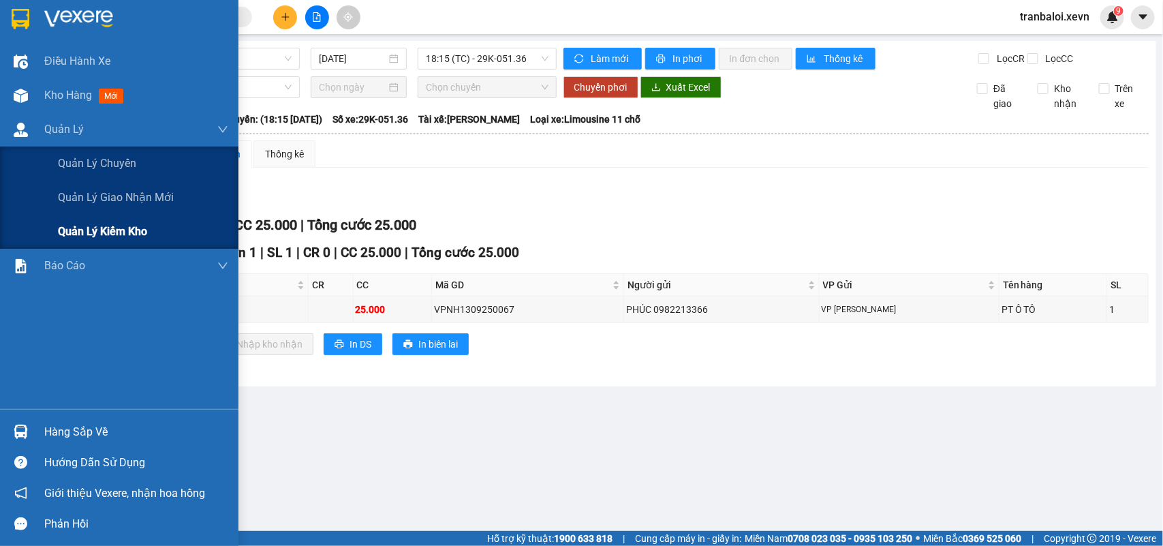
click at [91, 236] on span "Quản lý kiểm kho" at bounding box center [102, 231] width 89 height 17
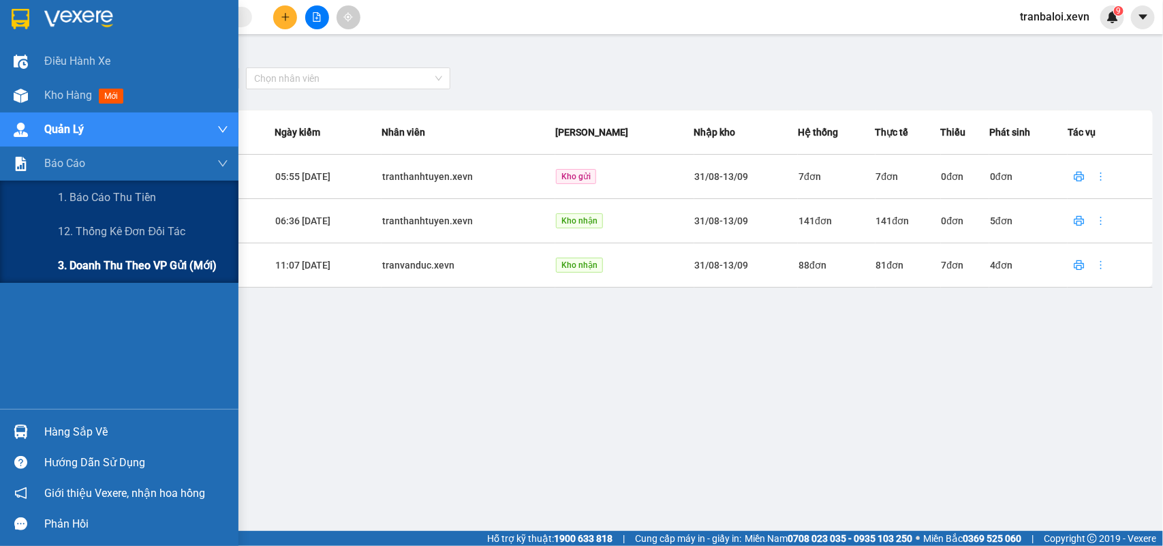
drag, startPoint x: 100, startPoint y: 266, endPoint x: 107, endPoint y: 264, distance: 7.1
click at [103, 267] on span "3. Doanh Thu theo VP Gửi (mới)" at bounding box center [137, 265] width 159 height 17
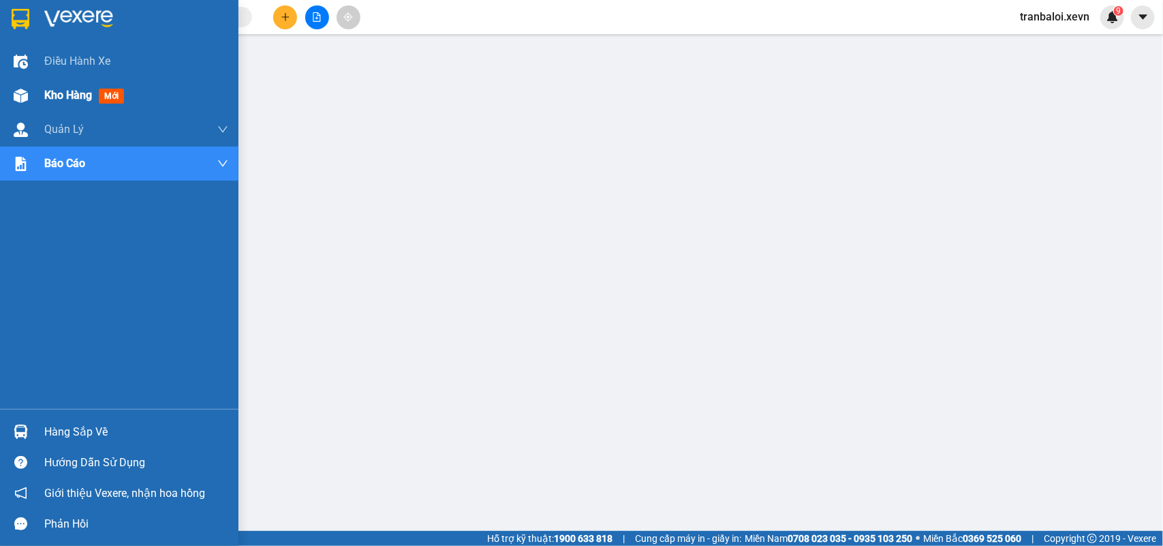
click at [42, 93] on div "Kho hàng mới" at bounding box center [119, 95] width 239 height 34
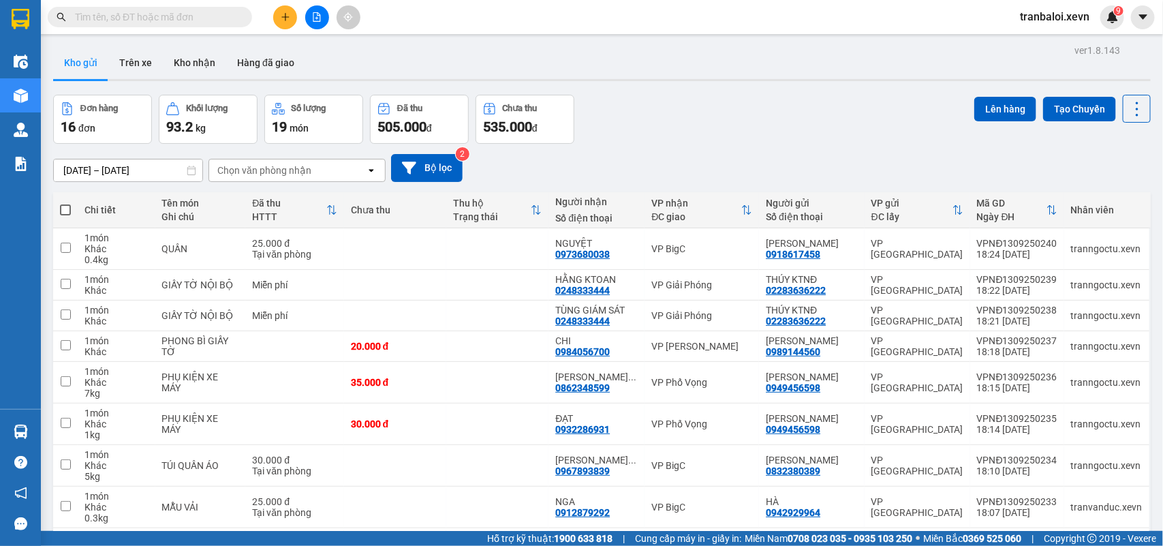
drag, startPoint x: 106, startPoint y: 198, endPoint x: 124, endPoint y: 216, distance: 26.0
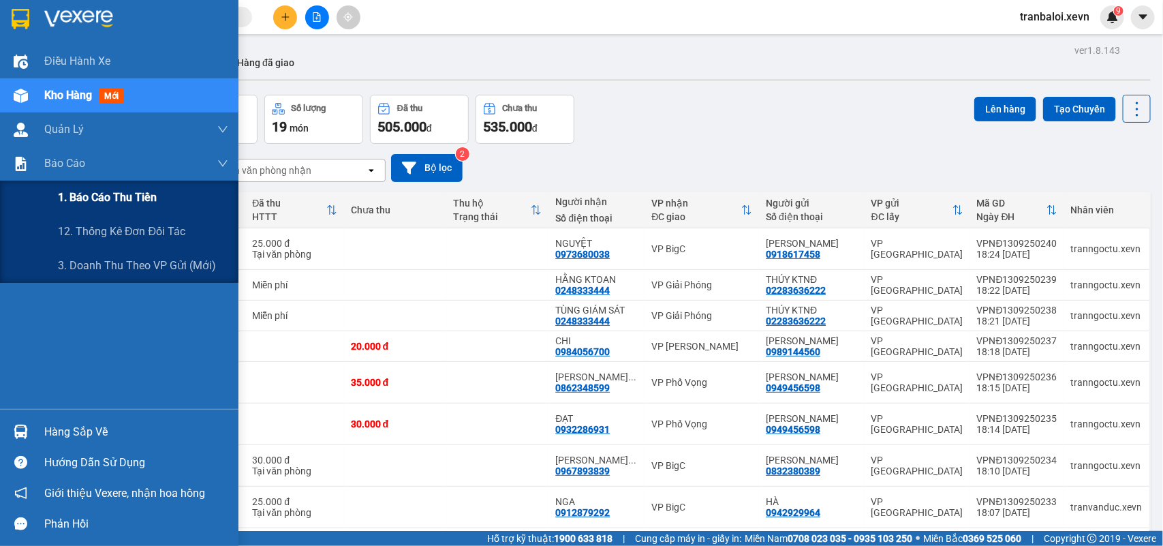
click at [103, 196] on span "1. Báo cáo thu tiền" at bounding box center [107, 197] width 99 height 17
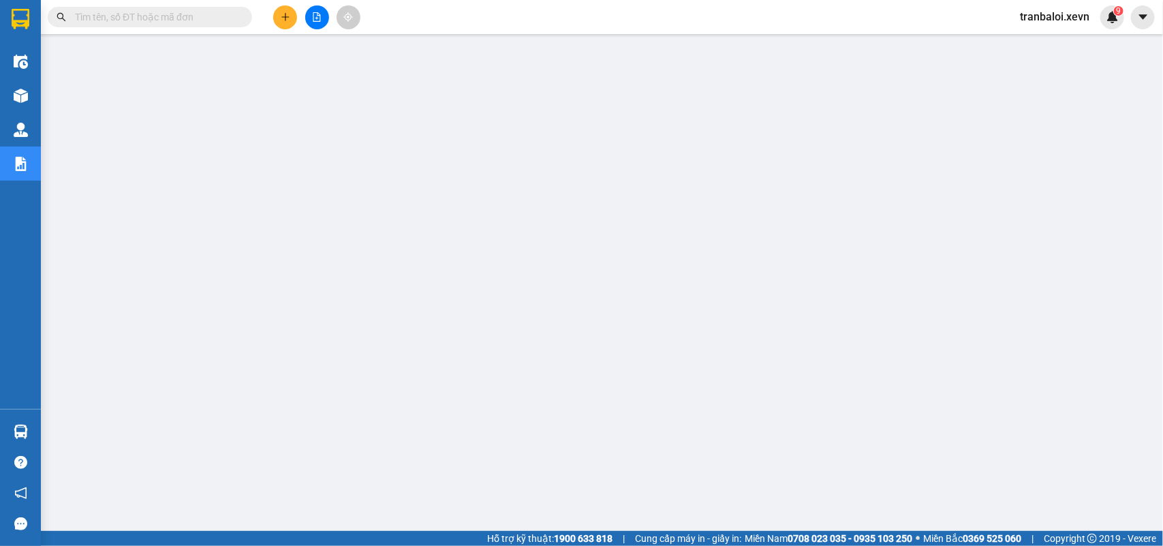
click at [1059, 18] on span "tranbaloi.xevn" at bounding box center [1054, 16] width 91 height 17
click at [1054, 42] on span "Đăng xuất" at bounding box center [1062, 42] width 62 height 15
